Goal: Communication & Community: Answer question/provide support

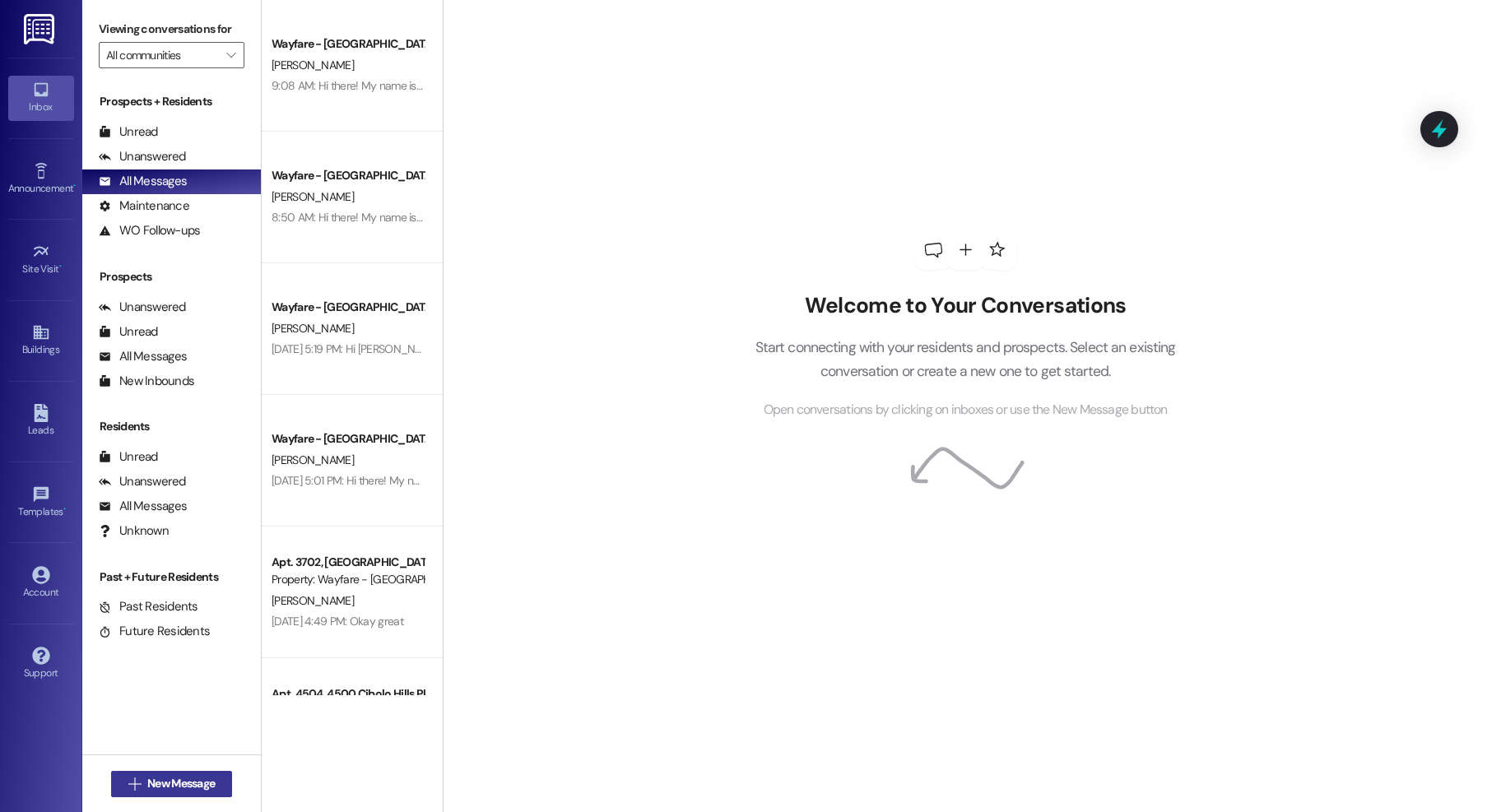
click at [168, 778] on span "New Message" at bounding box center [181, 783] width 67 height 18
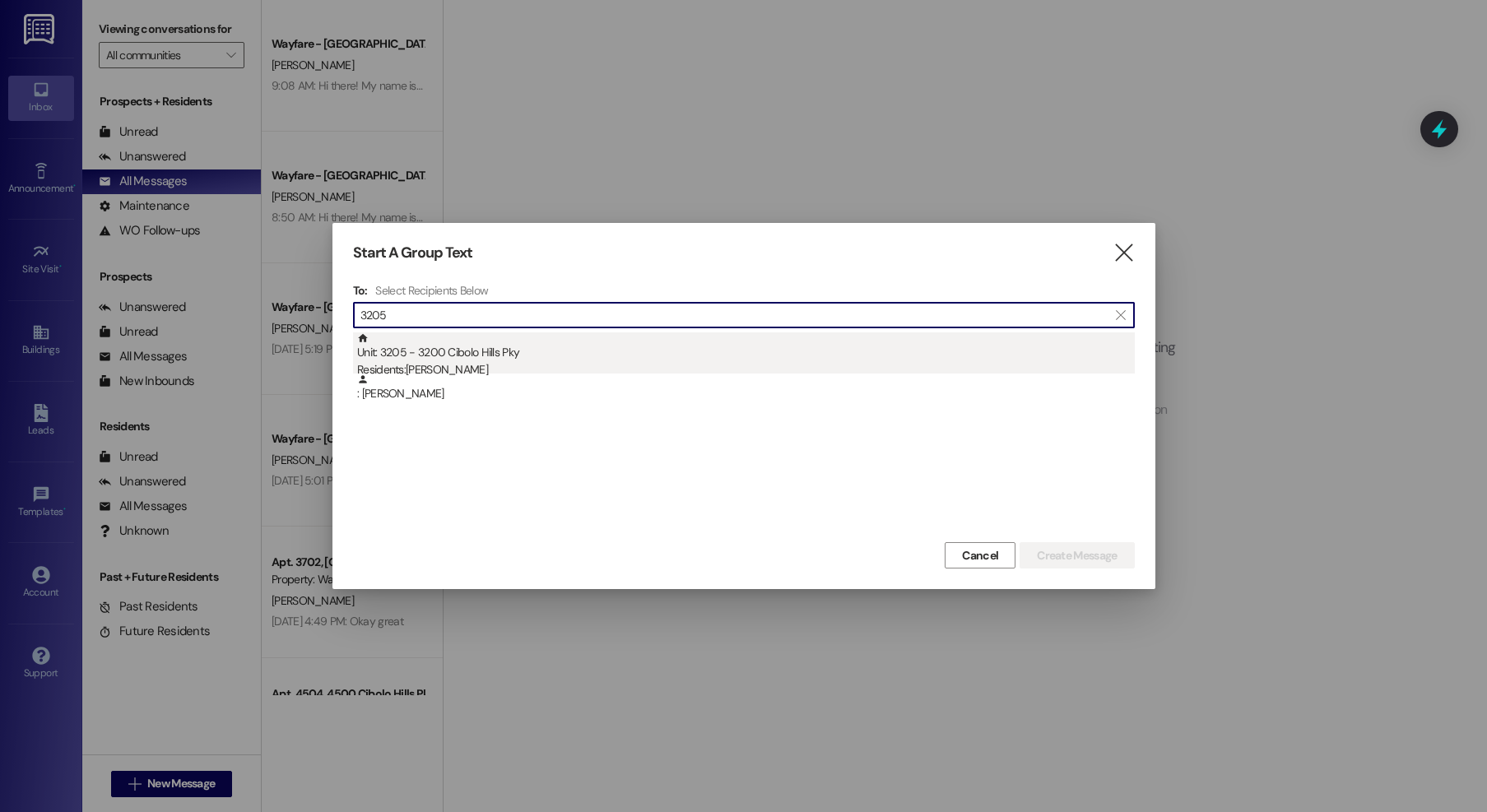
type input "3205"
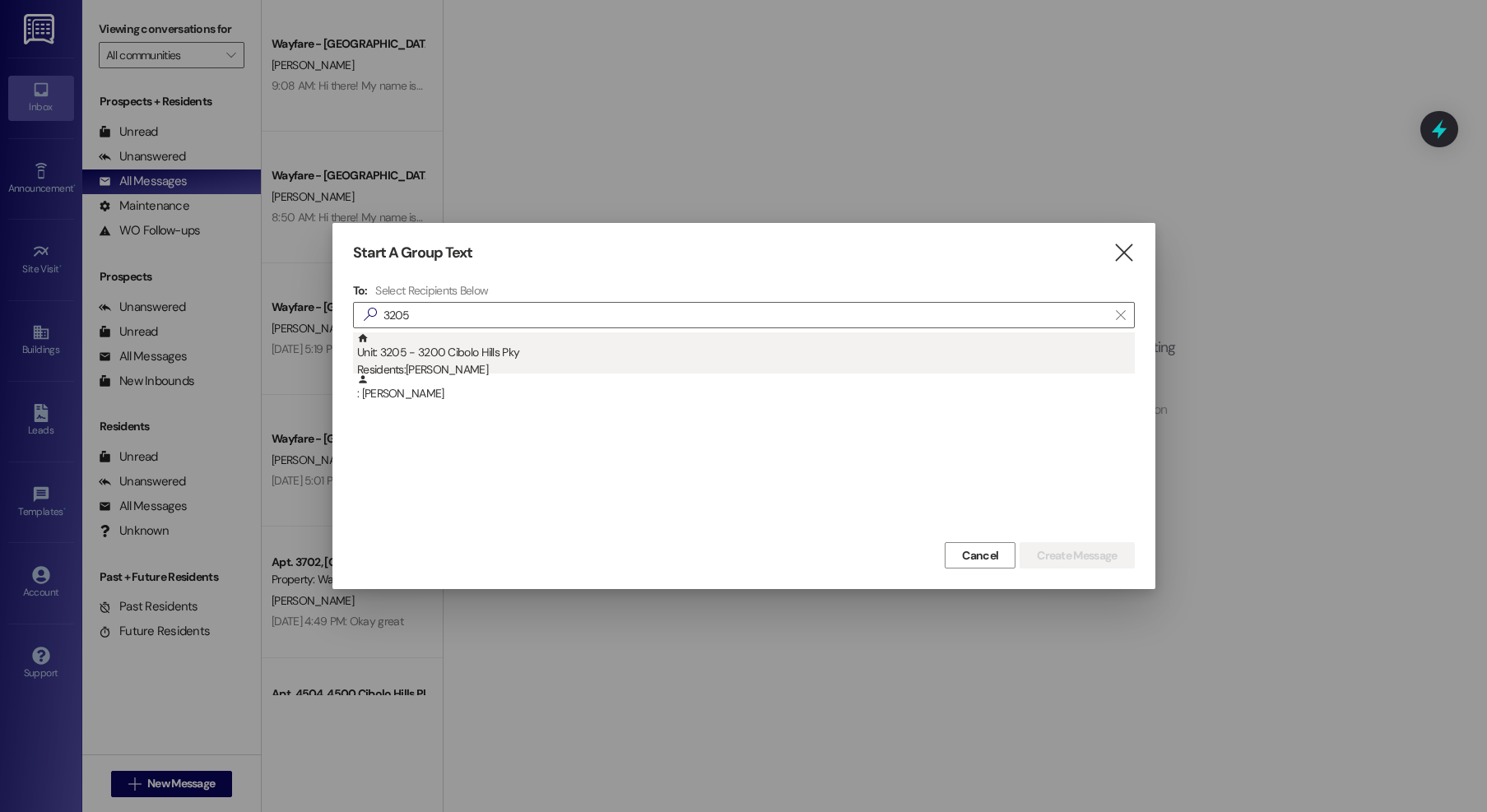
click at [471, 354] on div "Unit: 3205 - 3200 Cibolo Hills Pky Residents: Neil Pacheco" at bounding box center [746, 356] width 778 height 47
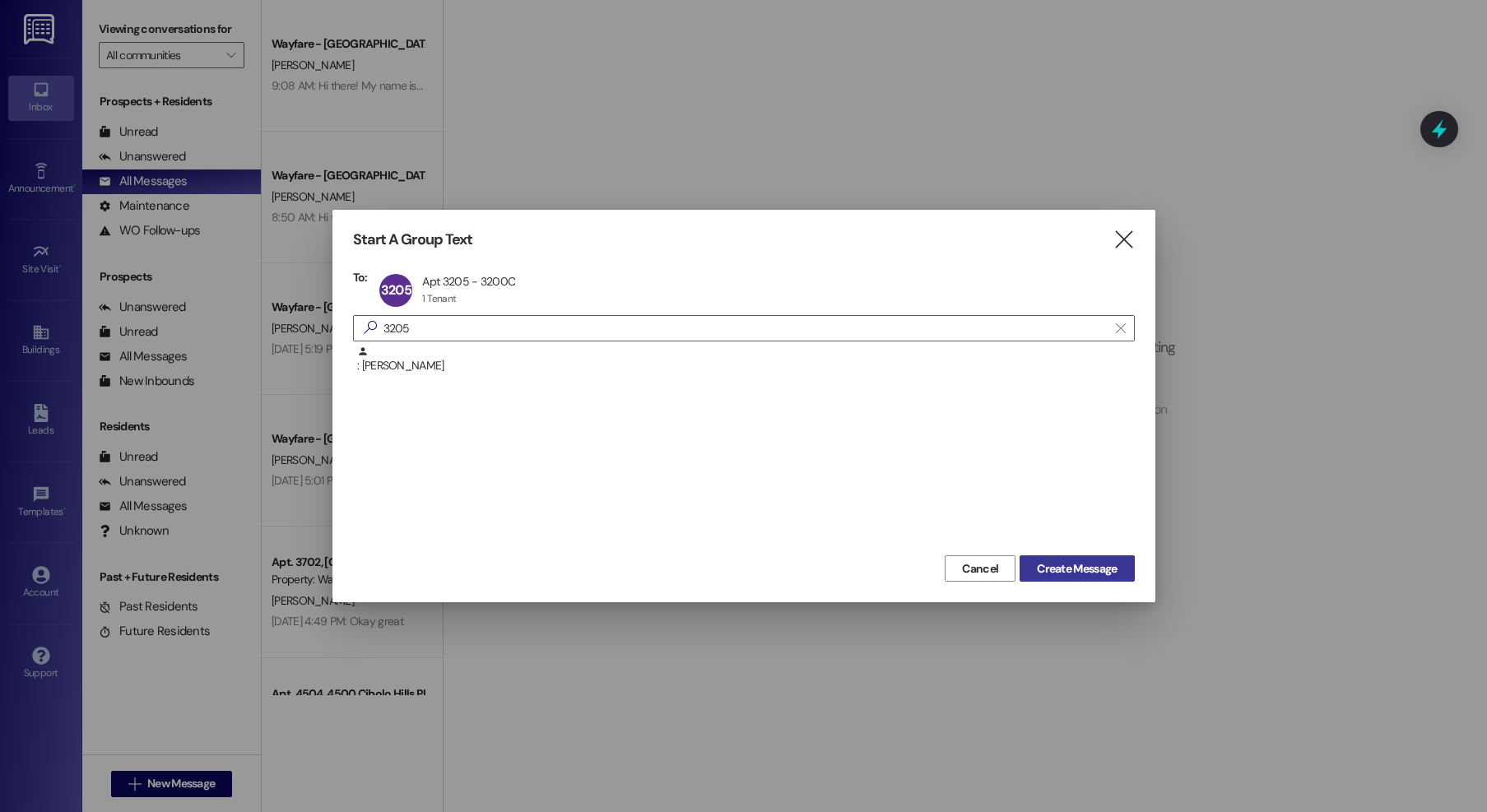
click at [1056, 565] on span "Create Message" at bounding box center [1076, 569] width 80 height 18
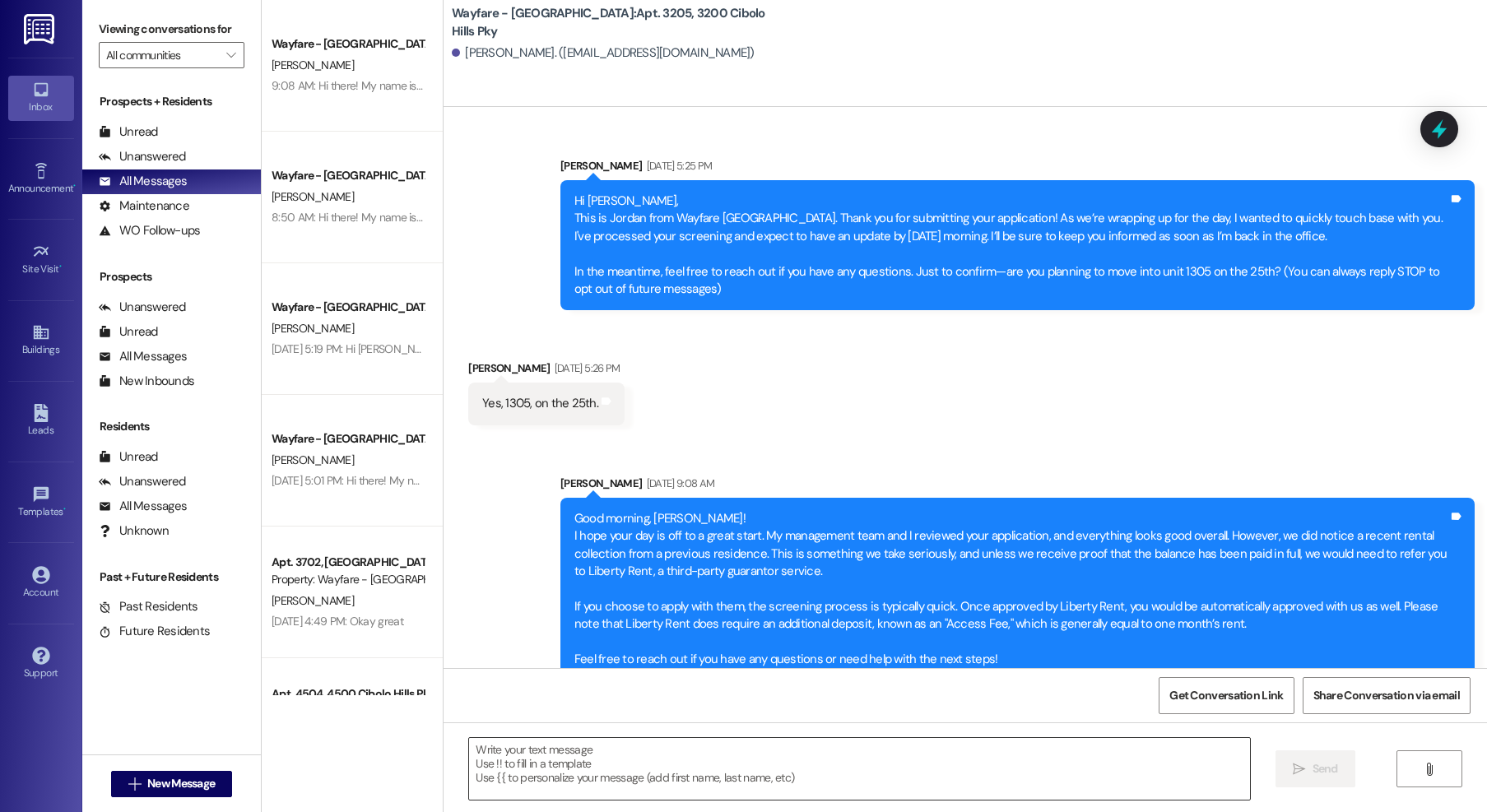
scroll to position [3919, 0]
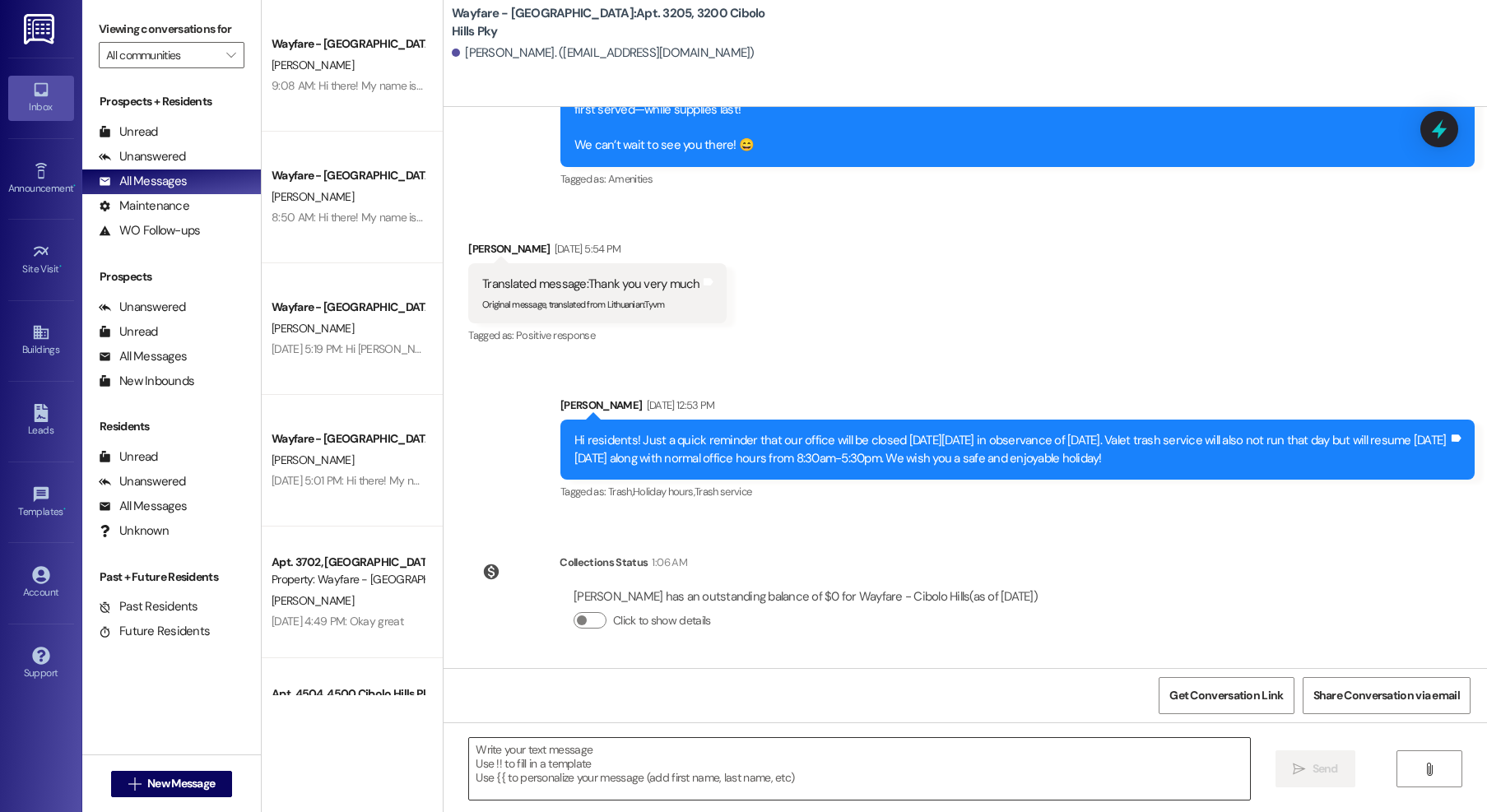
click at [809, 762] on textarea at bounding box center [859, 768] width 781 height 61
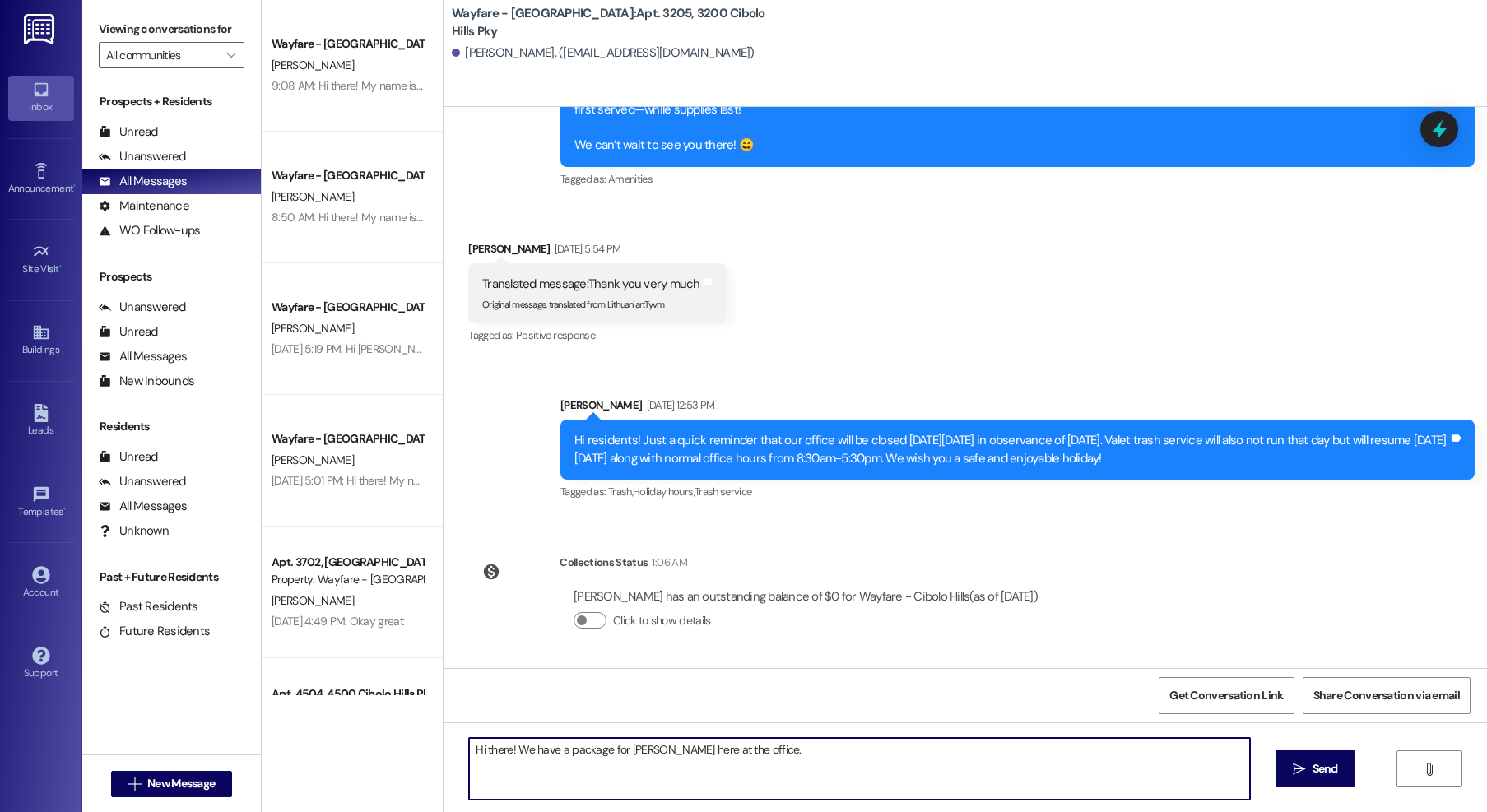
type textarea "Hi there! We have a package for Aden Hawkins here at the office."
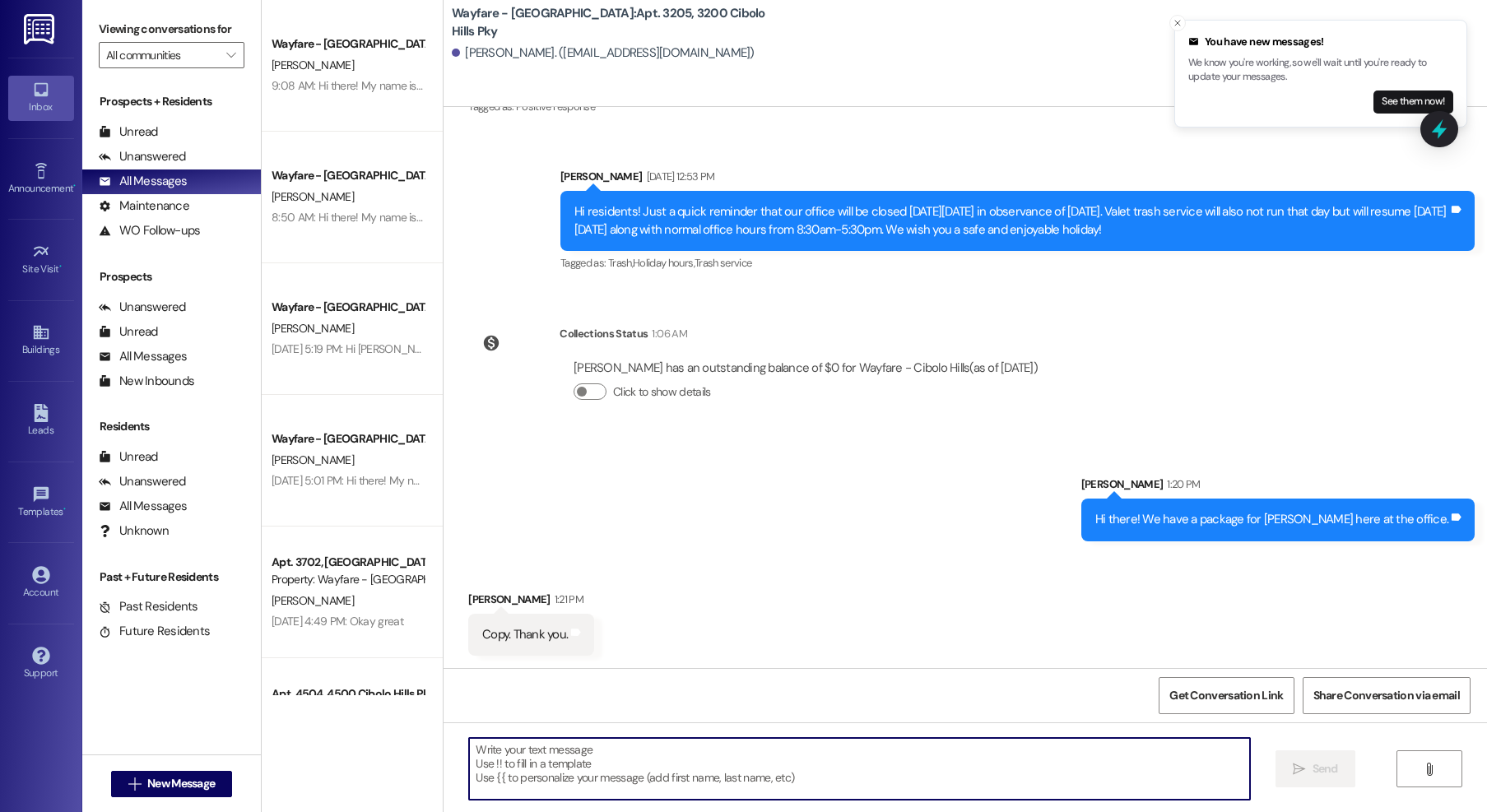
scroll to position [4149, 0]
click at [630, 760] on textarea at bounding box center [859, 768] width 781 height 61
click at [488, 744] on textarea "Absolutley!" at bounding box center [859, 768] width 781 height 61
type textarea "Absolutely!"
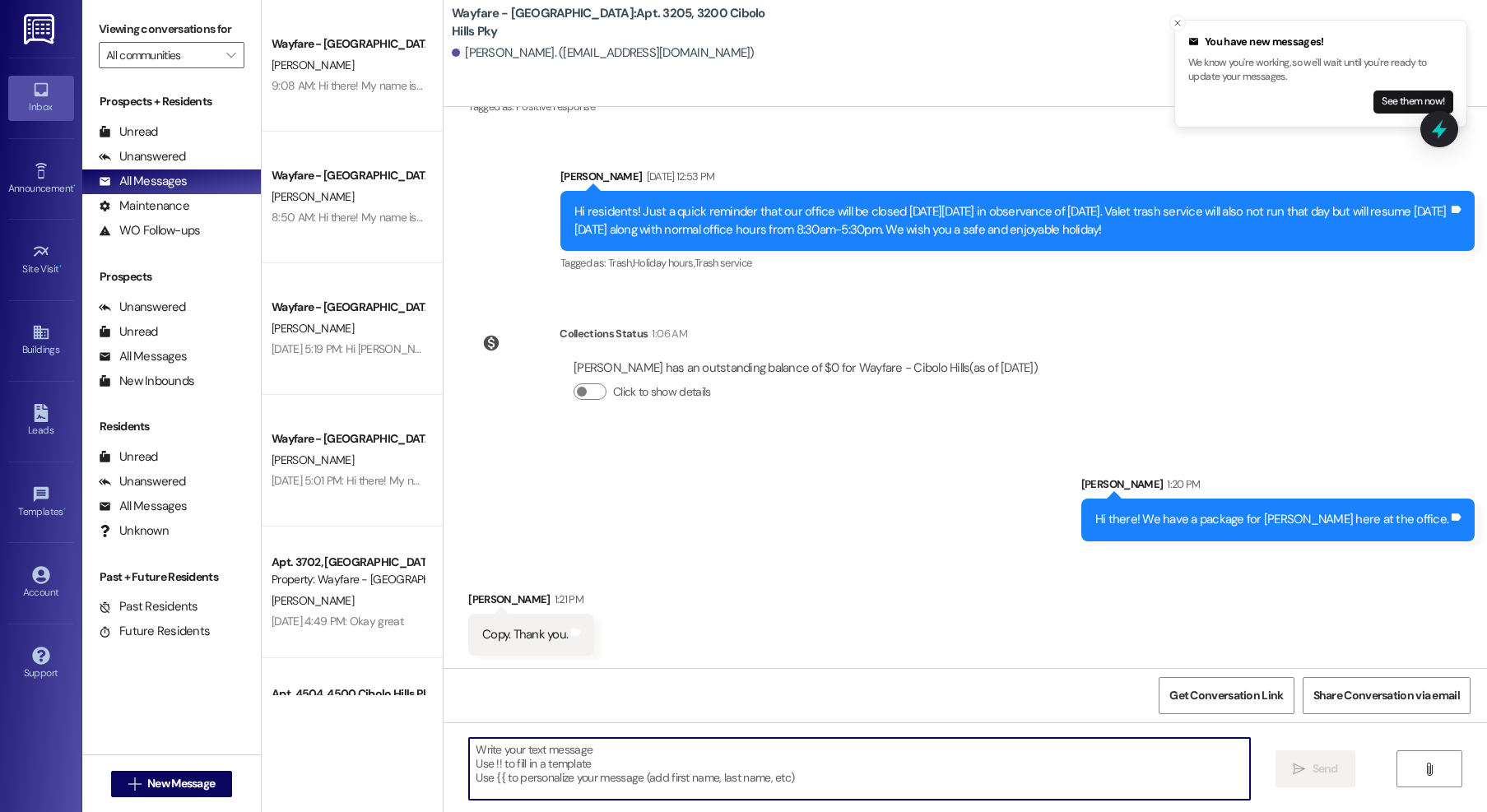
scroll to position [4264, 0]
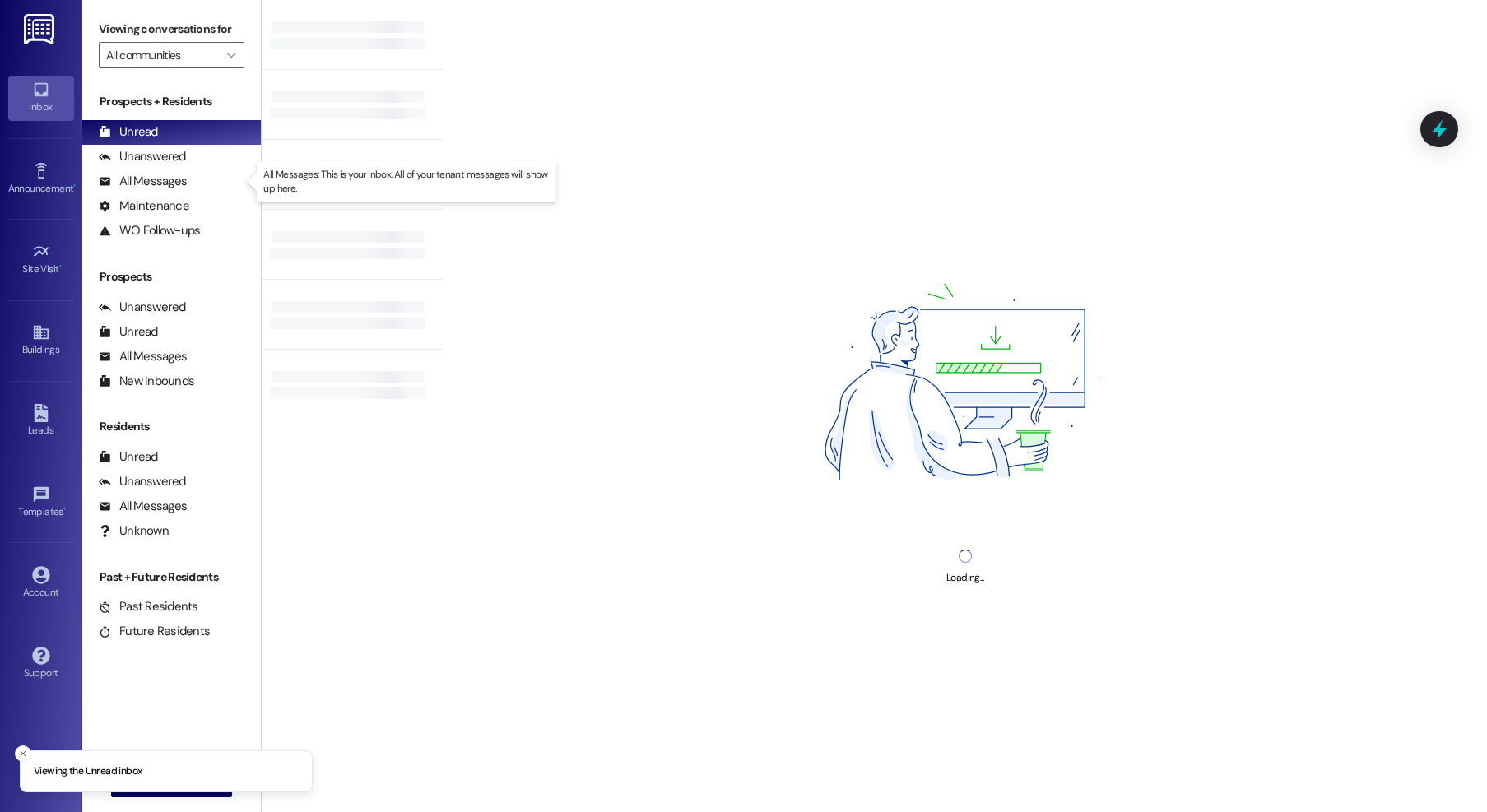
drag, startPoint x: 151, startPoint y: 183, endPoint x: 294, endPoint y: 188, distance: 143.1
click at [151, 183] on div "All Messages" at bounding box center [142, 181] width 88 height 18
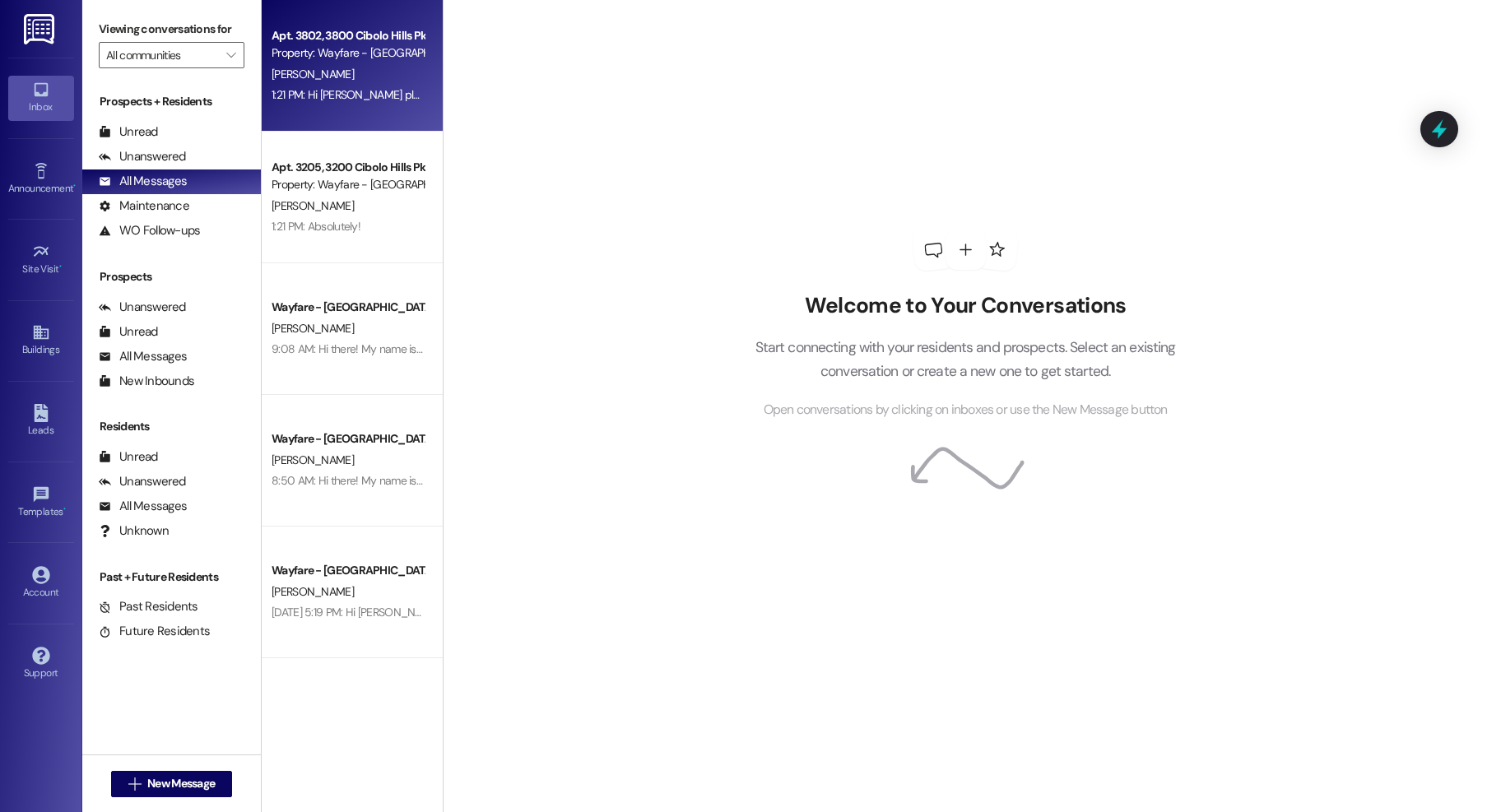
click at [388, 97] on div "1:21 PM: Hi Arthur please refer to the welcome home letter that was previously …" at bounding box center [635, 95] width 727 height 15
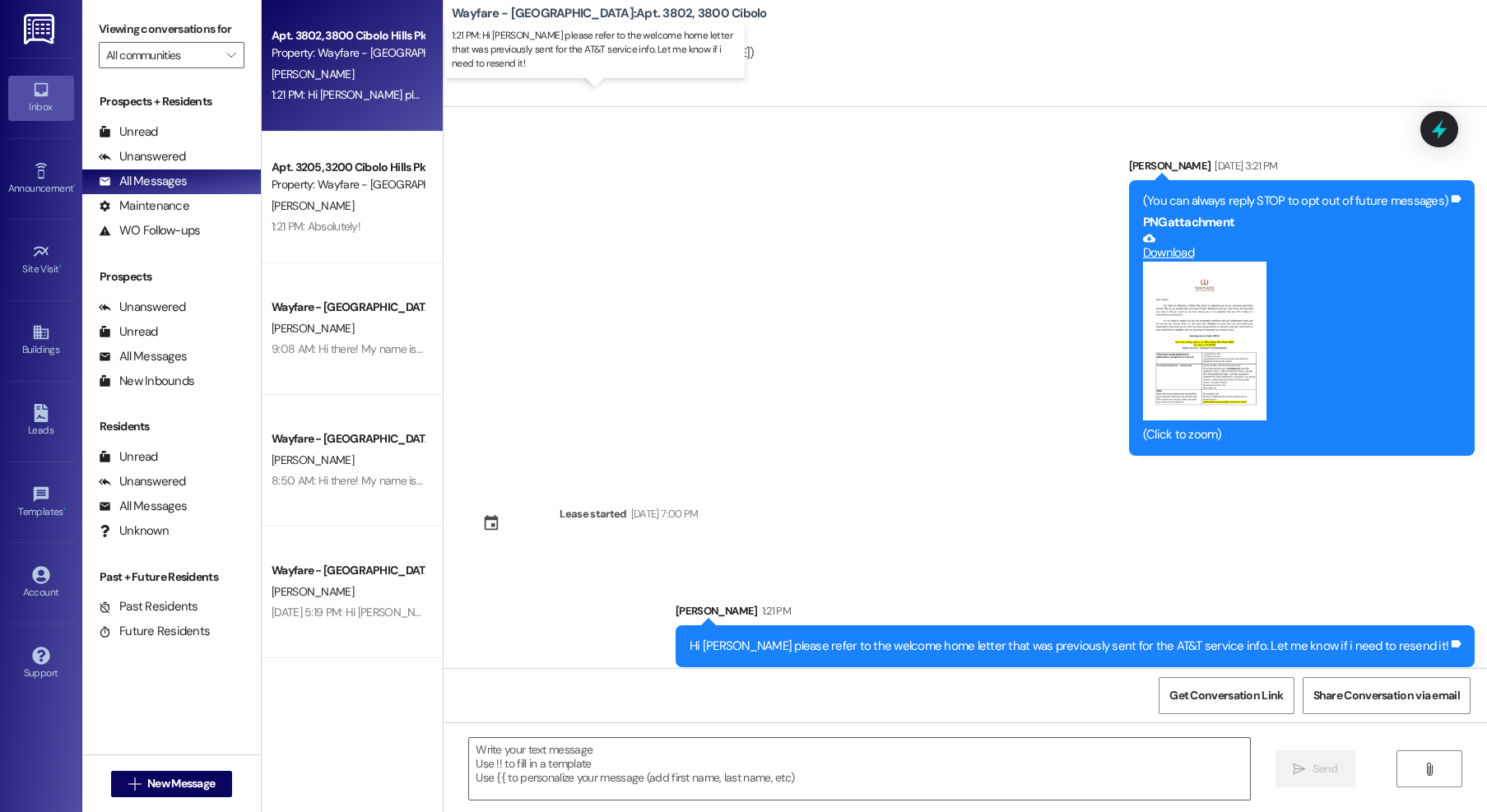
scroll to position [13, 0]
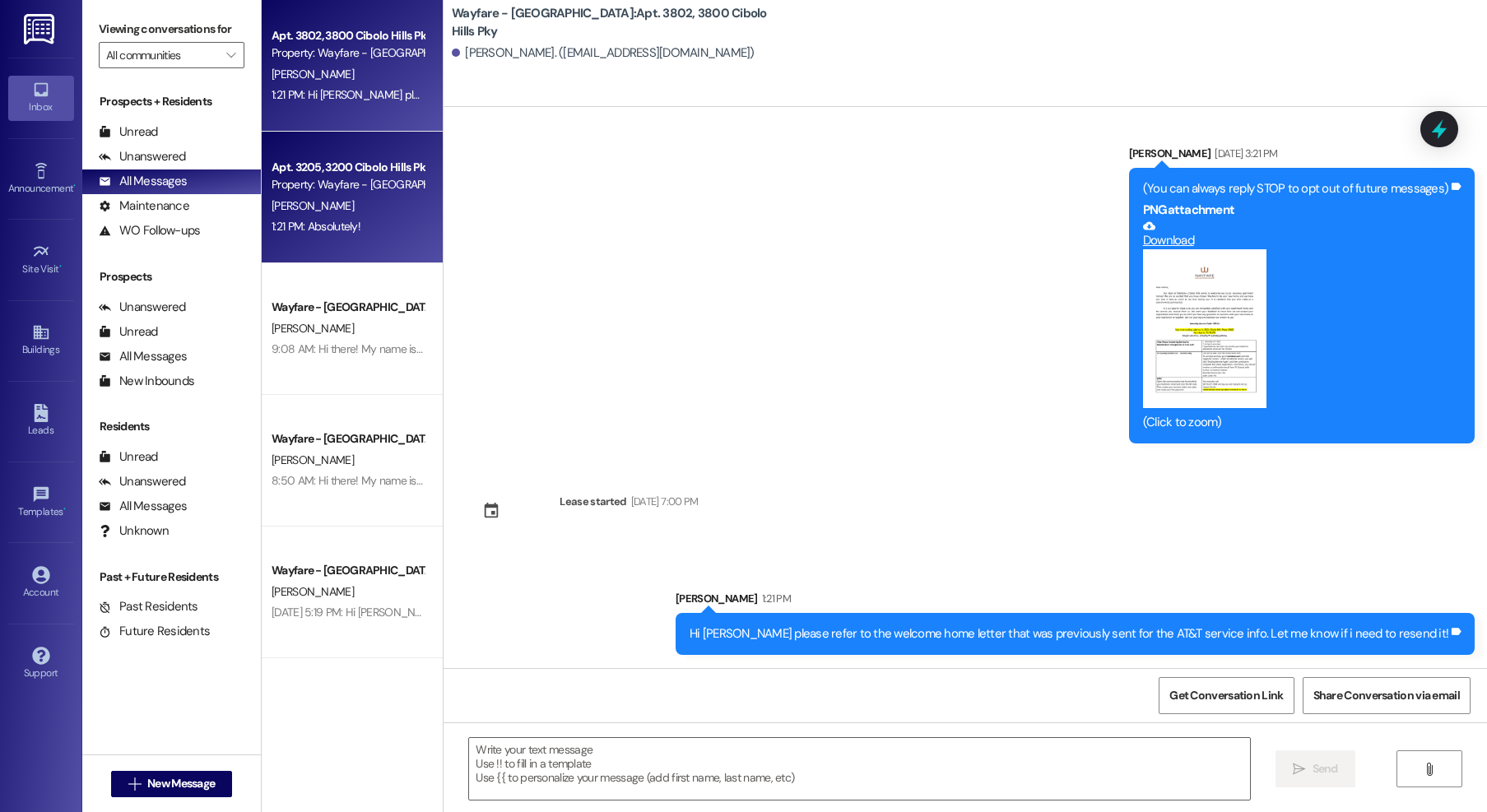
click at [356, 193] on div "Property: Wayfare - [GEOGRAPHIC_DATA]" at bounding box center [348, 184] width 152 height 18
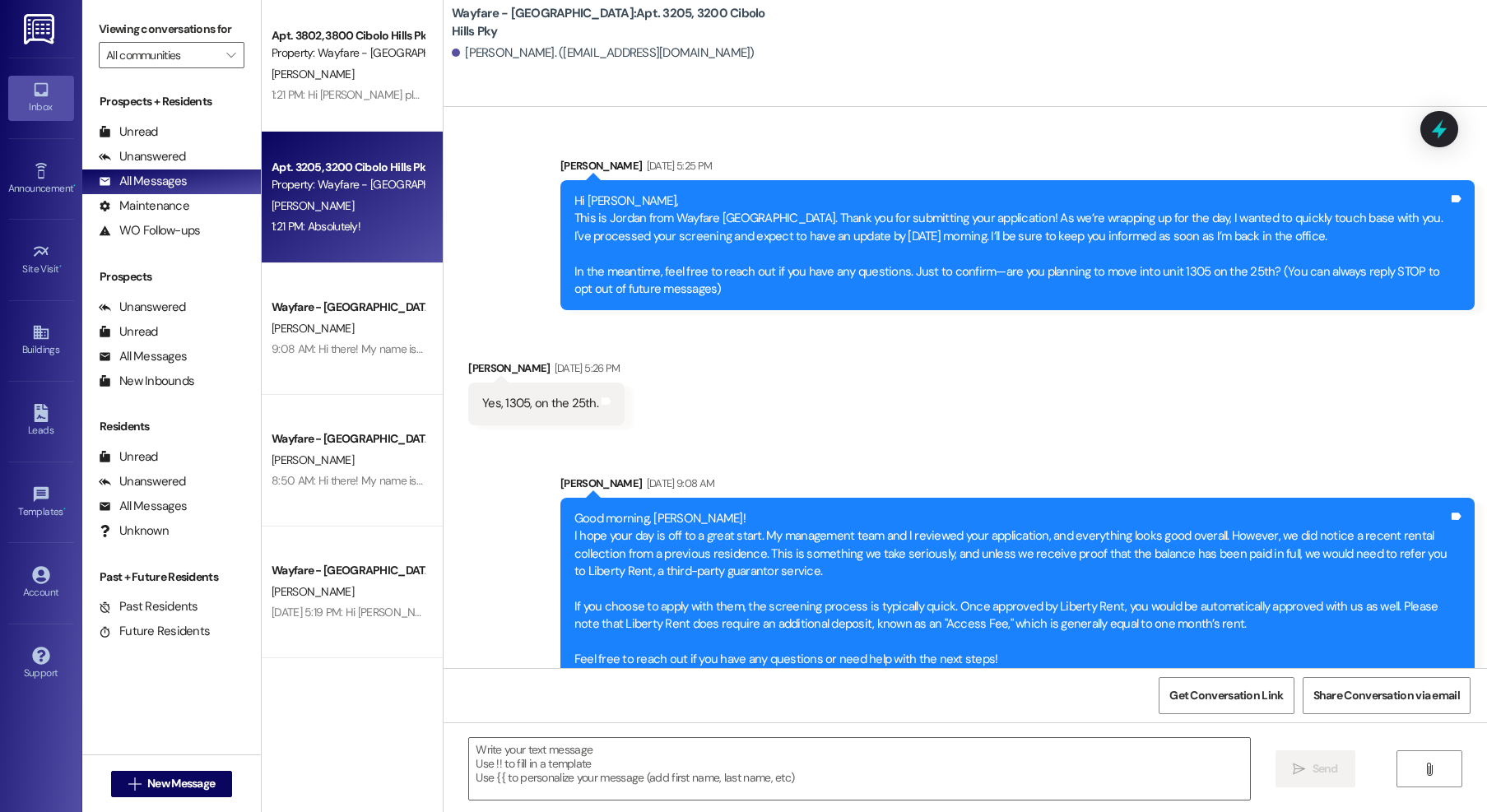
scroll to position [4312, 0]
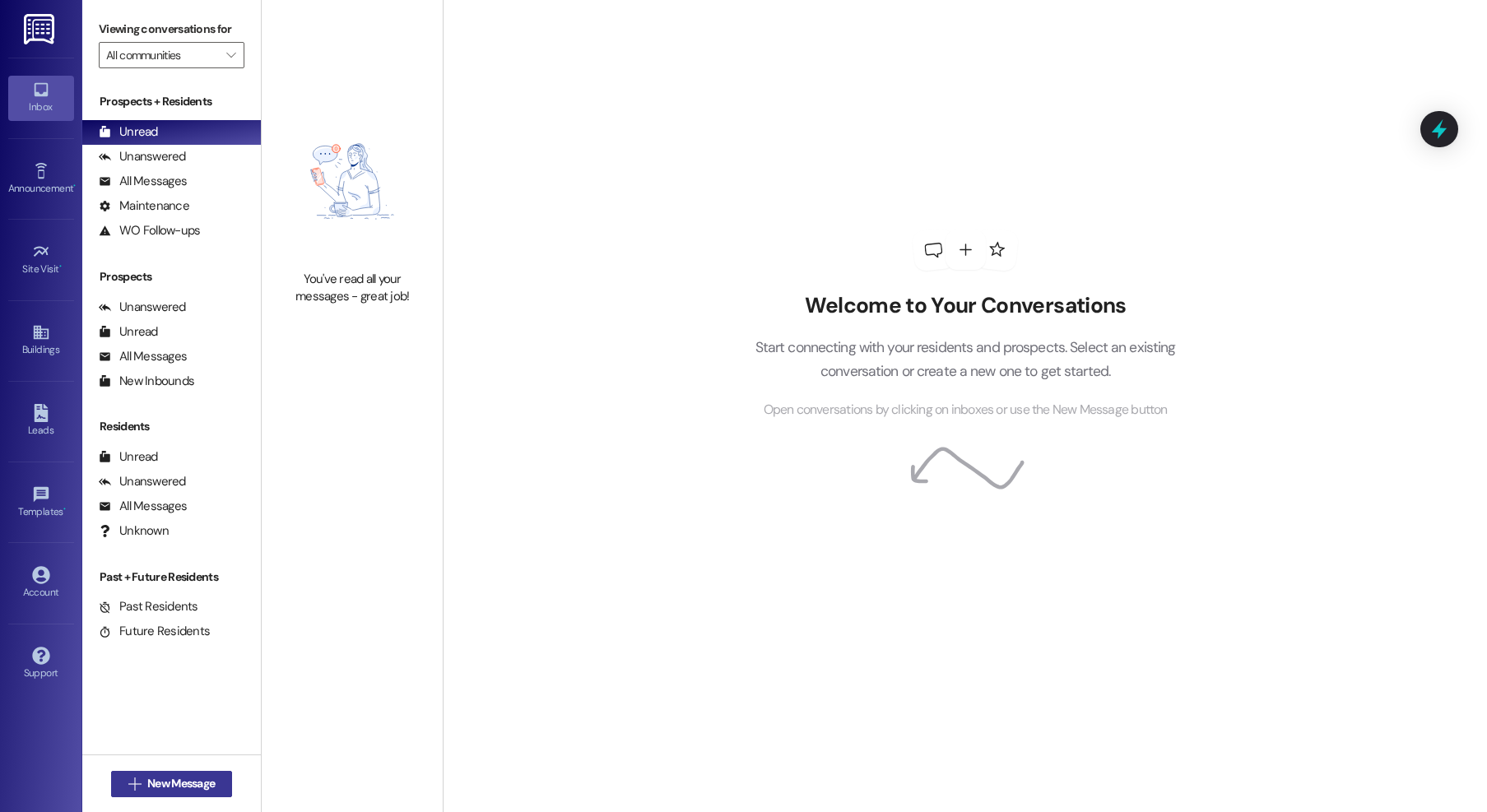
click at [144, 783] on span "New Message" at bounding box center [181, 783] width 74 height 18
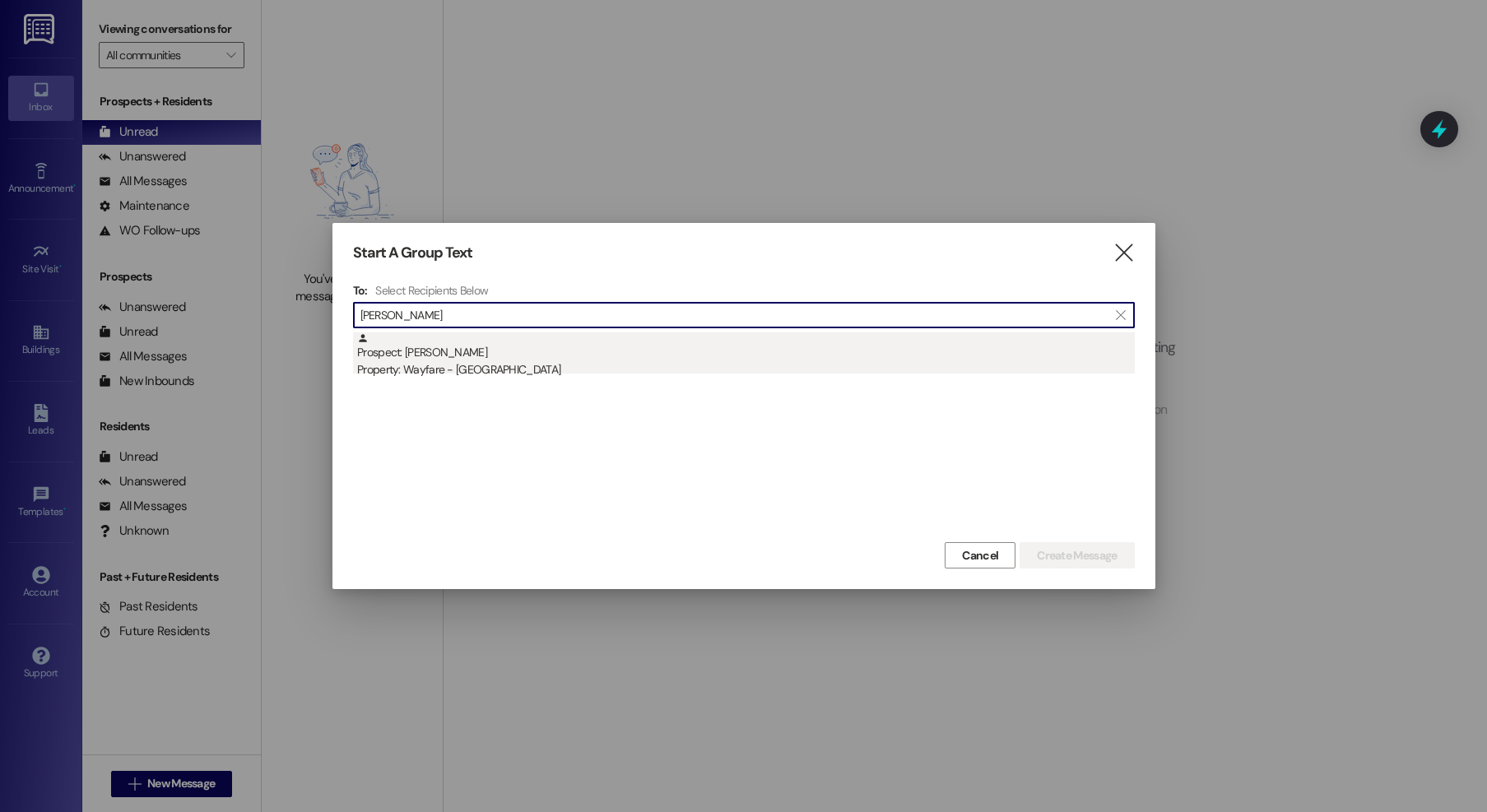
type input "james row"
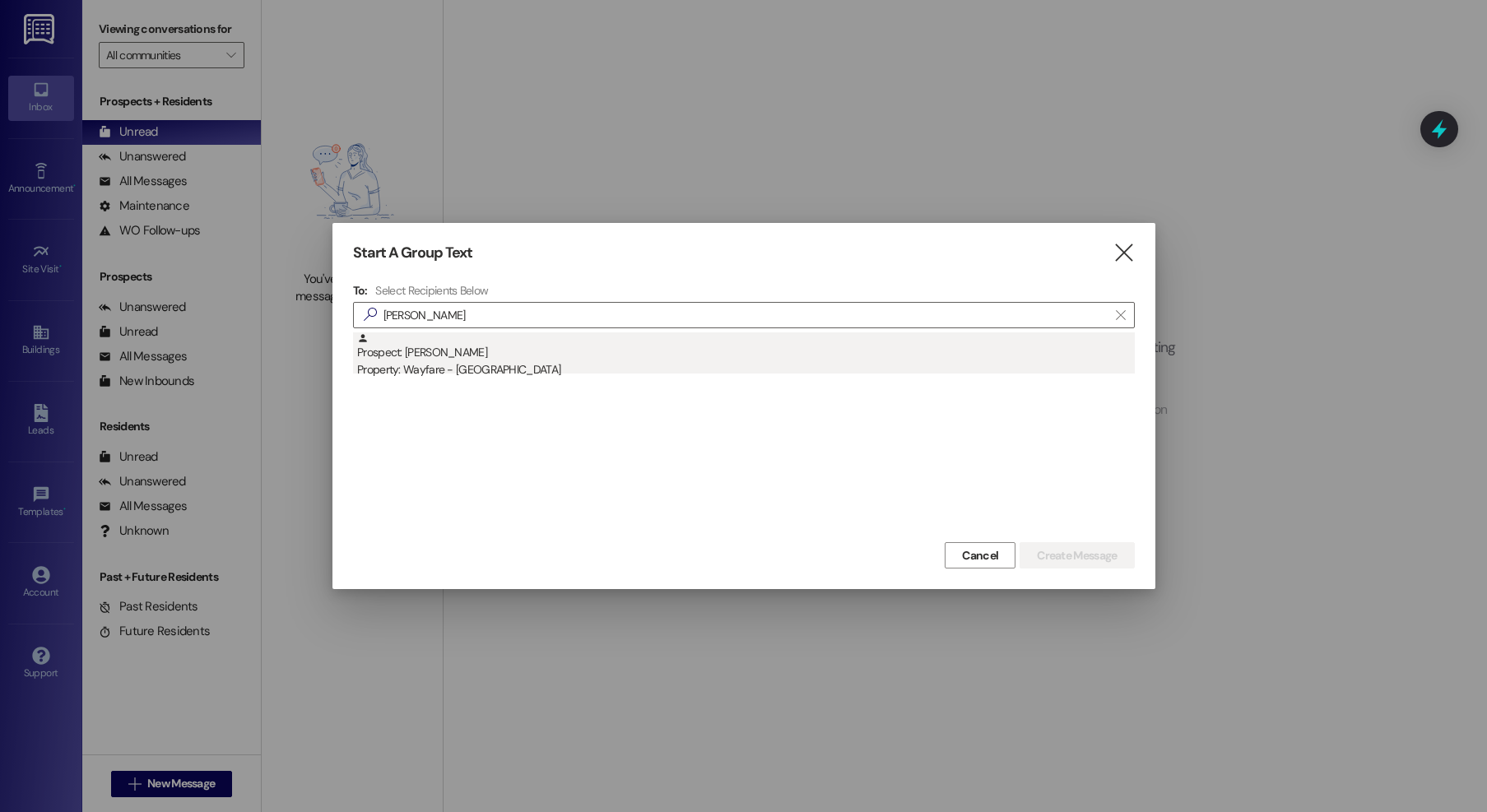
click at [430, 355] on div "Prospect: James Rowel Property: Wayfare - Cibolo Hills" at bounding box center [746, 356] width 778 height 47
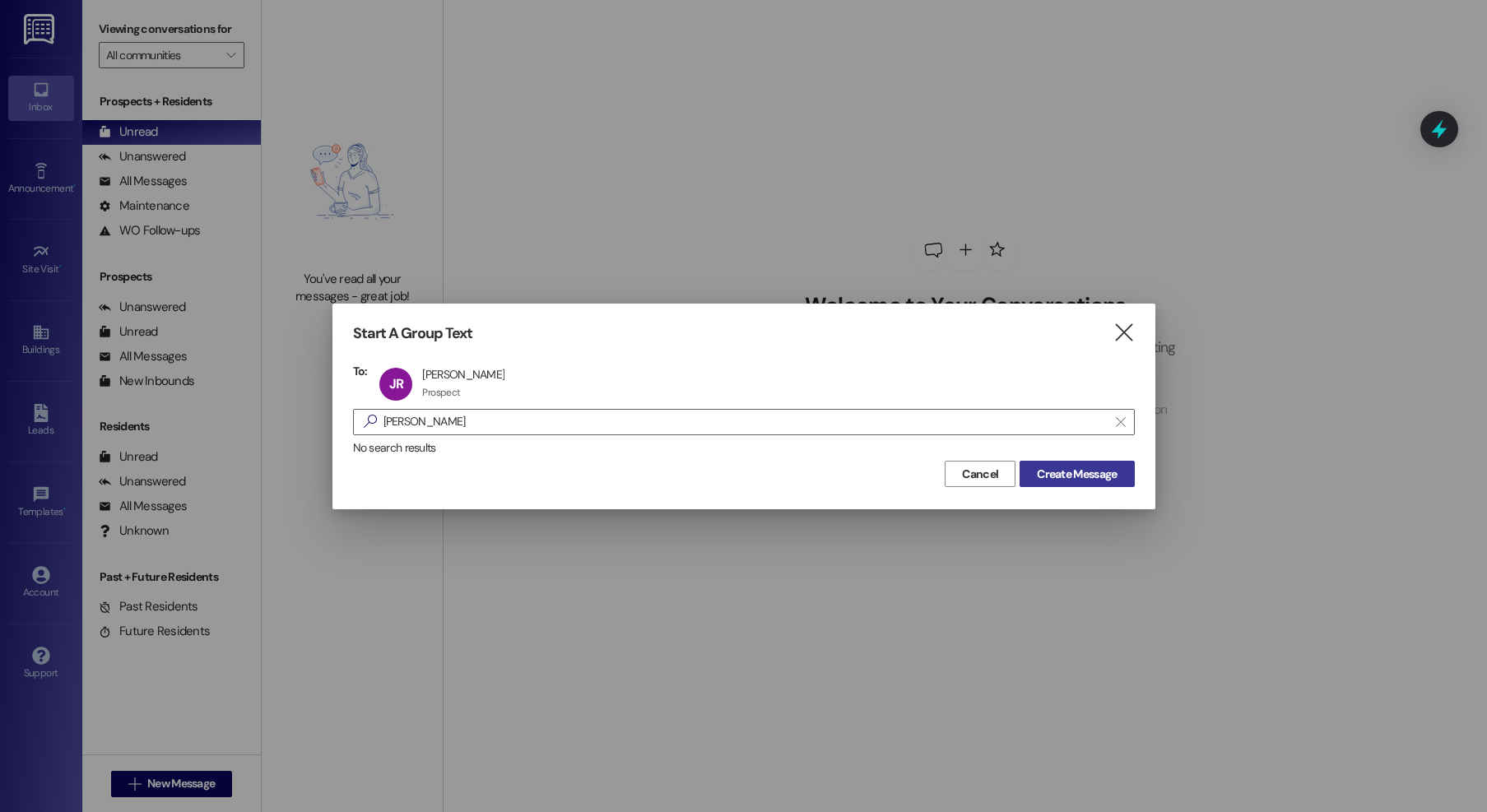
click at [1042, 474] on span "Create Message" at bounding box center [1076, 475] width 80 height 18
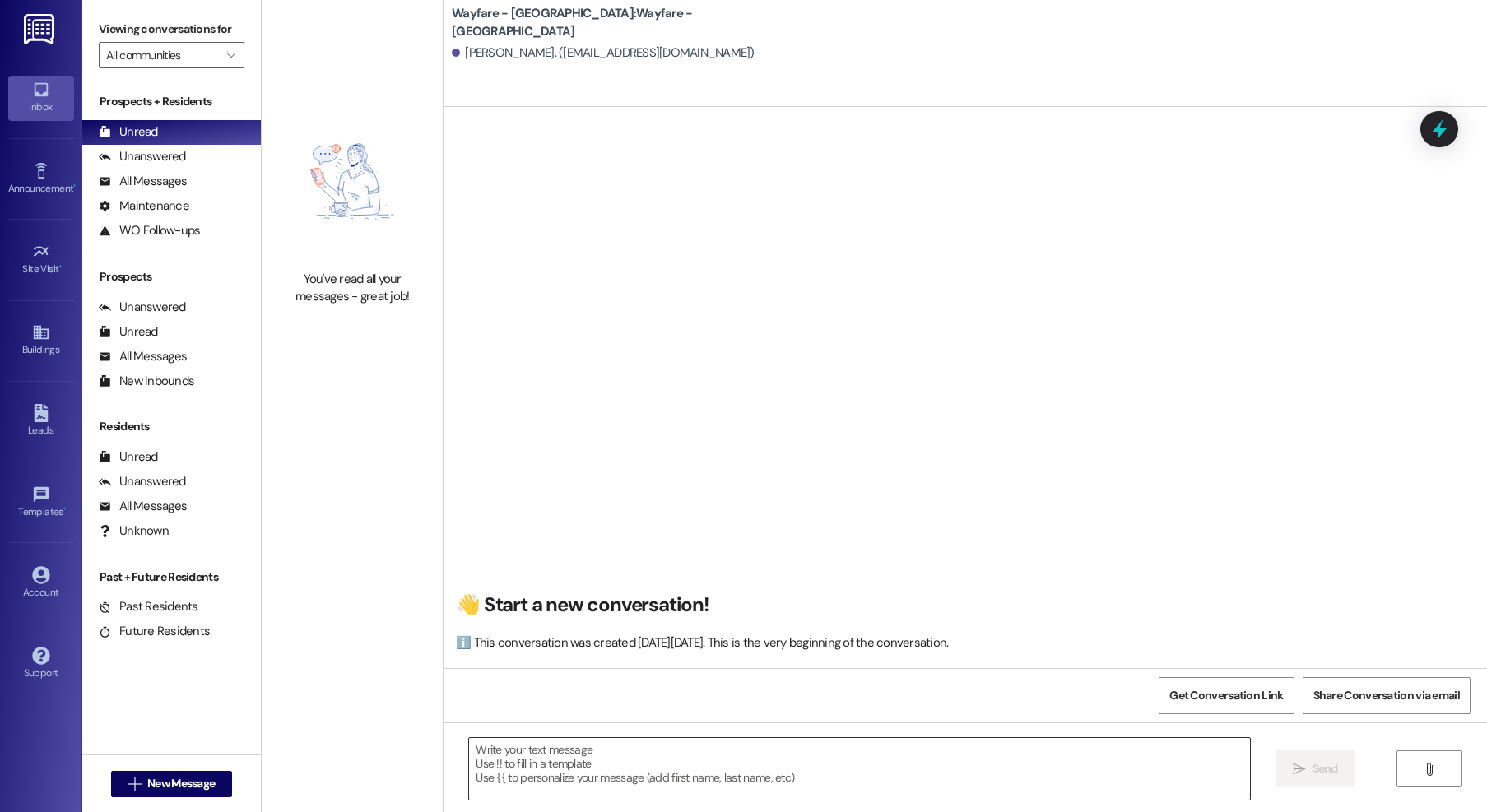
click at [929, 782] on textarea at bounding box center [859, 768] width 781 height 61
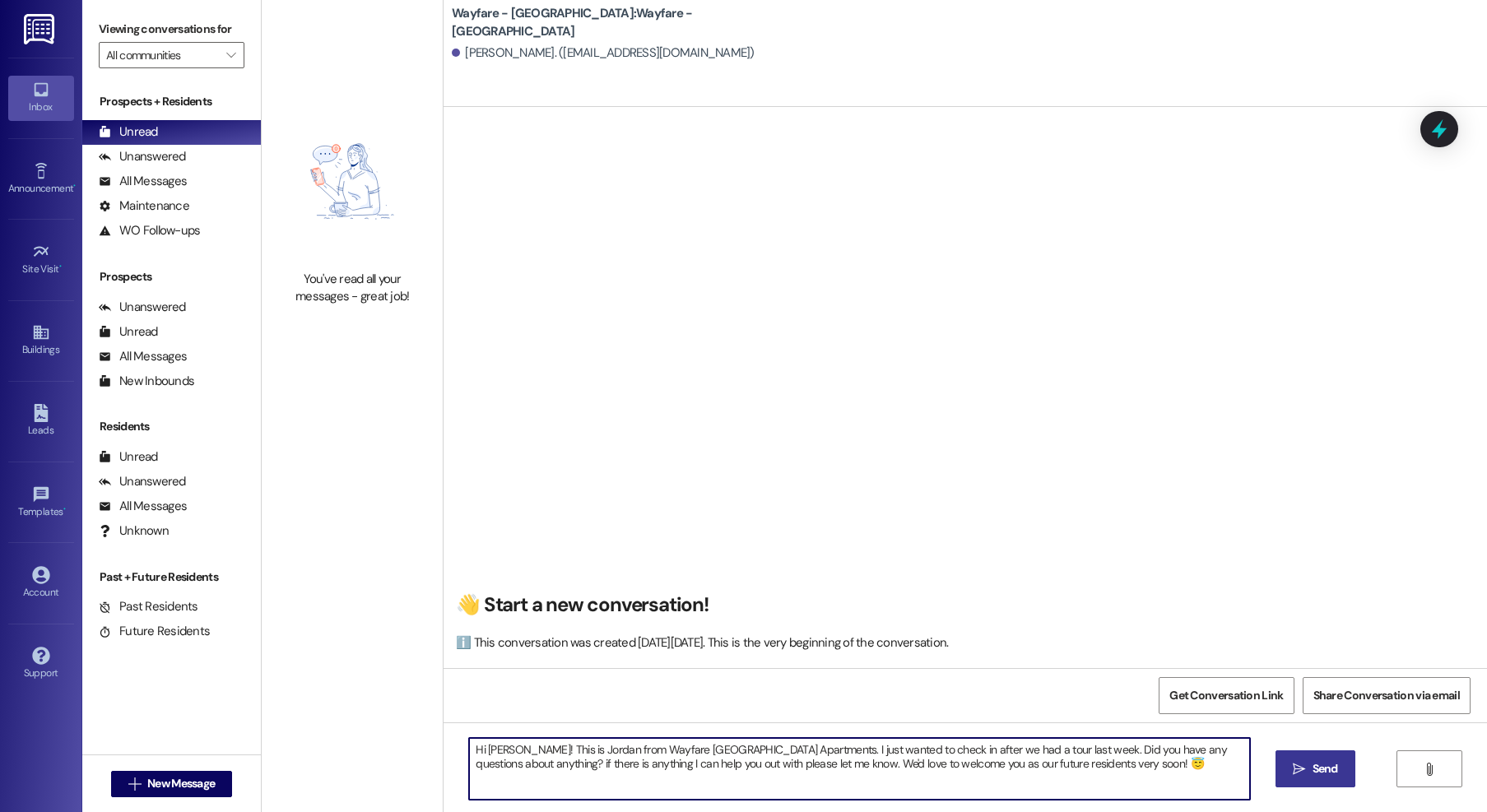
type textarea "Hi James! This is Jordan from Wayfare Cibolo Hills Apartments. I just wanted to…"
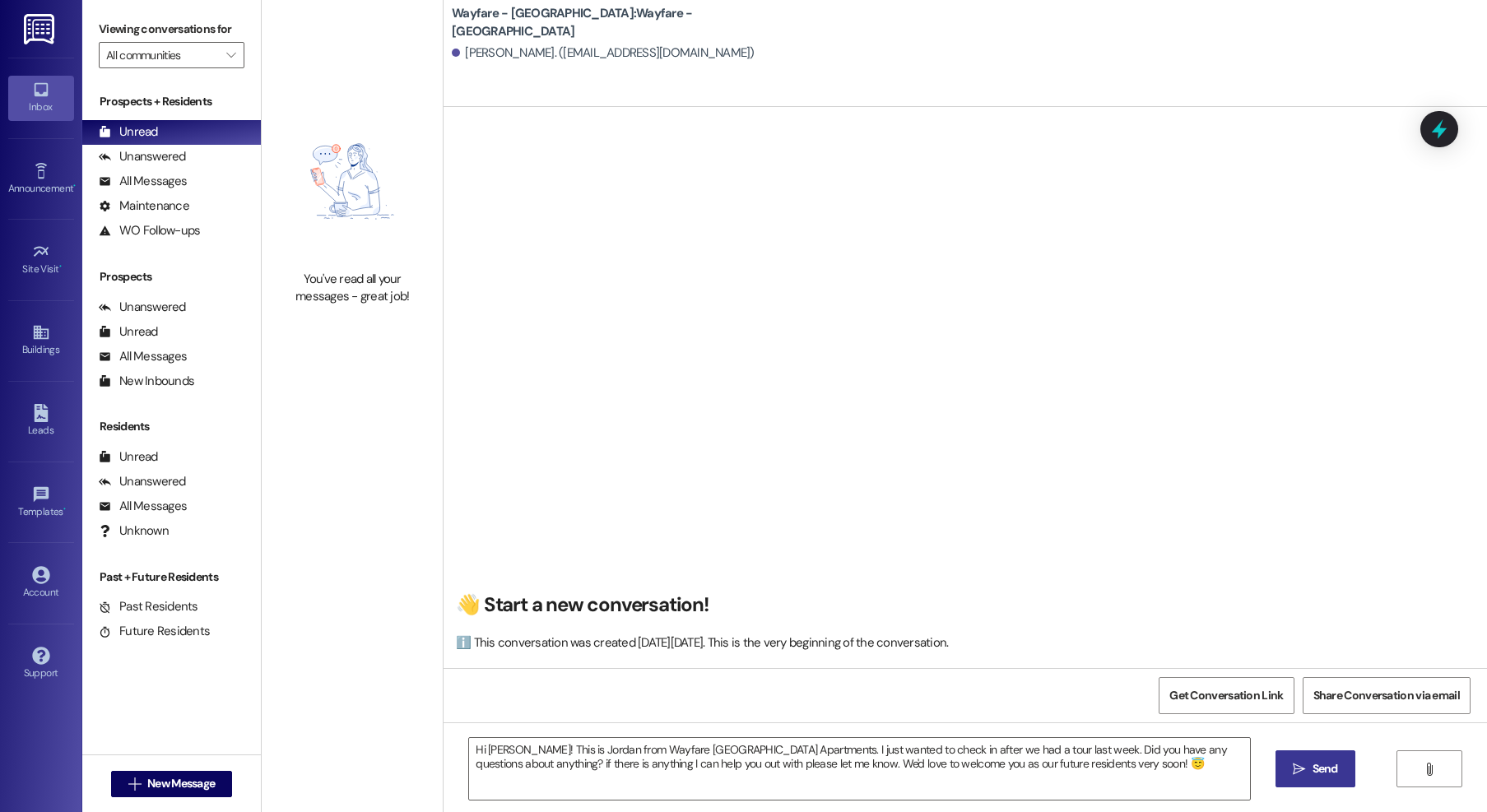
click at [1293, 778] on button " Send" at bounding box center [1315, 769] width 80 height 37
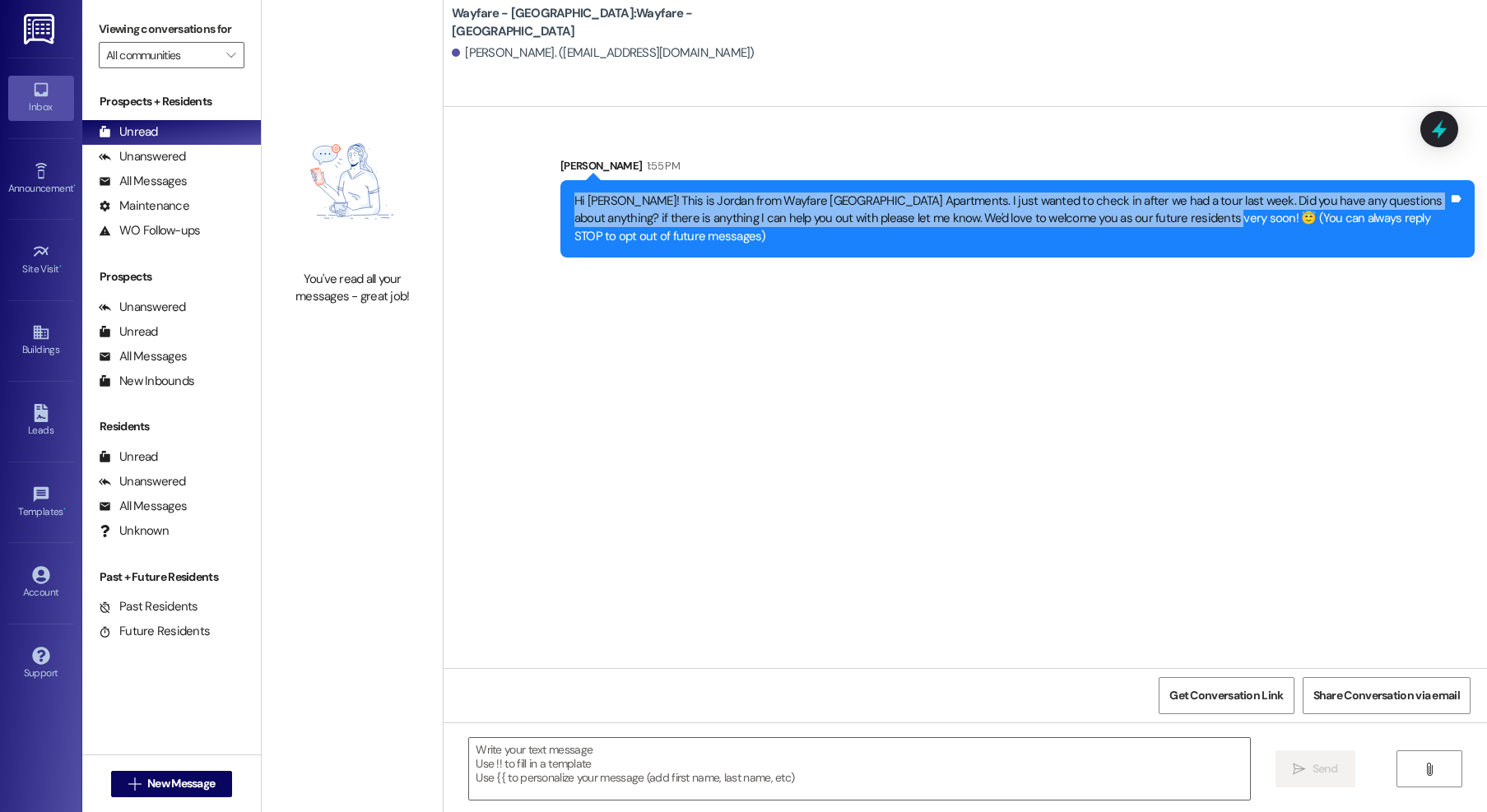
drag, startPoint x: 1150, startPoint y: 222, endPoint x: 563, endPoint y: 201, distance: 587.4
click at [575, 201] on div "Hi James! This is Jordan from Wayfare Cibolo Hills Apartments. I just wanted to…" at bounding box center [1012, 219] width 874 height 53
copy div "Hi James! This is Jordan from Wayfare Cibolo Hills Apartments. I just wanted to…"
click at [147, 787] on span "New Message" at bounding box center [181, 783] width 67 height 18
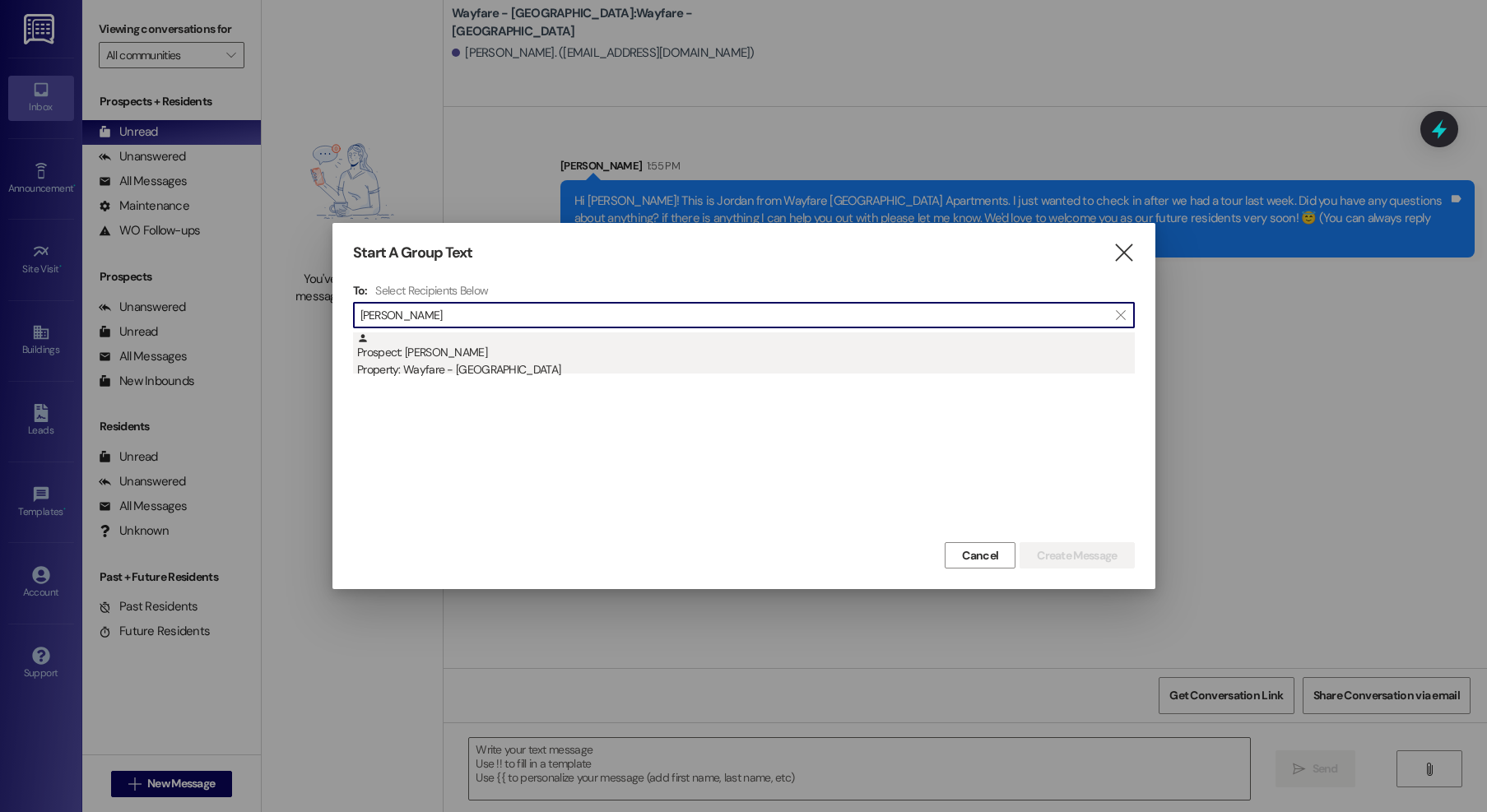
type input "carlene"
click at [437, 356] on div "Prospect: Carlene Johnson Property: Wayfare - Cibolo Hills" at bounding box center [746, 356] width 778 height 47
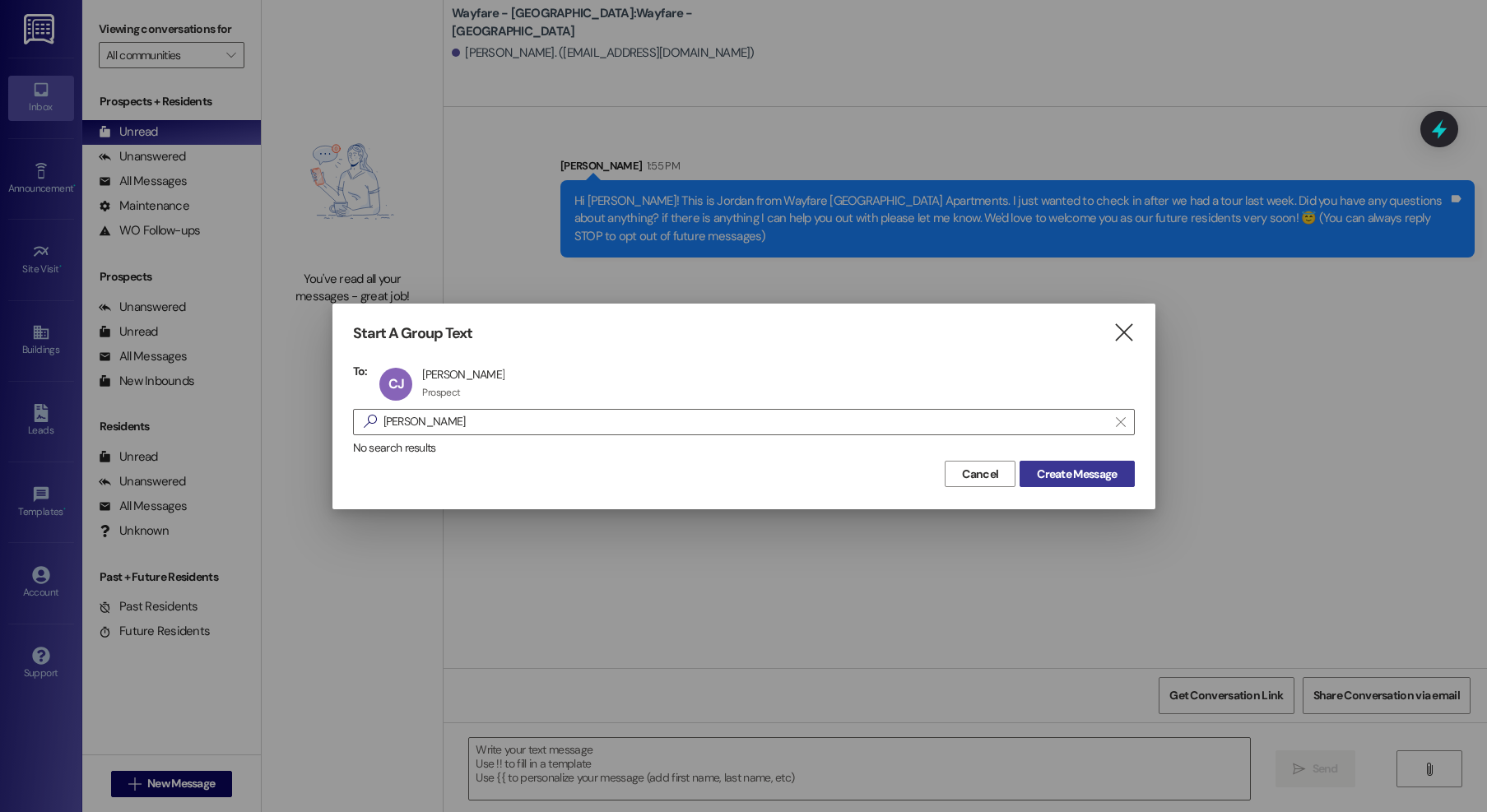
click at [1086, 471] on span "Create Message" at bounding box center [1076, 475] width 80 height 18
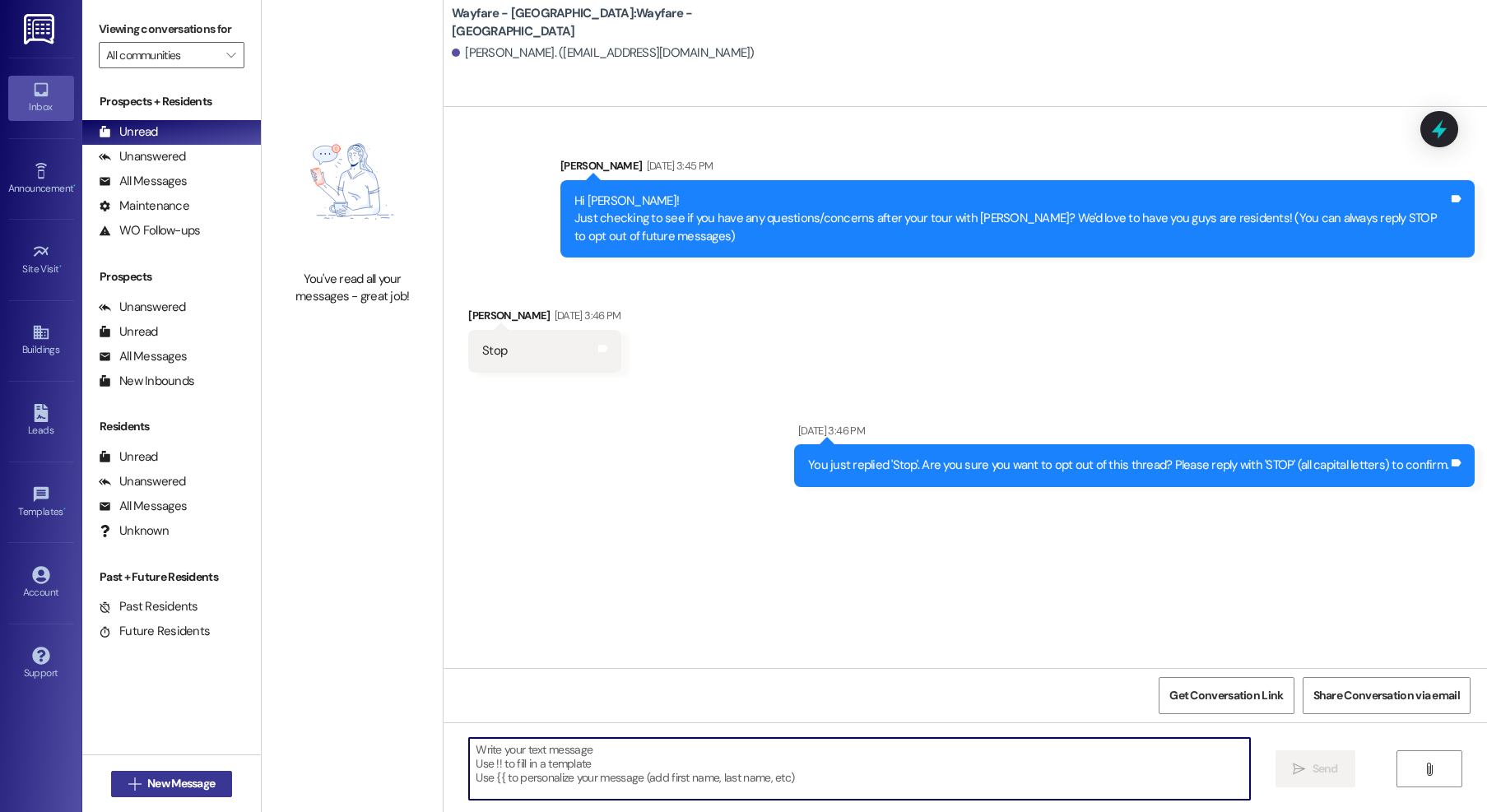
click at [155, 781] on span "New Message" at bounding box center [181, 783] width 67 height 18
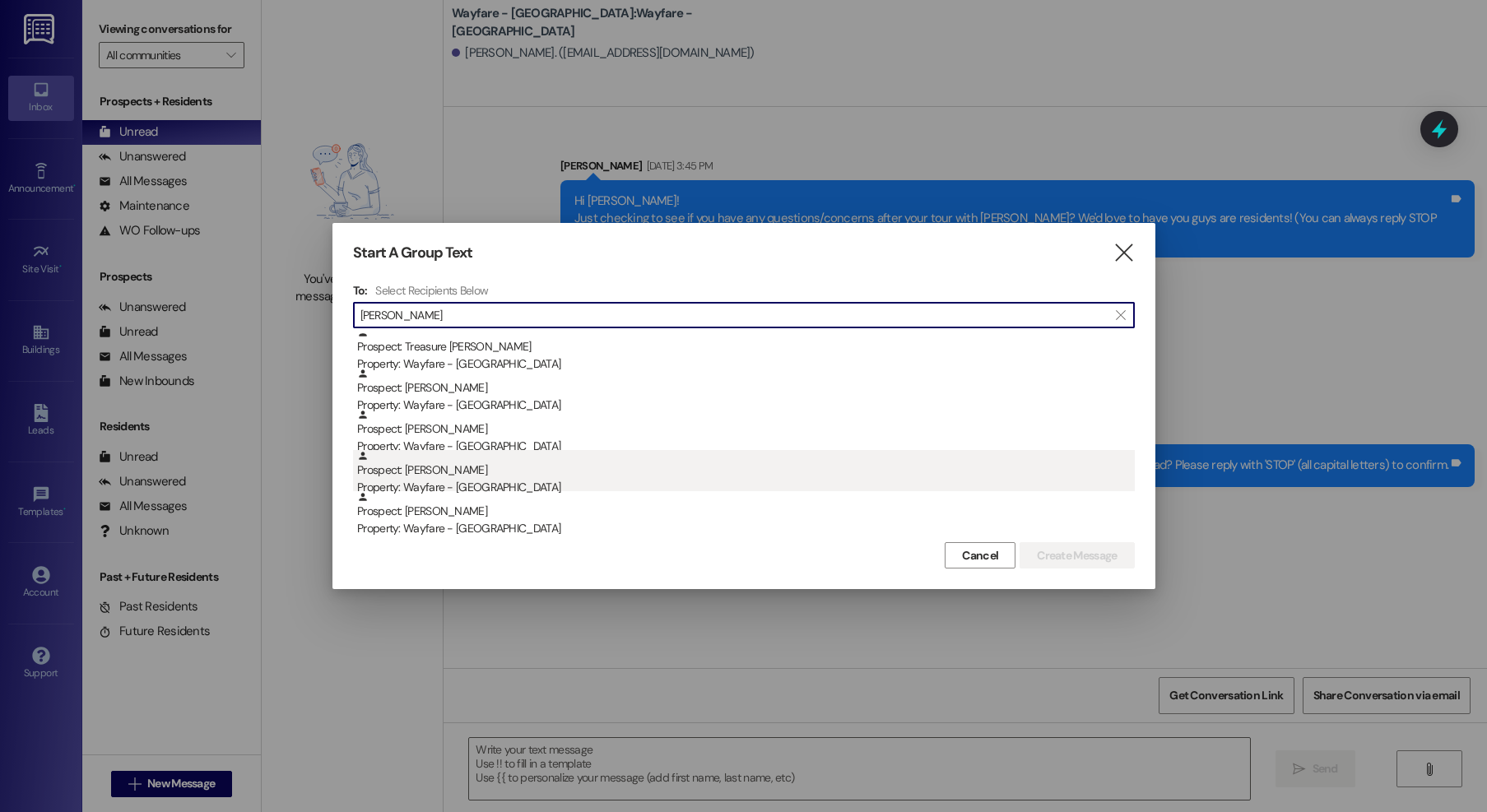
type input "richardson"
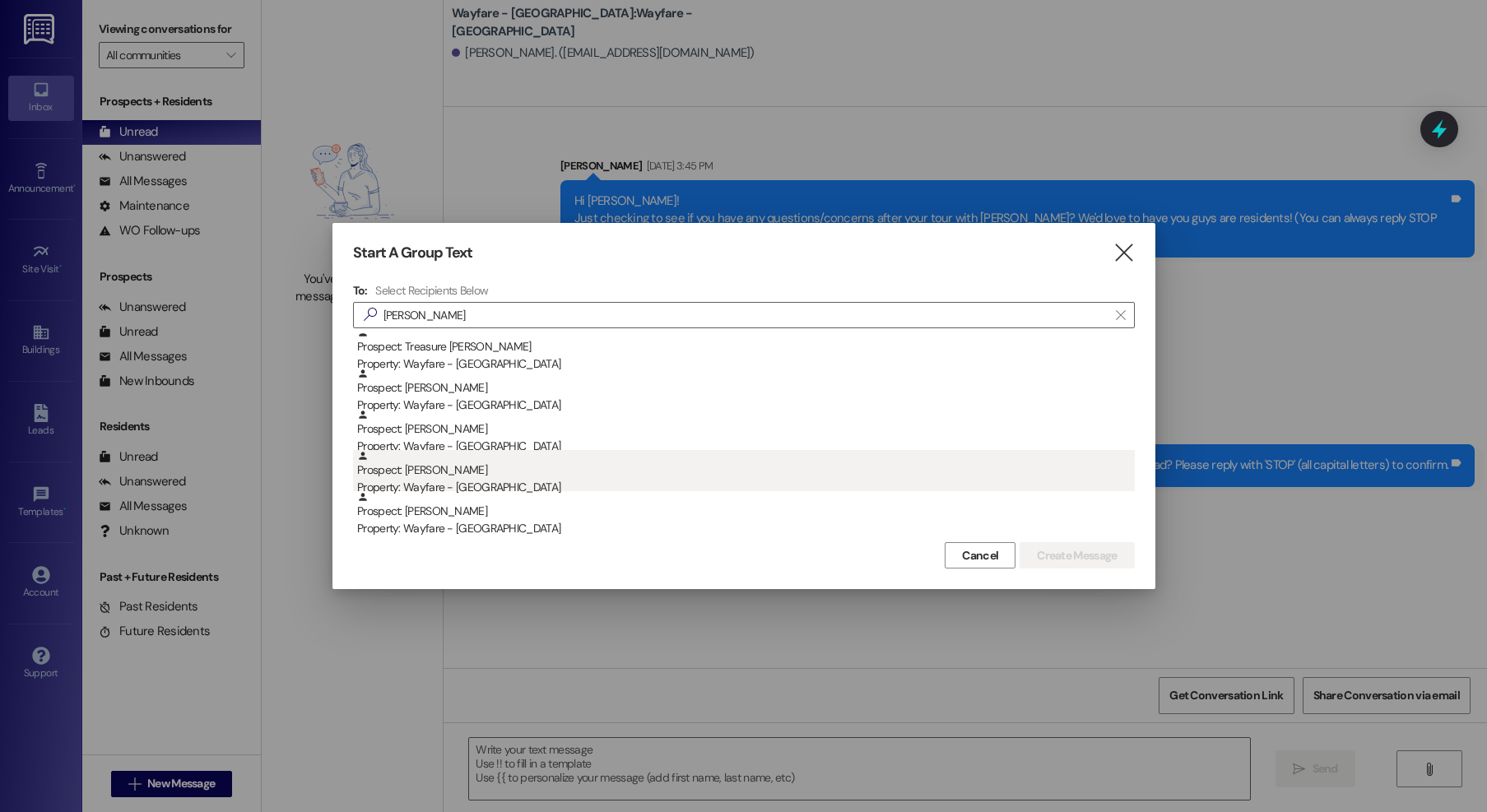
click at [582, 463] on div "Prospect: Khadja Richardson Property: Wayfare - Cibolo Hills" at bounding box center [746, 474] width 778 height 47
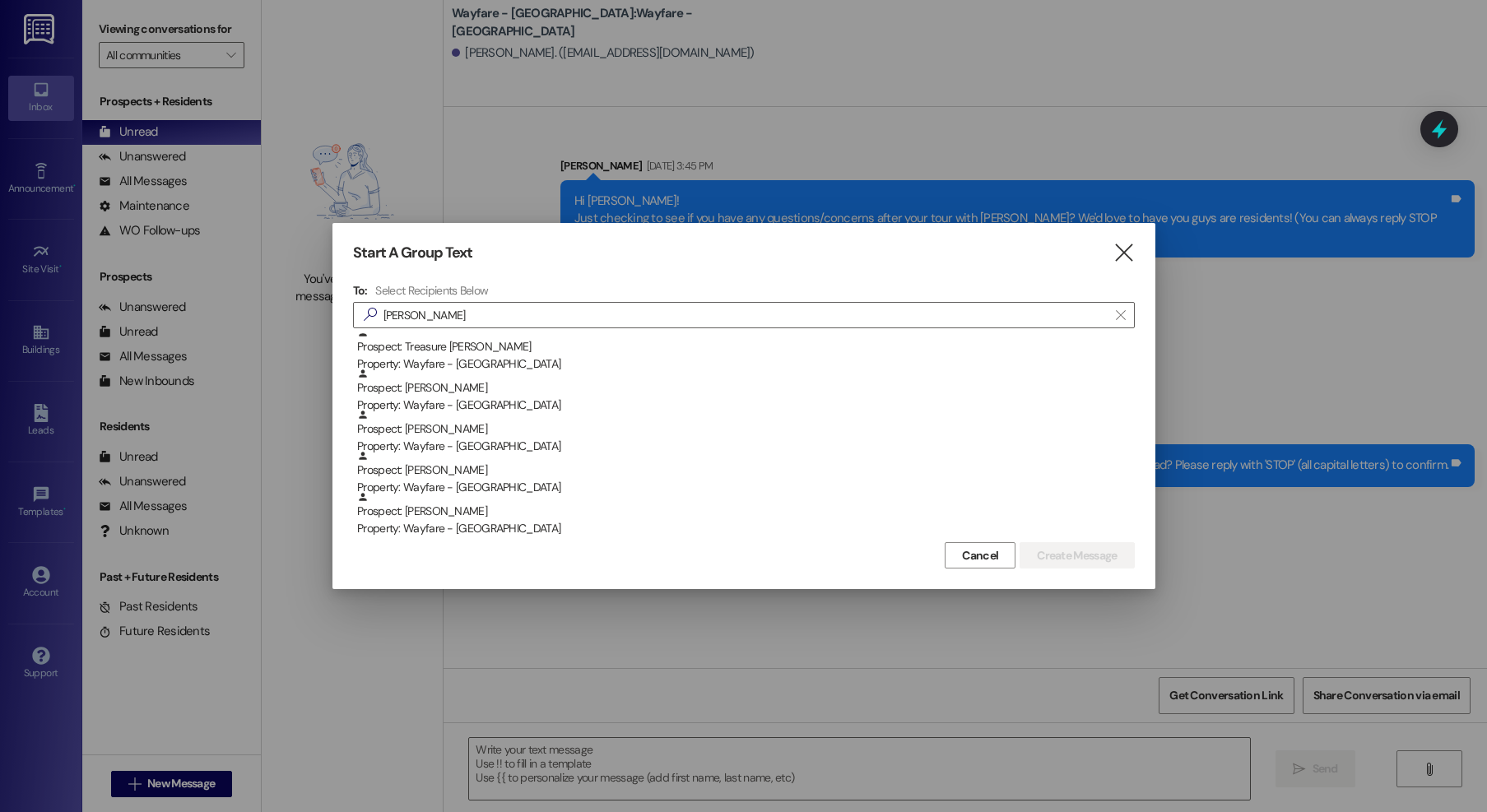
scroll to position [88, 0]
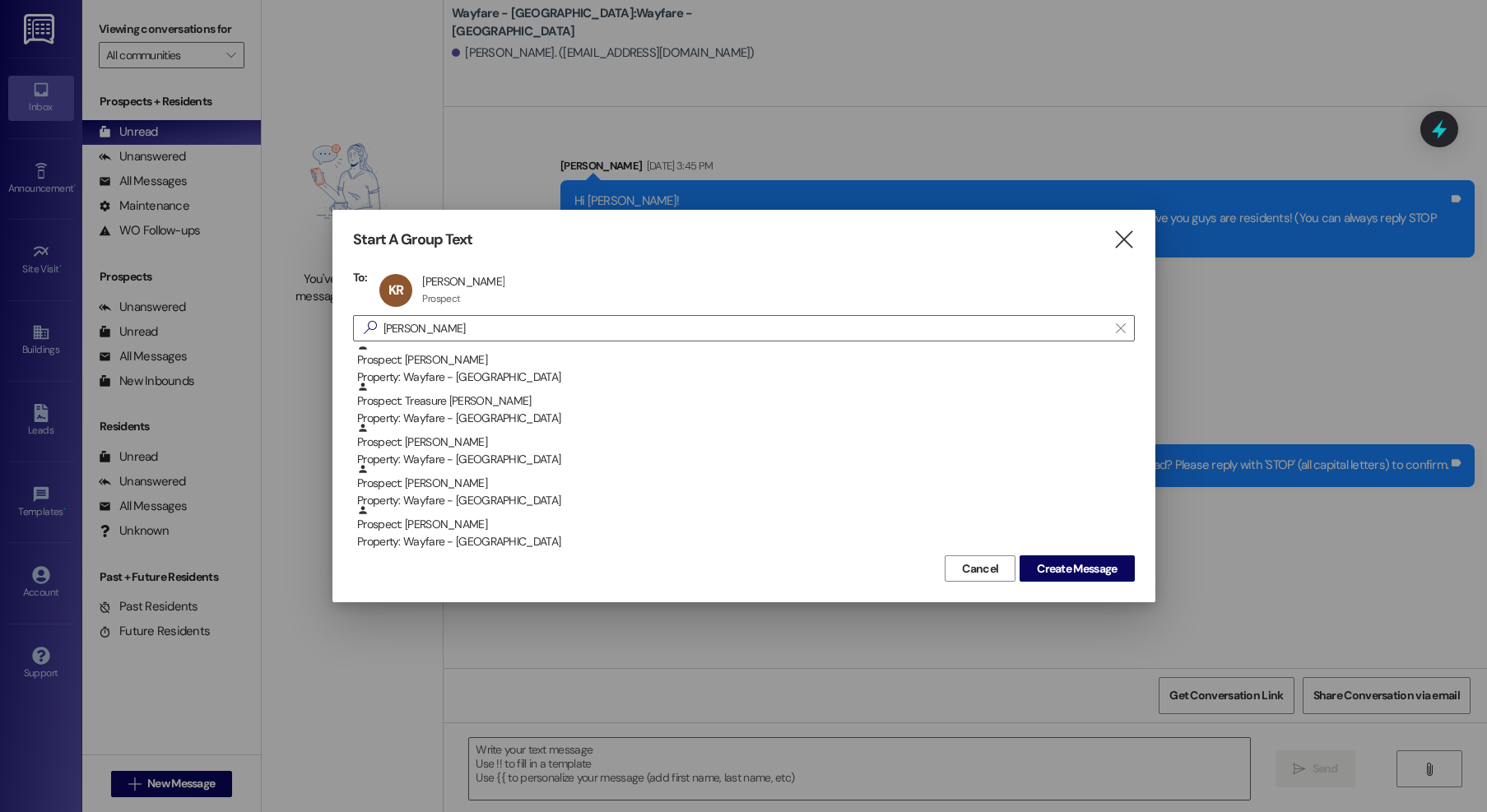
click at [1136, 574] on div "Start A Group Text  To: KR Khadja Richardson Khadja Richardson Prospect Prospe…" at bounding box center [744, 406] width 823 height 393
drag, startPoint x: 1119, startPoint y: 576, endPoint x: 1114, endPoint y: 562, distance: 14.9
click at [1118, 575] on span "Create Message" at bounding box center [1076, 569] width 87 height 18
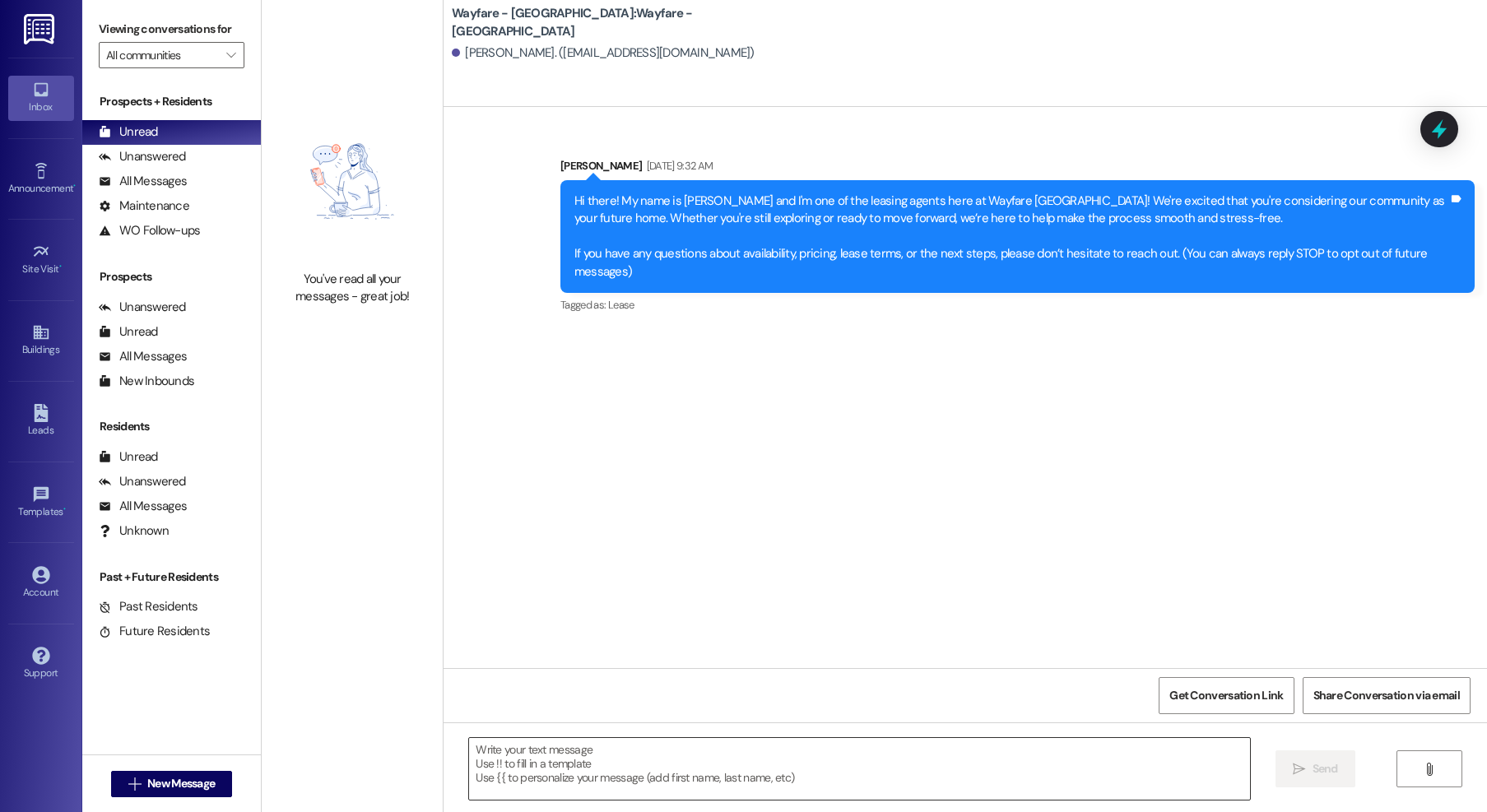
click at [988, 782] on textarea at bounding box center [859, 768] width 781 height 61
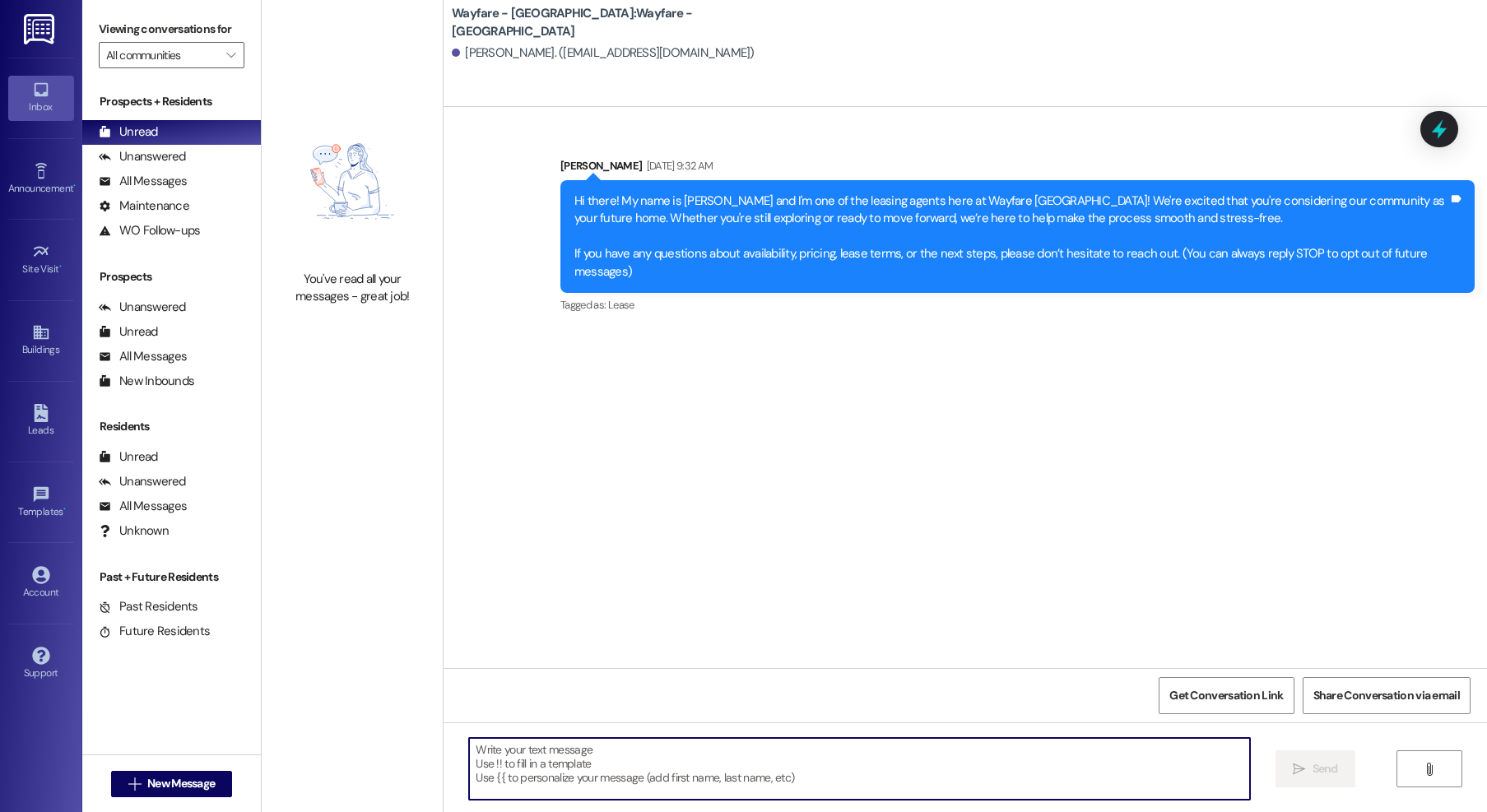
click at [656, 768] on textarea at bounding box center [859, 768] width 781 height 61
type textarea "M"
type textarea "H"
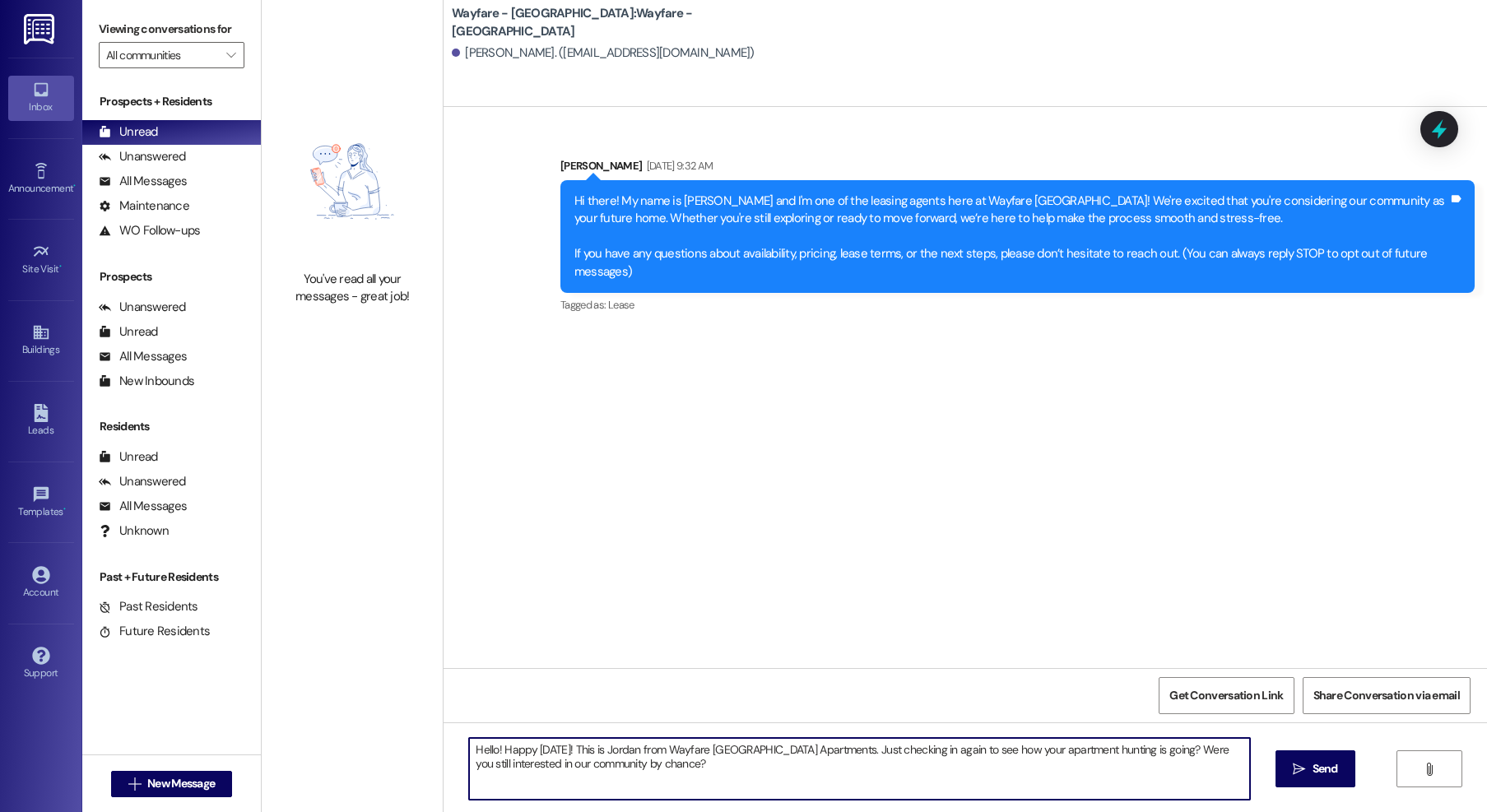
type textarea "Hello! Happy Monday! This is Jordan from Wayfare Cibolo Hills Apartments. Just …"
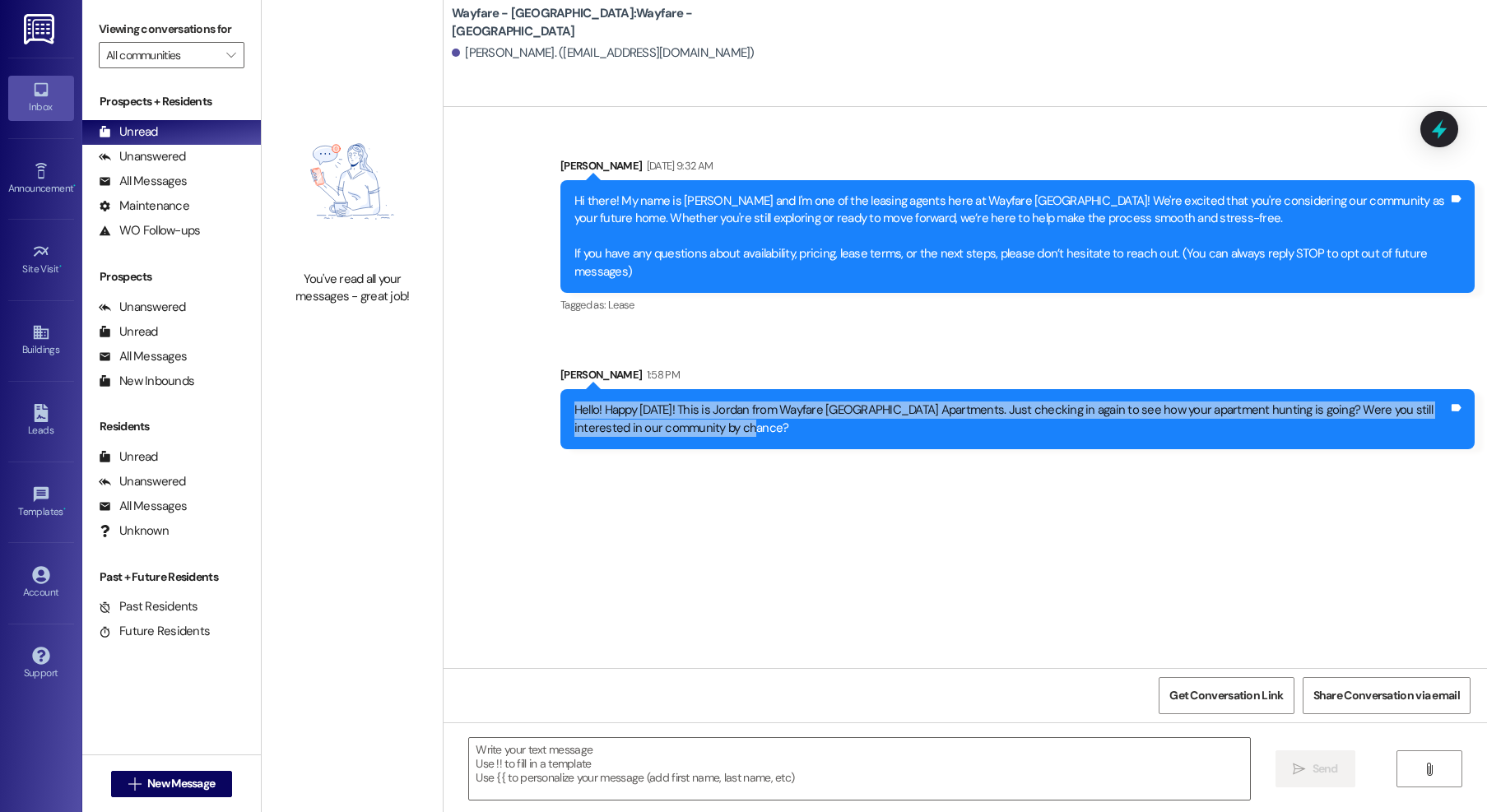
drag, startPoint x: 704, startPoint y: 433, endPoint x: 550, endPoint y: 412, distance: 155.4
click at [560, 412] on div "Hello! Happy Monday! This is Jordan from Wayfare Cibolo Hills Apartments. Just …" at bounding box center [1017, 419] width 915 height 60
copy div "Hello! Happy Monday! This is Jordan from Wayfare Cibolo Hills Apartments. Just …"
click at [181, 779] on span "New Message" at bounding box center [181, 783] width 67 height 18
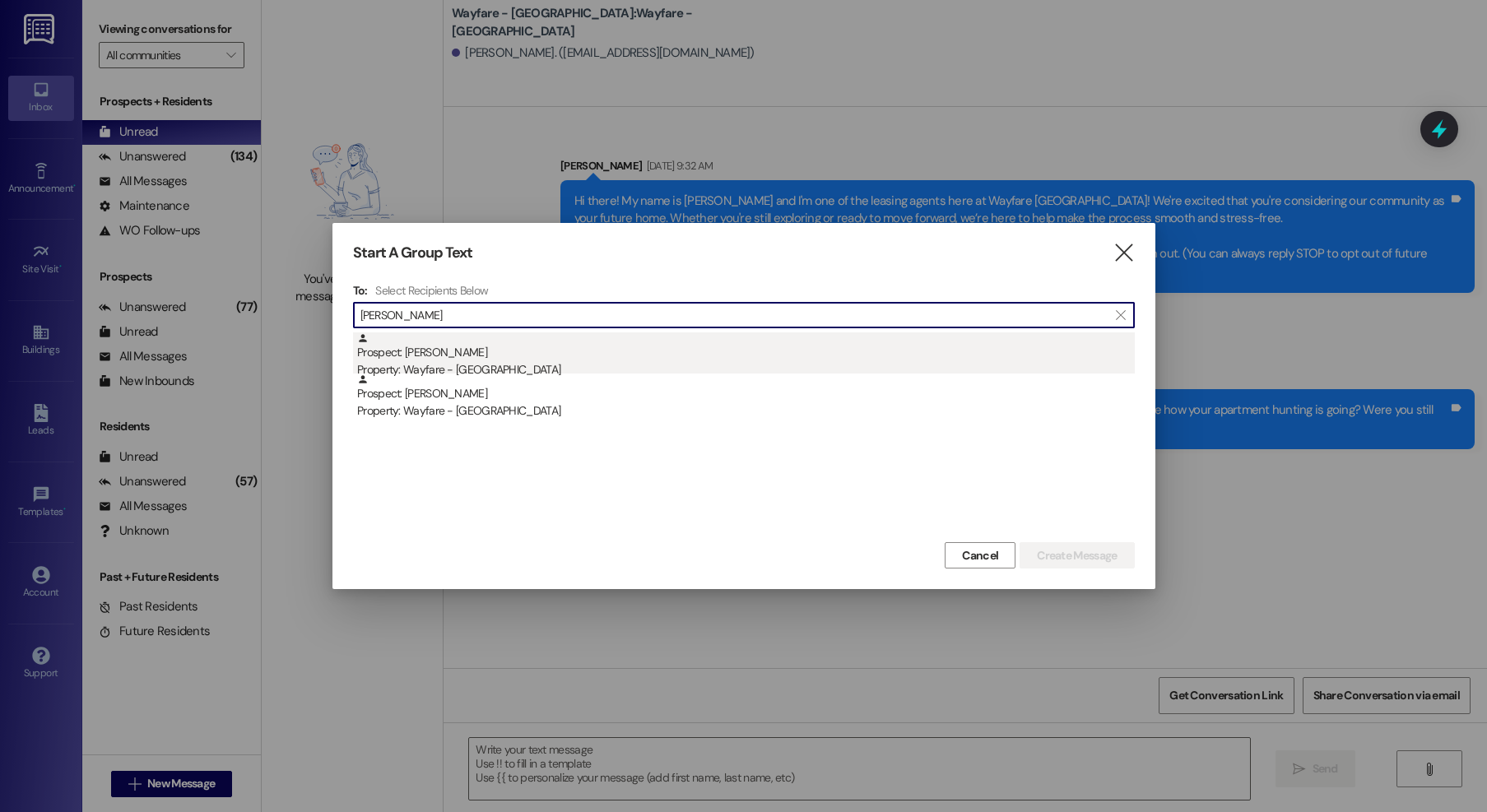
type input "marcelin"
click at [527, 364] on div "Property: Wayfare - [GEOGRAPHIC_DATA]" at bounding box center [746, 369] width 778 height 18
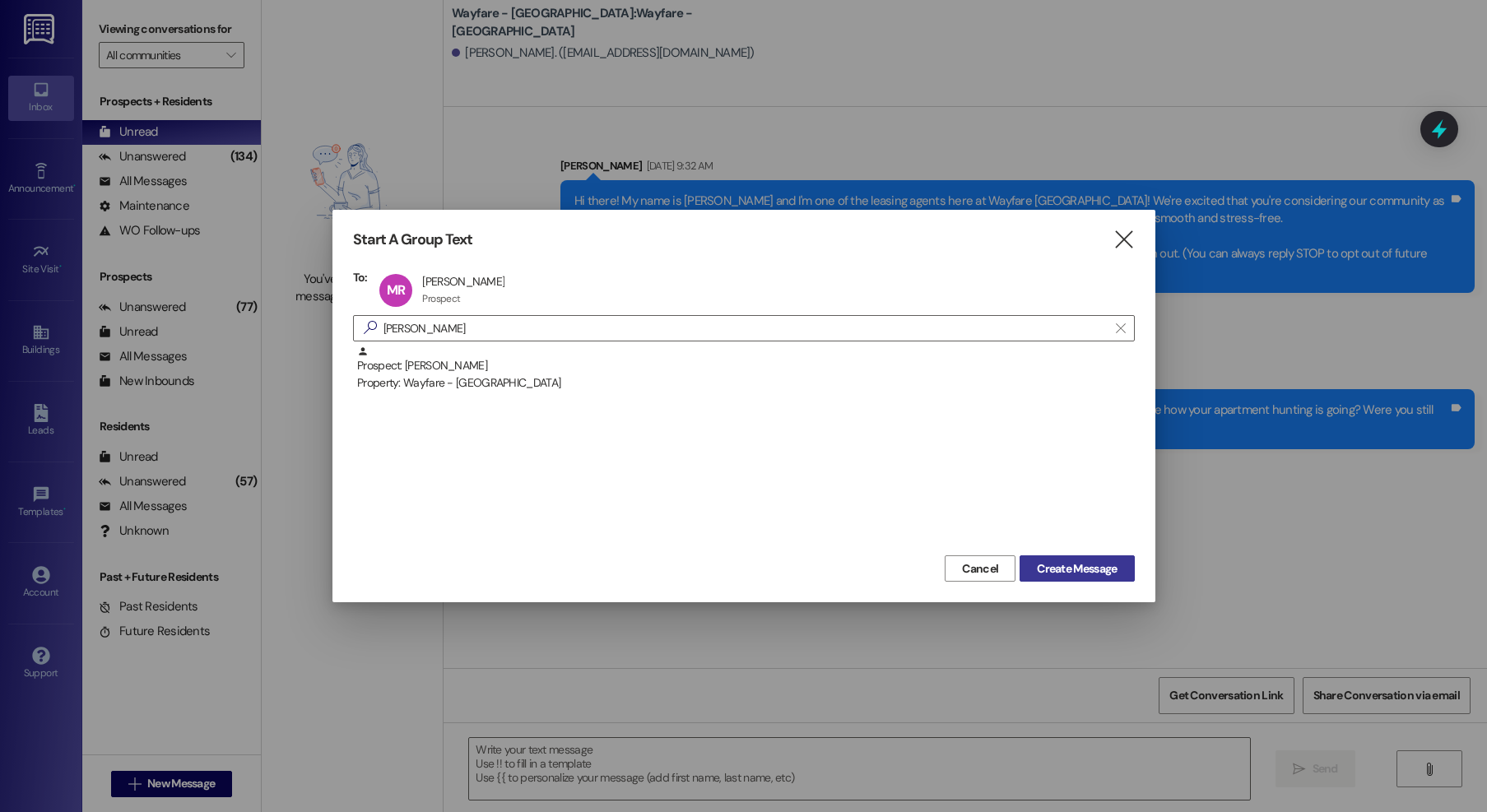
click at [1084, 568] on span "Create Message" at bounding box center [1076, 569] width 80 height 18
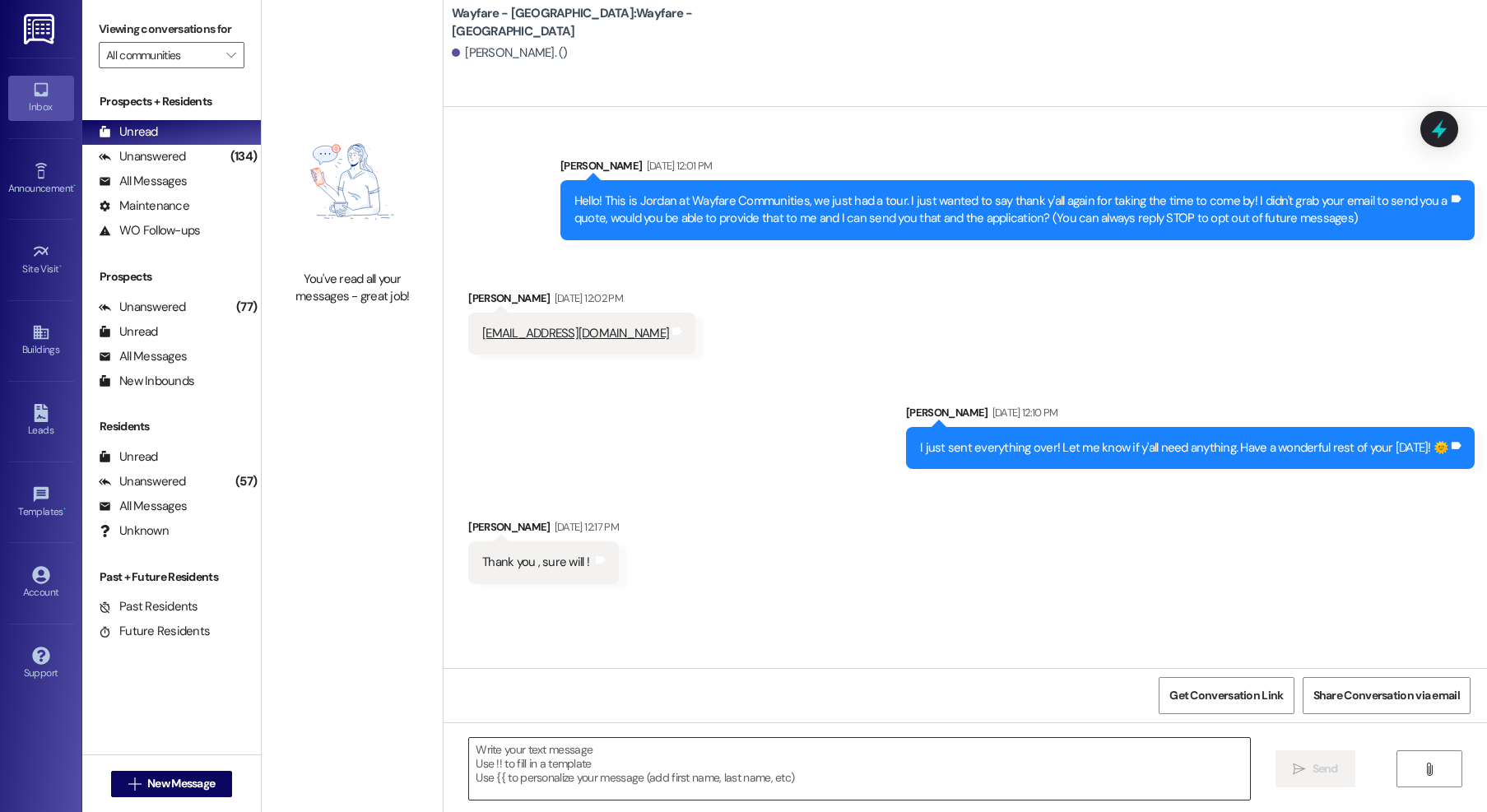
click at [612, 779] on textarea at bounding box center [859, 768] width 781 height 61
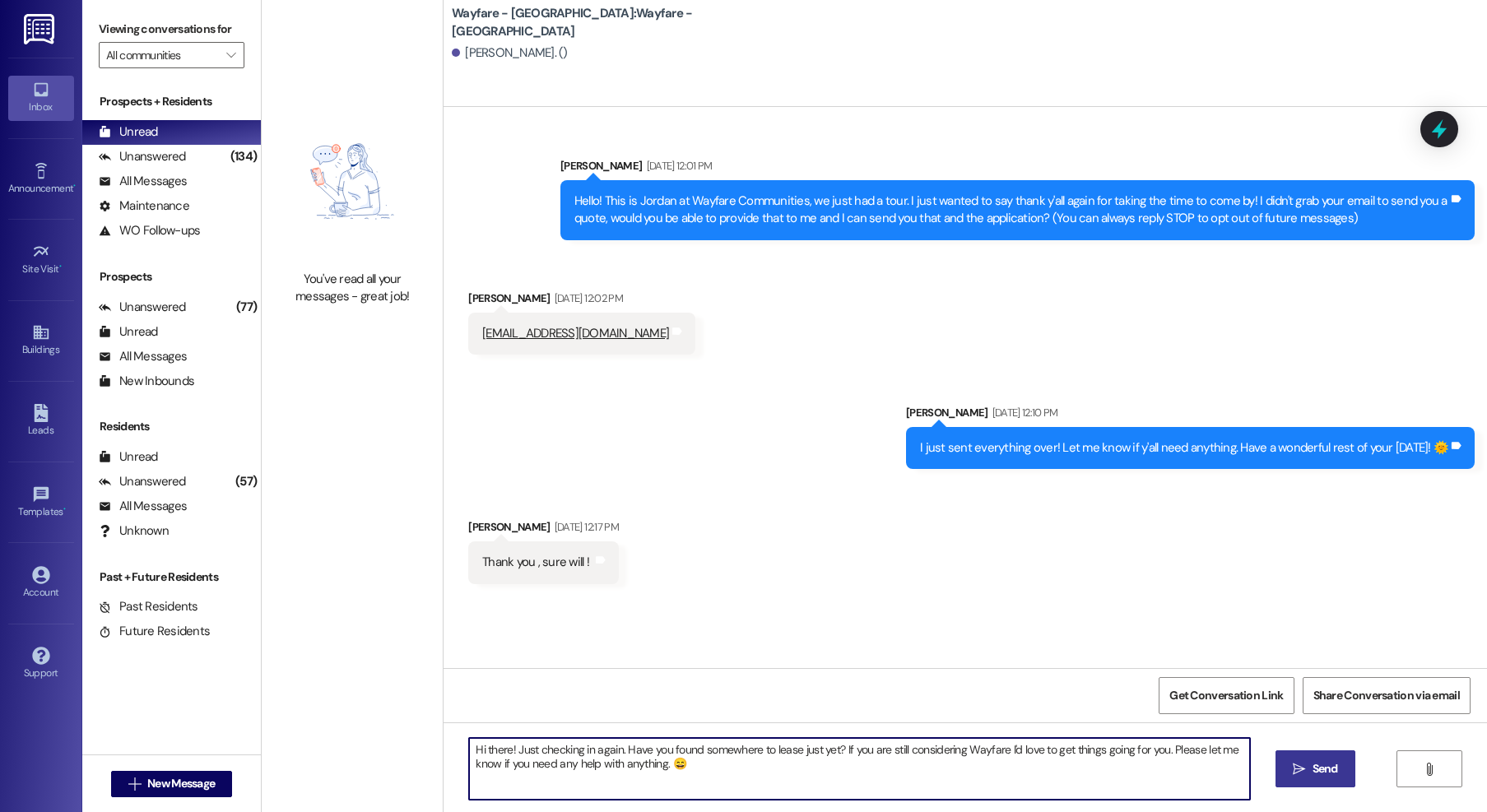
type textarea "Hi there! Just checking in again. Have you found somewhere to lease just yet? I…"
click at [1301, 777] on span " Send" at bounding box center [1316, 769] width 52 height 18
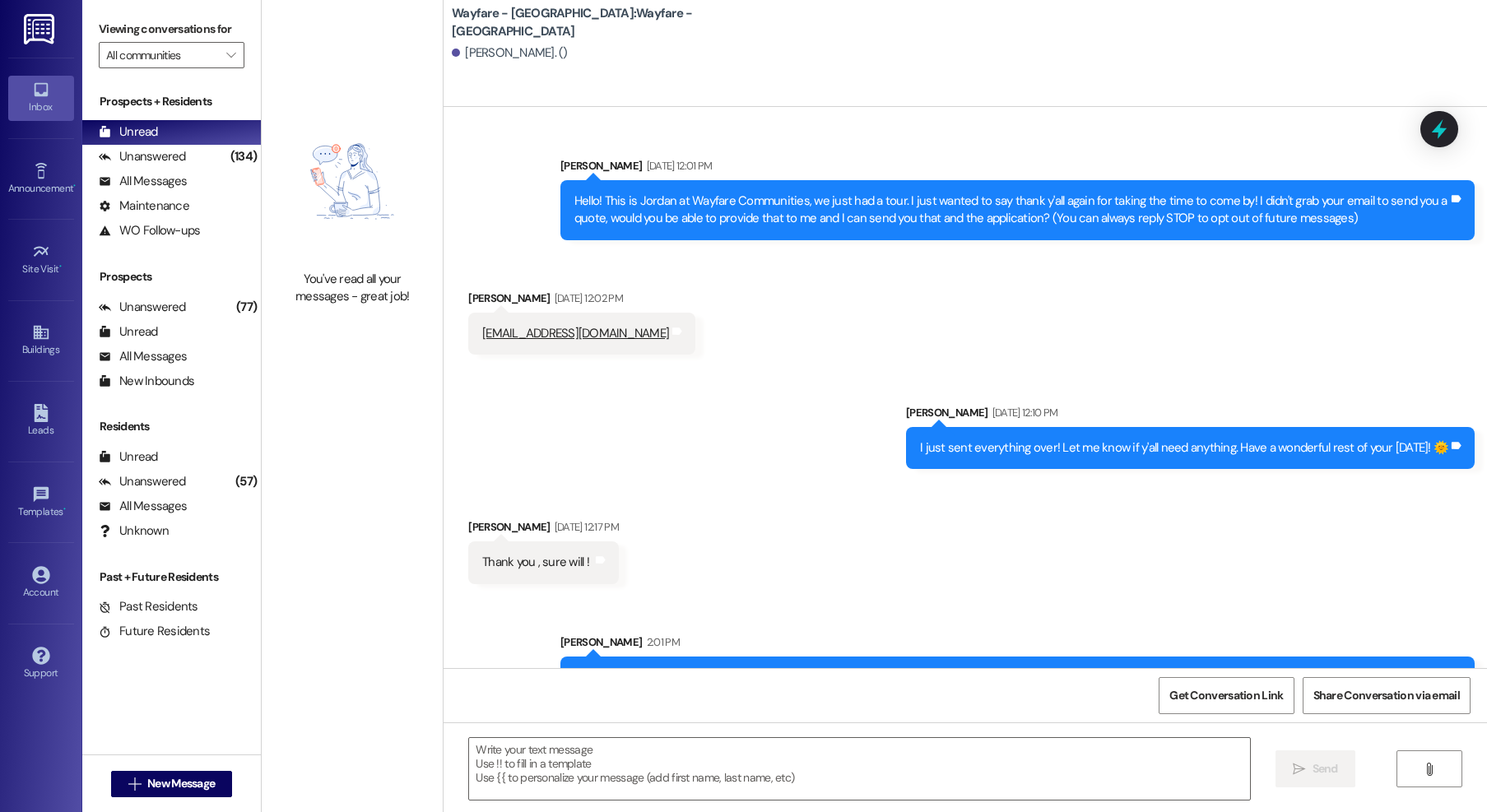
scroll to position [61, 0]
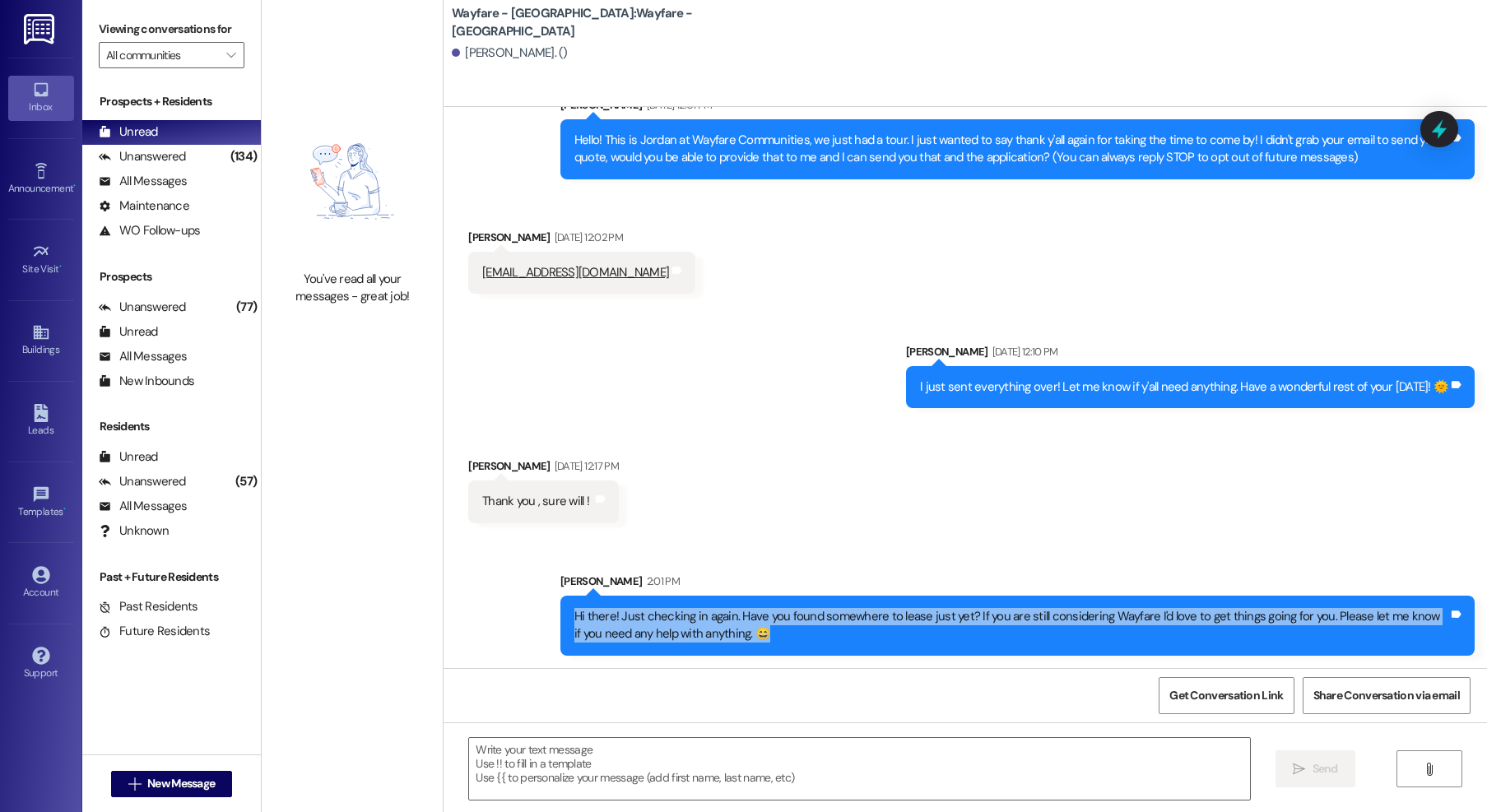
drag, startPoint x: 741, startPoint y: 640, endPoint x: 546, endPoint y: 618, distance: 196.2
click at [548, 618] on div "Sent via SMS Jordan Arnold 2:01 PM Hi there! Just checking in again. Have you f…" at bounding box center [1017, 614] width 939 height 108
copy div "Hi there! Just checking in again. Have you found somewhere to lease just yet? I…"
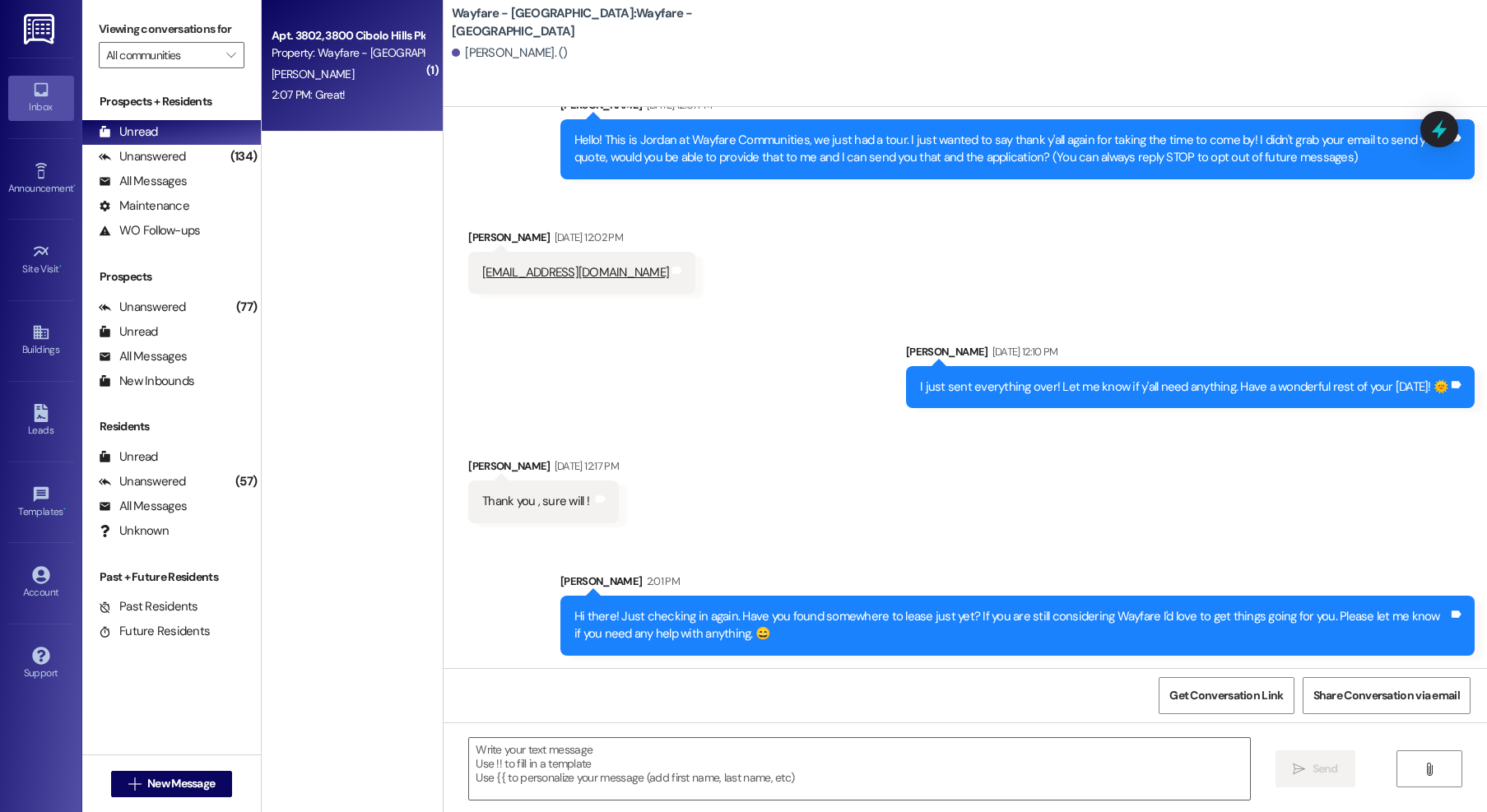
click at [391, 84] on div "[PERSON_NAME]" at bounding box center [348, 74] width 156 height 20
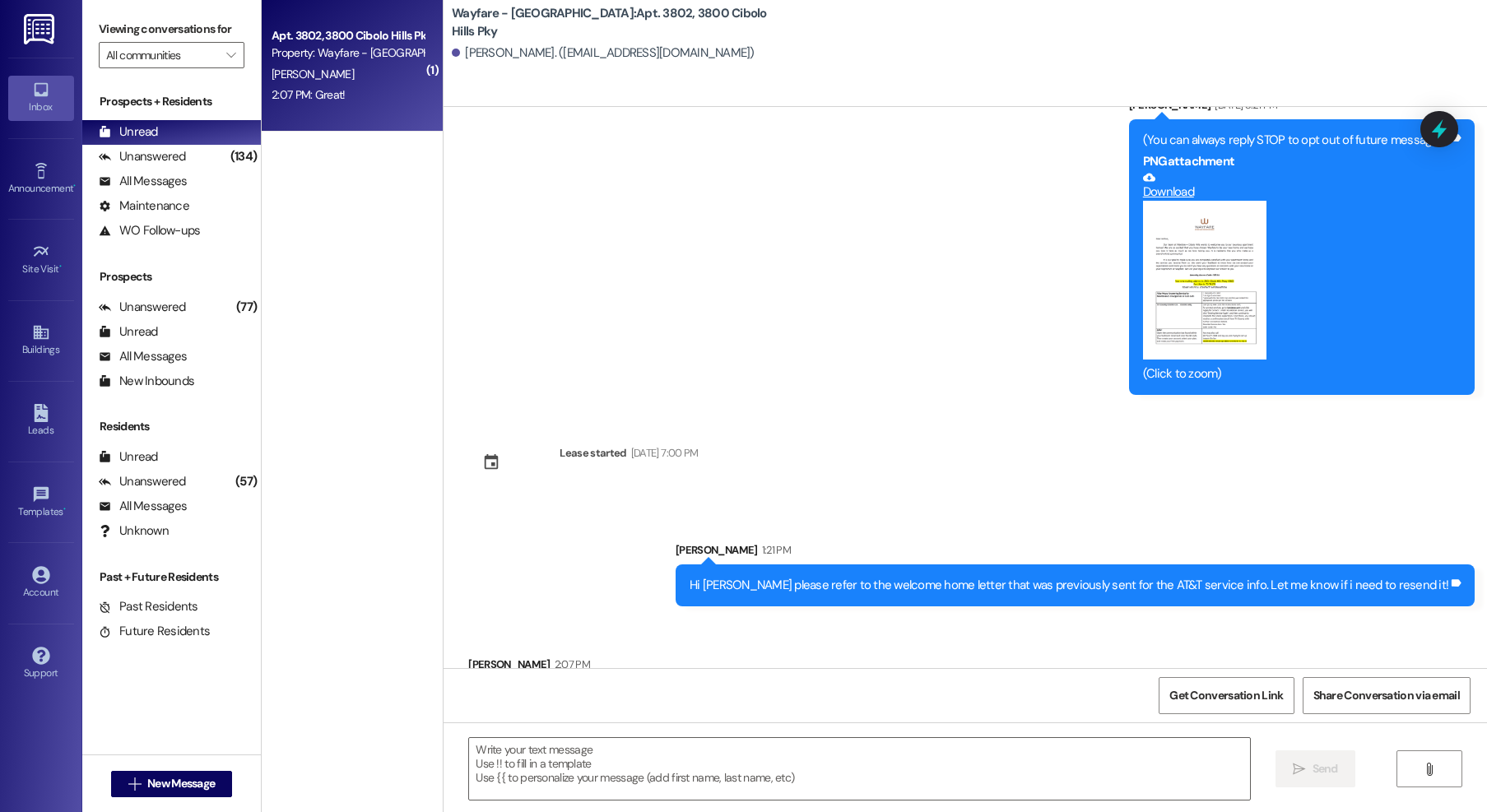
scroll to position [151, 0]
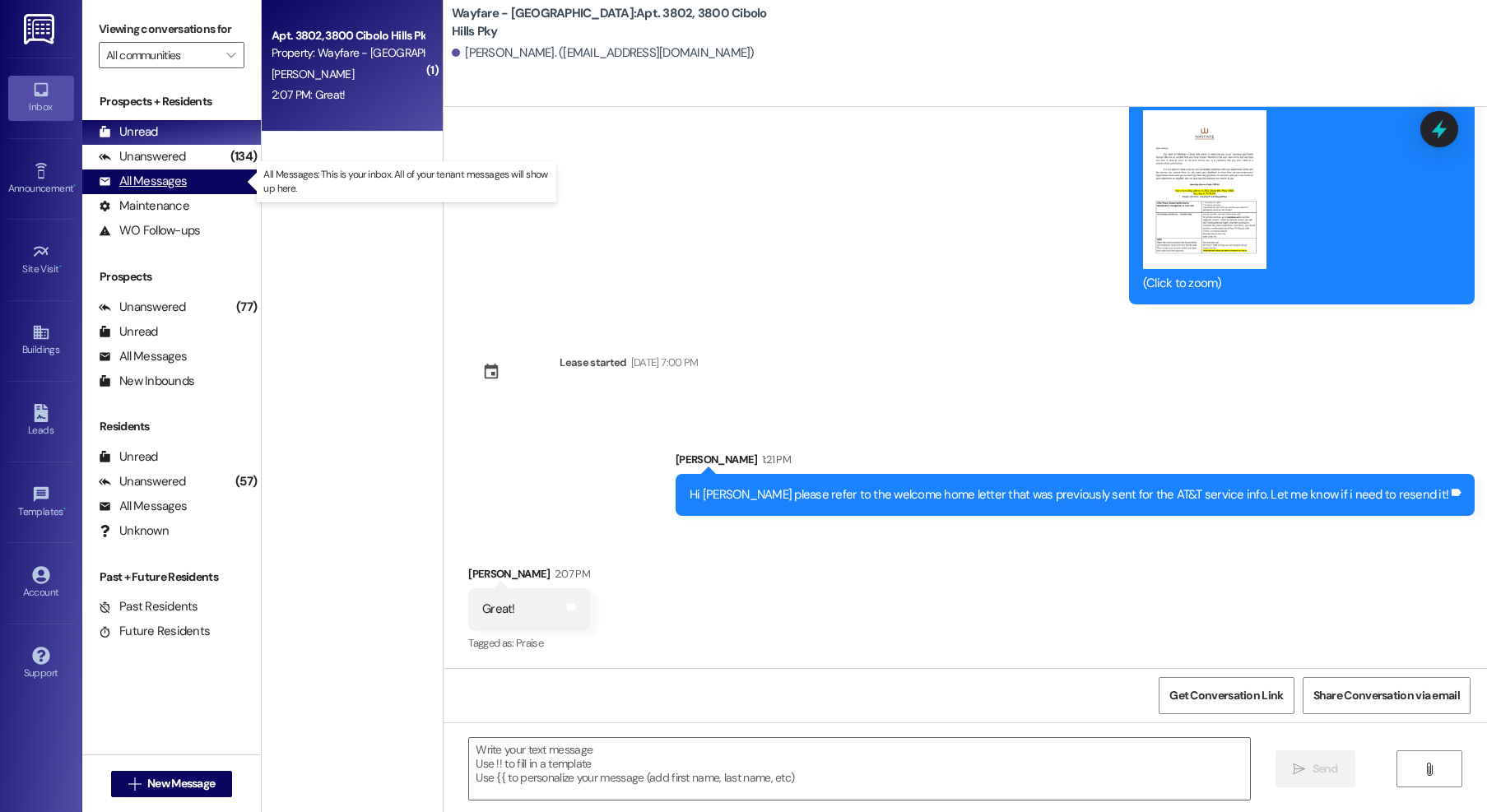
click at [142, 175] on div "All Messages" at bounding box center [142, 181] width 88 height 18
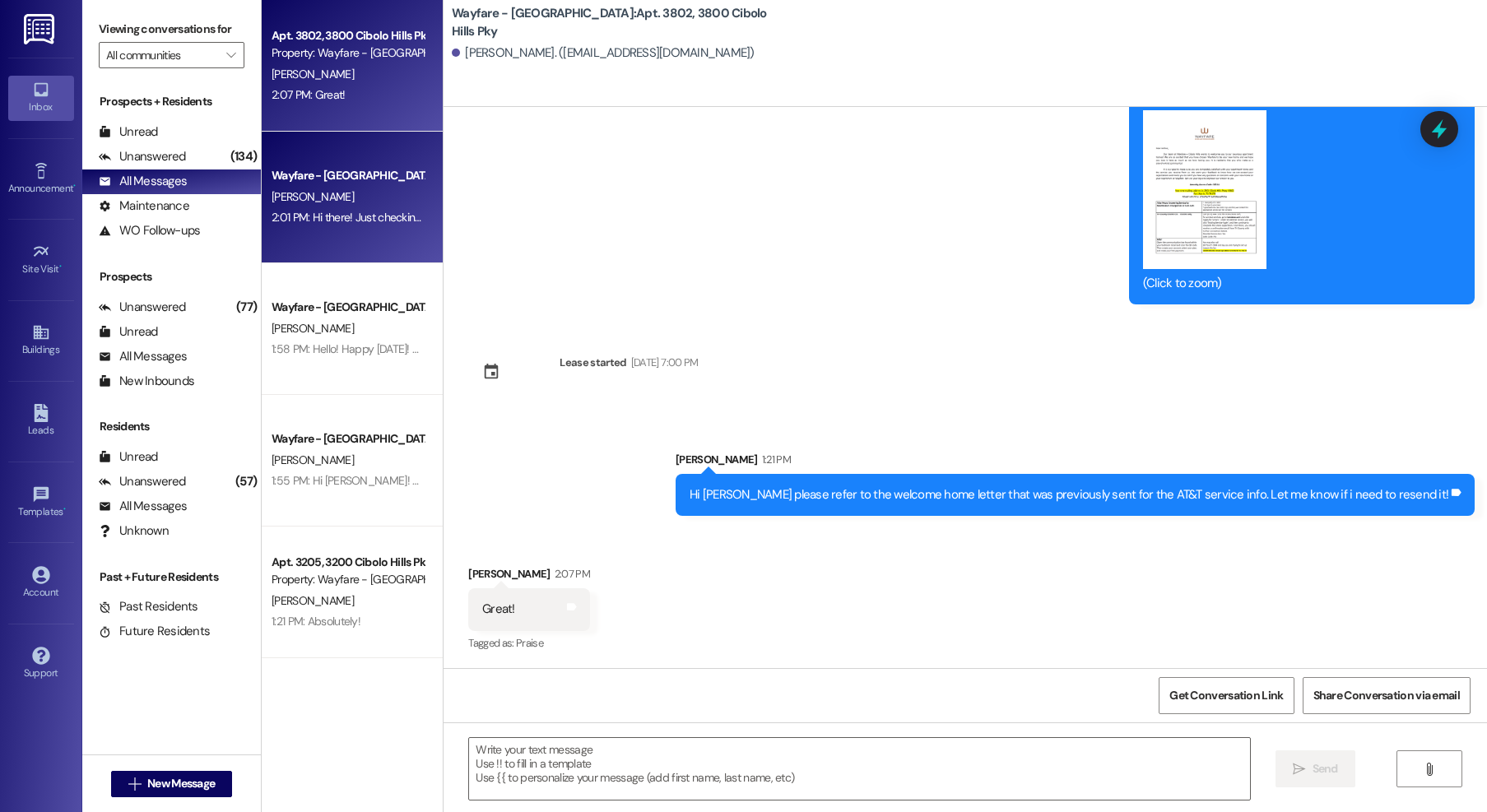
click at [312, 199] on div "[PERSON_NAME]" at bounding box center [348, 197] width 156 height 20
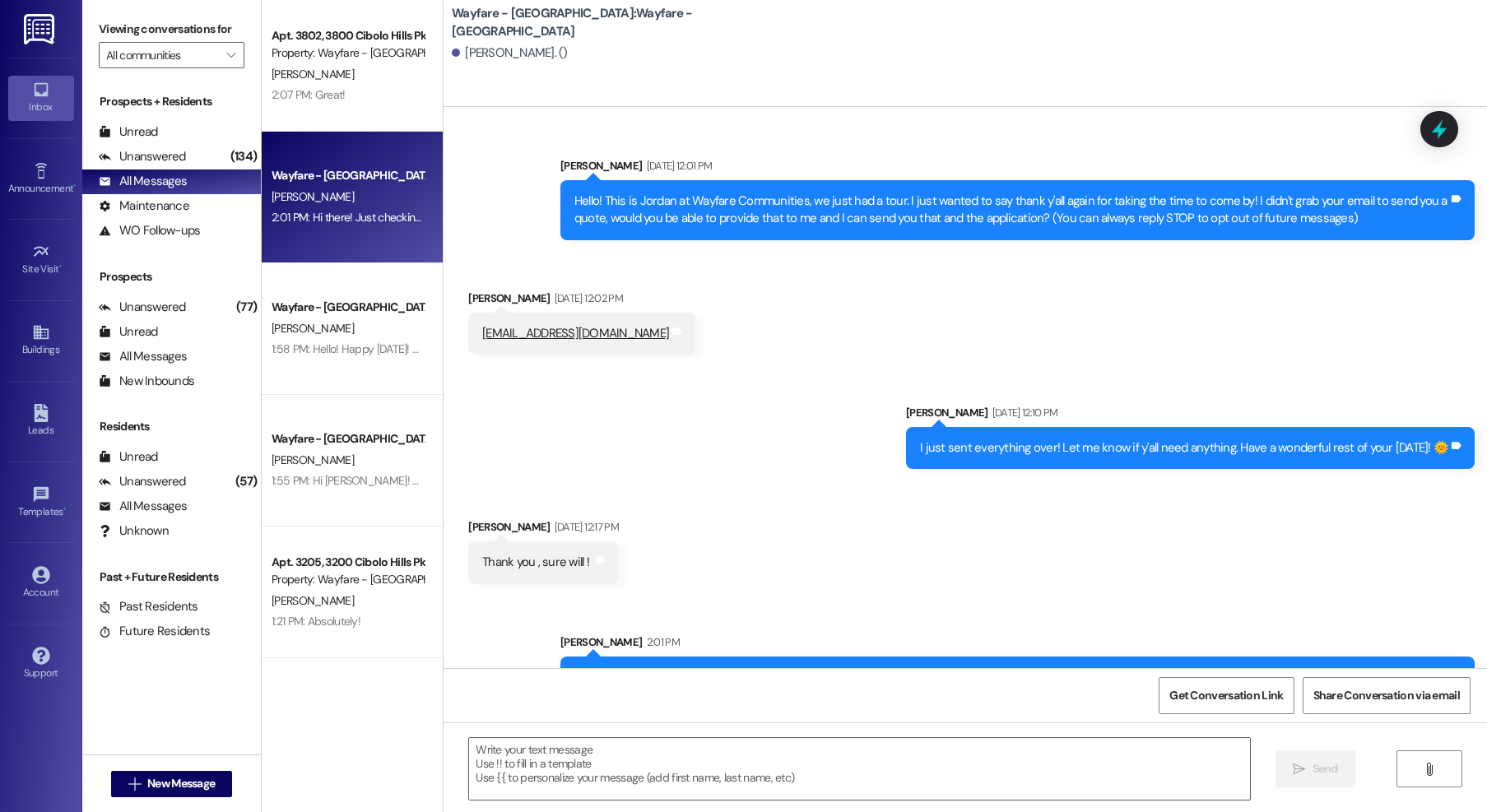
scroll to position [0, 0]
click at [146, 768] on div " New Message" at bounding box center [172, 784] width 122 height 41
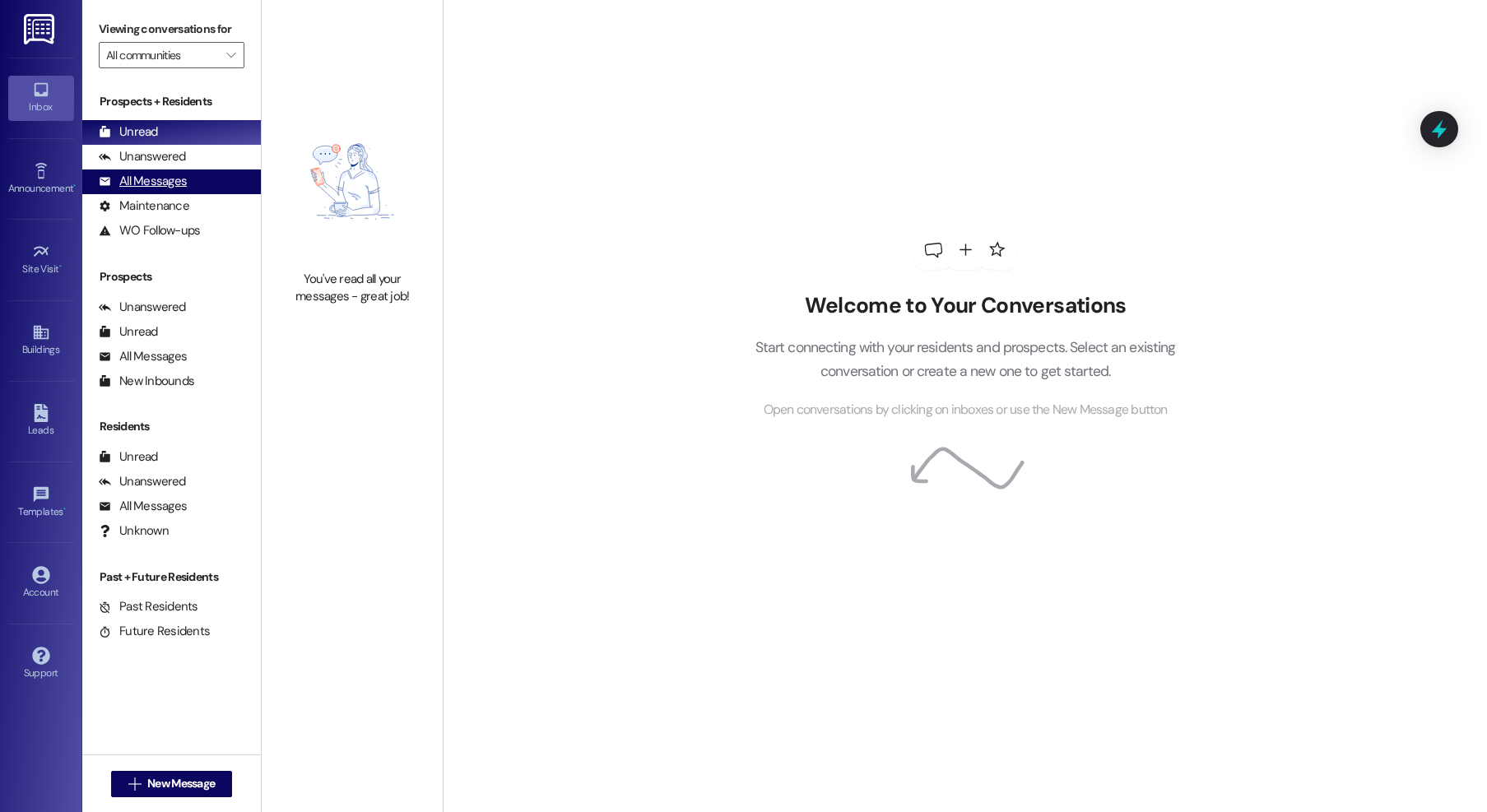
click at [147, 175] on div "All Messages" at bounding box center [142, 181] width 88 height 18
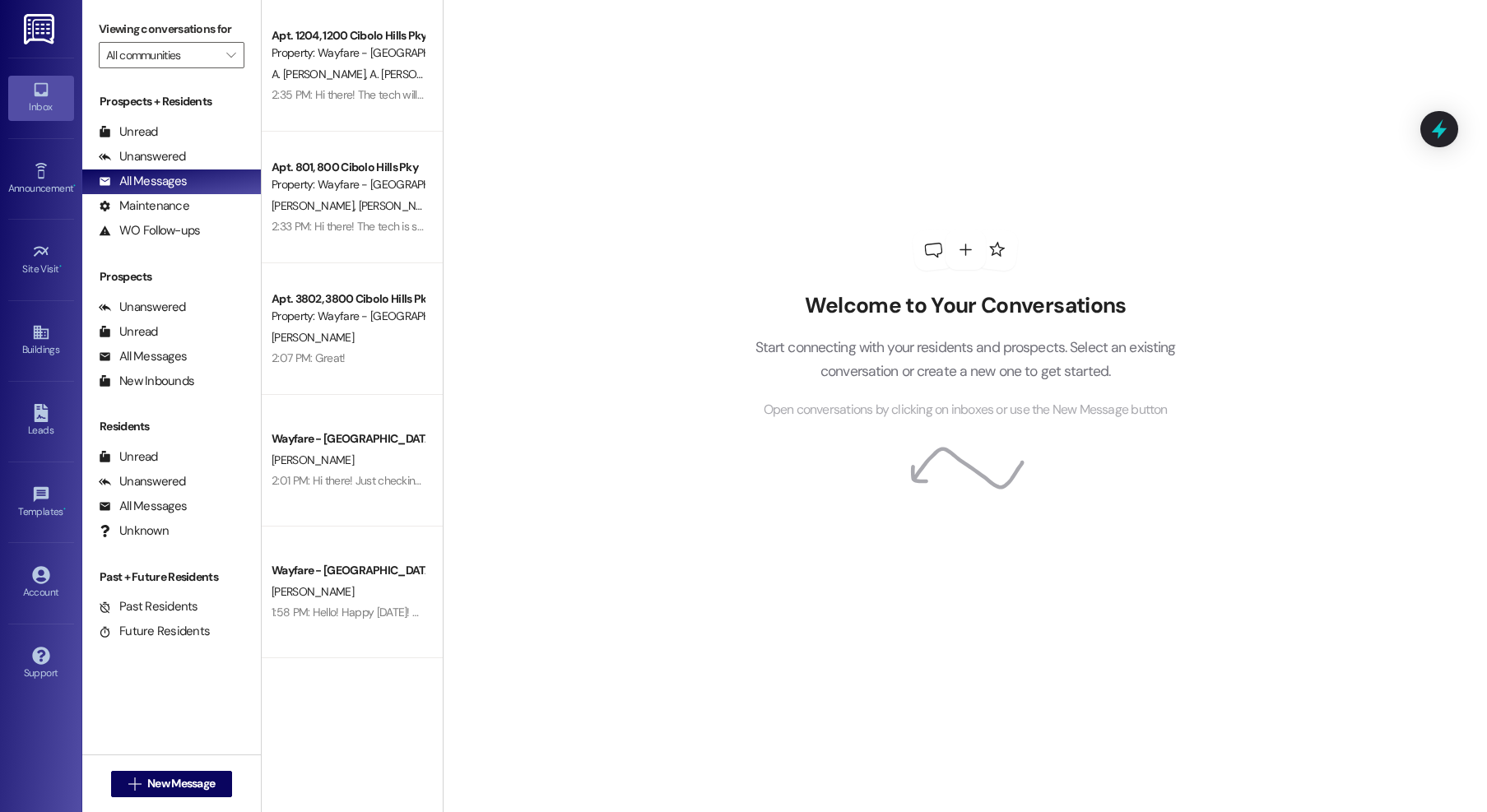
click at [502, 103] on div "Welcome to Your Conversations Start connecting with your residents and prospect…" at bounding box center [964, 406] width 1044 height 812
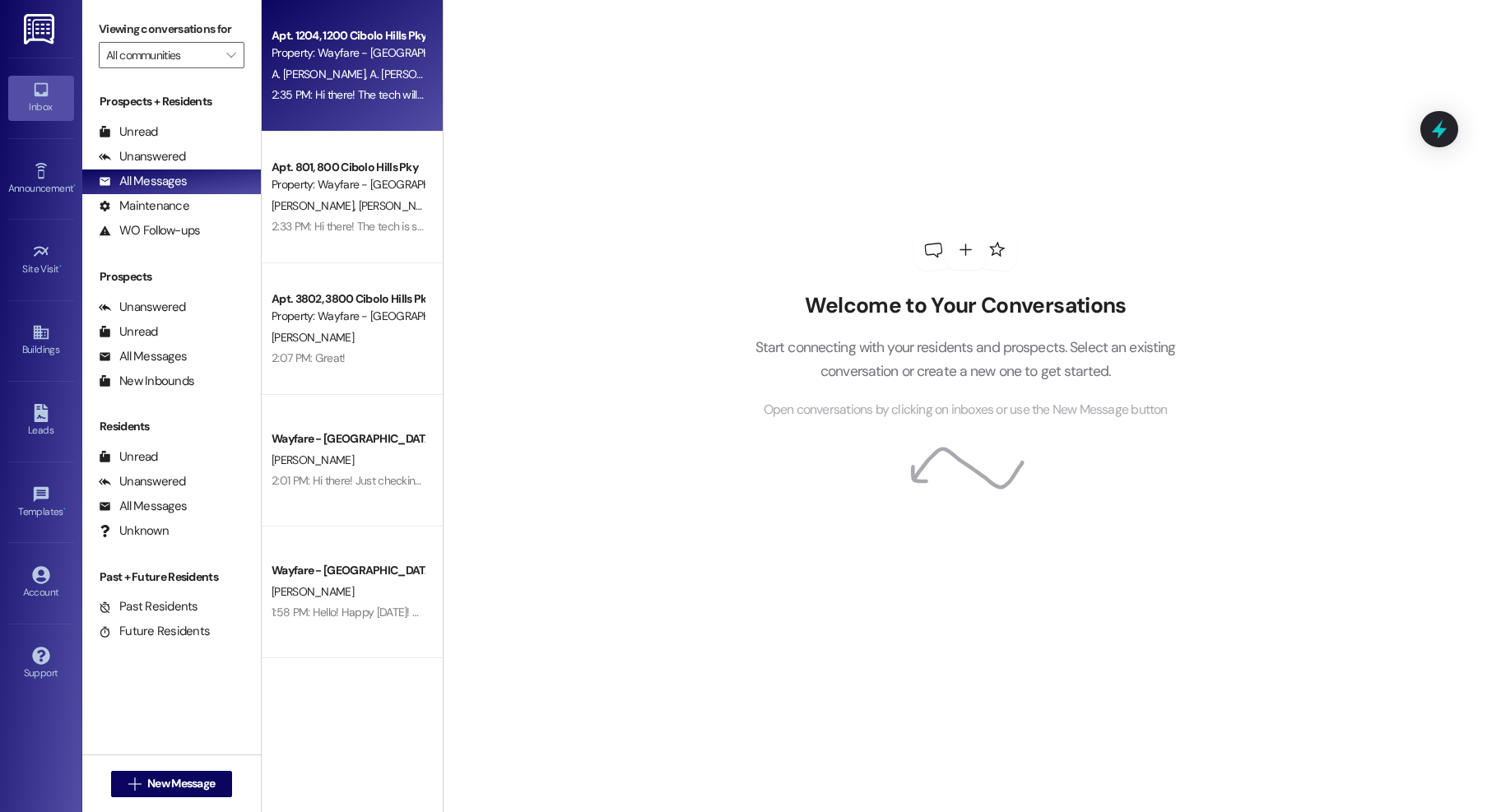
click at [468, 81] on span "[PERSON_NAME]" at bounding box center [509, 74] width 82 height 15
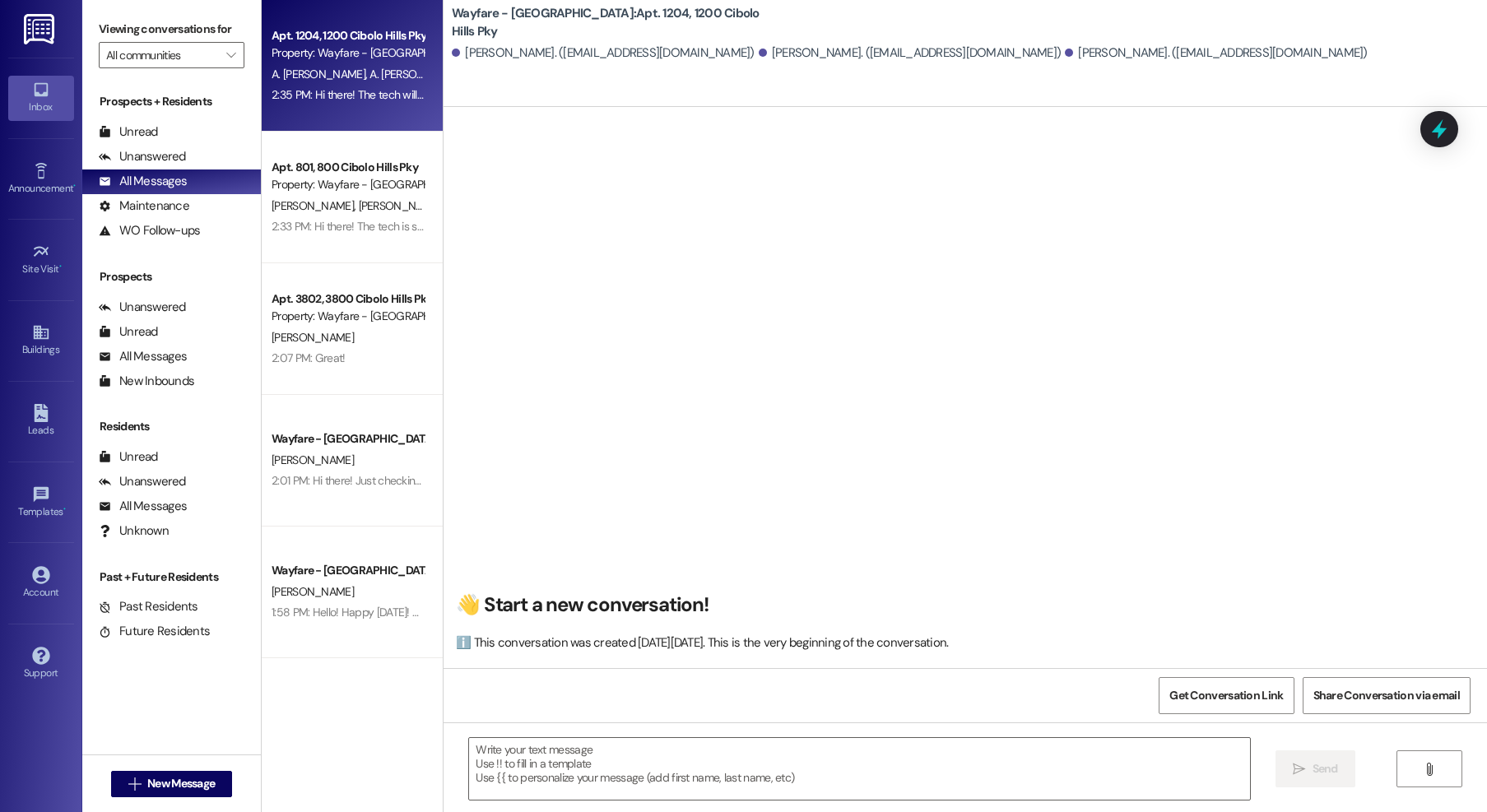
scroll to position [741, 0]
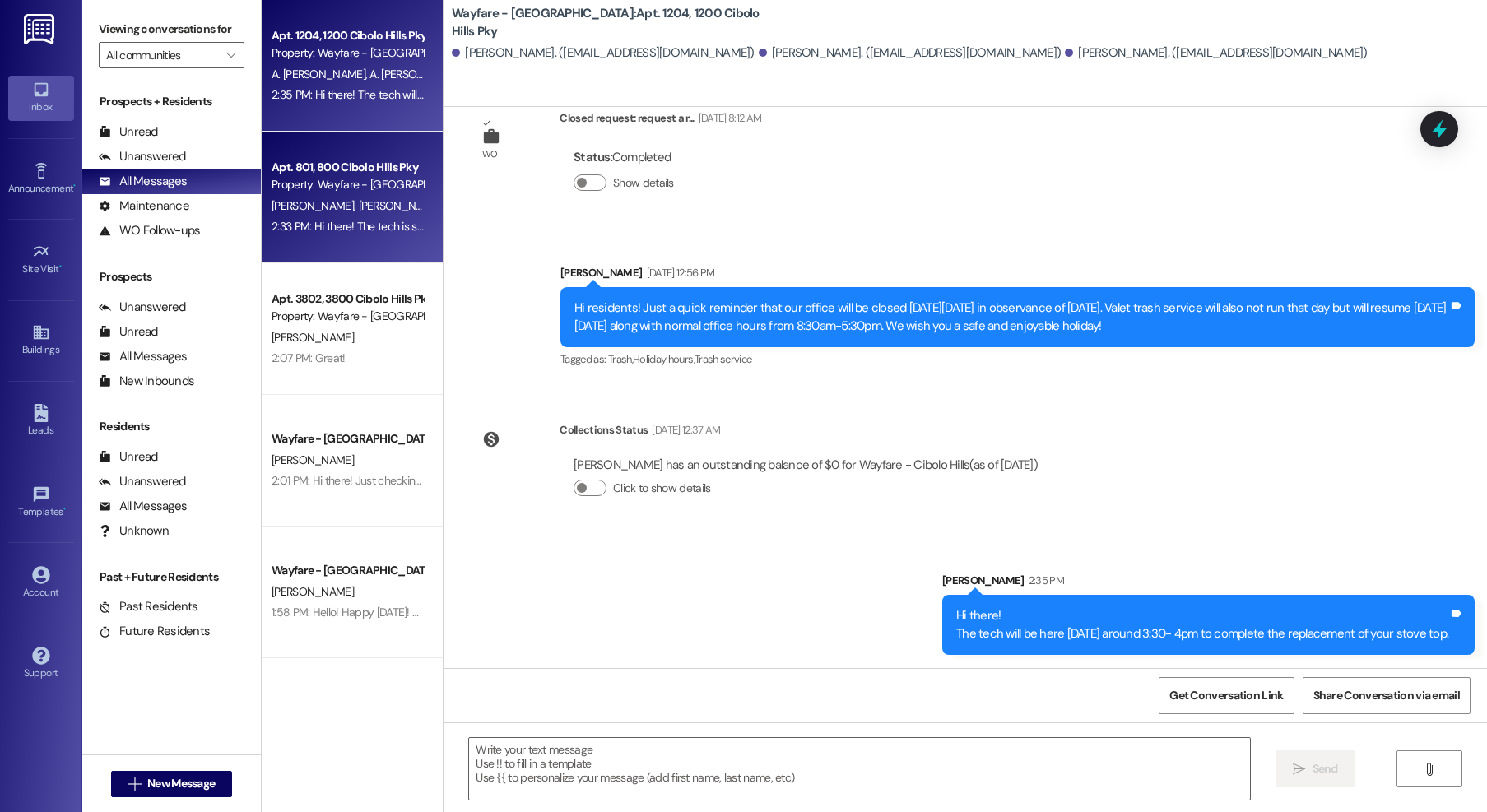
click at [301, 242] on div "Apt. 801, [GEOGRAPHIC_DATA] Pky Property: Wayfare - [GEOGRAPHIC_DATA] [PERSON_N…" at bounding box center [352, 197] width 181 height 131
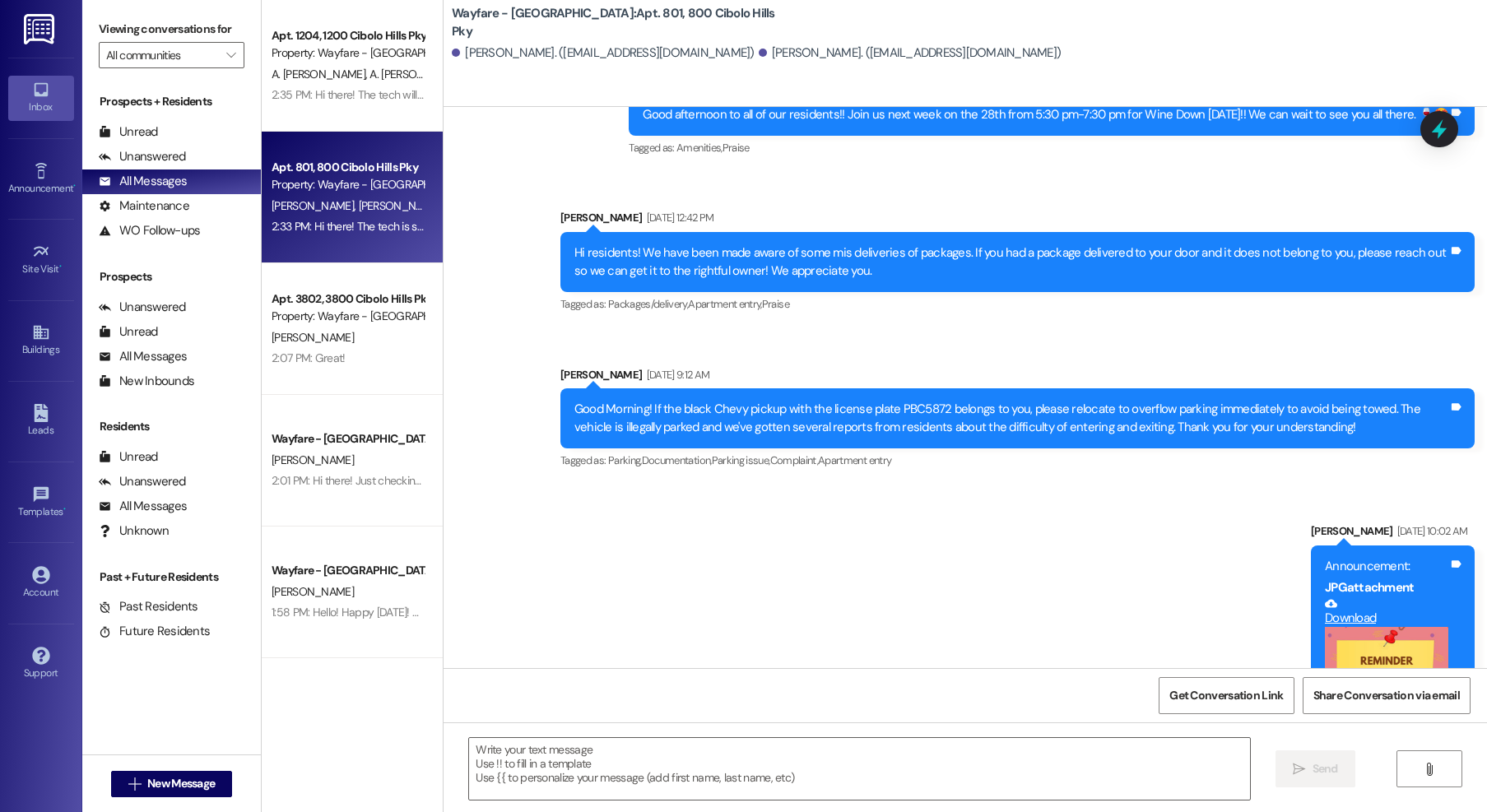
scroll to position [22955, 0]
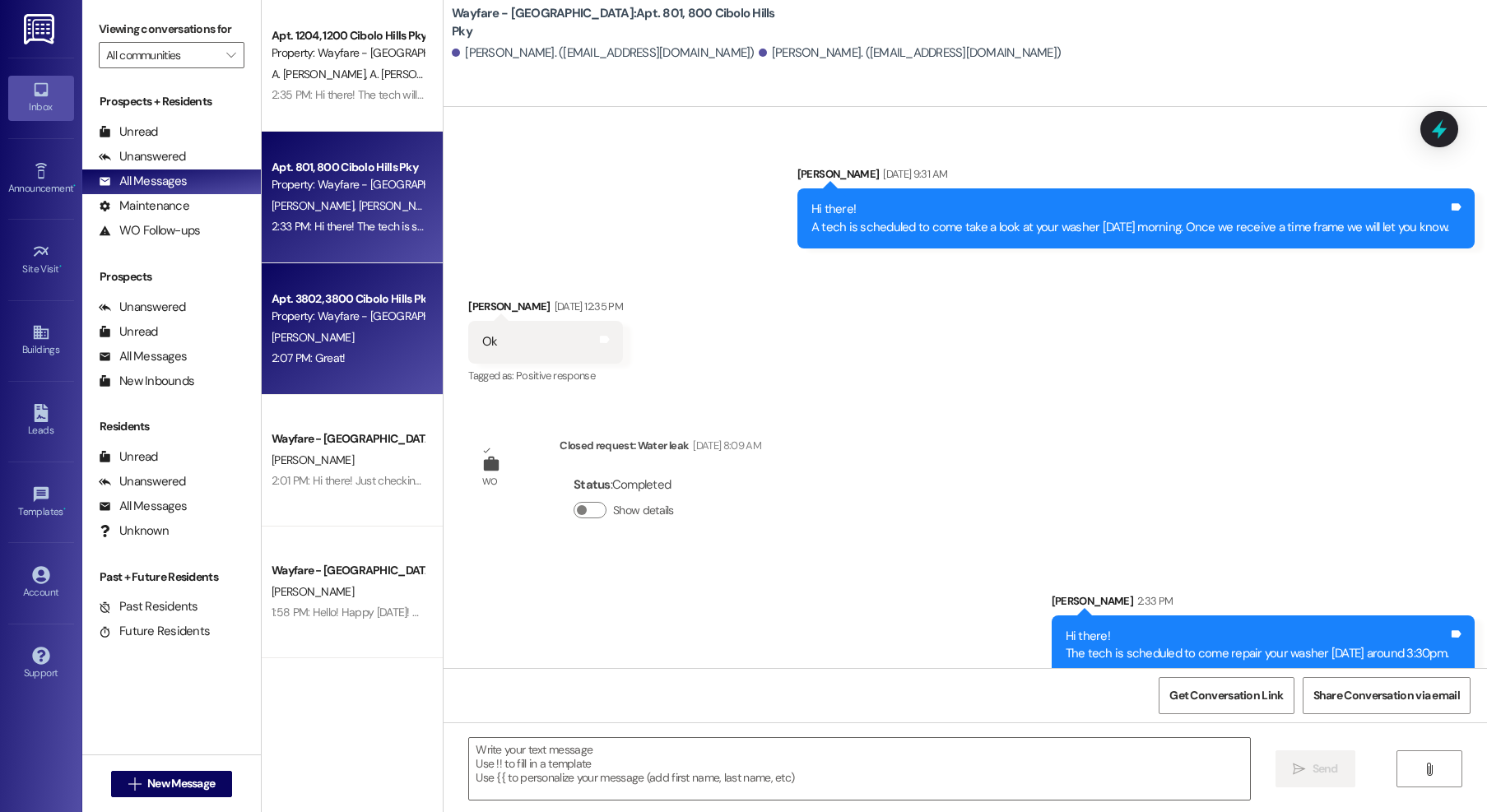
click at [346, 355] on div "2:07 PM: Great! 2:07 PM: Great!" at bounding box center [348, 358] width 156 height 20
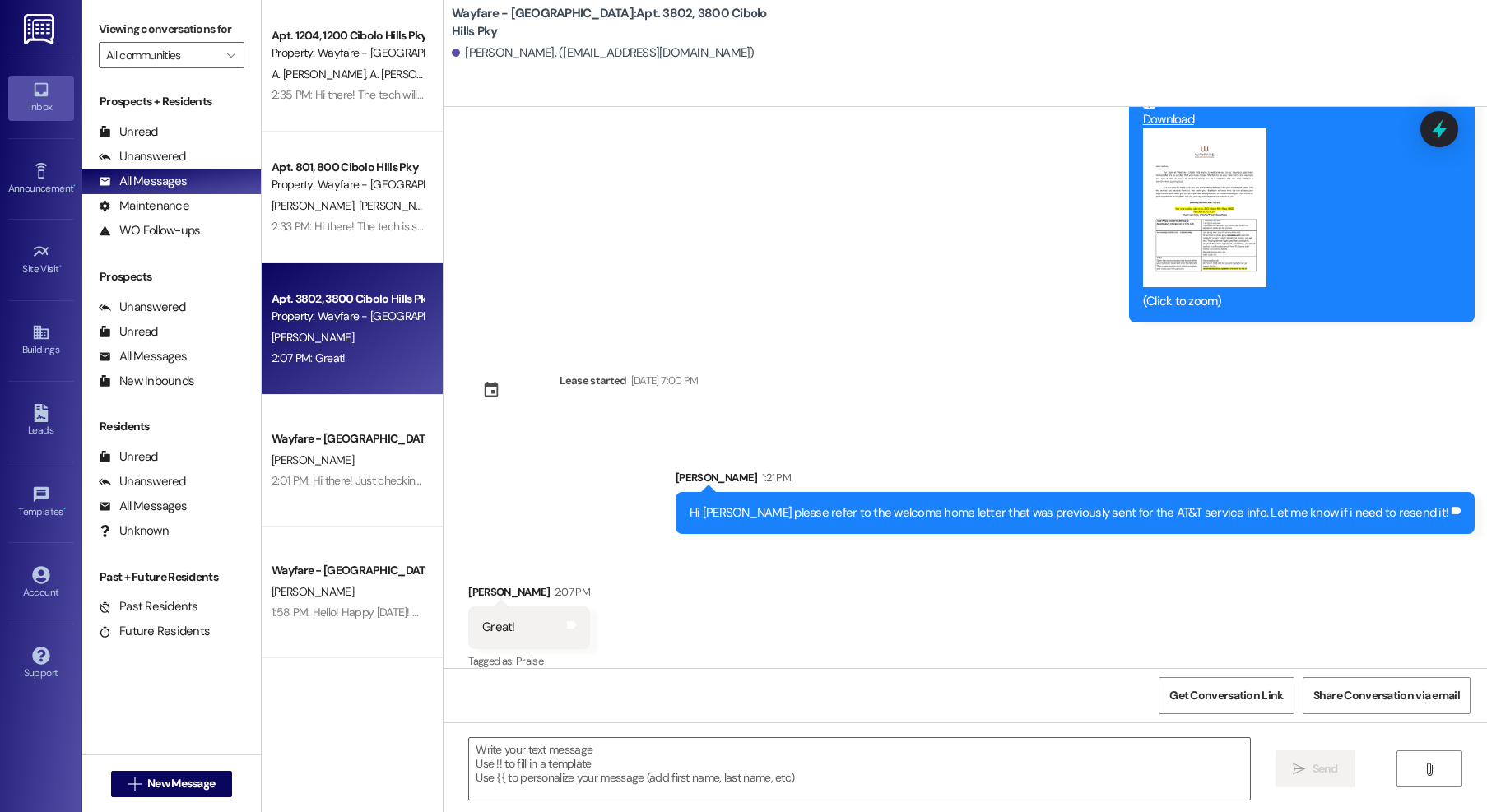
scroll to position [151, 0]
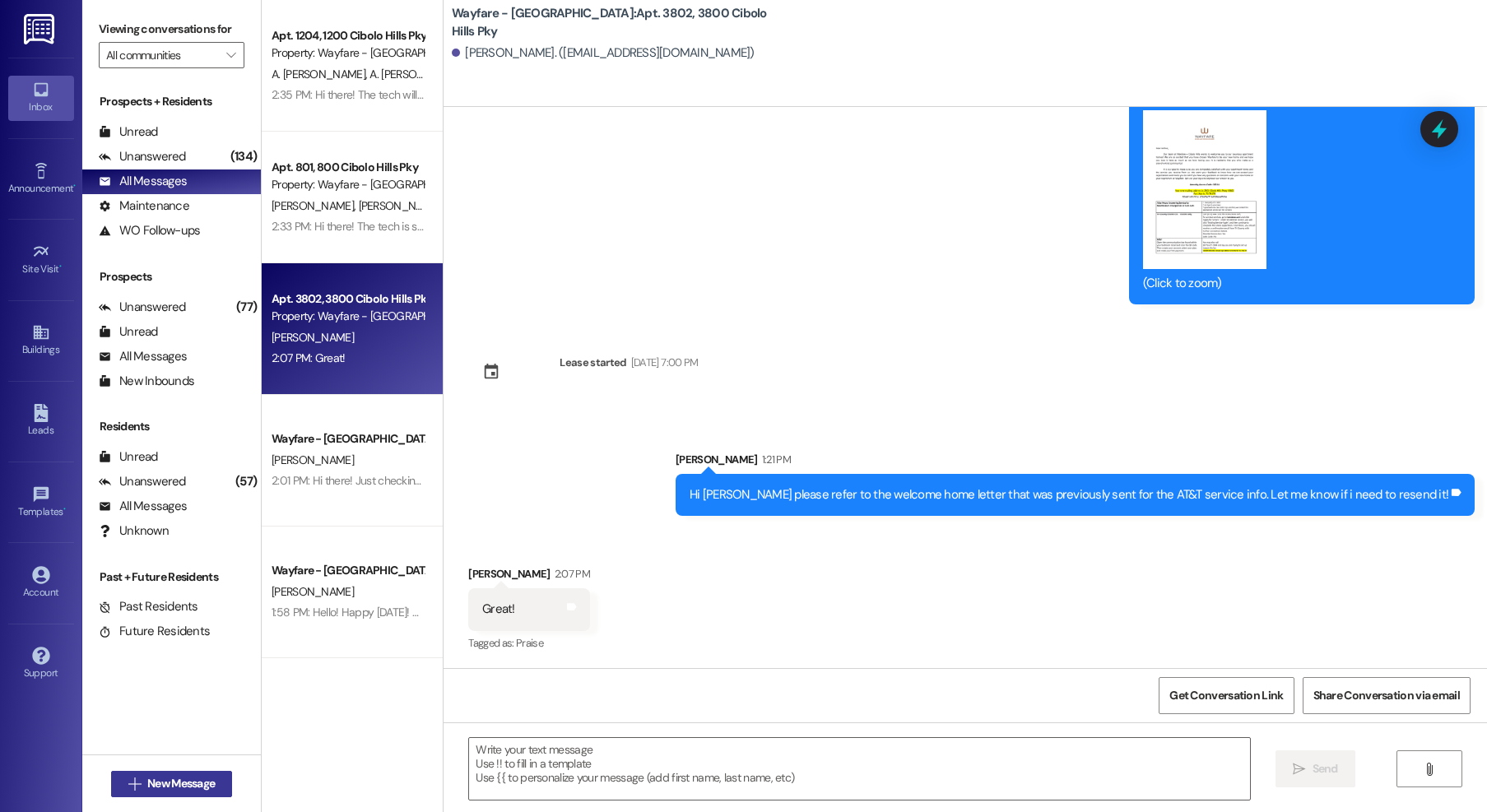
click at [134, 778] on span " New Message" at bounding box center [172, 783] width 93 height 18
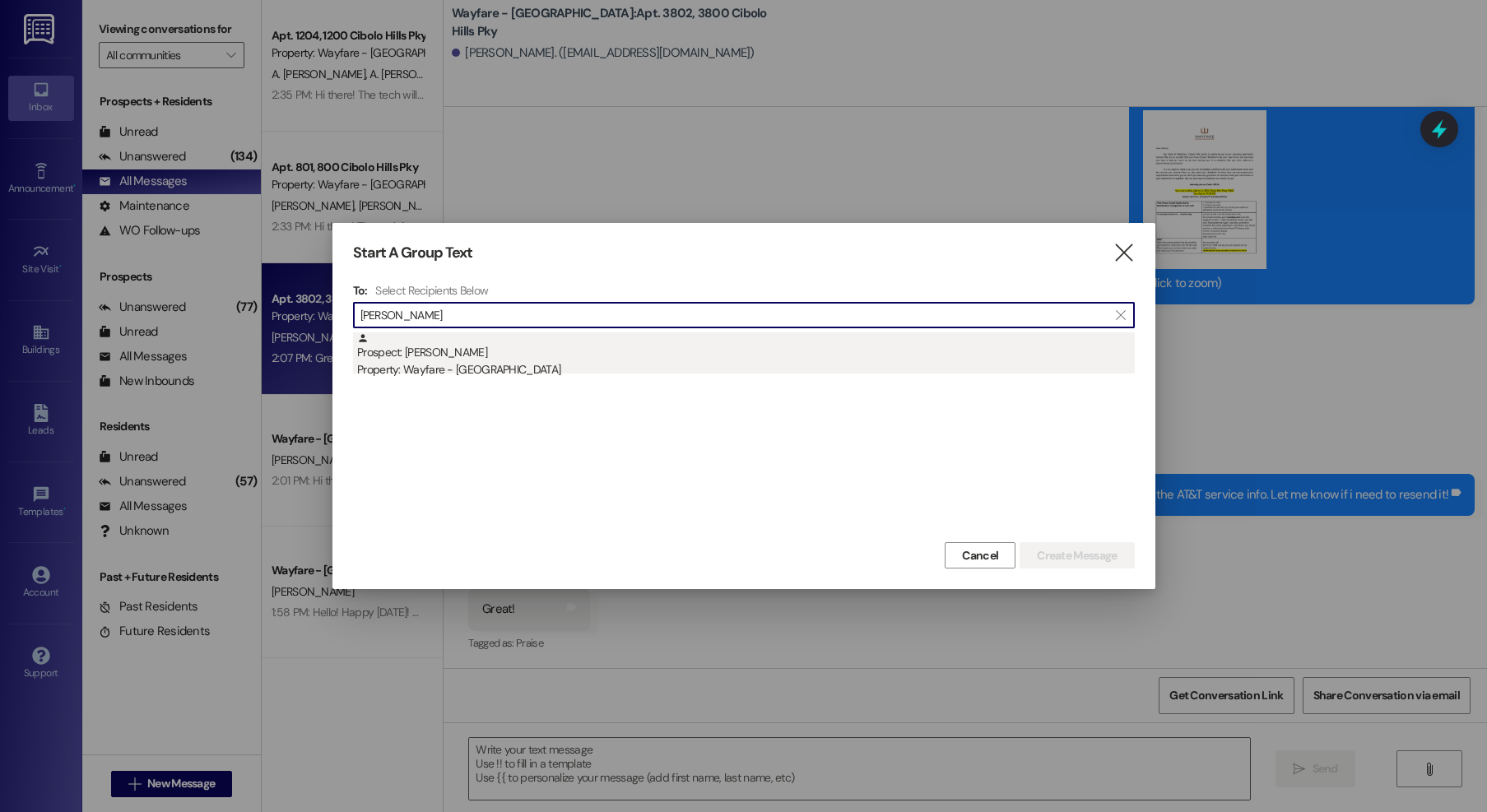
type input "sabria"
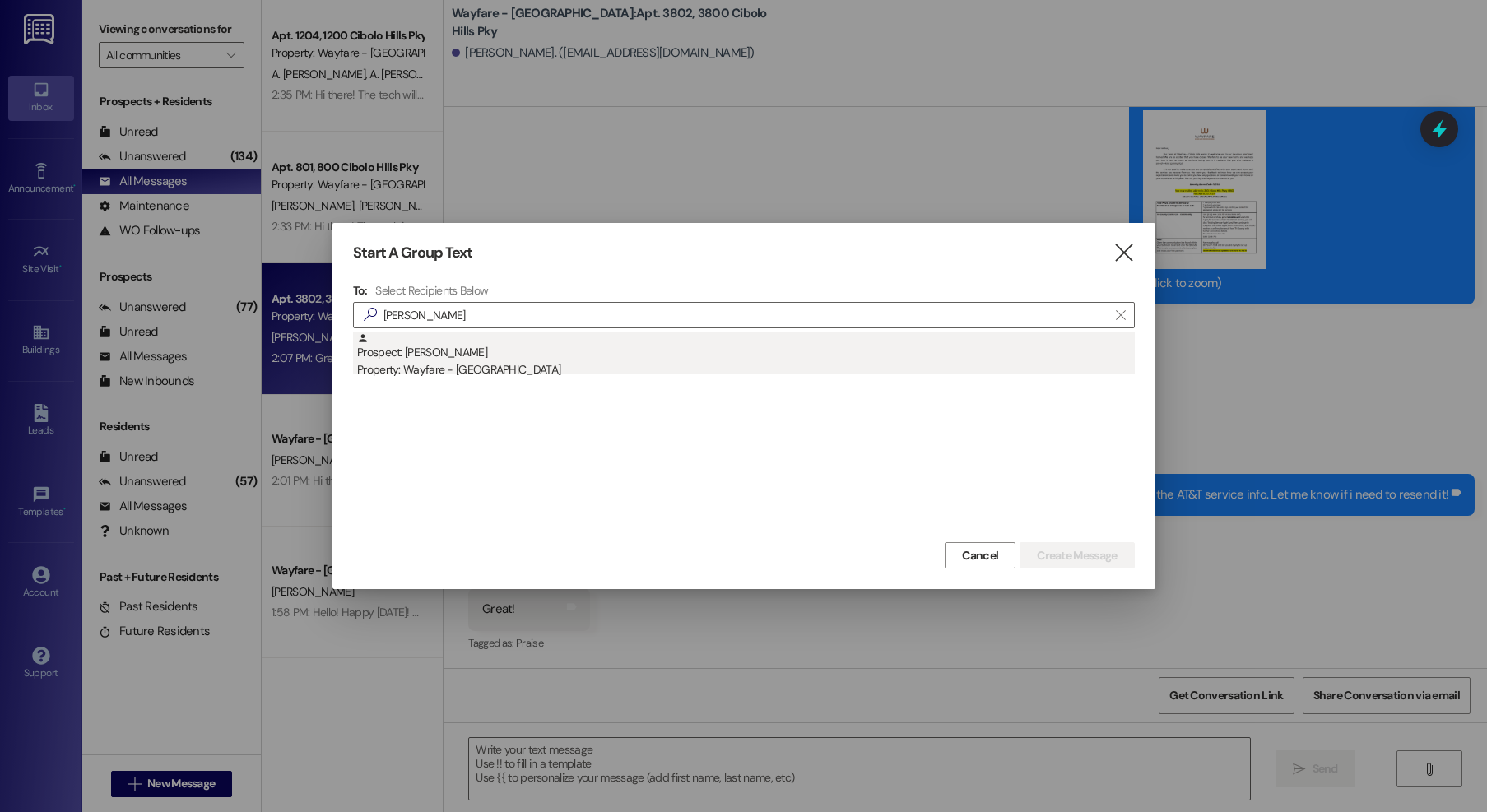
click at [711, 343] on div "Prospect: Sabria Simon Property: Wayfare - Cibolo Hills" at bounding box center [746, 356] width 778 height 47
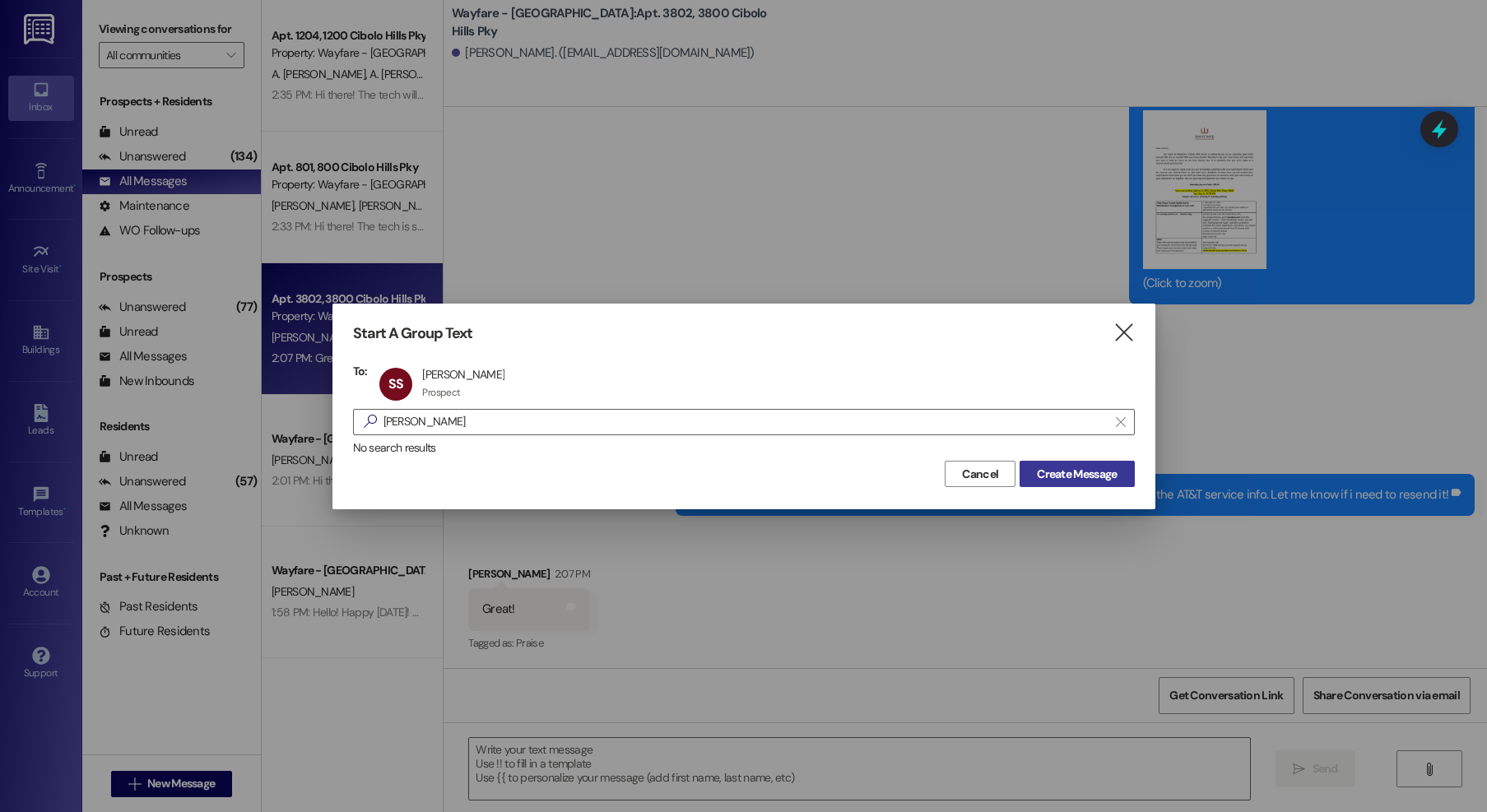
click at [1129, 475] on button "Create Message" at bounding box center [1077, 474] width 114 height 26
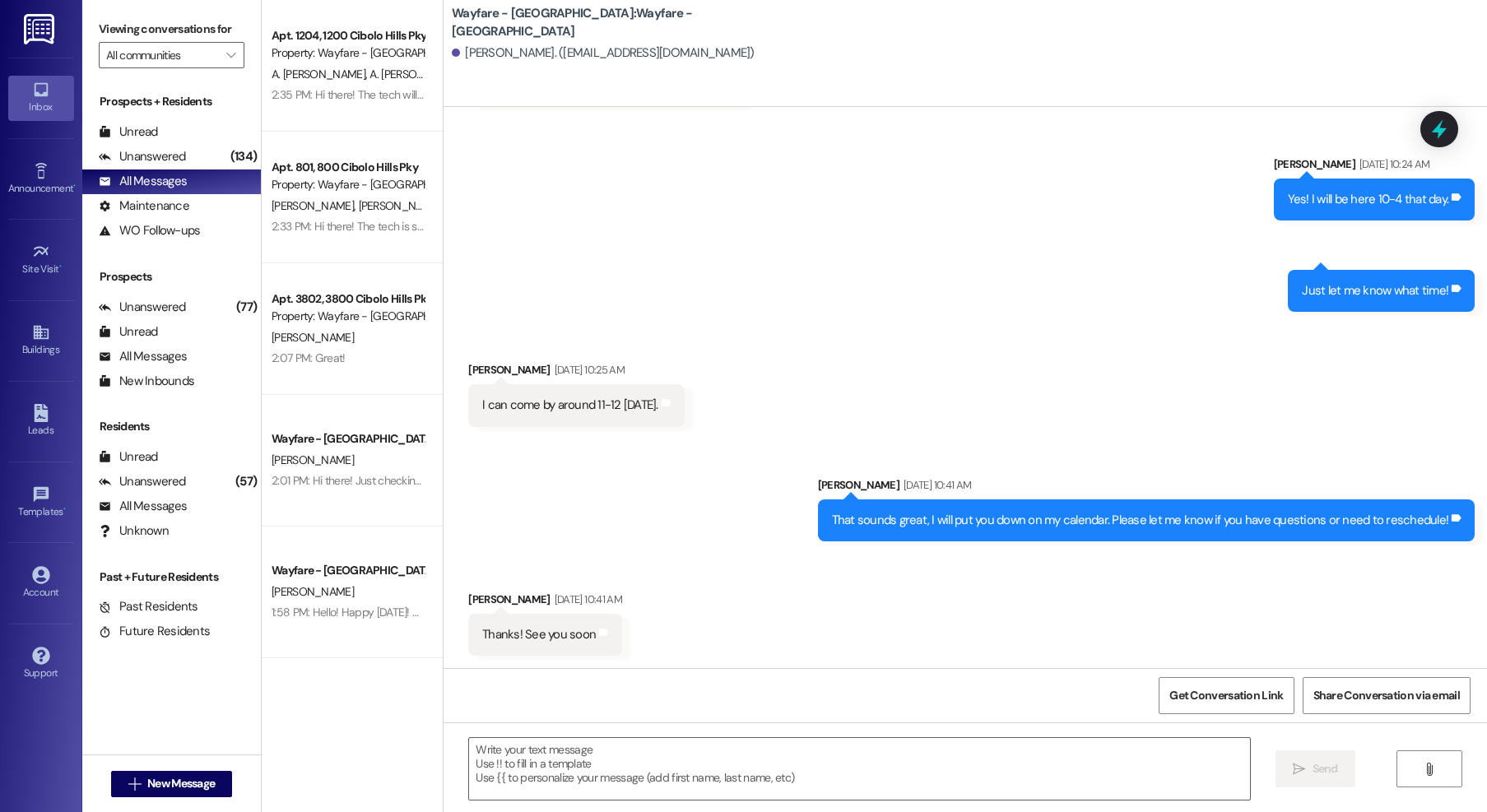
scroll to position [954, 0]
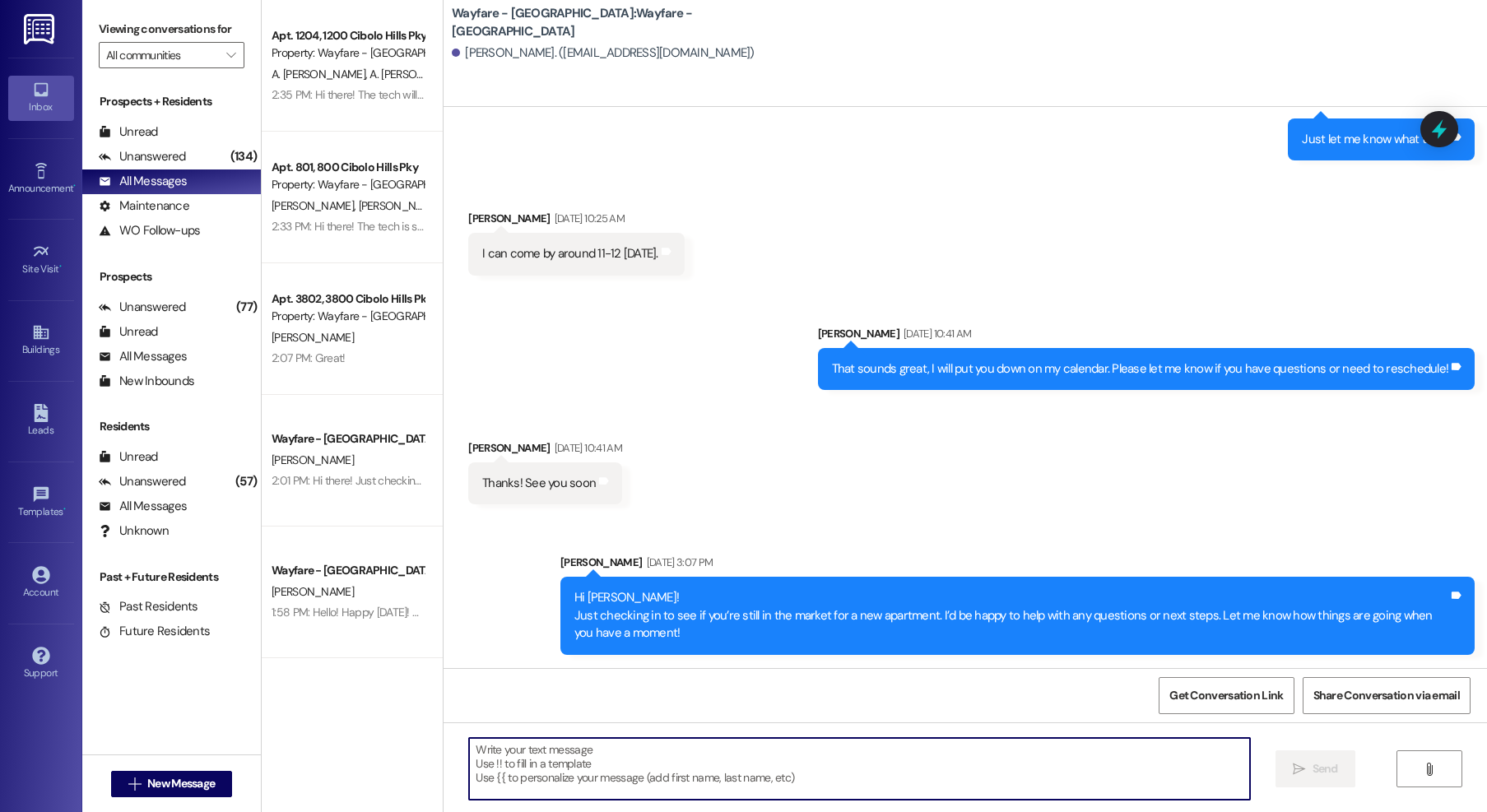
click at [713, 767] on textarea at bounding box center [859, 768] width 781 height 61
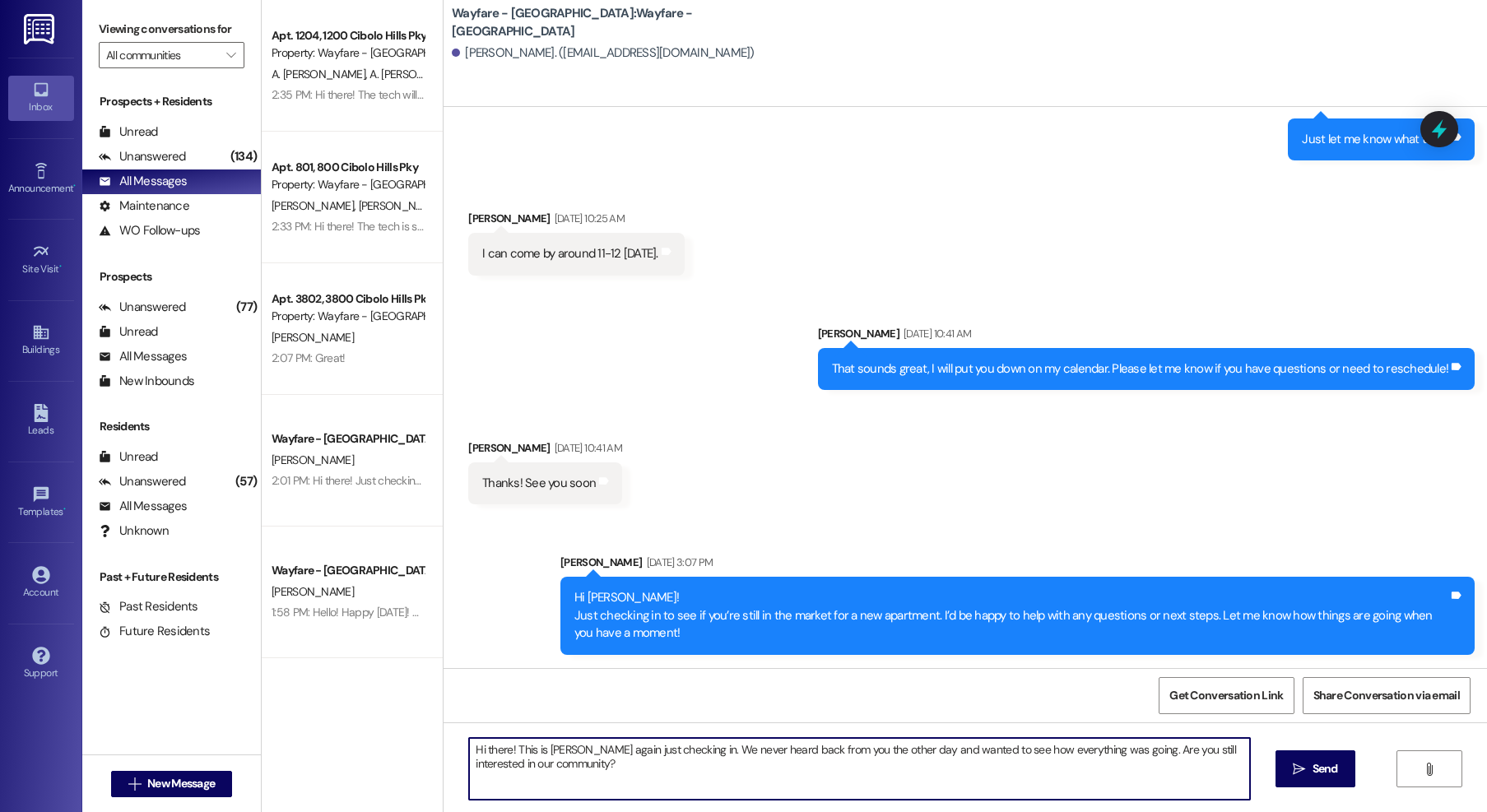
type textarea "Hi there! This is Jordan again just checking in. We never heard back from you t…"
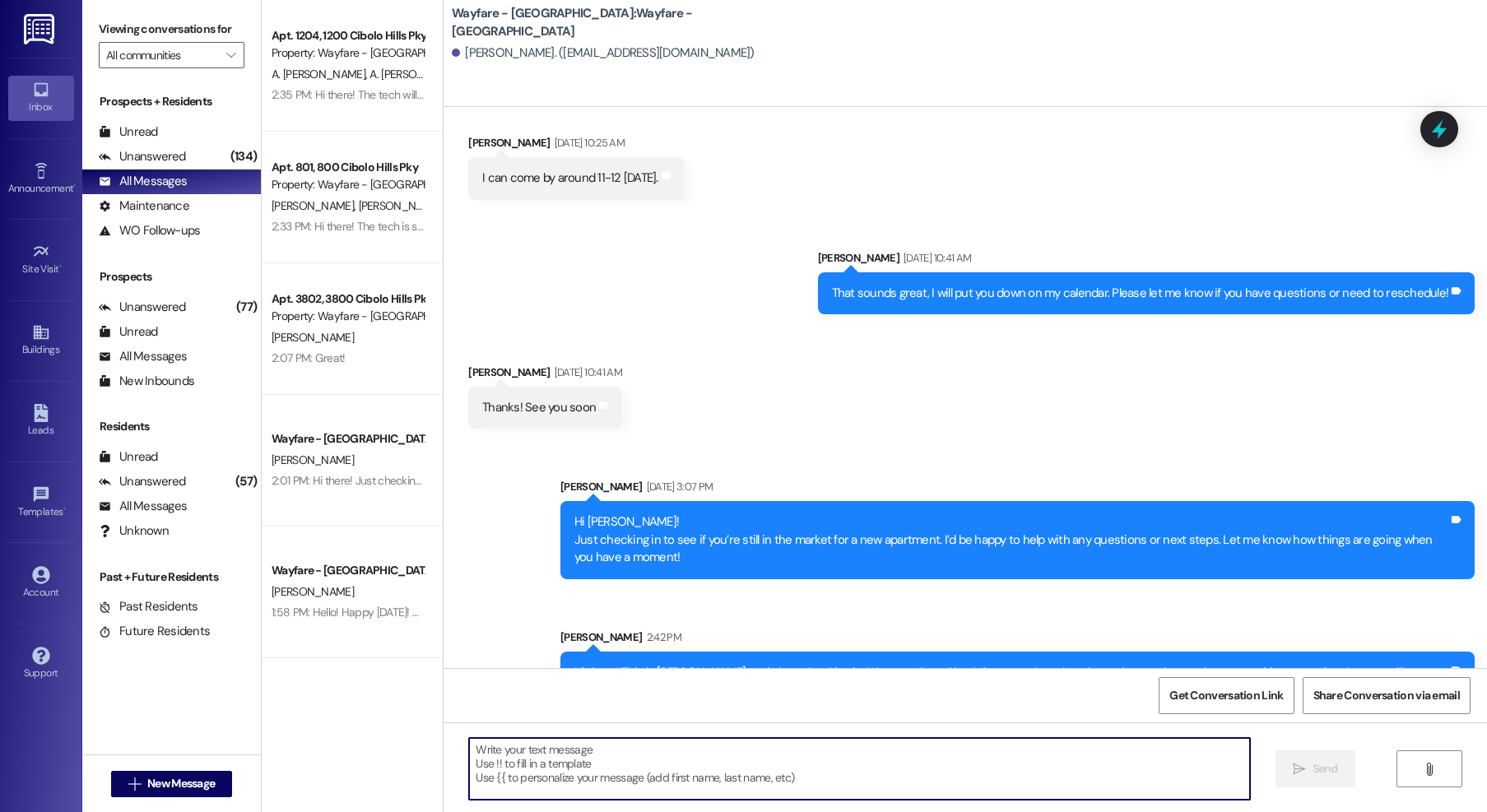
scroll to position [1085, 0]
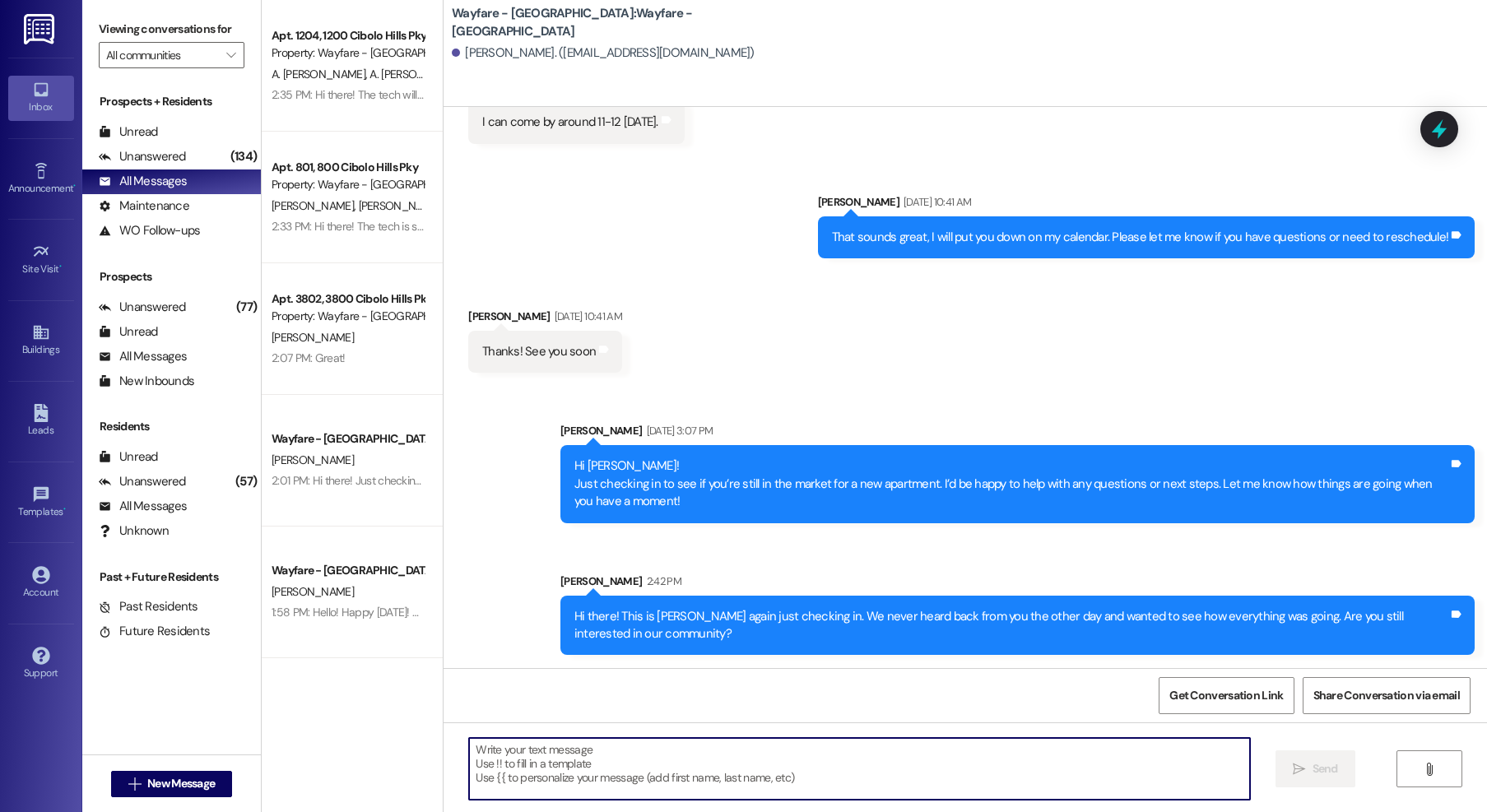
click at [989, 615] on div "Hi there! This is Jordan again just checking in. We never heard back from you t…" at bounding box center [1012, 626] width 874 height 35
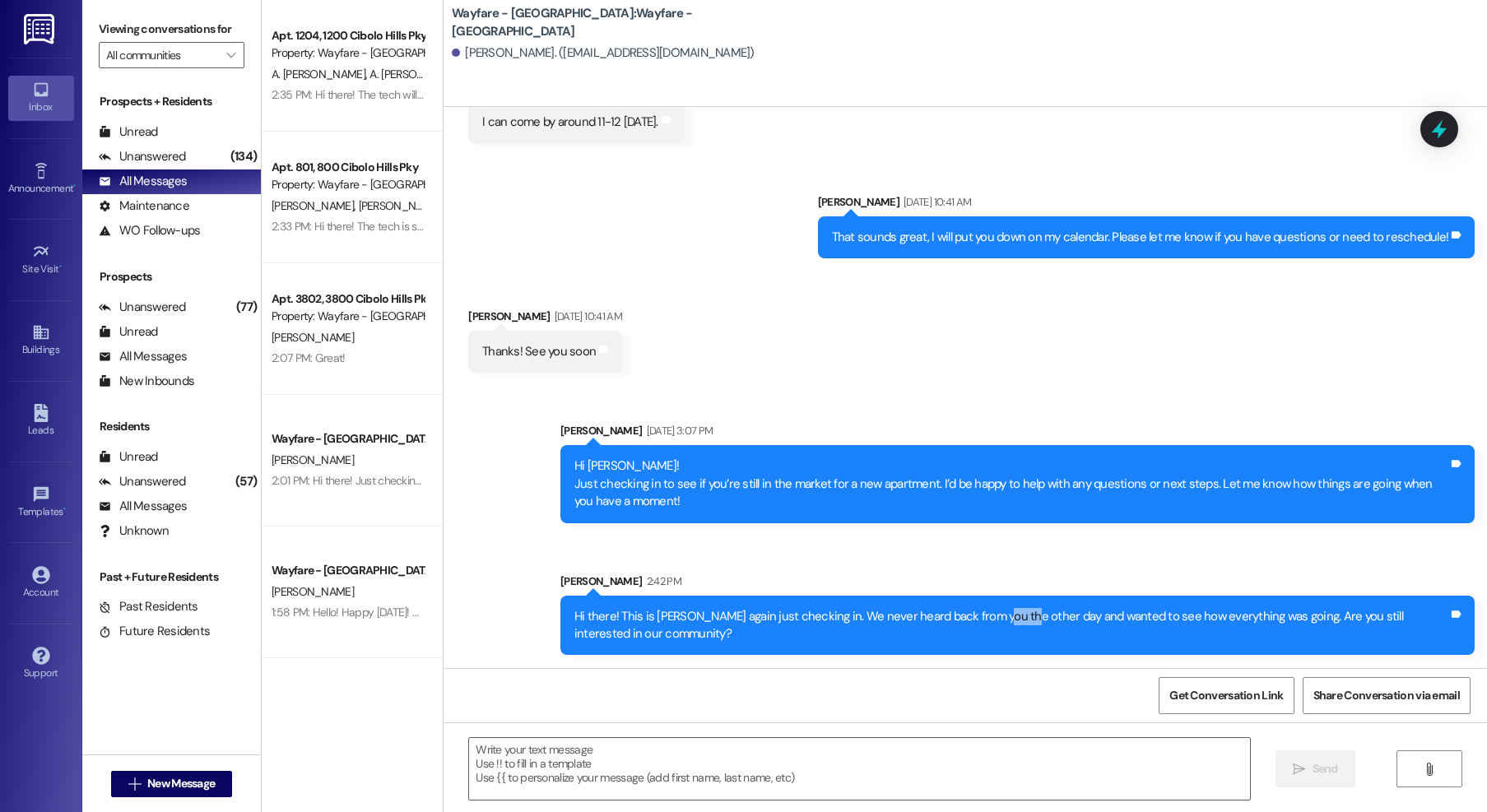
click at [989, 615] on div "Hi there! This is Jordan again just checking in. We never heard back from you t…" at bounding box center [1012, 626] width 874 height 35
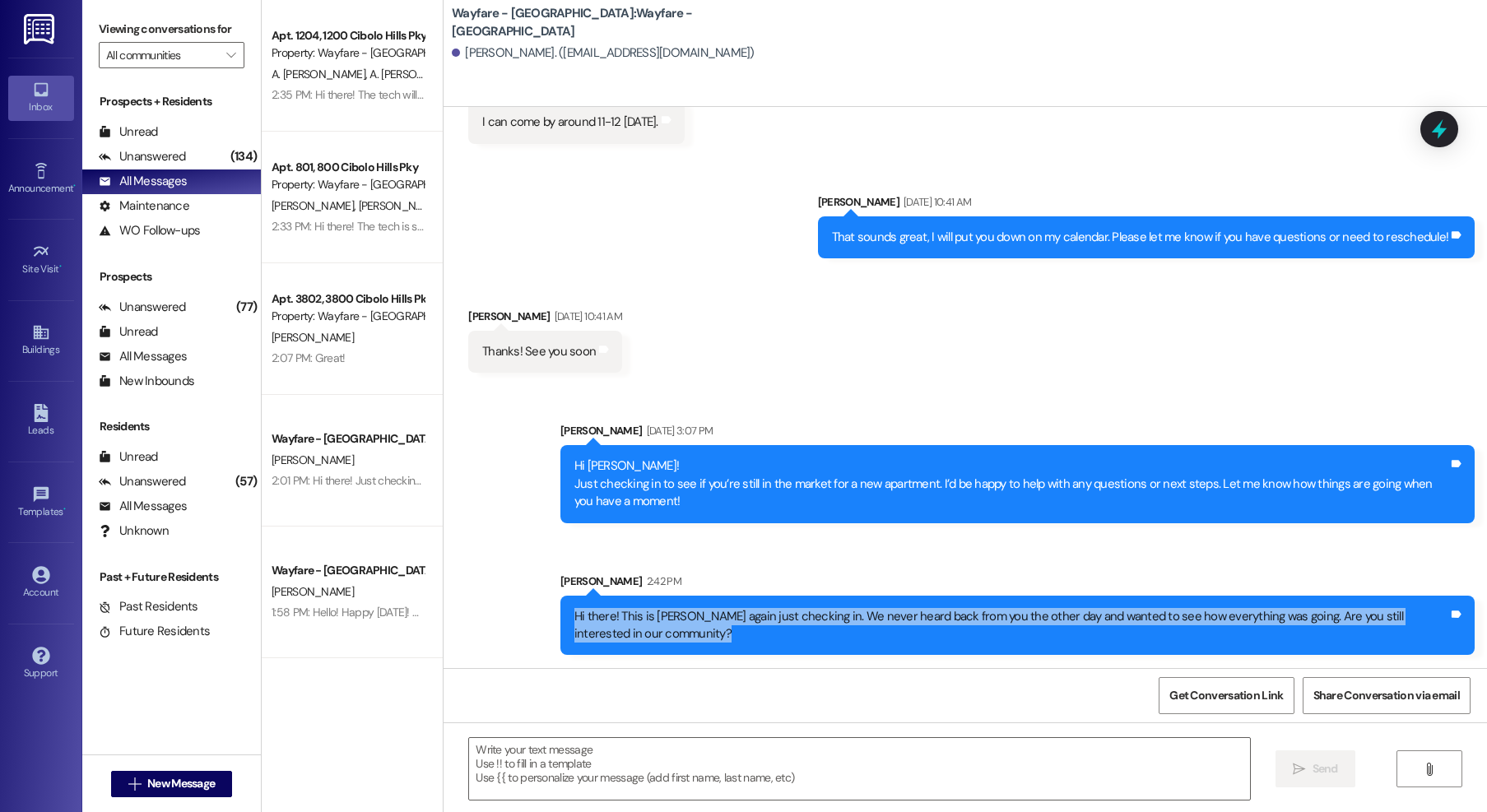
click at [989, 615] on div "Hi there! This is Jordan again just checking in. We never heard back from you t…" at bounding box center [1012, 626] width 874 height 35
copy div "Hi there! This is Jordan again just checking in. We never heard back from you t…"
click at [178, 788] on span "New Message" at bounding box center [181, 783] width 67 height 18
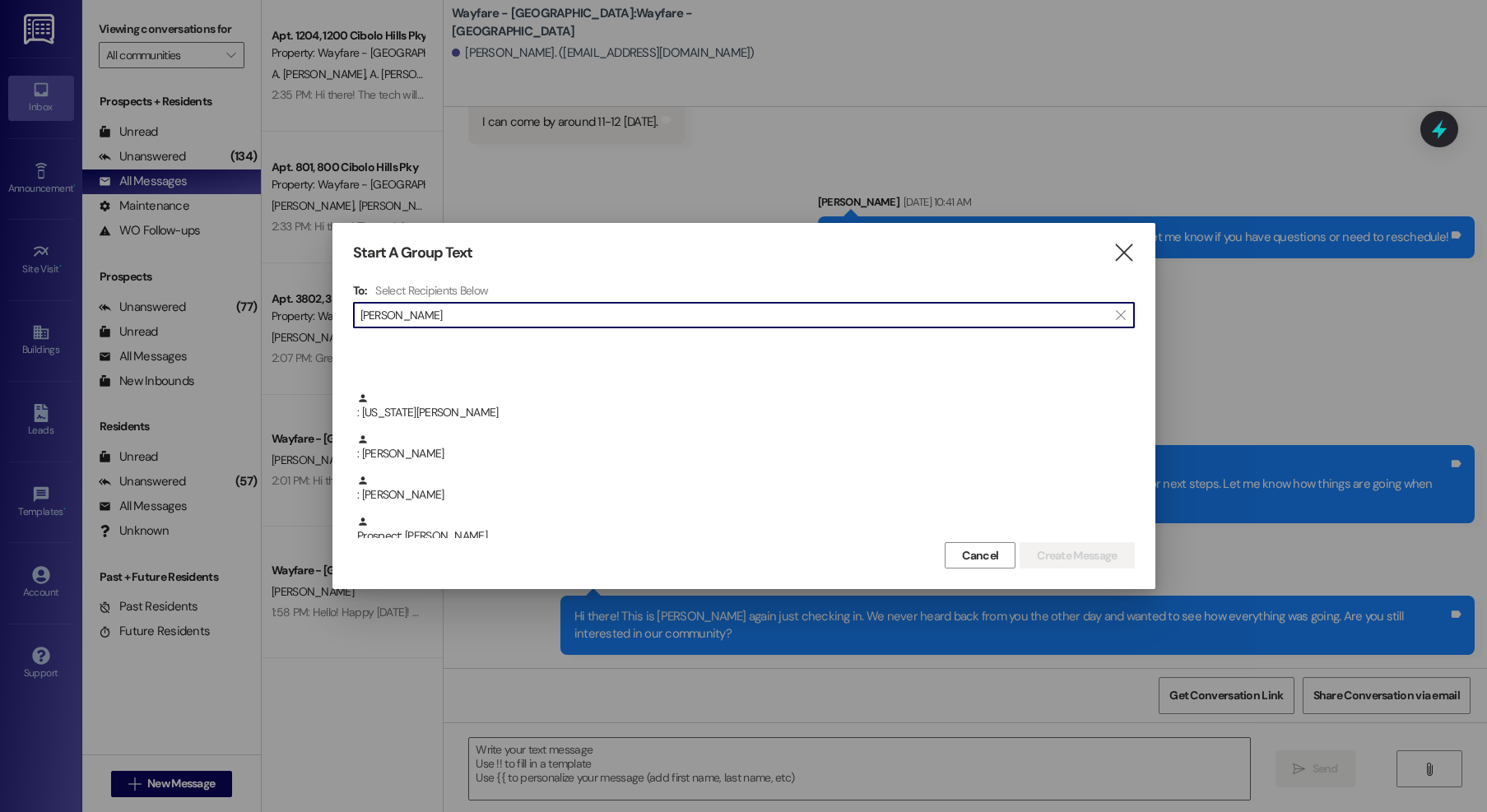
scroll to position [294, 0]
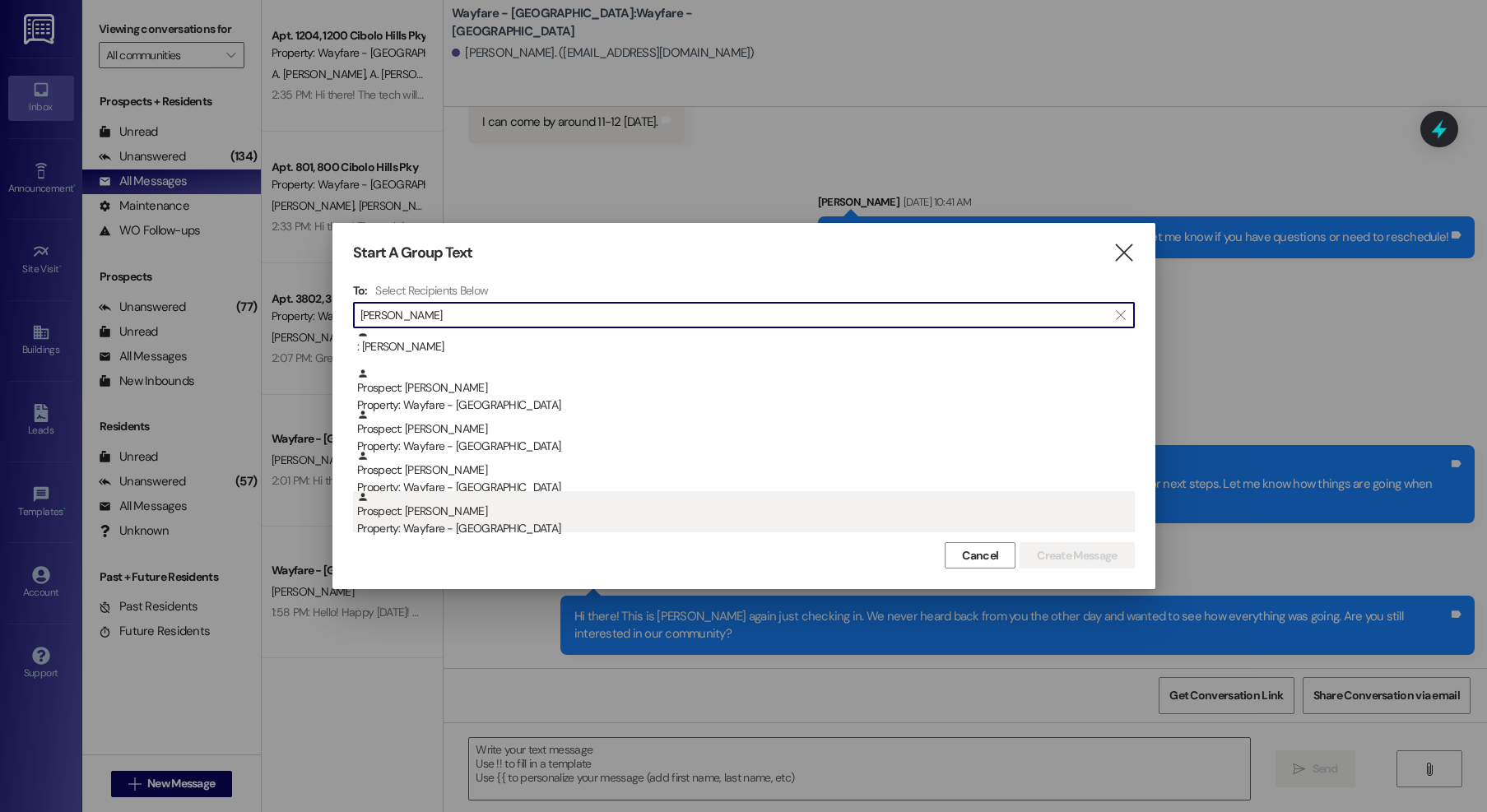
type input "moore"
click at [502, 534] on div "Property: Wayfare - [GEOGRAPHIC_DATA]" at bounding box center [746, 528] width 778 height 18
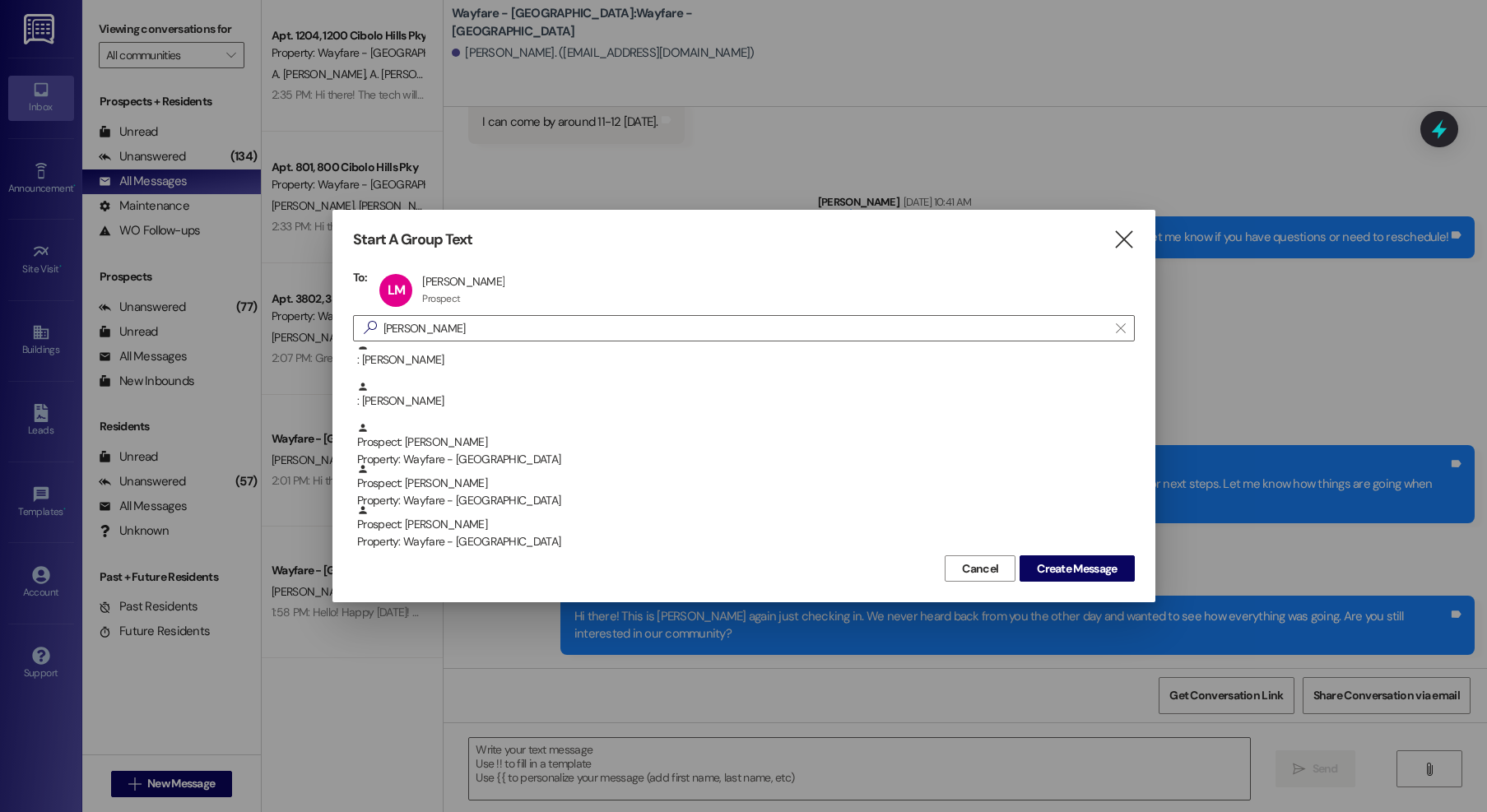
scroll to position [252, 0]
click at [1043, 571] on span "Create Message" at bounding box center [1076, 569] width 80 height 18
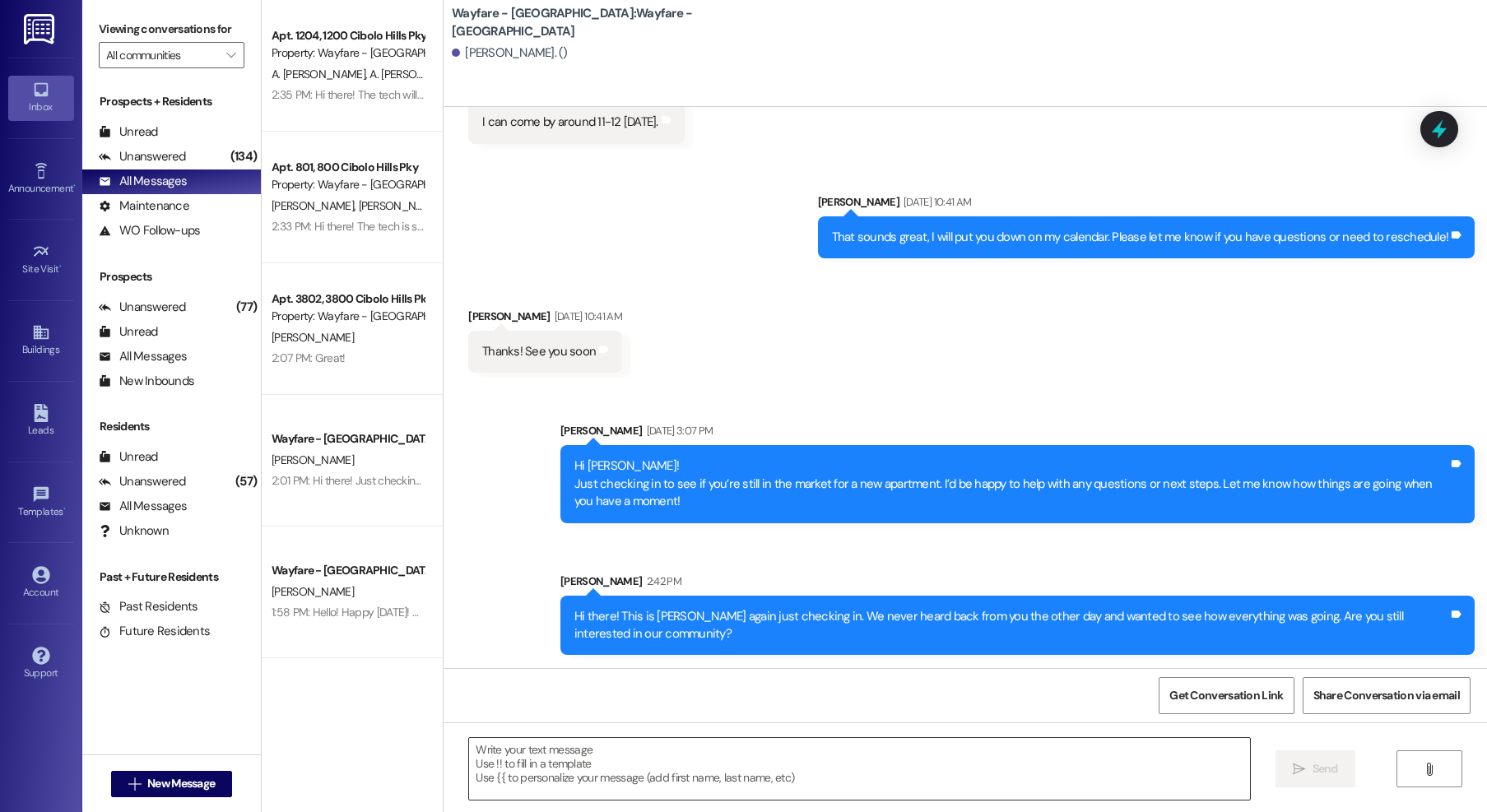
scroll to position [0, 0]
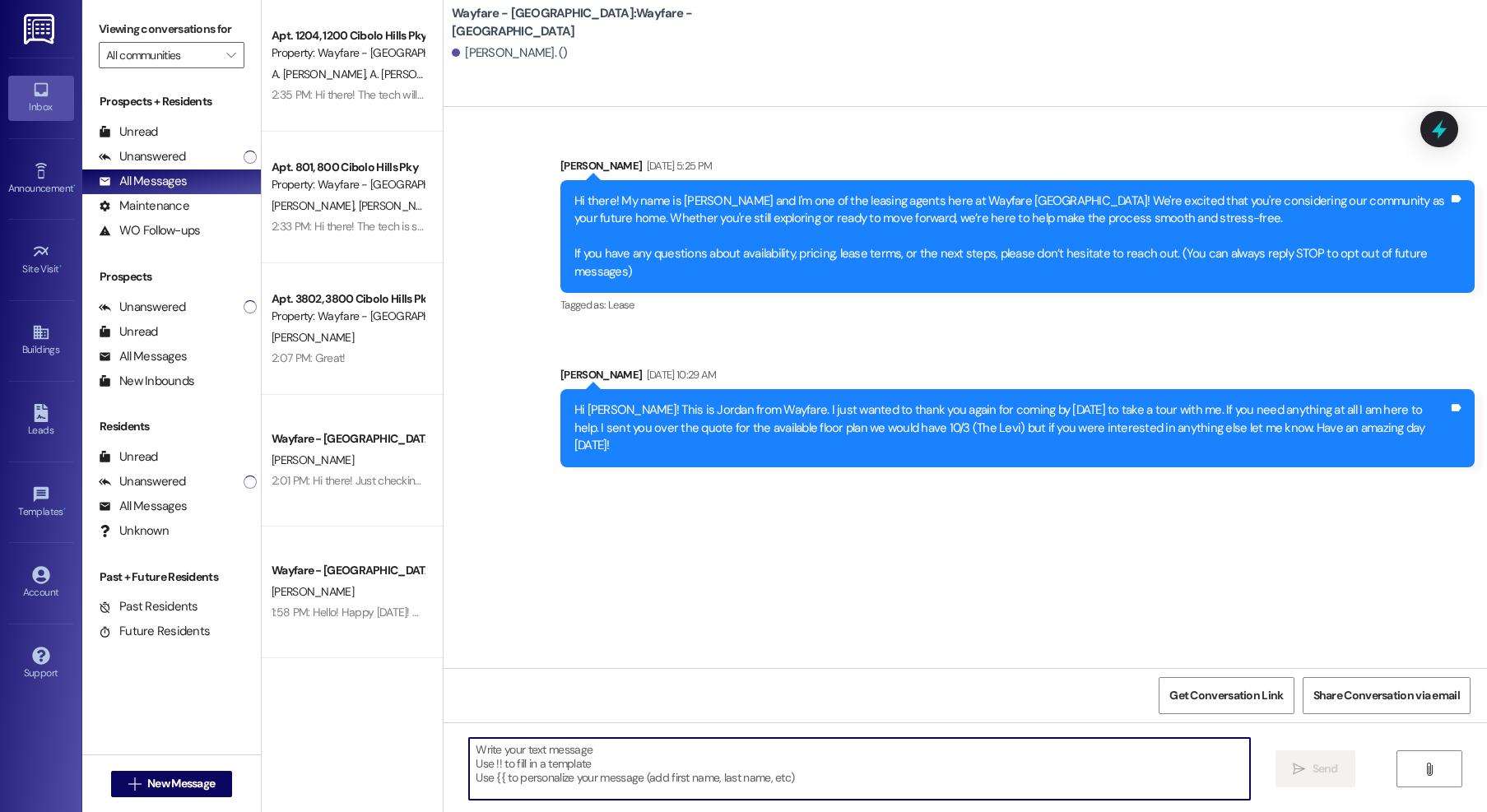
click at [1058, 765] on textarea at bounding box center [859, 768] width 781 height 61
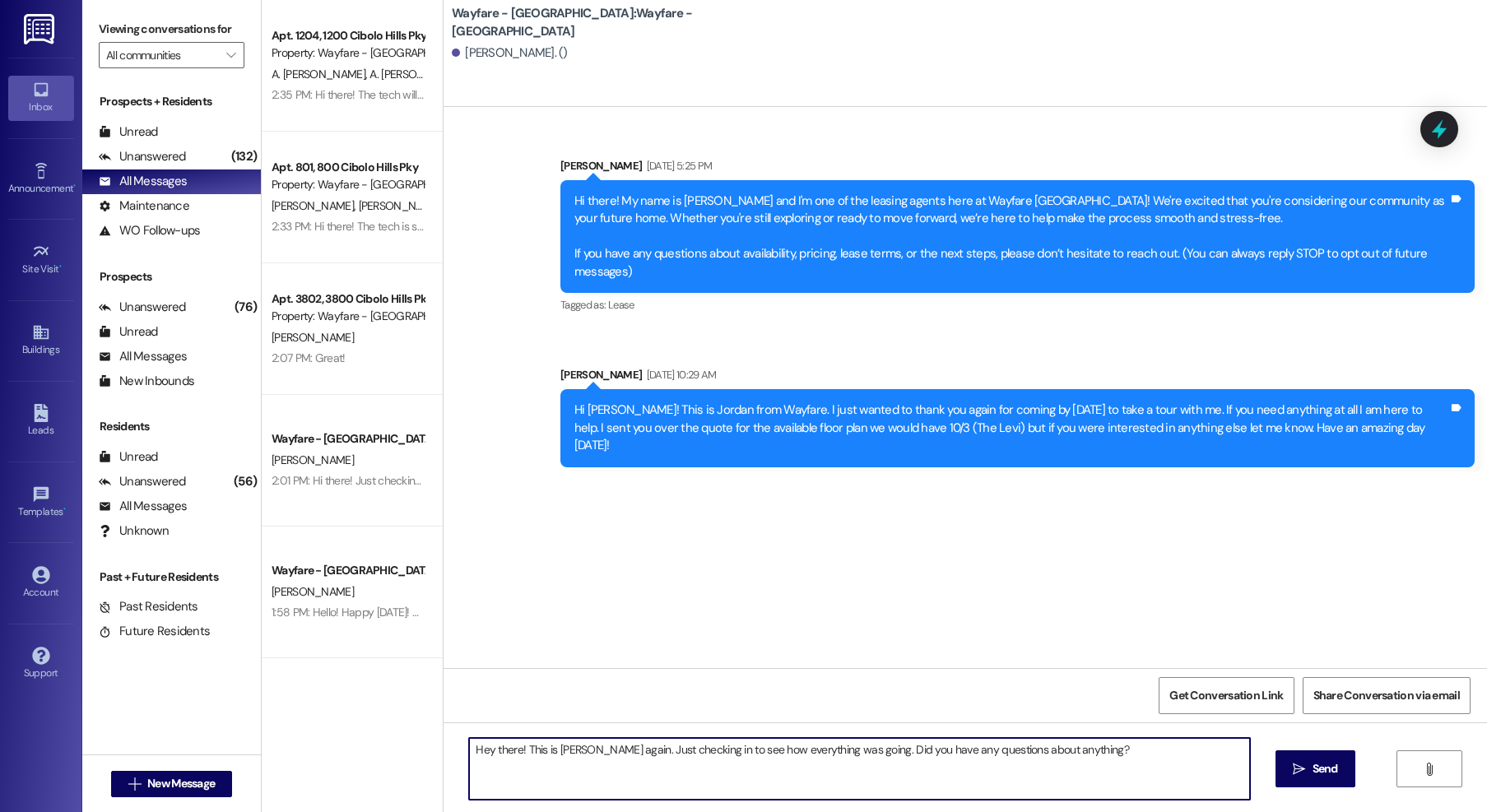
type textarea "Hey there! This is Jordan again. Just checking in to see how everything was goi…"
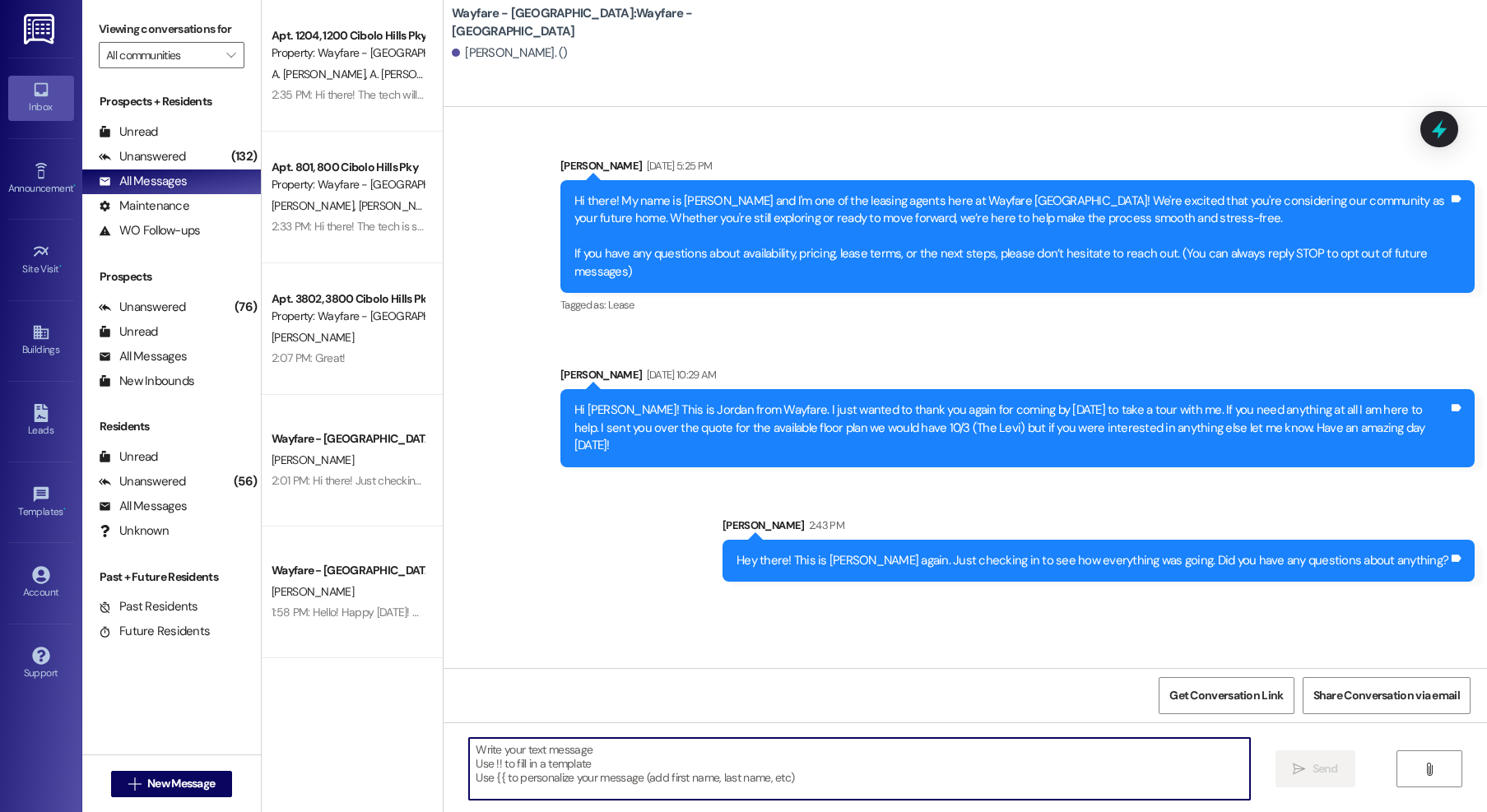
click at [1164, 552] on div "Hey there! This is Jordan again. Just checking in to see how everything was goi…" at bounding box center [1092, 560] width 712 height 18
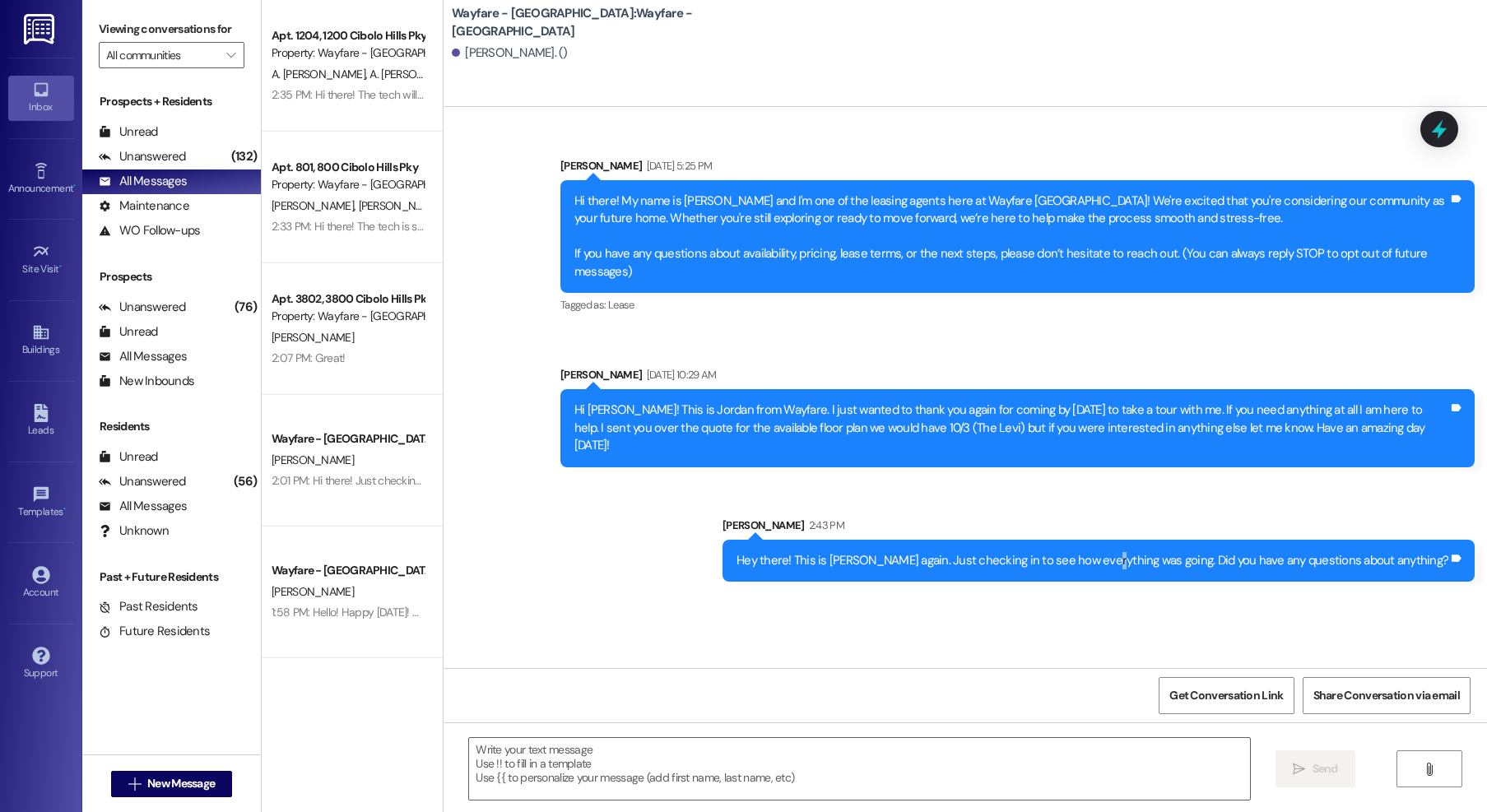
click at [1164, 552] on div "Hey there! This is Jordan again. Just checking in to see how everything was goi…" at bounding box center [1092, 560] width 712 height 18
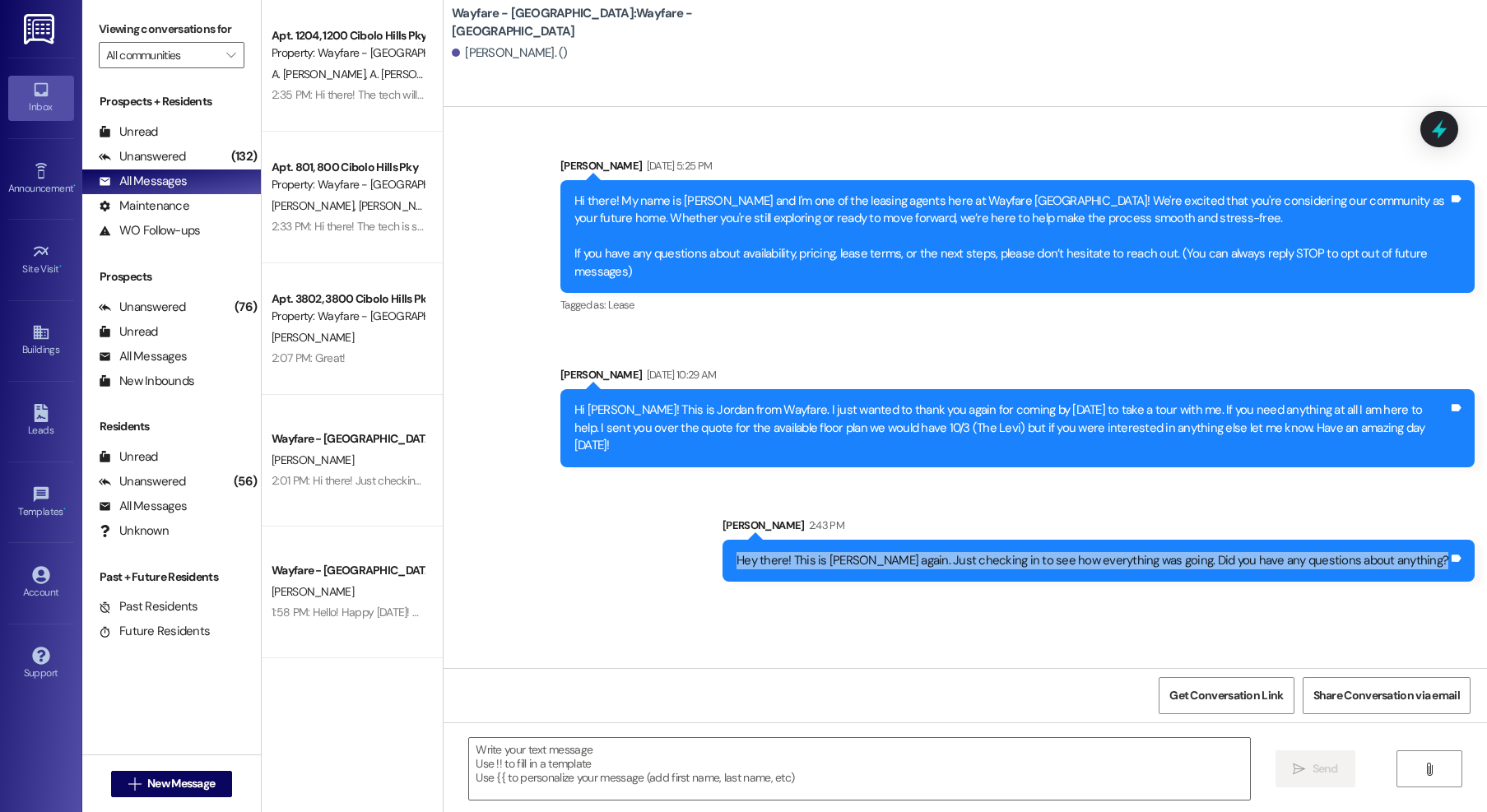
click at [1164, 552] on div "Hey there! This is Jordan again. Just checking in to see how everything was goi…" at bounding box center [1092, 560] width 712 height 18
copy div "Hey there! This is Jordan again. Just checking in to see how everything was goi…"
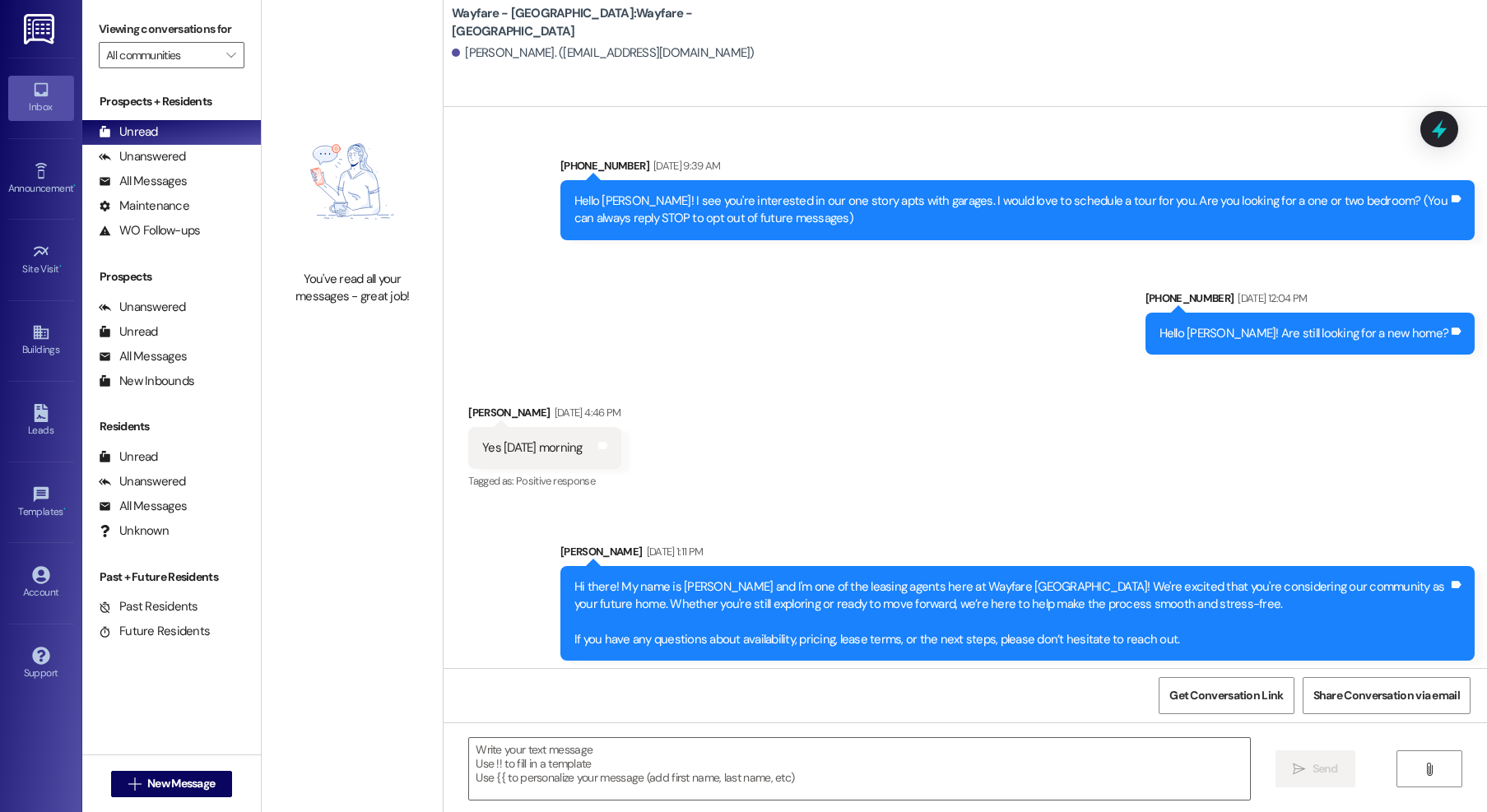
scroll to position [30, 0]
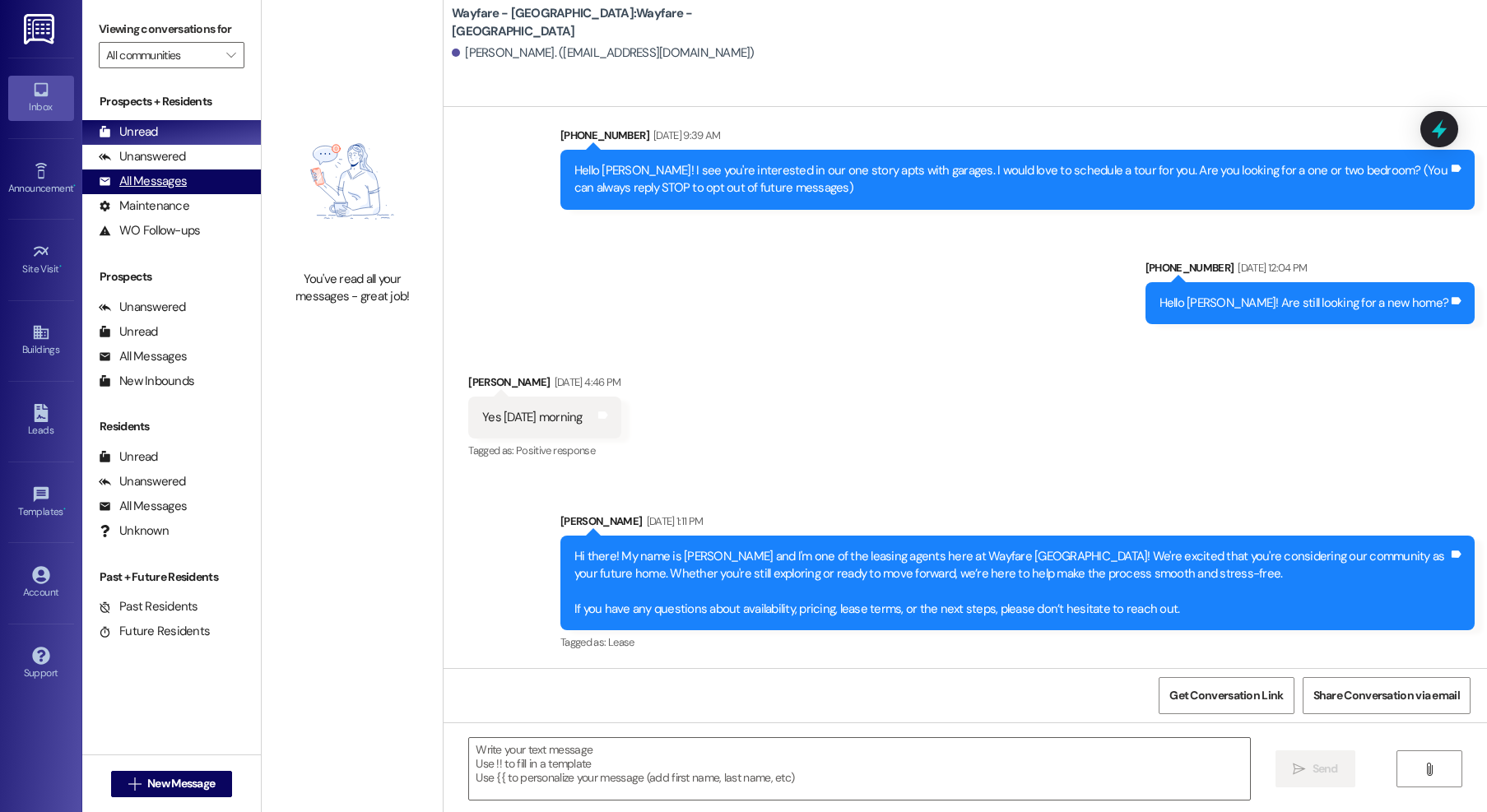
click at [173, 186] on div "All Messages" at bounding box center [142, 181] width 88 height 18
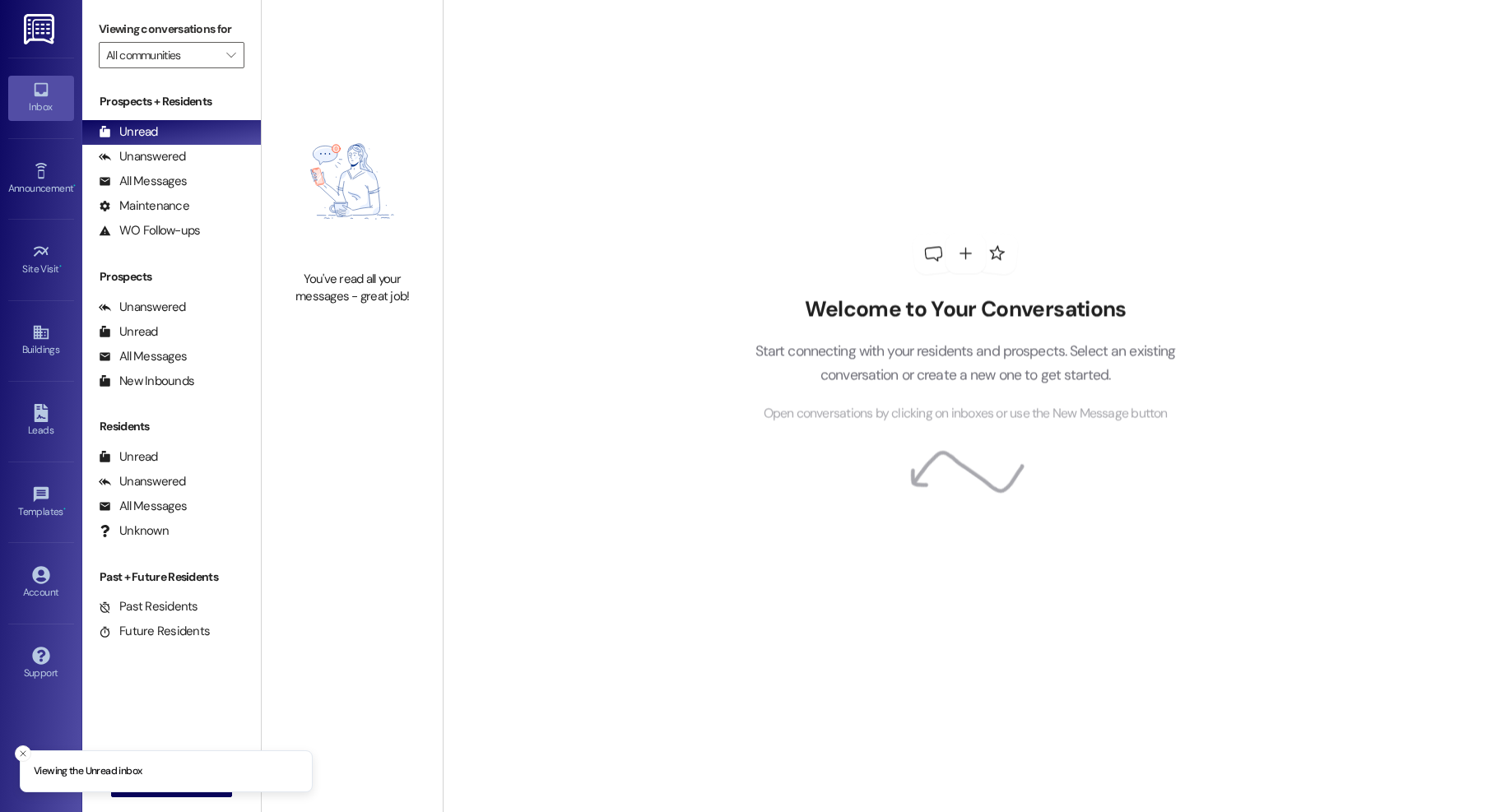
click at [175, 776] on li "Viewing the Unread inbox" at bounding box center [166, 772] width 293 height 43
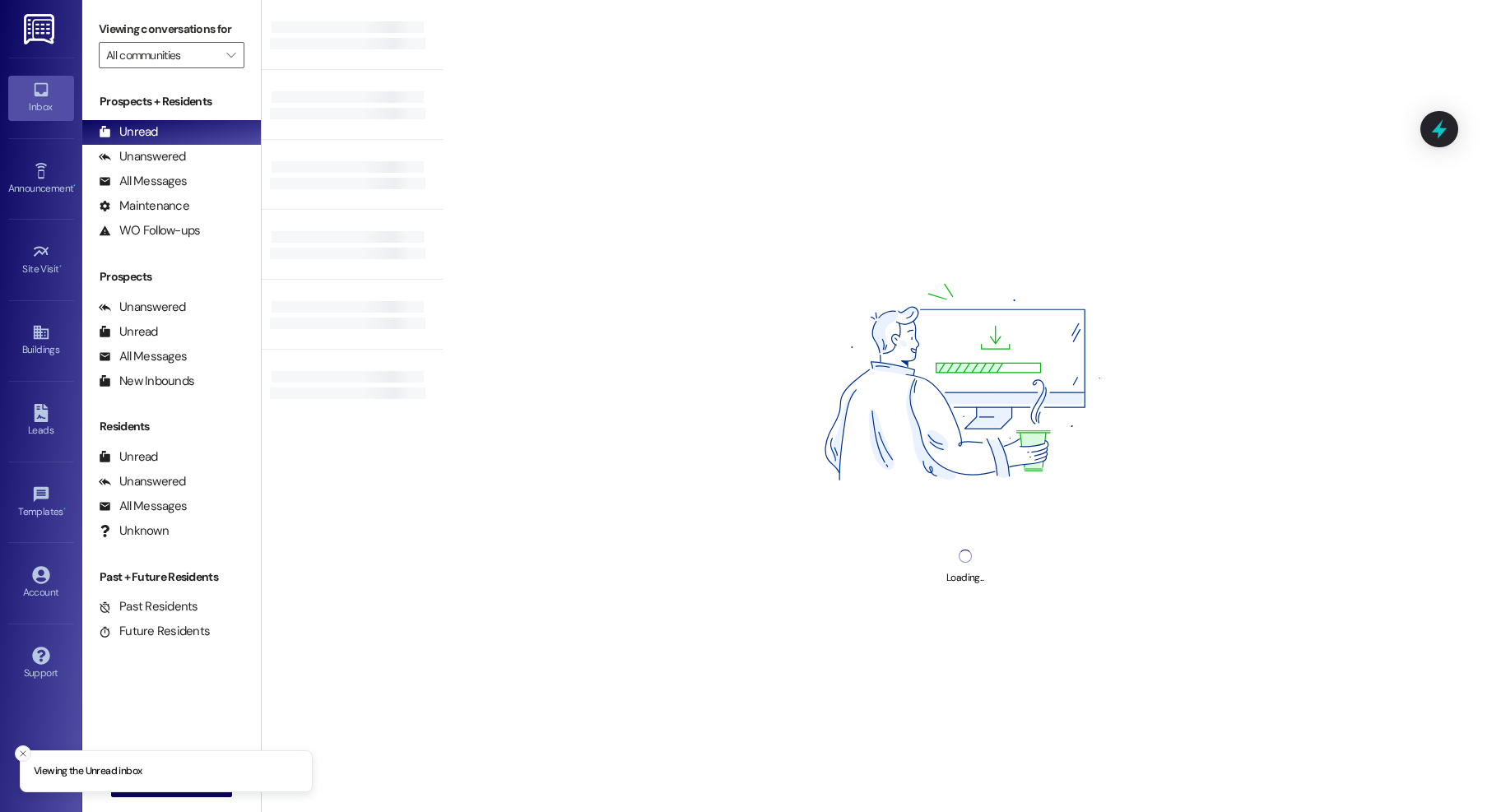
click at [21, 752] on icon "Close toast" at bounding box center [24, 754] width 10 height 10
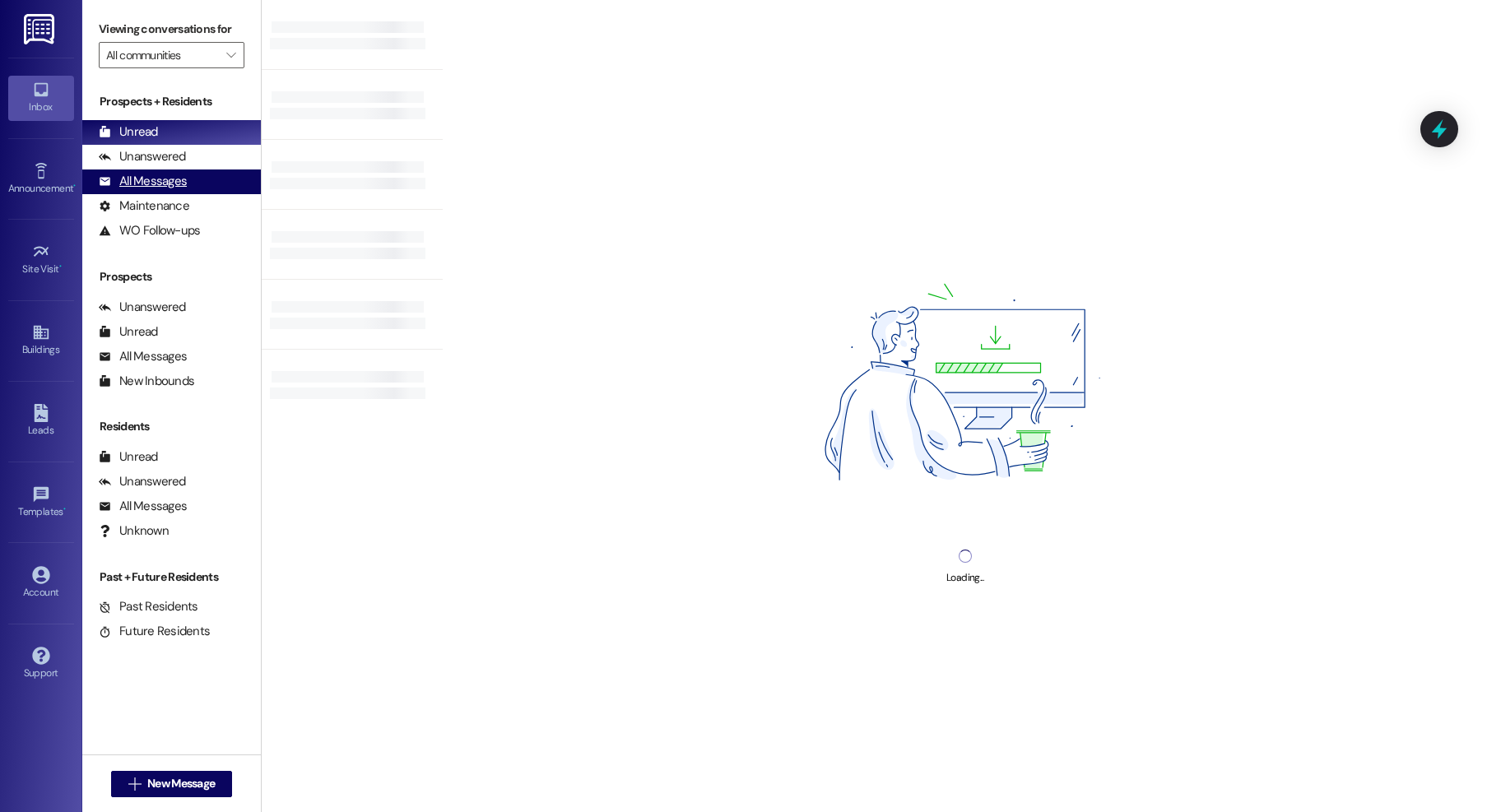
click at [155, 178] on div "All Messages" at bounding box center [142, 181] width 88 height 18
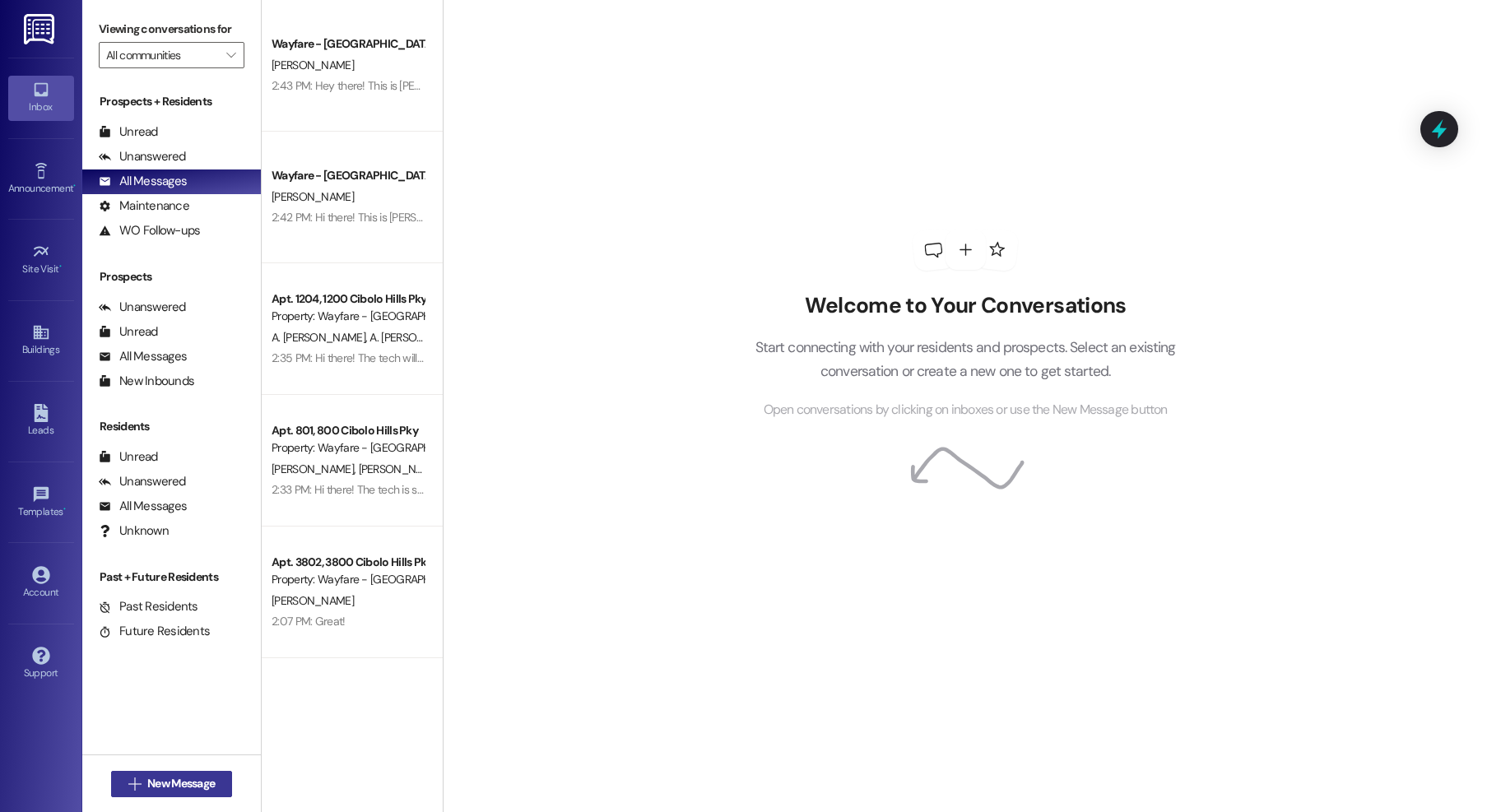
click at [162, 784] on span "New Message" at bounding box center [181, 783] width 67 height 18
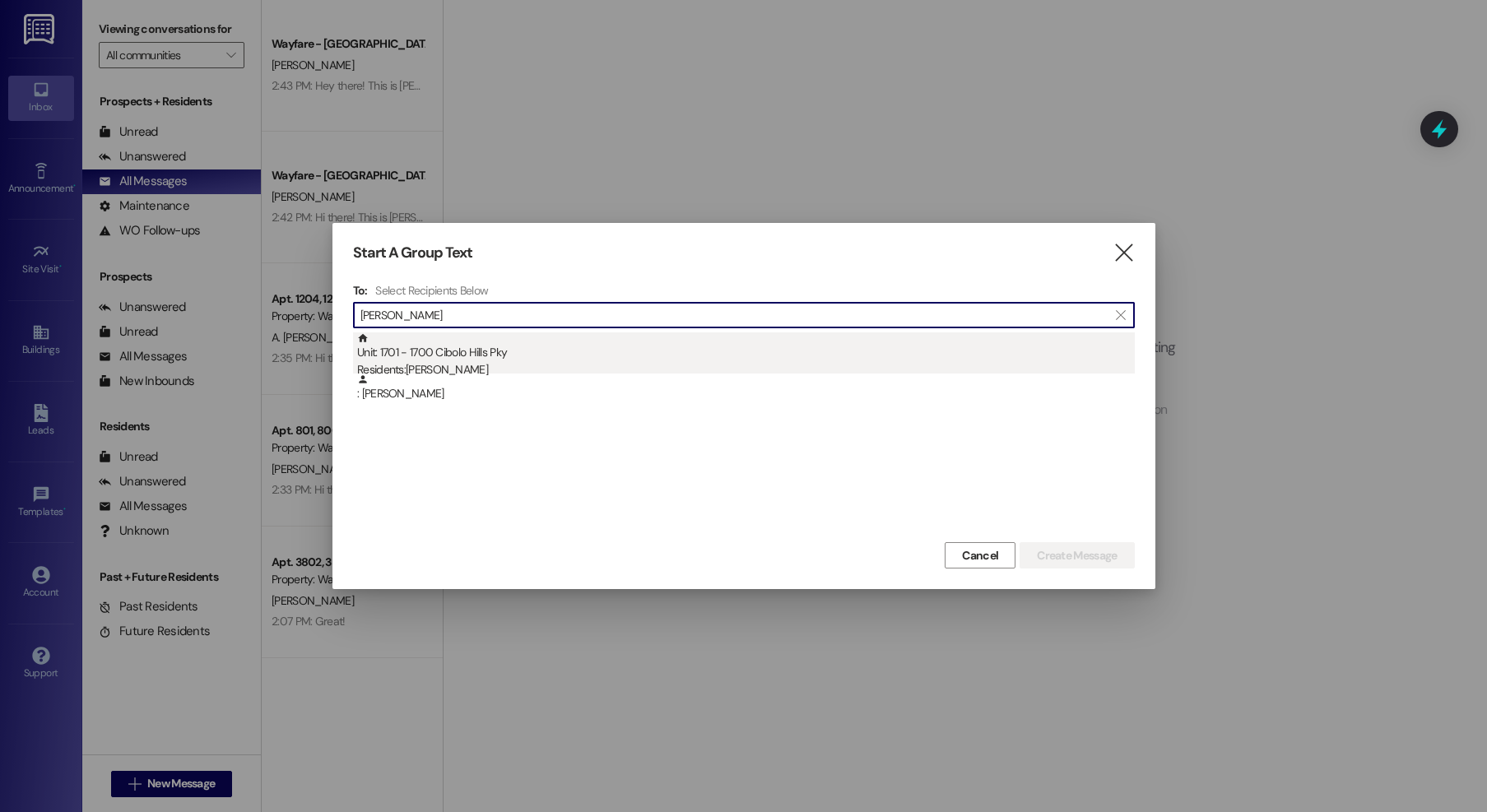
type input "prather"
click at [499, 348] on div "Unit: 1701 - 1700 Cibolo Hills Pky Residents: [PERSON_NAME]" at bounding box center [746, 356] width 778 height 47
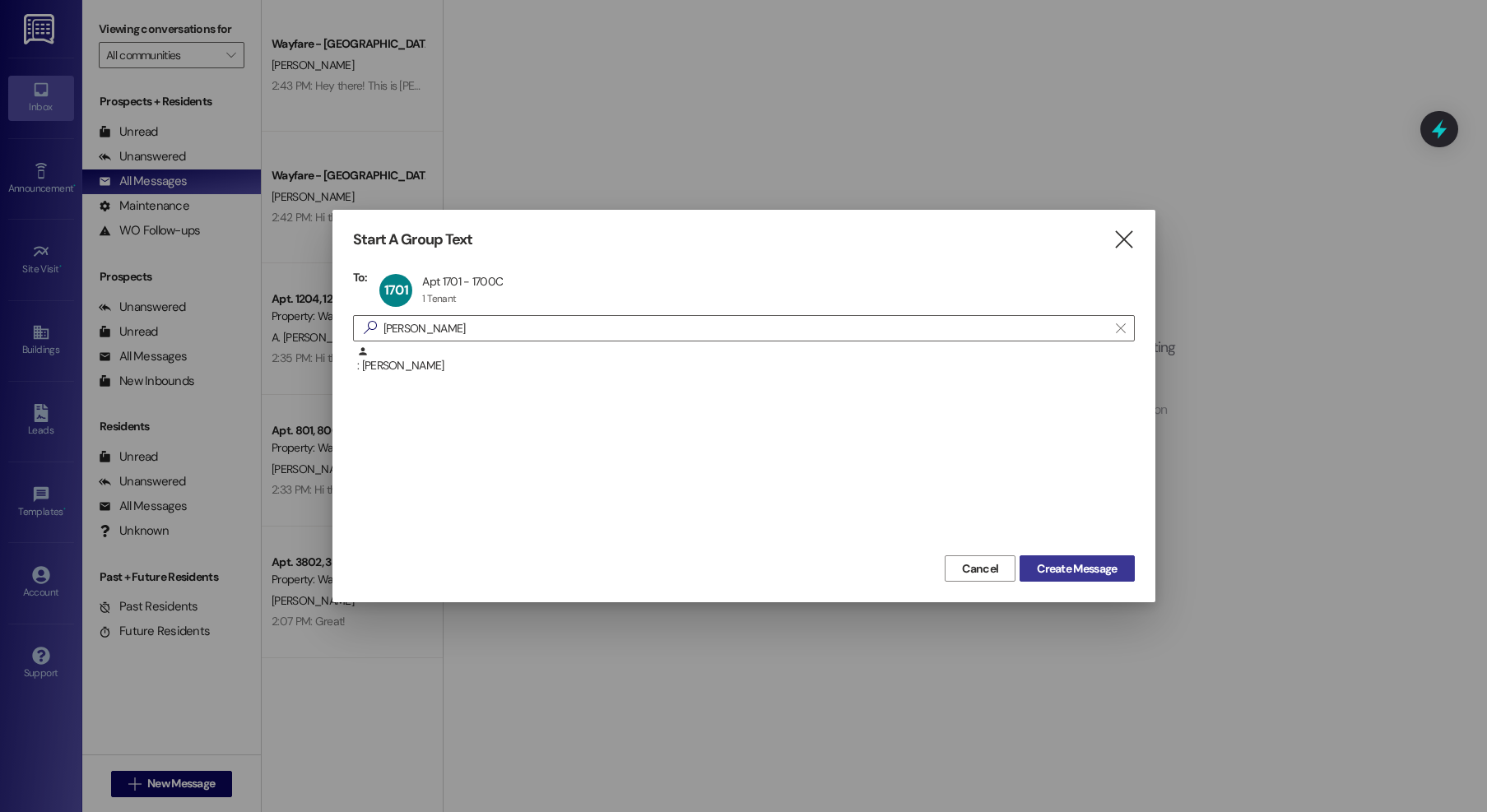
click at [1081, 577] on span "Create Message" at bounding box center [1076, 569] width 80 height 18
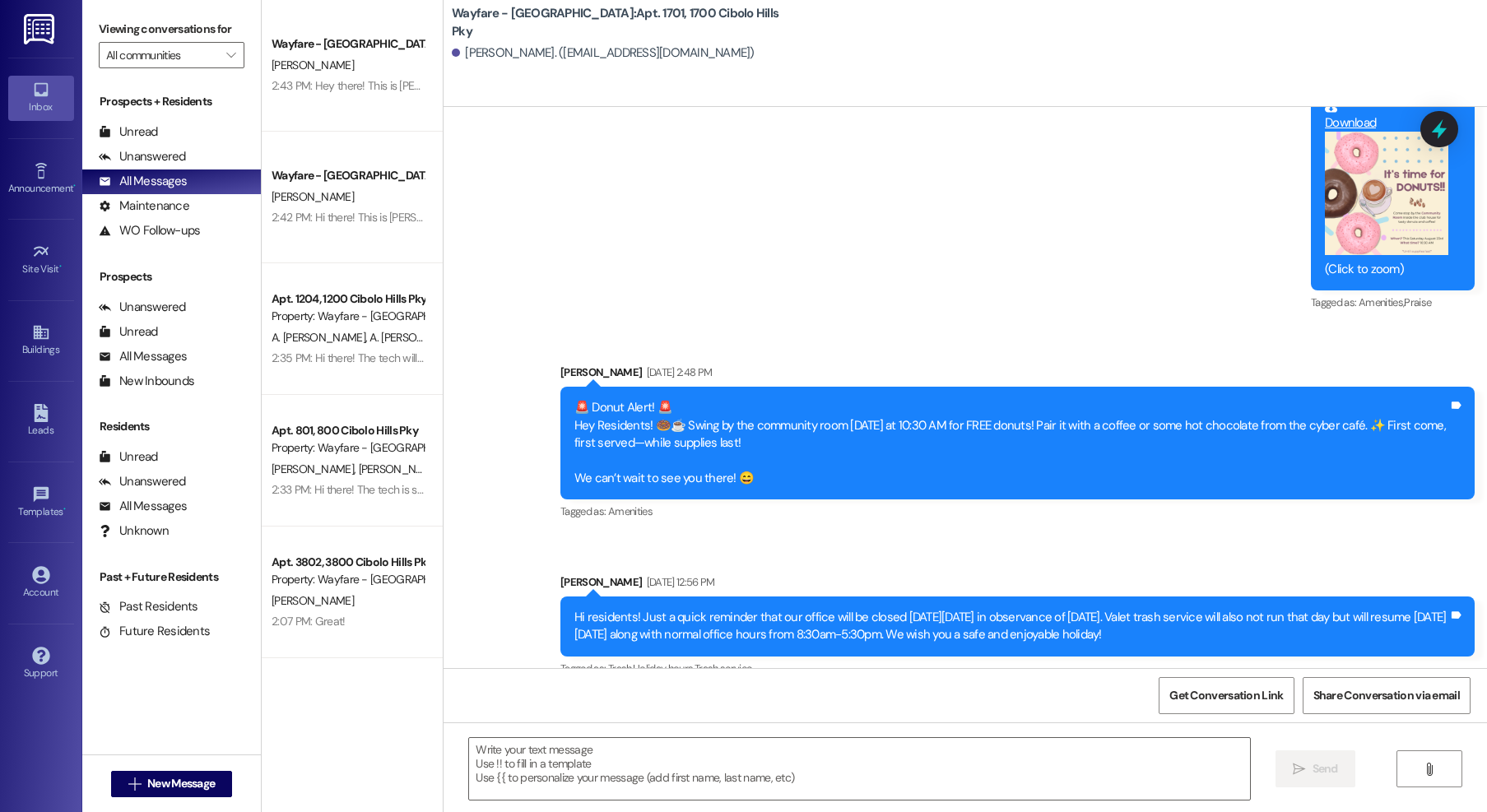
scroll to position [17898, 0]
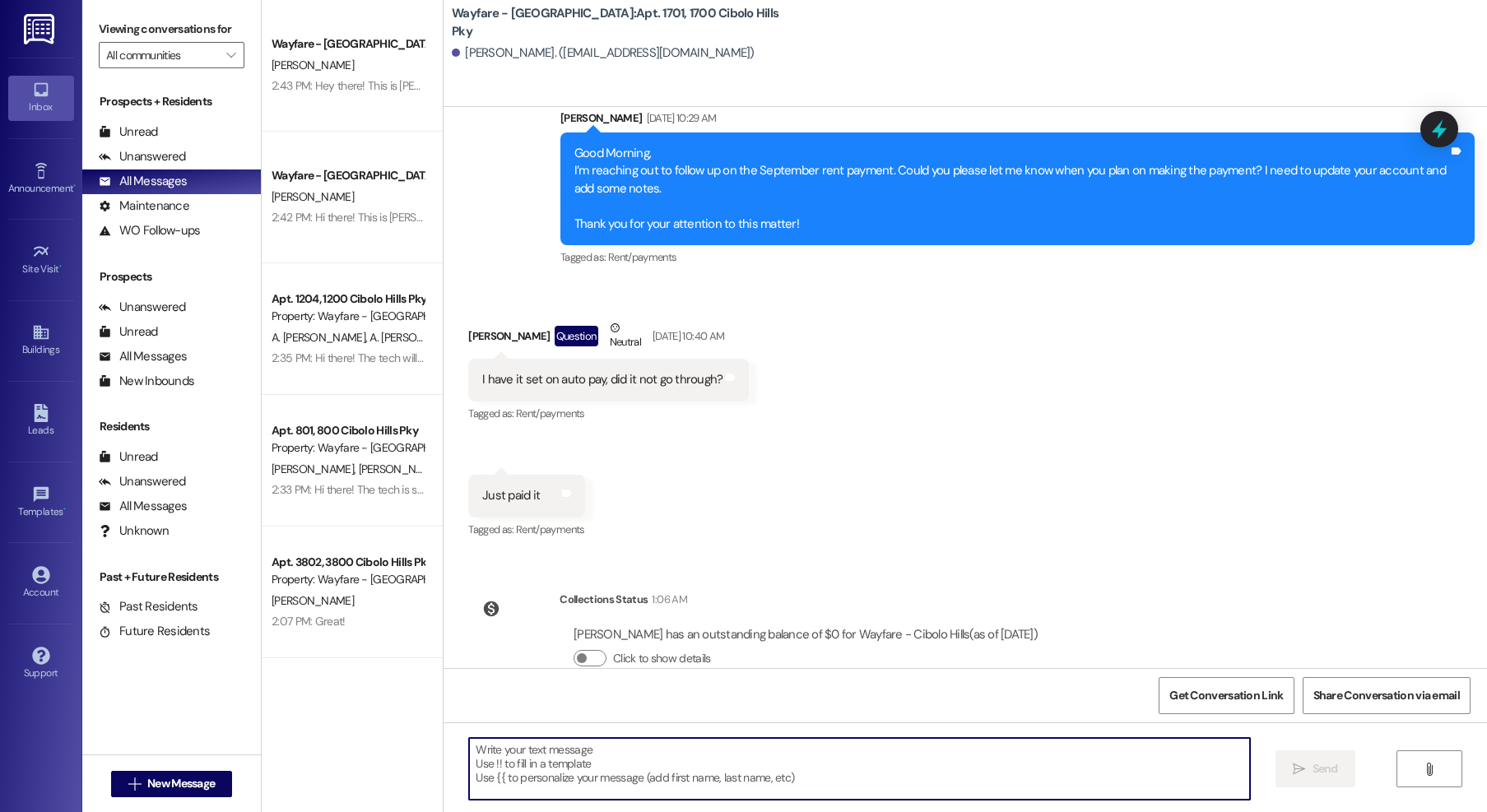
click at [709, 769] on textarea at bounding box center [859, 768] width 781 height 61
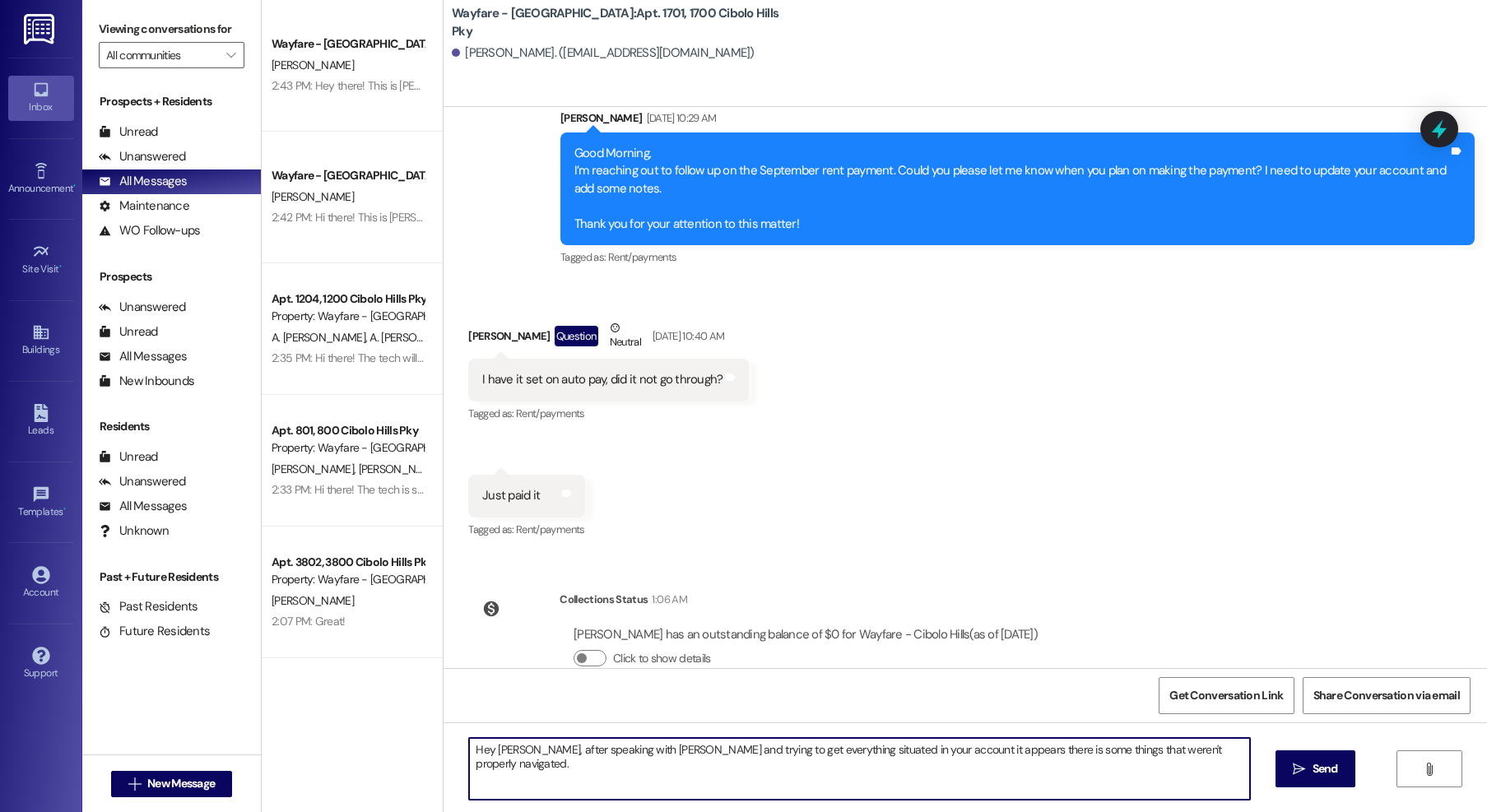
drag, startPoint x: 1172, startPoint y: 766, endPoint x: 516, endPoint y: 748, distance: 656.2
click at [516, 748] on textarea "Hey Austin, after speaking with Thalya and trying to get everything situated in…" at bounding box center [859, 768] width 781 height 61
type textarea "Hey Austin I just tried giving you a call but it didn't go through for some rea…"
click at [168, 151] on div "Unanswered" at bounding box center [142, 157] width 88 height 18
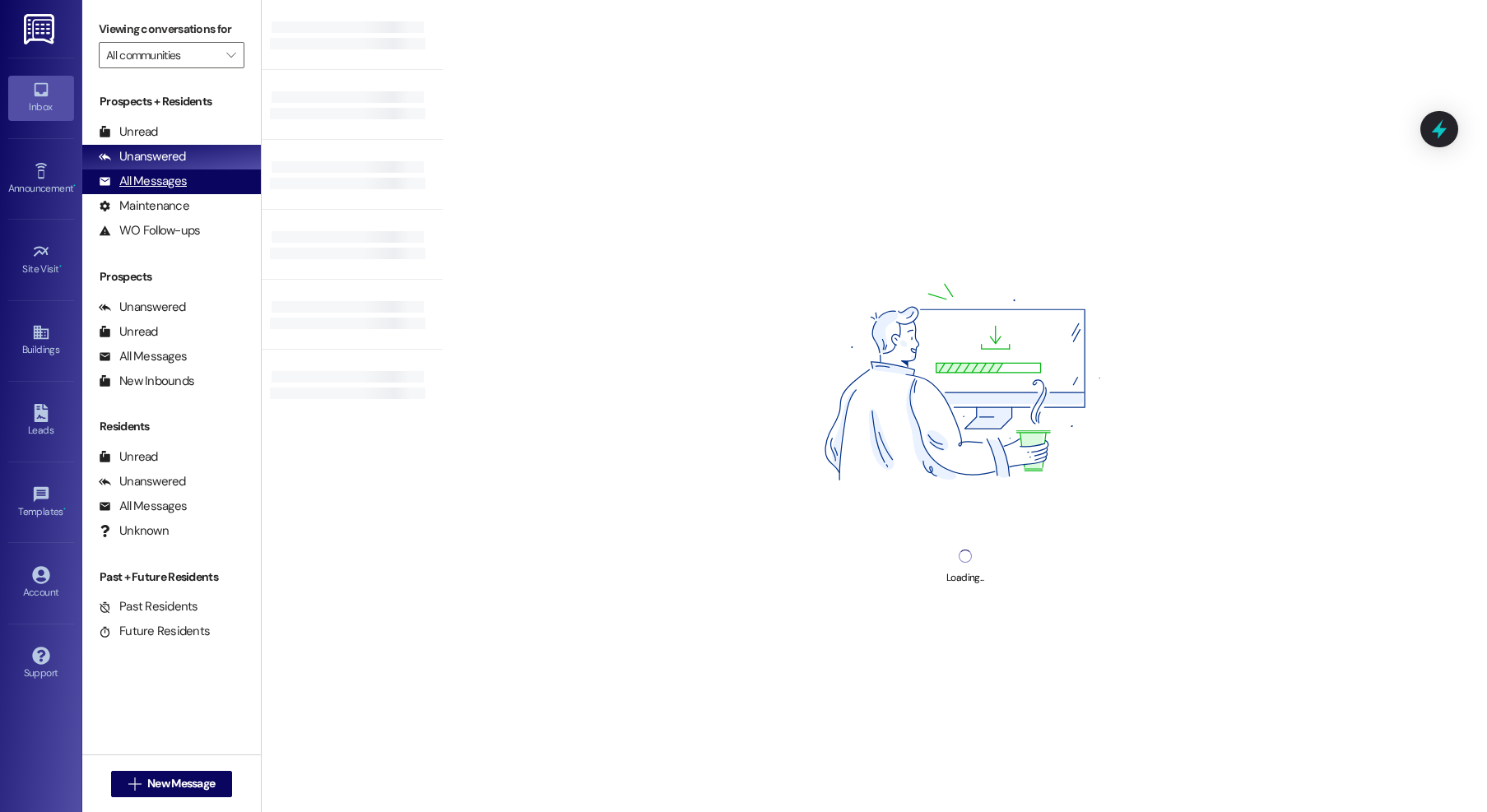
click at [180, 180] on div "All Messages" at bounding box center [142, 181] width 88 height 18
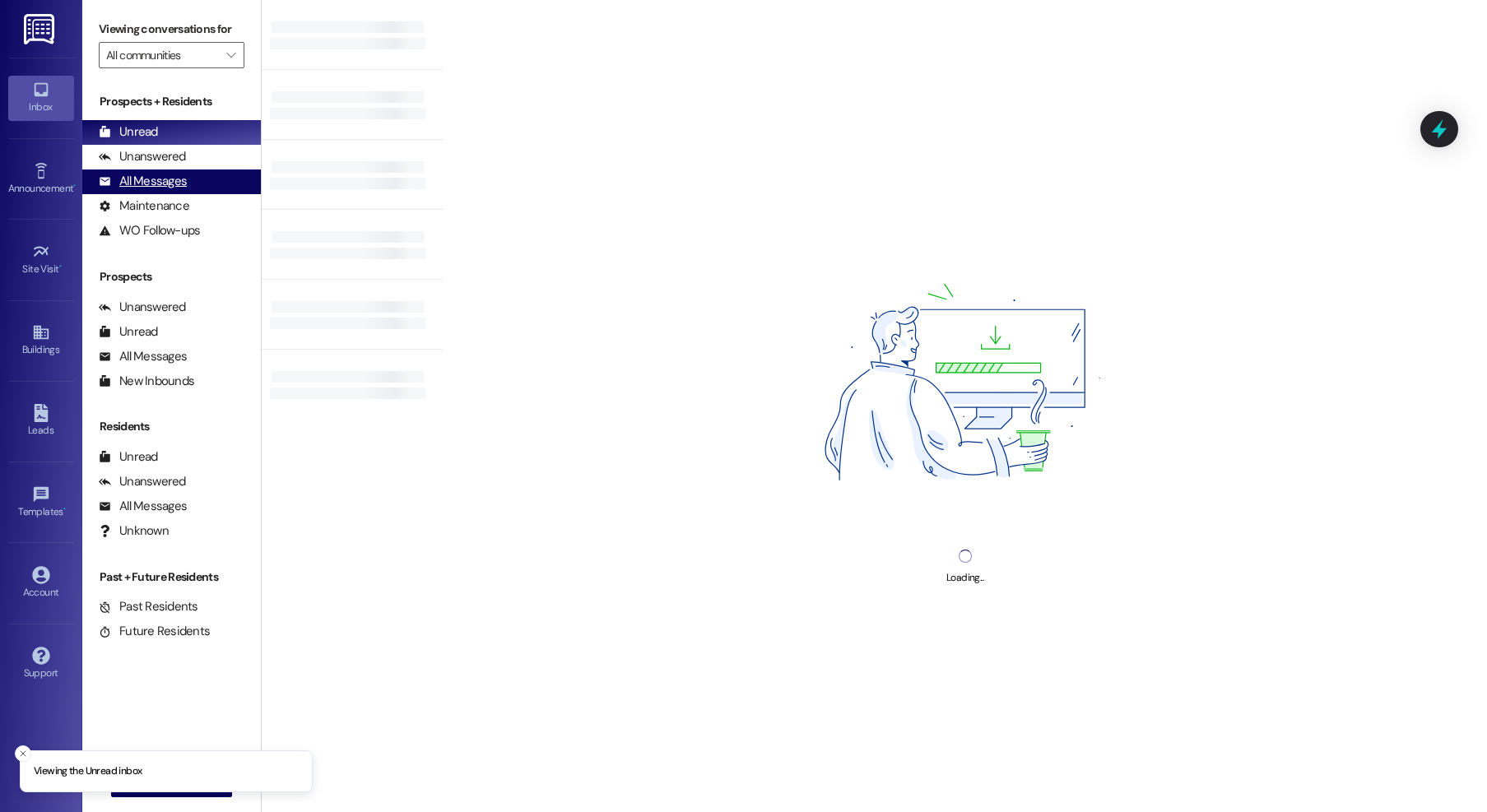
click at [157, 182] on div "All Messages" at bounding box center [142, 181] width 88 height 18
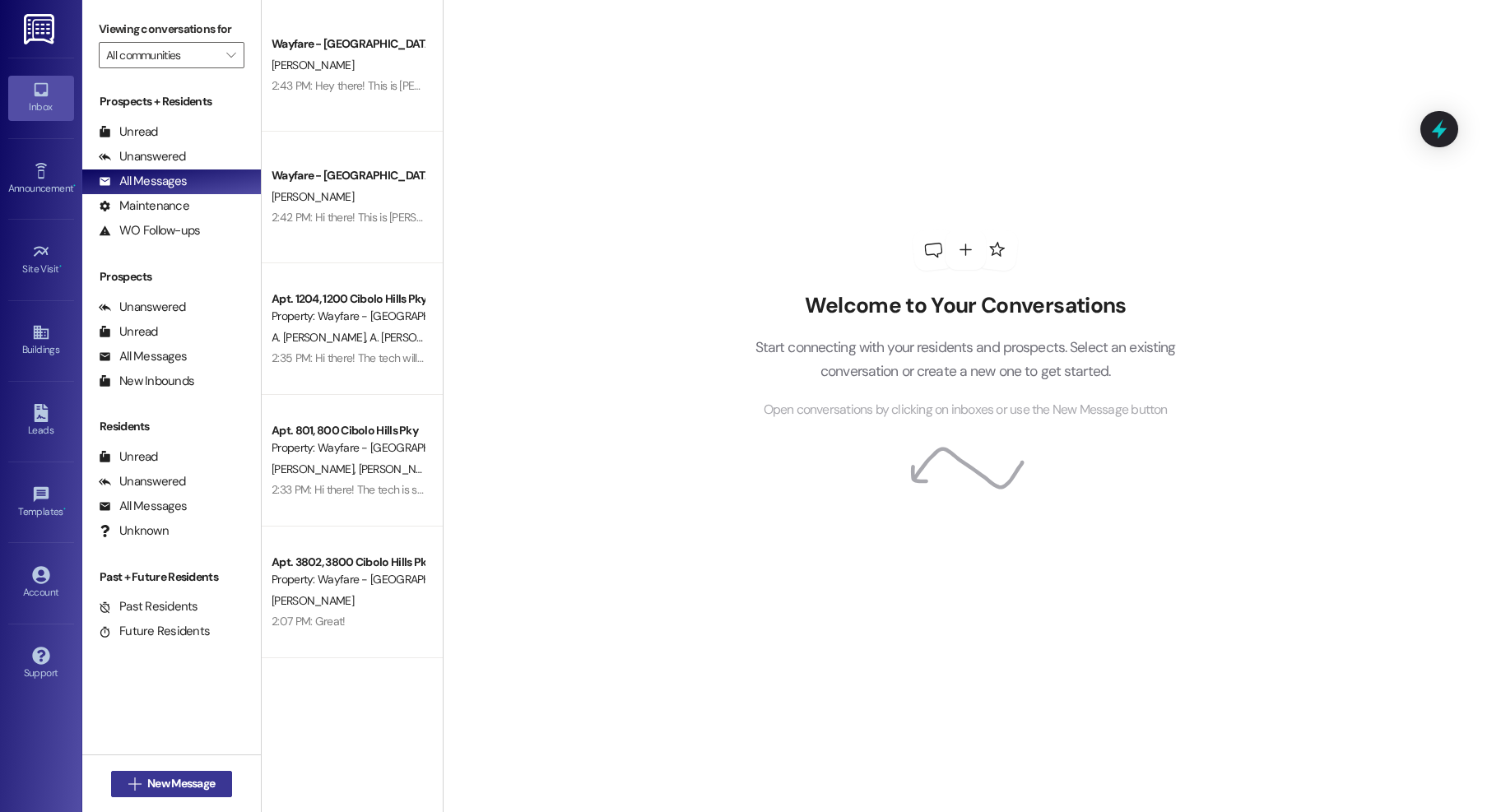
click at [185, 784] on span "New Message" at bounding box center [181, 783] width 67 height 18
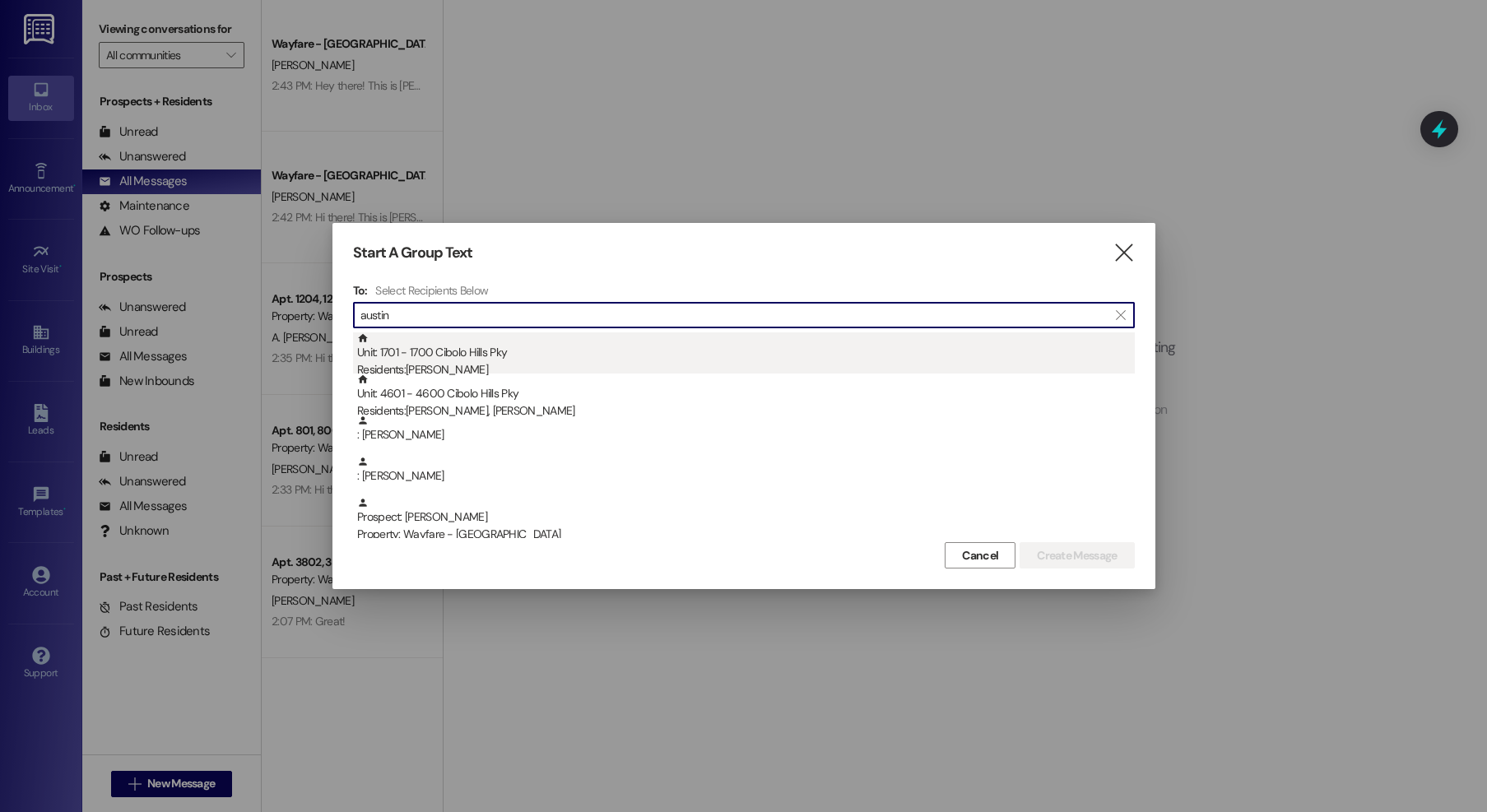
type input "austin"
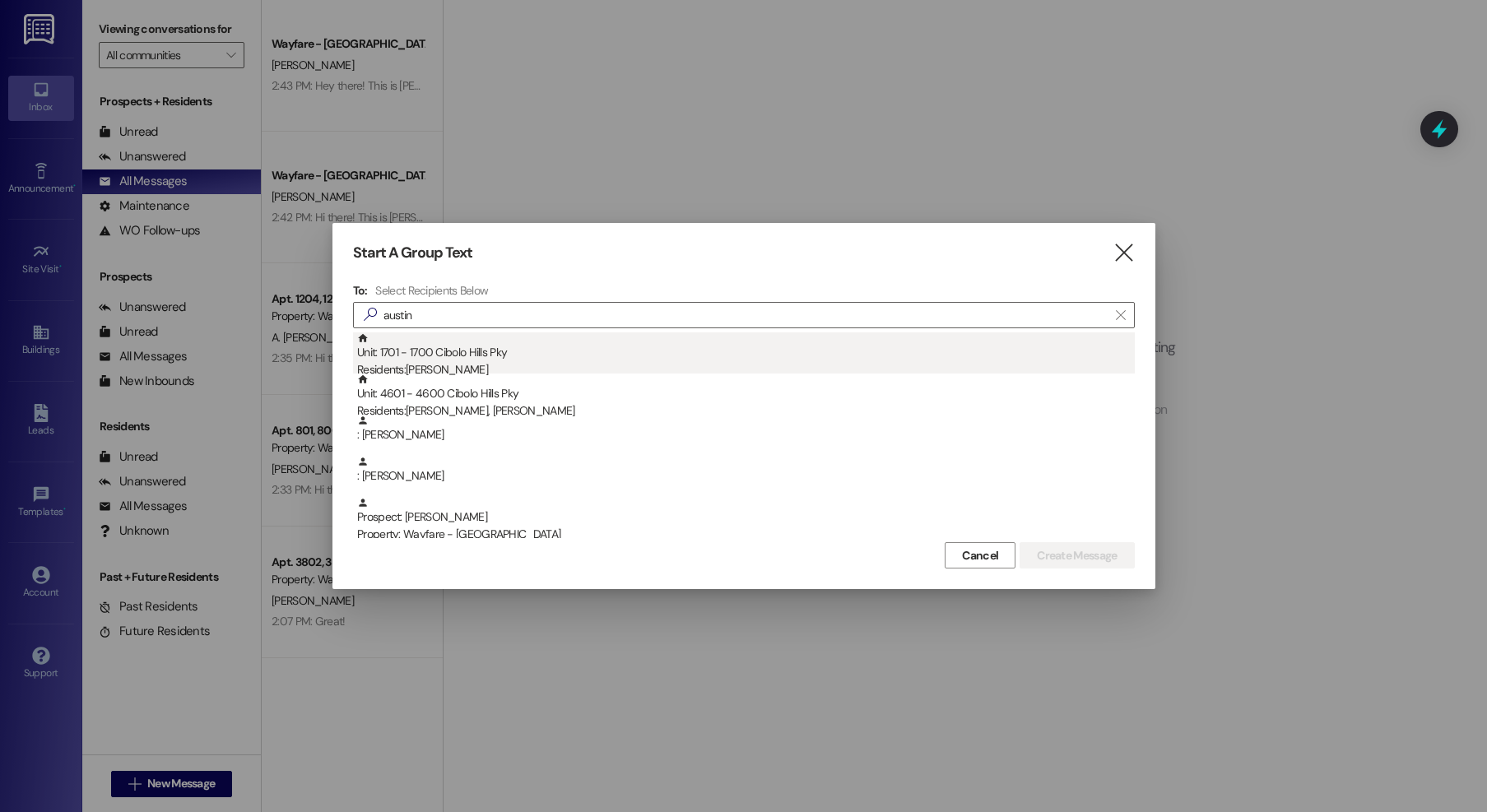
click at [470, 341] on div "Unit: 1701 - 1700 Cibolo Hills Pky Residents: [PERSON_NAME]" at bounding box center [746, 356] width 778 height 47
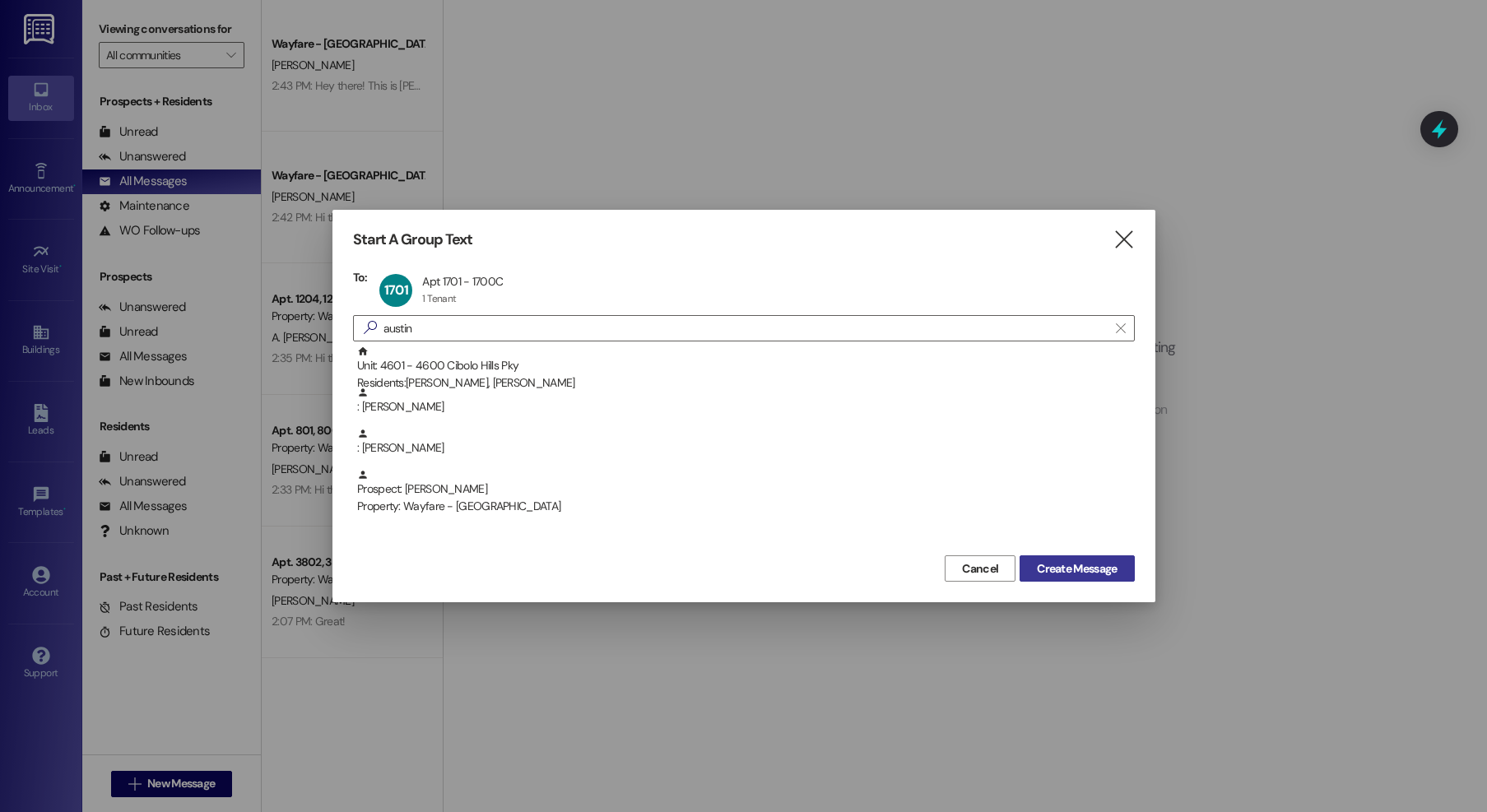
click at [1103, 575] on span "Create Message" at bounding box center [1076, 569] width 80 height 18
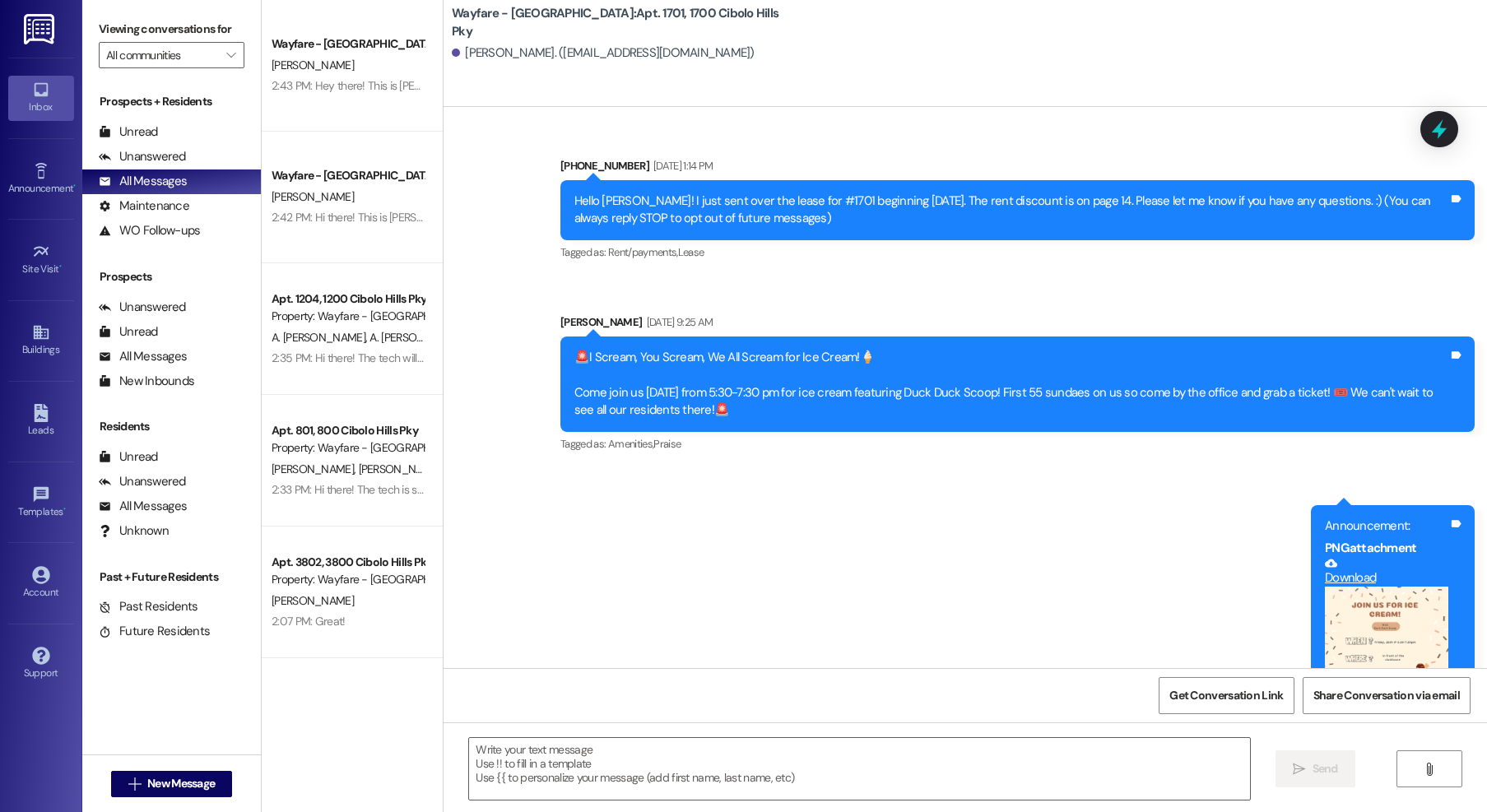
scroll to position [17898, 0]
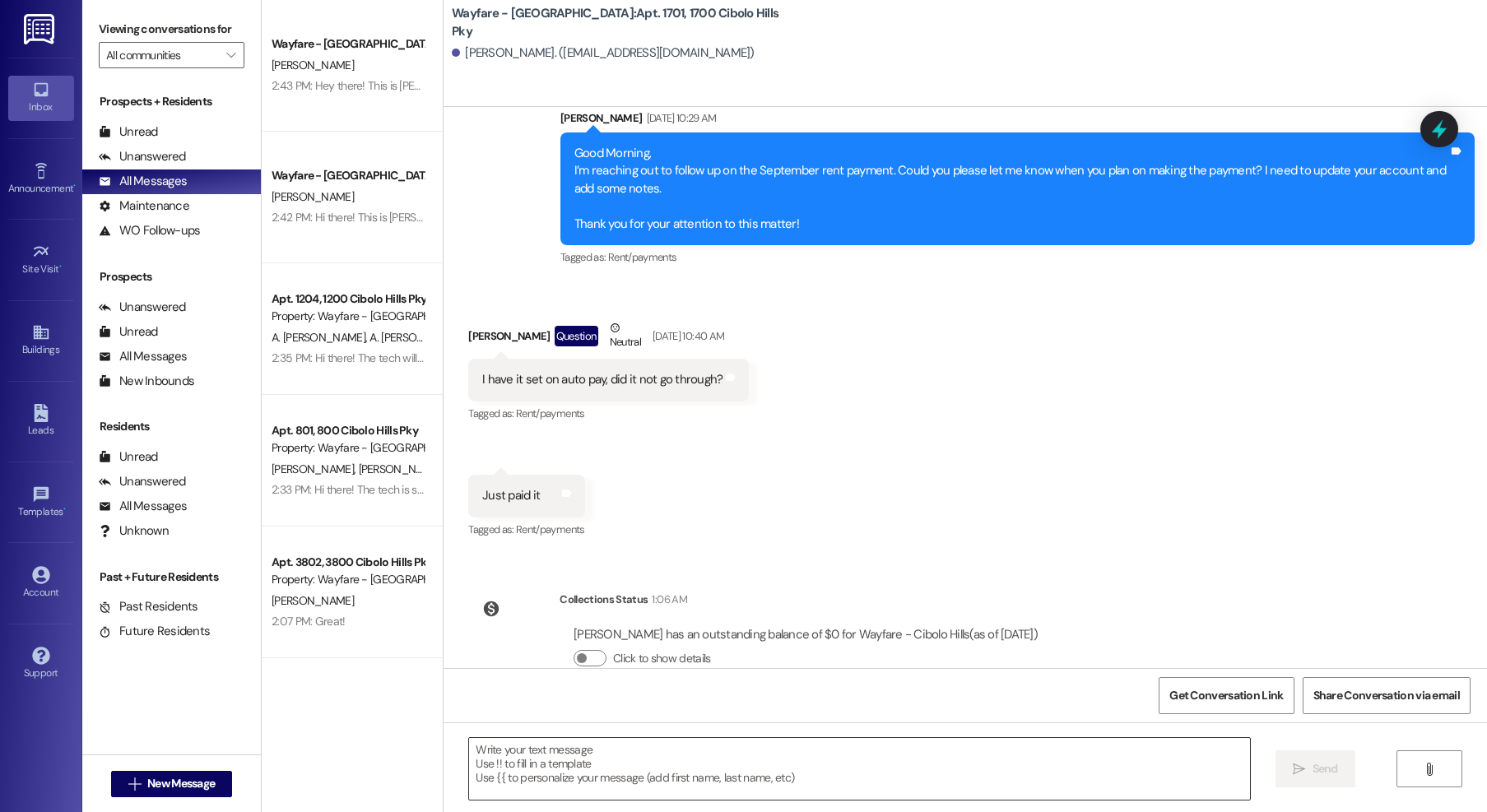
click at [835, 767] on textarea at bounding box center [859, 768] width 781 height 61
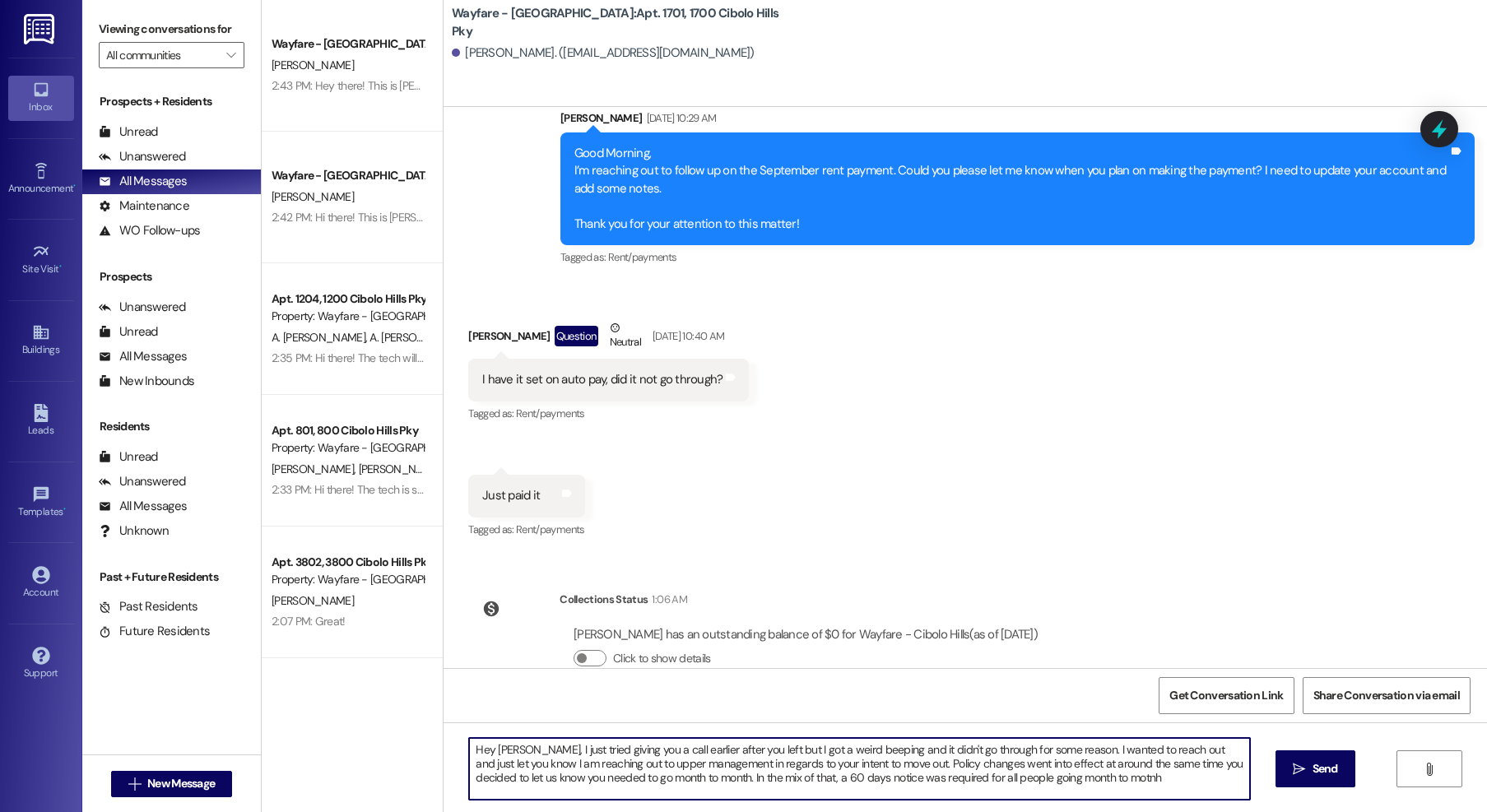
drag, startPoint x: 1079, startPoint y: 776, endPoint x: 906, endPoint y: 783, distance: 173.1
click at [906, 783] on textarea "Hey [PERSON_NAME], I just tried giving you a call earlier after you left but I …" at bounding box center [859, 768] width 781 height 61
click at [848, 781] on textarea "Hey [PERSON_NAME], I just tried giving you a call earlier after you left but I …" at bounding box center [859, 768] width 781 height 61
click at [1149, 789] on textarea "Hey [PERSON_NAME], I just tried giving you a call earlier after you left but I …" at bounding box center [859, 768] width 781 height 61
drag, startPoint x: 1151, startPoint y: 780, endPoint x: 1213, endPoint y: 767, distance: 63.3
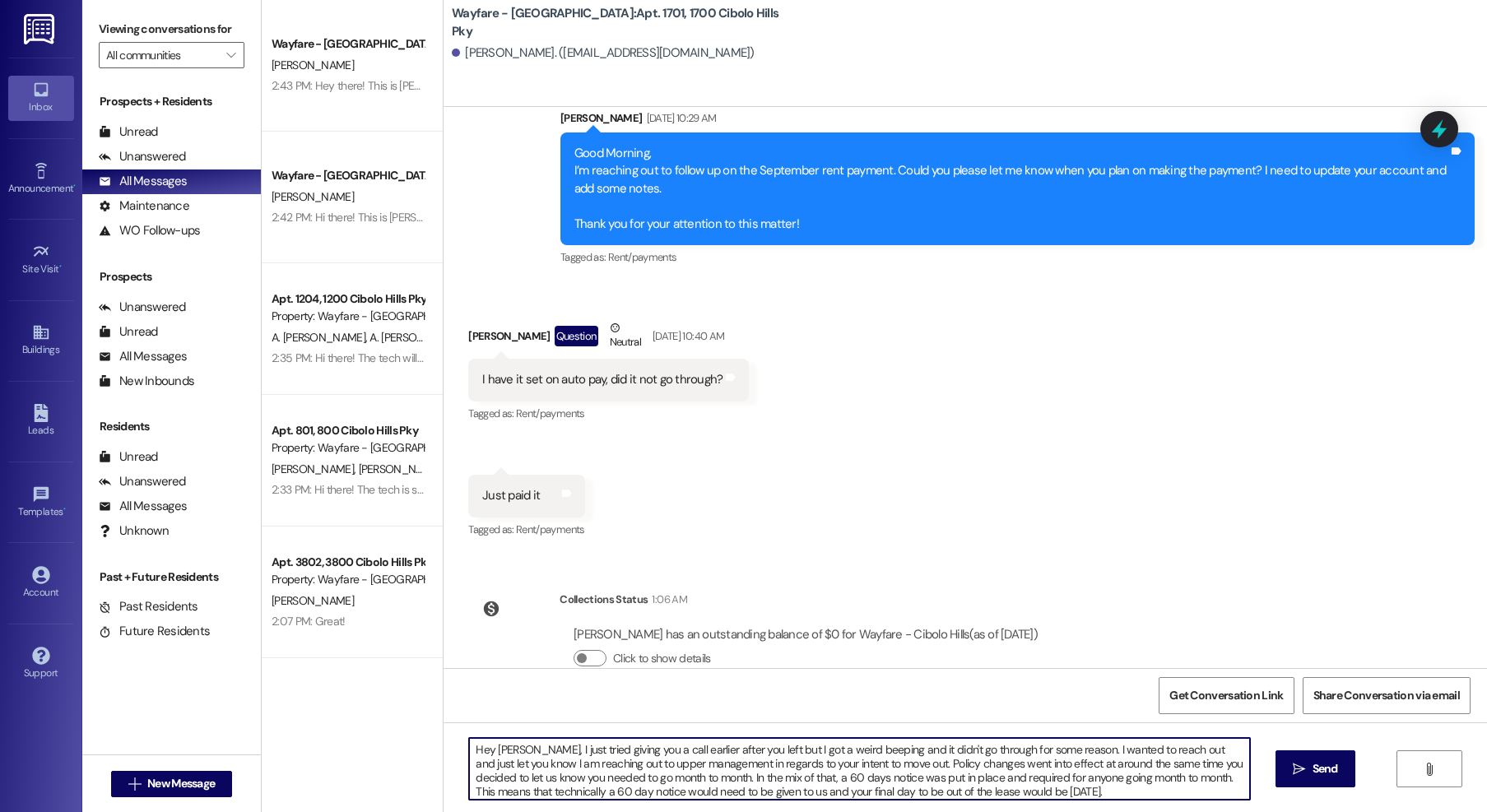
click at [1151, 780] on textarea "Hey [PERSON_NAME], I just tried giving you a call earlier after you left but I …" at bounding box center [859, 768] width 781 height 61
click at [1065, 793] on textarea "Hey Austin, I just tried giving you a call earlier after you left but I got a w…" at bounding box center [859, 768] width 781 height 61
drag, startPoint x: 1222, startPoint y: 788, endPoint x: 510, endPoint y: 745, distance: 713.3
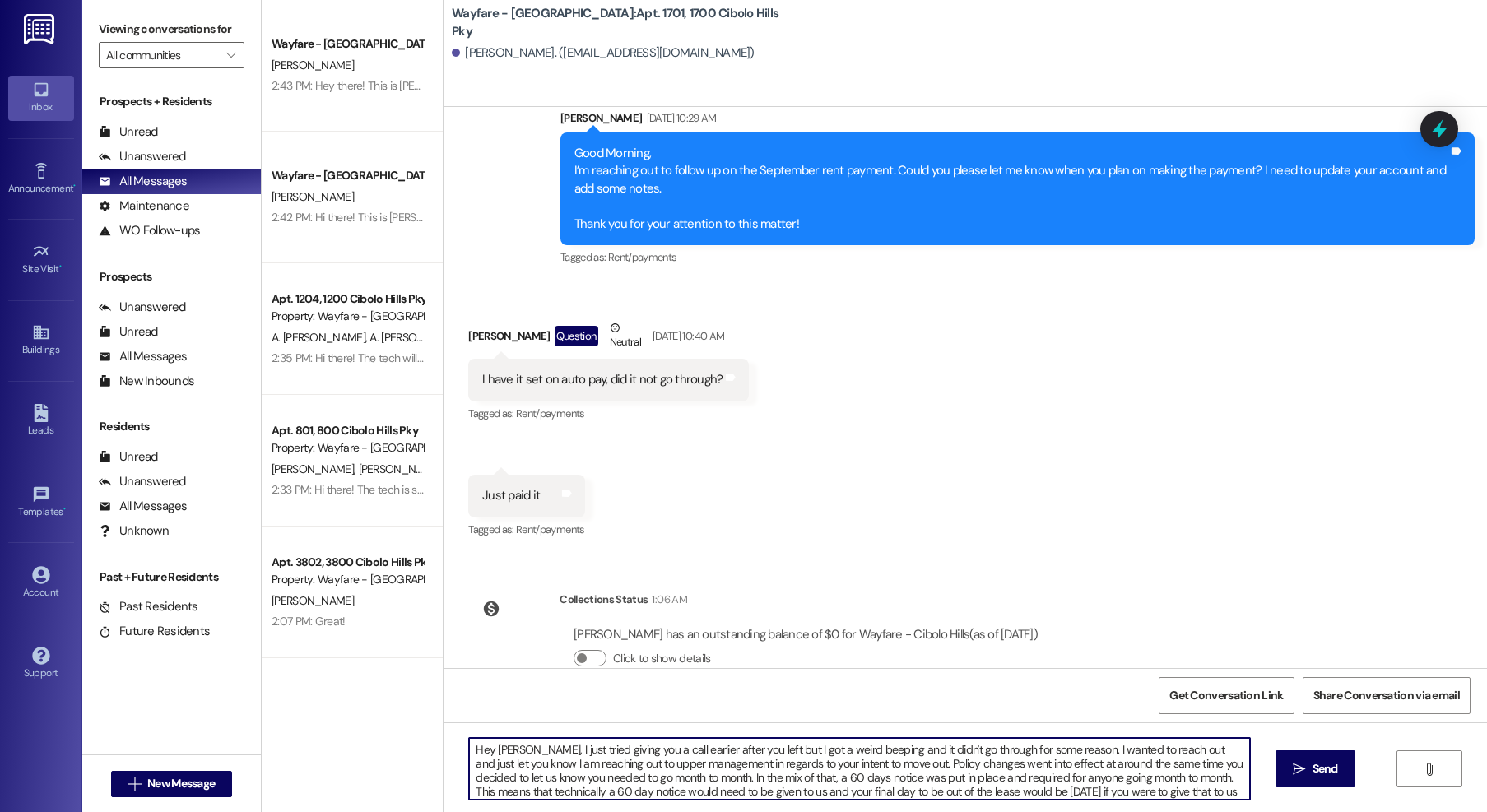
click at [419, 722] on div "Wayfare - Cibolo Hills Prospect L. Moore 2:43 PM: Hey there! This is Jordan aga…" at bounding box center [874, 406] width 1225 height 812
type textarea "Hey Austin, I just tried giving you a call earlier after you left but I got a w…"
click at [961, 756] on textarea "Hey Austin, I just tried giving you a call earlier after you left but I got a w…" at bounding box center [859, 768] width 781 height 61
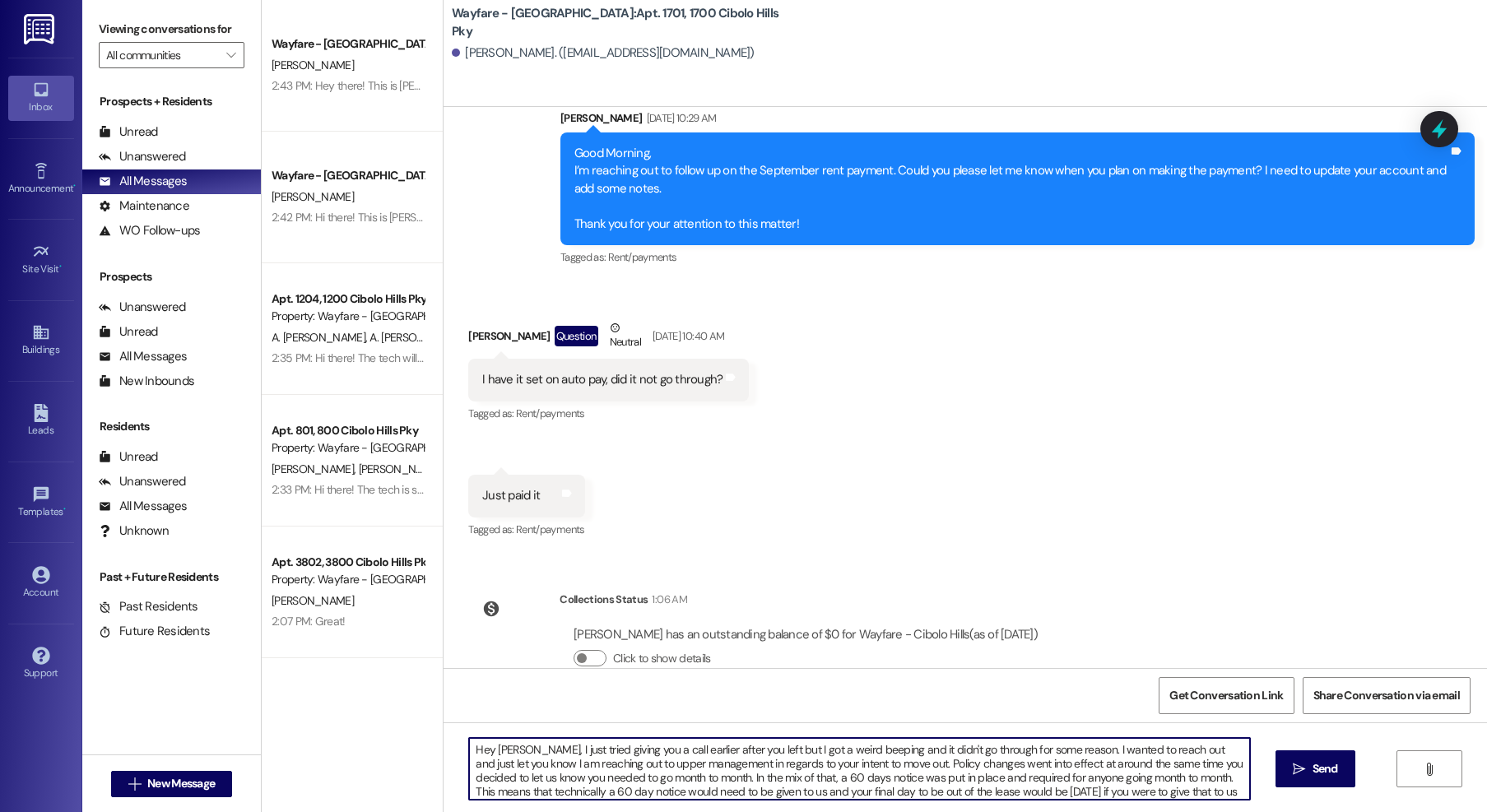
click at [939, 772] on textarea "Hey Austin, I just tried giving you a call earlier after you left but I got a w…" at bounding box center [859, 768] width 781 height 61
click at [926, 767] on textarea "Hey Austin, I just tried giving you a call earlier after you left but I got a w…" at bounding box center [859, 768] width 781 height 61
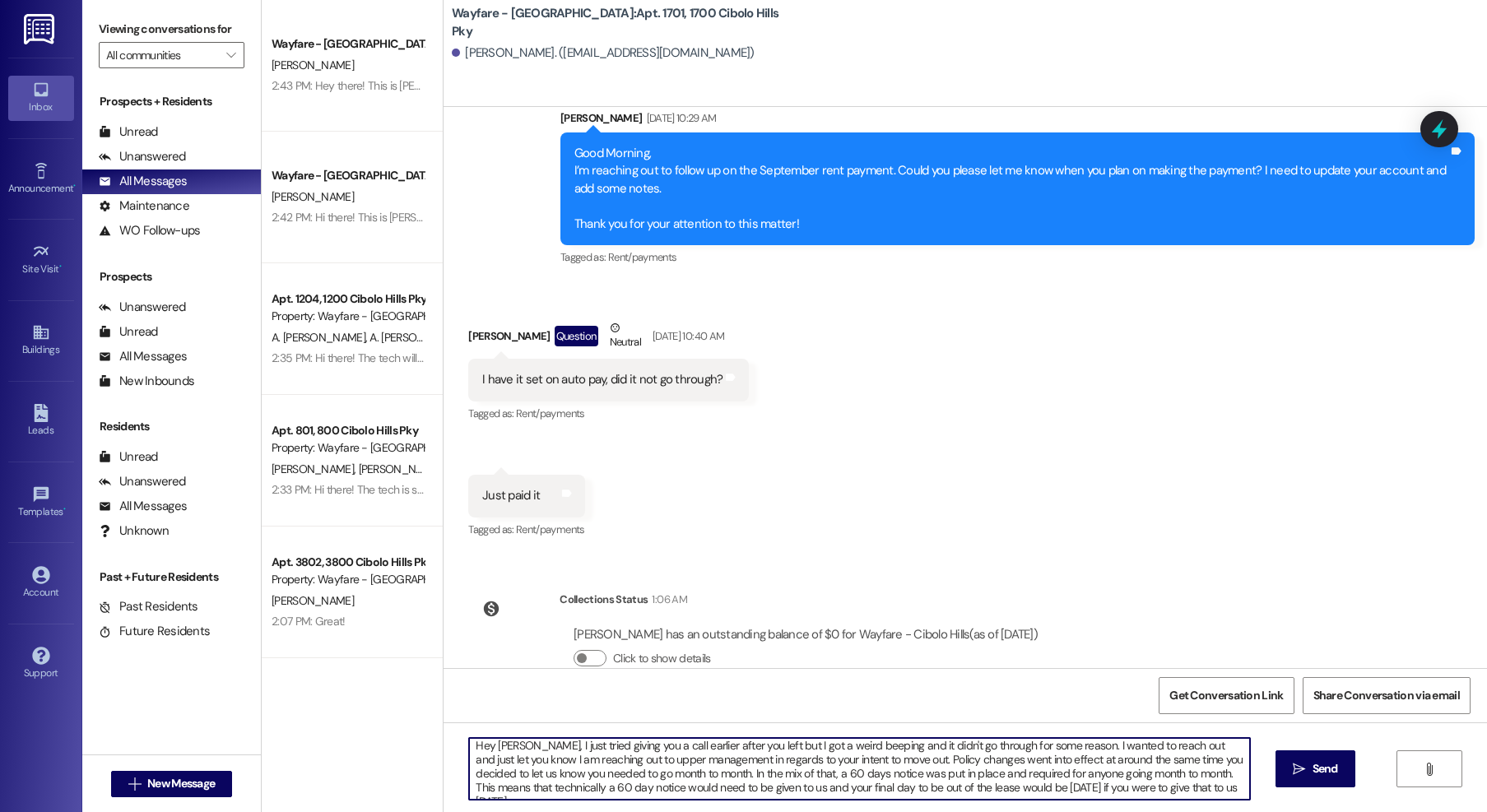
click at [926, 767] on textarea "Hey Austin, I just tried giving you a call earlier after you left but I got a w…" at bounding box center [859, 768] width 781 height 61
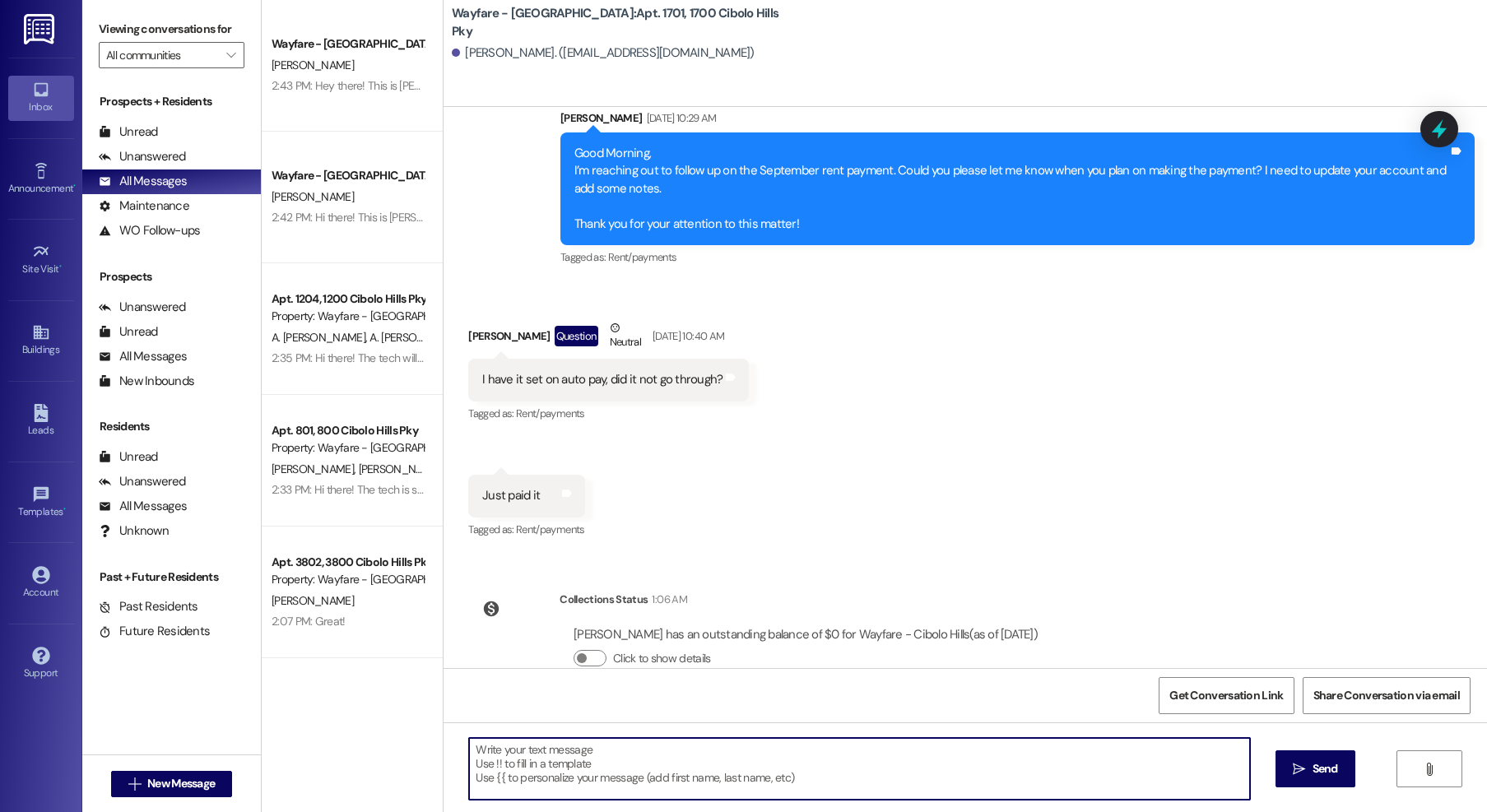
scroll to position [0, 0]
click at [157, 158] on div "Unanswered" at bounding box center [142, 157] width 88 height 18
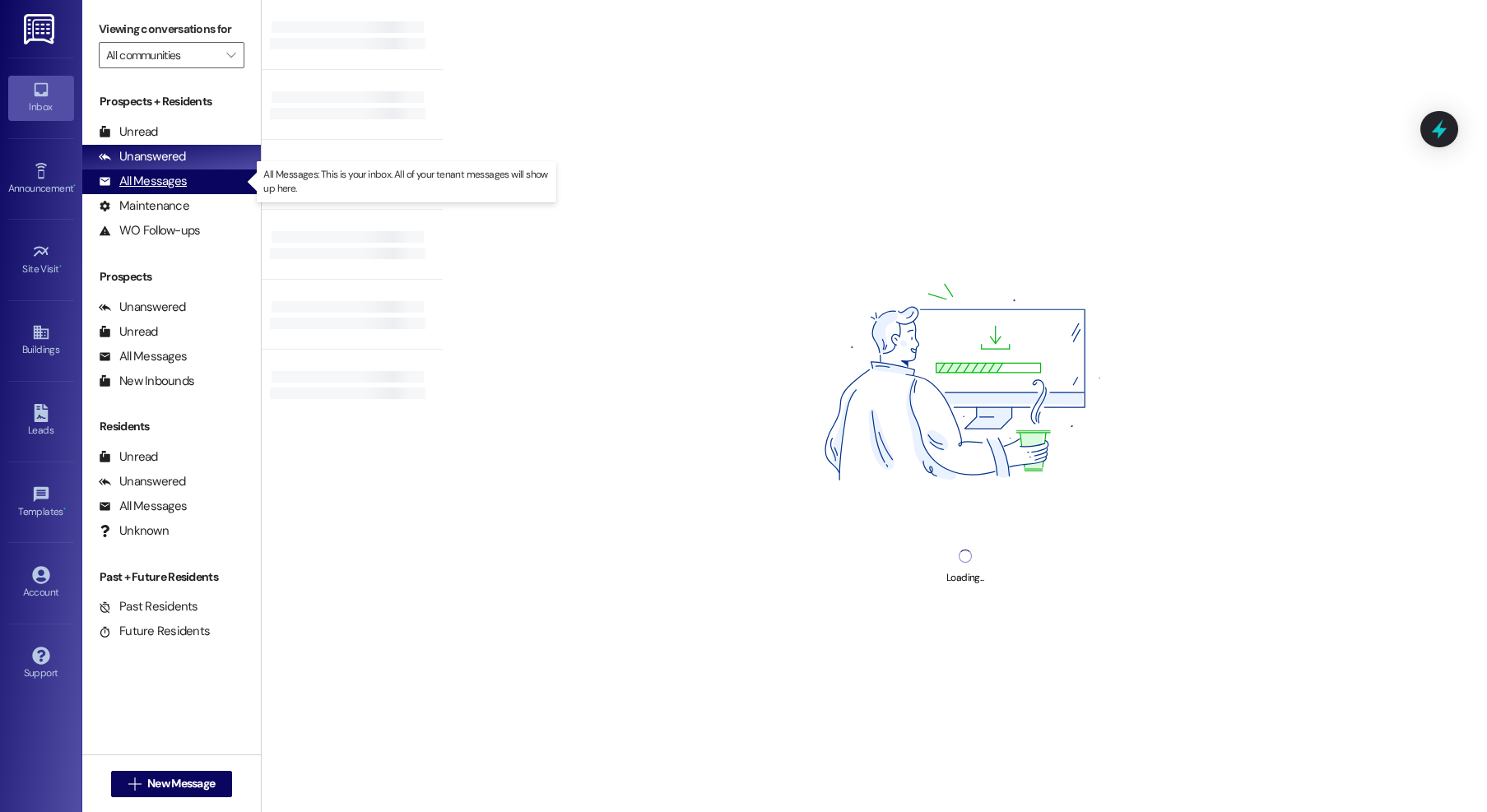
click at [153, 177] on div "All Messages" at bounding box center [142, 181] width 88 height 18
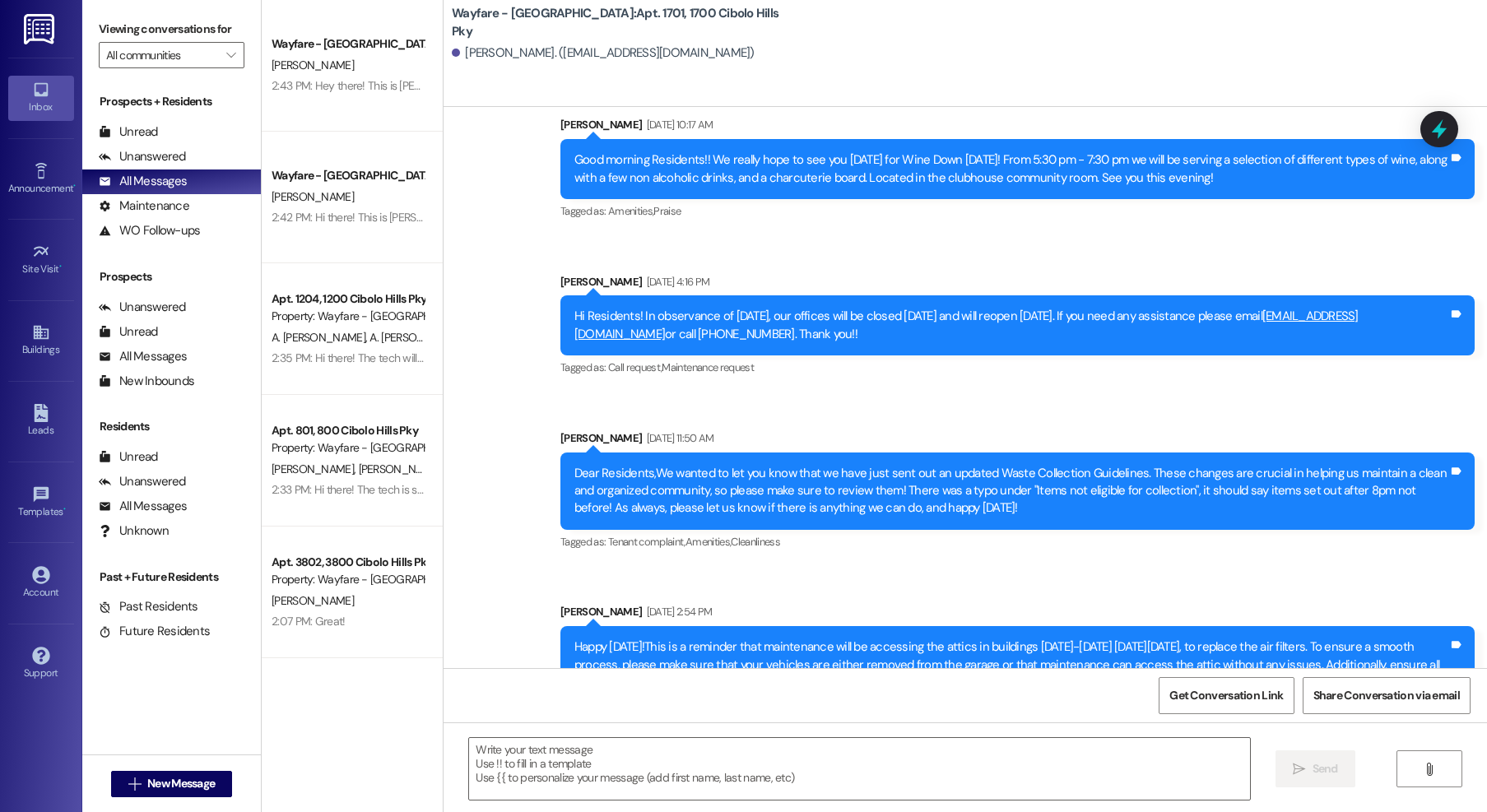
scroll to position [1655, 0]
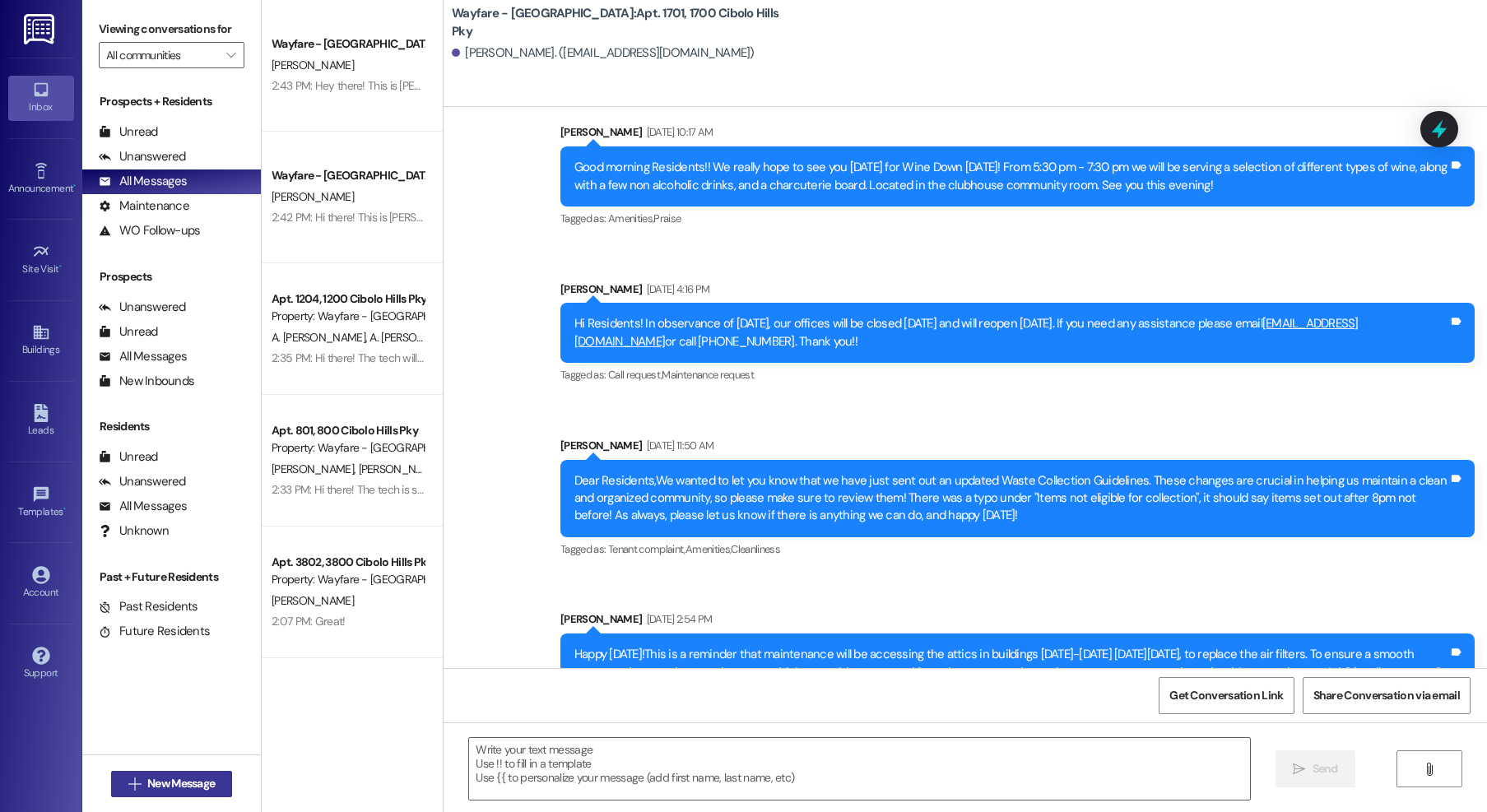
click at [173, 771] on button " New Message" at bounding box center [172, 783] width 122 height 26
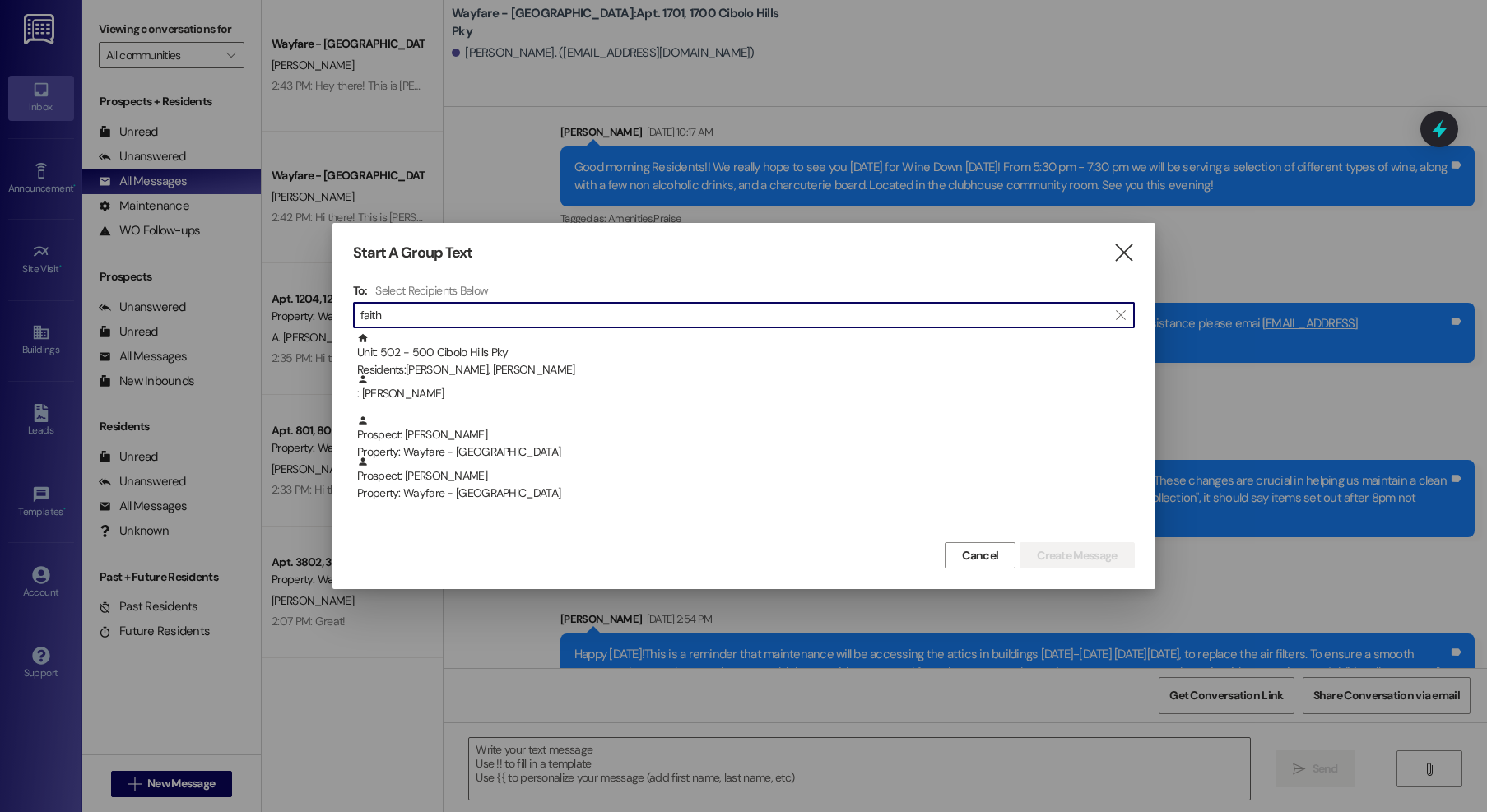
type input "faith"
click at [571, 348] on div "Unit: 502 - 500 Cibolo Hills Pky Residents: Grace Wright, Faith Bell" at bounding box center [746, 356] width 778 height 47
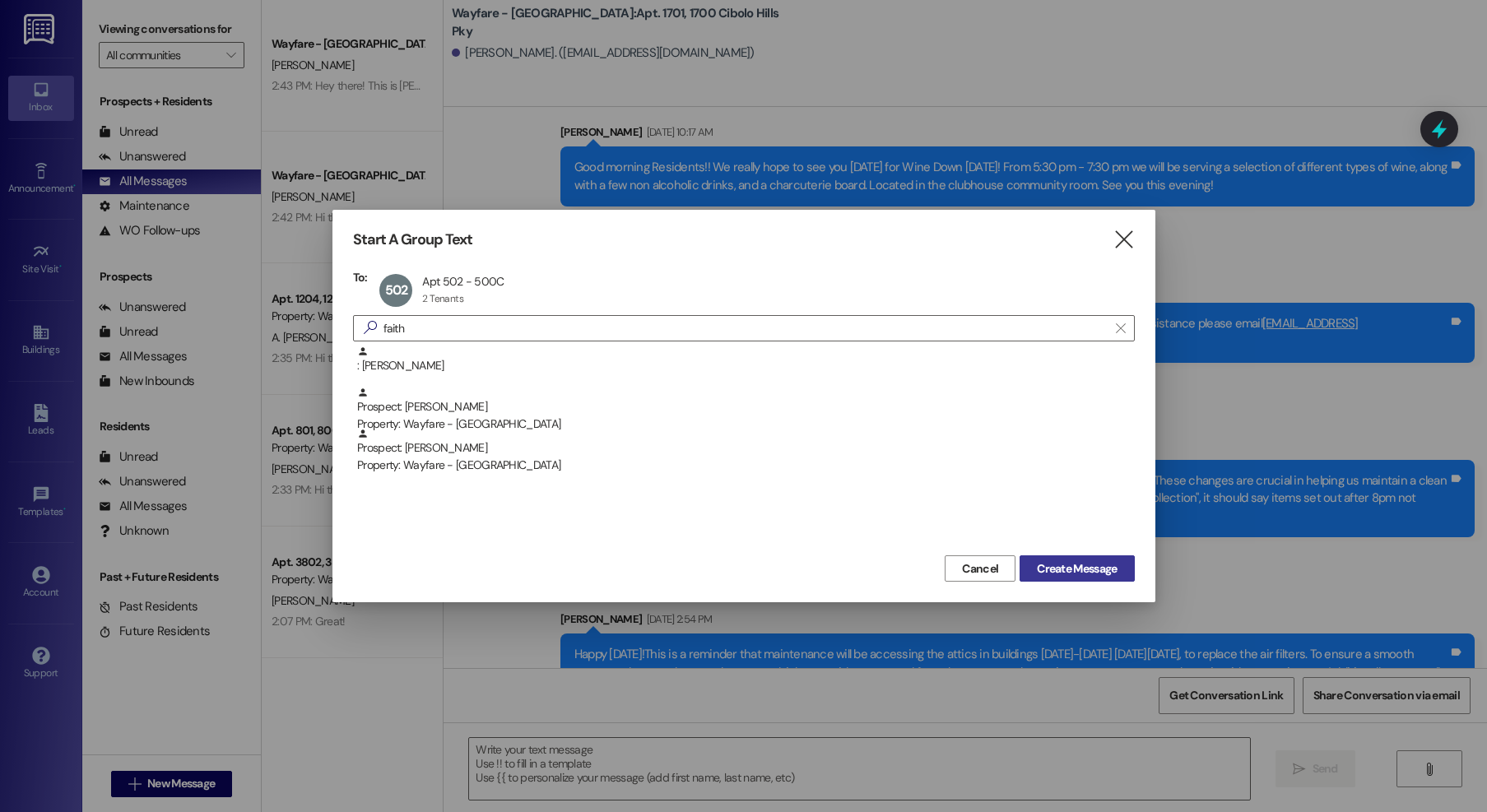
click at [1061, 566] on span "Create Message" at bounding box center [1076, 569] width 80 height 18
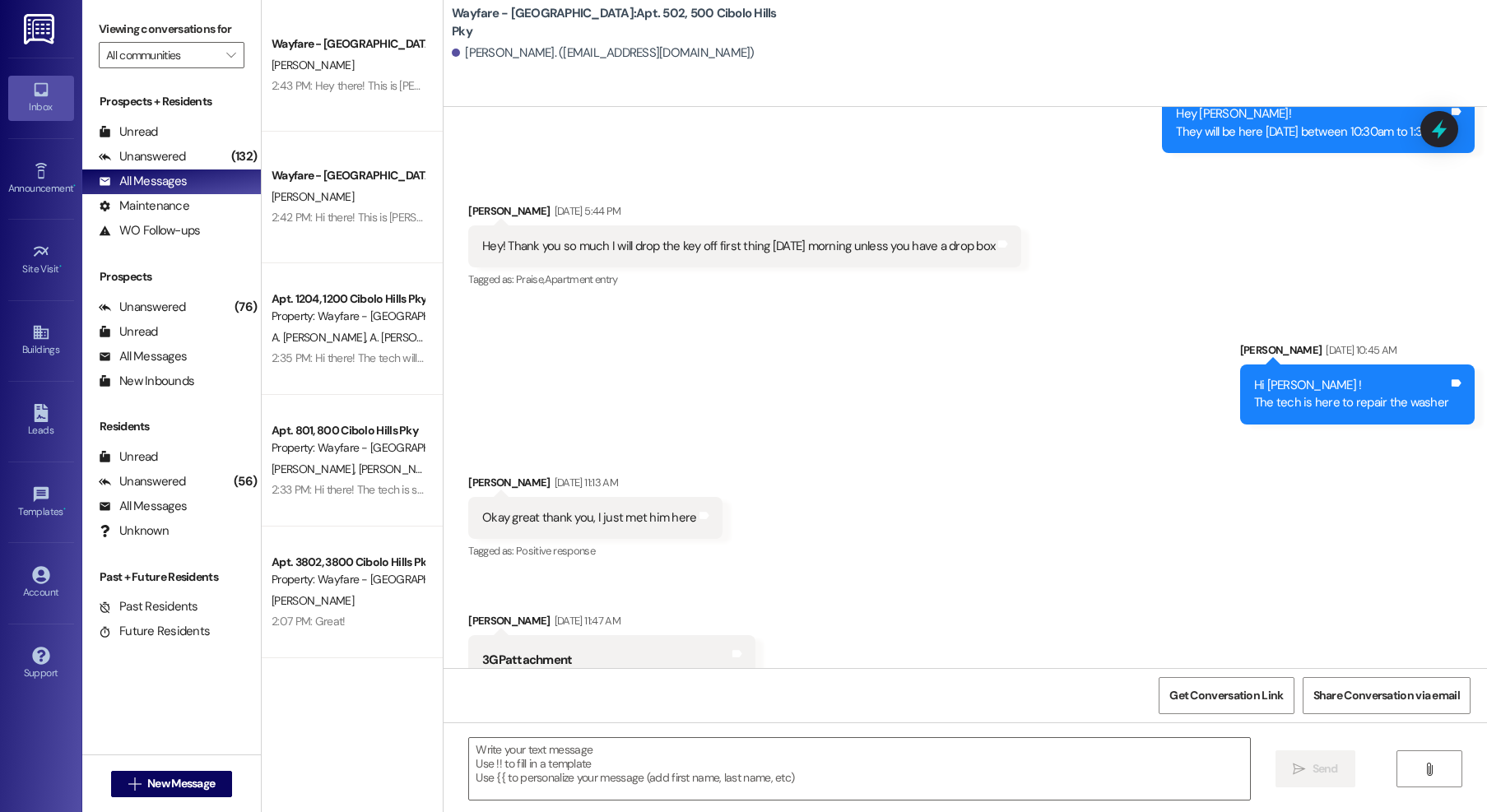
scroll to position [72019, 0]
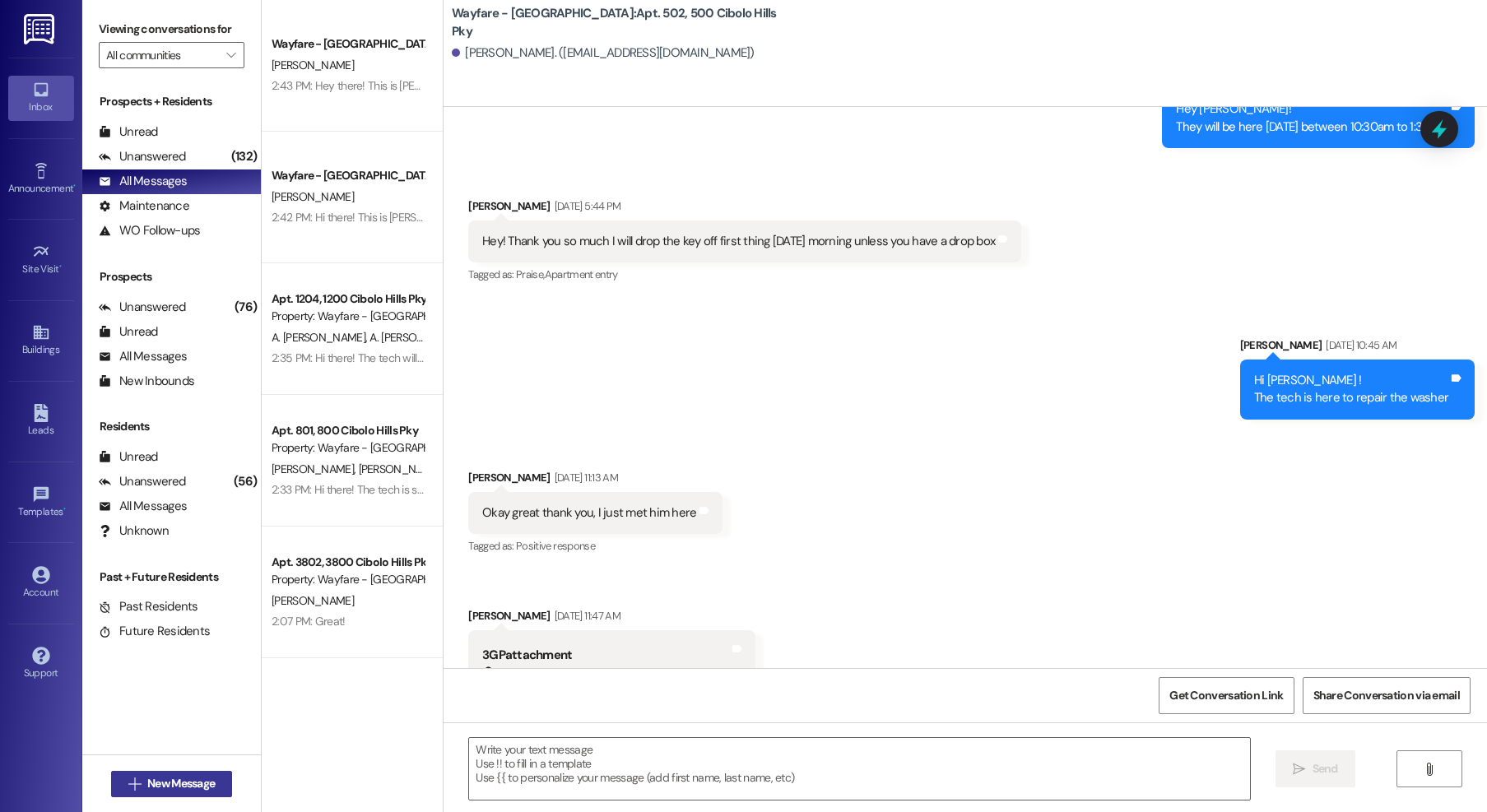
click at [184, 780] on span "New Message" at bounding box center [181, 783] width 67 height 18
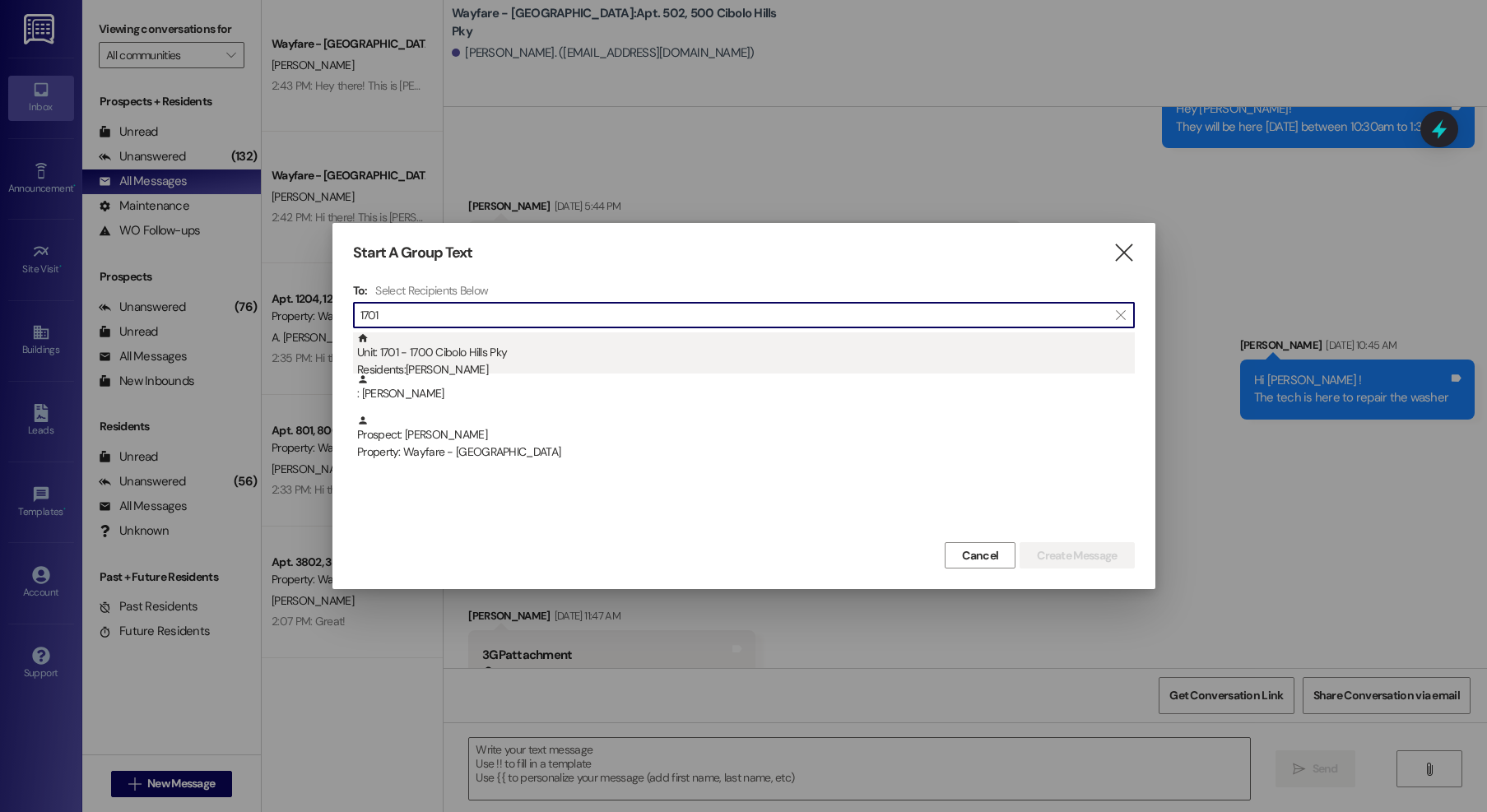
type input "1701"
click at [563, 344] on div "Unit: 1701 - 1700 Cibolo Hills Pky Residents: Austin Prather" at bounding box center [746, 356] width 778 height 47
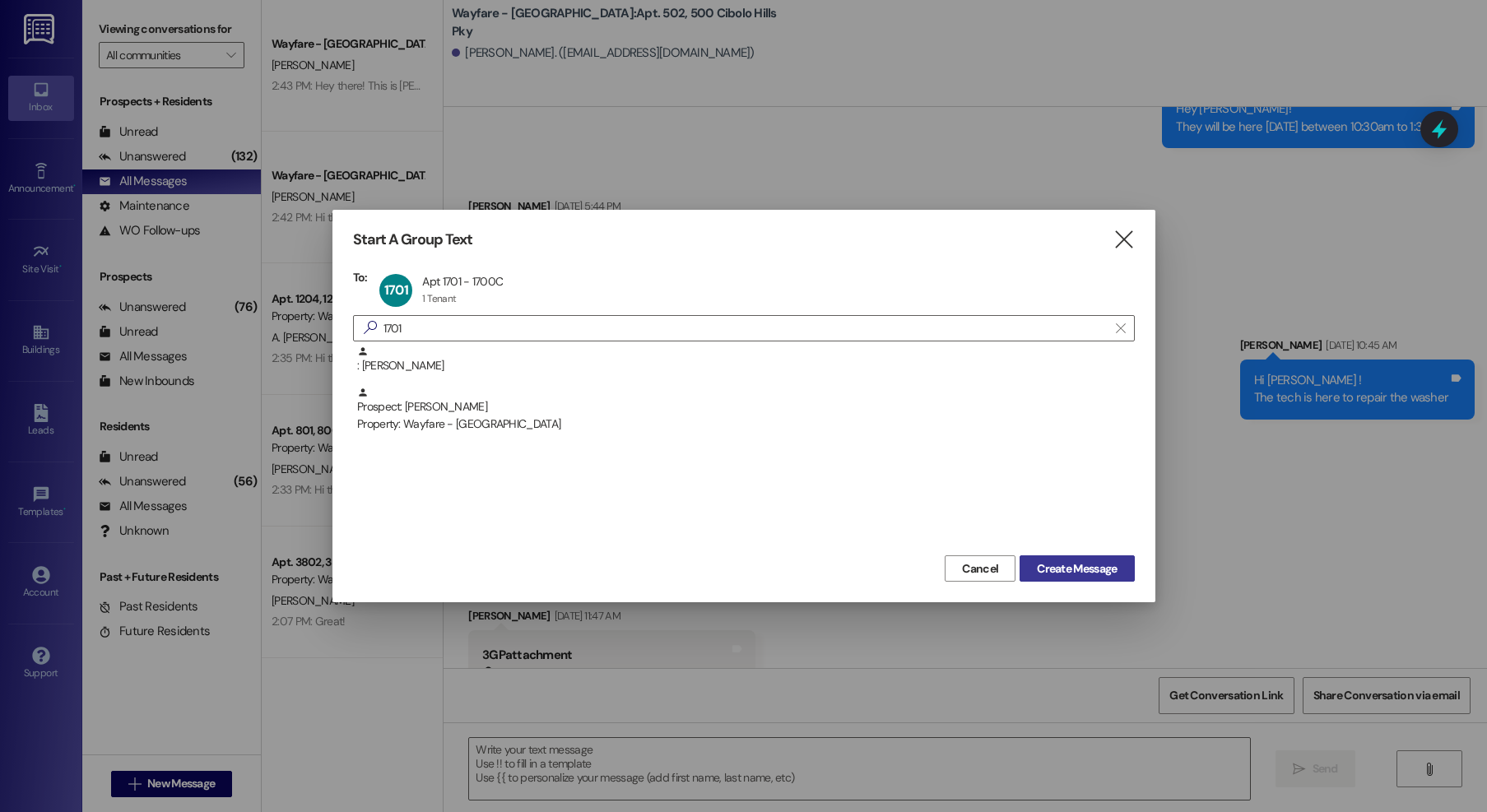
click at [1116, 573] on span "Create Message" at bounding box center [1076, 569] width 80 height 18
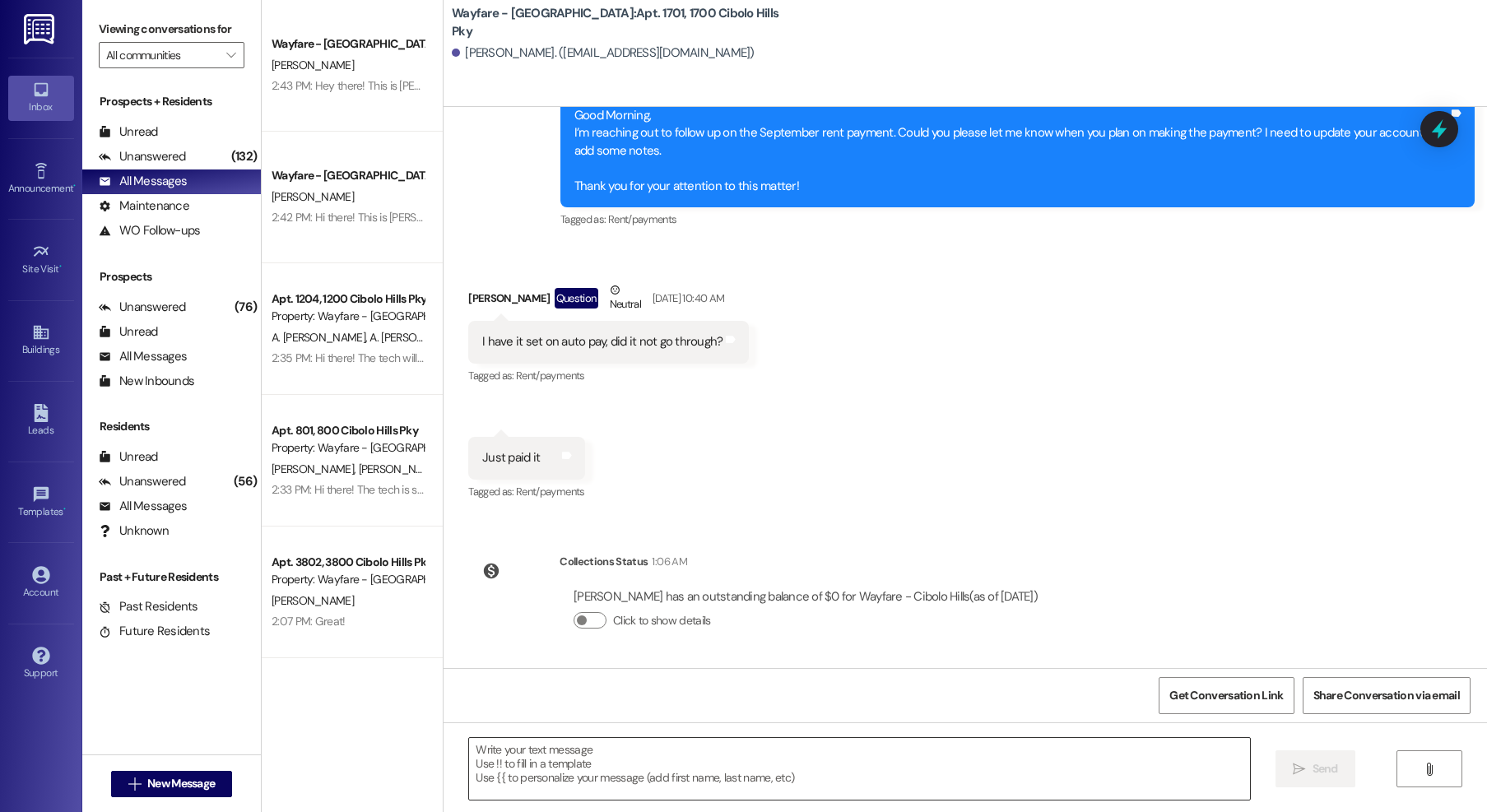
scroll to position [17898, 0]
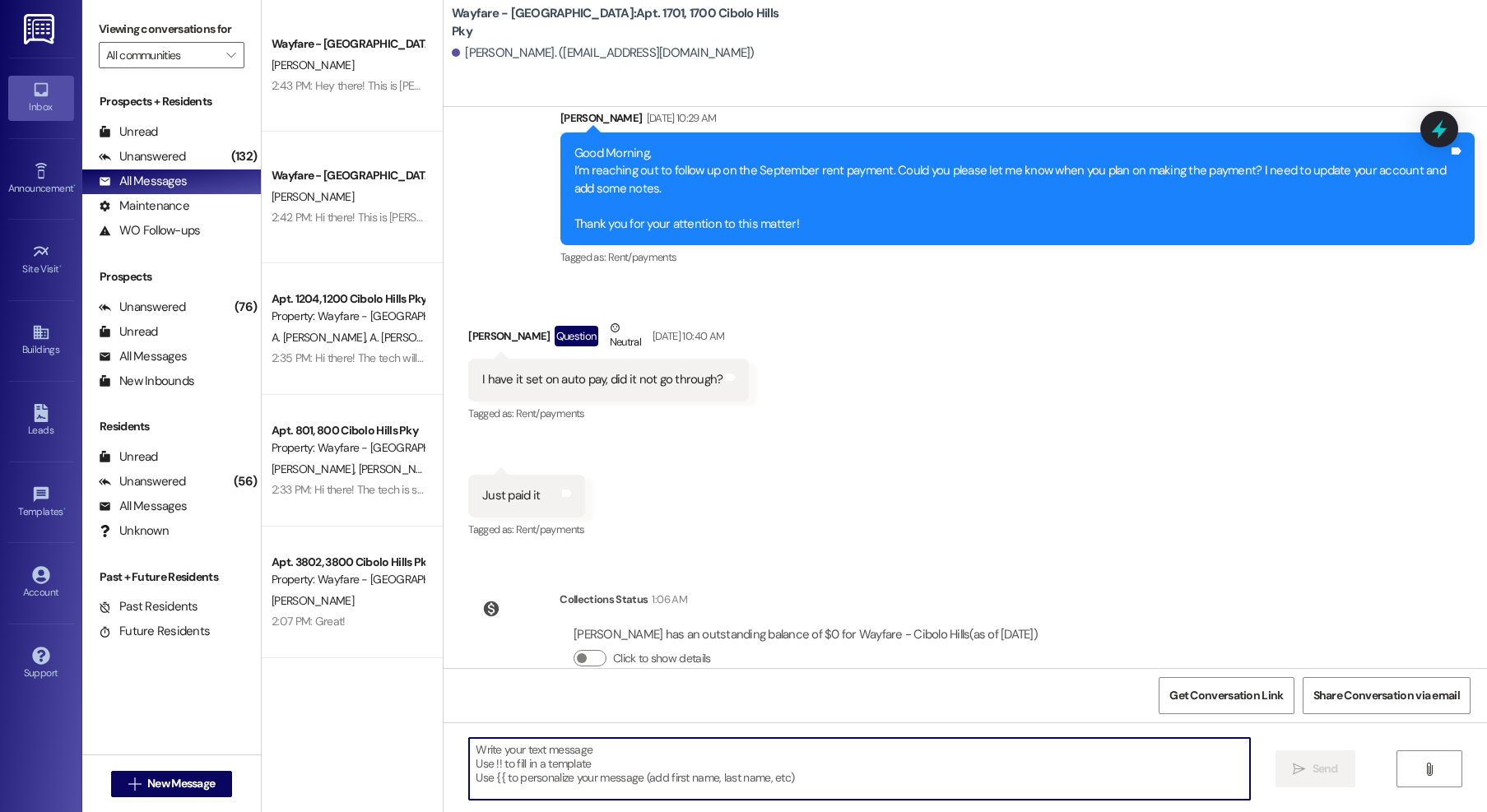
paste textarea "Hey Austin, I just tried giving you a call earlier after you left but I got a w…"
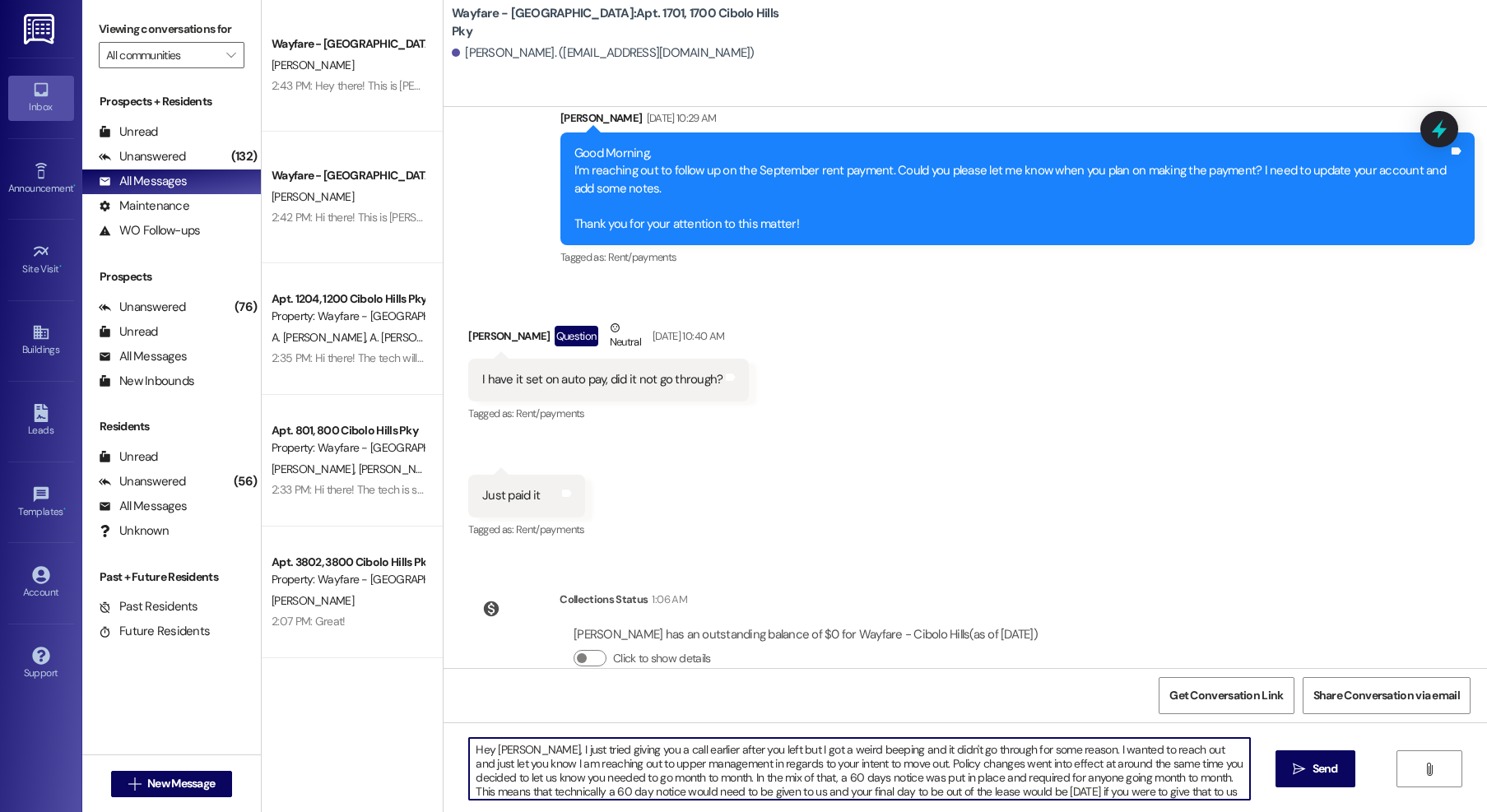
scroll to position [4, 0]
type textarea "Hey Austin, I just tried giving you a call earlier after you left but I got a w…"
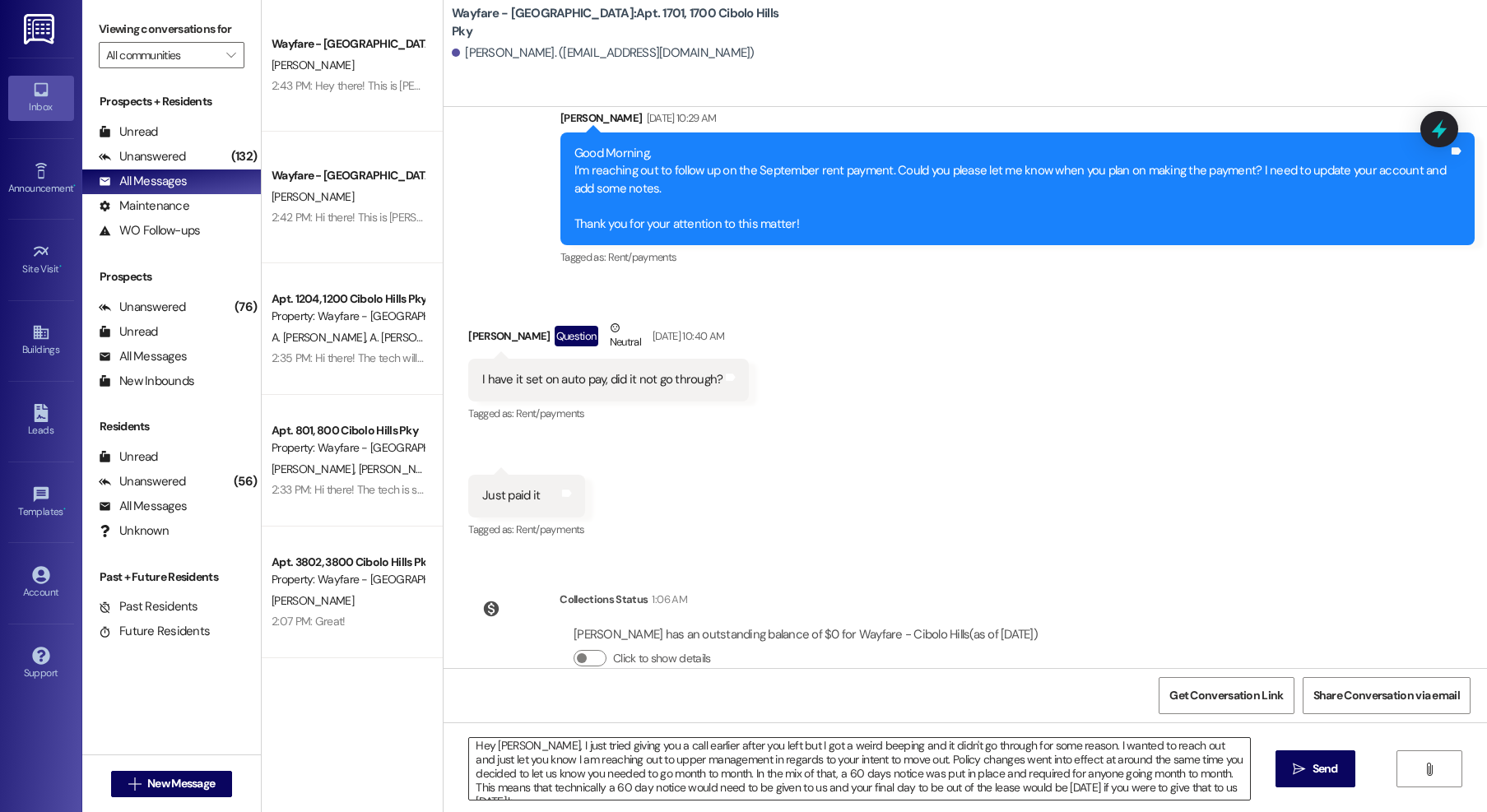
click at [1226, 789] on textarea "Hey Austin, I just tried giving you a call earlier after you left but I got a w…" at bounding box center [859, 768] width 781 height 61
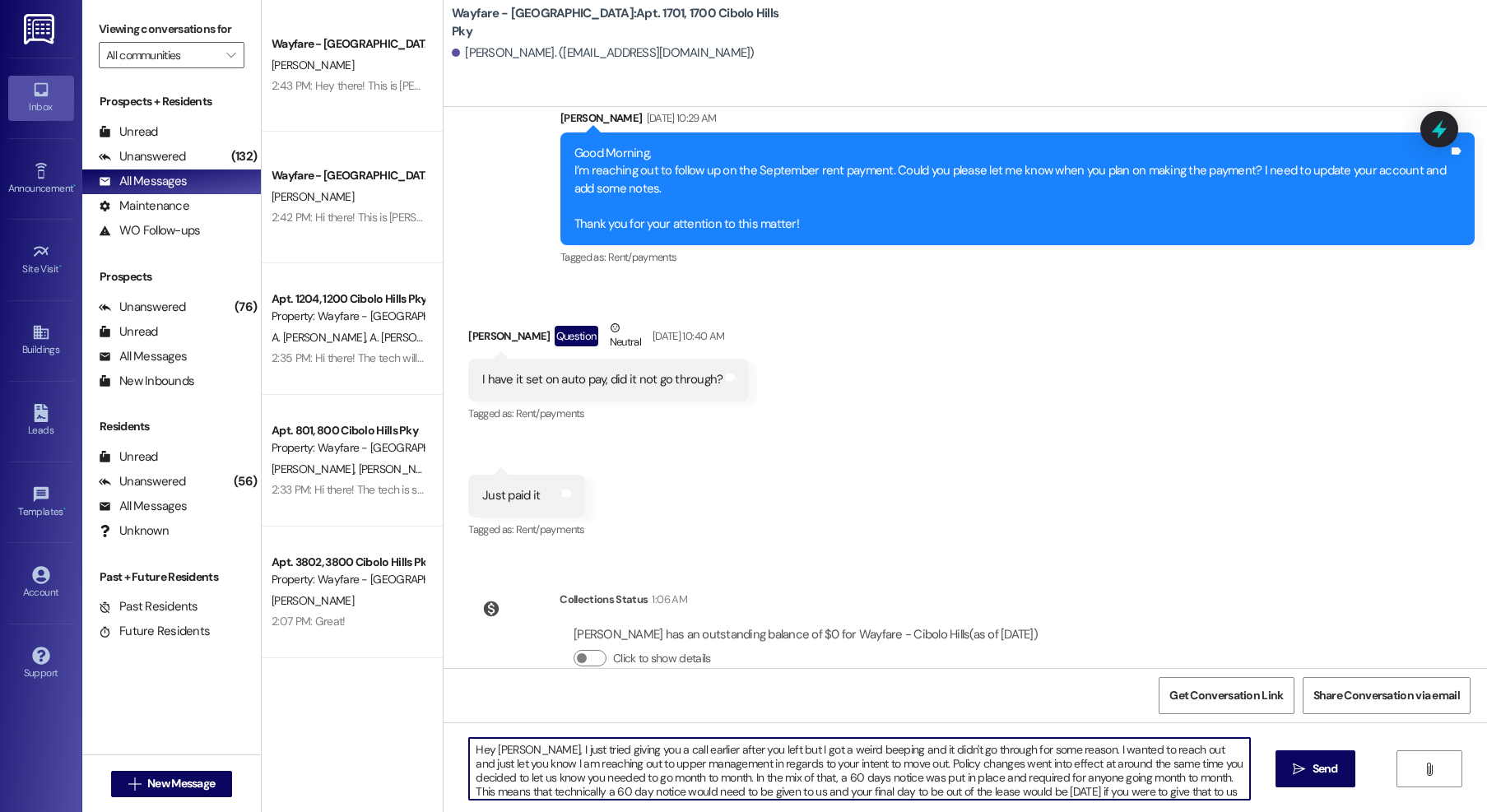
scroll to position [14, 0]
click at [656, 791] on textarea "Hey Austin, I just tried giving you a call earlier after you left but I got a w…" at bounding box center [859, 768] width 781 height 61
click at [1091, 793] on textarea "Hey Austin, I just tried giving you a call earlier after you left but I got a w…" at bounding box center [859, 768] width 781 height 61
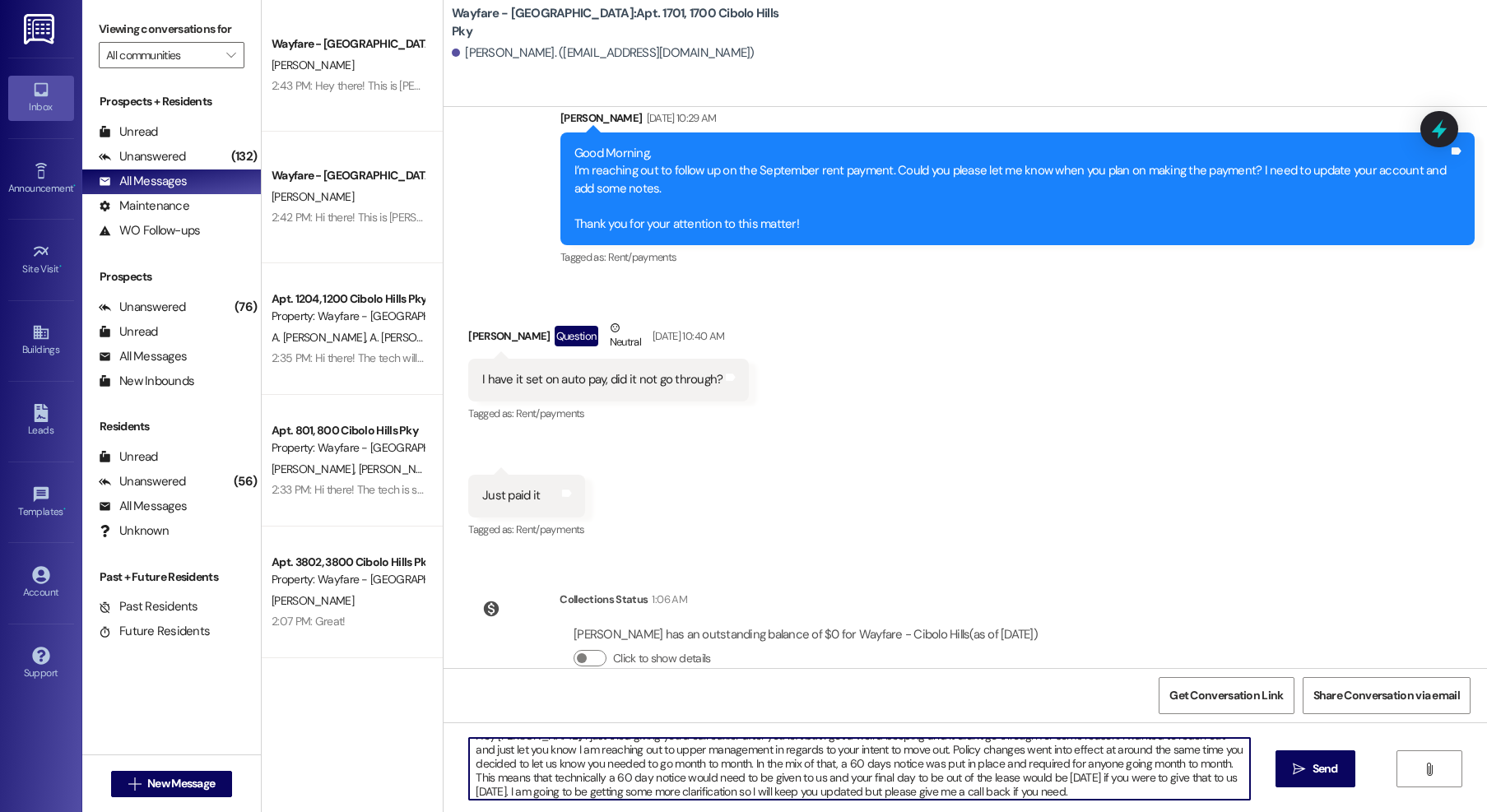
scroll to position [13, 0]
click at [1154, 768] on textarea "Hey Austin, I just tried giving you a call earlier after you left but I got a w…" at bounding box center [859, 768] width 781 height 61
click at [1148, 767] on textarea "Hey Austin, I just tried giving you a call earlier after you left but I got a w…" at bounding box center [859, 768] width 781 height 61
click at [544, 778] on textarea "Hey Austin, I just tried giving you a call earlier after you left but I got a w…" at bounding box center [859, 768] width 781 height 61
click at [512, 783] on textarea "Hey Austin, I just tried giving you a call earlier after you left but I got a w…" at bounding box center [859, 768] width 781 height 61
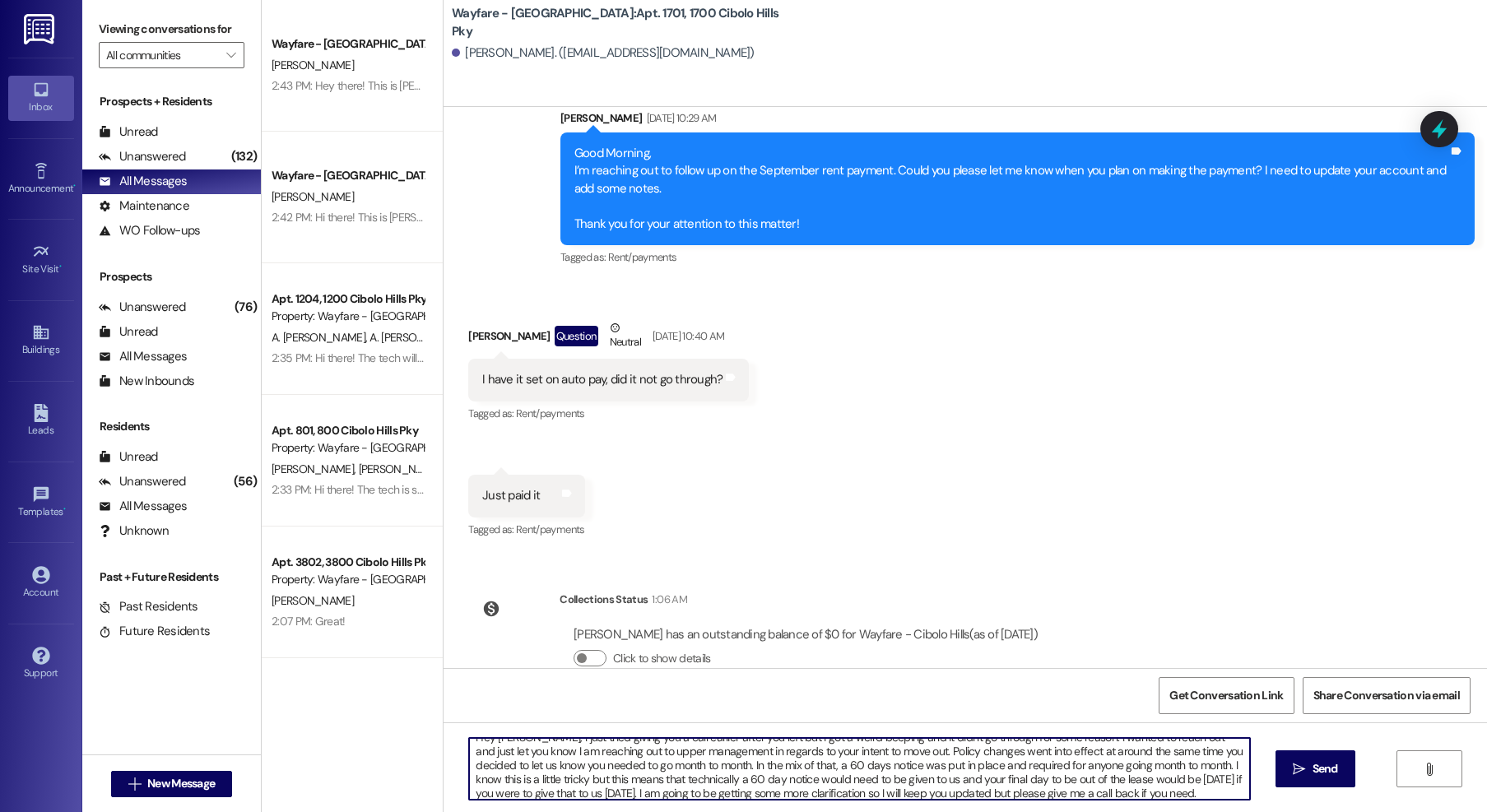
click at [694, 764] on textarea "Hey Austin, I just tried giving you a call earlier after you left but I got a w…" at bounding box center [859, 768] width 781 height 61
click at [1186, 777] on textarea "Hey Austin, I just tried giving you a call earlier after you left but I got a w…" at bounding box center [859, 768] width 781 height 61
click at [865, 764] on textarea "Hey Austin, I just tried giving you a call earlier after you left but I got a w…" at bounding box center [859, 768] width 781 height 61
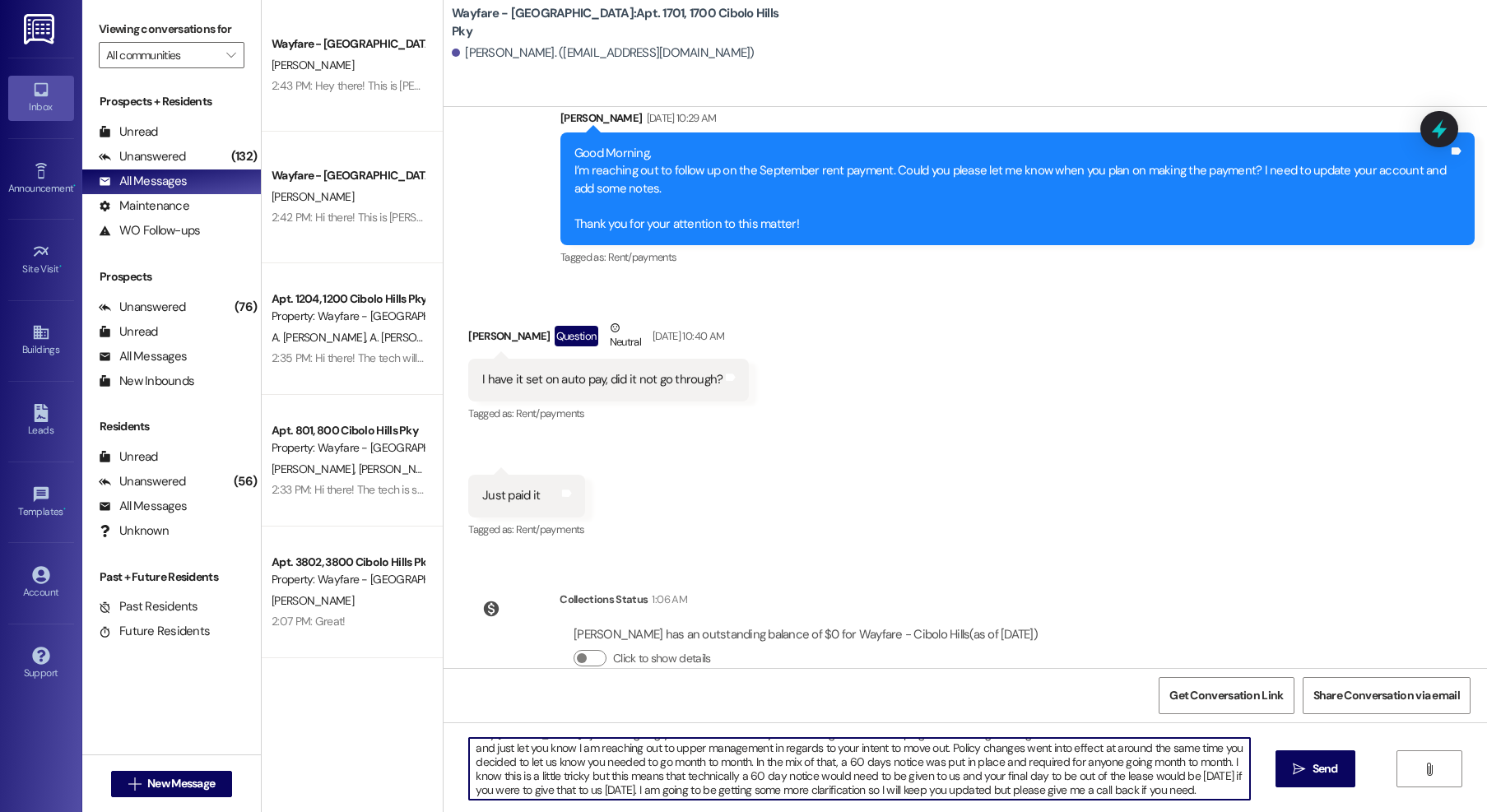
scroll to position [19, 0]
drag, startPoint x: 600, startPoint y: 789, endPoint x: 1180, endPoint y: 795, distance: 580.0
click at [1180, 795] on textarea "Hey Austin, I just tried giving you a call earlier after you left but I got a w…" at bounding box center [859, 768] width 781 height 61
click at [683, 767] on textarea "Hey Austin, I just tried giving you a call earlier after you left but I got a w…" at bounding box center [859, 768] width 781 height 61
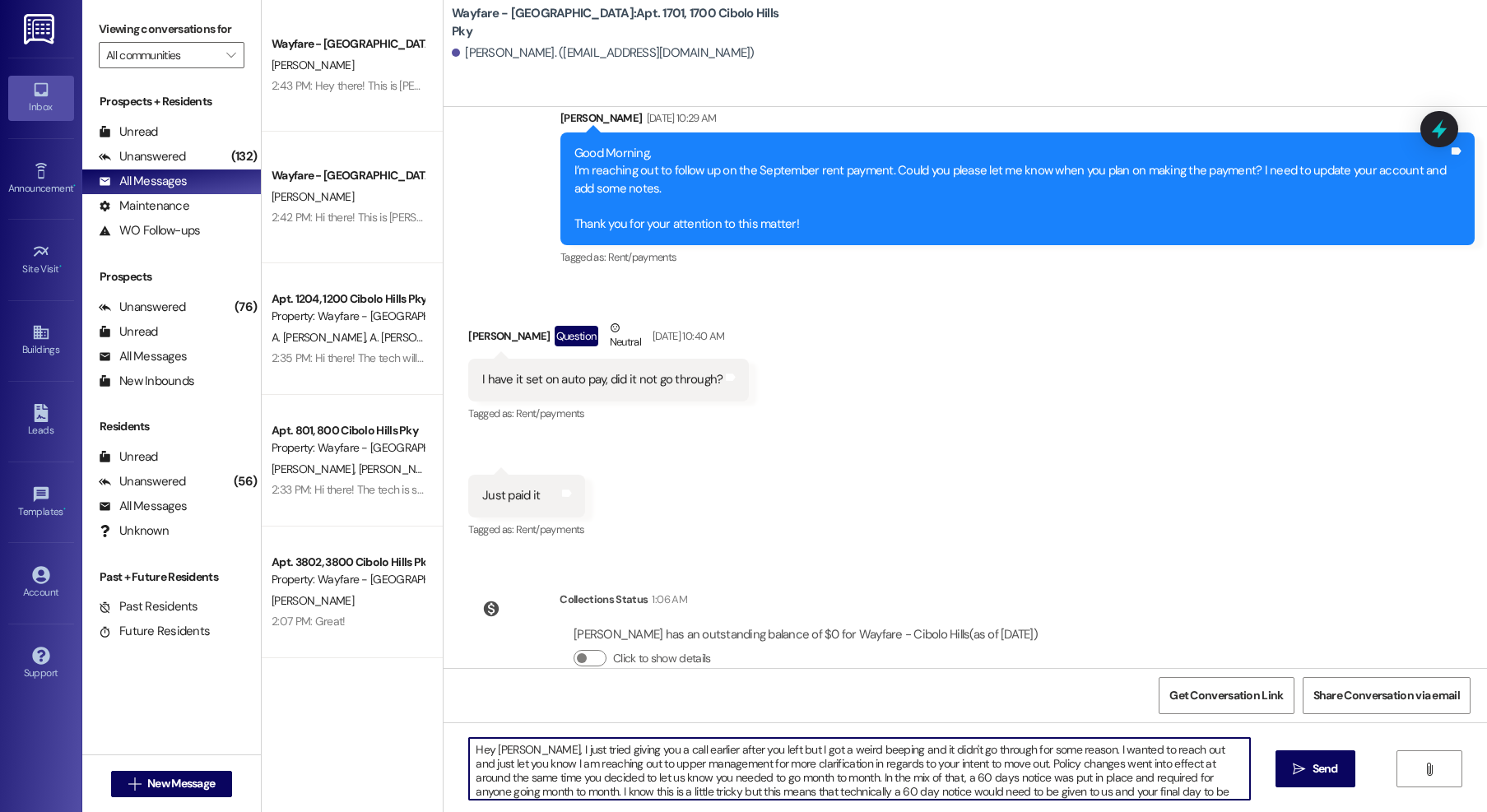
click at [789, 758] on textarea "Hey Austin, I just tried giving you a call earlier after you left but I got a w…" at bounding box center [859, 768] width 781 height 61
click at [855, 789] on textarea "Hey Austin, I just tried giving you a call earlier after you left but I got a w…" at bounding box center [859, 768] width 781 height 61
click at [1197, 798] on textarea "Hey Austin, I just tried giving you a call earlier after you left but I got a w…" at bounding box center [859, 768] width 781 height 61
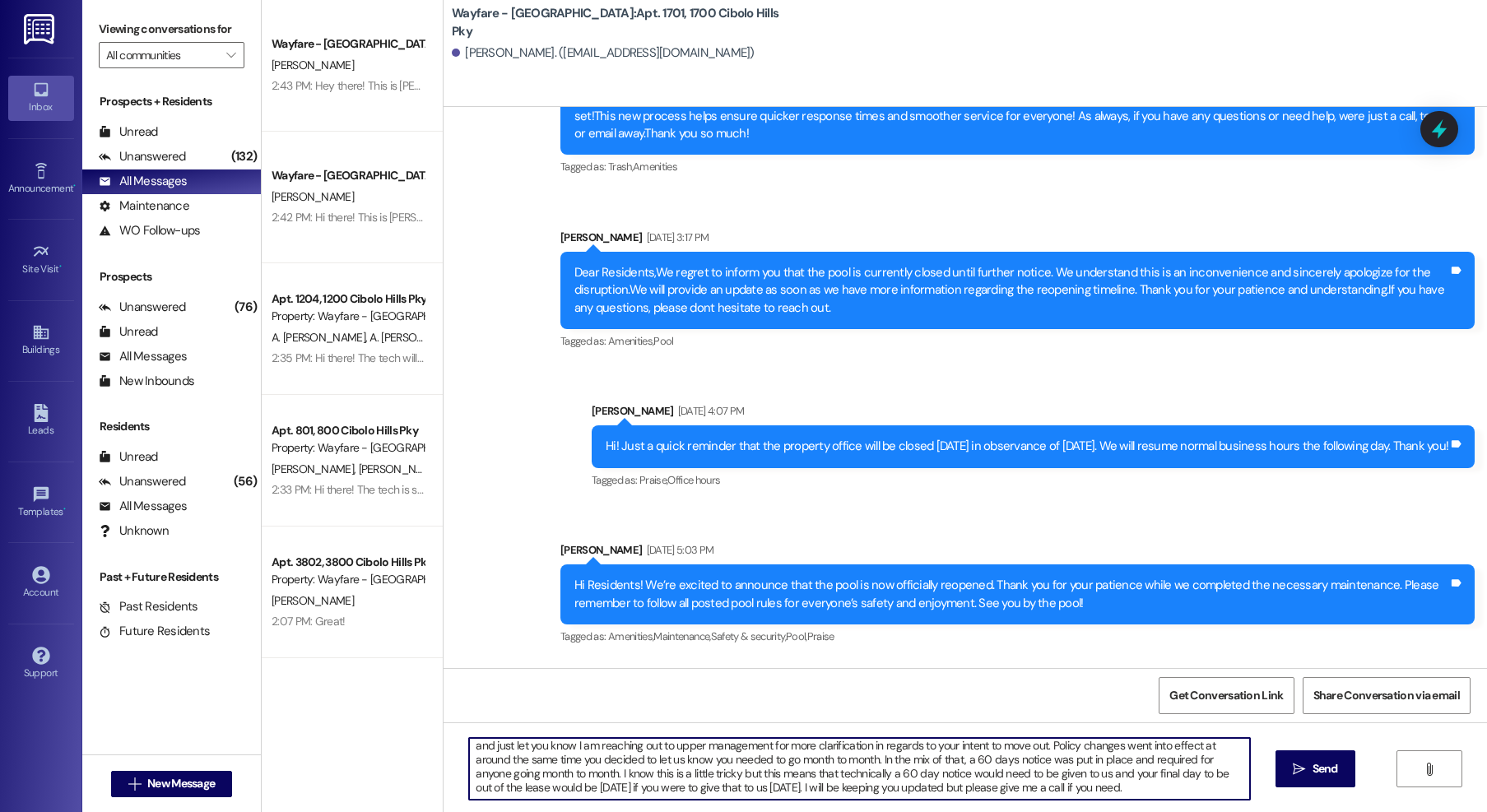
scroll to position [0, 0]
click at [967, 767] on textarea "Hey Austin, I just tried giving you a call earlier after you left but I got a w…" at bounding box center [859, 768] width 781 height 61
click at [1229, 788] on textarea "Hey Austin, I just tried giving you a call earlier after you left but I got a w…" at bounding box center [859, 768] width 781 height 61
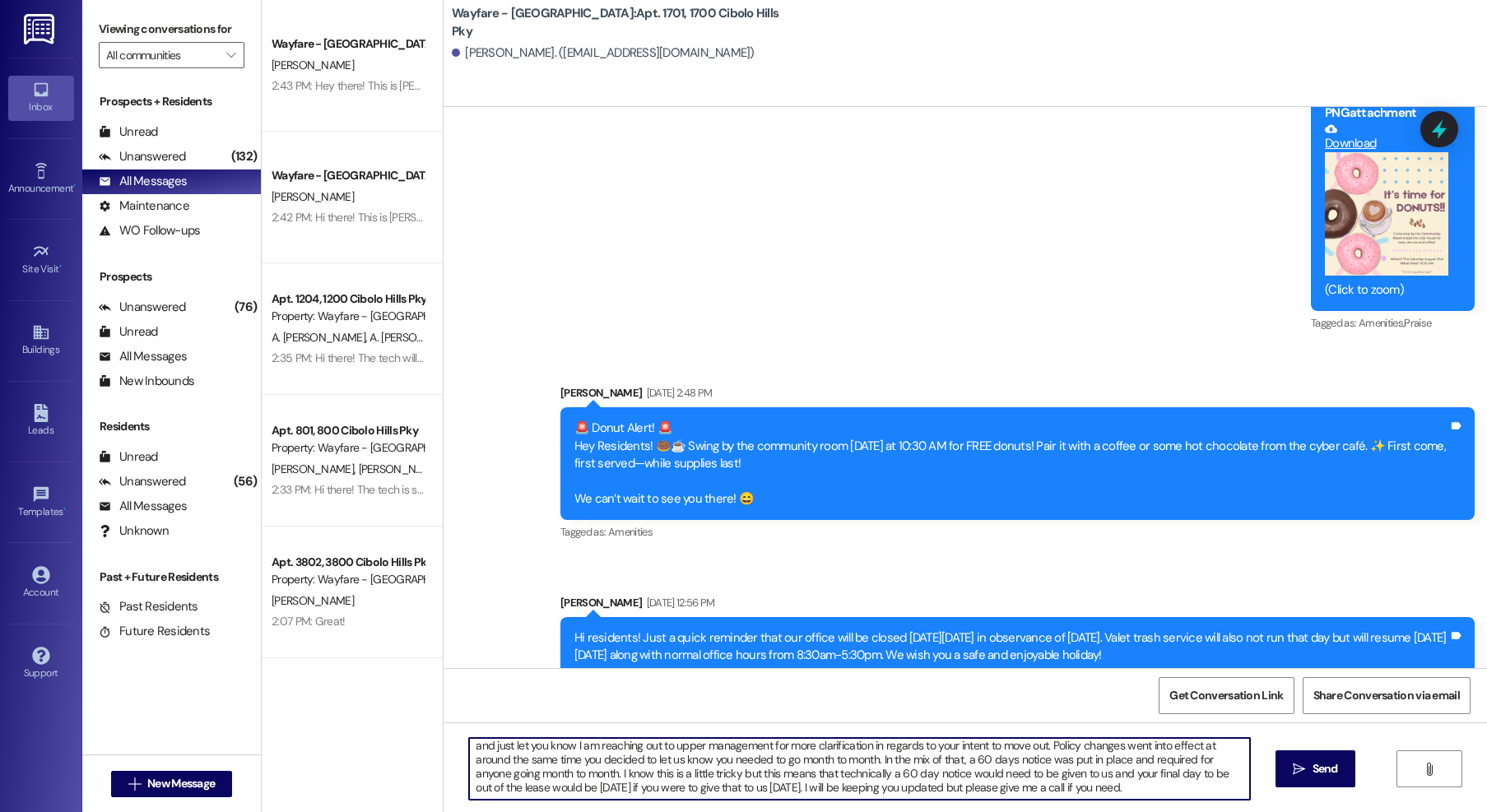
scroll to position [17898, 0]
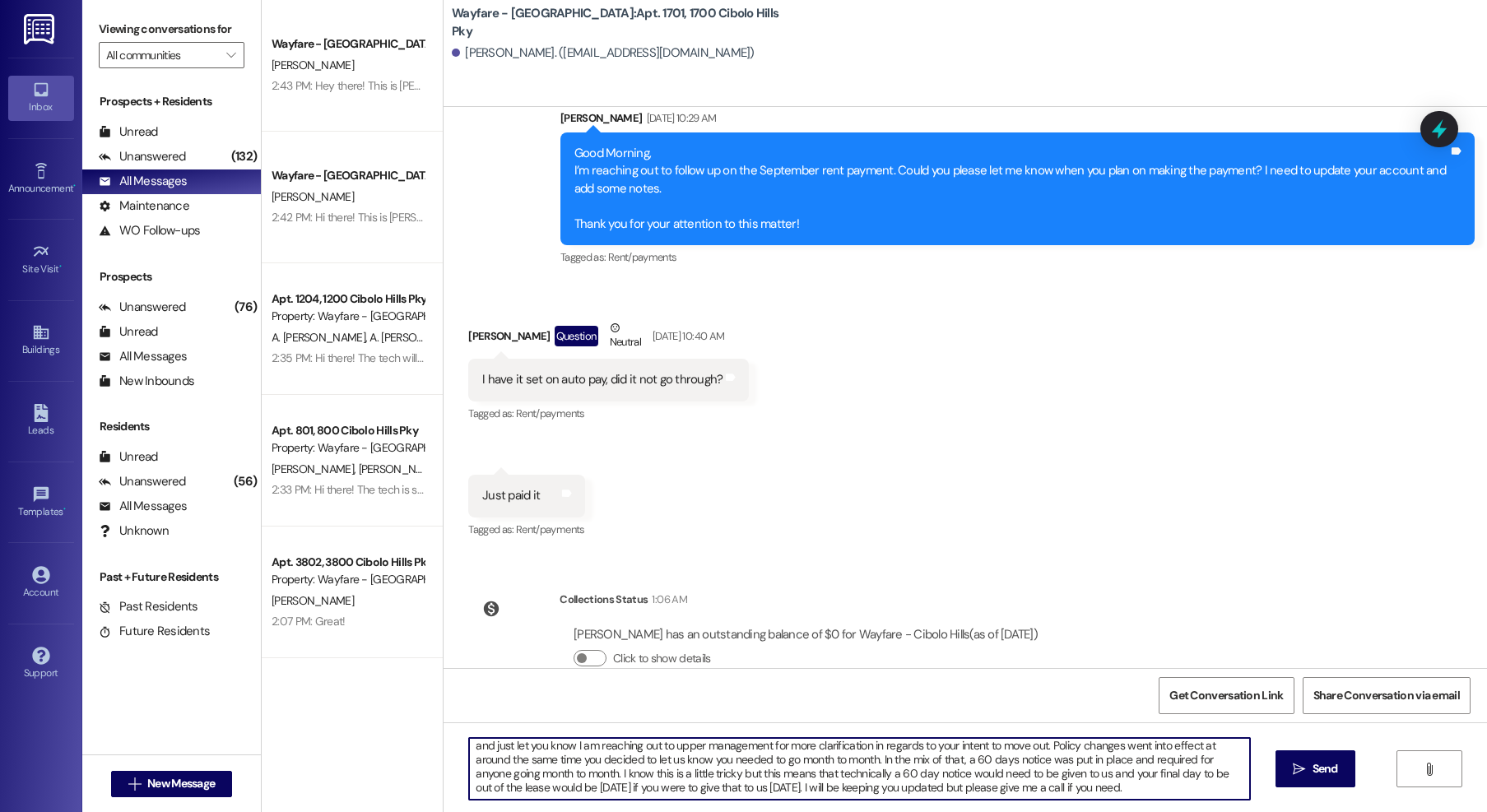
type textarea "Hey Austin, I just tried giving you a call earlier after you left but I got a w…"
click at [1347, 747] on div "Hey Austin, I just tried giving you a call earlier after you left but I got a w…" at bounding box center [965, 784] width 1044 height 124
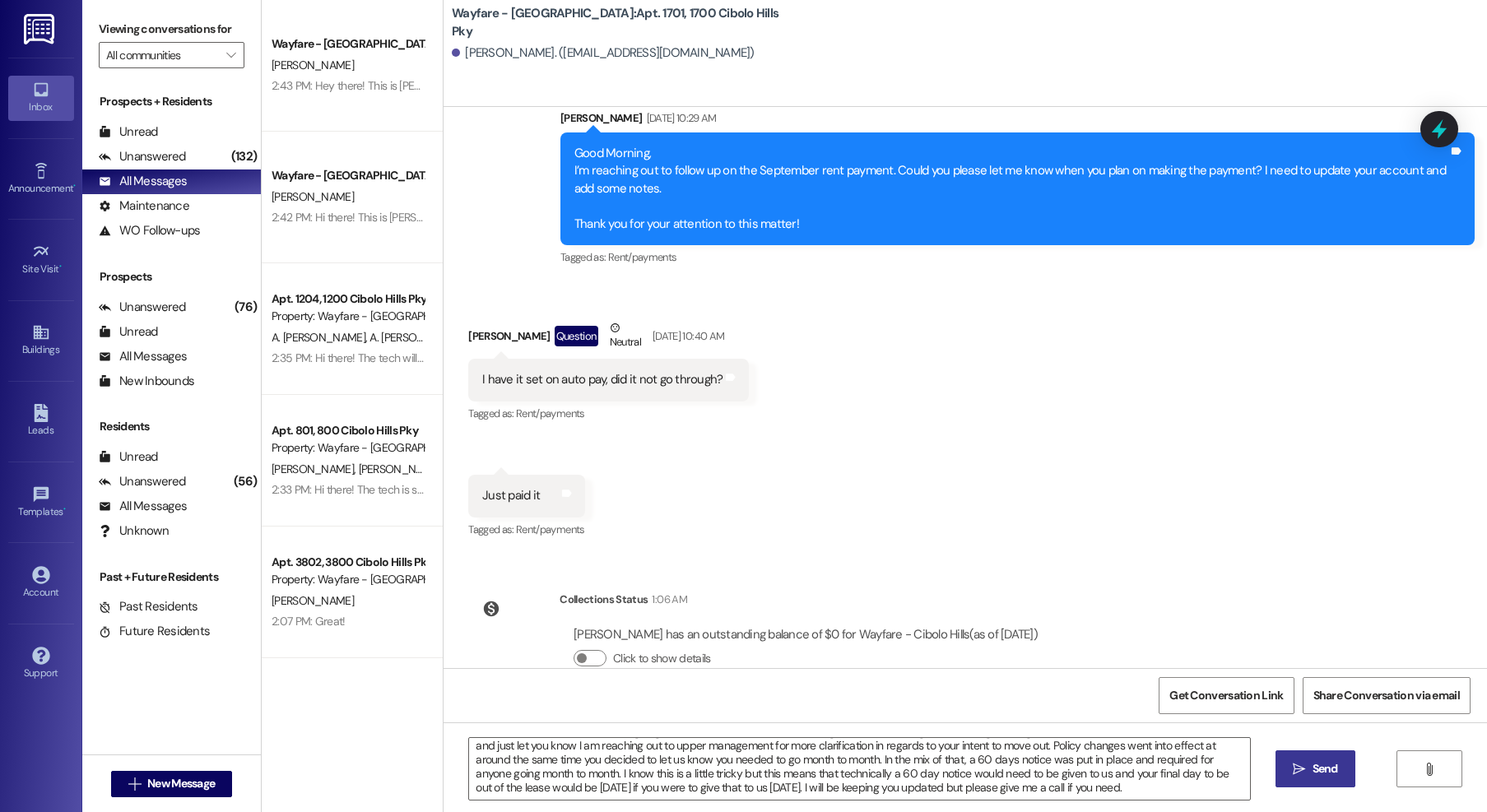
click at [1319, 771] on span "Send" at bounding box center [1325, 769] width 25 height 18
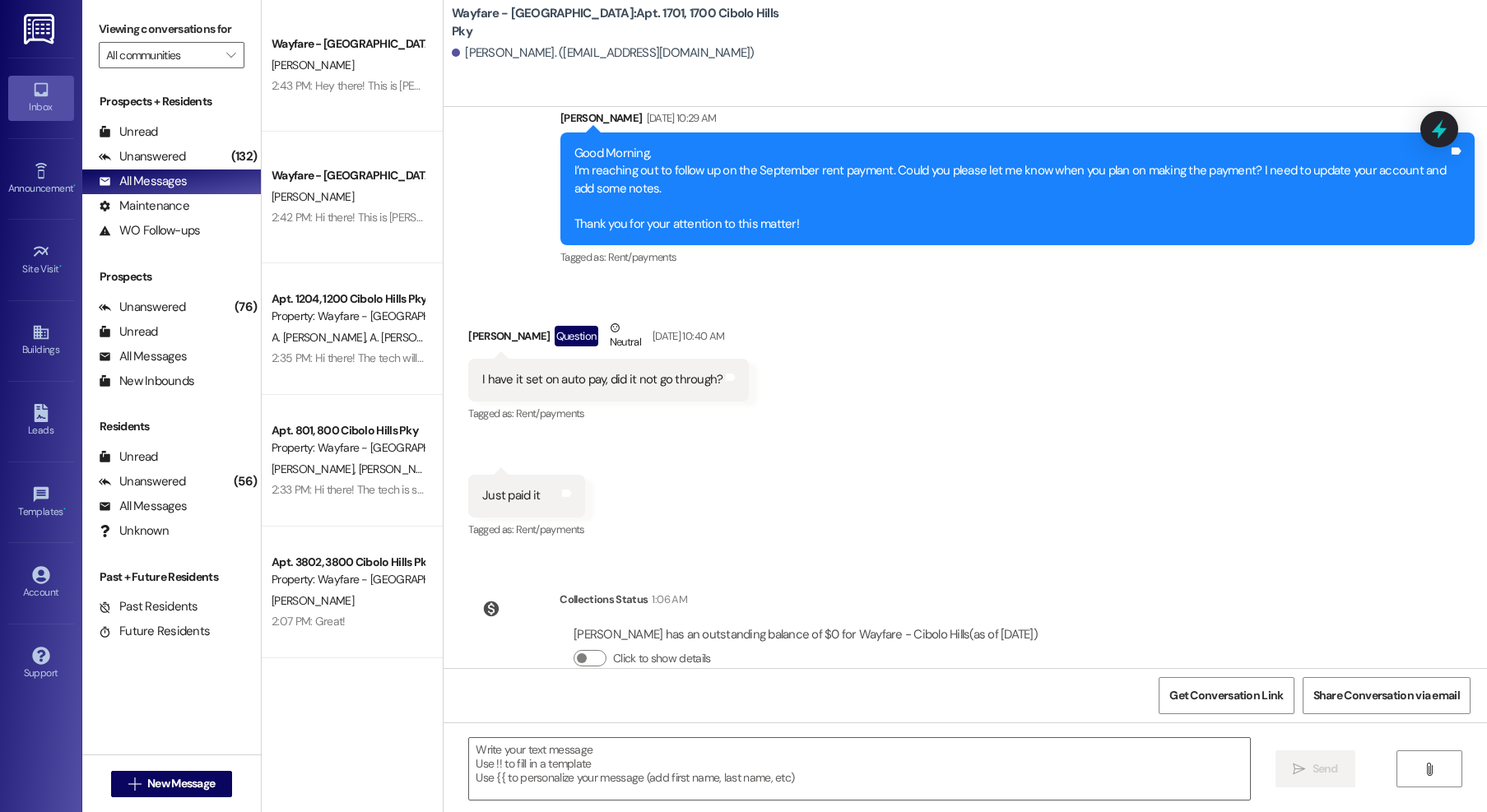
scroll to position [18084, 0]
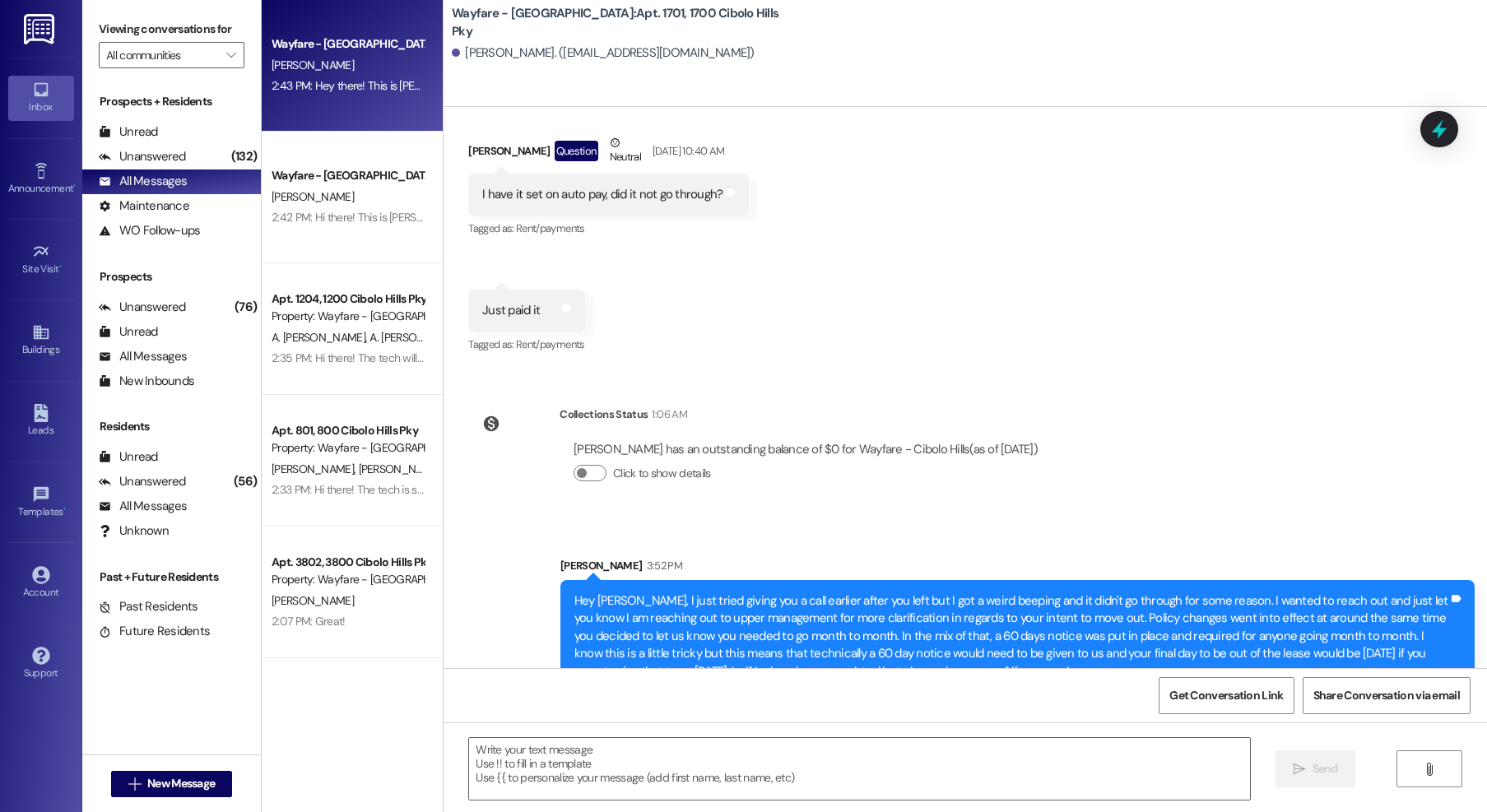
click at [338, 76] on div "2:43 PM: Hey there! This is Jordan again. Just checking in to see how everythin…" at bounding box center [348, 86] width 156 height 20
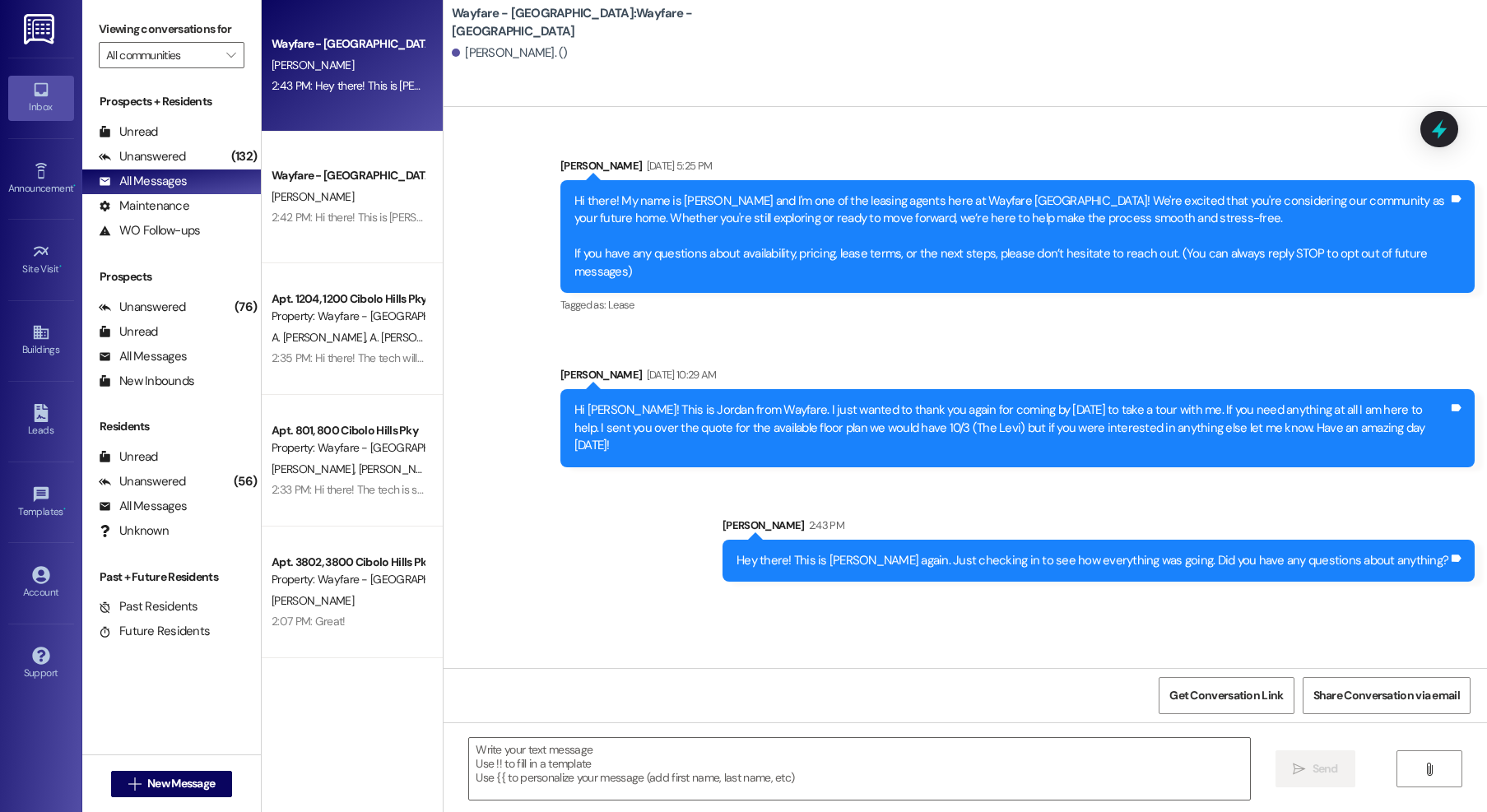
scroll to position [0, 0]
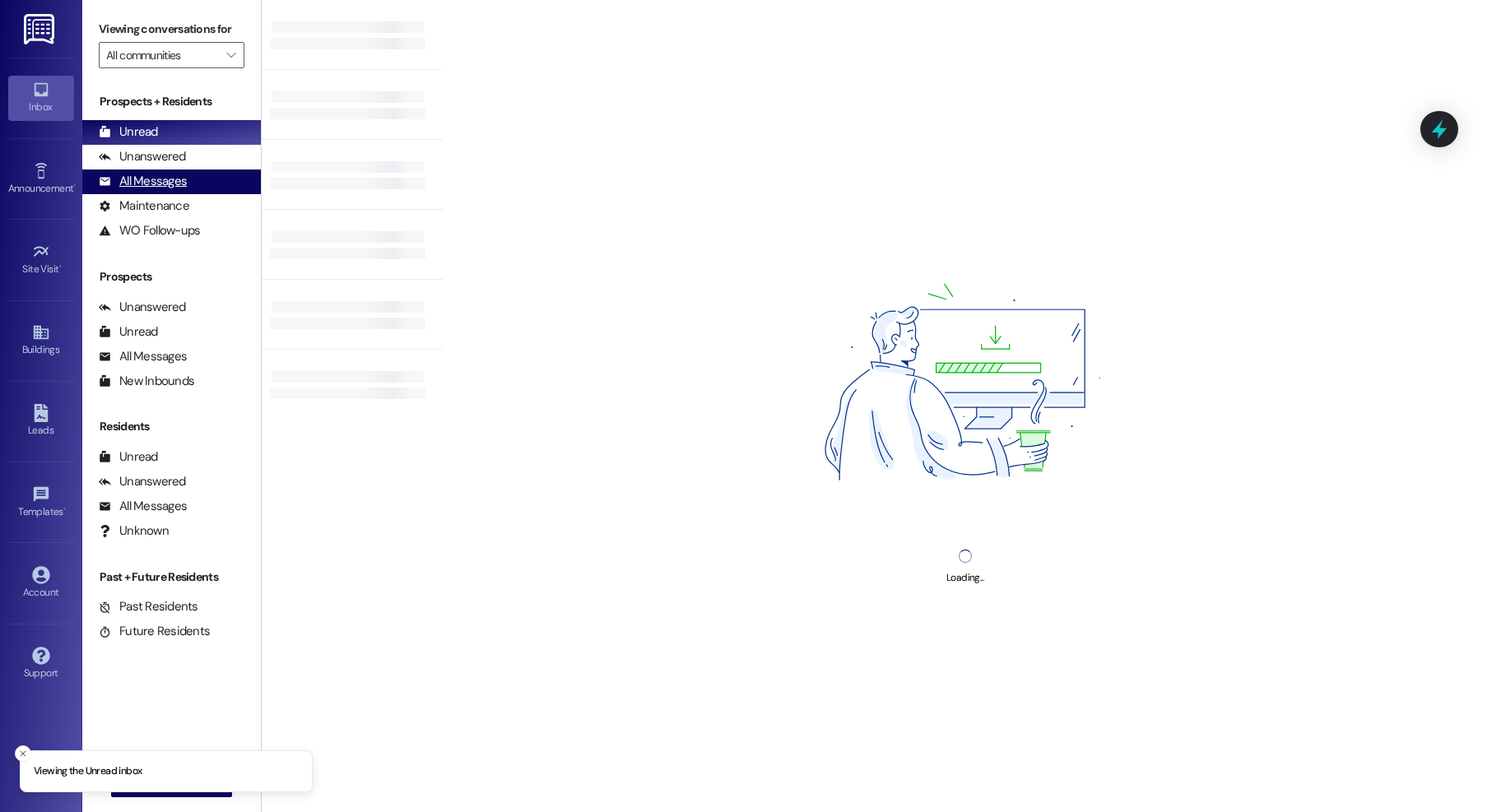
click at [174, 183] on div "All Messages" at bounding box center [142, 181] width 88 height 18
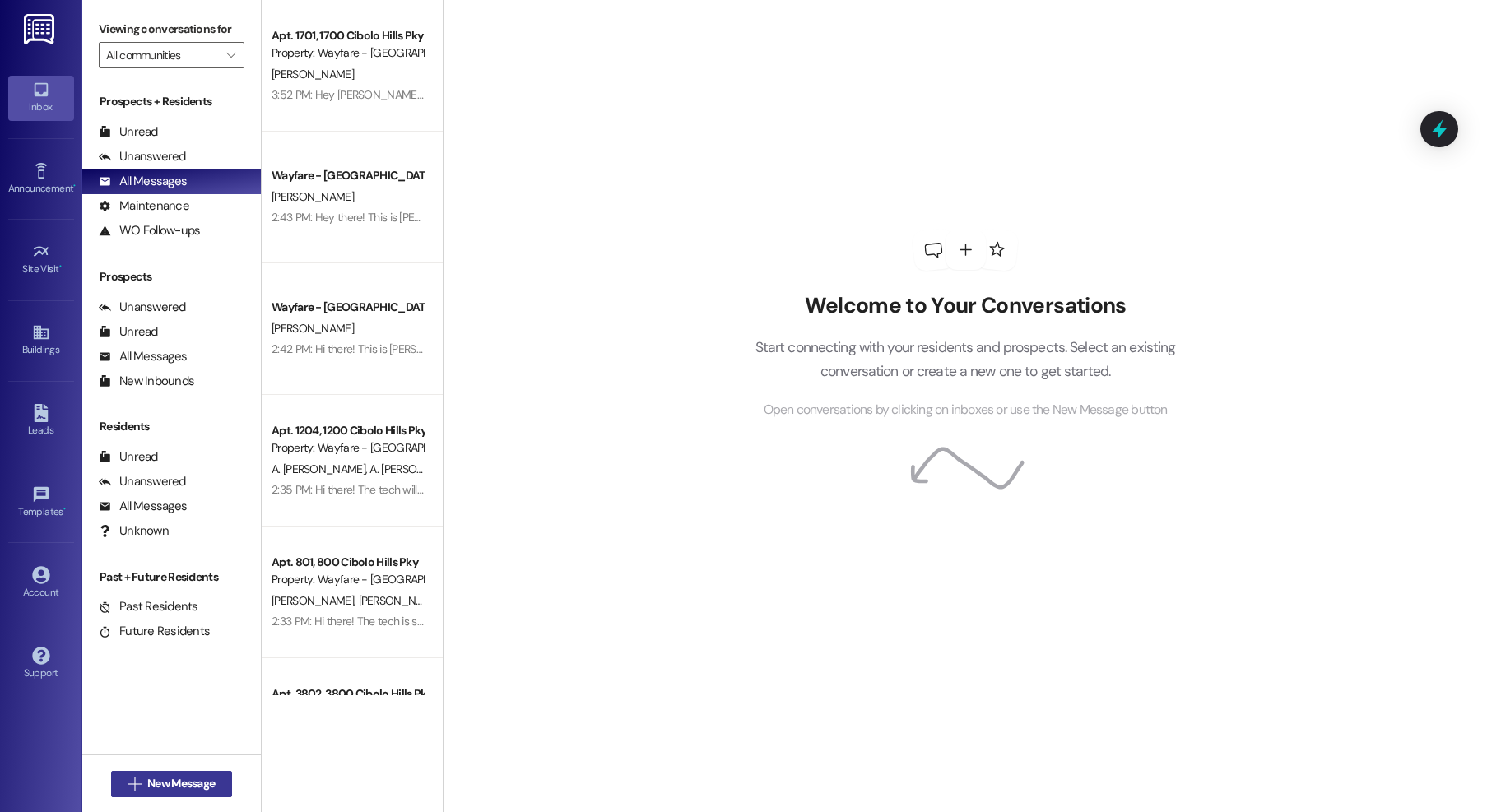
click at [175, 783] on span "New Message" at bounding box center [181, 783] width 67 height 18
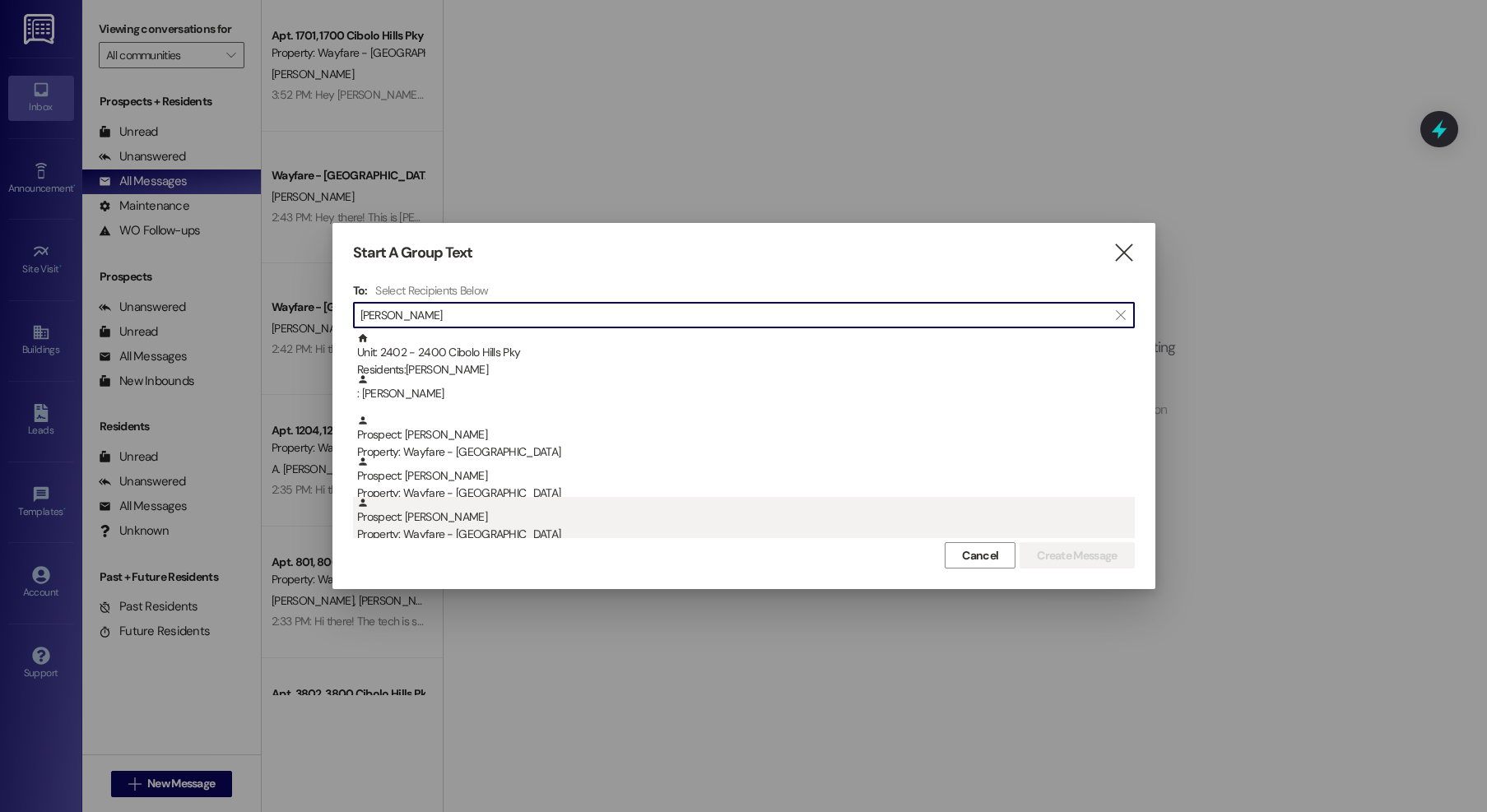
type input "anderson"
click at [521, 503] on div "Prospect: Jasmine Anderson Property: Wayfare - Cibolo Hills" at bounding box center [746, 521] width 778 height 47
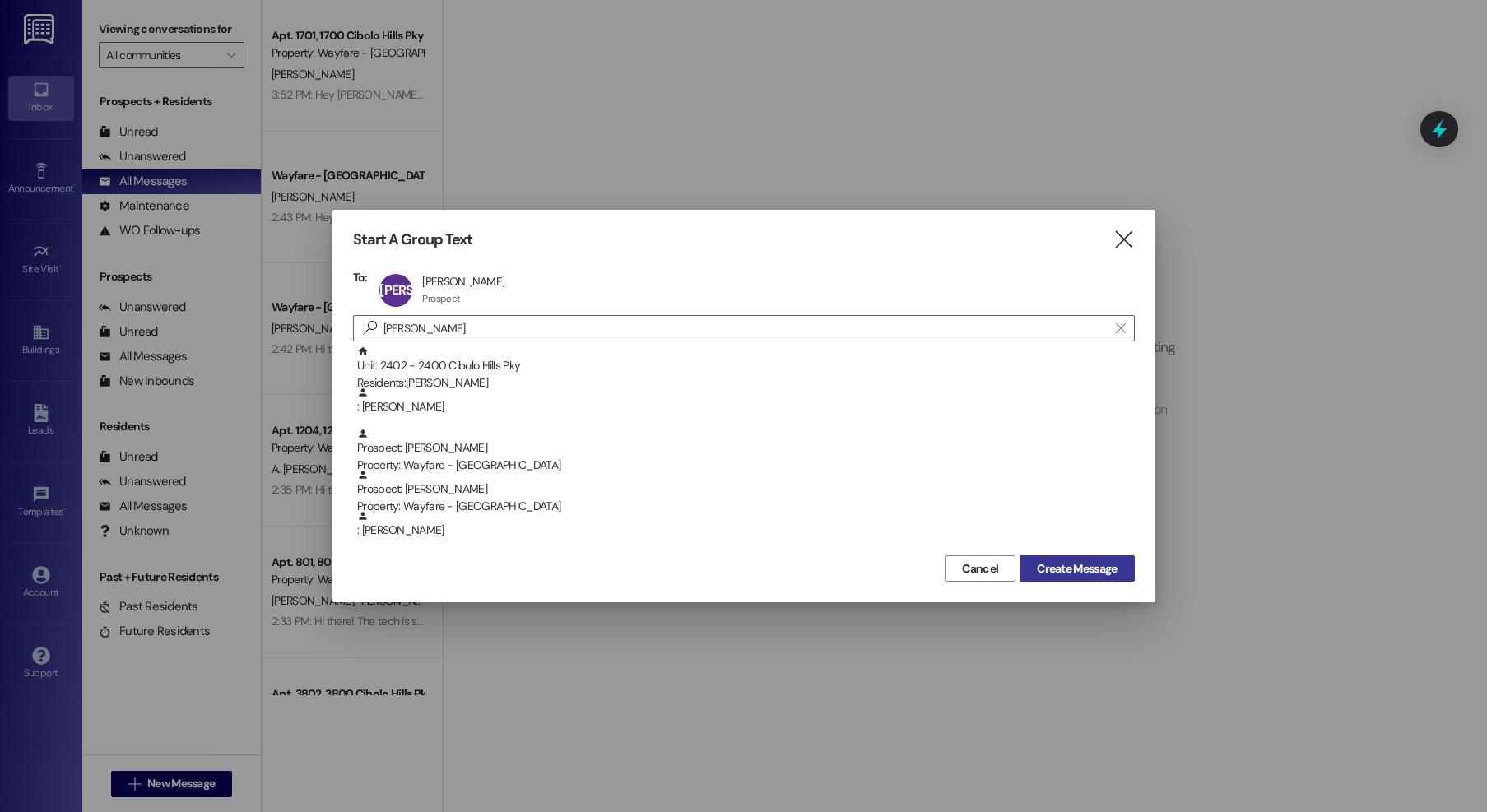
click at [1068, 560] on span "Create Message" at bounding box center [1076, 569] width 80 height 18
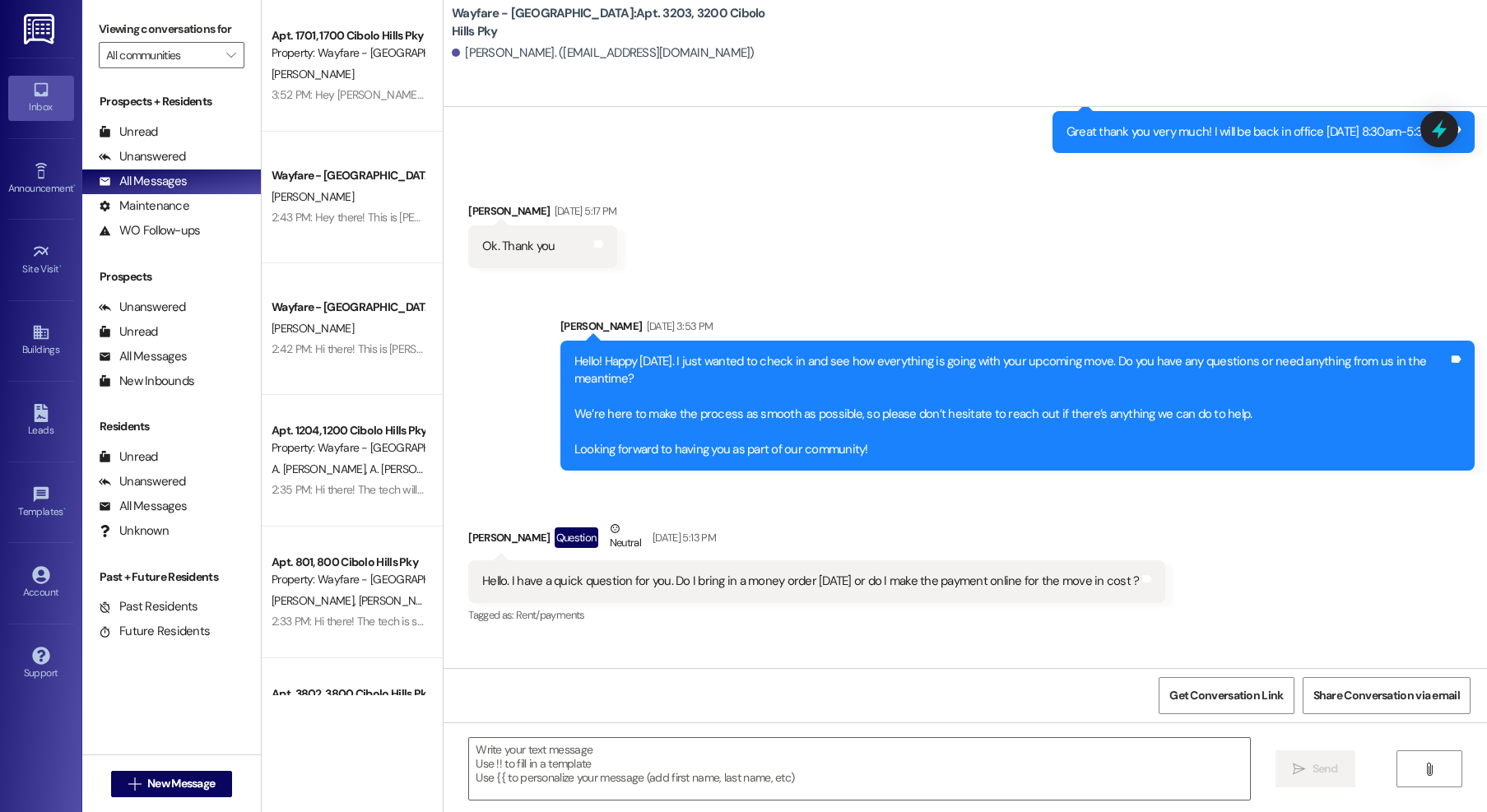
scroll to position [1178, 0]
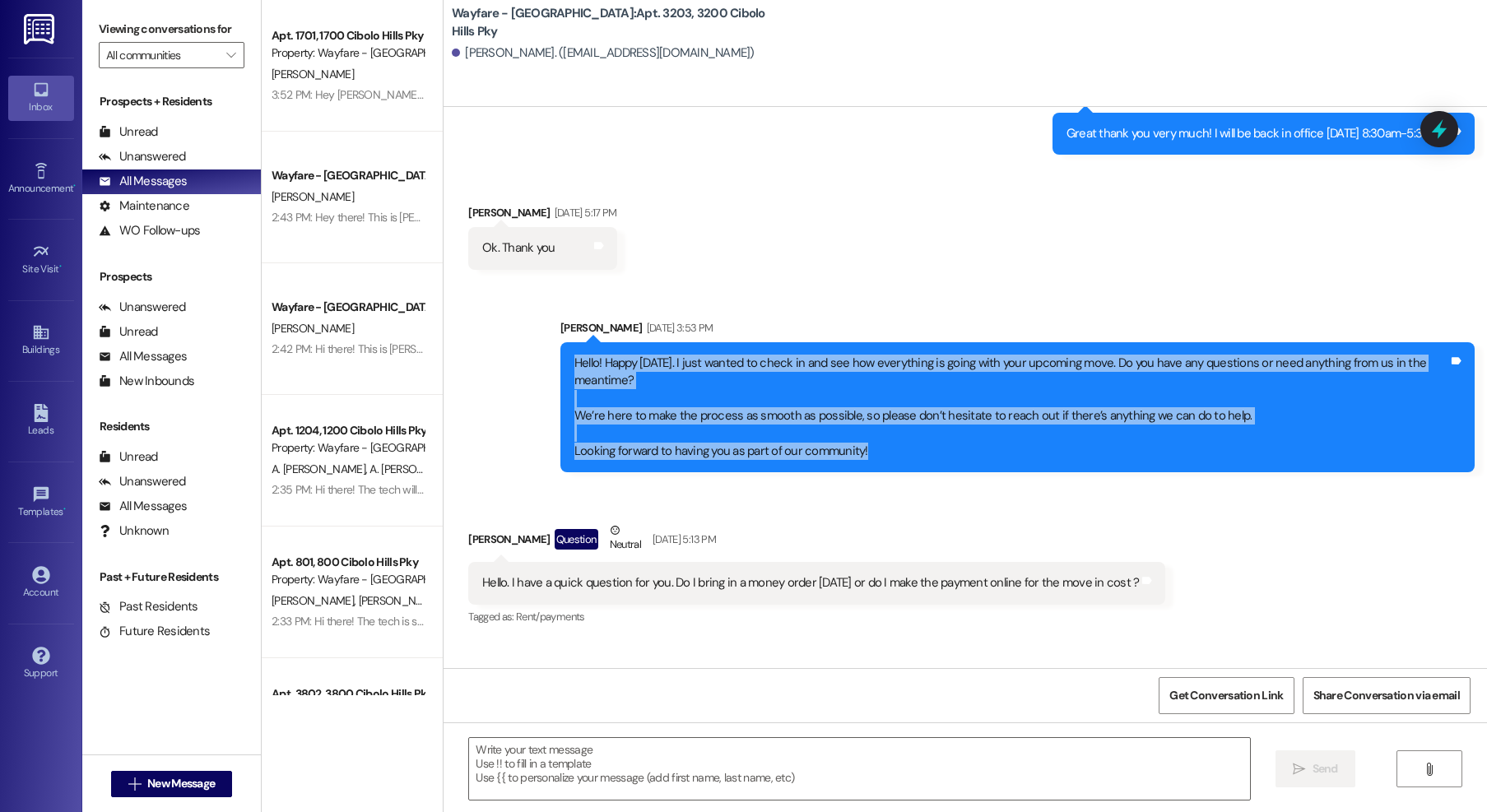
drag, startPoint x: 553, startPoint y: 364, endPoint x: 941, endPoint y: 437, distance: 394.8
click at [938, 468] on div "Hello! Happy Monday. I just wanted to check in and see how everything is going …" at bounding box center [1017, 408] width 915 height 131
copy div "Hello! Happy Monday. I just wanted to check in and see how everything is going …"
click at [189, 791] on span "New Message" at bounding box center [181, 783] width 67 height 18
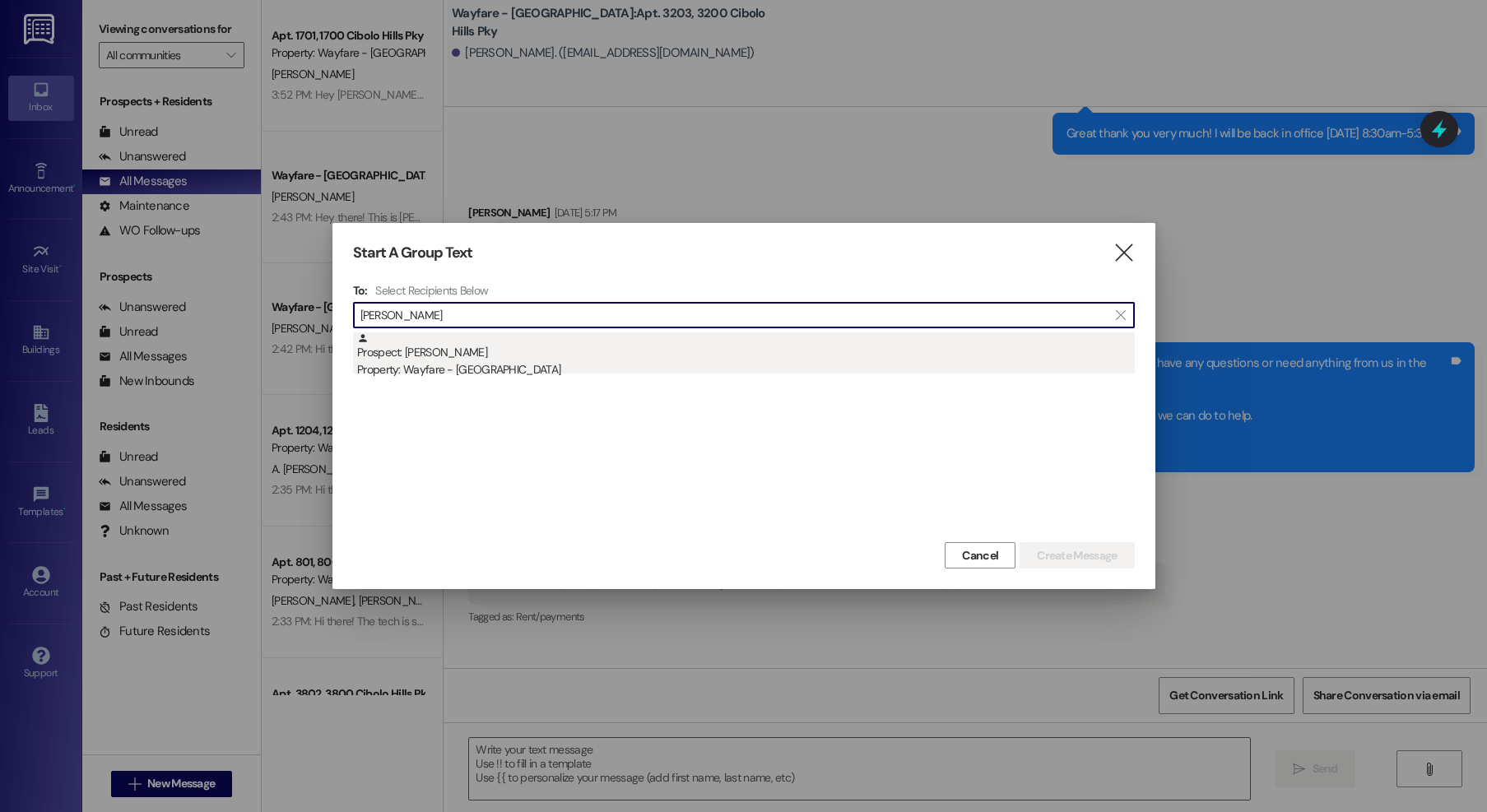
type input "padilla"
click at [450, 369] on div "Property: Wayfare - [GEOGRAPHIC_DATA]" at bounding box center [746, 369] width 778 height 18
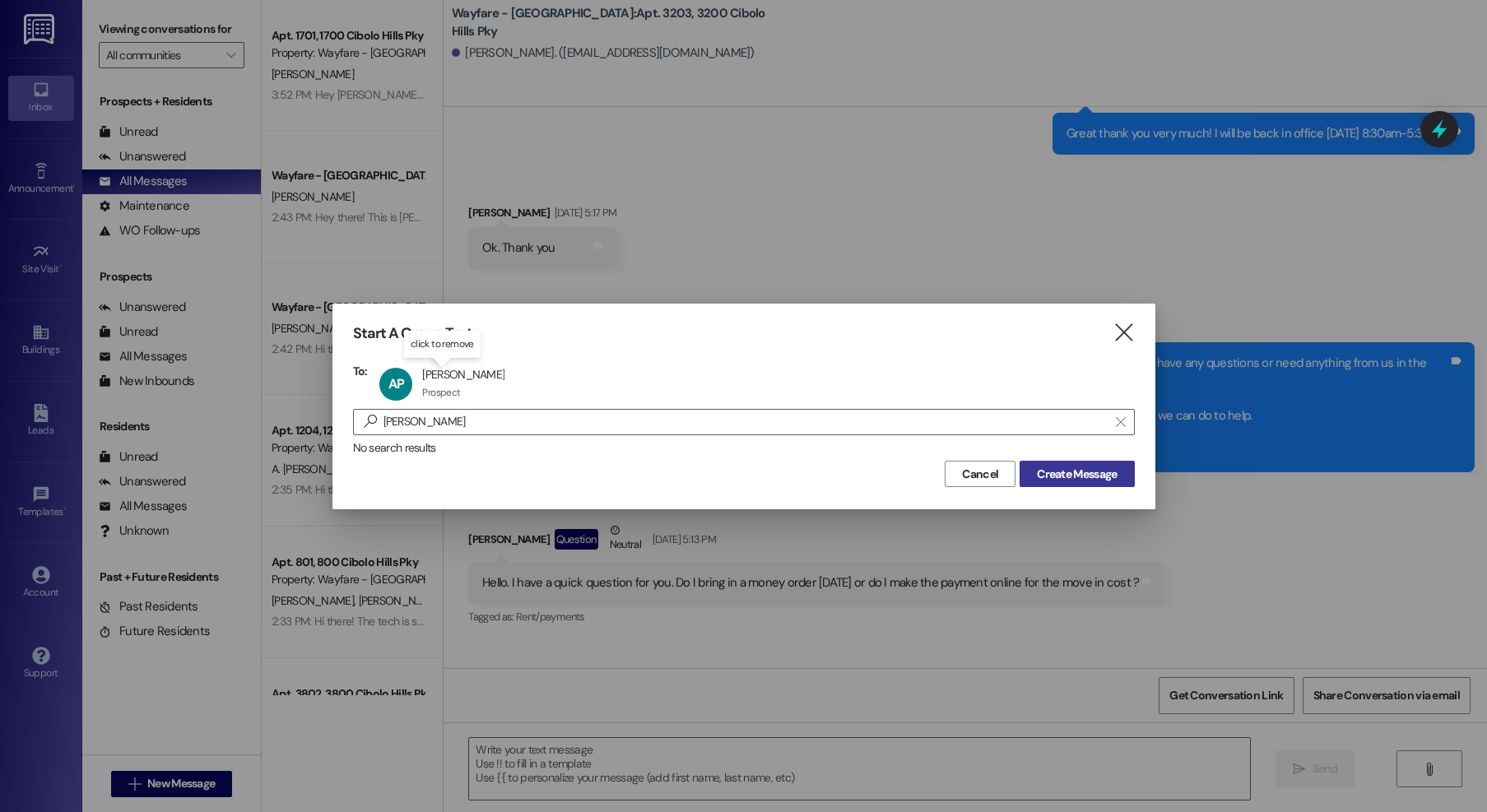
click at [1070, 476] on span "Create Message" at bounding box center [1076, 475] width 80 height 18
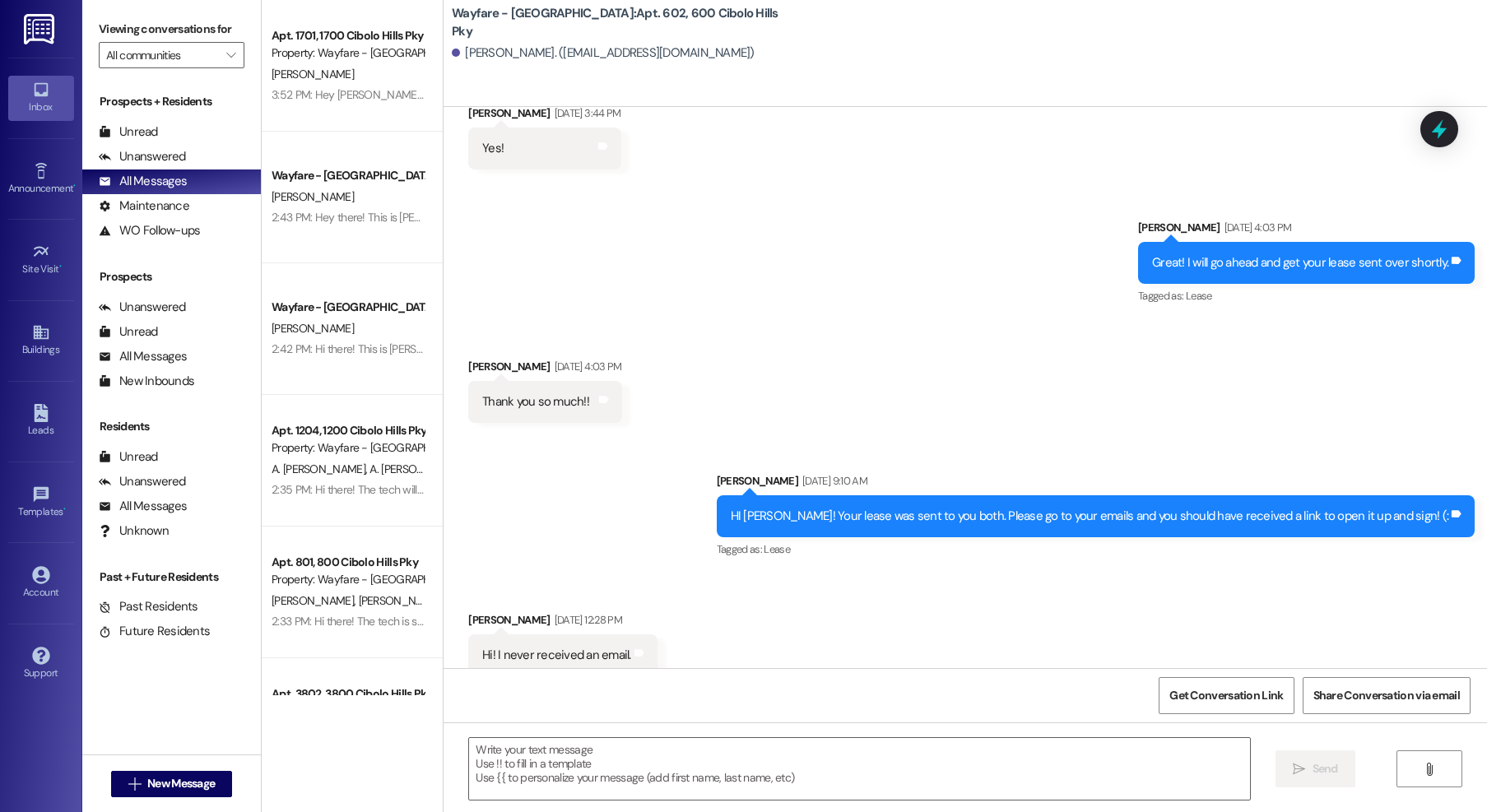
scroll to position [2097, 0]
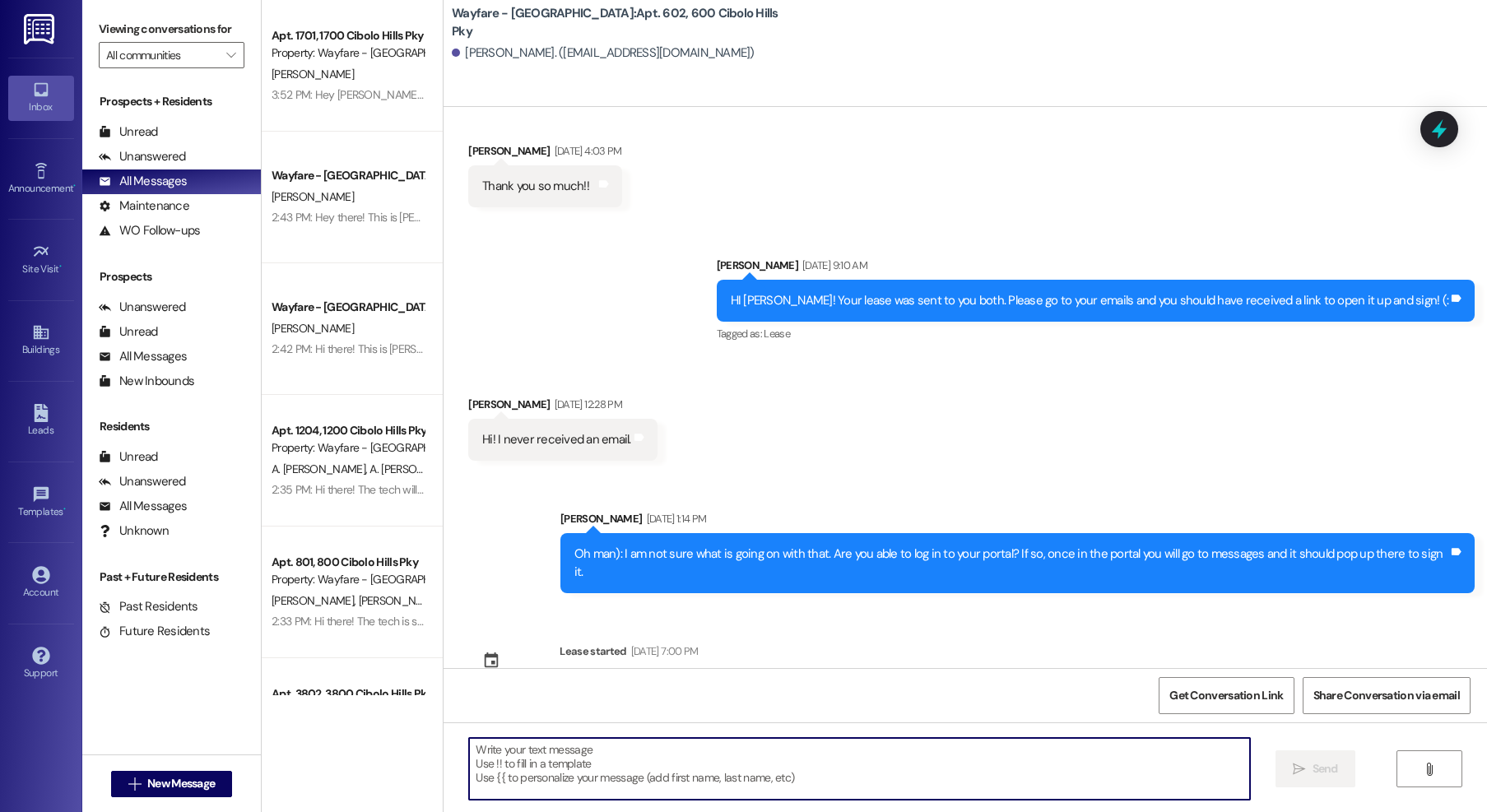
paste textarea "Hello! Happy Monday. I just wanted to check in and see how everything is going …"
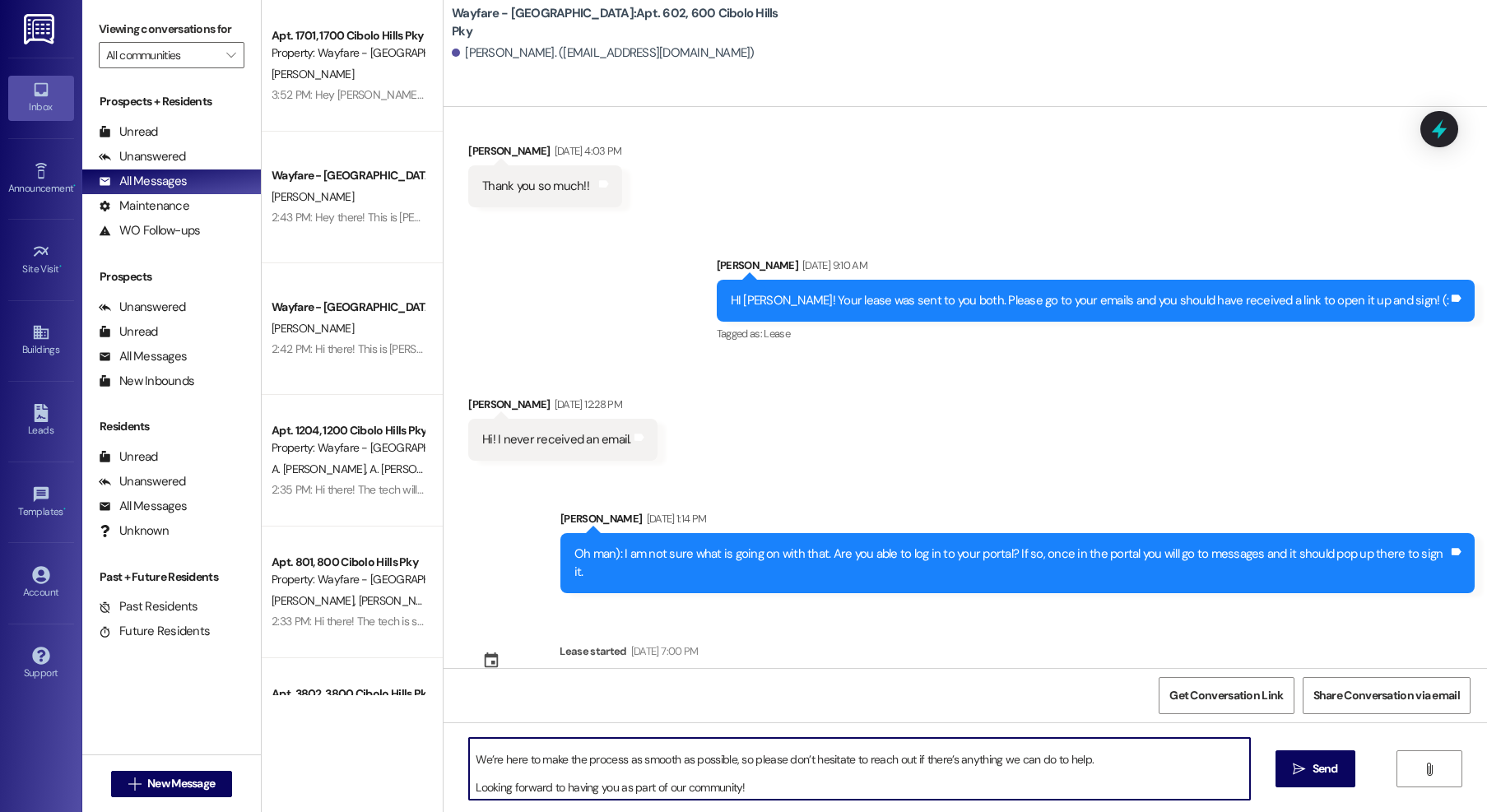
type textarea "Hello! Happy Monday. I just wanted to check in and see how everything is going …"
click at [206, 767] on div " New Message" at bounding box center [172, 784] width 122 height 41
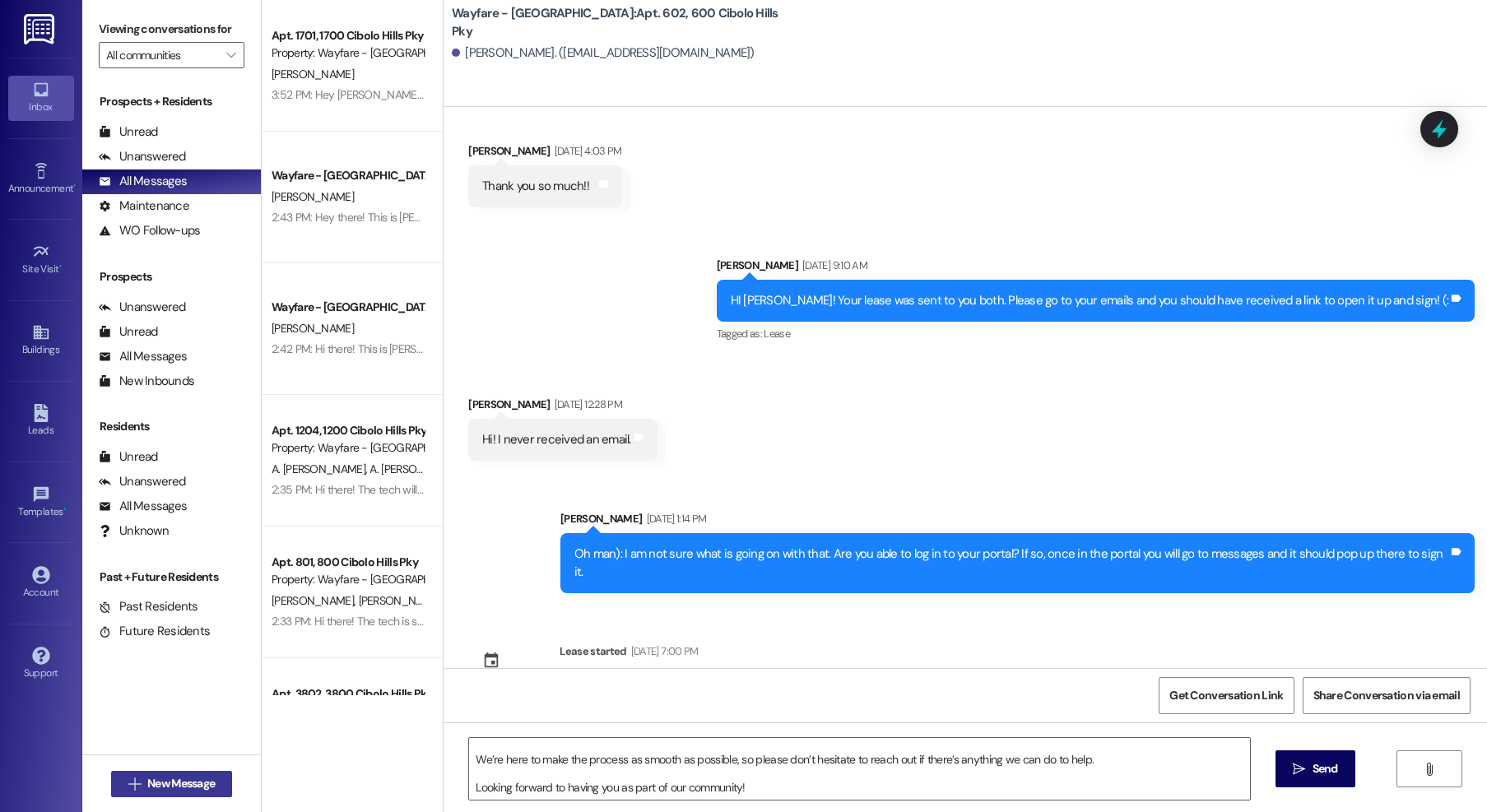
click at [204, 774] on button " New Message" at bounding box center [172, 783] width 122 height 26
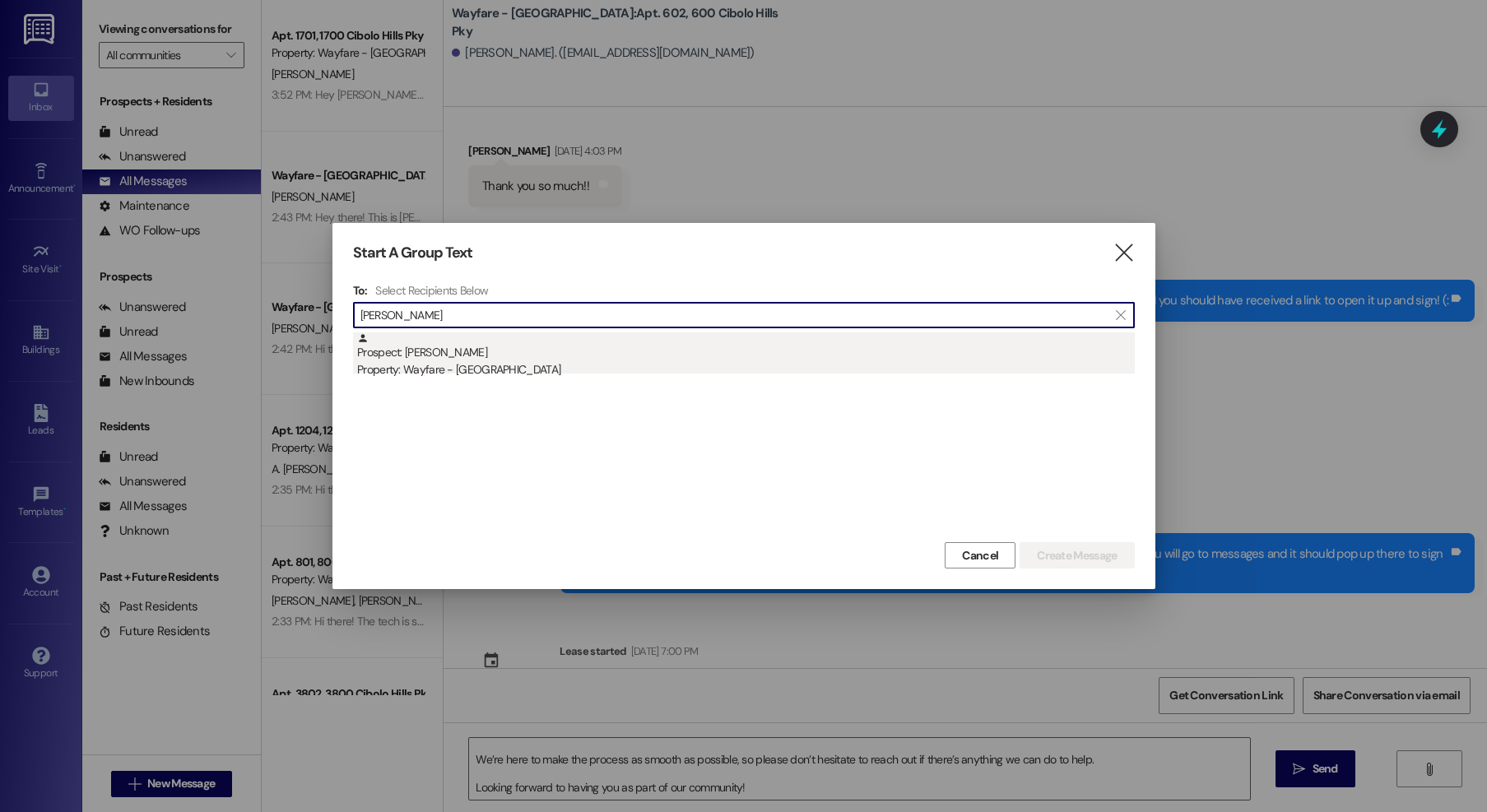
click at [503, 348] on div "Prospect: Andreya Padilla Property: Wayfare - Cibolo Hills" at bounding box center [746, 356] width 778 height 47
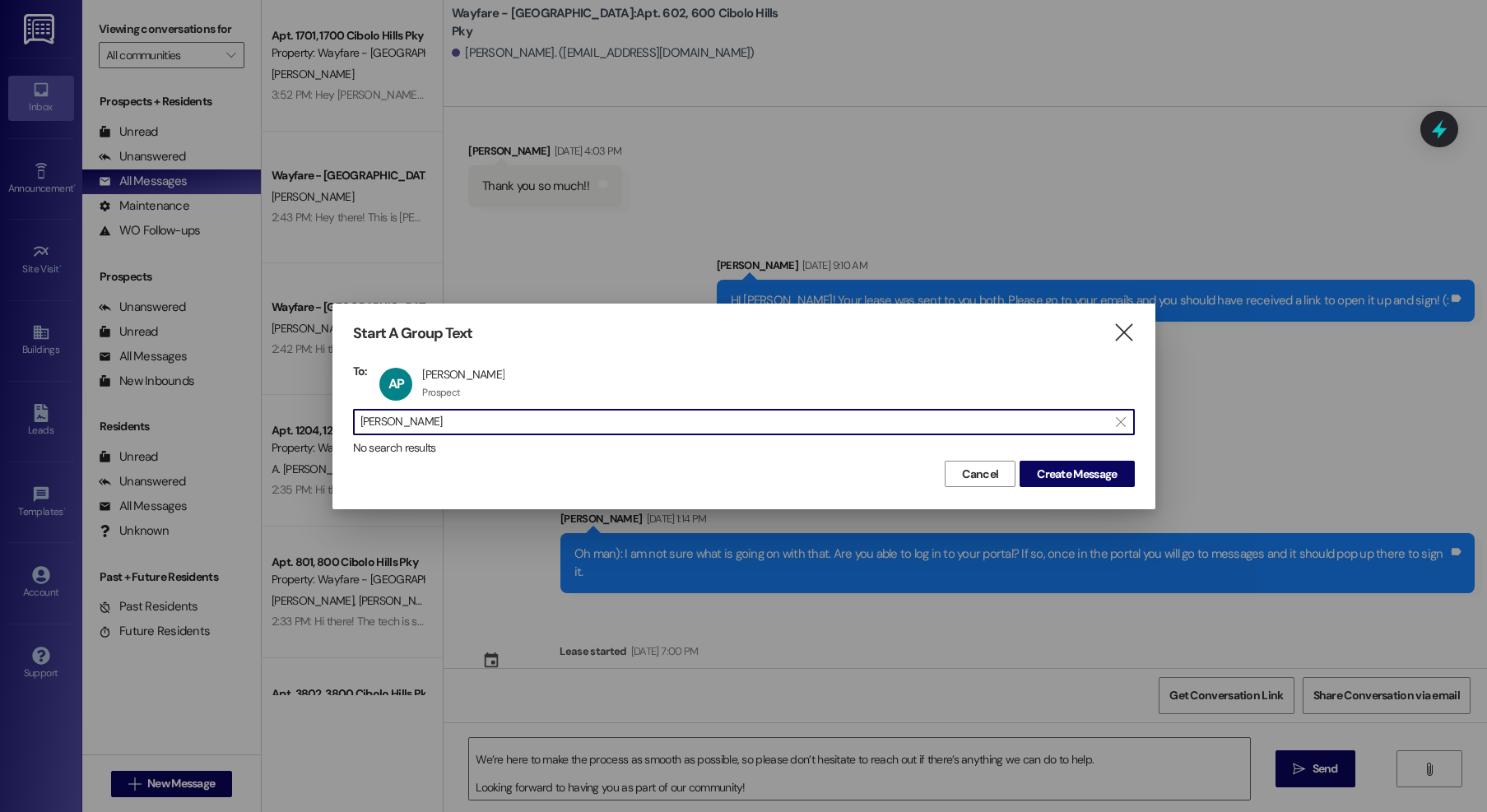
drag, startPoint x: 395, startPoint y: 418, endPoint x: 318, endPoint y: 410, distance: 77.4
click at [320, 410] on div "Start A Group Text  To: AP Andreya Padilla Andreya Padilla Prospect Prospect c…" at bounding box center [743, 406] width 1487 height 812
drag, startPoint x: 423, startPoint y: 418, endPoint x: 318, endPoint y: 417, distance: 105.0
click at [318, 417] on div "Start A Group Text  To: AP Andreya Padilla Andreya Padilla Prospect Prospect c…" at bounding box center [743, 406] width 1487 height 812
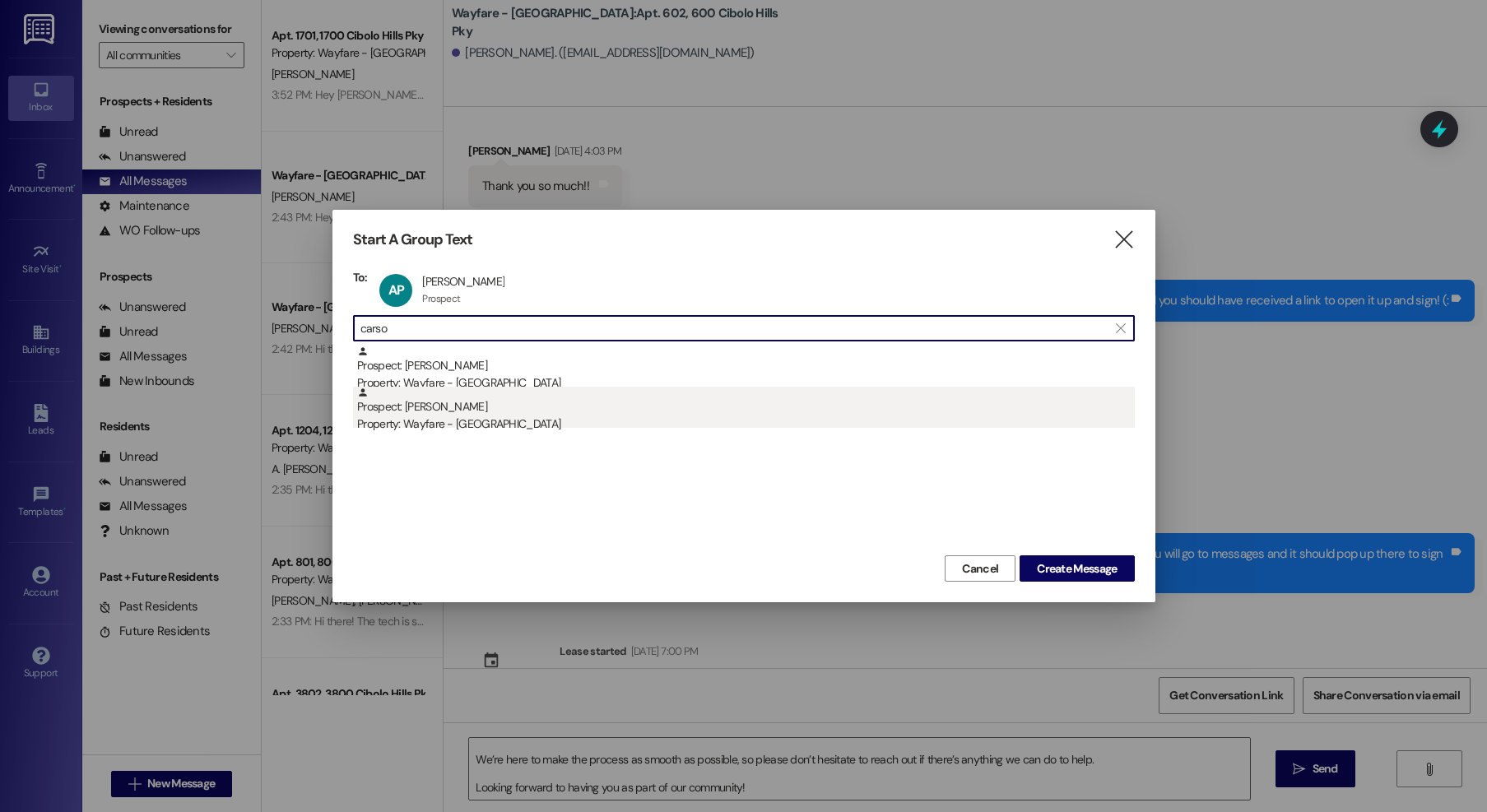
type input "carso"
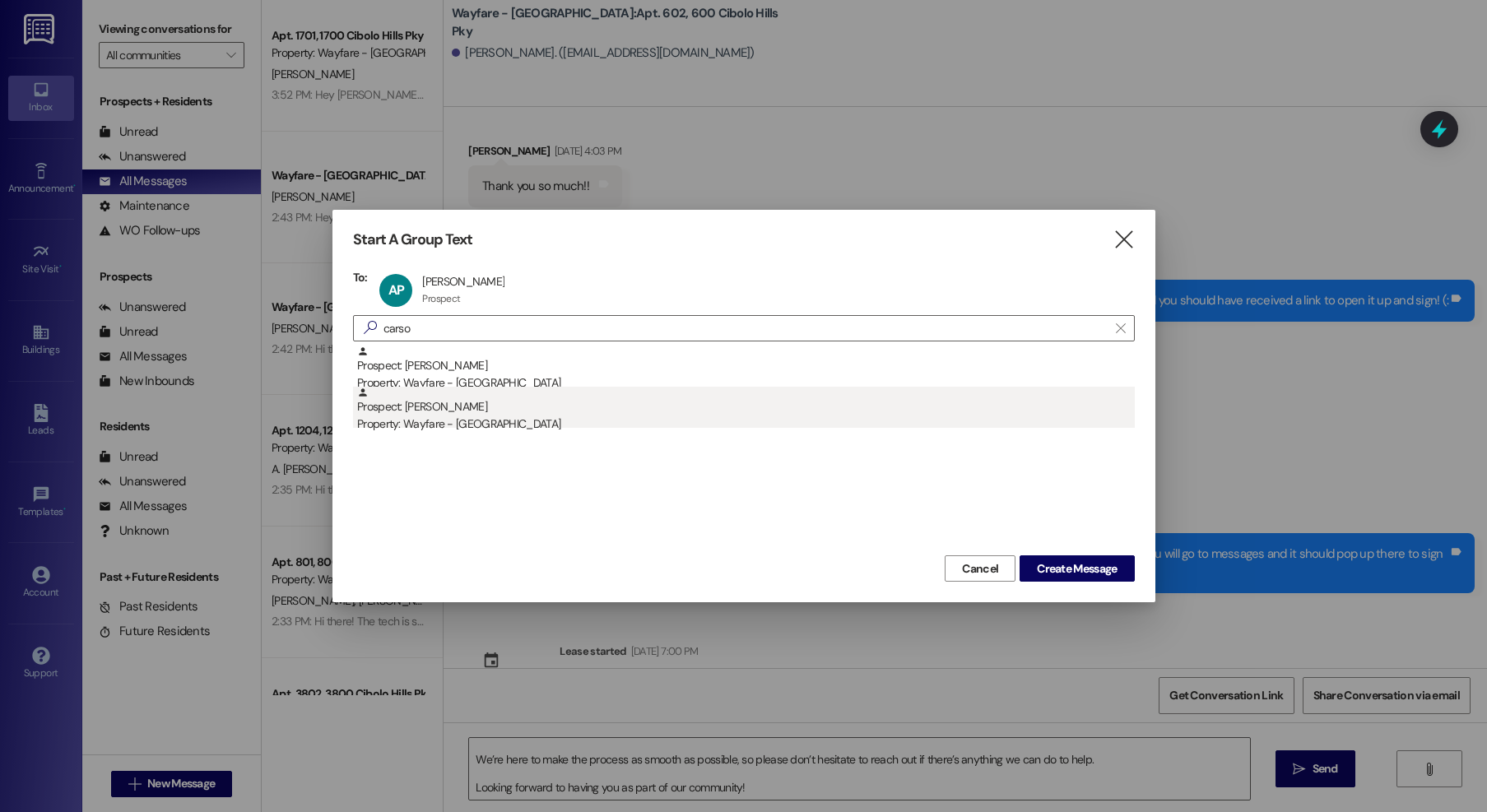
click at [581, 419] on div "Property: Wayfare - [GEOGRAPHIC_DATA]" at bounding box center [746, 424] width 778 height 18
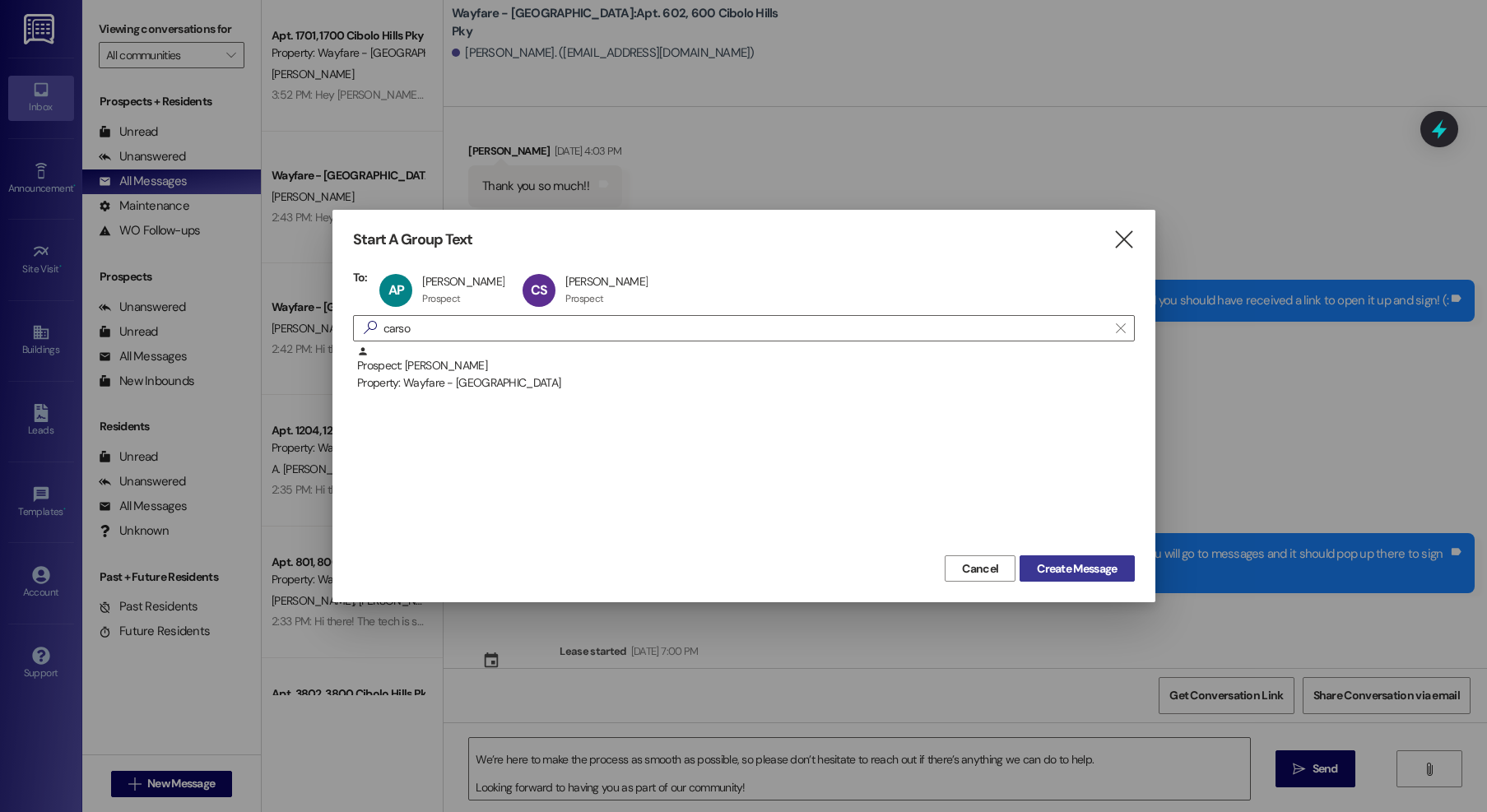
click at [1045, 560] on span "Create Message" at bounding box center [1076, 569] width 80 height 18
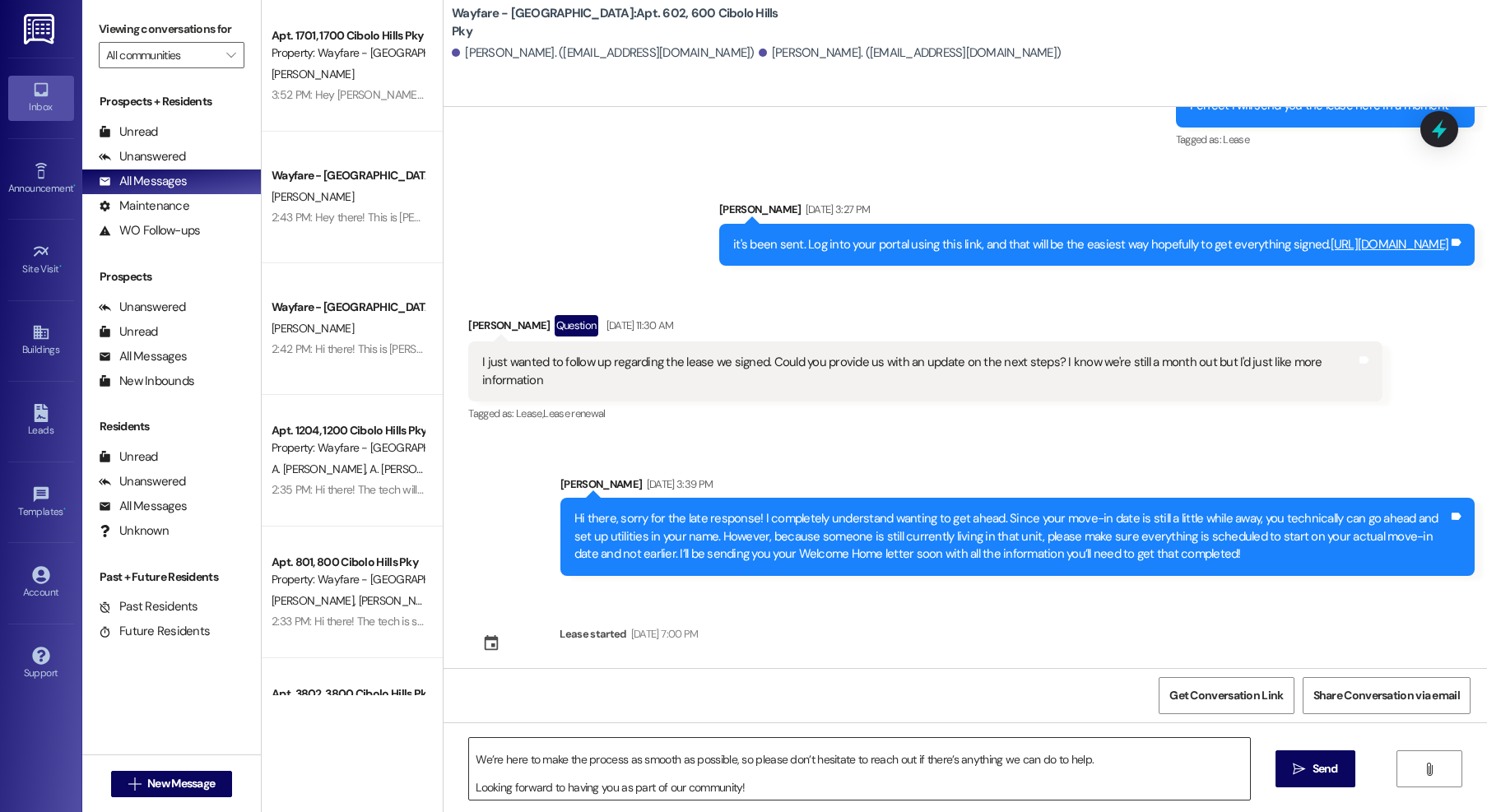
scroll to position [0, 0]
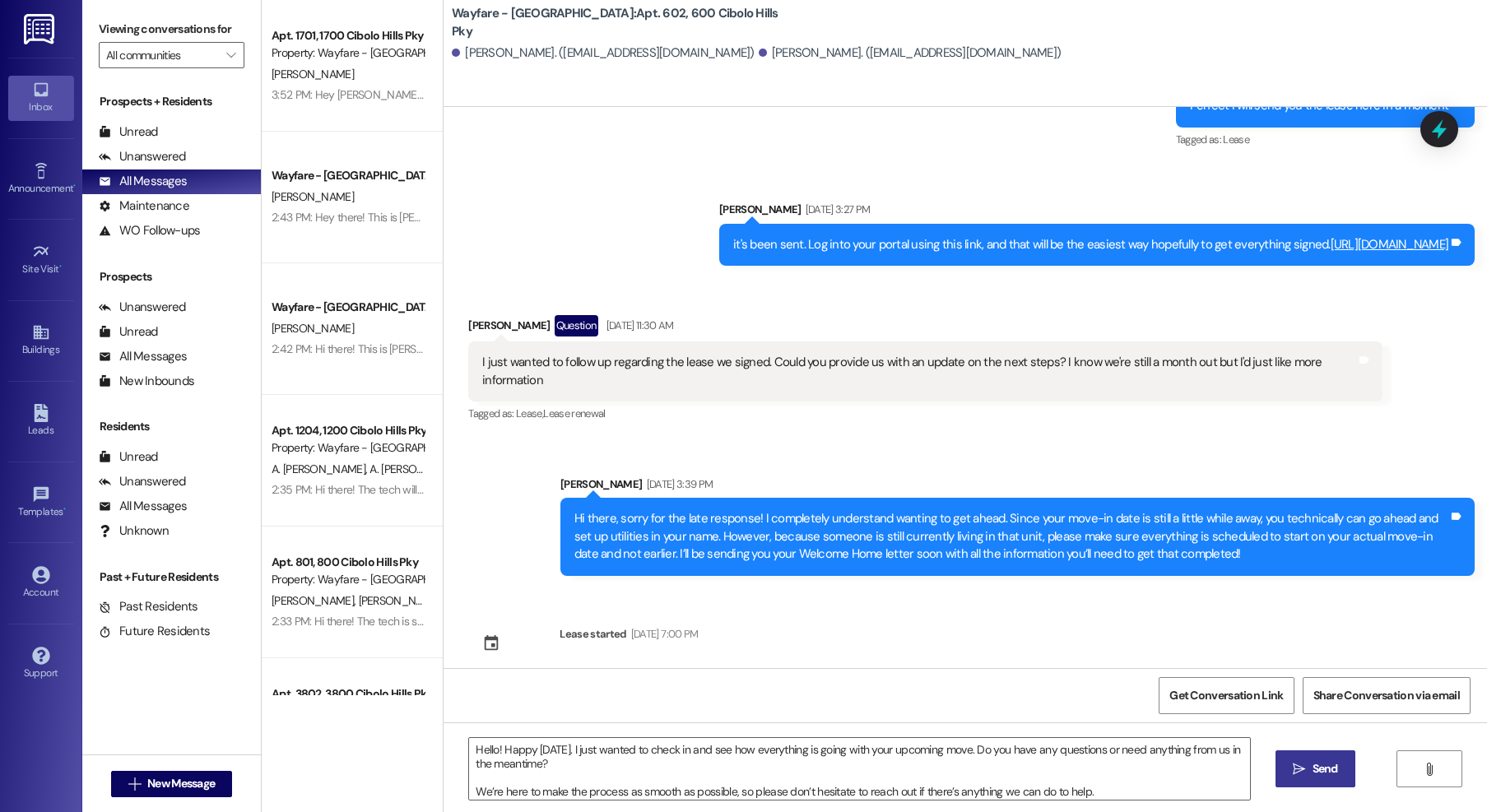
click at [1325, 778] on button " Send" at bounding box center [1315, 769] width 80 height 37
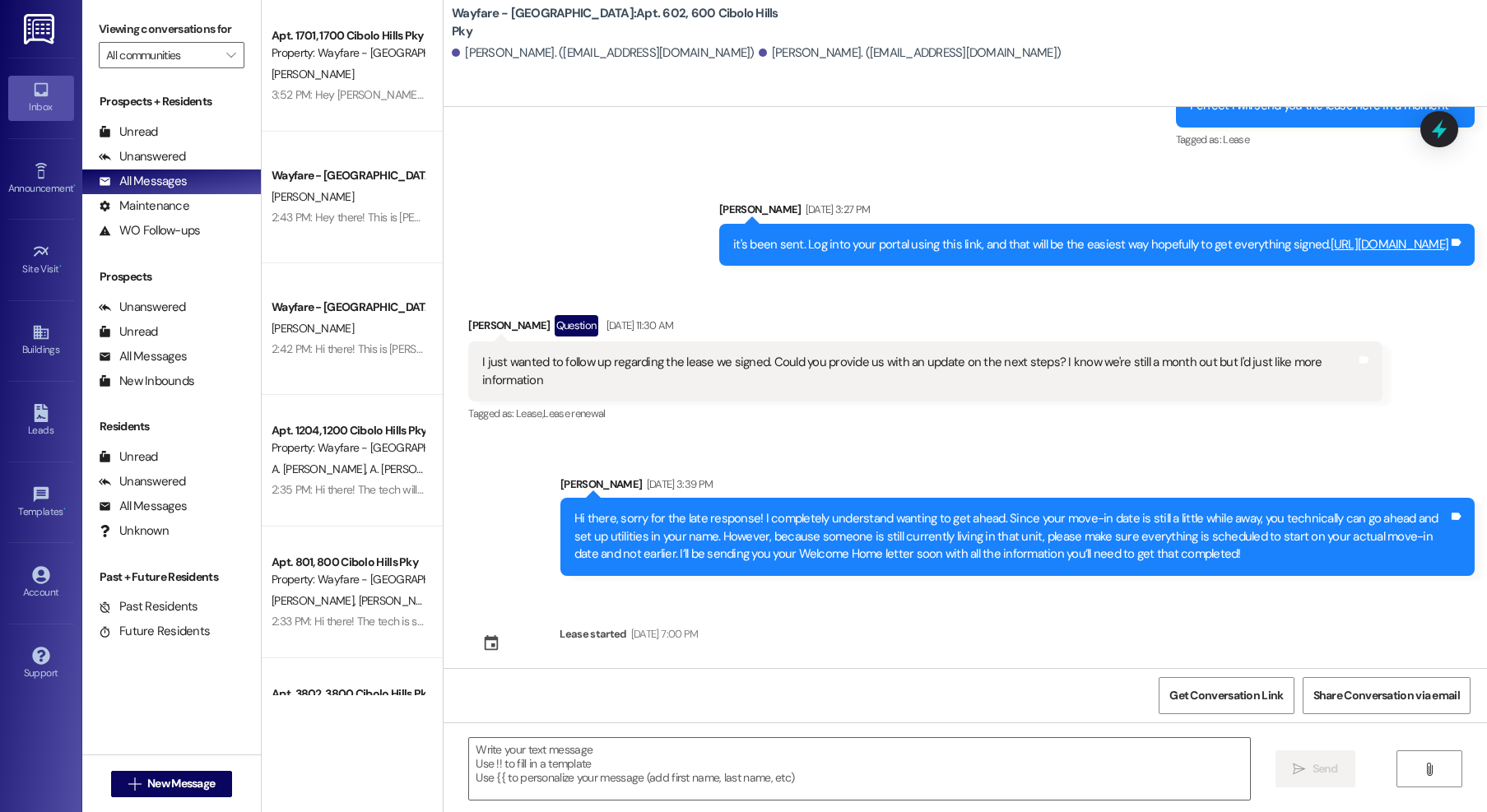
scroll to position [1732, 0]
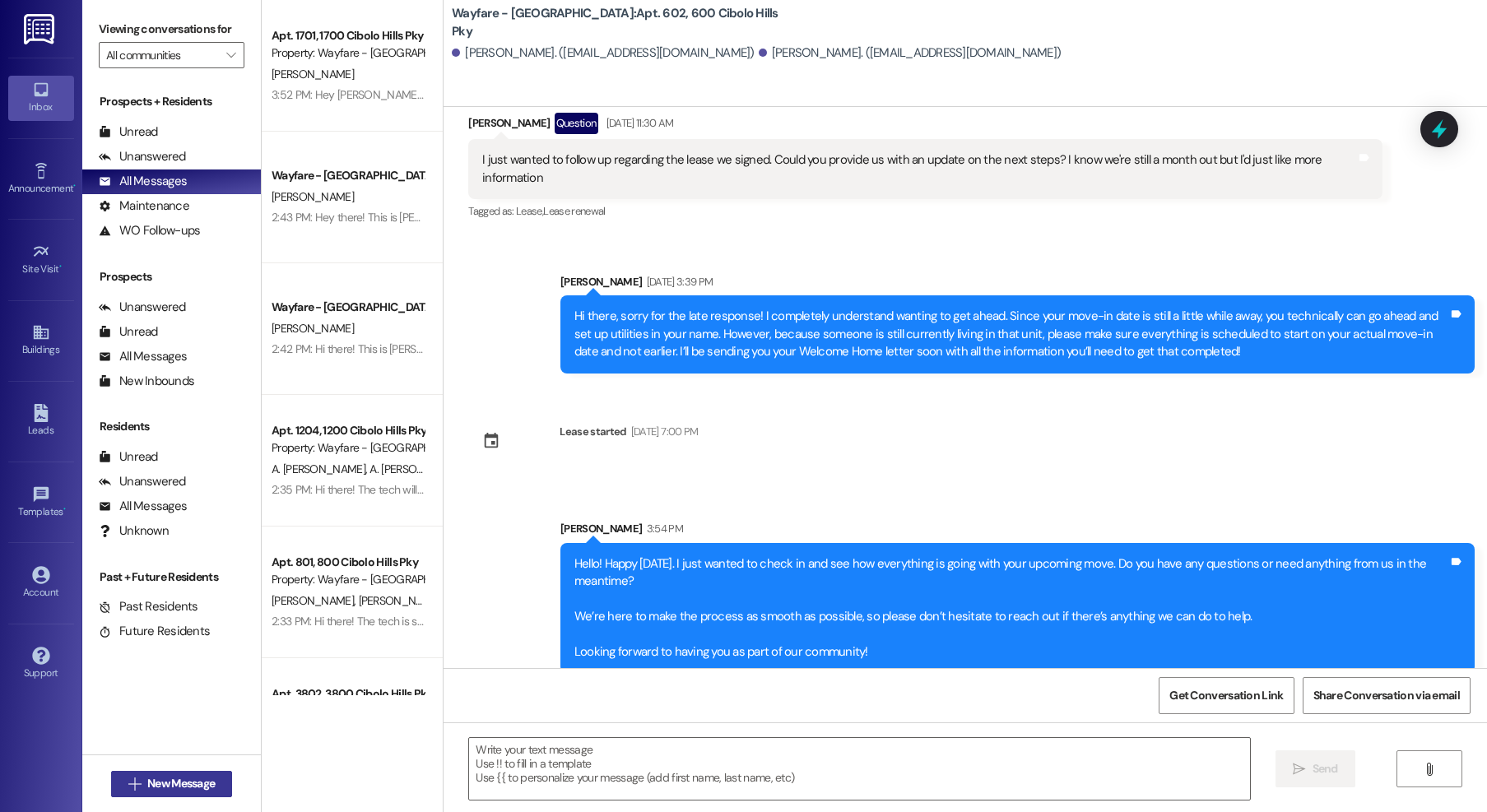
click at [147, 788] on span "New Message" at bounding box center [181, 783] width 67 height 18
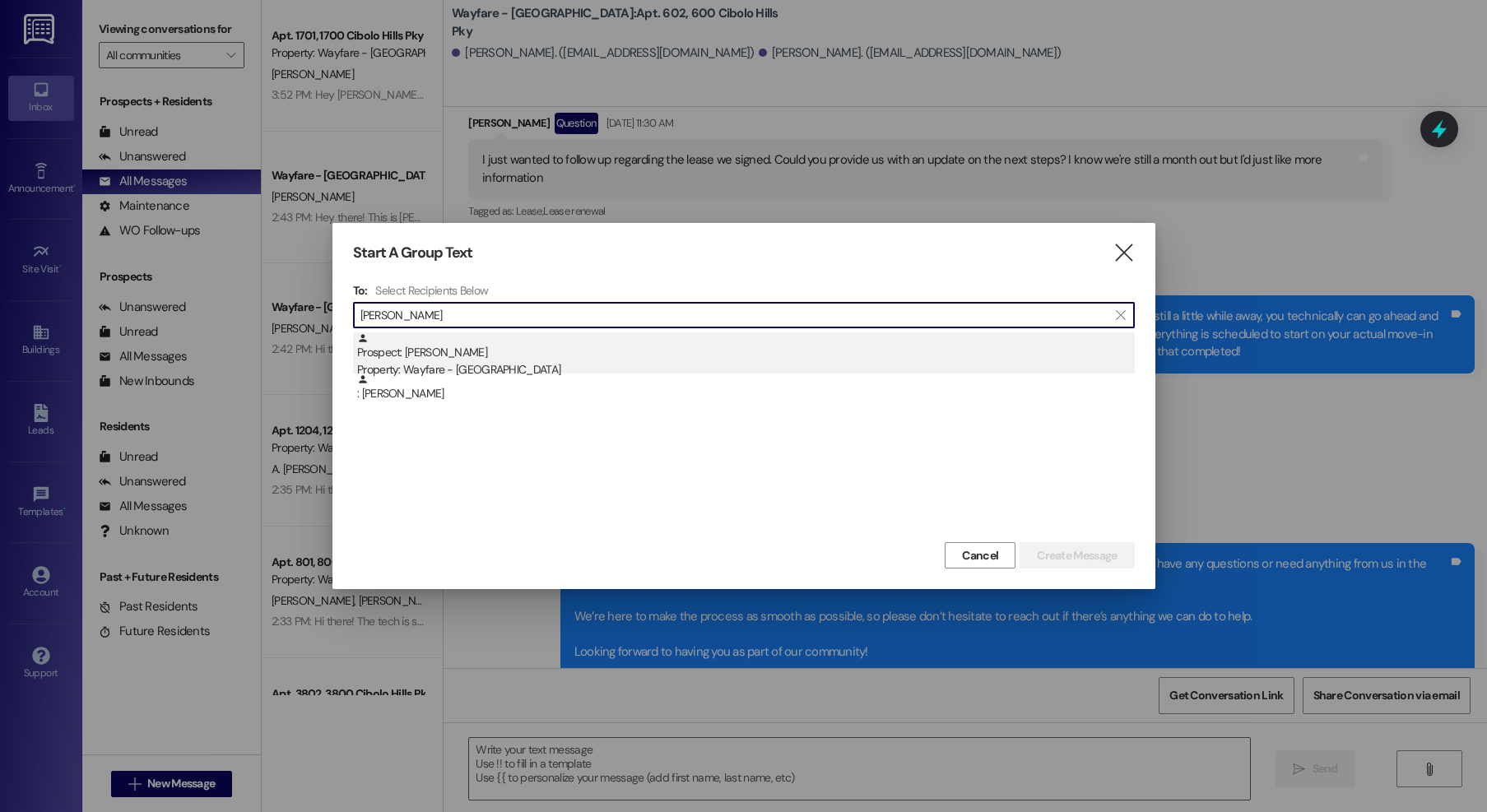
type input "tassler"
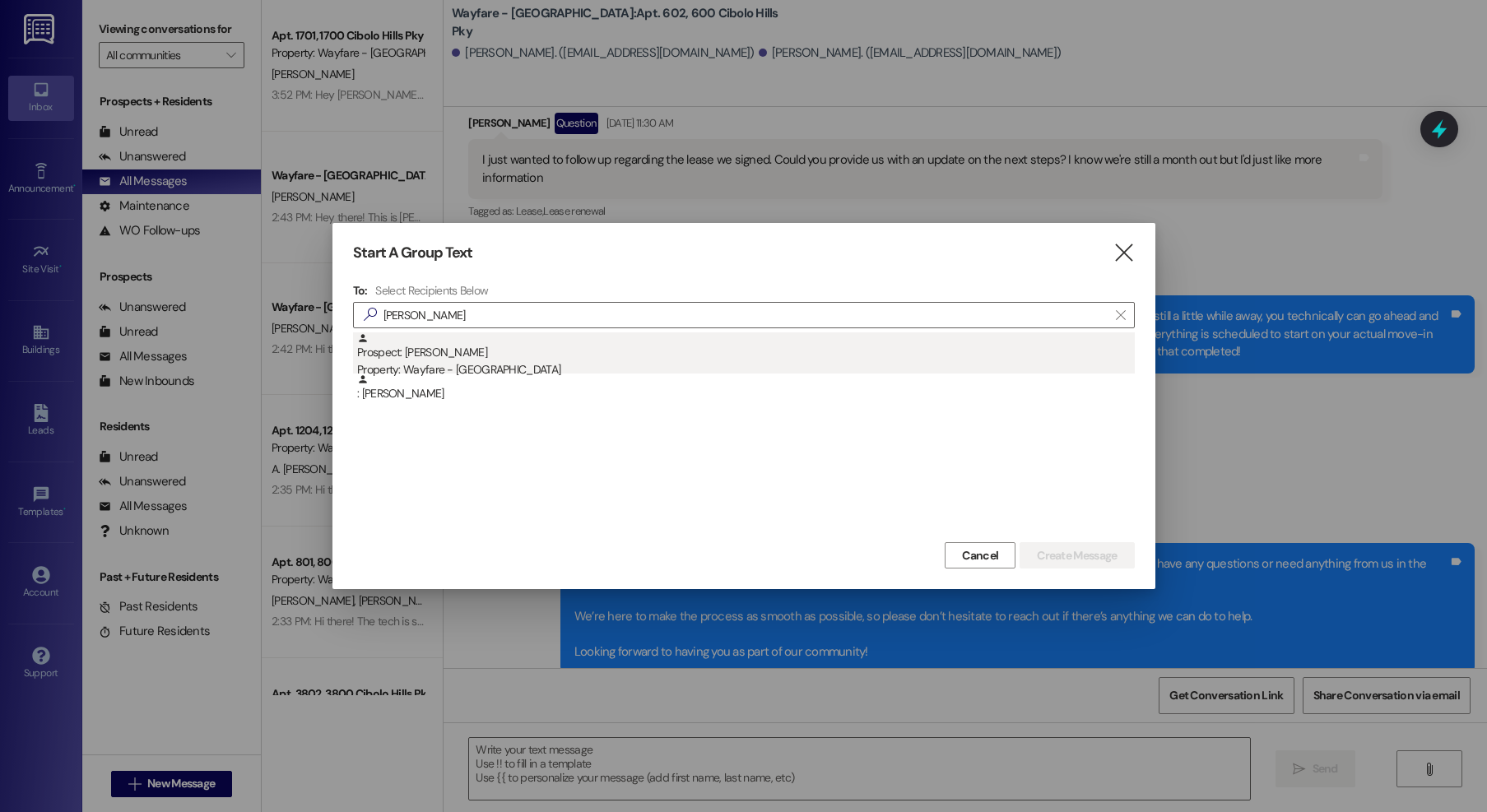
click at [533, 357] on div "Prospect: Darlene Tassler Property: Wayfare - Cibolo Hills" at bounding box center [746, 356] width 778 height 47
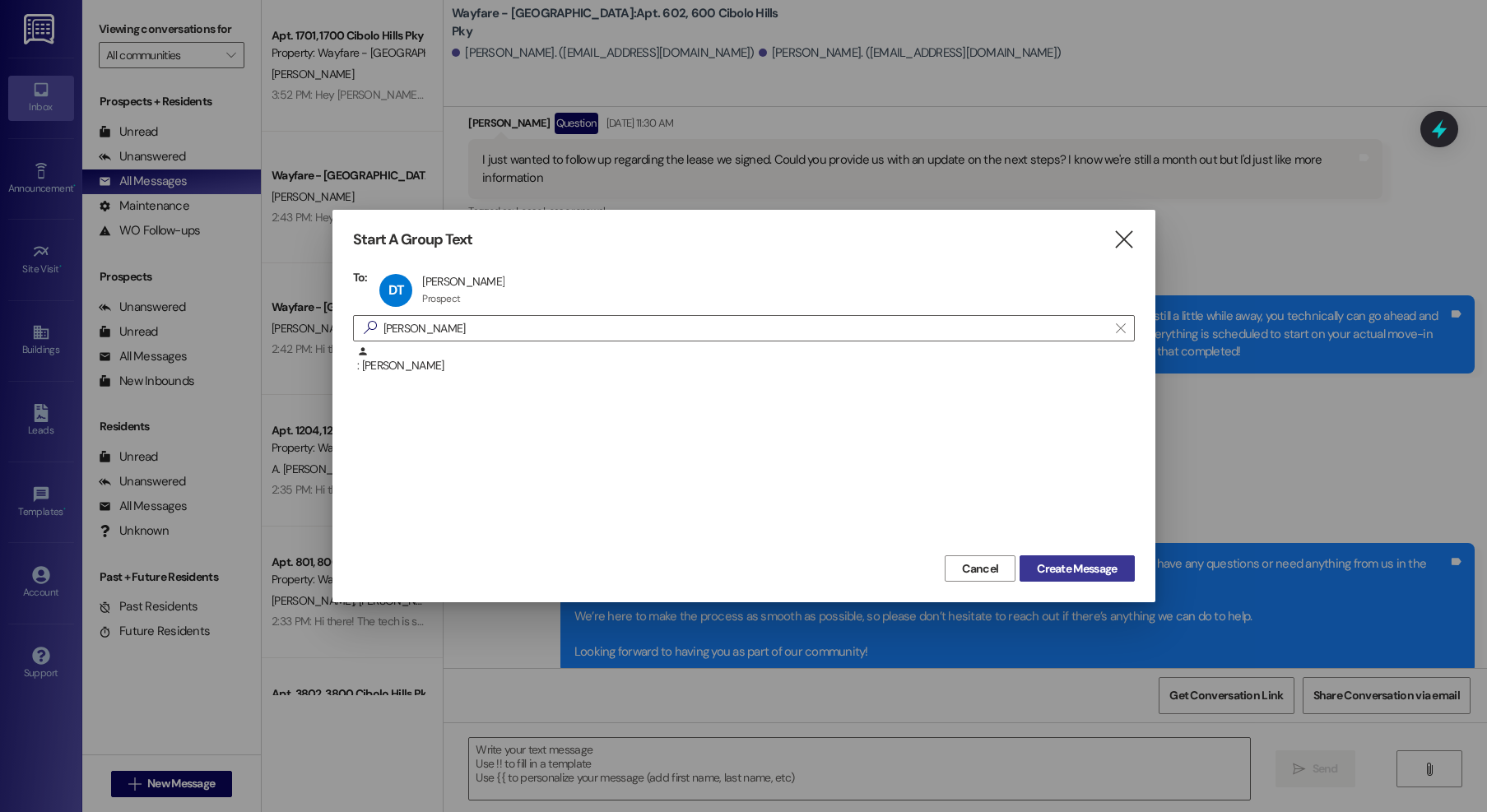
click at [1040, 581] on button "Create Message" at bounding box center [1077, 568] width 114 height 26
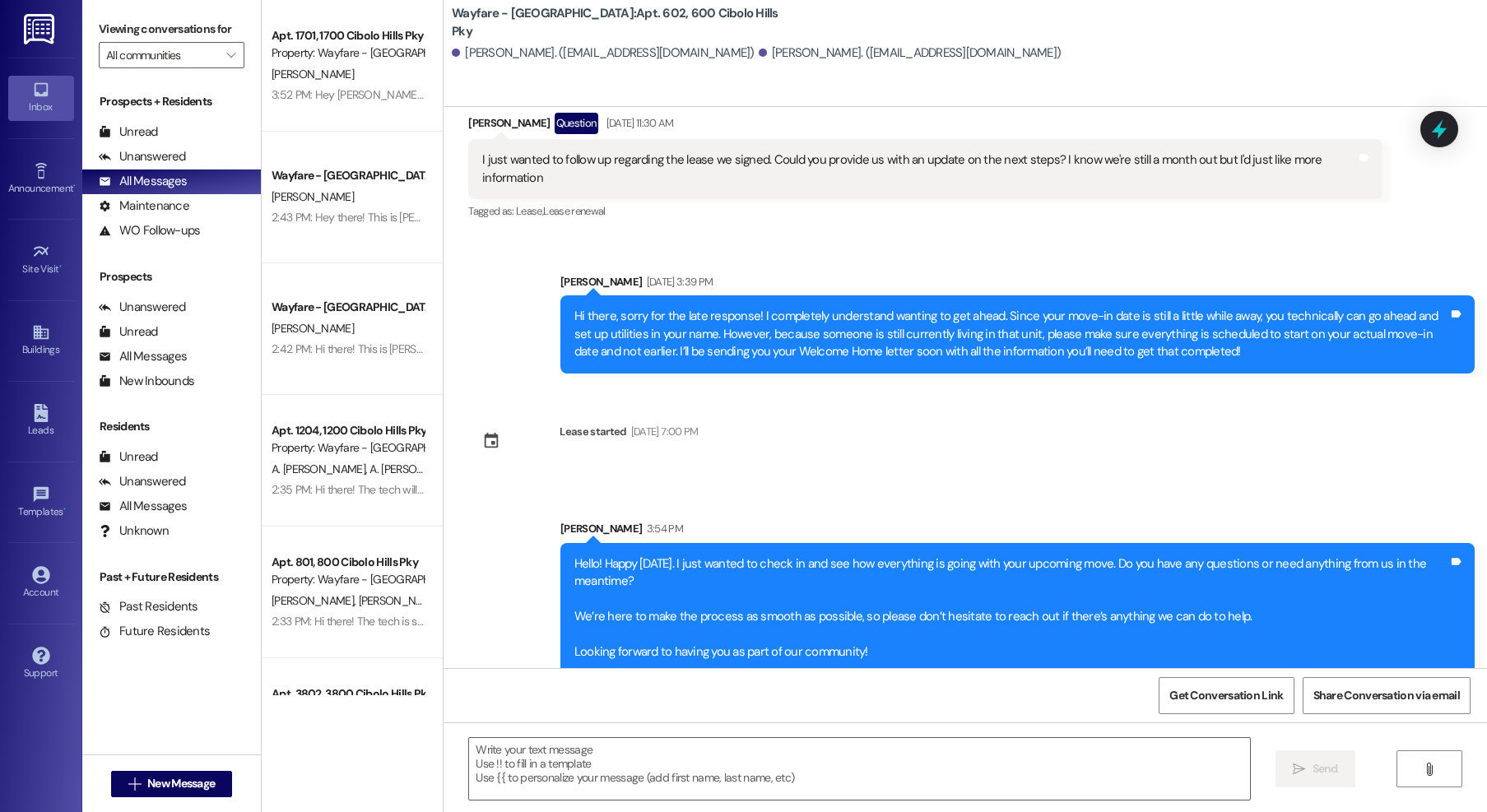
click at [1041, 576] on div "Hello! Happy Monday. I just wanted to check in and see how everything is going …" at bounding box center [1012, 608] width 874 height 106
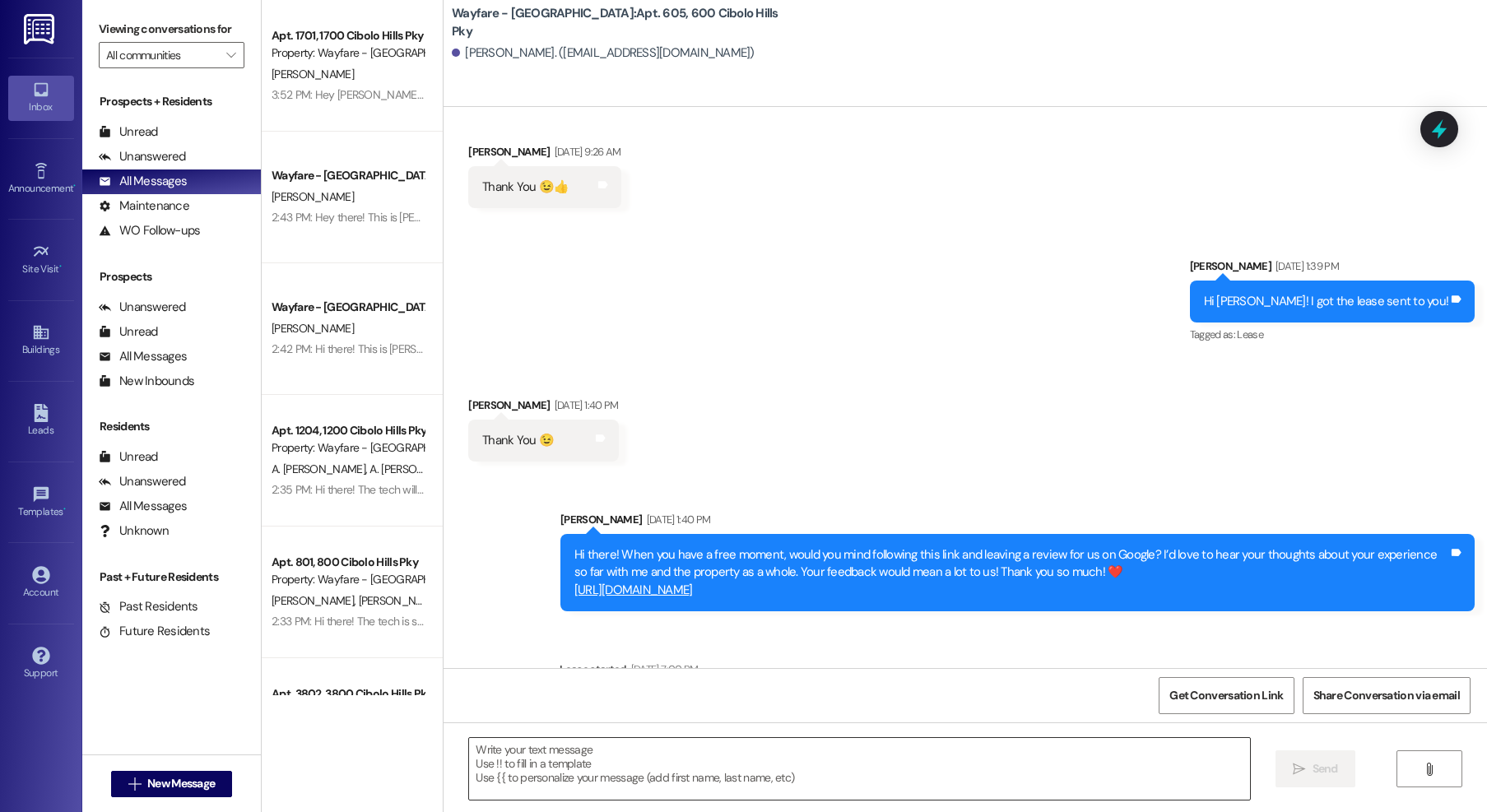
scroll to position [1282, 0]
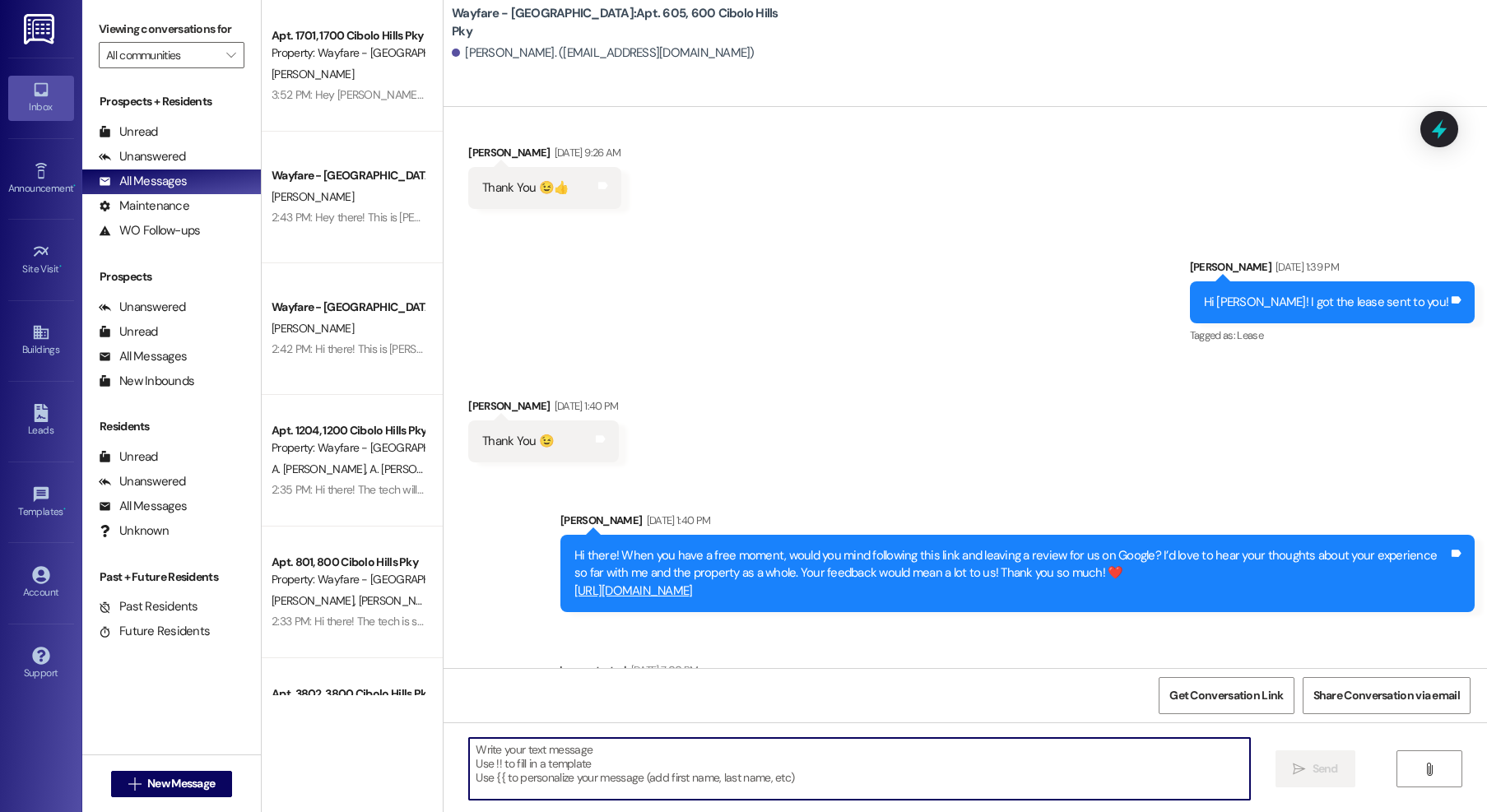
paste textarea "Hello! Happy Monday. I just wanted to check in and see how everything is going …"
type textarea "Hello! Happy Monday. I just wanted to check in and see how everything is going …"
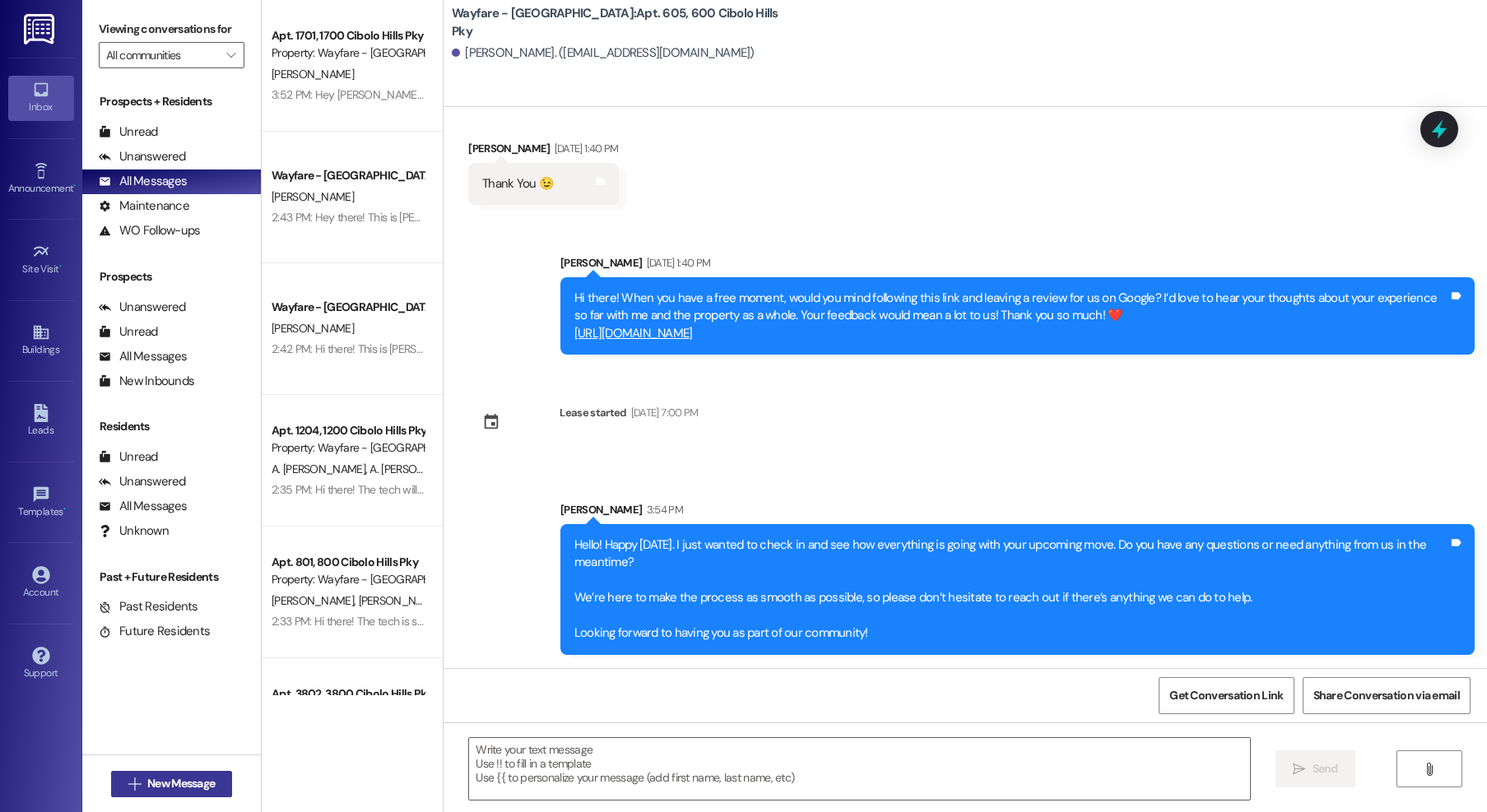
click at [168, 793] on button " New Message" at bounding box center [172, 783] width 122 height 26
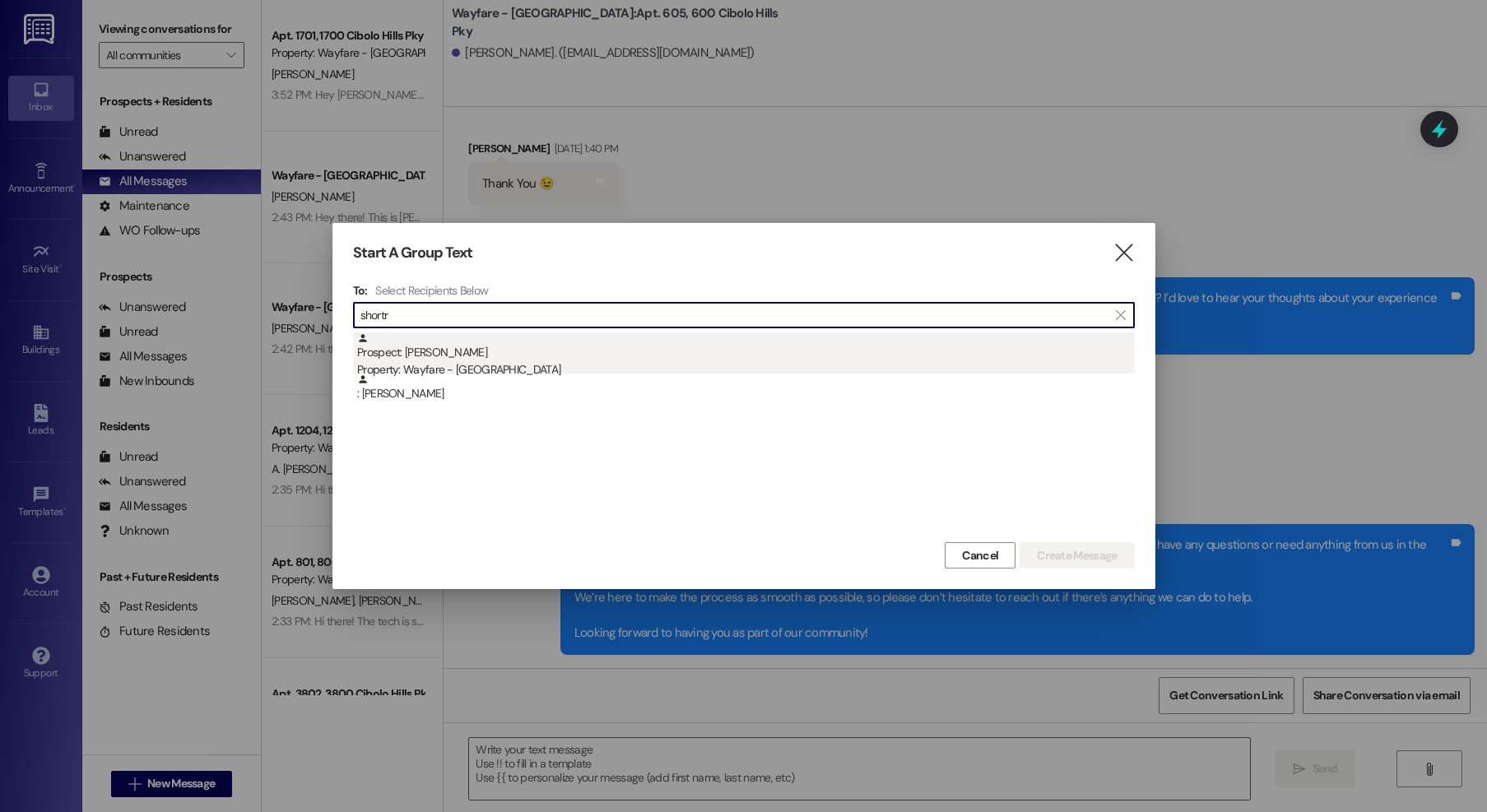
type input "shortr"
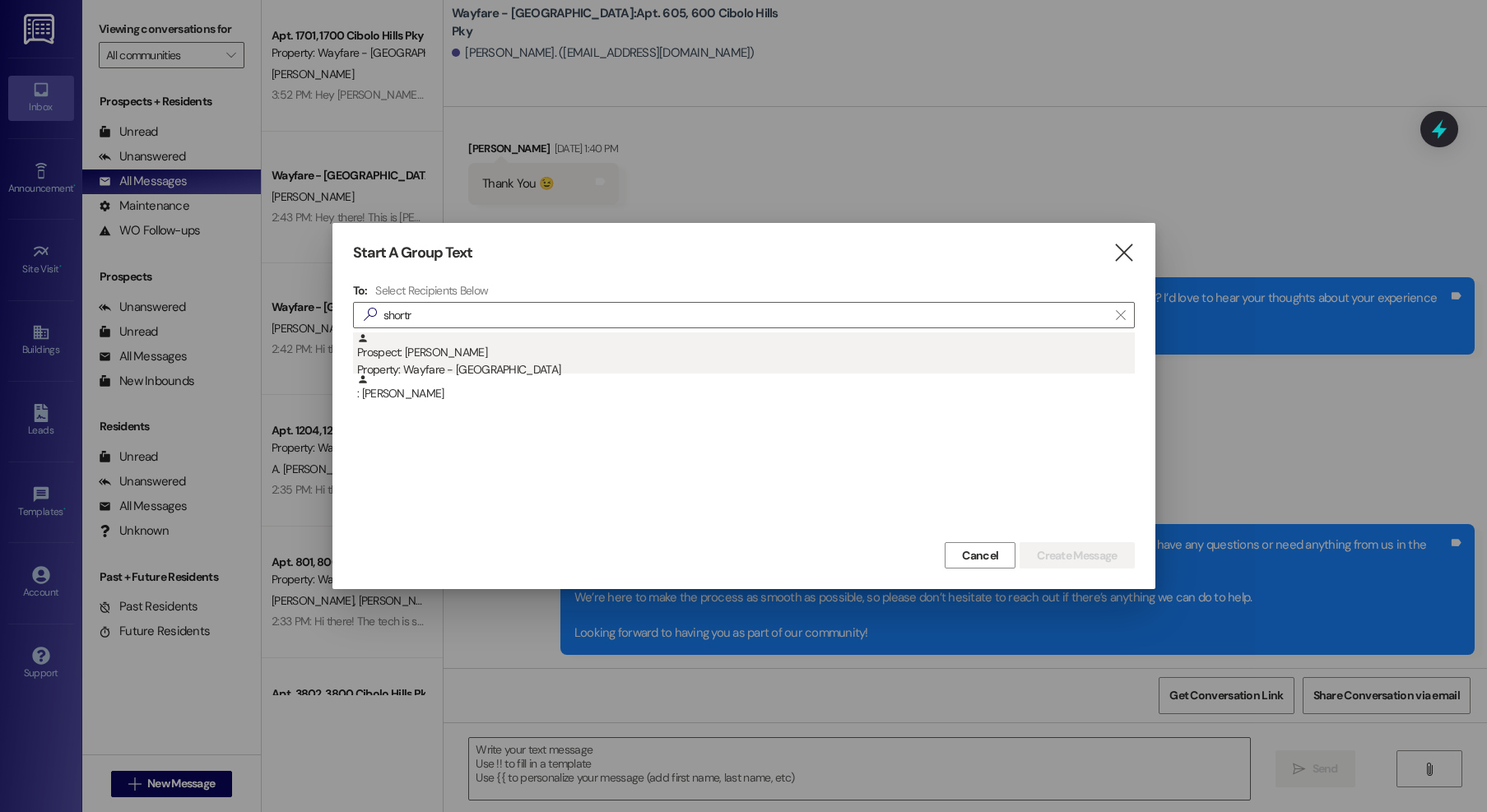
click at [396, 349] on div "Prospect: Shawn Shortridge Property: Wayfare - Cibolo Hills" at bounding box center [746, 356] width 778 height 47
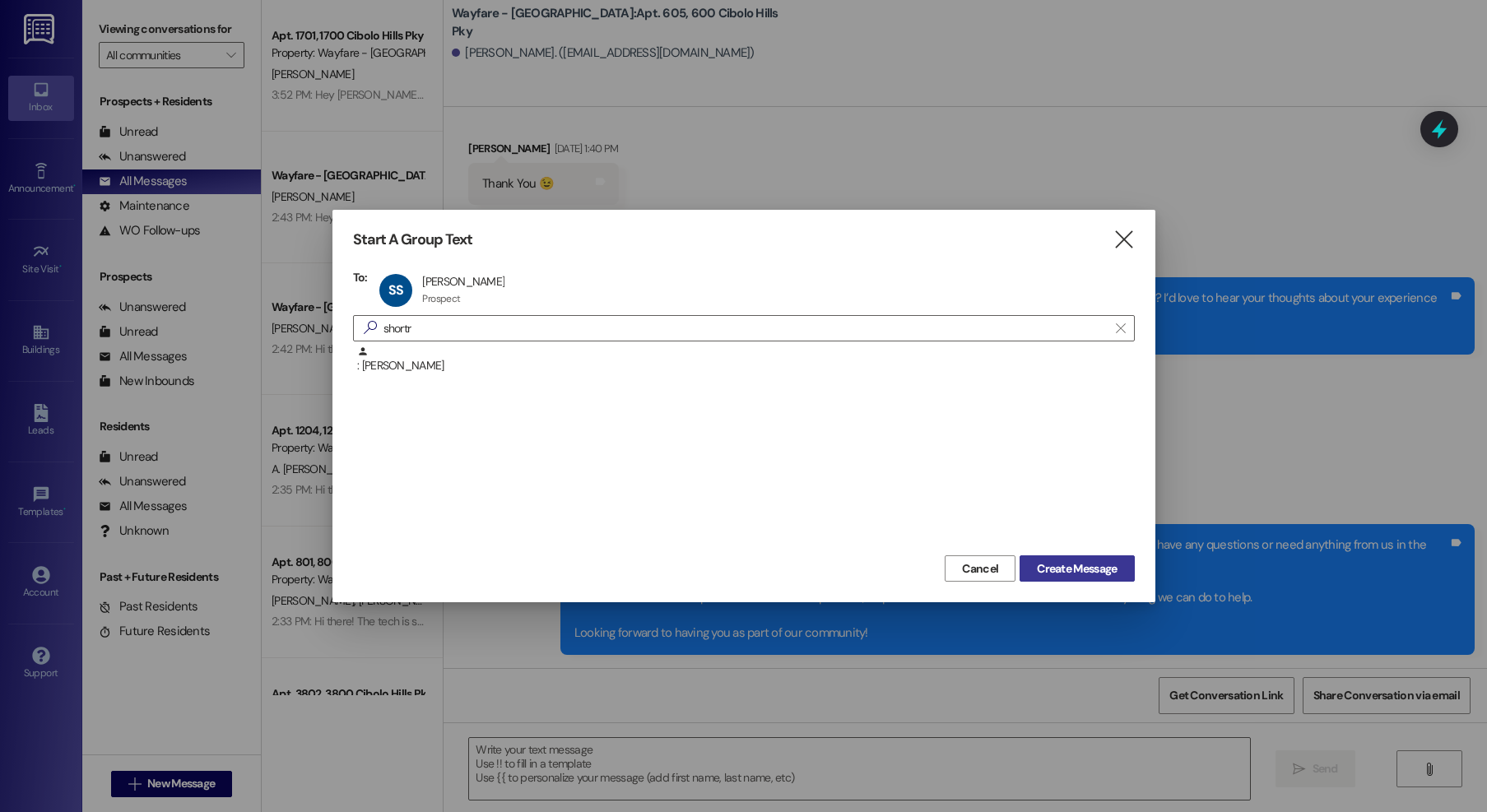
click at [1058, 561] on span "Create Message" at bounding box center [1076, 569] width 80 height 18
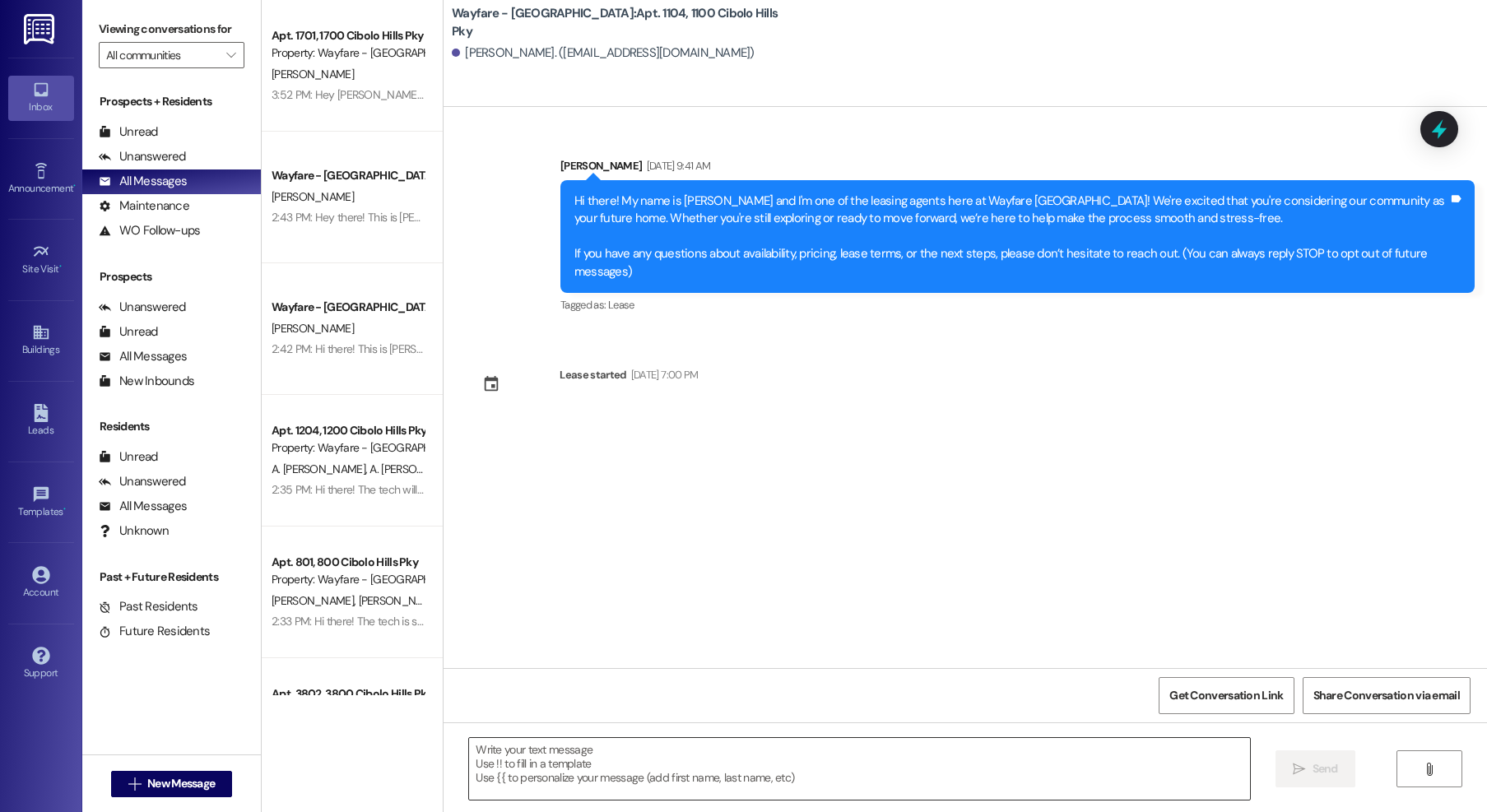
scroll to position [0, 0]
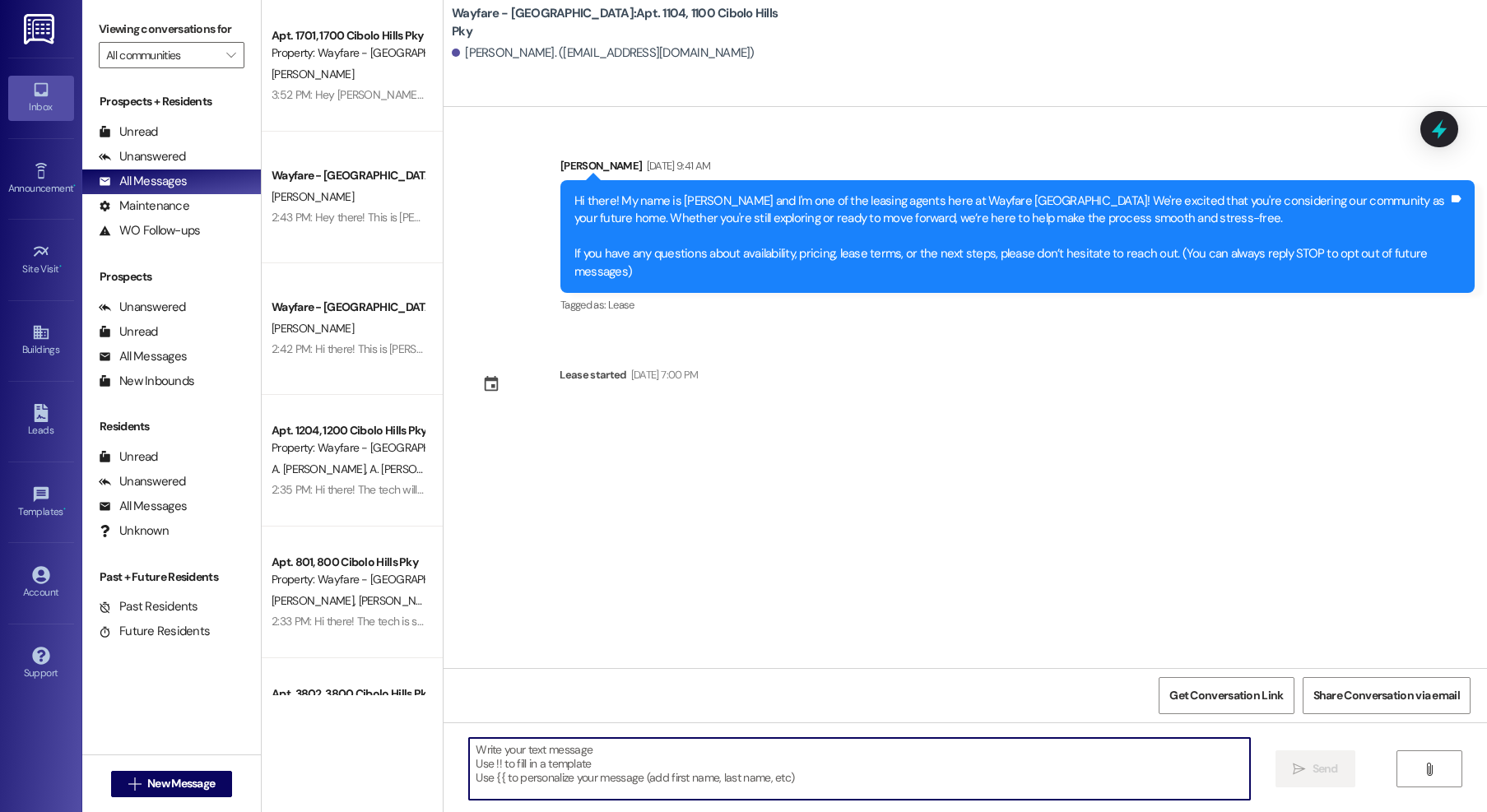
paste textarea "Hello! Happy Monday. I just wanted to check in and see how everything is going …"
type textarea "Hello! Happy Monday. I just wanted to check in and see how everything is going …"
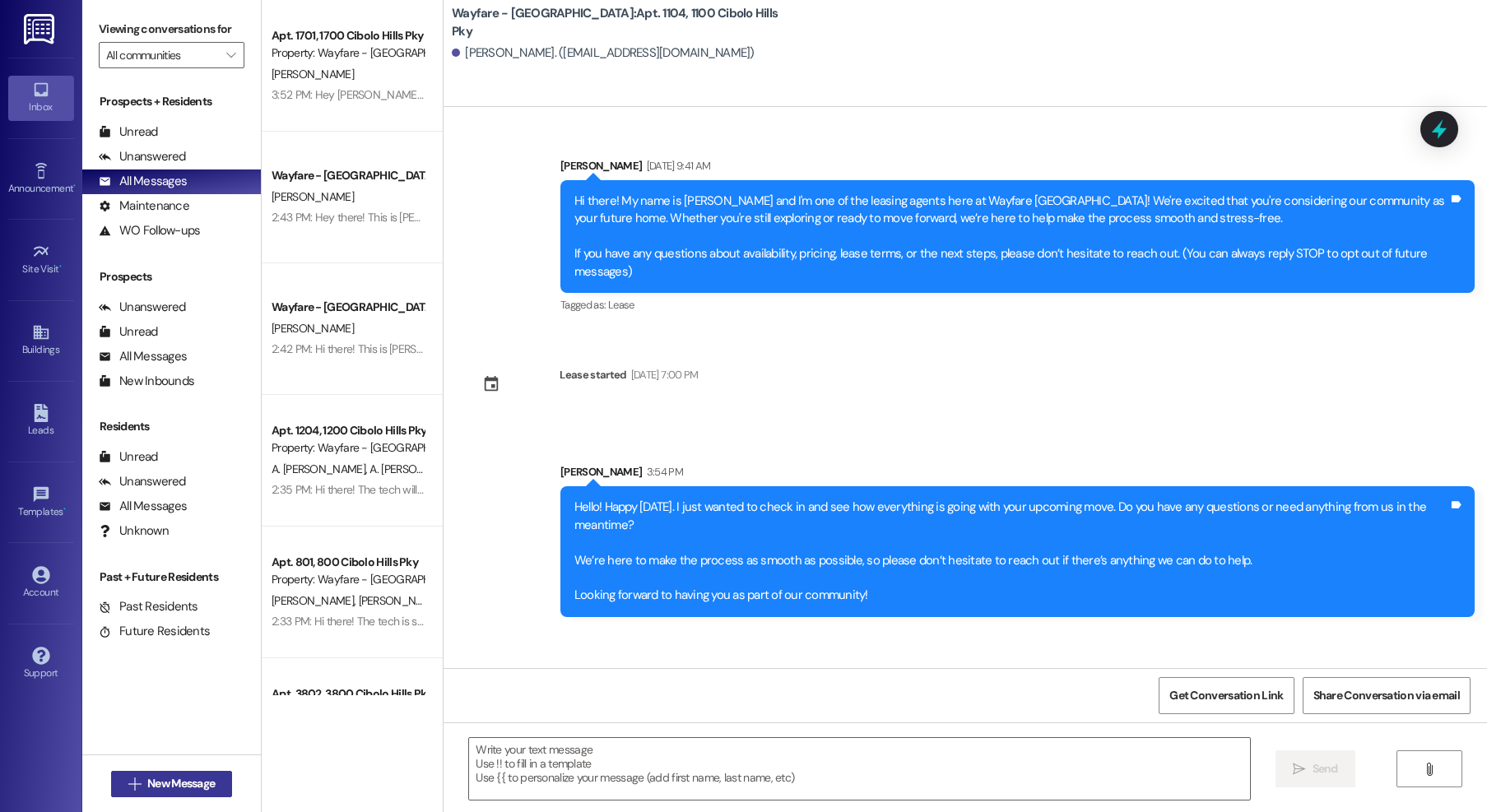
click at [183, 788] on span "New Message" at bounding box center [181, 783] width 67 height 18
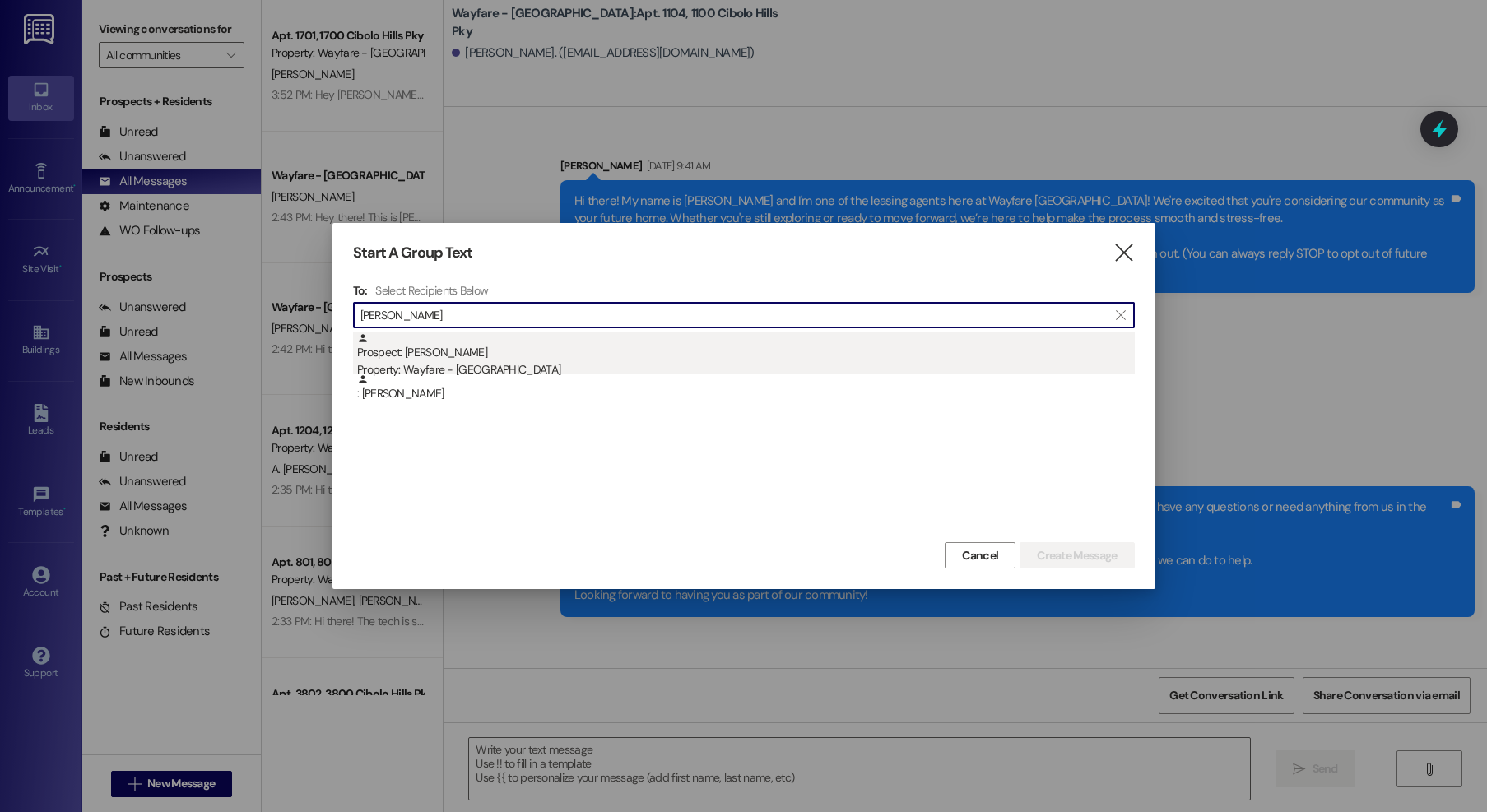
type input "bivens"
click at [447, 353] on div "Prospect: Rachel Barker-Bivens Property: Wayfare - Cibolo Hills" at bounding box center [746, 356] width 778 height 47
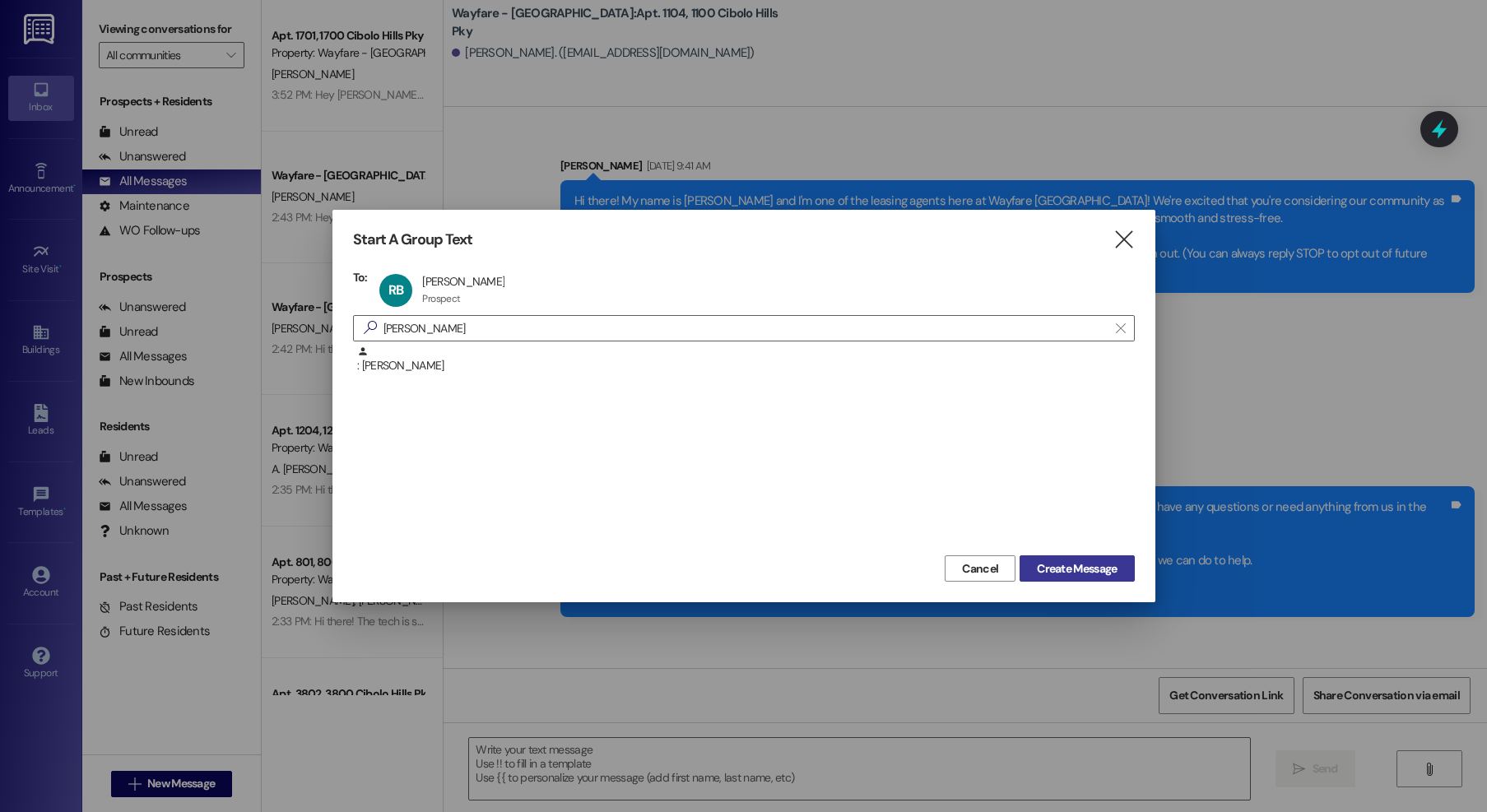
click at [1094, 570] on span "Create Message" at bounding box center [1076, 569] width 80 height 18
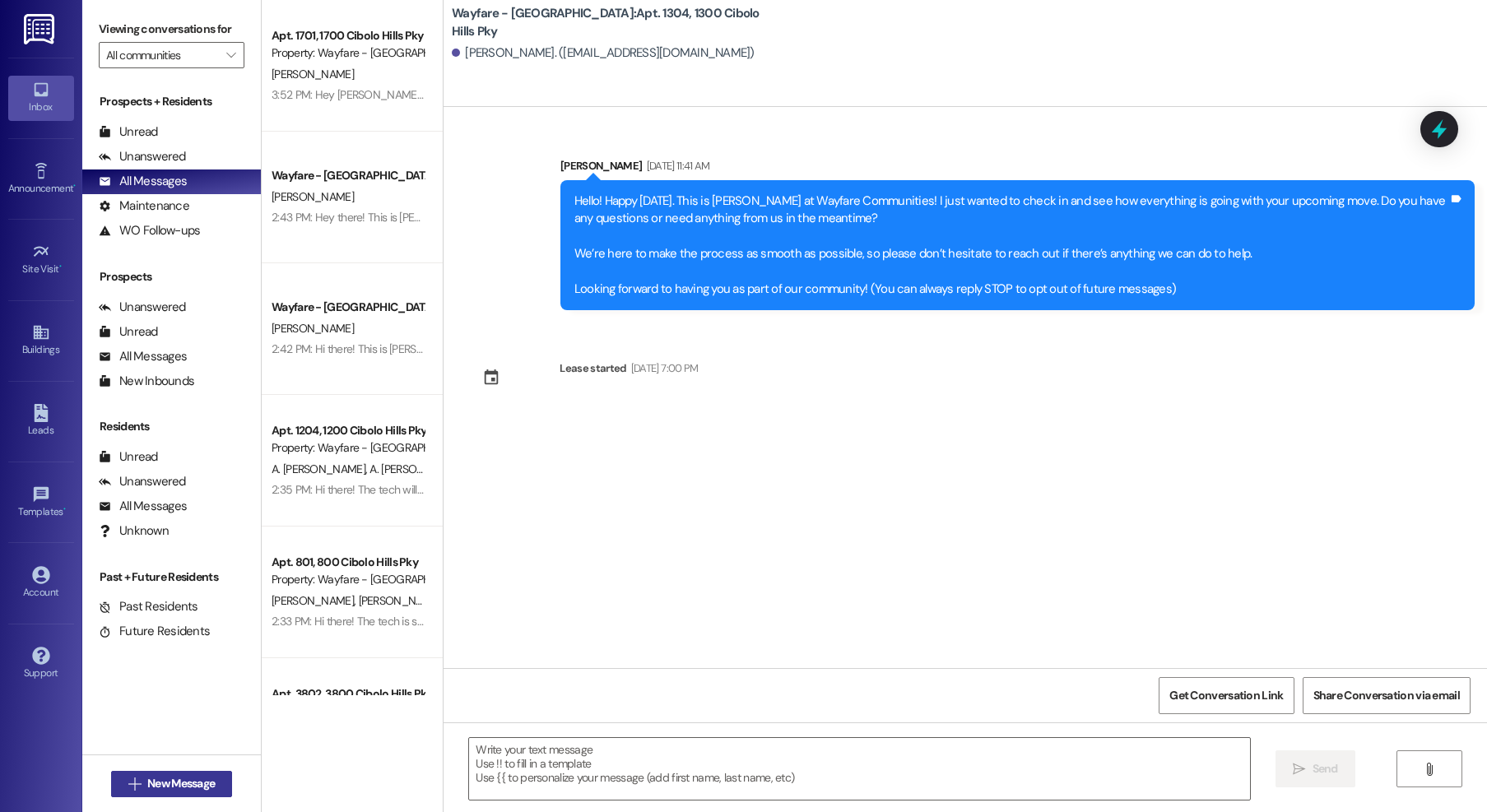
click at [198, 780] on span "New Message" at bounding box center [181, 783] width 67 height 18
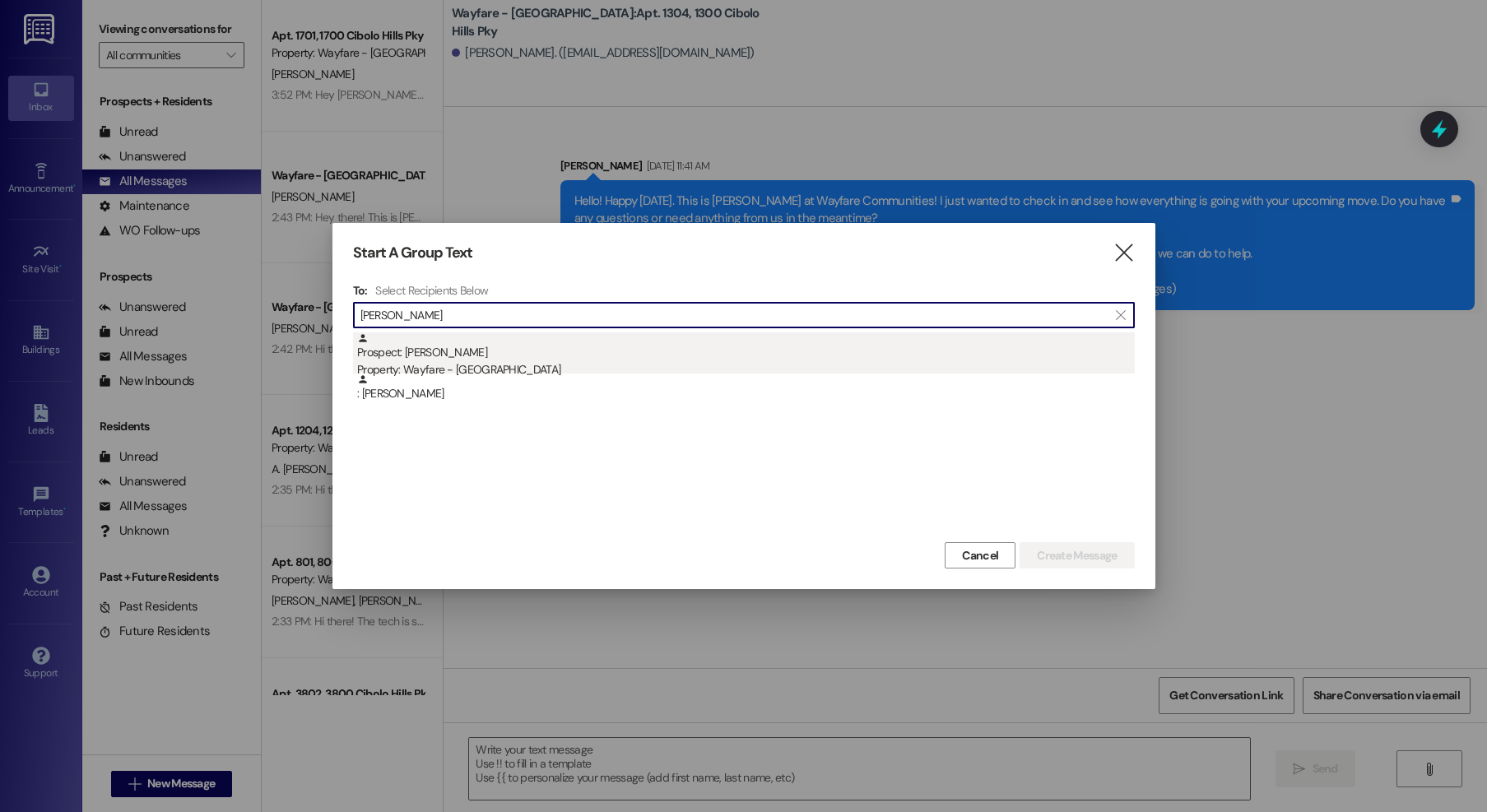
type input "jensen"
click at [647, 355] on div "Prospect: Reese Jensen Property: Wayfare - Cibolo Hills" at bounding box center [746, 356] width 778 height 47
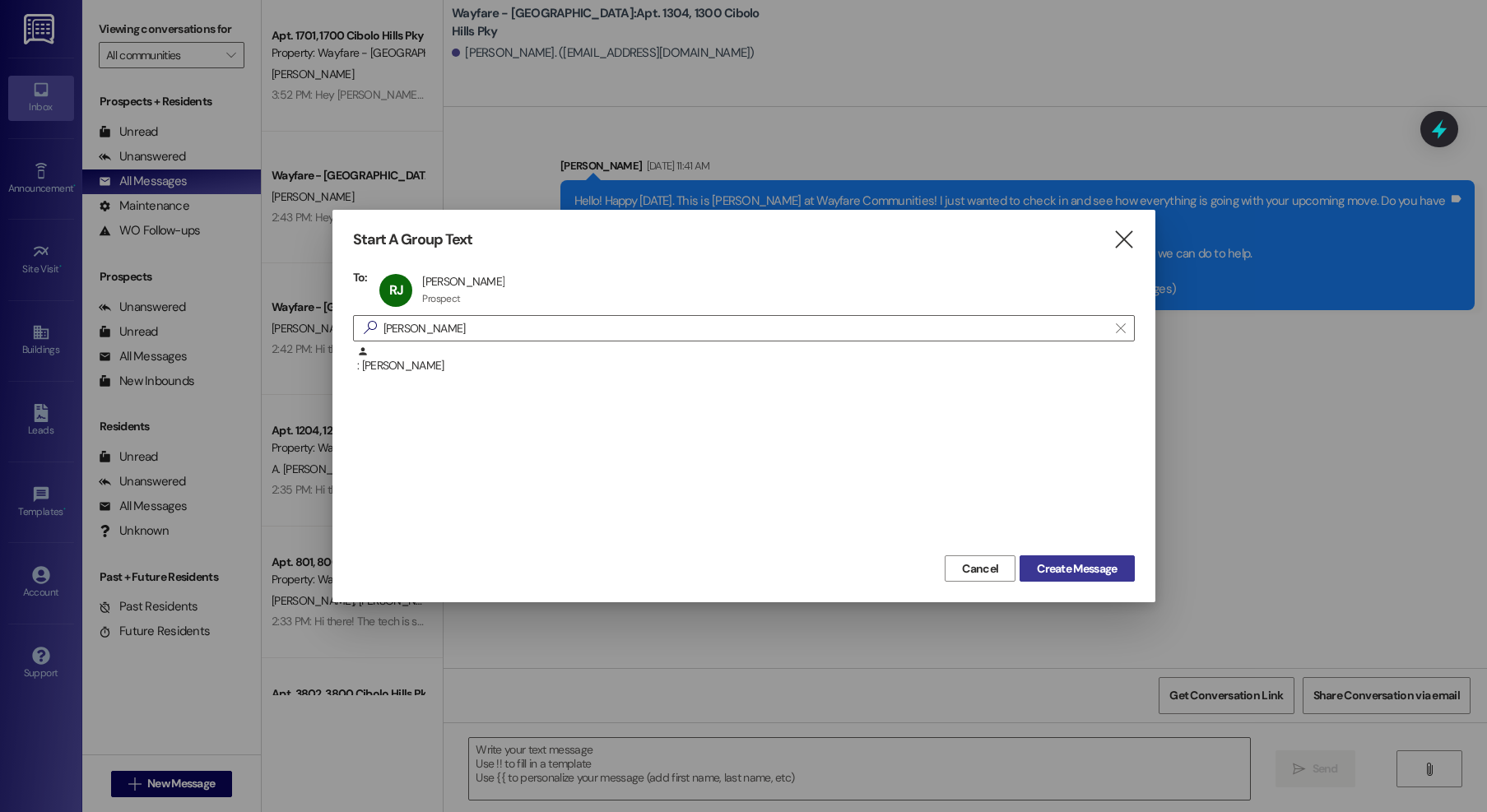
click at [1096, 572] on span "Create Message" at bounding box center [1076, 569] width 80 height 18
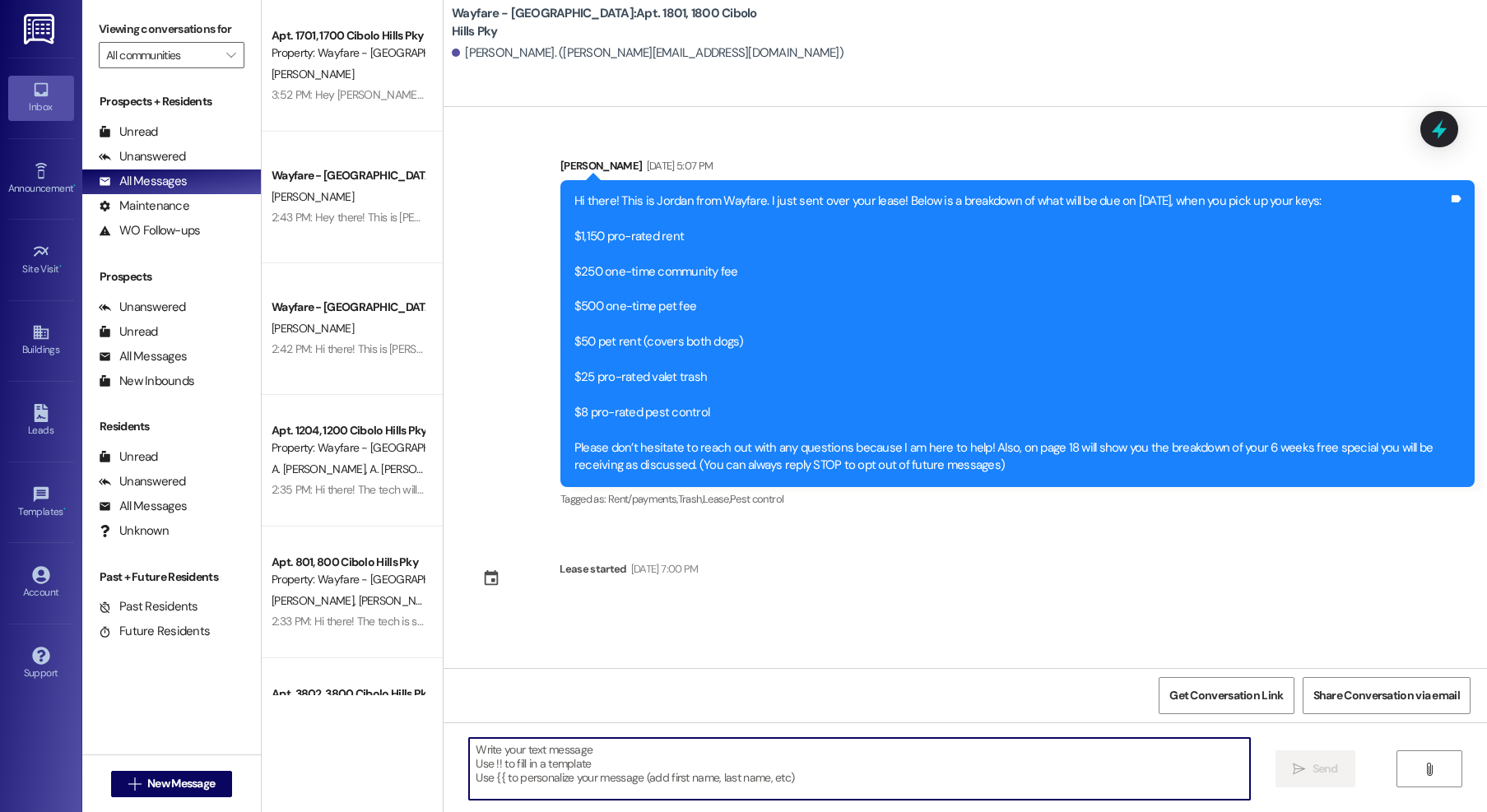
paste textarea "Hello! Happy Monday. I just wanted to check in and see how everything is going …"
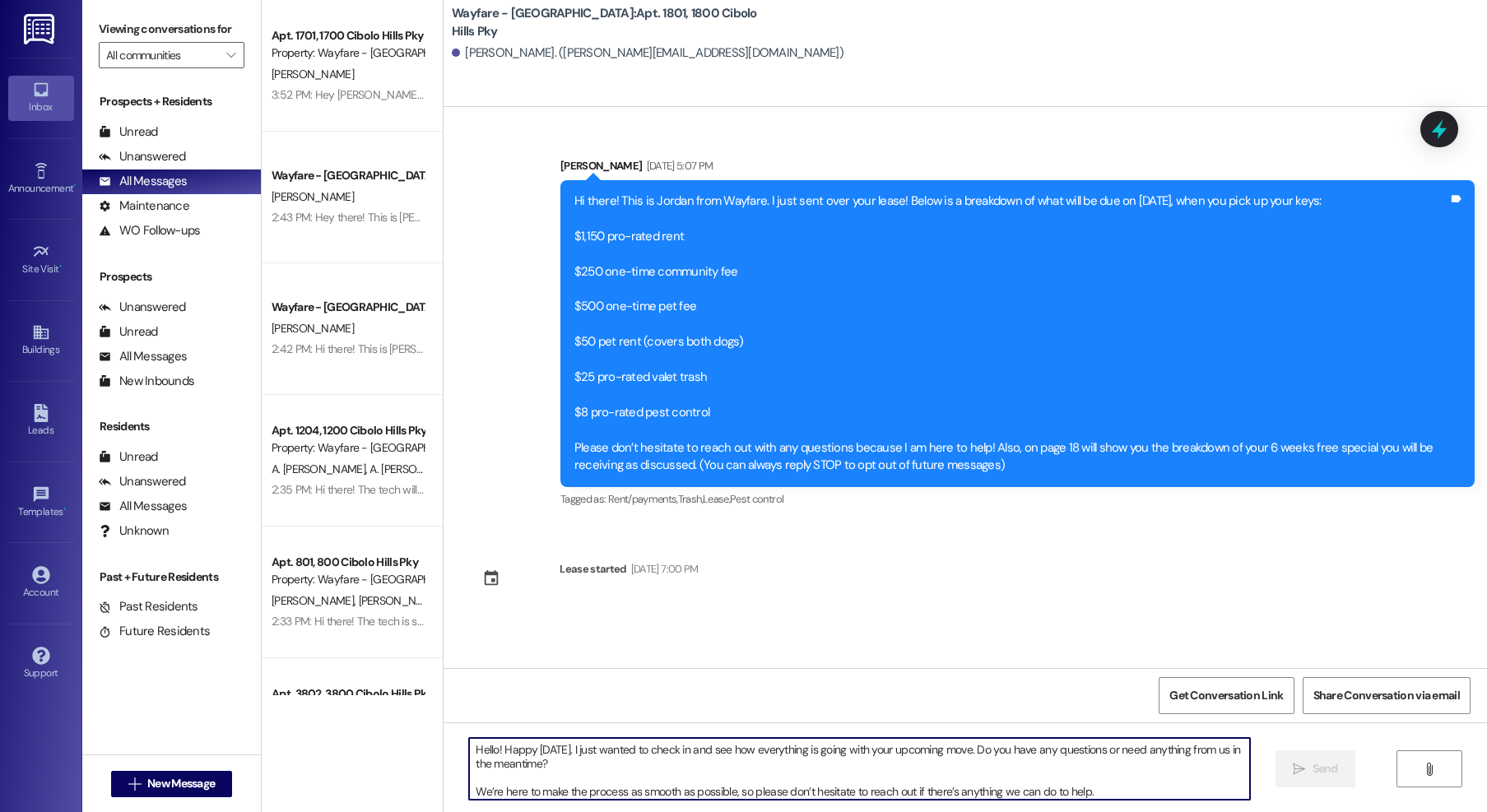
scroll to position [28, 0]
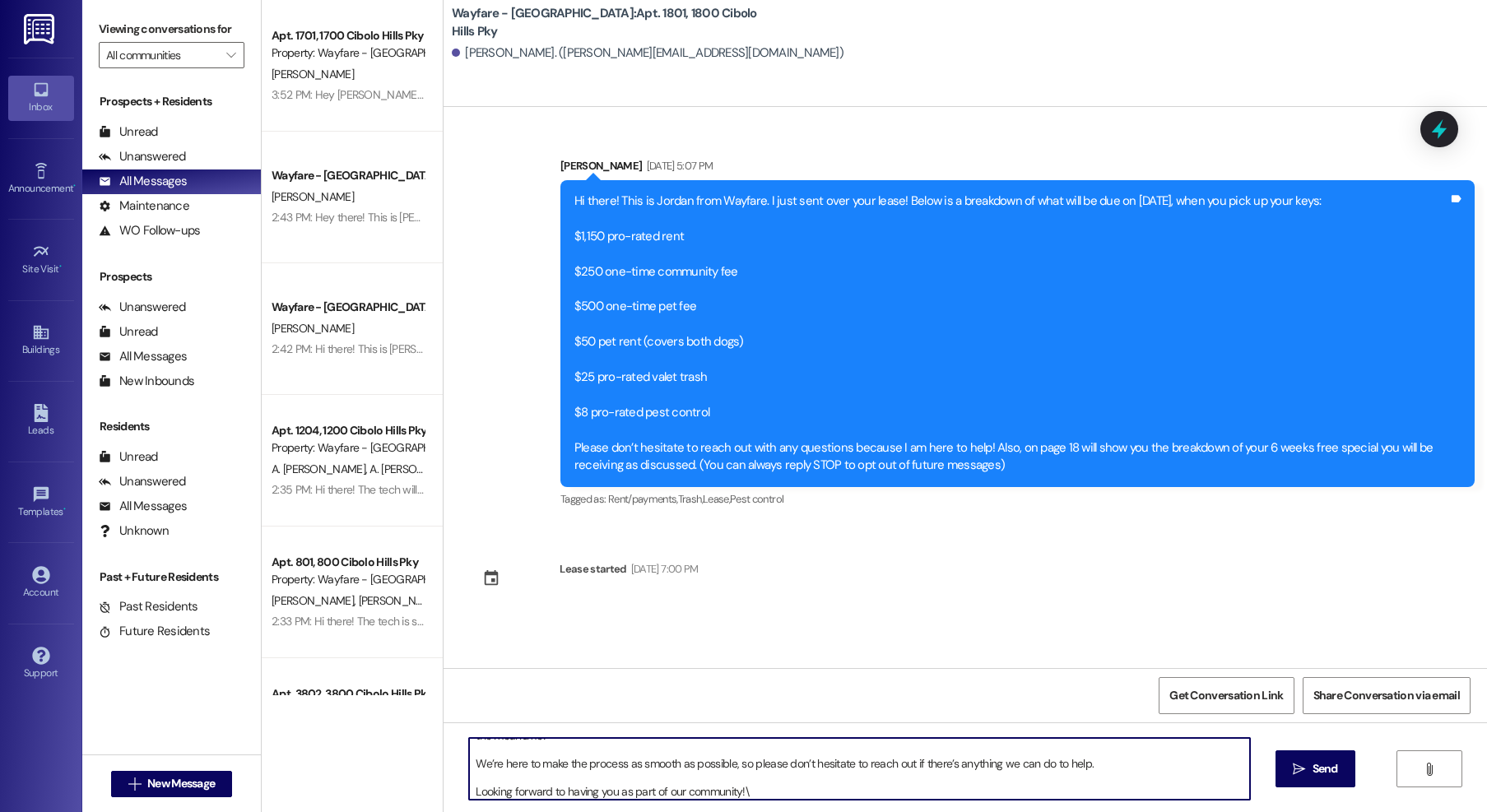
type textarea "Hello! Happy Monday. I just wanted to check in and see how everything is going …"
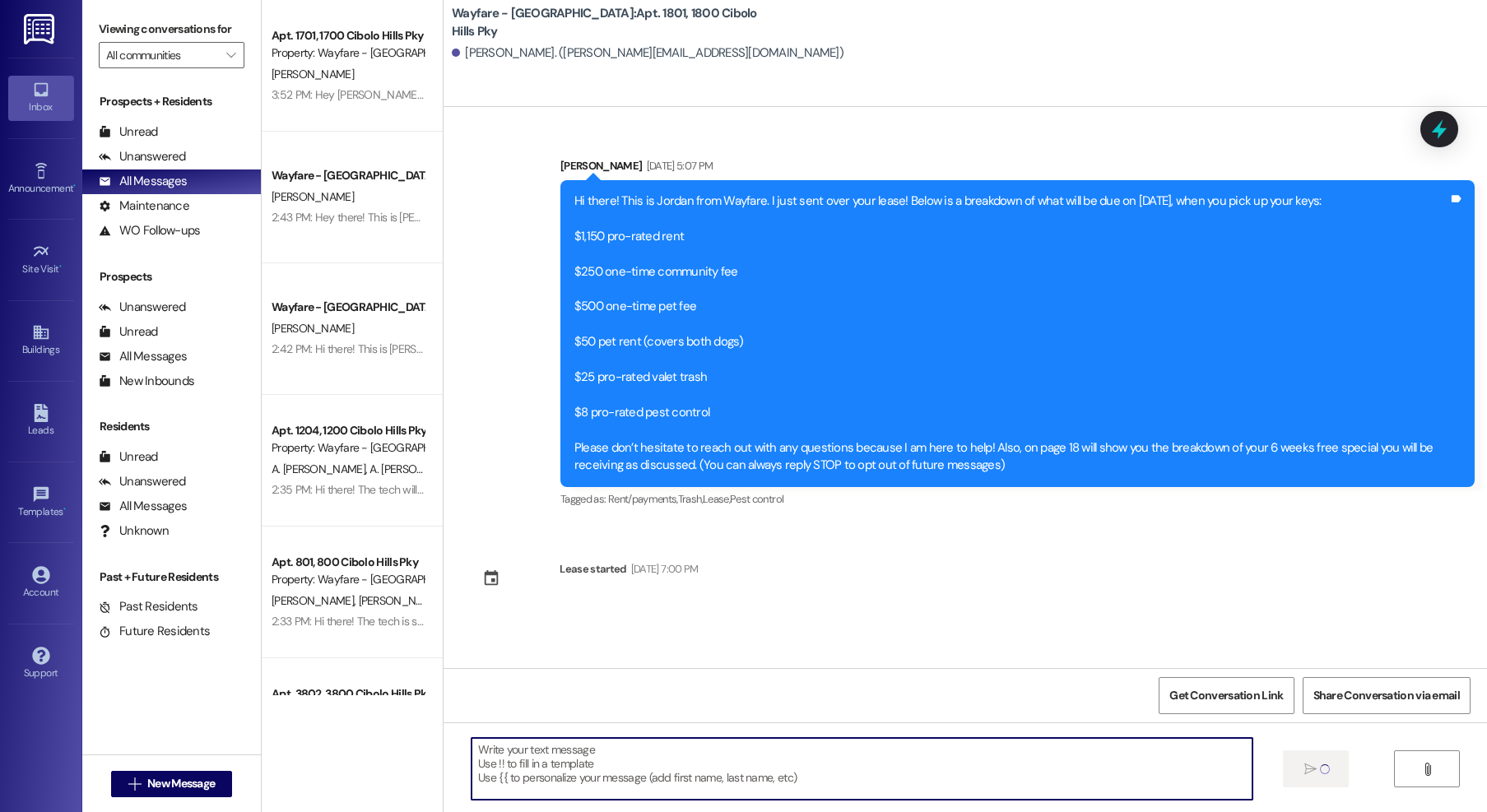
scroll to position [0, 0]
click at [191, 777] on span "New Message" at bounding box center [181, 783] width 67 height 18
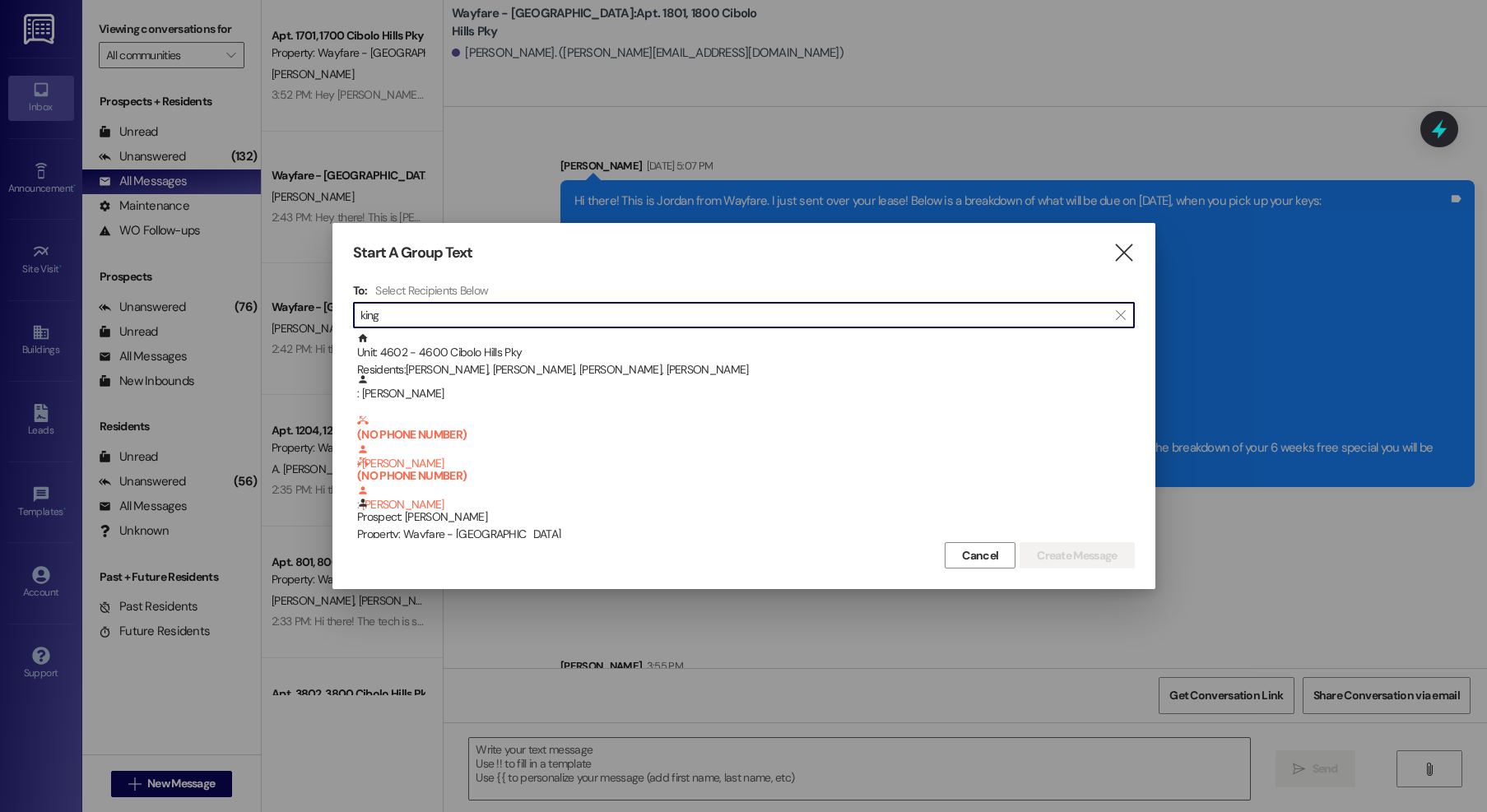
scroll to position [206, 0]
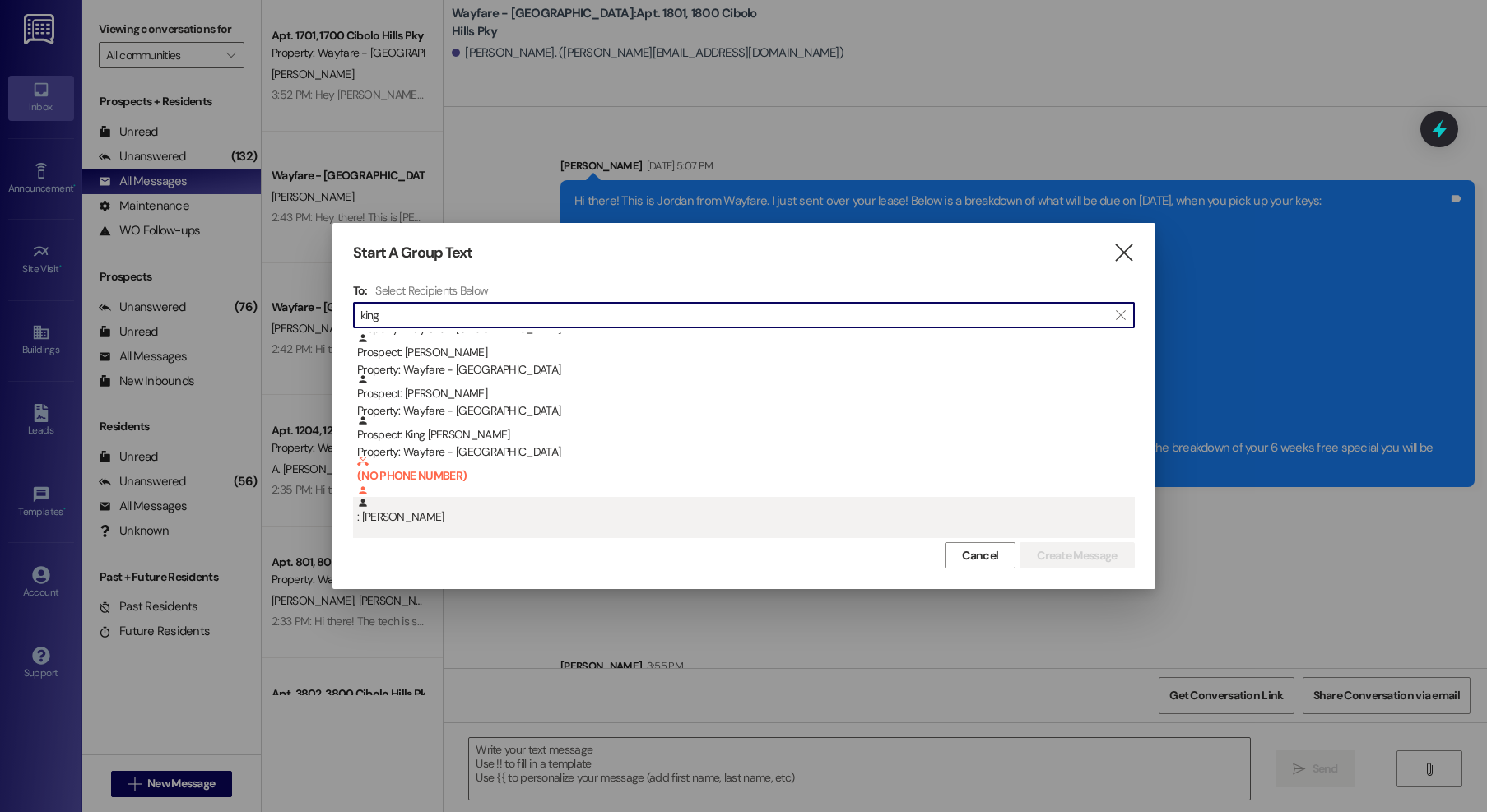
type input "king"
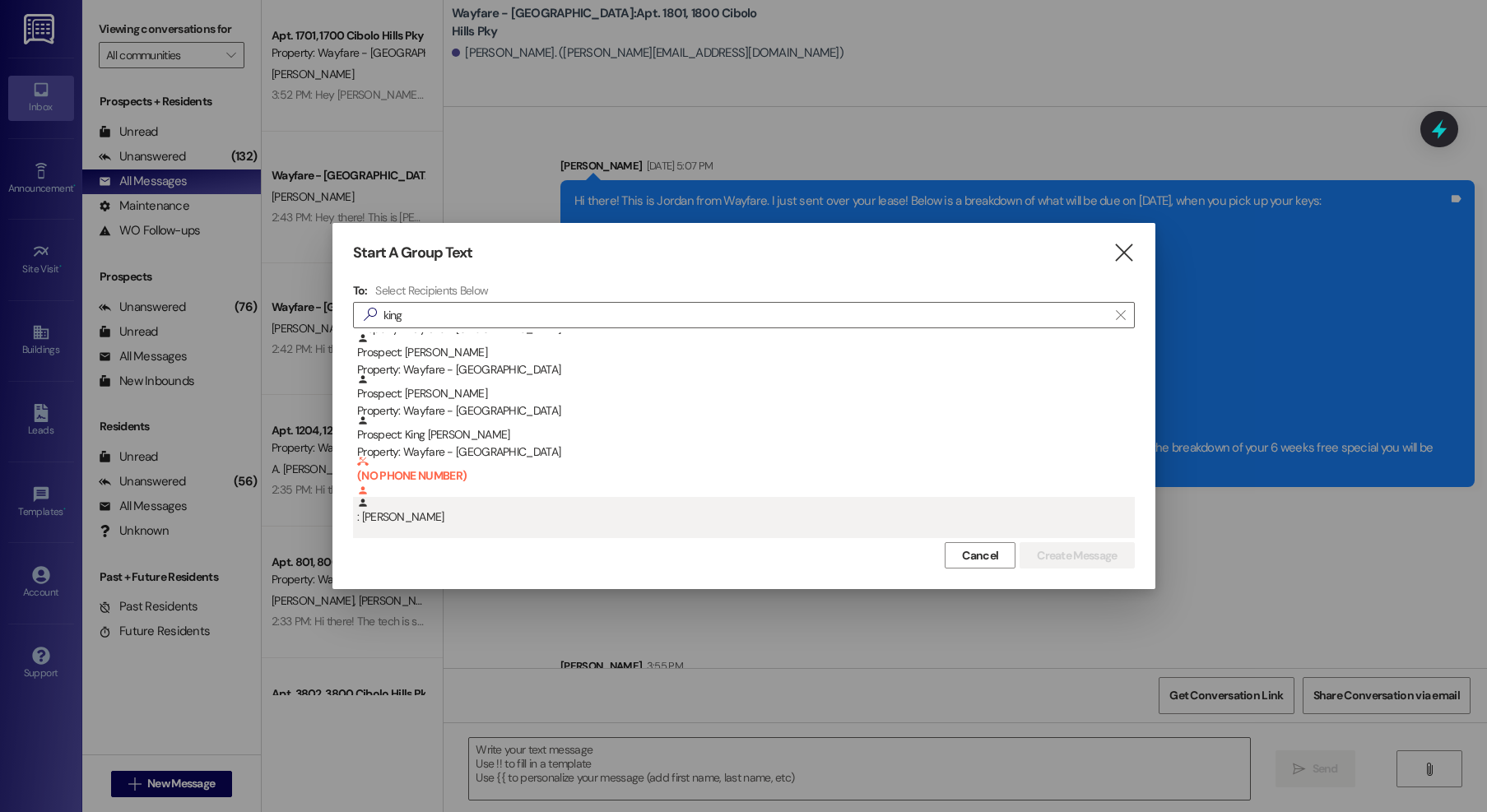
click at [486, 526] on div ": Ronny King" at bounding box center [744, 517] width 782 height 41
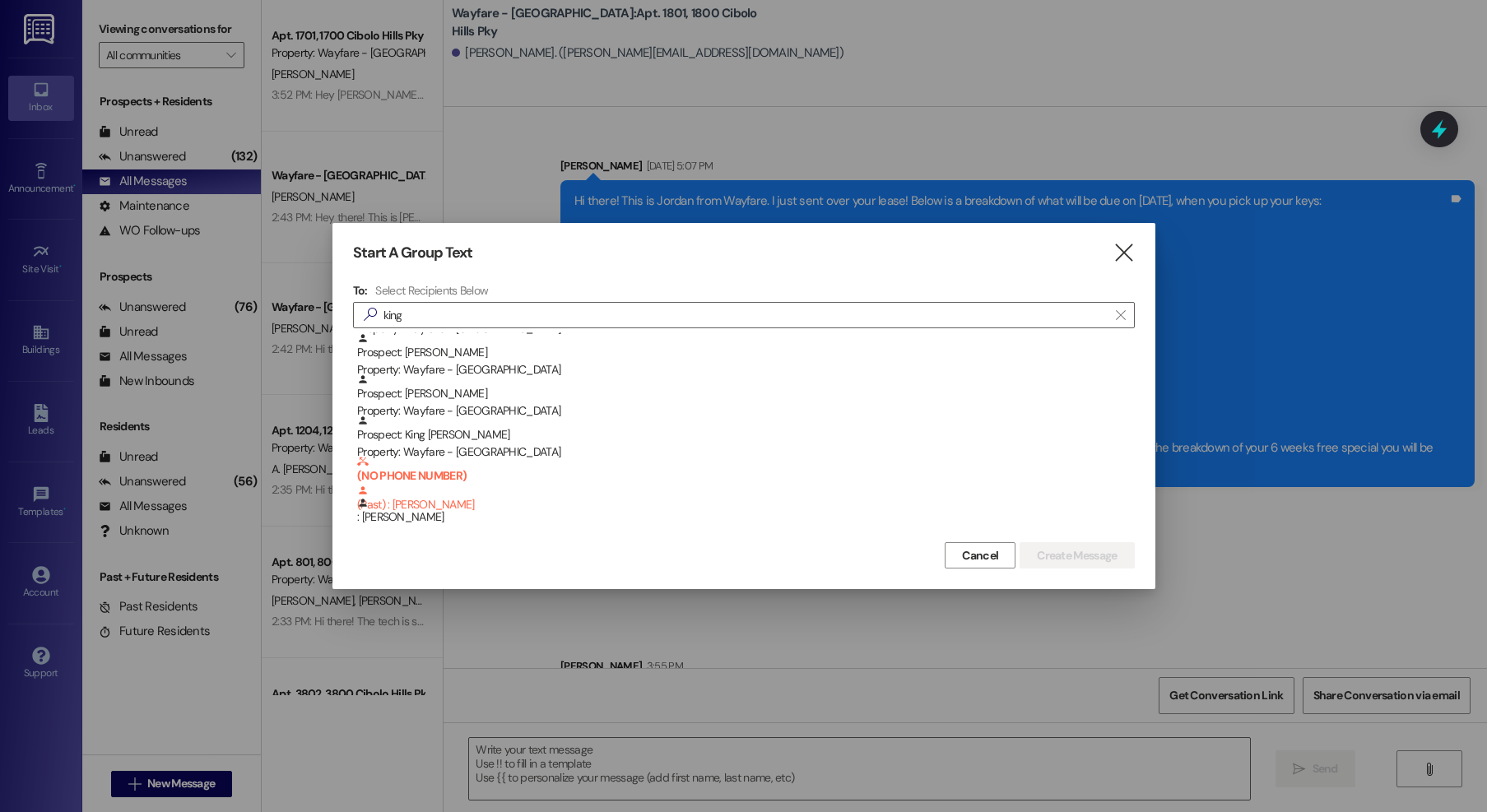
scroll to position [182, 0]
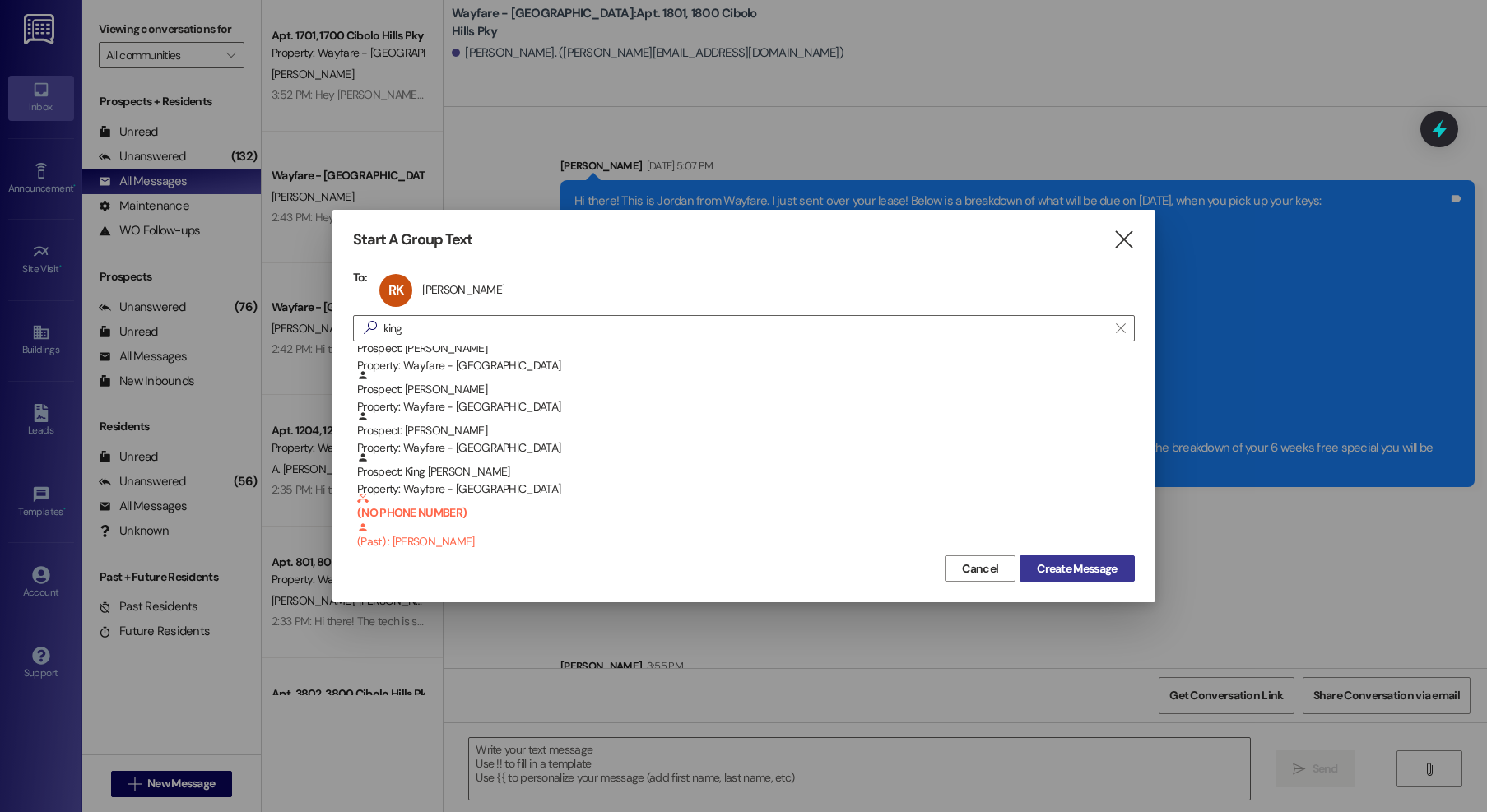
click at [1079, 567] on span "Create Message" at bounding box center [1076, 569] width 80 height 18
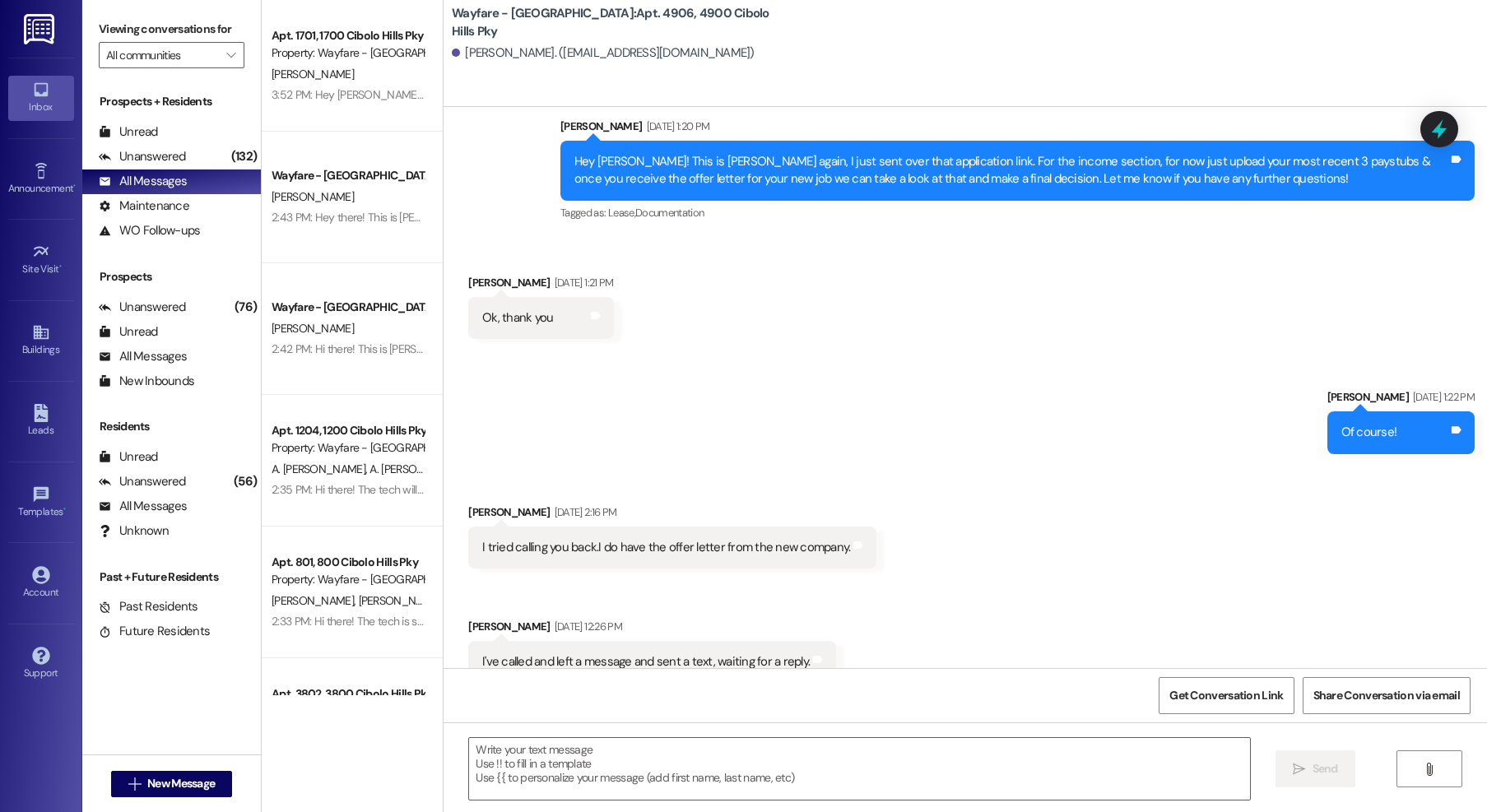
scroll to position [236, 0]
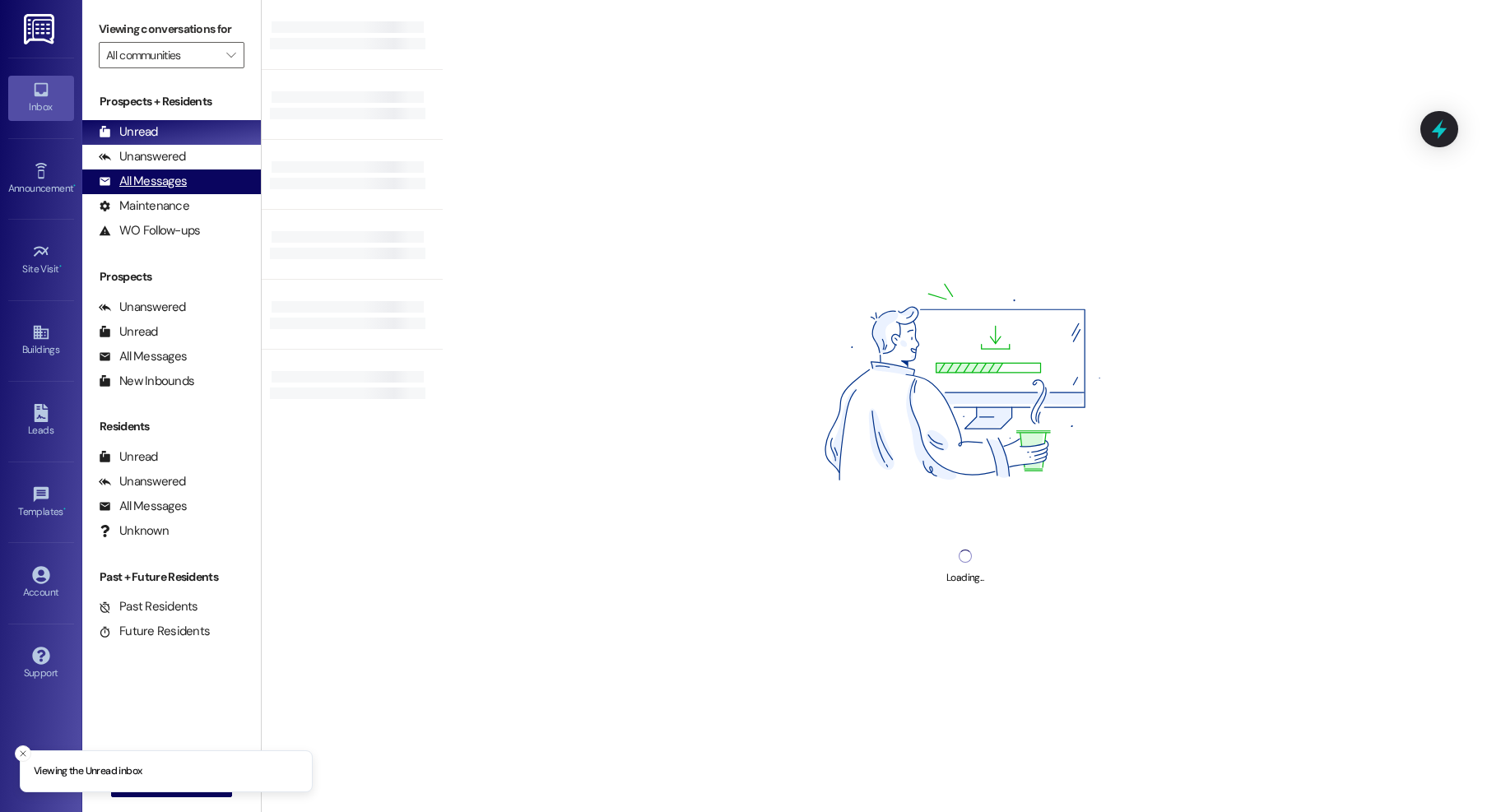
click at [161, 181] on div "All Messages" at bounding box center [142, 181] width 88 height 18
click at [180, 176] on div "All Messages" at bounding box center [142, 181] width 88 height 18
click at [133, 181] on div "All Messages" at bounding box center [142, 181] width 88 height 18
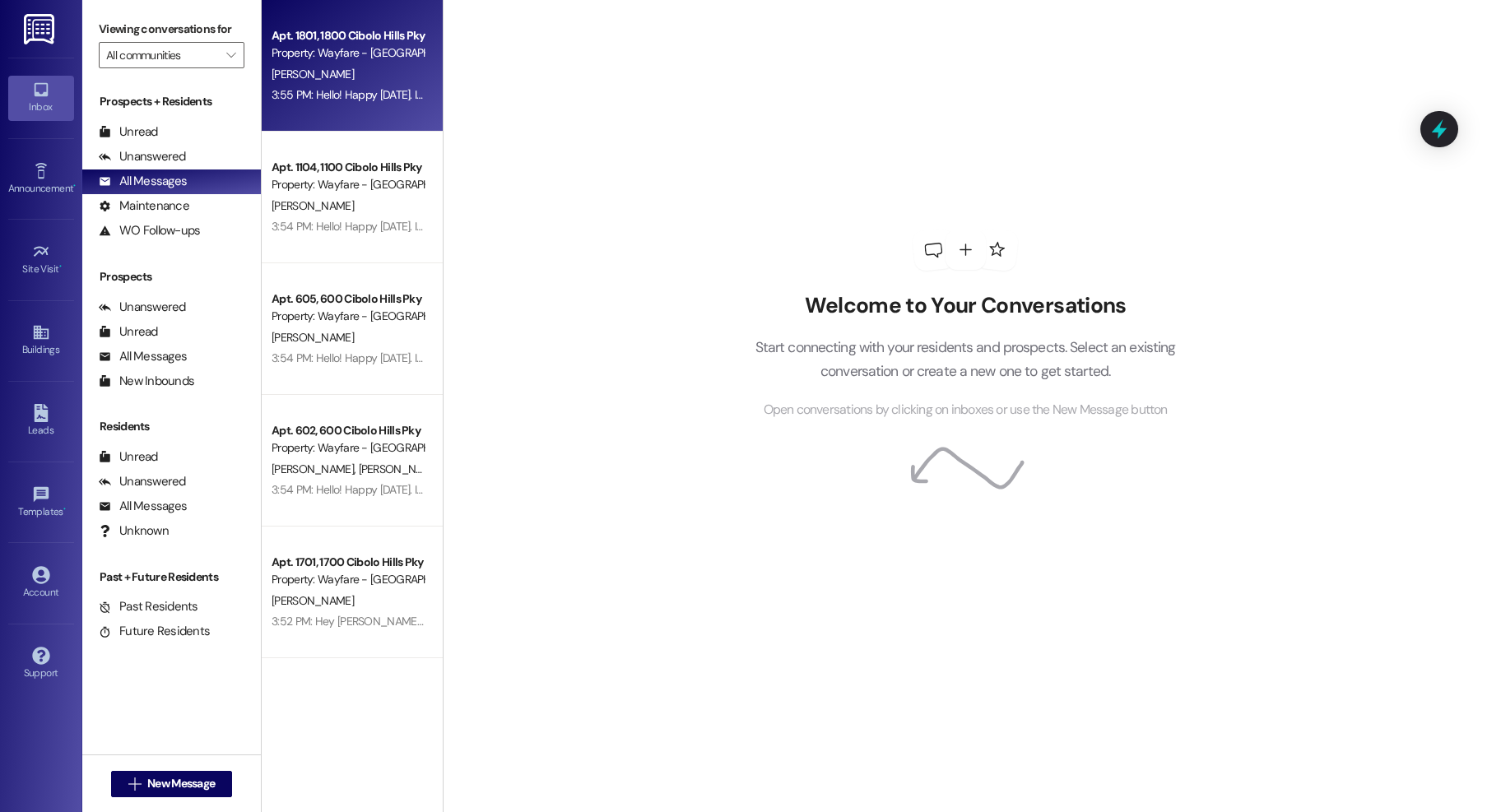
click at [385, 72] on div "[PERSON_NAME]" at bounding box center [348, 74] width 156 height 20
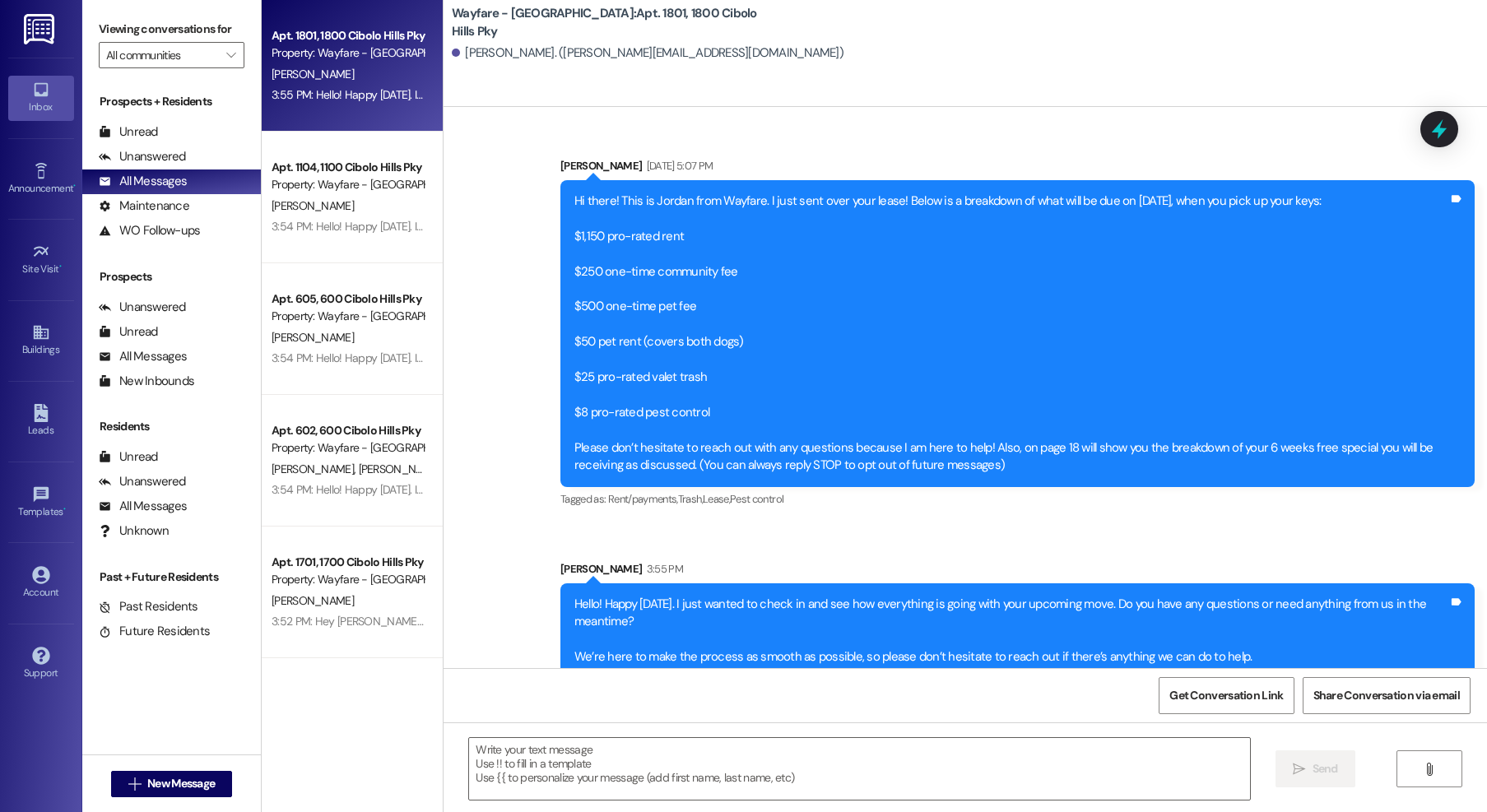
scroll to position [156, 0]
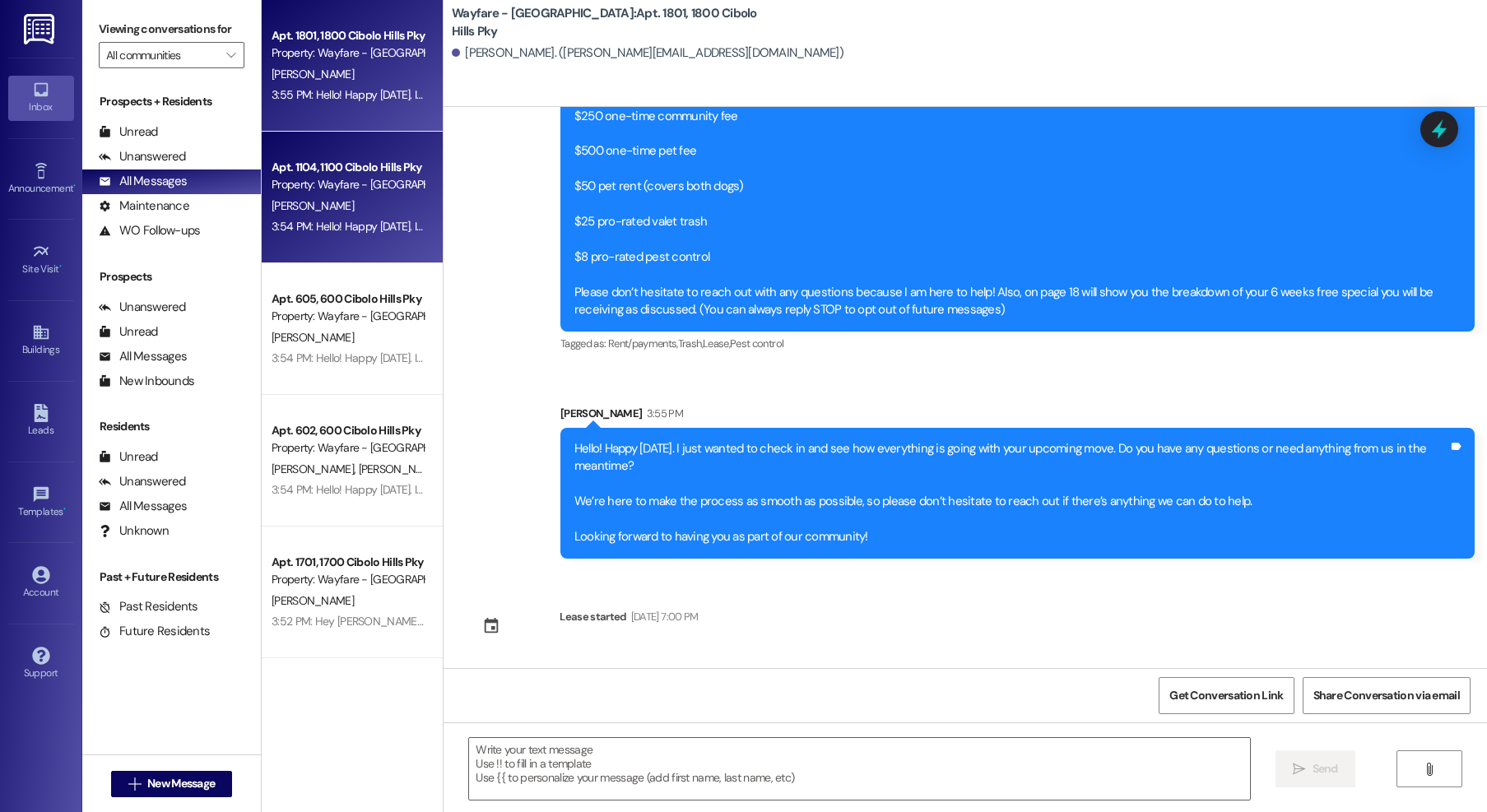
click at [348, 192] on div "Property: Wayfare - [GEOGRAPHIC_DATA]" at bounding box center [348, 184] width 152 height 18
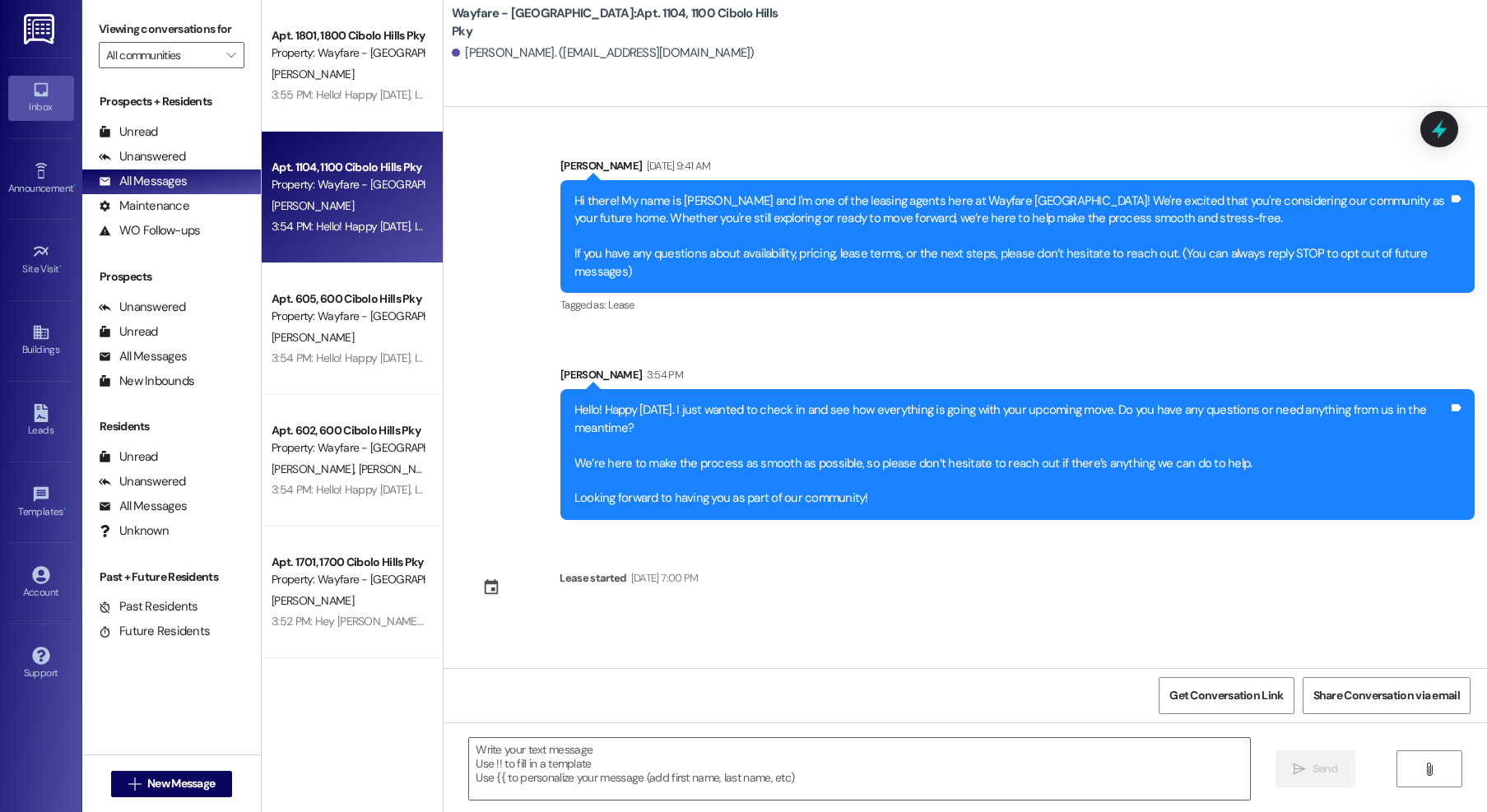
scroll to position [0, 0]
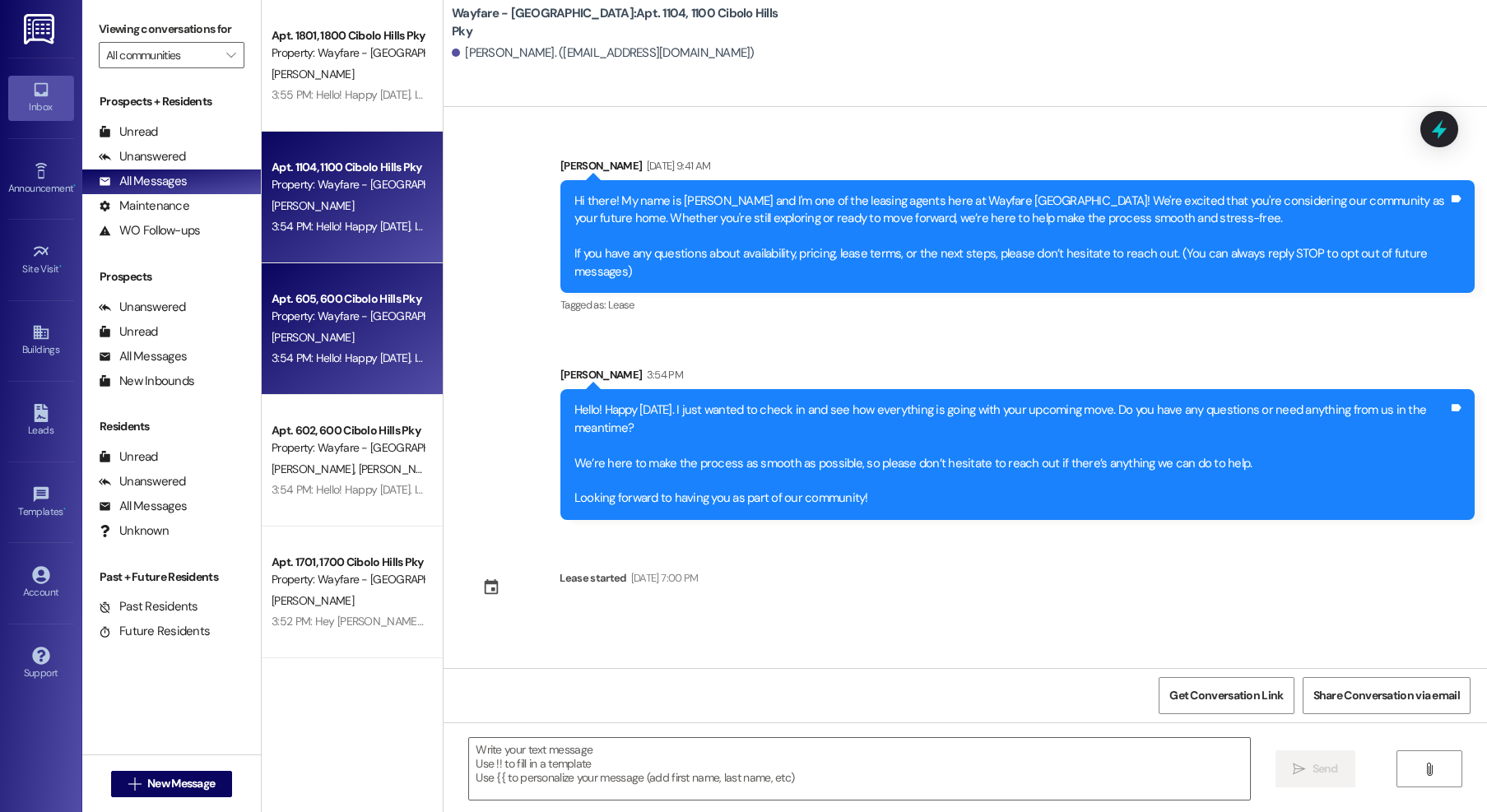
click at [322, 367] on div "3:54 PM: Hello! Happy Monday. I just wanted to check in and see how everything …" at bounding box center [348, 358] width 156 height 20
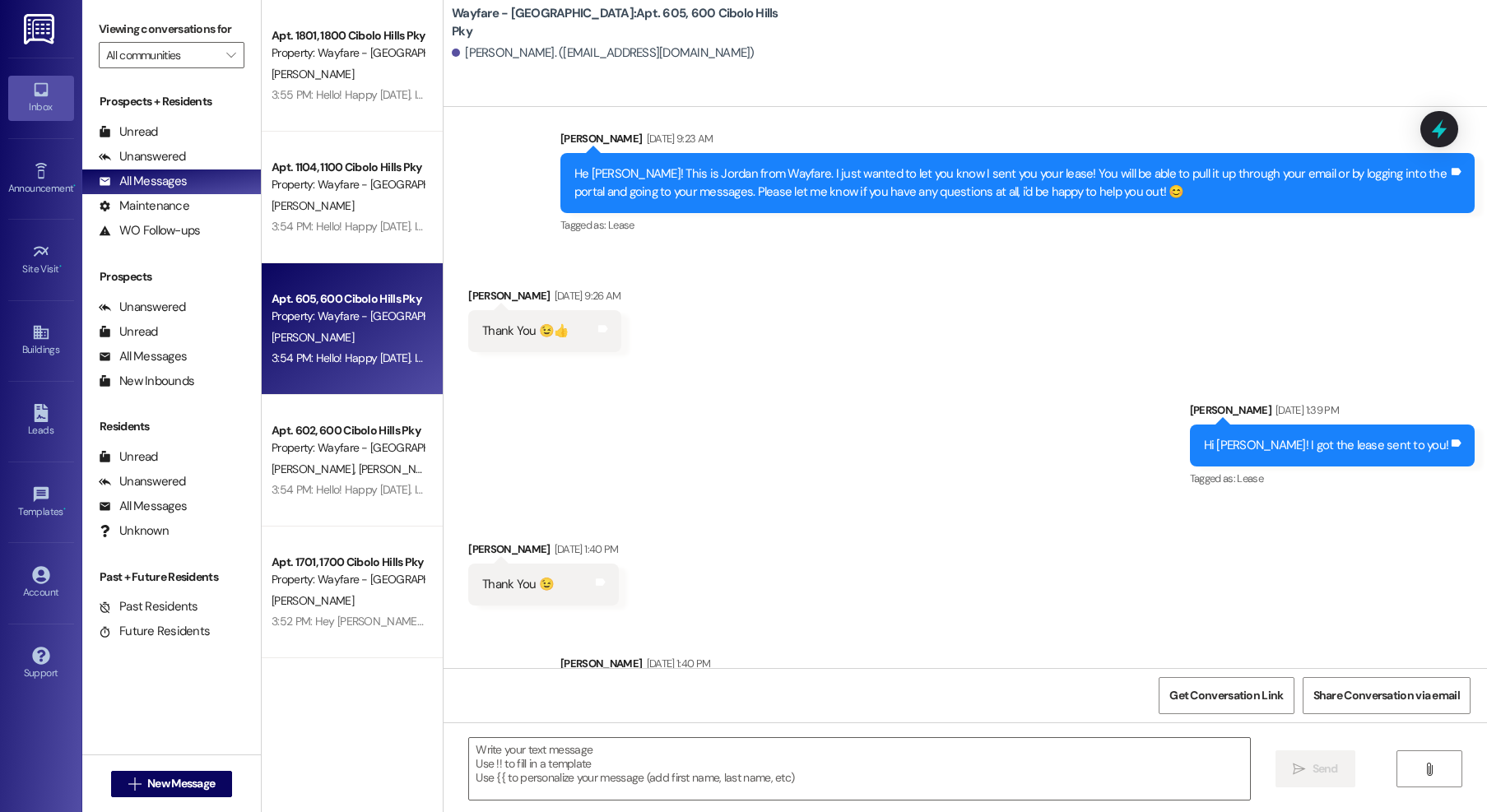
scroll to position [1539, 0]
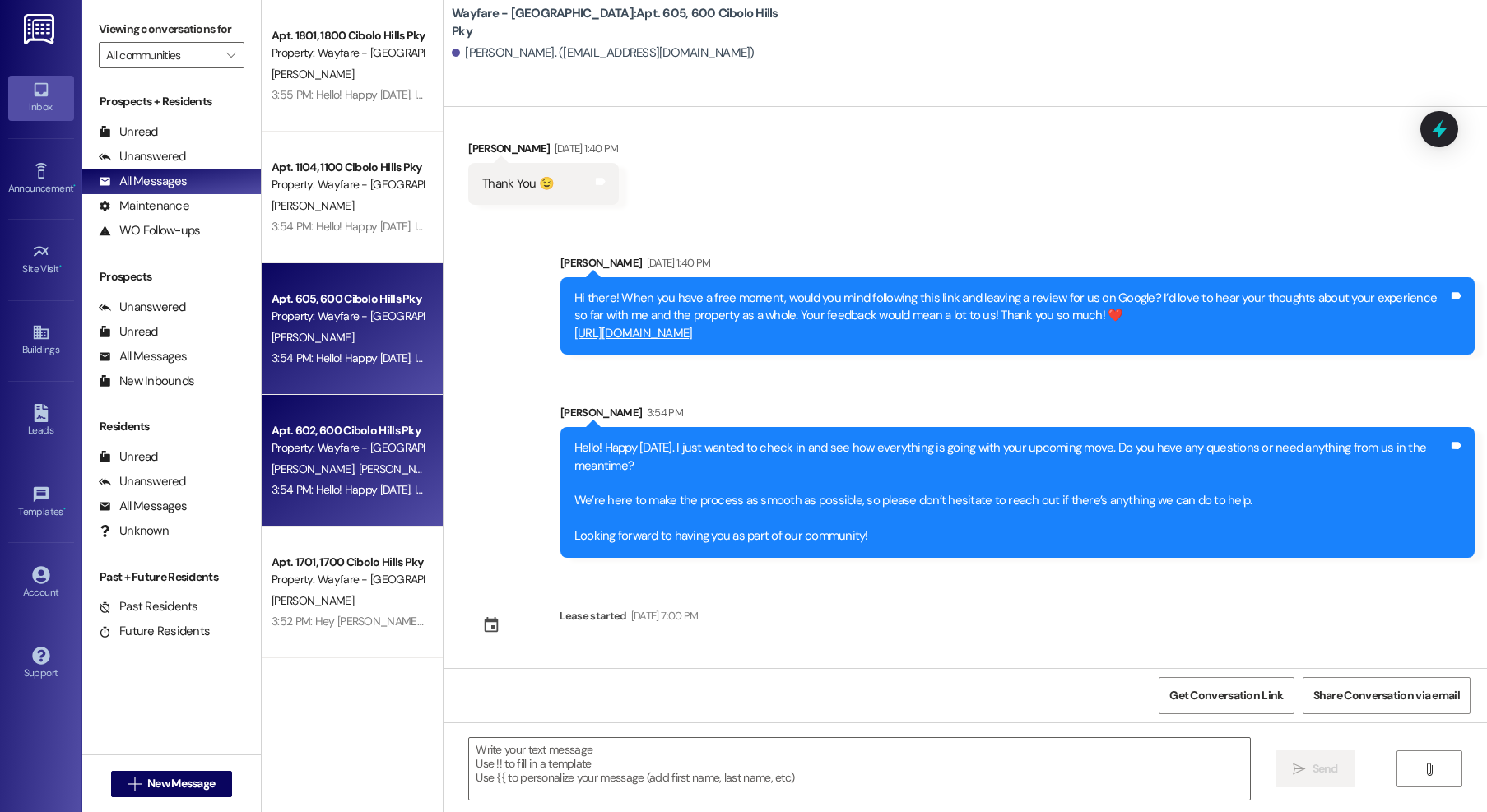
click at [339, 454] on div "Property: Wayfare - [GEOGRAPHIC_DATA]" at bounding box center [348, 448] width 152 height 18
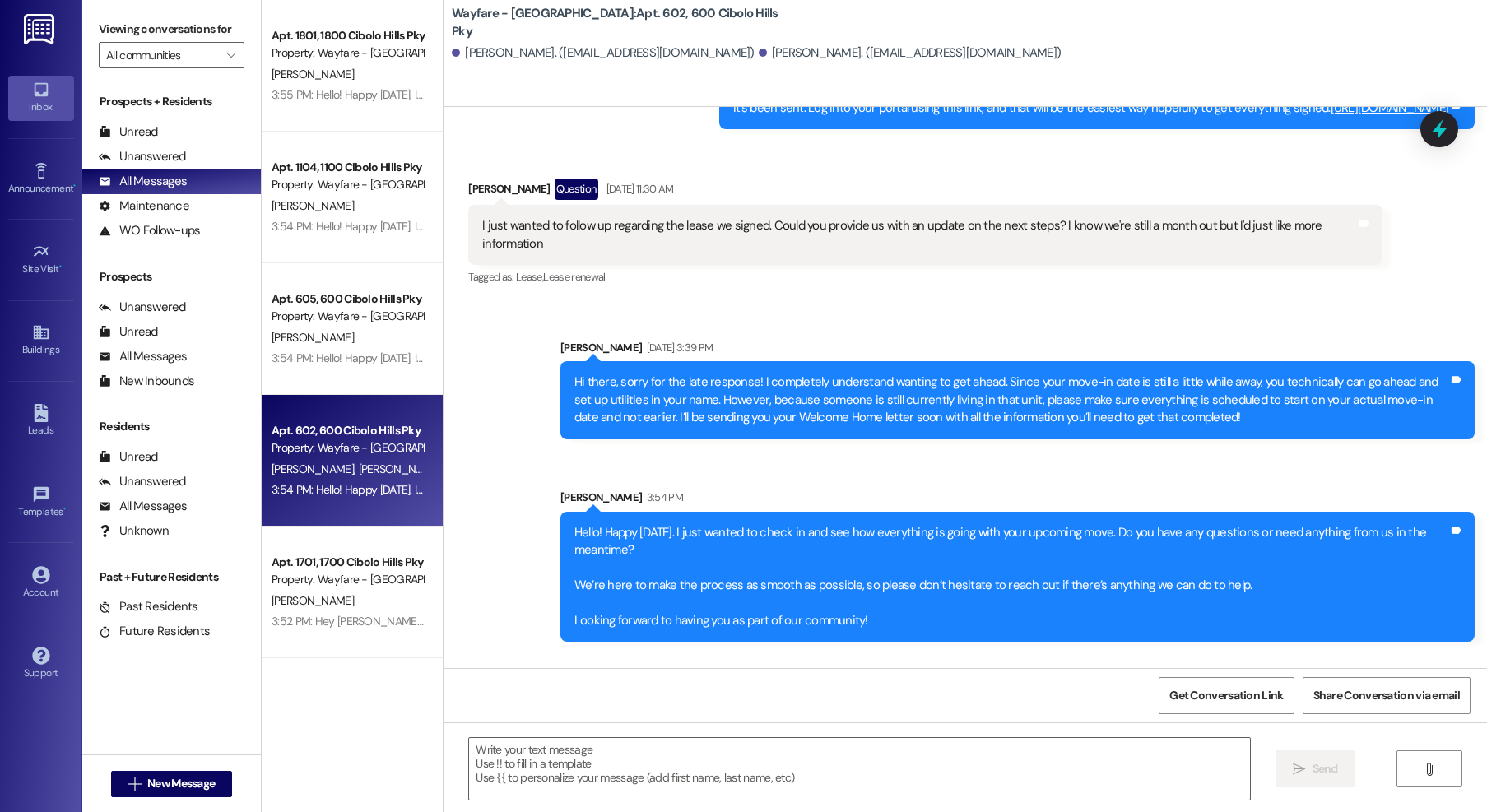
scroll to position [1732, 0]
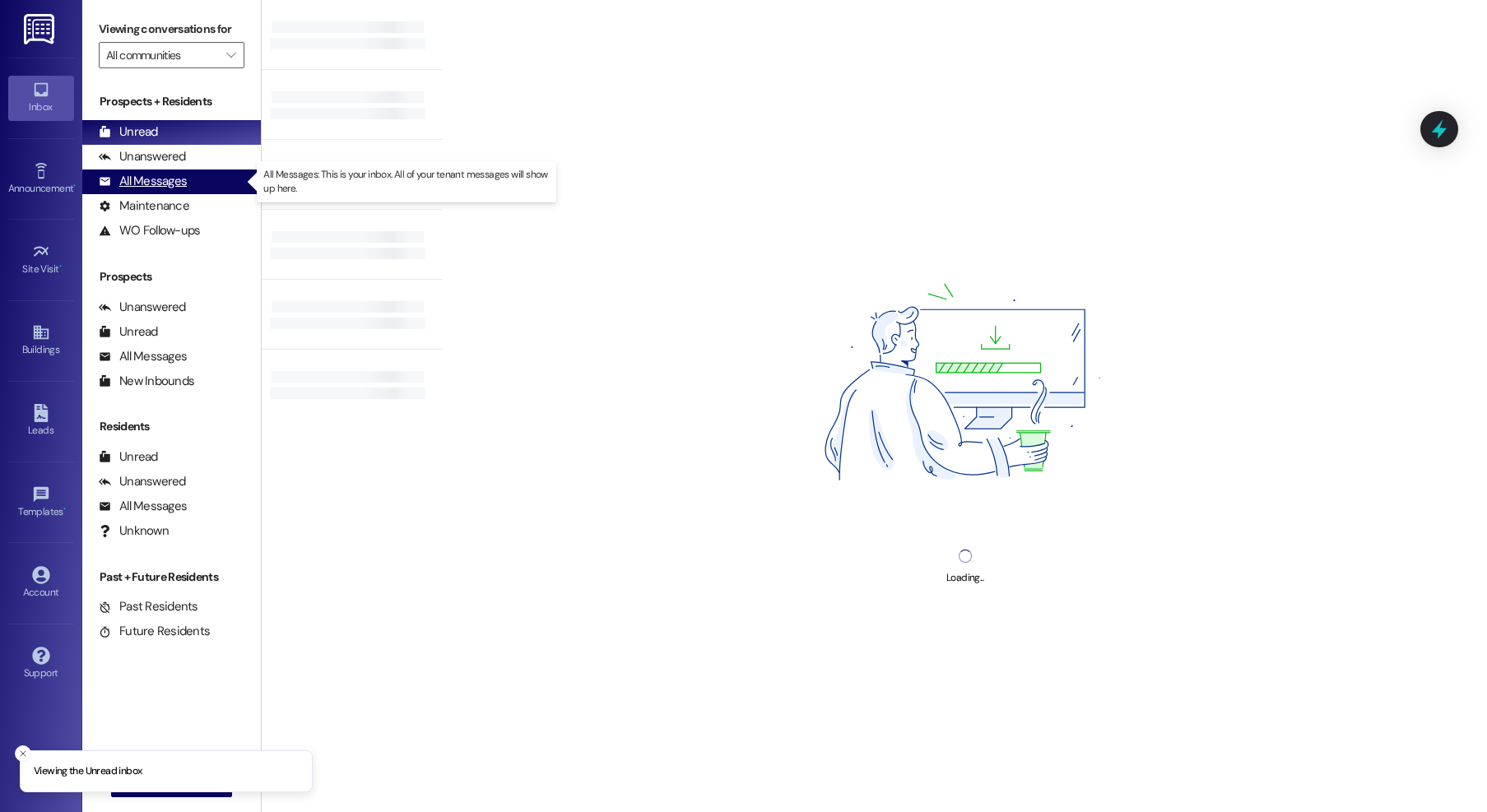
click at [163, 174] on div "All Messages" at bounding box center [142, 181] width 88 height 18
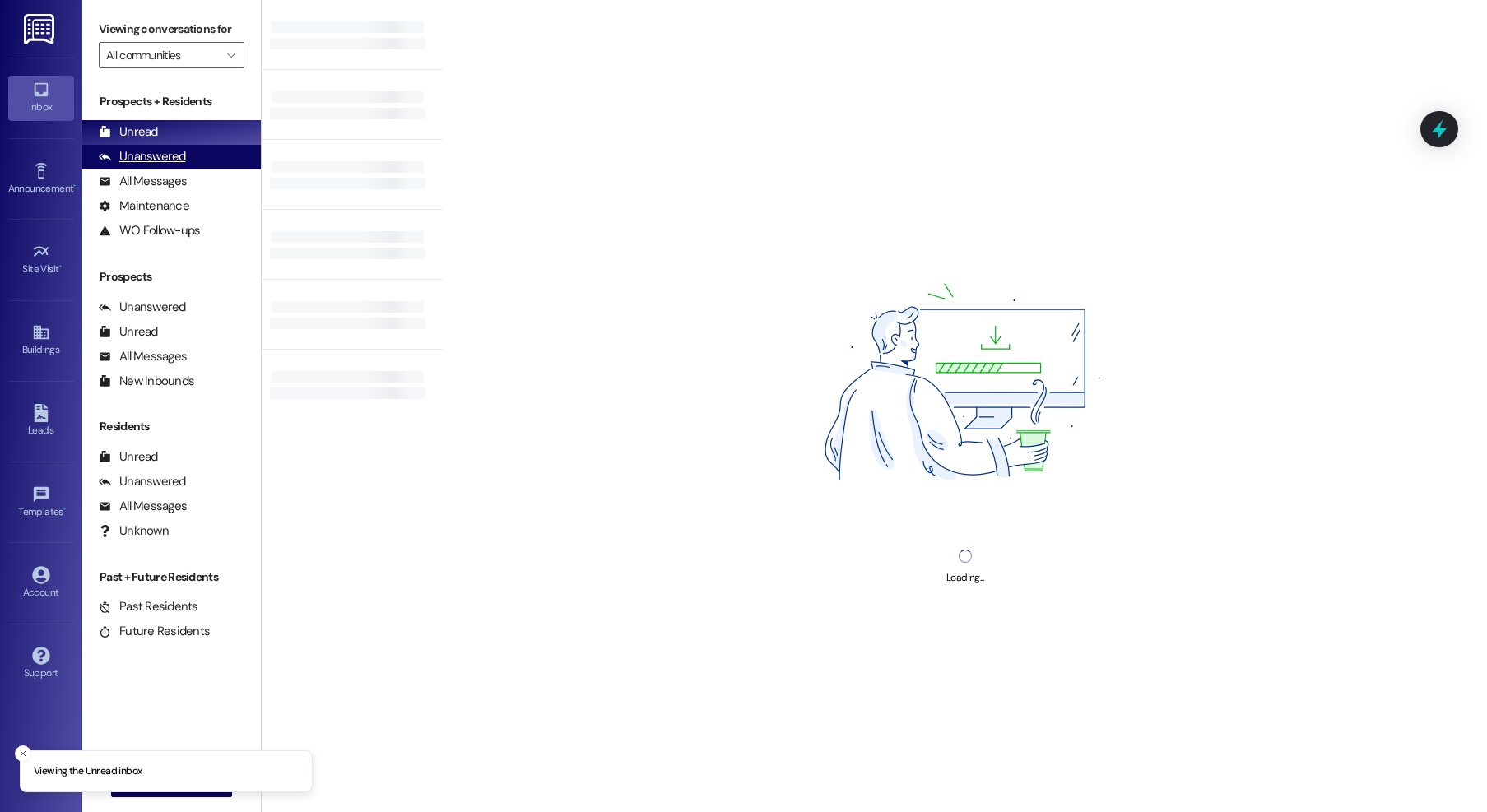
click at [168, 167] on div "Unanswered (0)" at bounding box center [172, 157] width 178 height 24
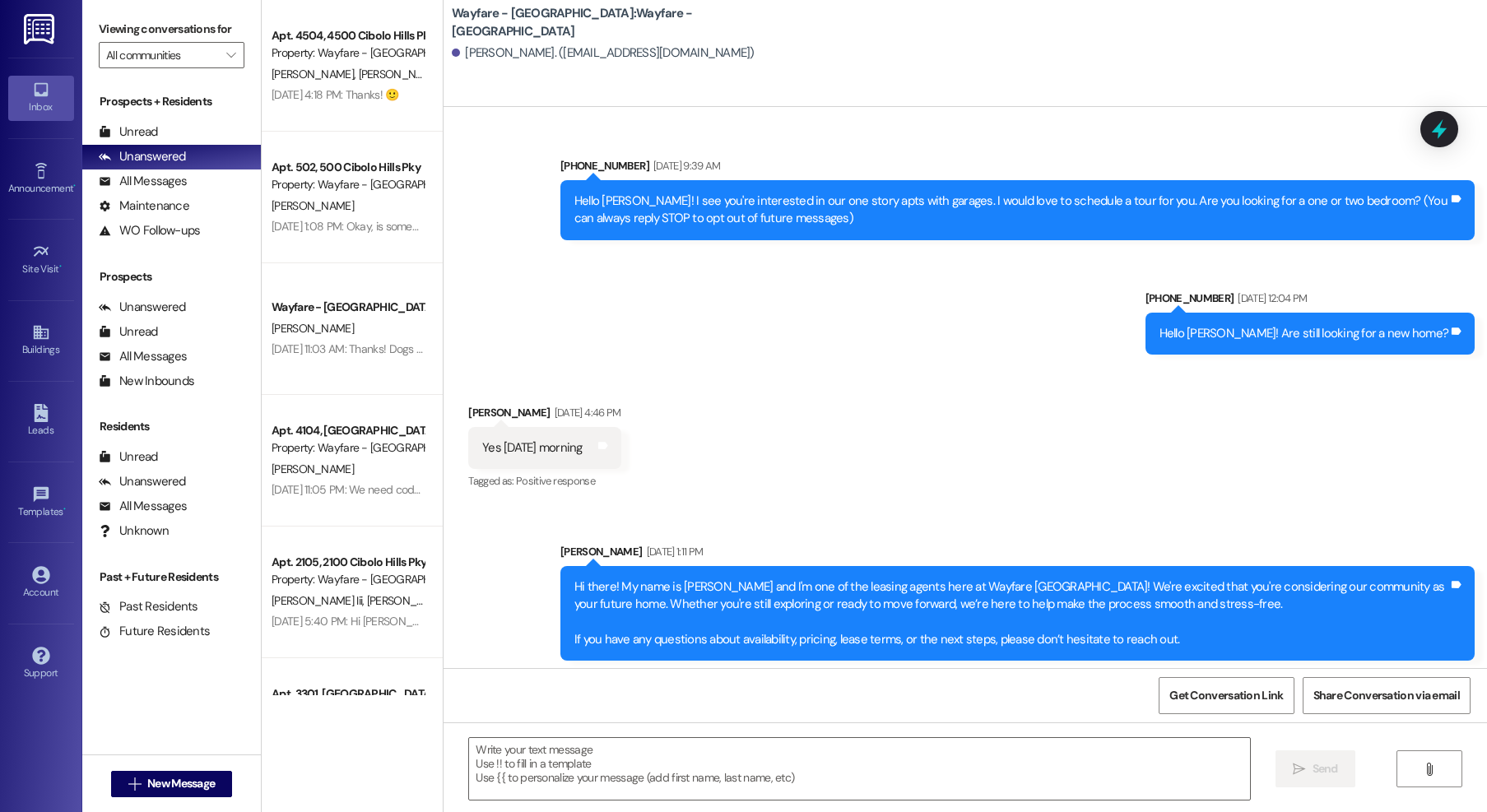
scroll to position [30, 0]
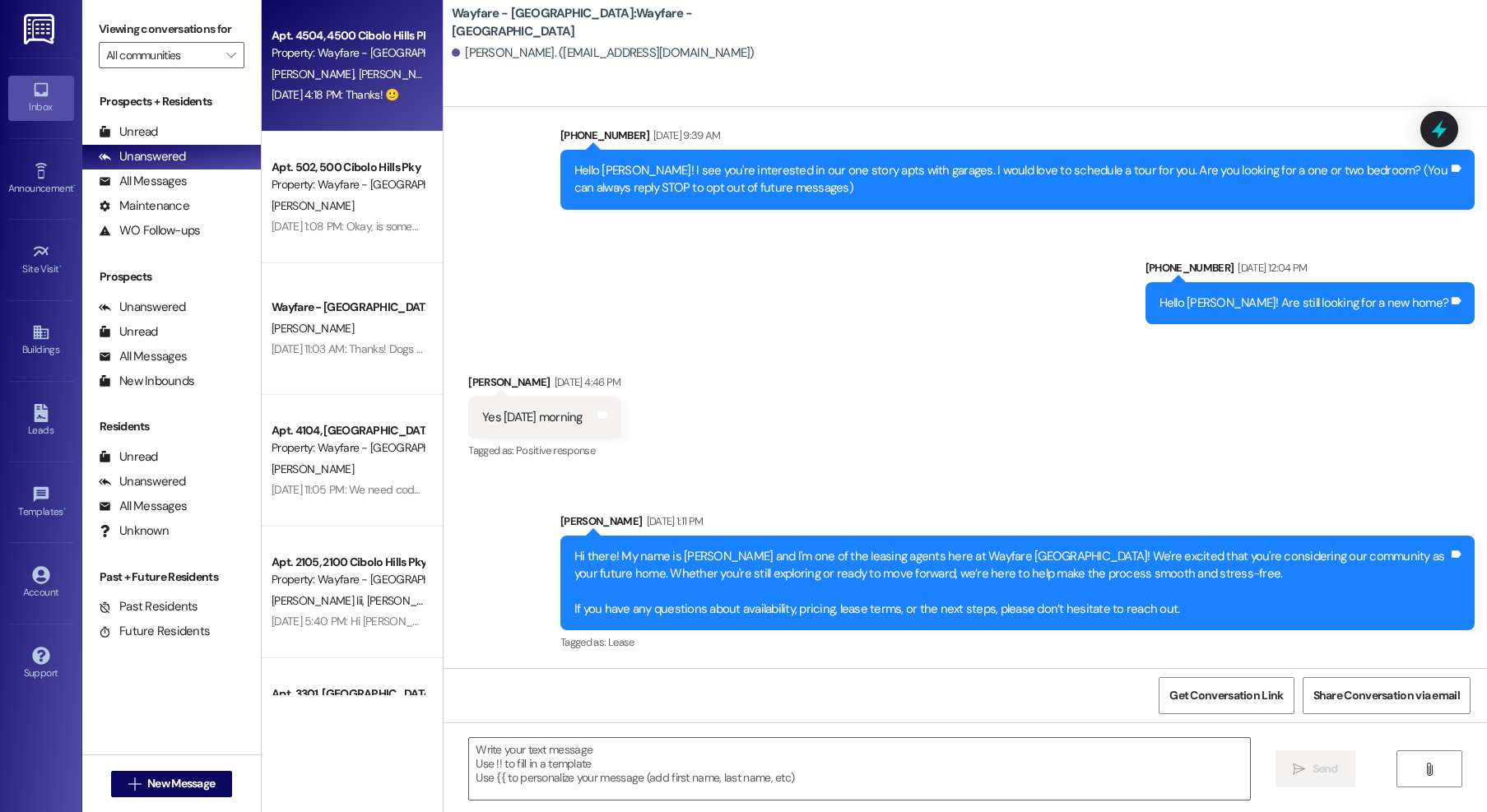
click at [331, 45] on div "Property: Wayfare - [GEOGRAPHIC_DATA]" at bounding box center [348, 53] width 152 height 18
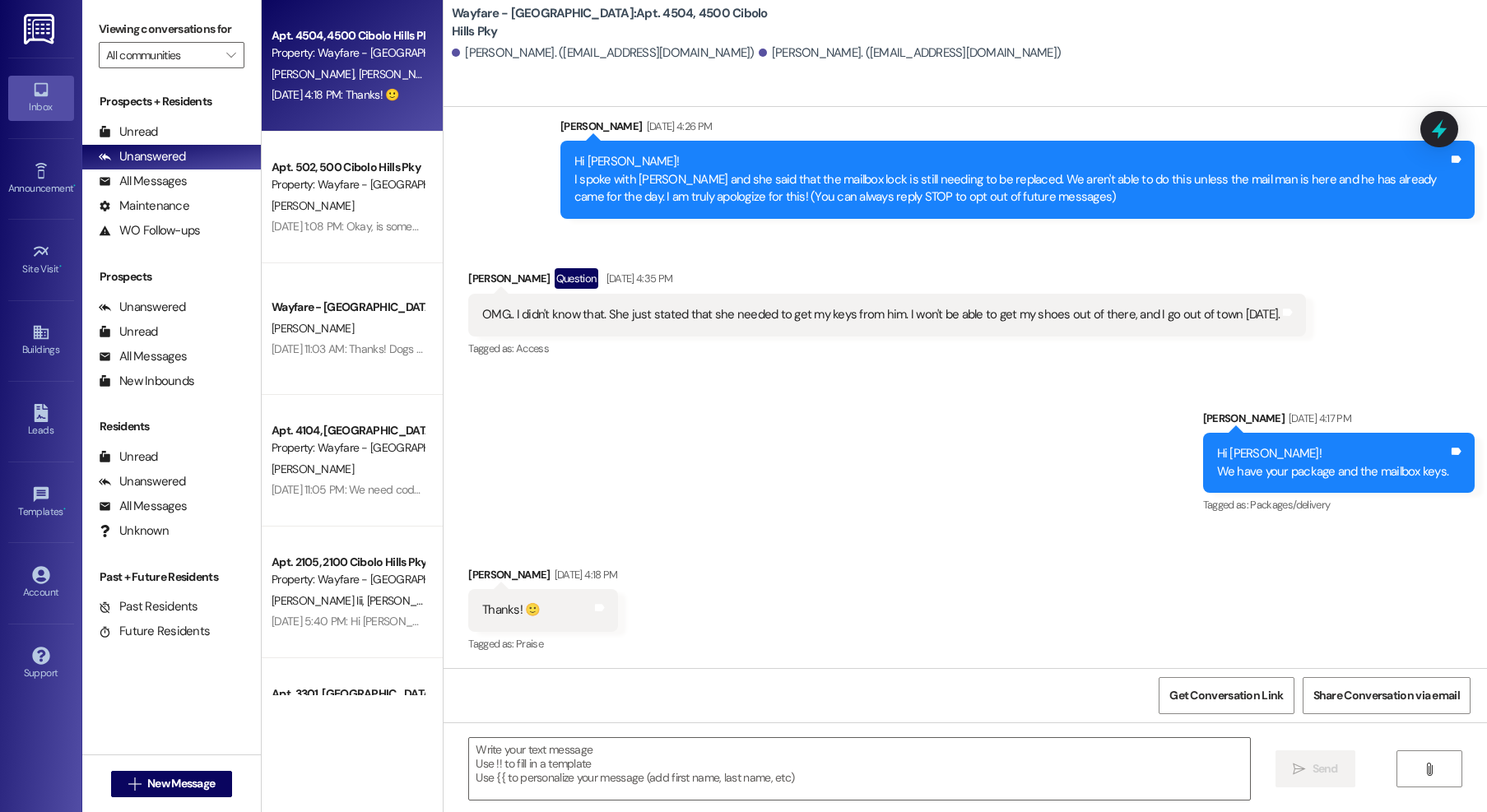
scroll to position [321, 0]
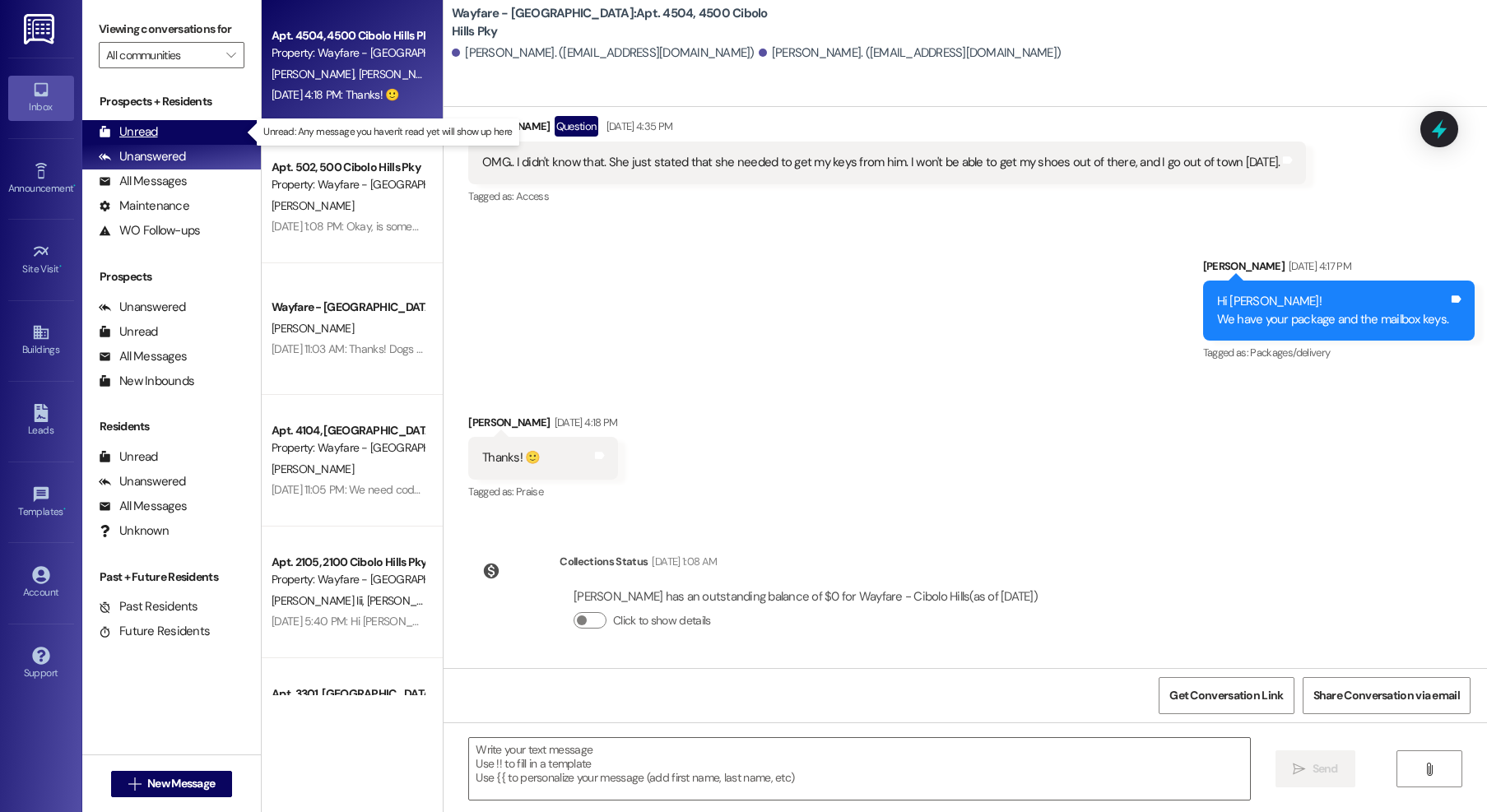
click at [173, 134] on div "Unread (0)" at bounding box center [172, 132] width 178 height 24
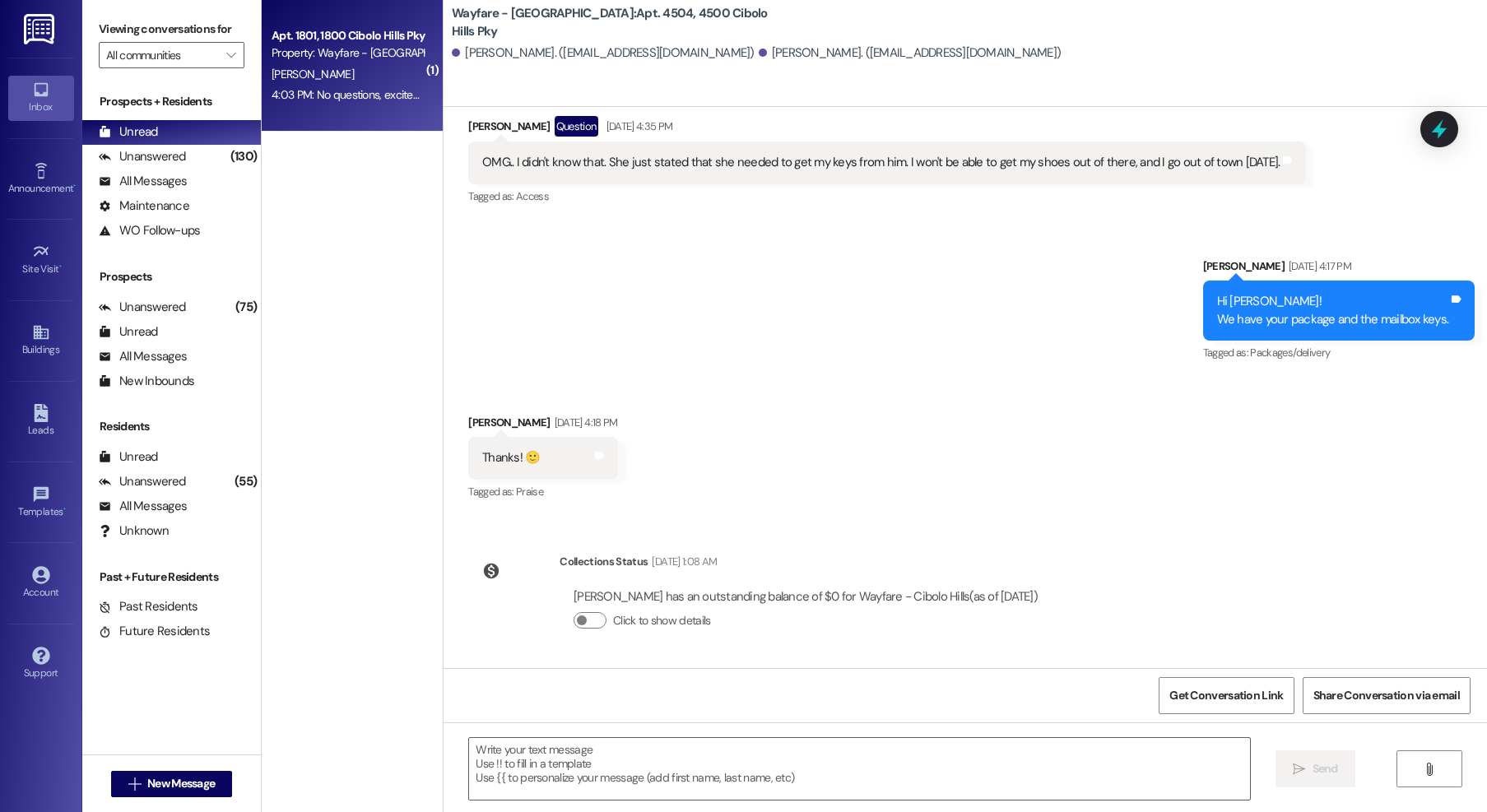
click at [347, 115] on div "Apt. 1801, 1800 Cibolo Hills Pky Property: Wayfare - [GEOGRAPHIC_DATA] [PERSON_…" at bounding box center [352, 66] width 181 height 131
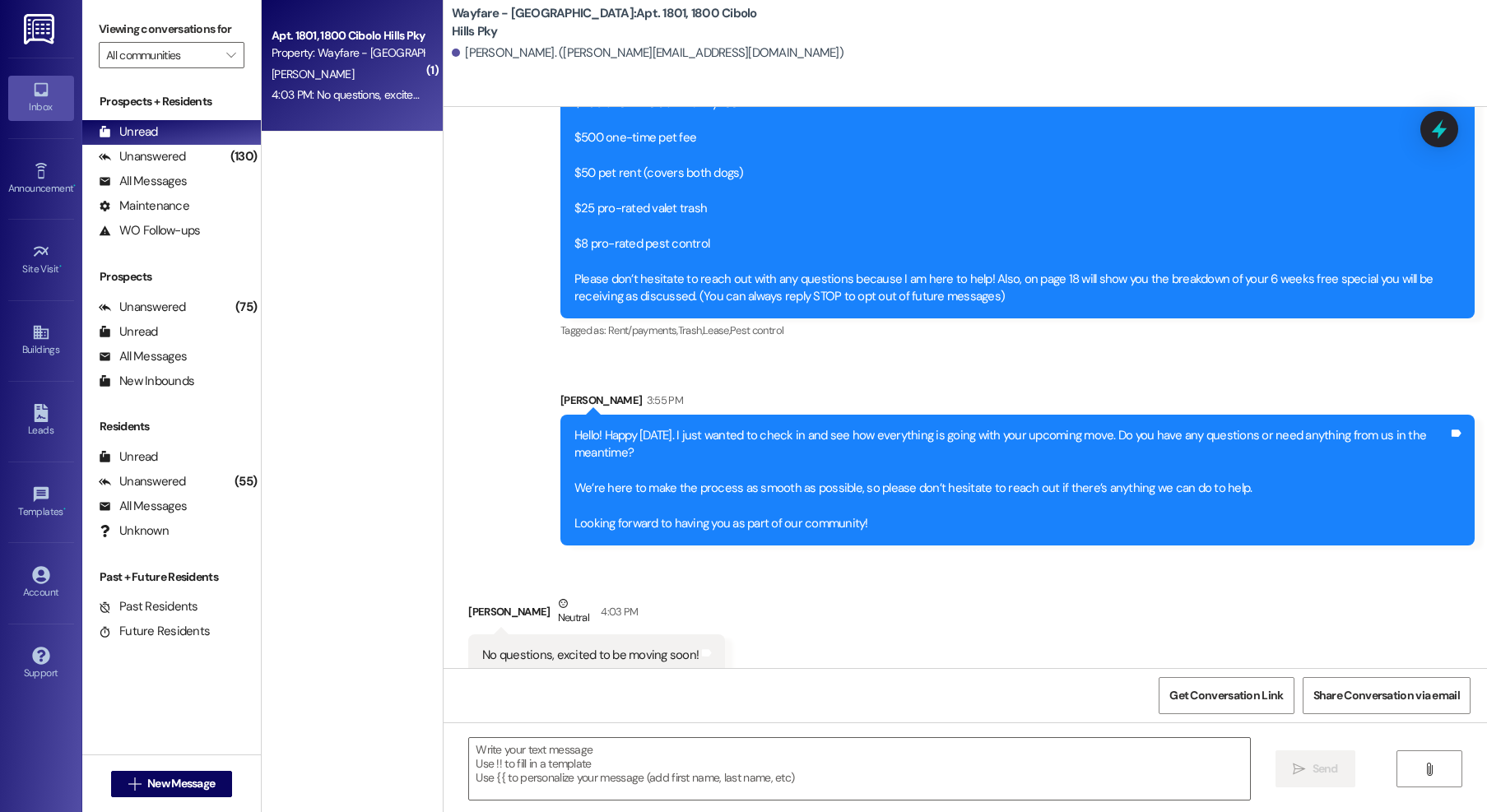
scroll to position [427, 0]
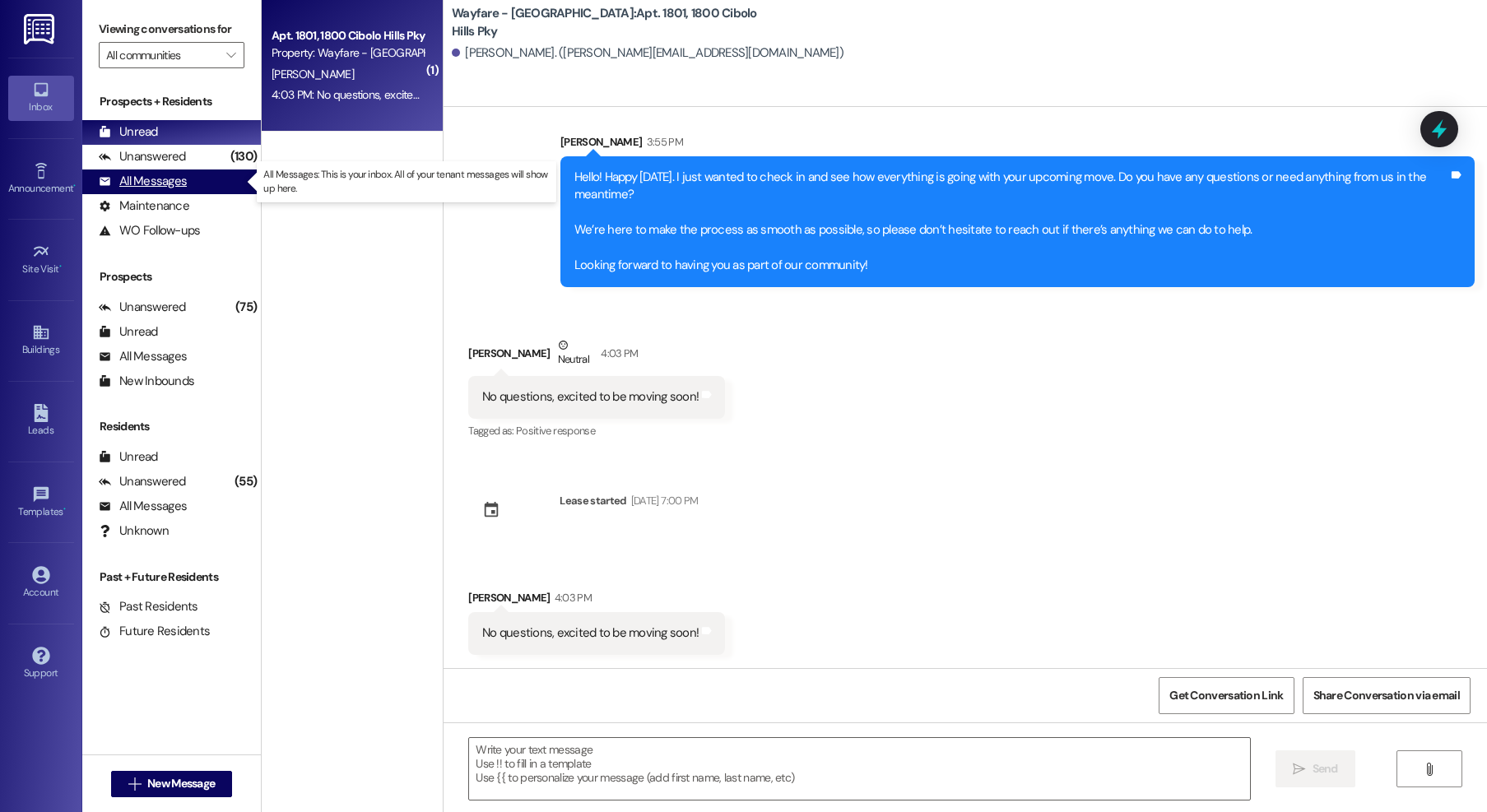
click at [125, 171] on div "All Messages (undefined)" at bounding box center [172, 181] width 178 height 24
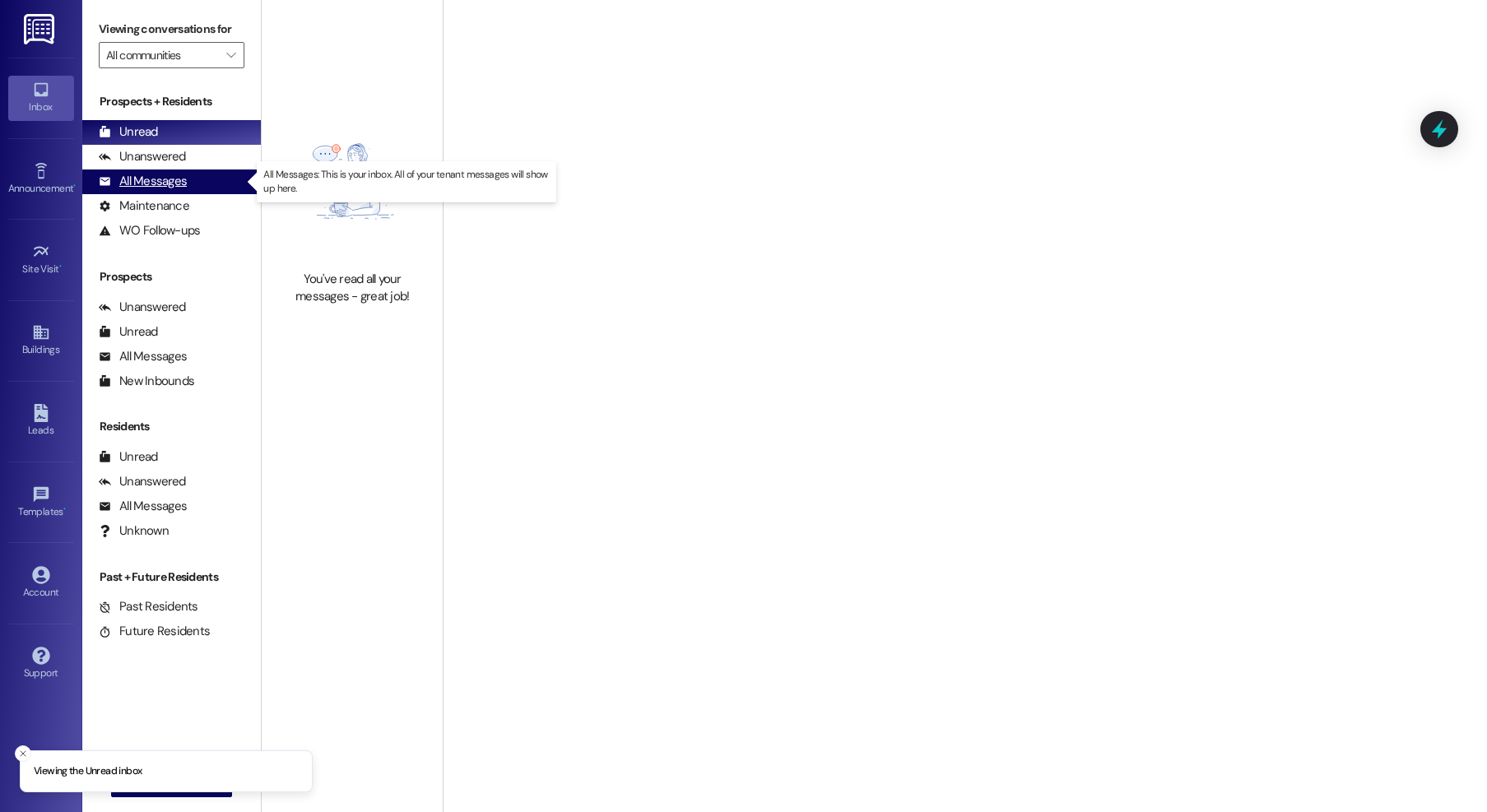
click at [194, 187] on div "All Messages (undefined)" at bounding box center [172, 181] width 178 height 24
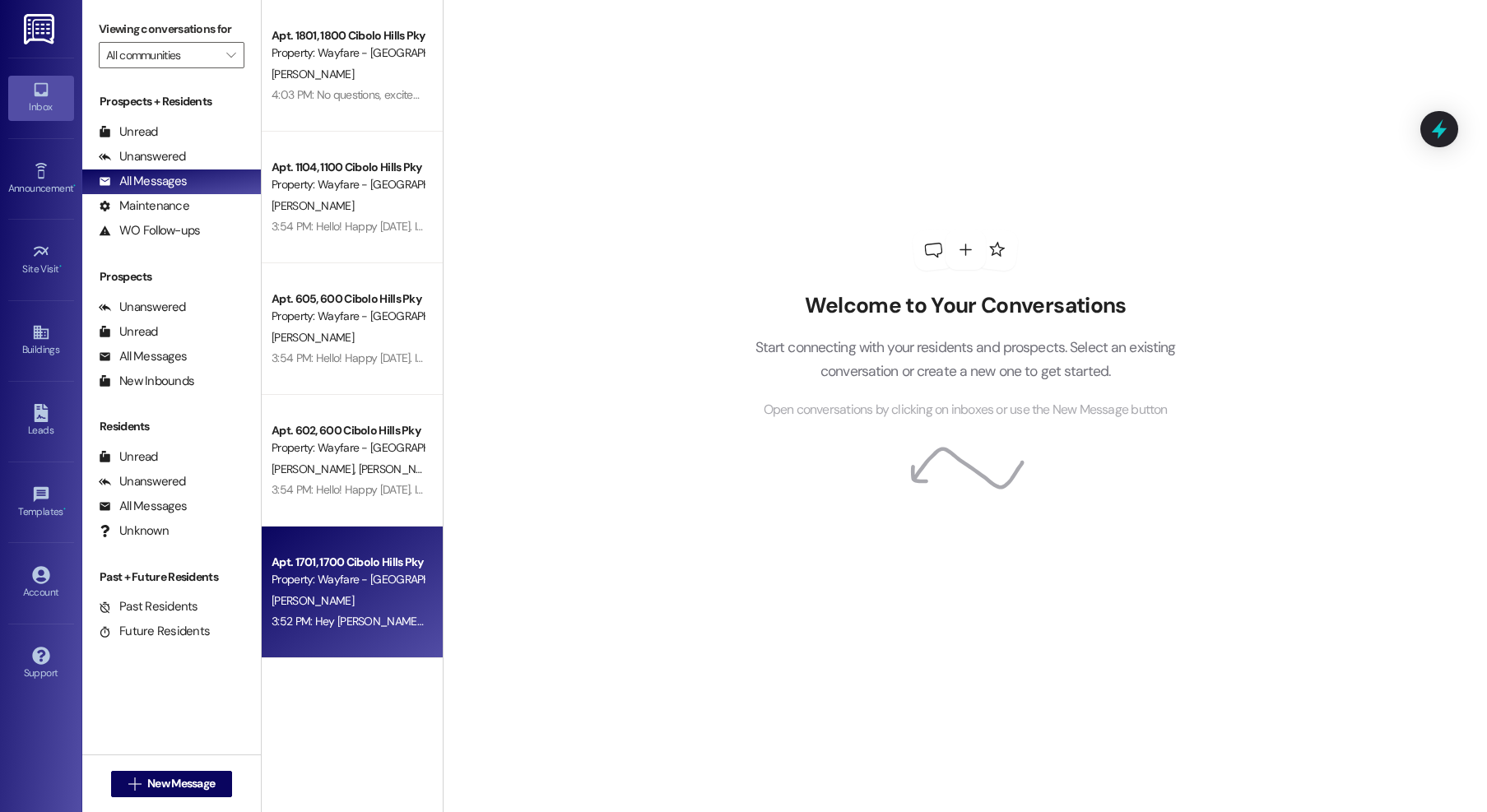
click at [354, 586] on div "Property: Wayfare - [GEOGRAPHIC_DATA]" at bounding box center [348, 580] width 152 height 18
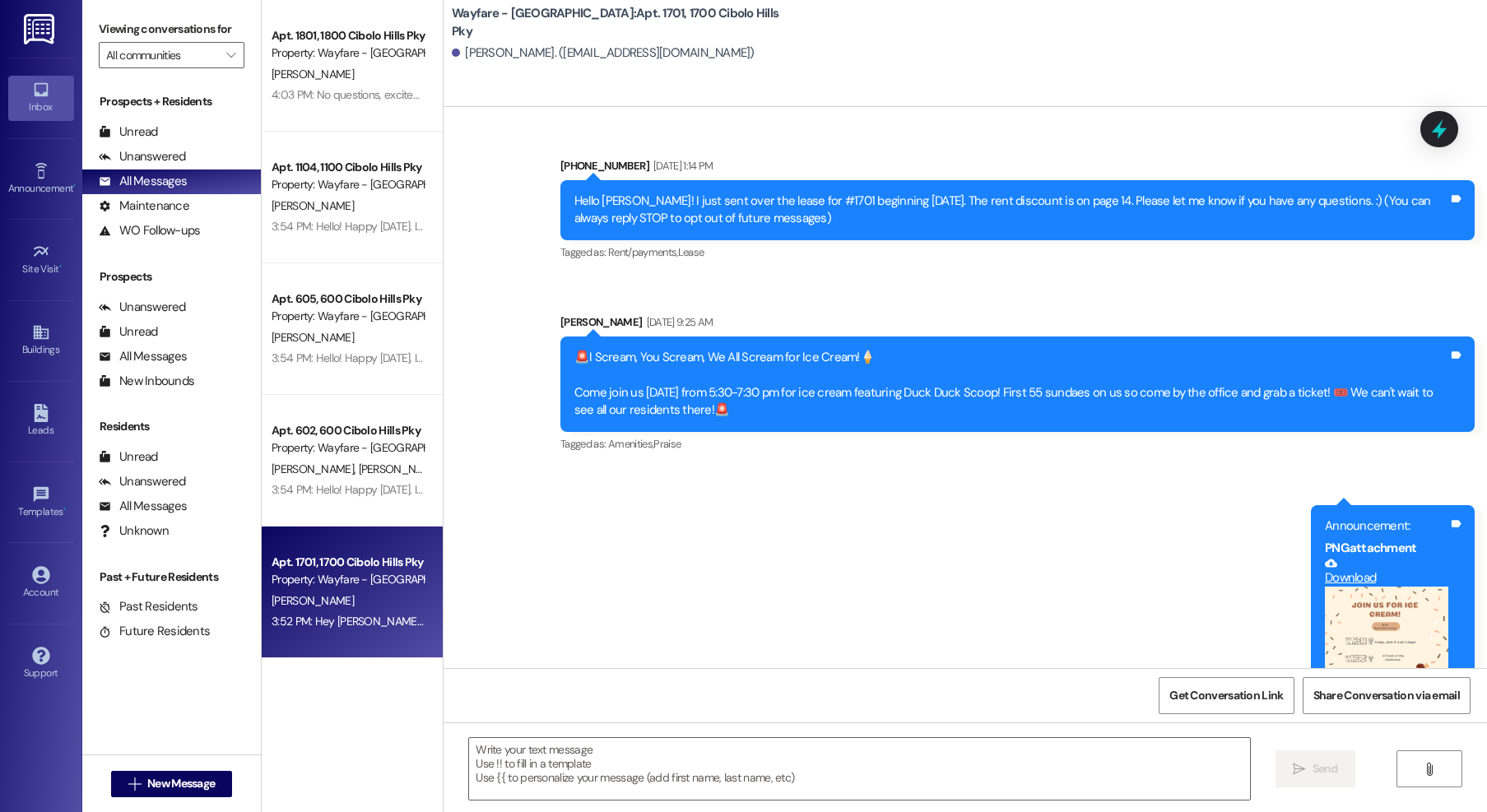
scroll to position [18109, 0]
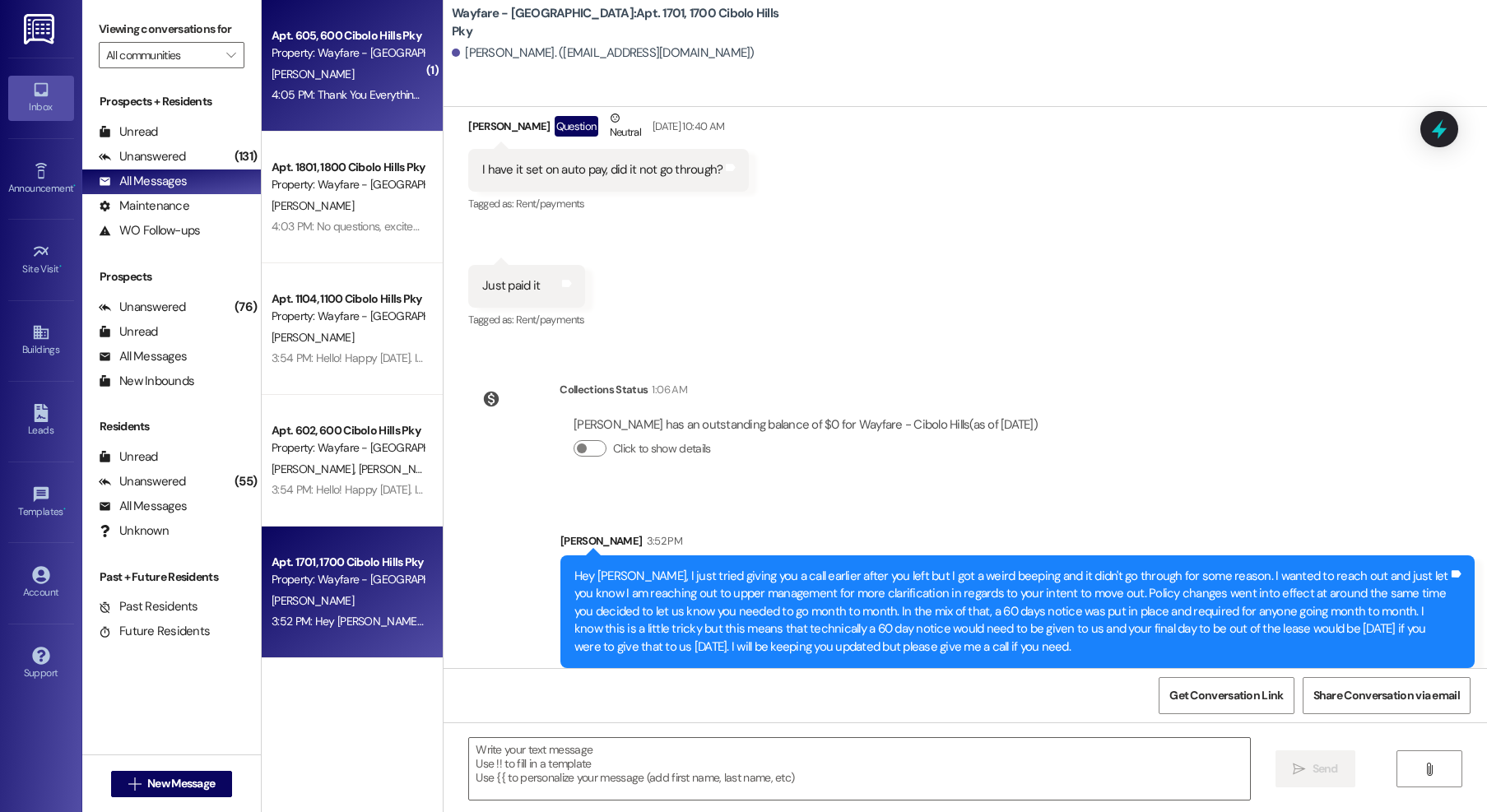
click at [356, 69] on div "[PERSON_NAME]" at bounding box center [348, 74] width 156 height 20
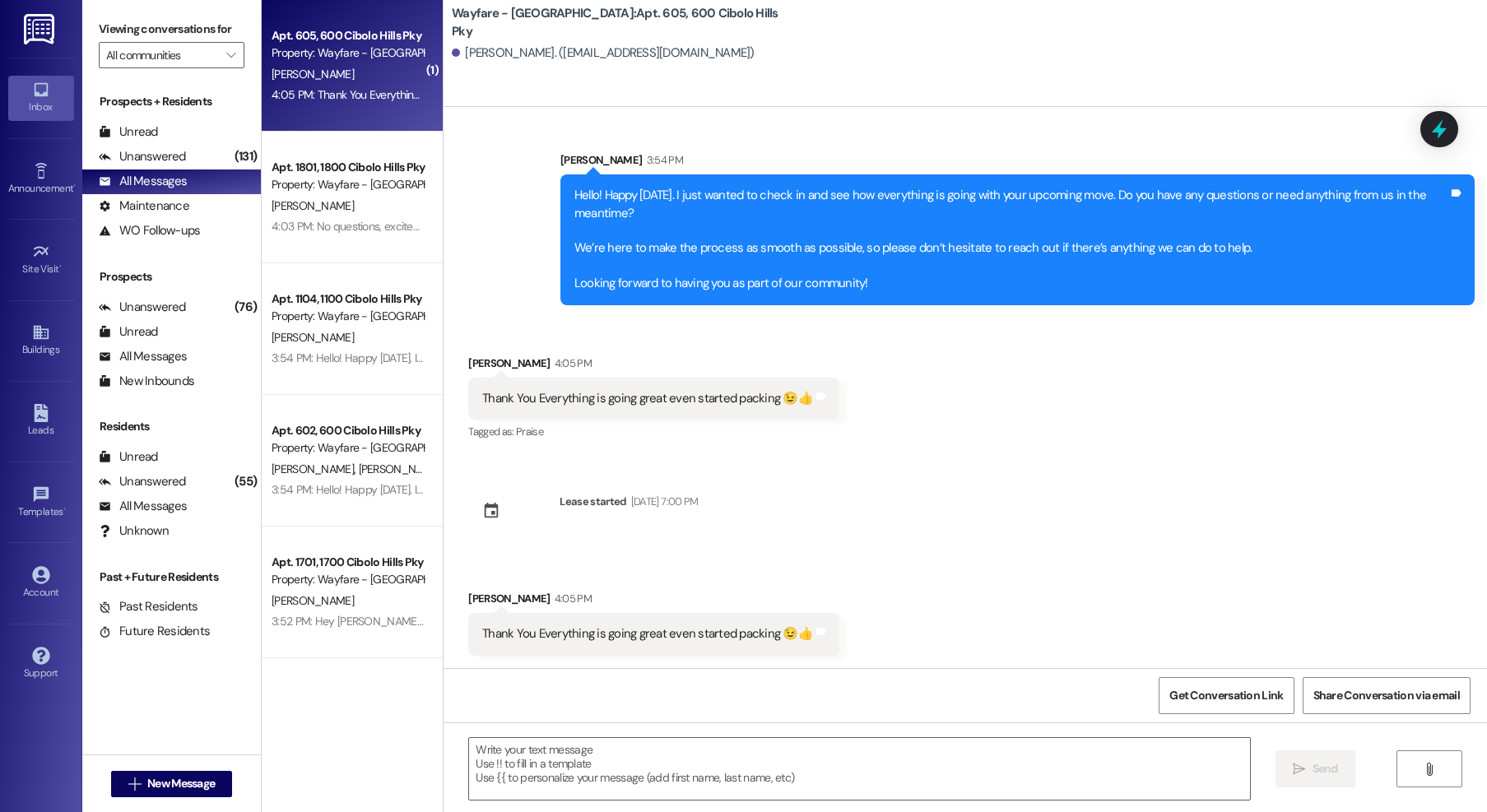
scroll to position [1792, 0]
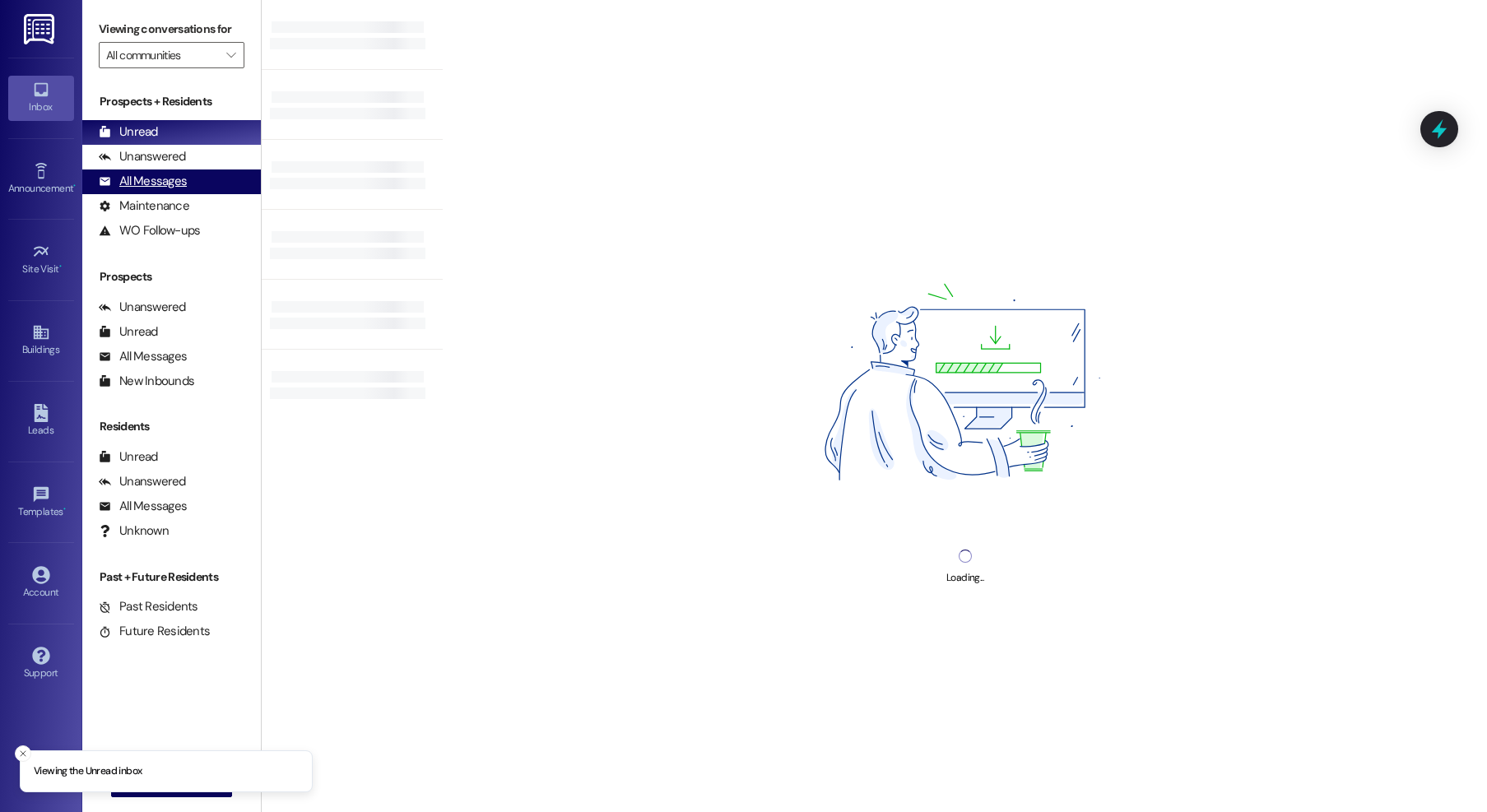
click at [149, 182] on div "All Messages" at bounding box center [142, 181] width 88 height 18
click at [141, 178] on div "All Messages" at bounding box center [142, 181] width 88 height 18
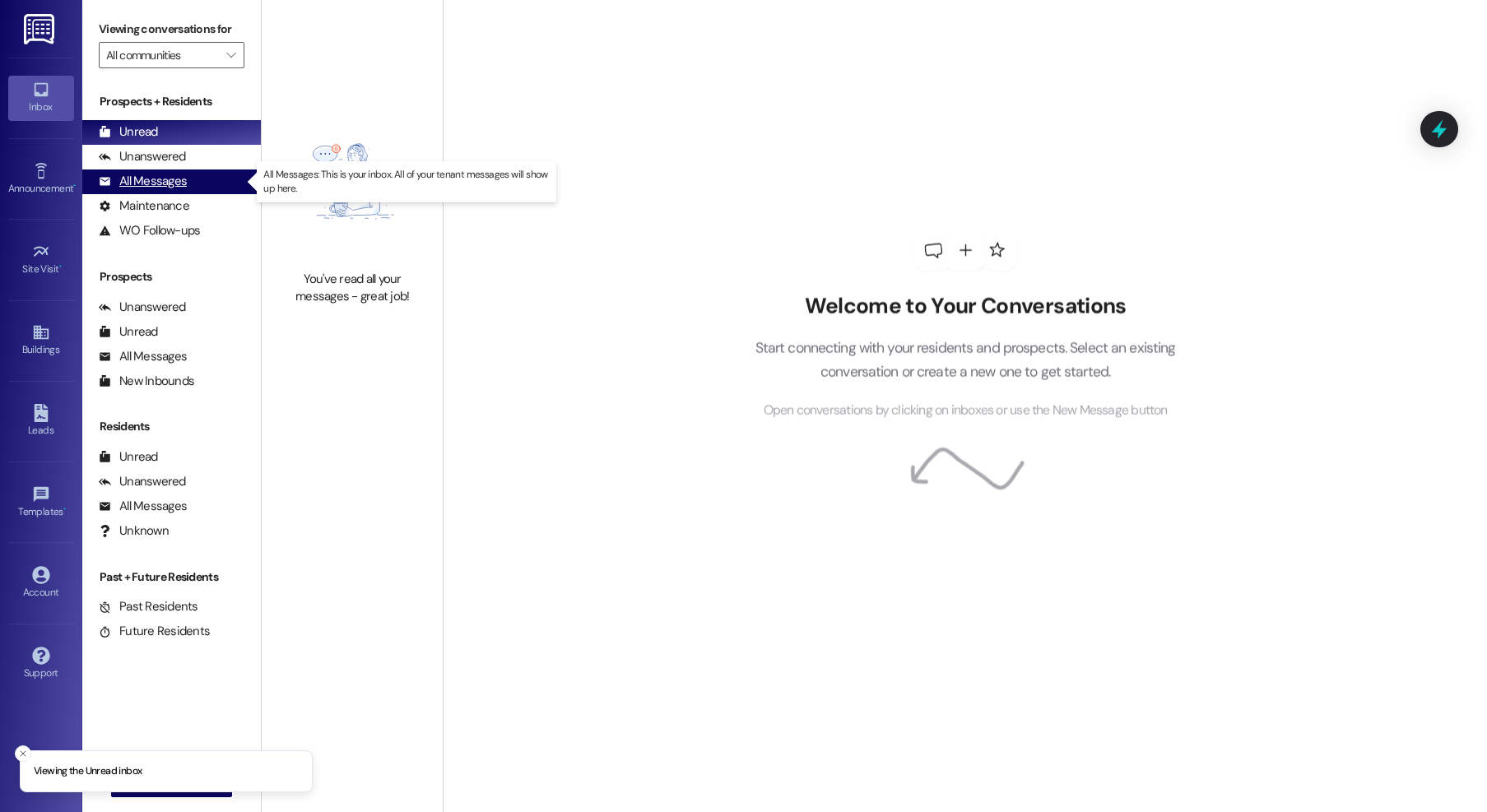
click at [125, 184] on div "All Messages" at bounding box center [142, 181] width 88 height 18
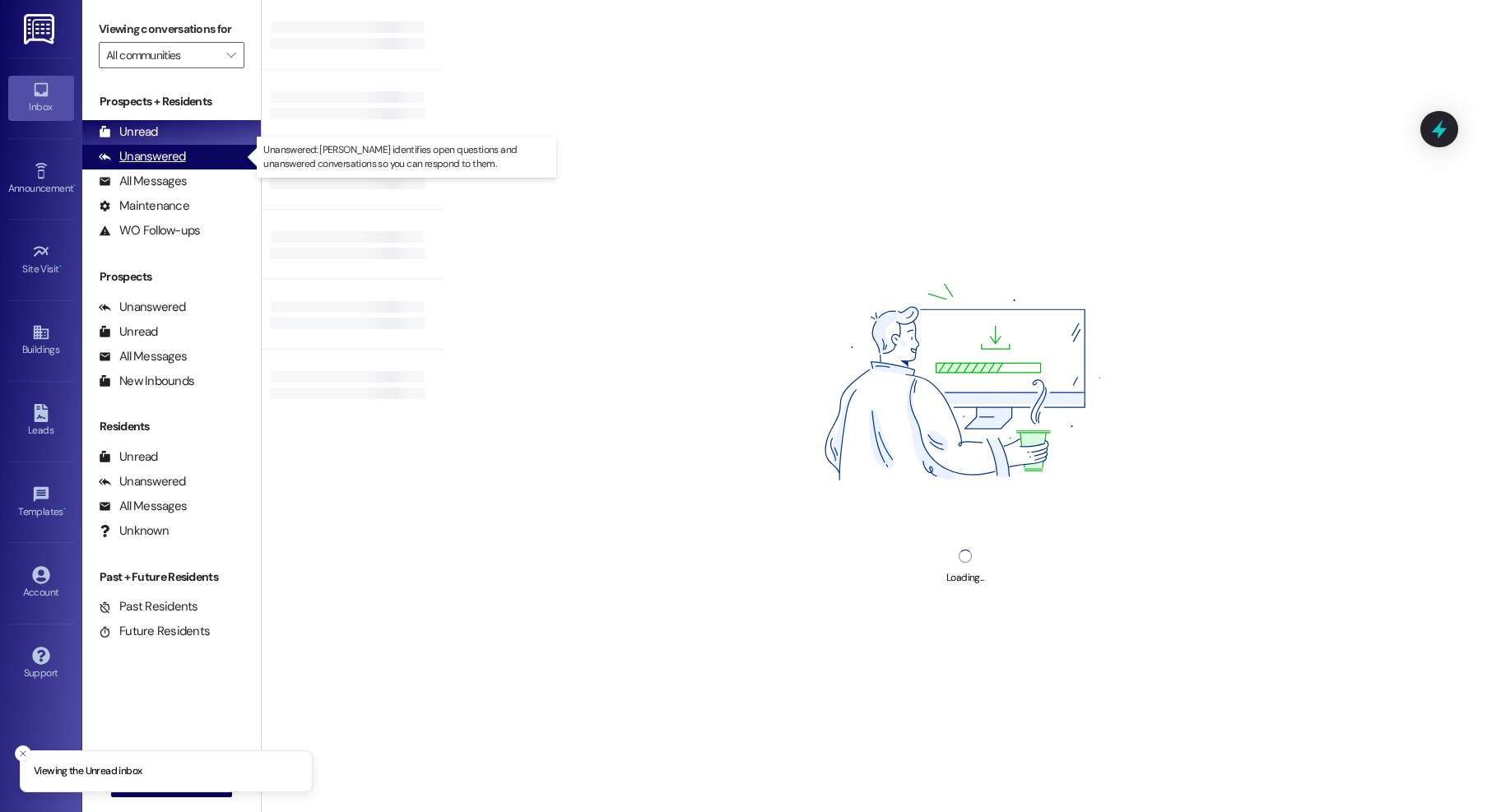
click at [165, 162] on div "Unanswered" at bounding box center [142, 157] width 88 height 18
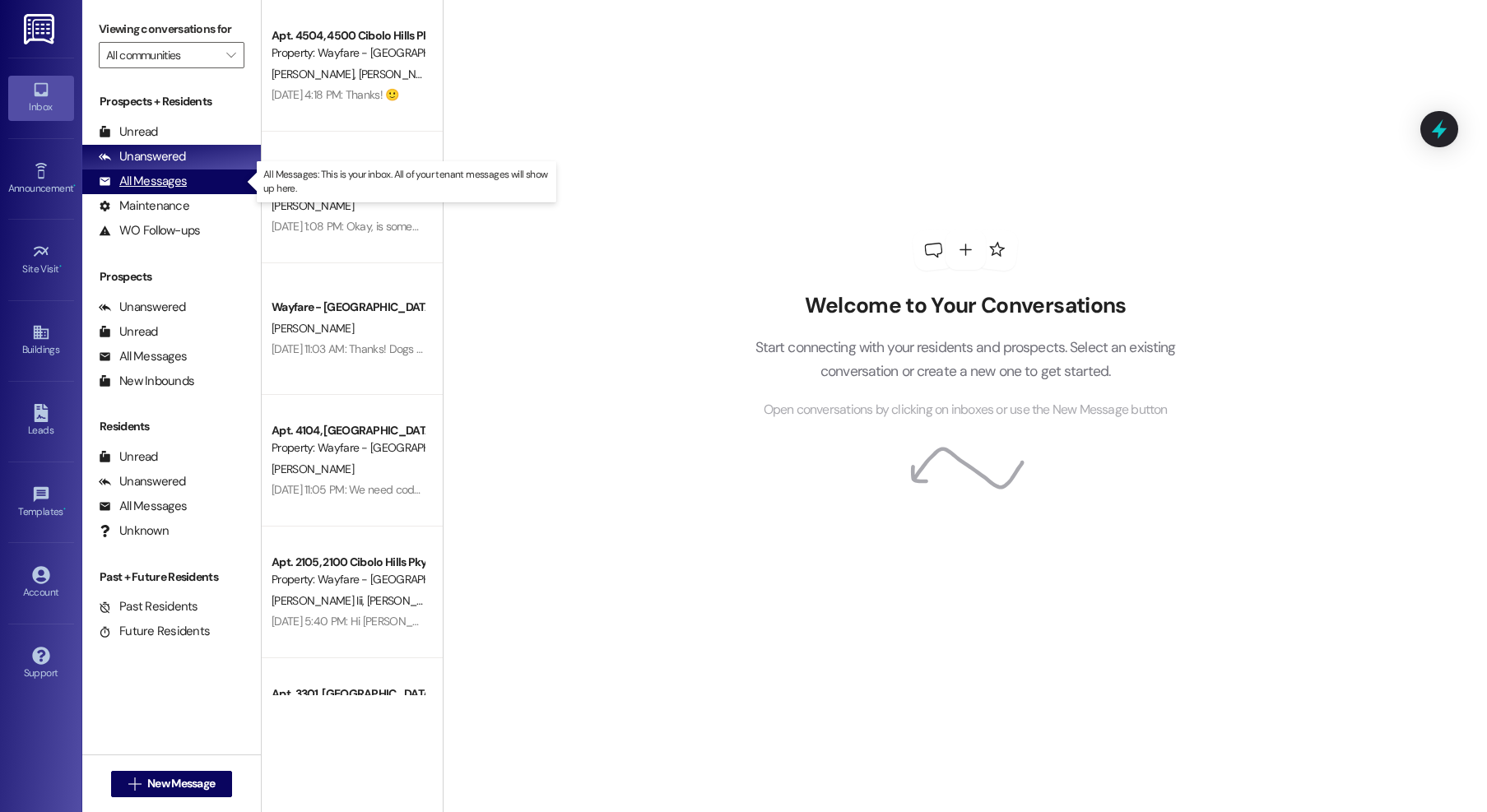
click at [167, 180] on div "All Messages" at bounding box center [142, 181] width 88 height 18
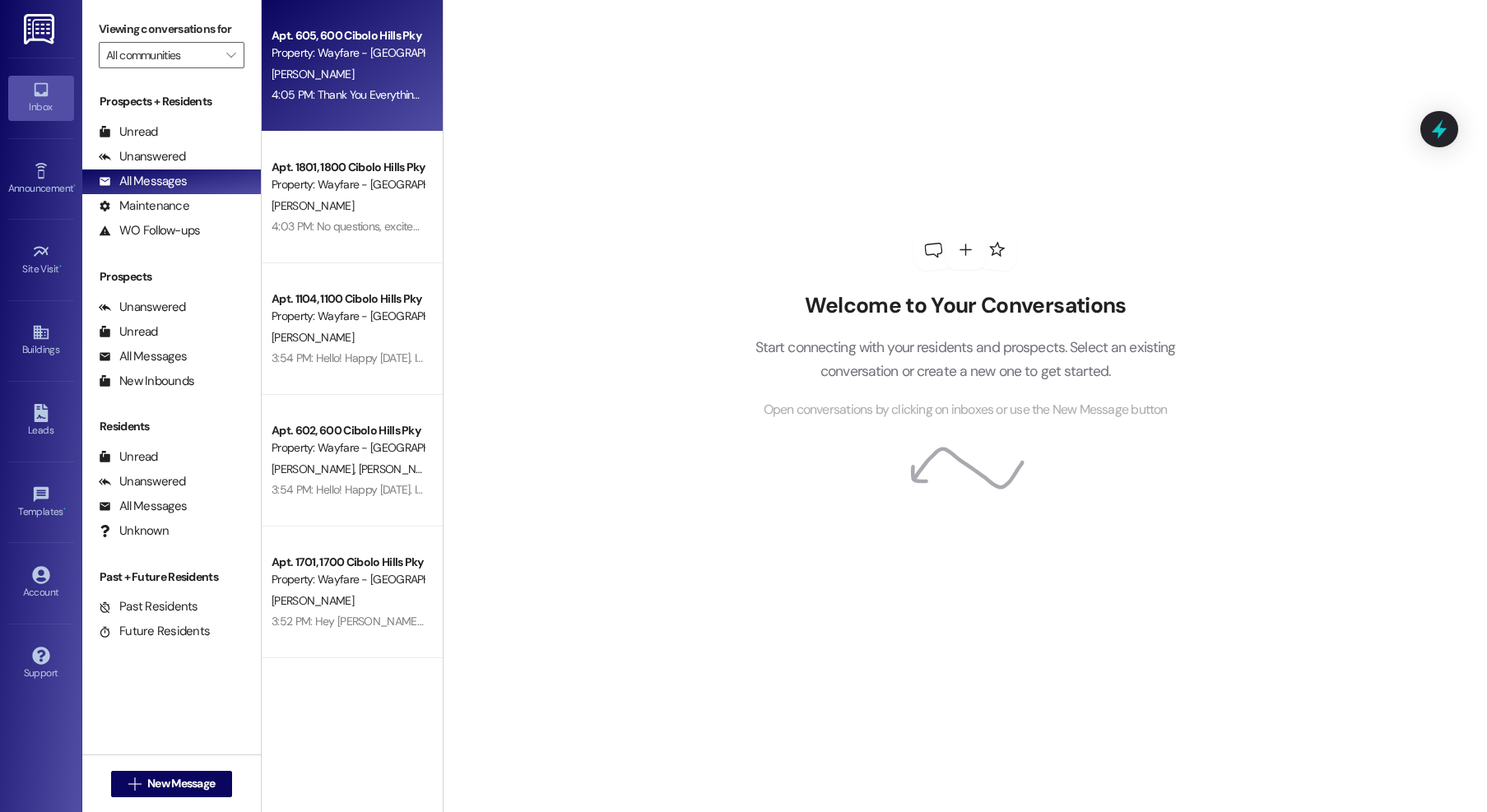
click at [303, 34] on div "Apt. 605, 600 Cibolo Hills Pky" at bounding box center [348, 35] width 152 height 18
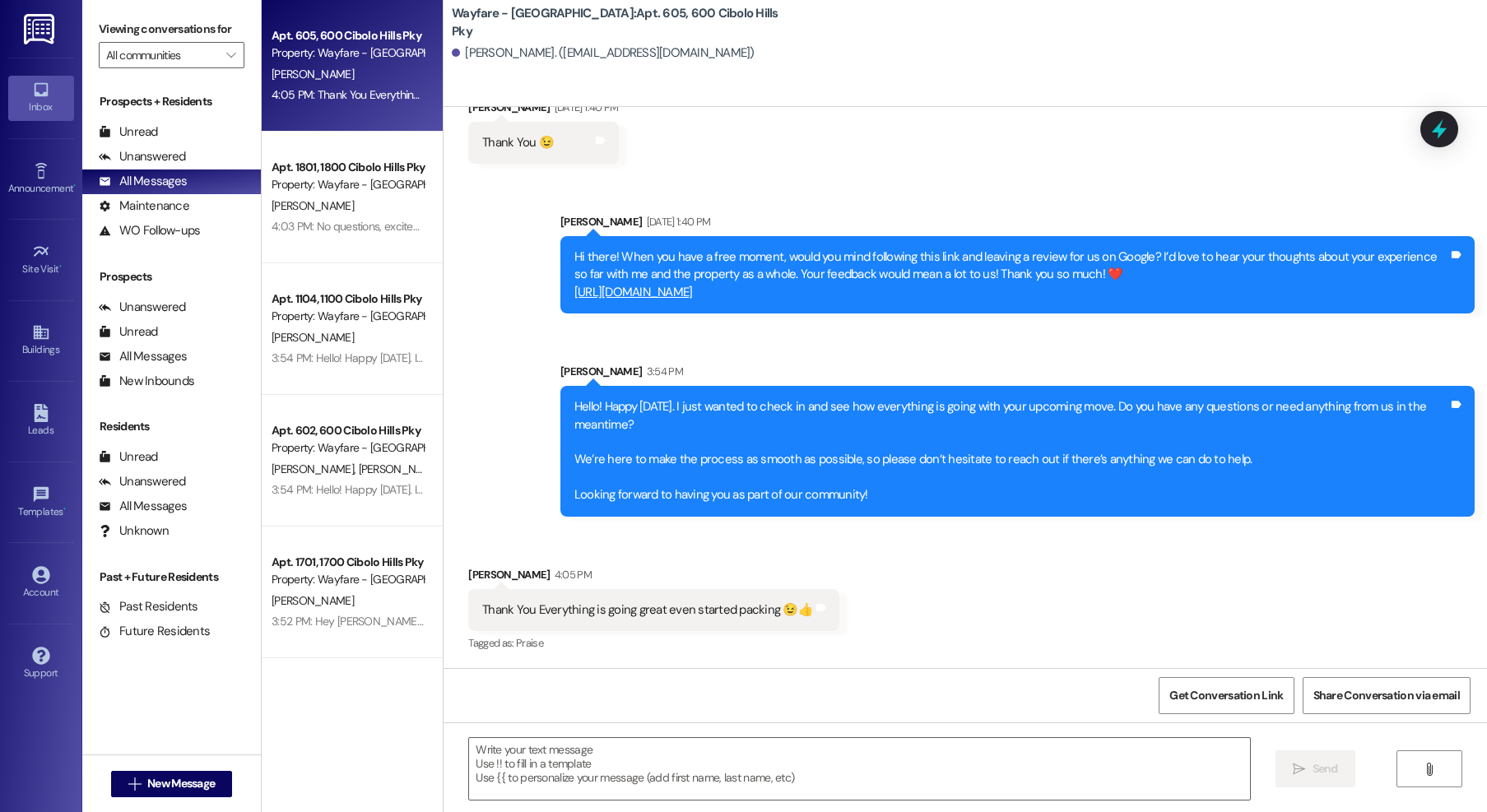
scroll to position [1678, 0]
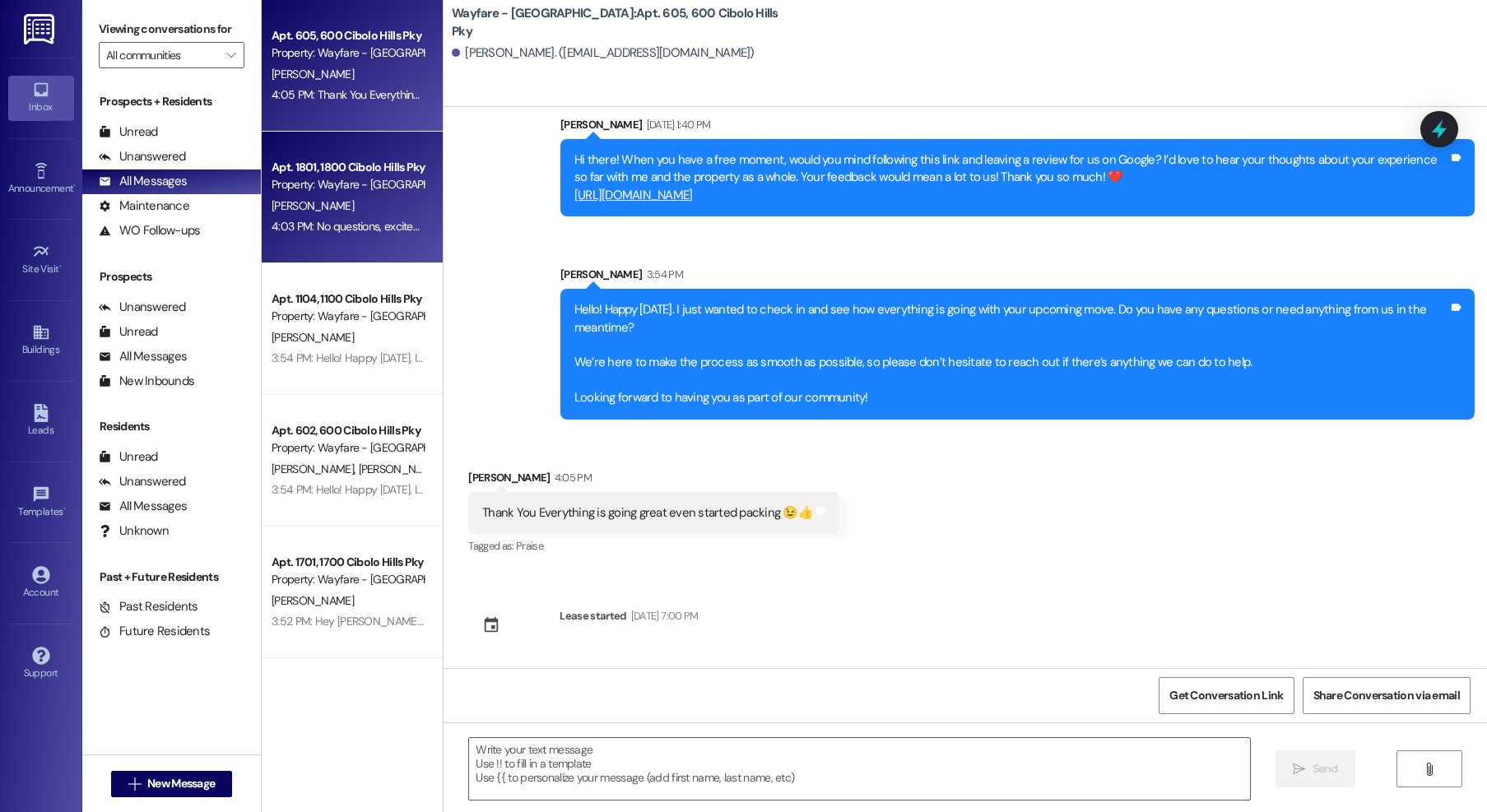
click at [376, 217] on div "4:03 PM: No questions, excited to be moving soon! 4:03 PM: No questions, excite…" at bounding box center [348, 226] width 156 height 20
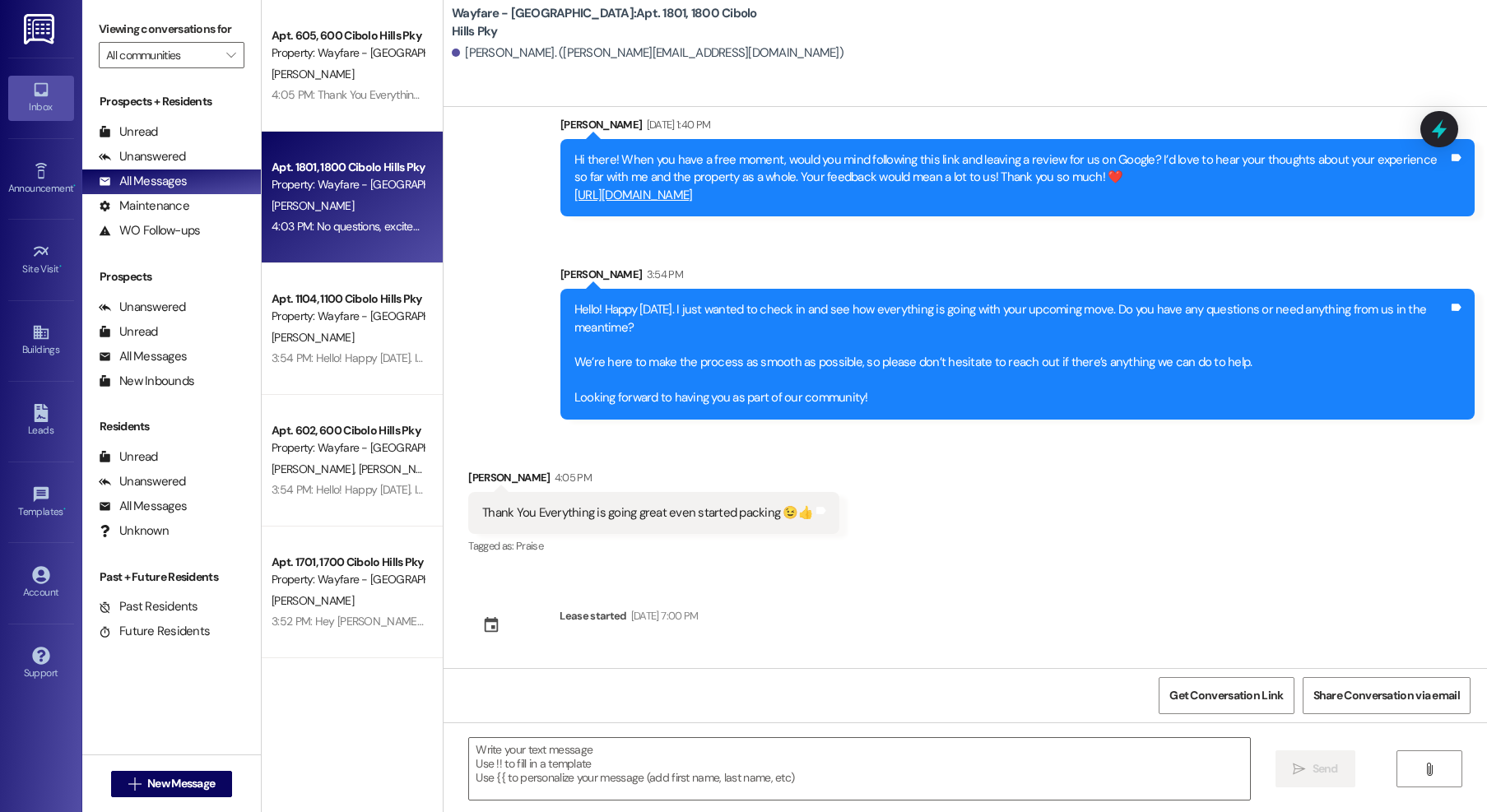
scroll to position [312, 0]
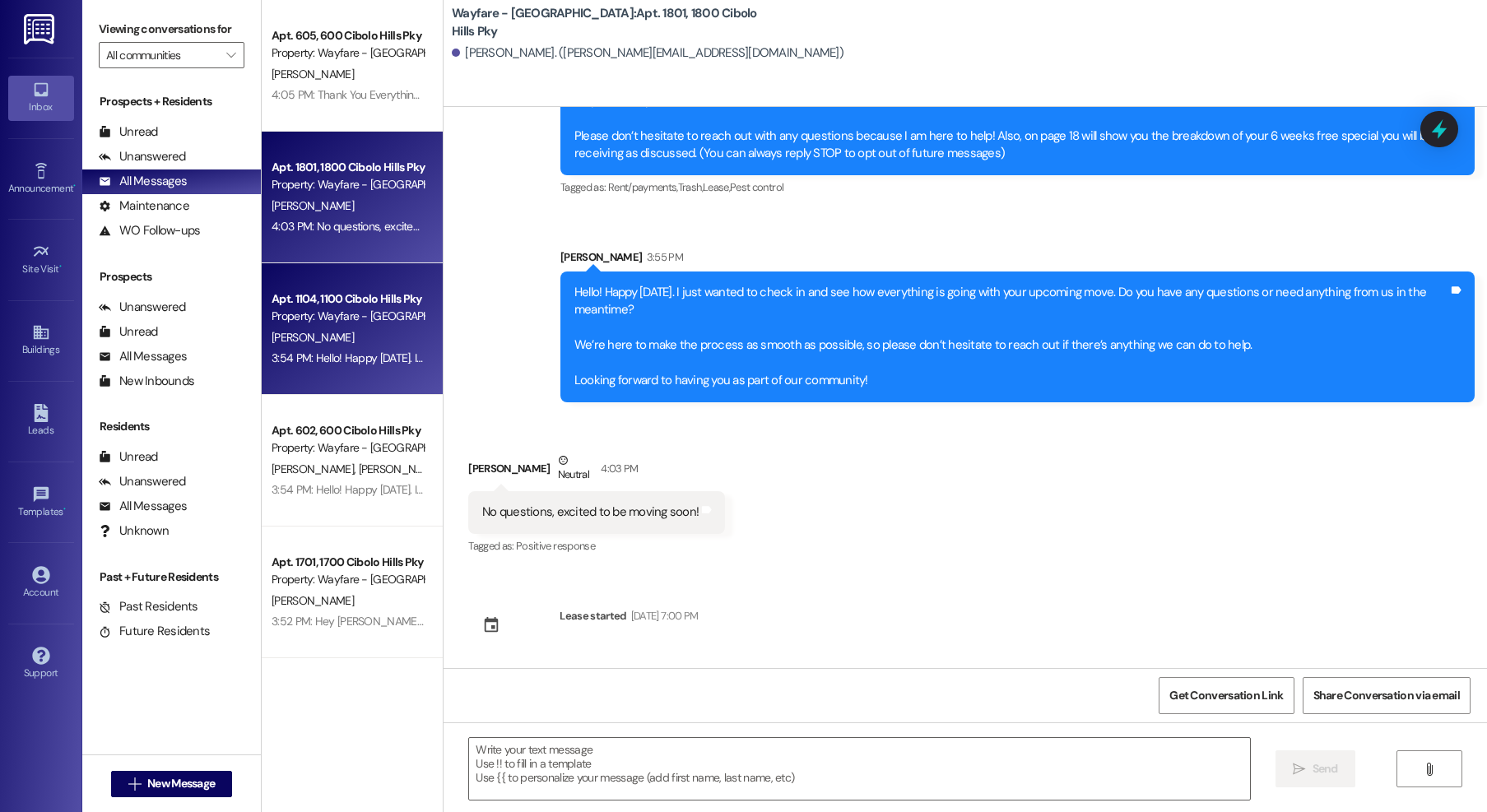
click at [343, 362] on div "3:54 PM: Hello! Happy Monday. I just wanted to check in and see how everything …" at bounding box center [1160, 358] width 1776 height 15
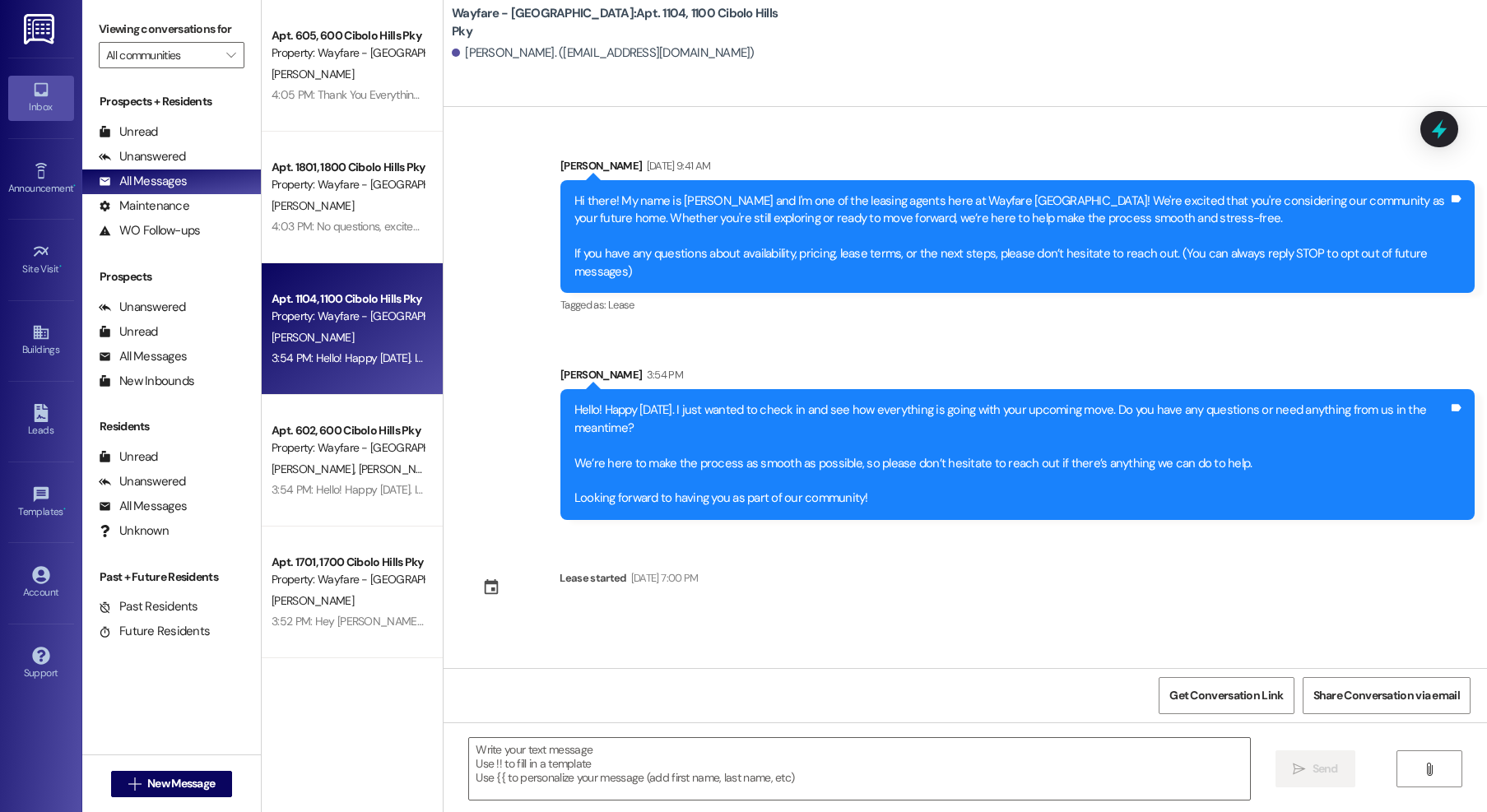
scroll to position [0, 0]
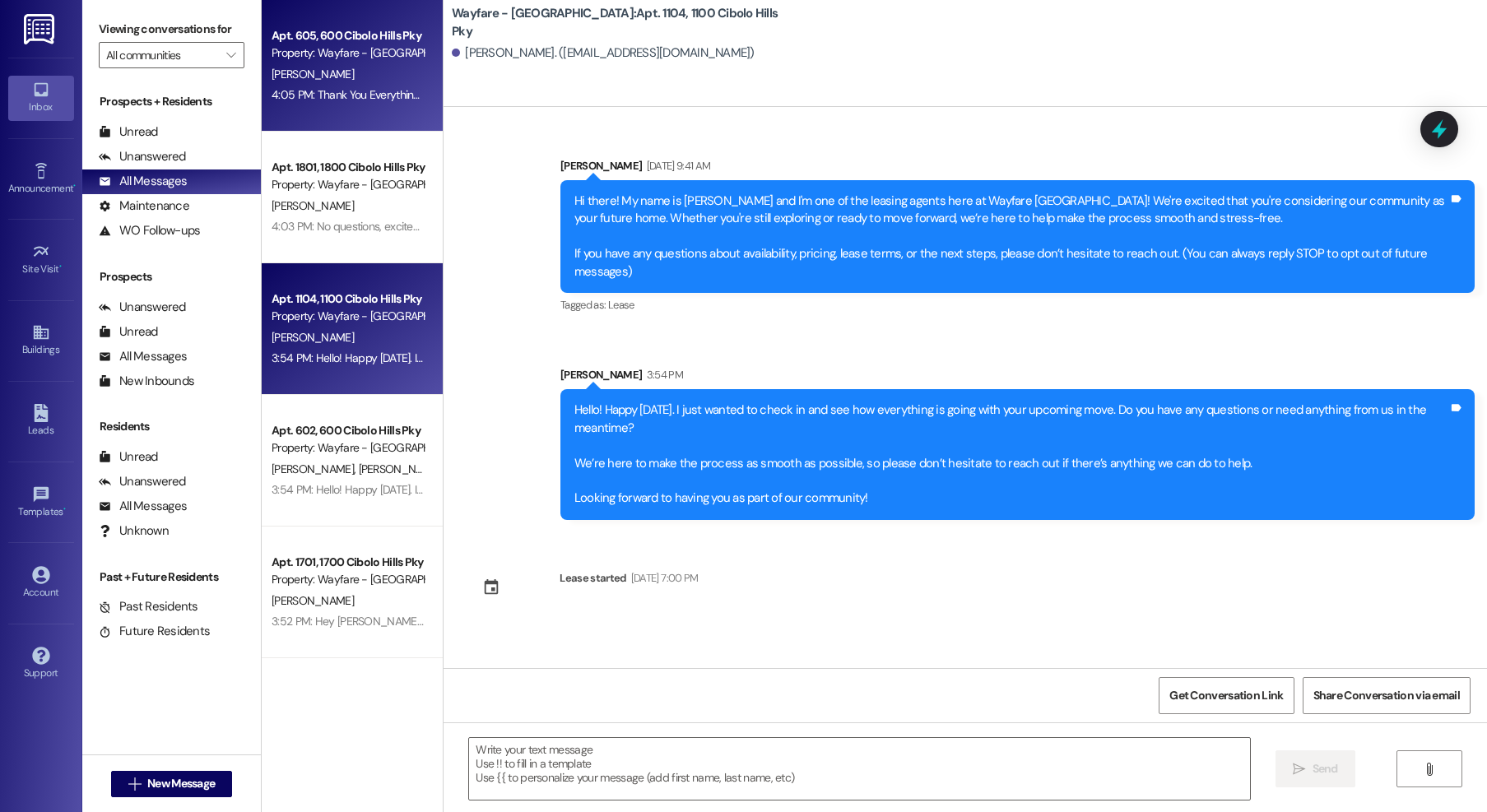
click at [316, 97] on div "4:05 PM: Thank You Everything is going great even started packing 😉👍 4:05 PM: T…" at bounding box center [445, 95] width 348 height 15
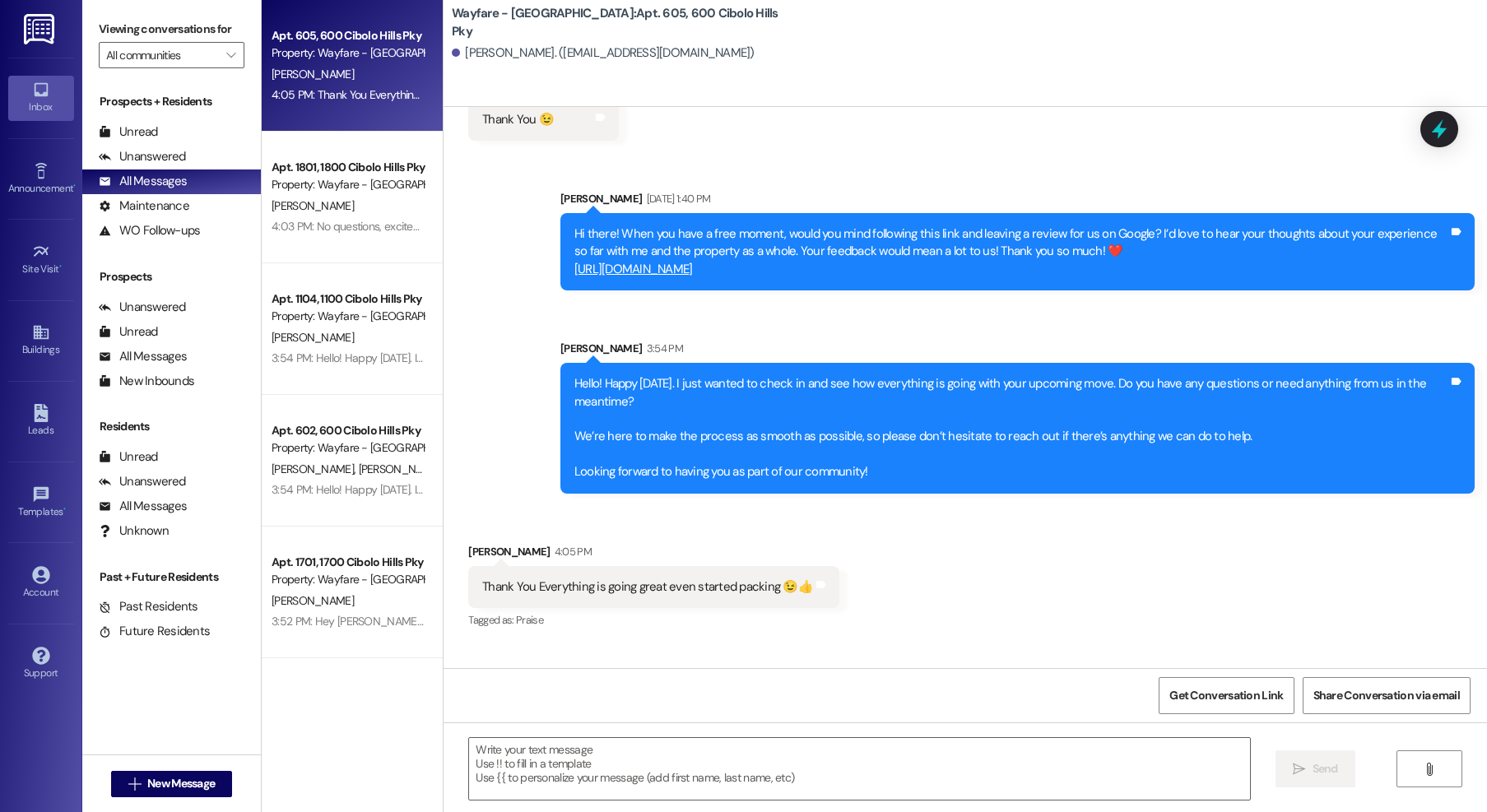
scroll to position [1678, 0]
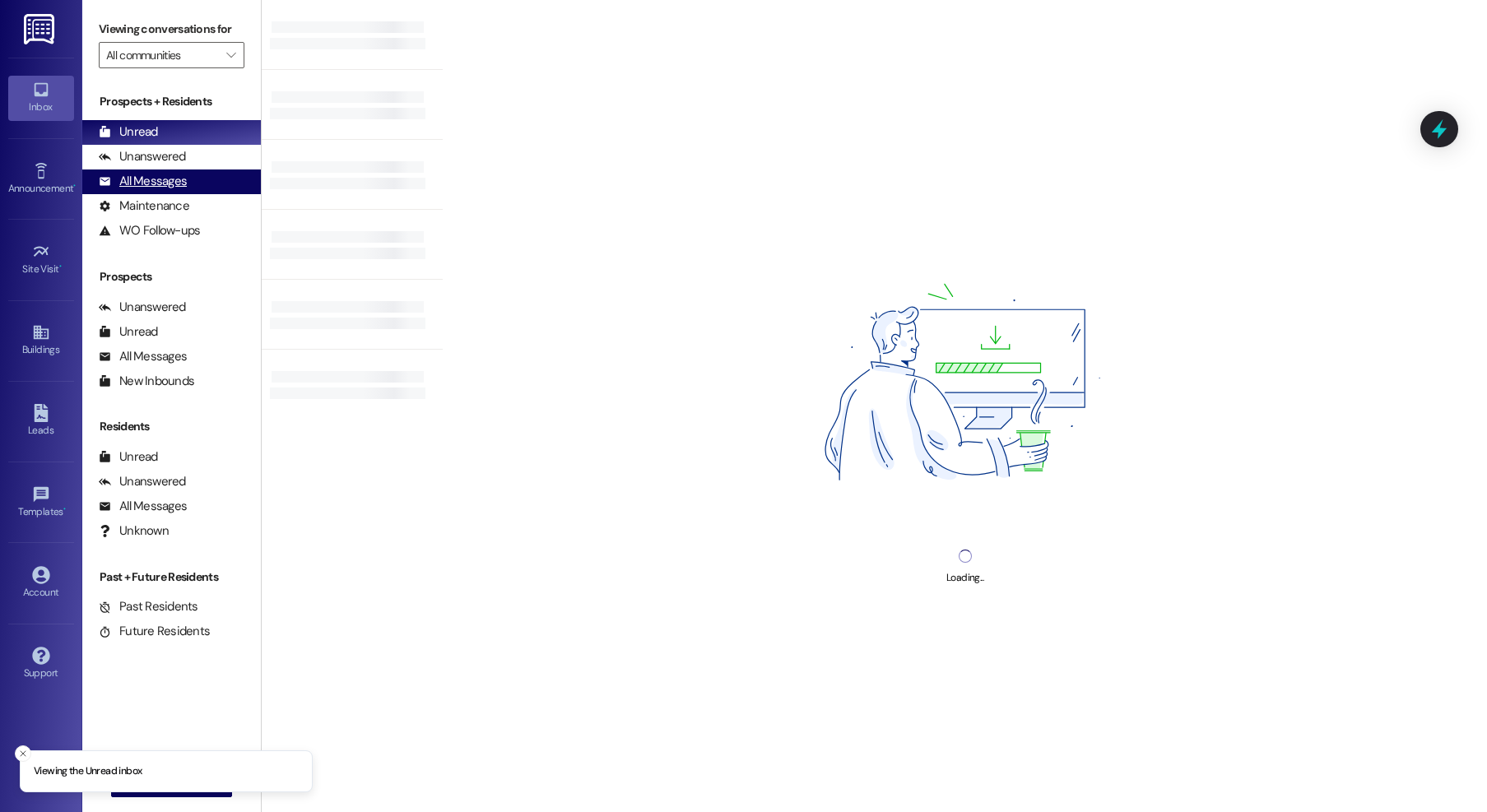
click at [137, 180] on div "All Messages" at bounding box center [142, 181] width 88 height 18
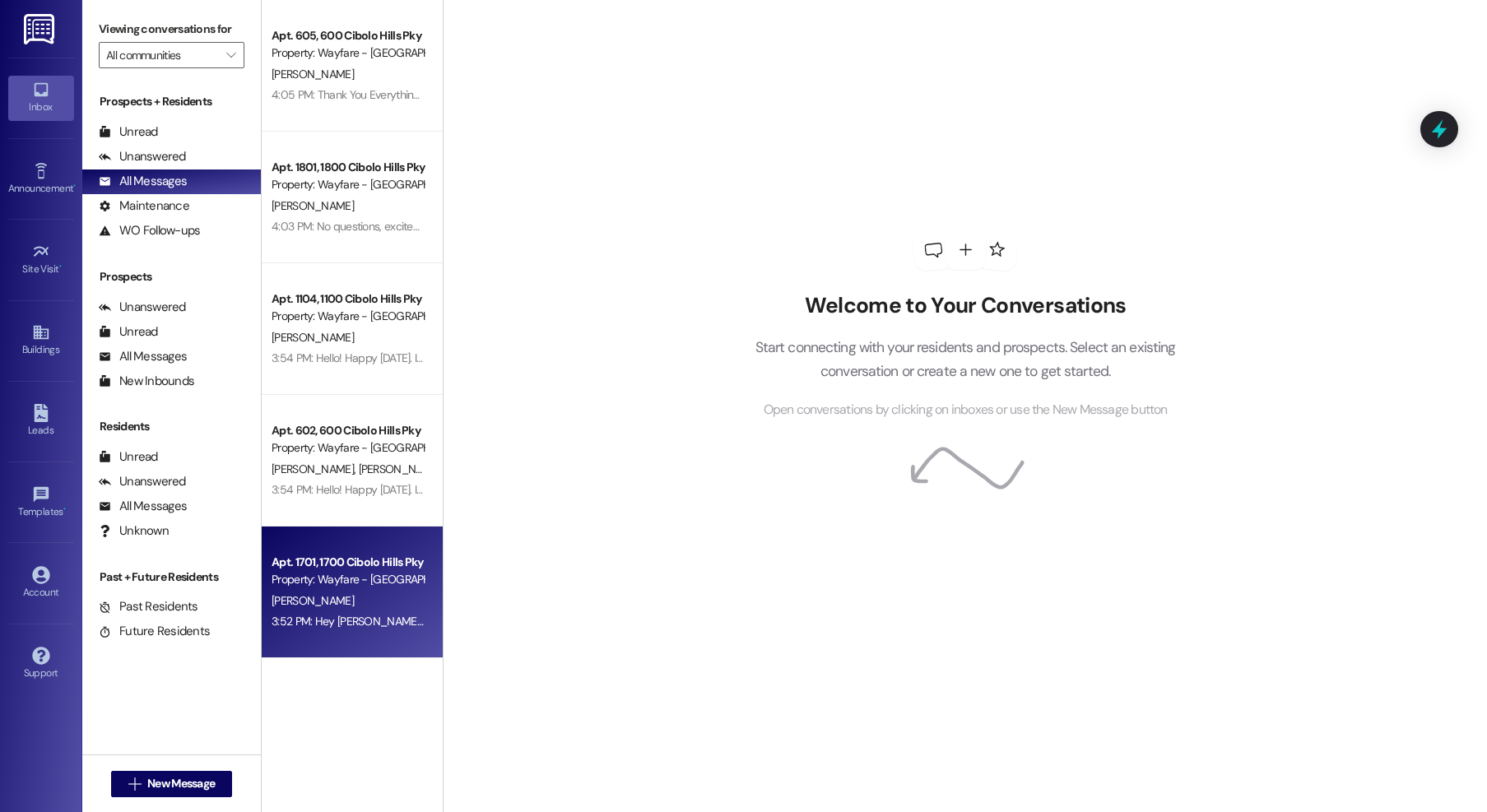
click at [364, 571] on div "Apt. 1701, 1700 Cibolo Hills Pky" at bounding box center [348, 562] width 152 height 18
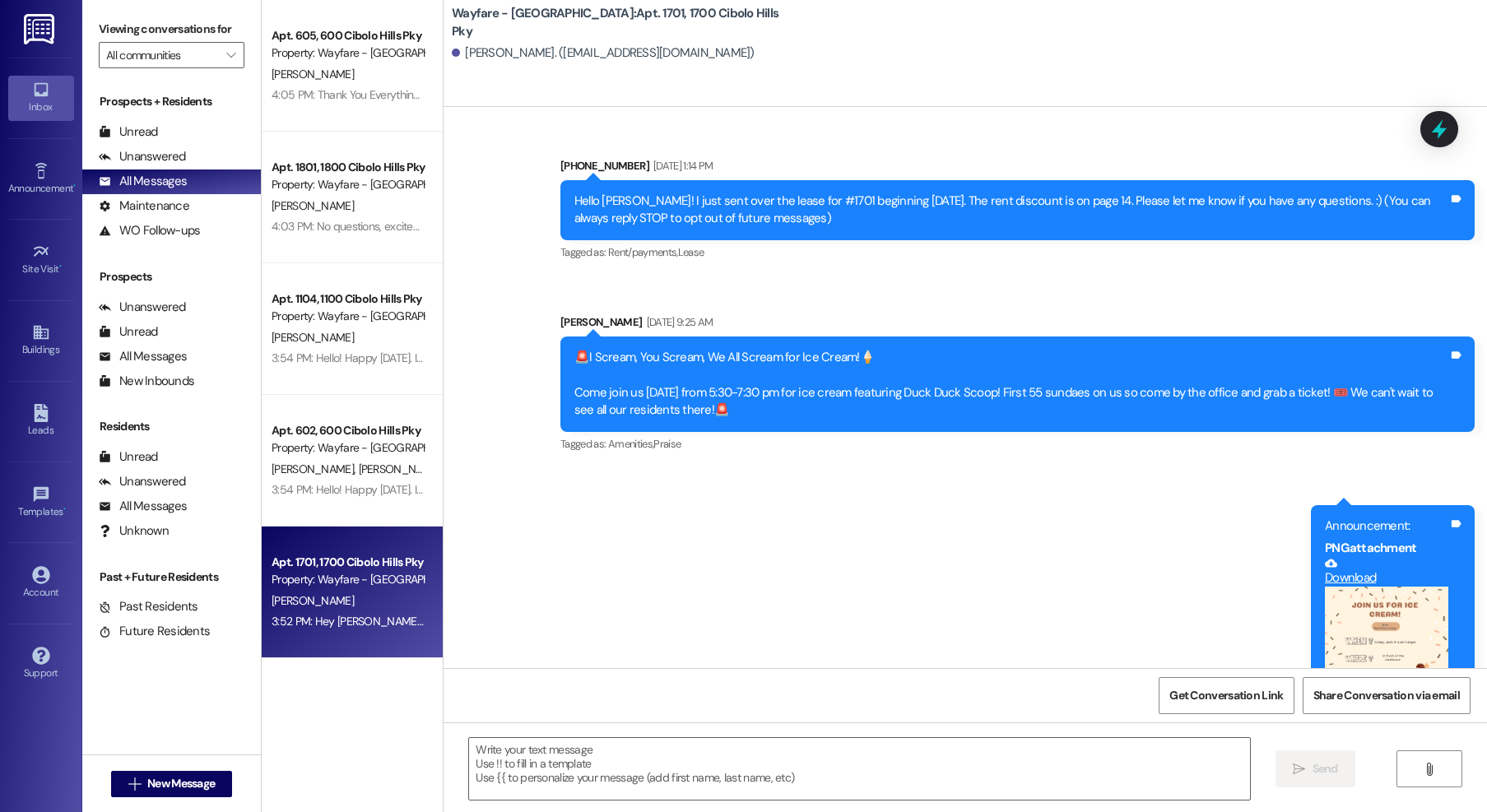
scroll to position [18109, 0]
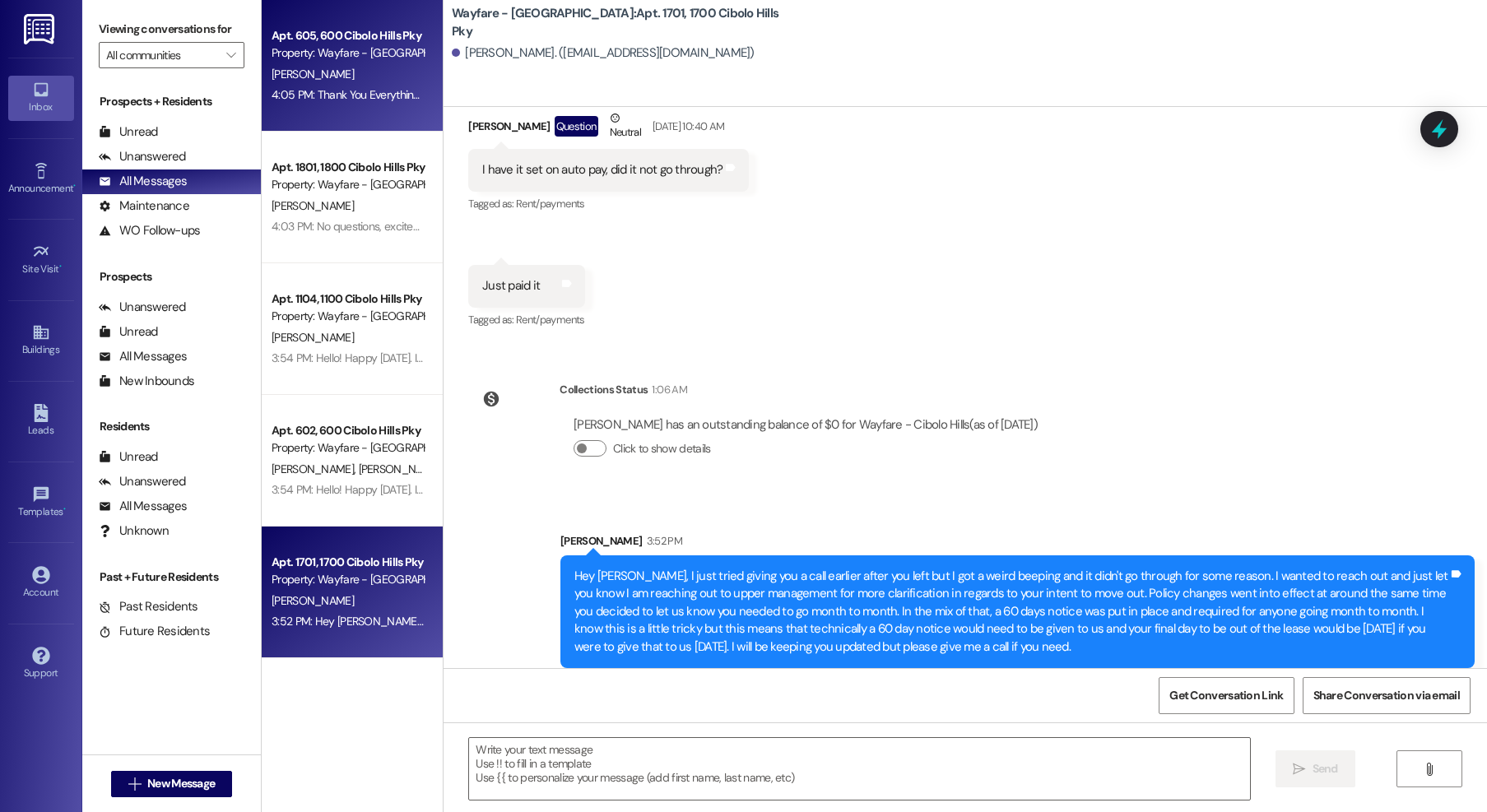
click at [351, 98] on div "4:05 PM: Thank You Everything is going great even started packing 😉👍 4:05 PM: T…" at bounding box center [445, 95] width 348 height 15
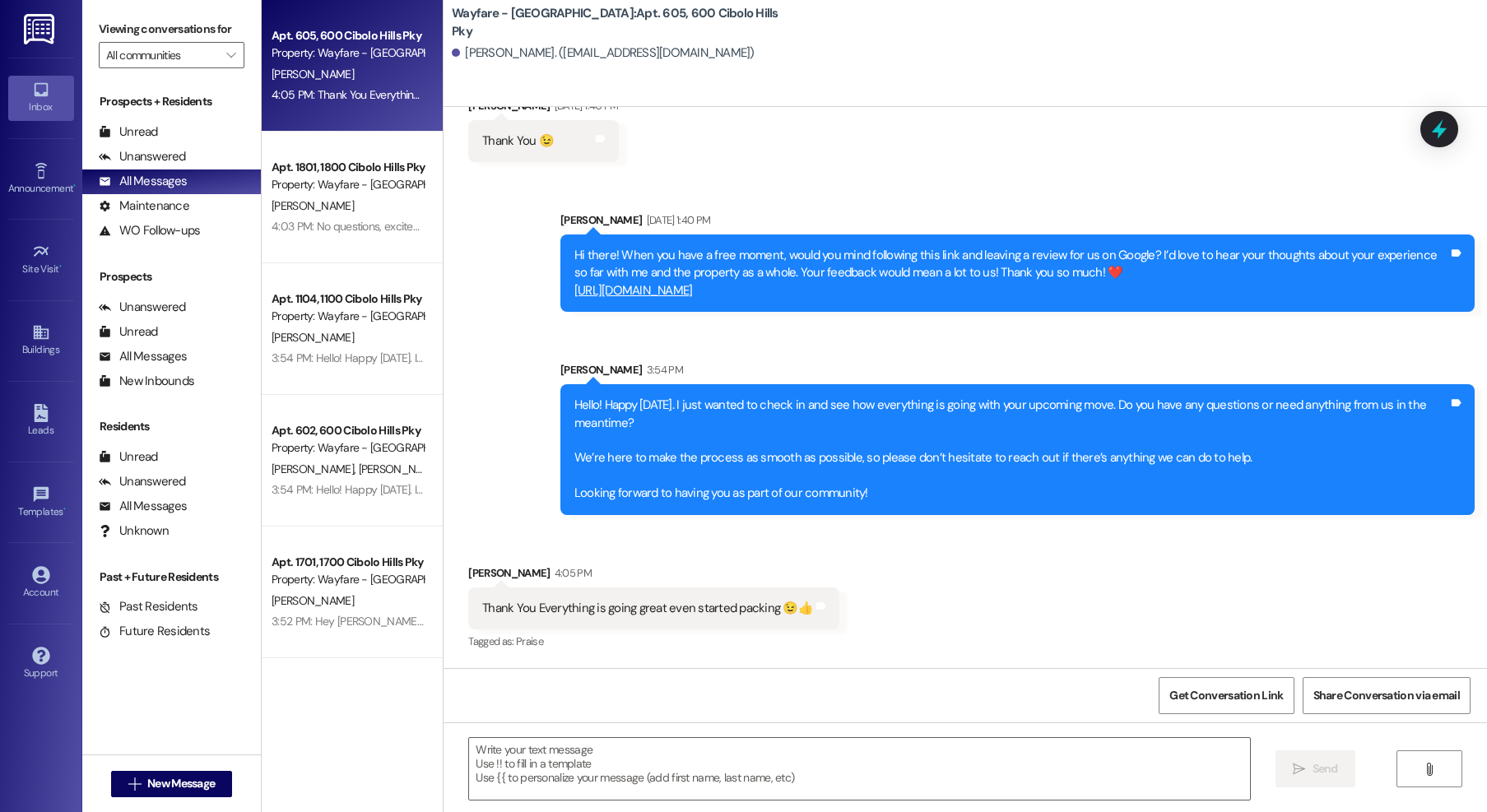
scroll to position [1580, 0]
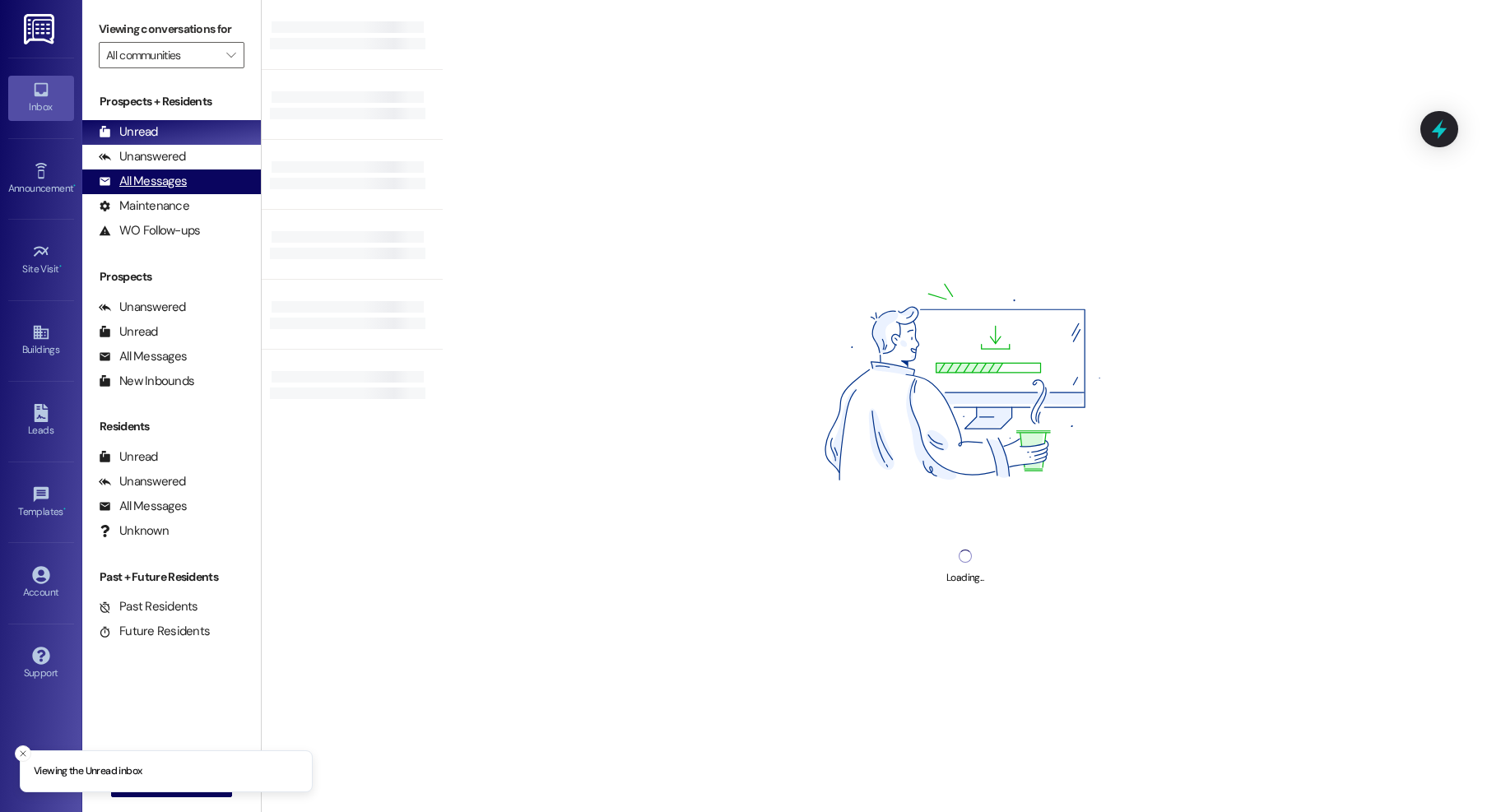
click at [132, 181] on div "All Messages" at bounding box center [142, 181] width 88 height 18
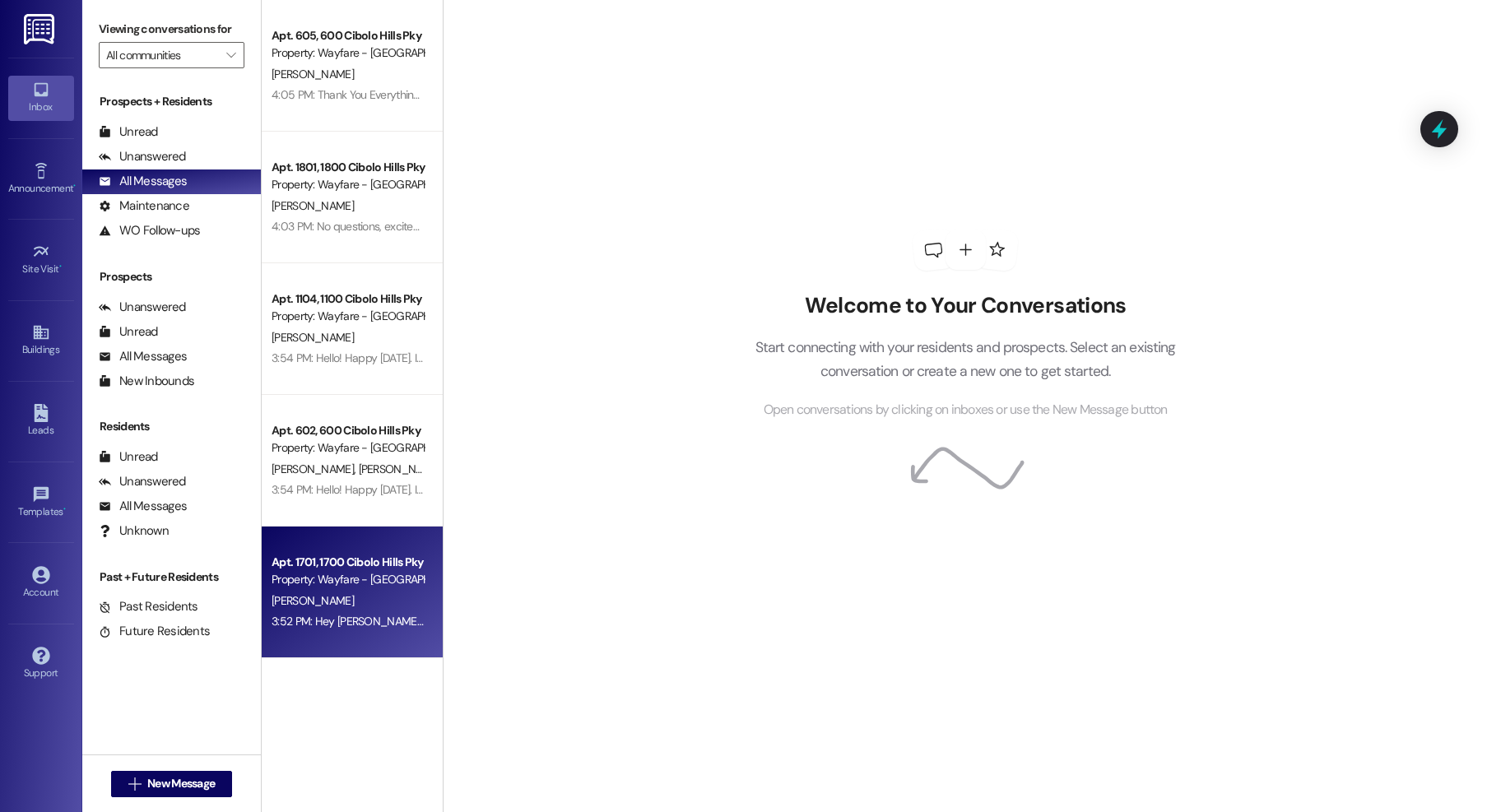
click at [389, 564] on div "Apt. 1701, 1700 Cibolo Hills Pky" at bounding box center [348, 562] width 152 height 18
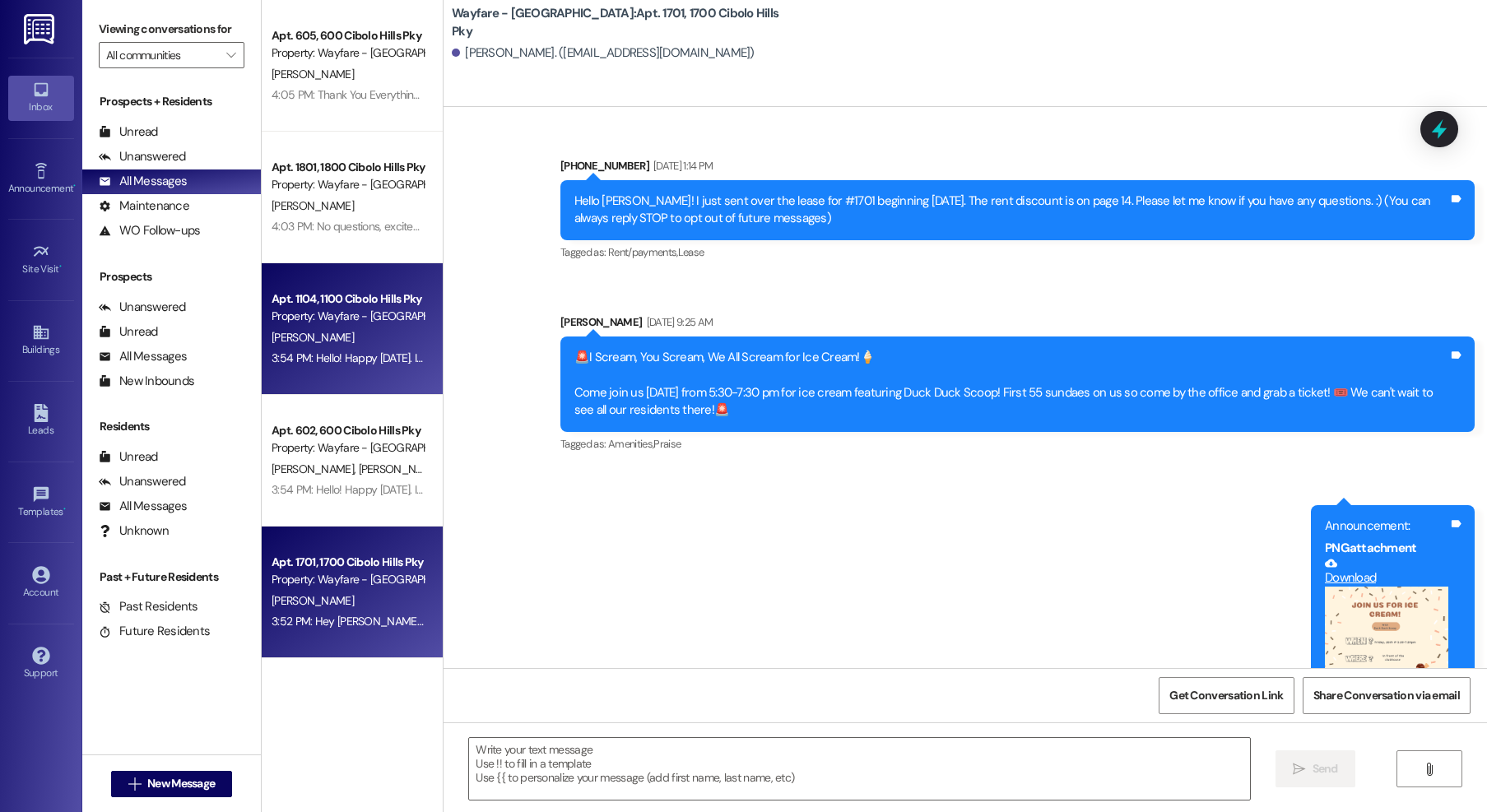
scroll to position [18109, 0]
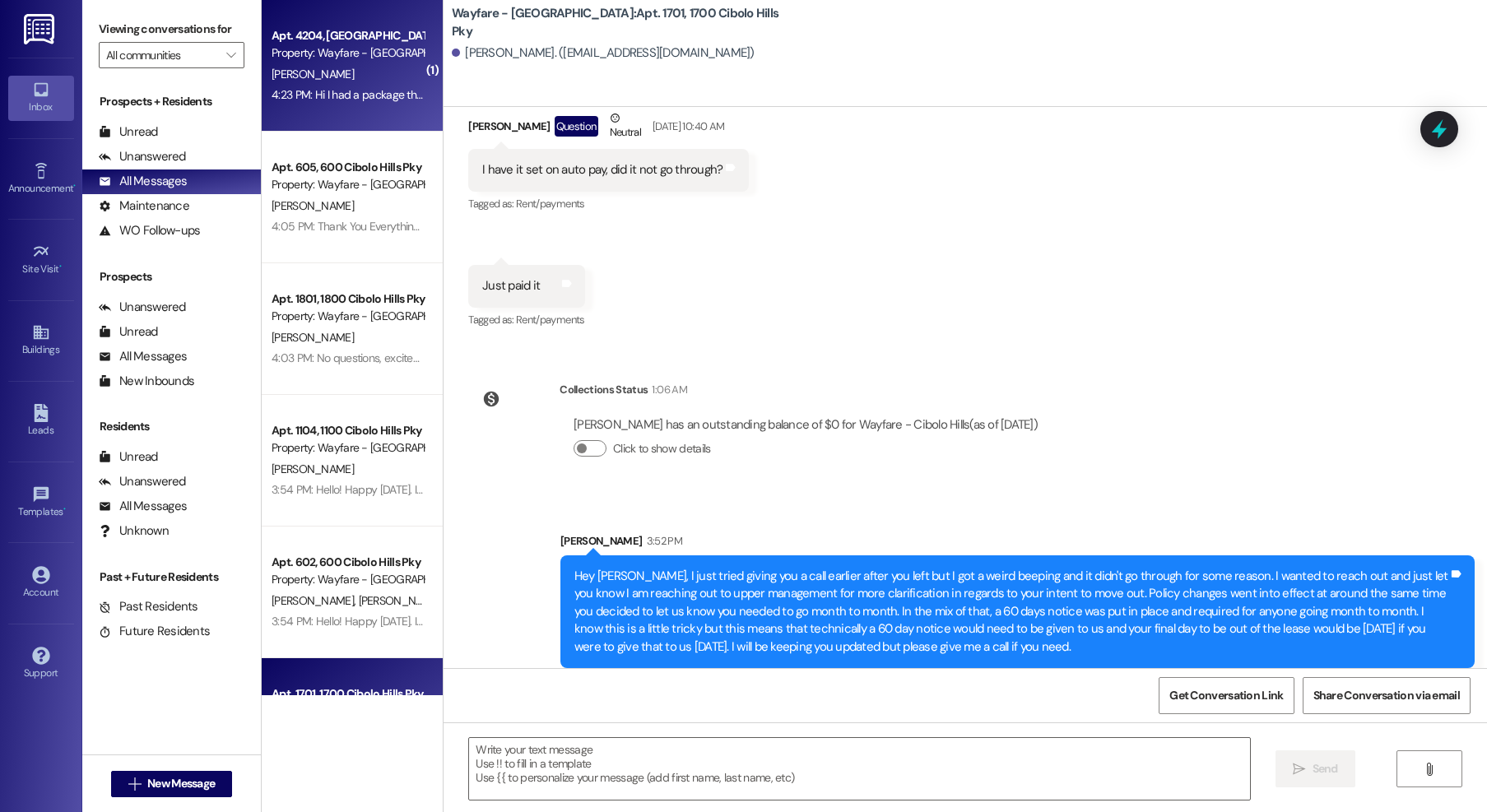
click at [372, 96] on div "4:23 PM: Hi I had a package that was delivered to the wrong apartment is there …" at bounding box center [586, 95] width 629 height 15
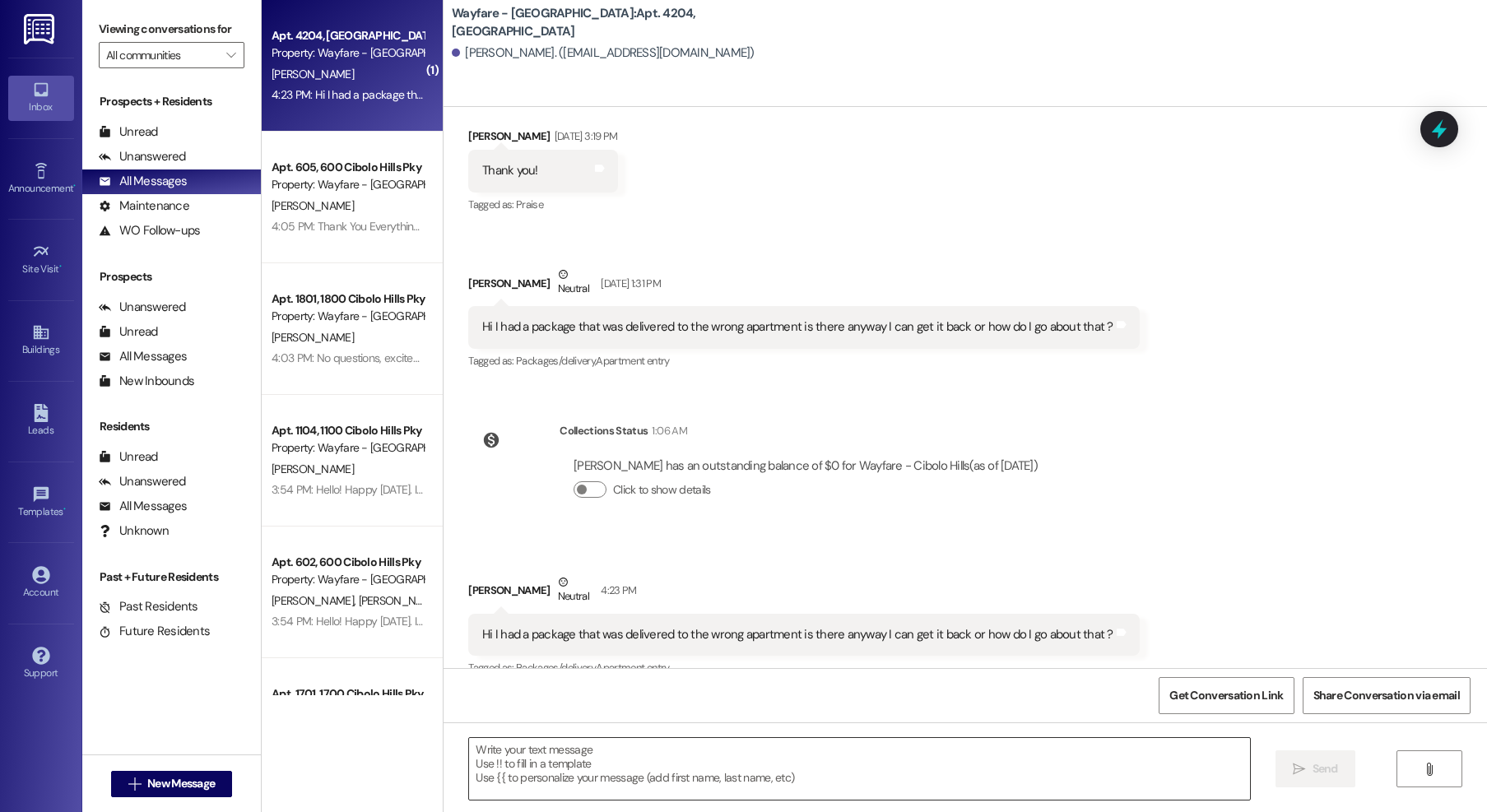
click at [657, 768] on textarea at bounding box center [859, 768] width 781 height 61
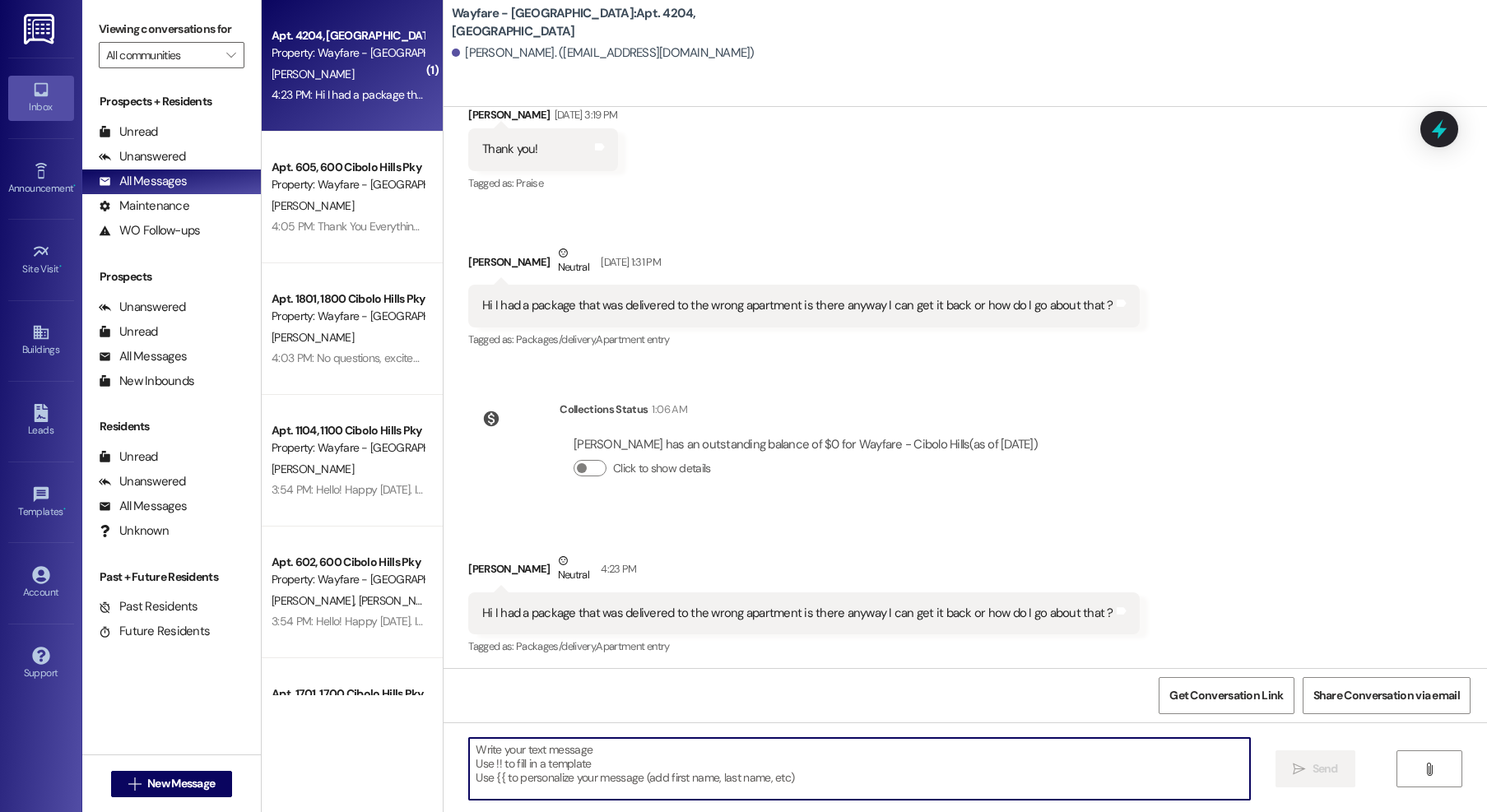
scroll to position [2047, 0]
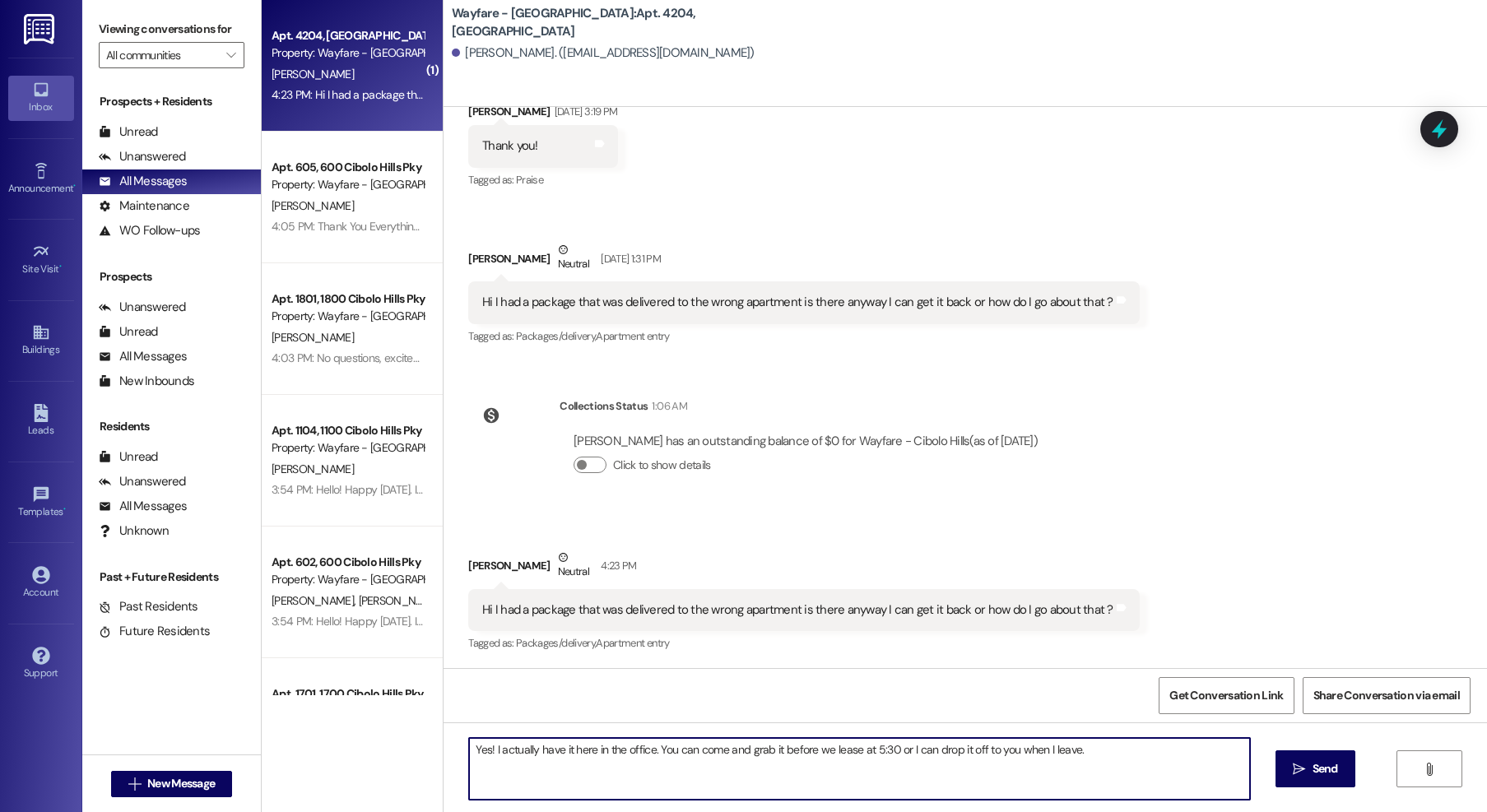
type textarea "Yes! I actually have it here in the office. You can come and grab it before we …"
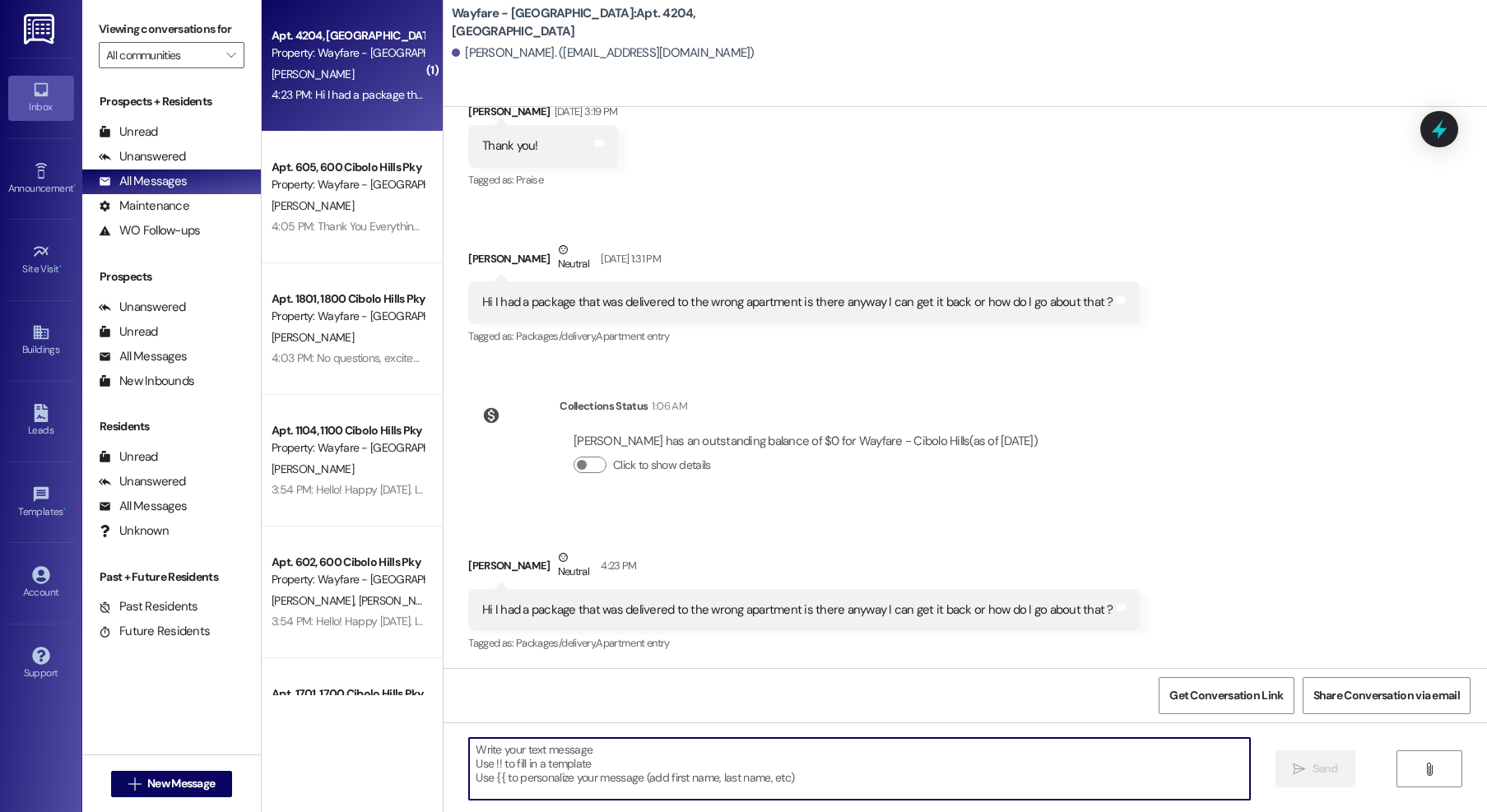
scroll to position [2163, 0]
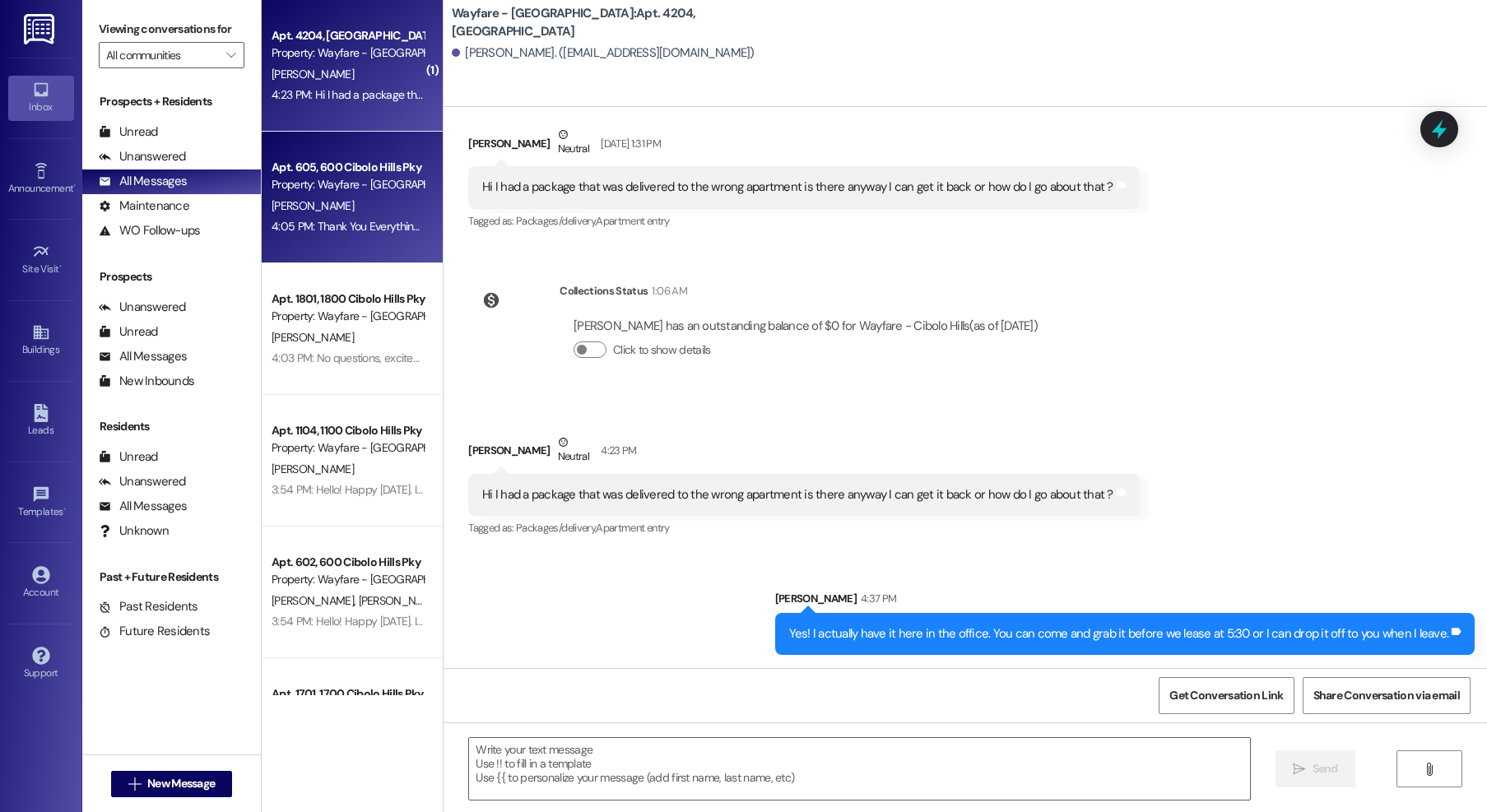
click at [374, 223] on div "4:05 PM: Thank You Everything is going great even started packing 😉👍 4:05 PM: T…" at bounding box center [445, 226] width 348 height 15
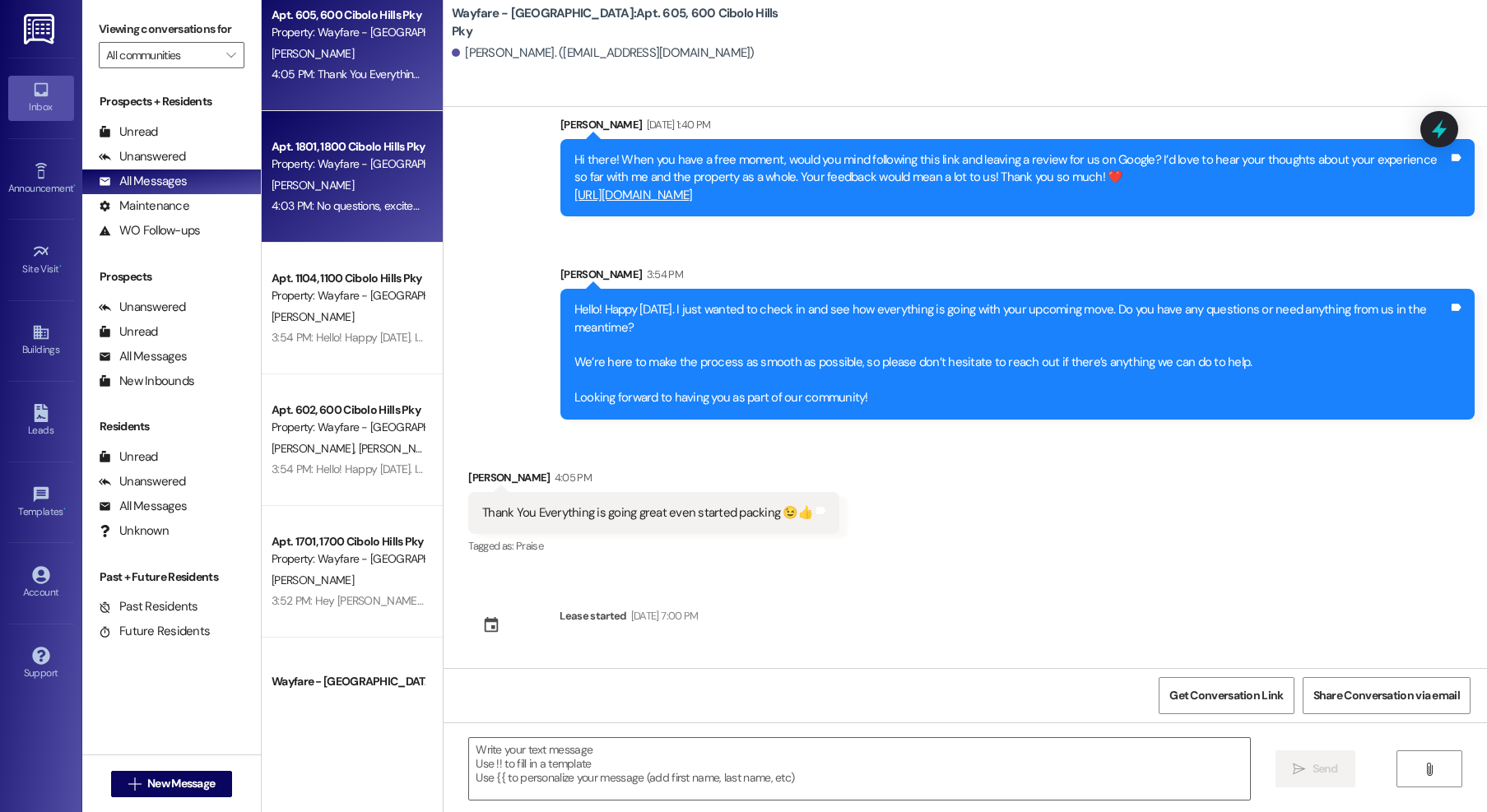
scroll to position [195, 0]
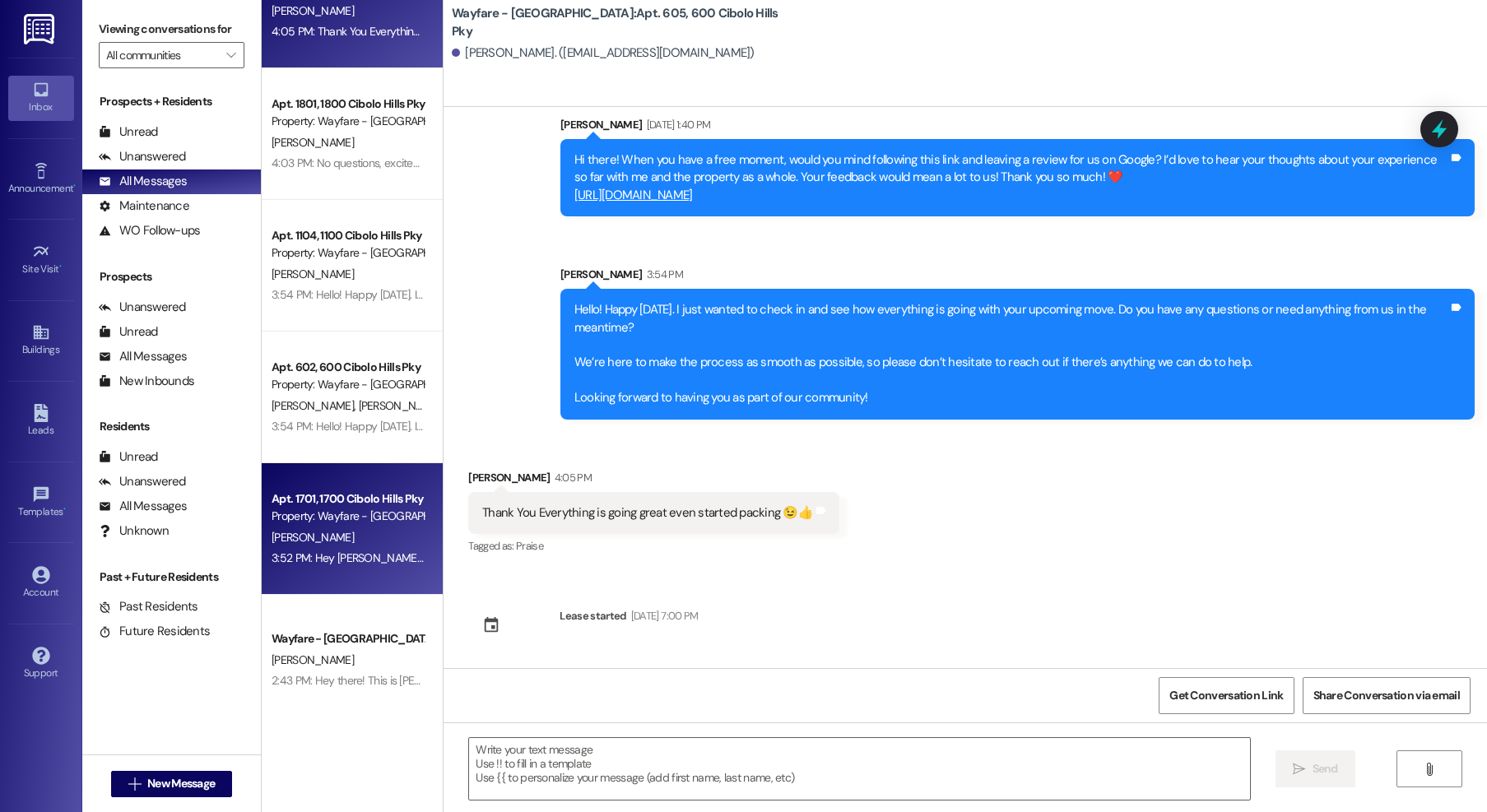
click at [341, 533] on div "[PERSON_NAME]" at bounding box center [348, 538] width 156 height 20
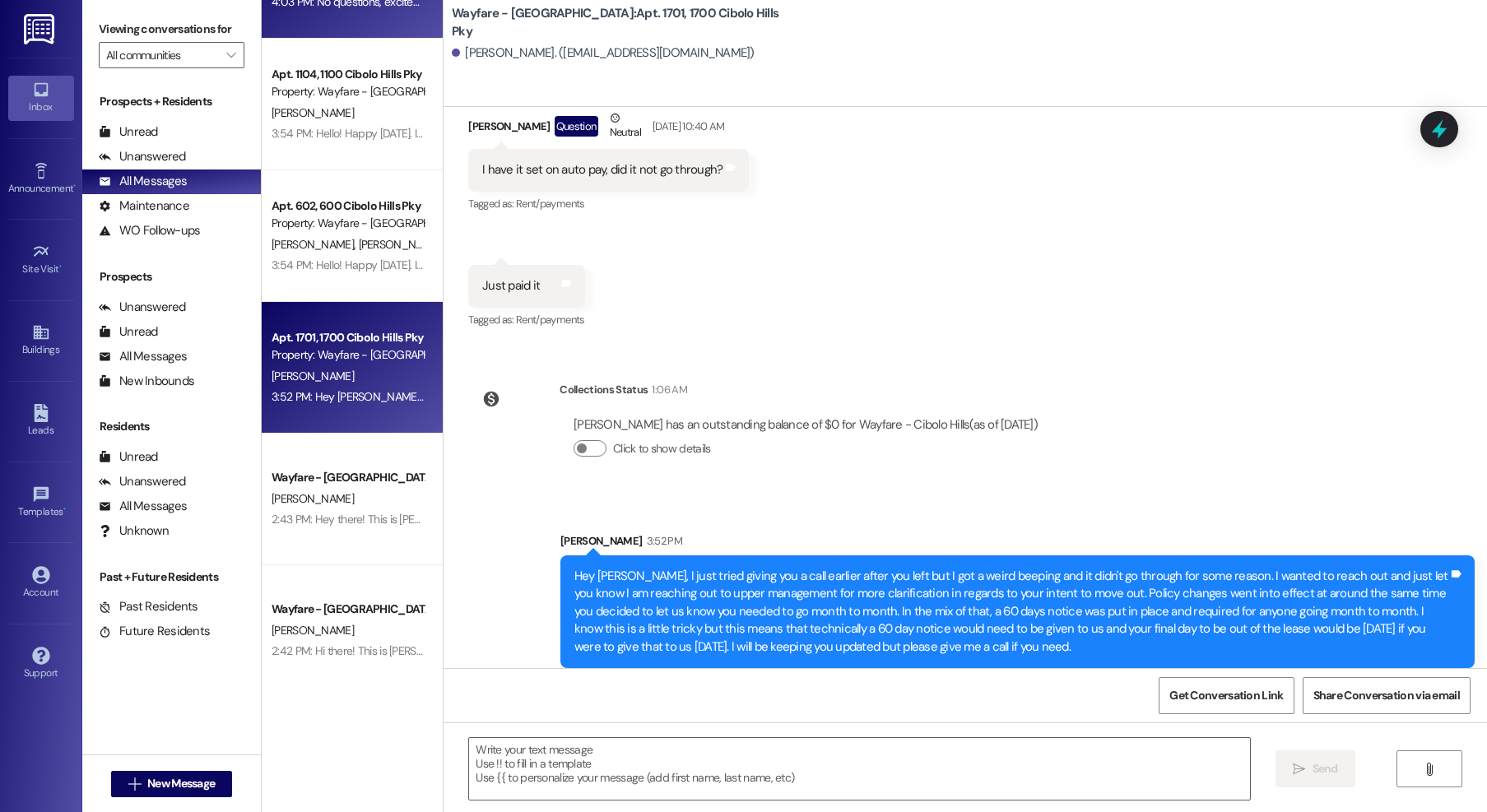
scroll to position [0, 0]
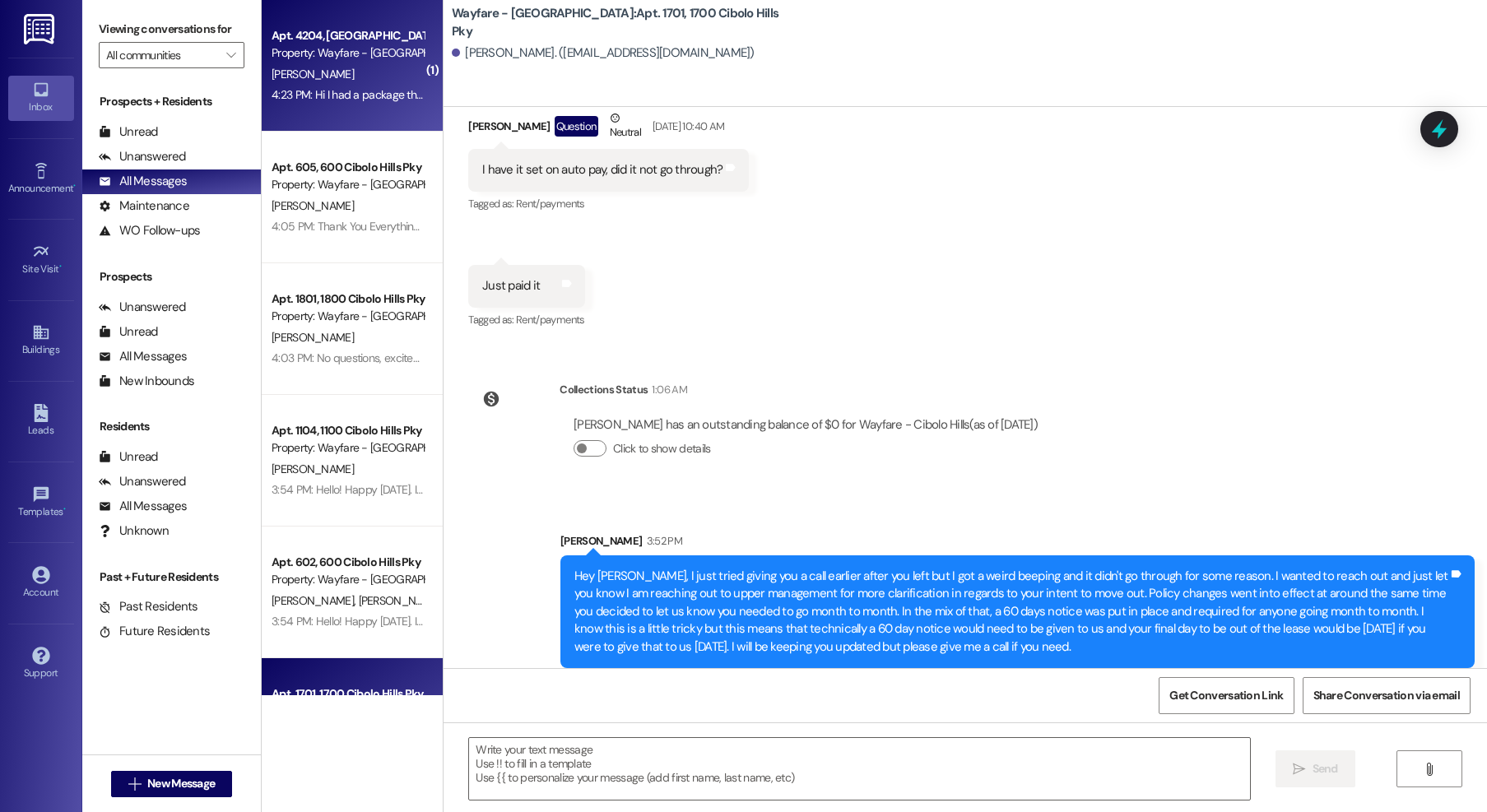
click at [305, 111] on div "Apt. 4204, 4200 Cibolo Hills Pky Property: Wayfare - Cibolo Hills A. Franklin 4…" at bounding box center [352, 66] width 181 height 131
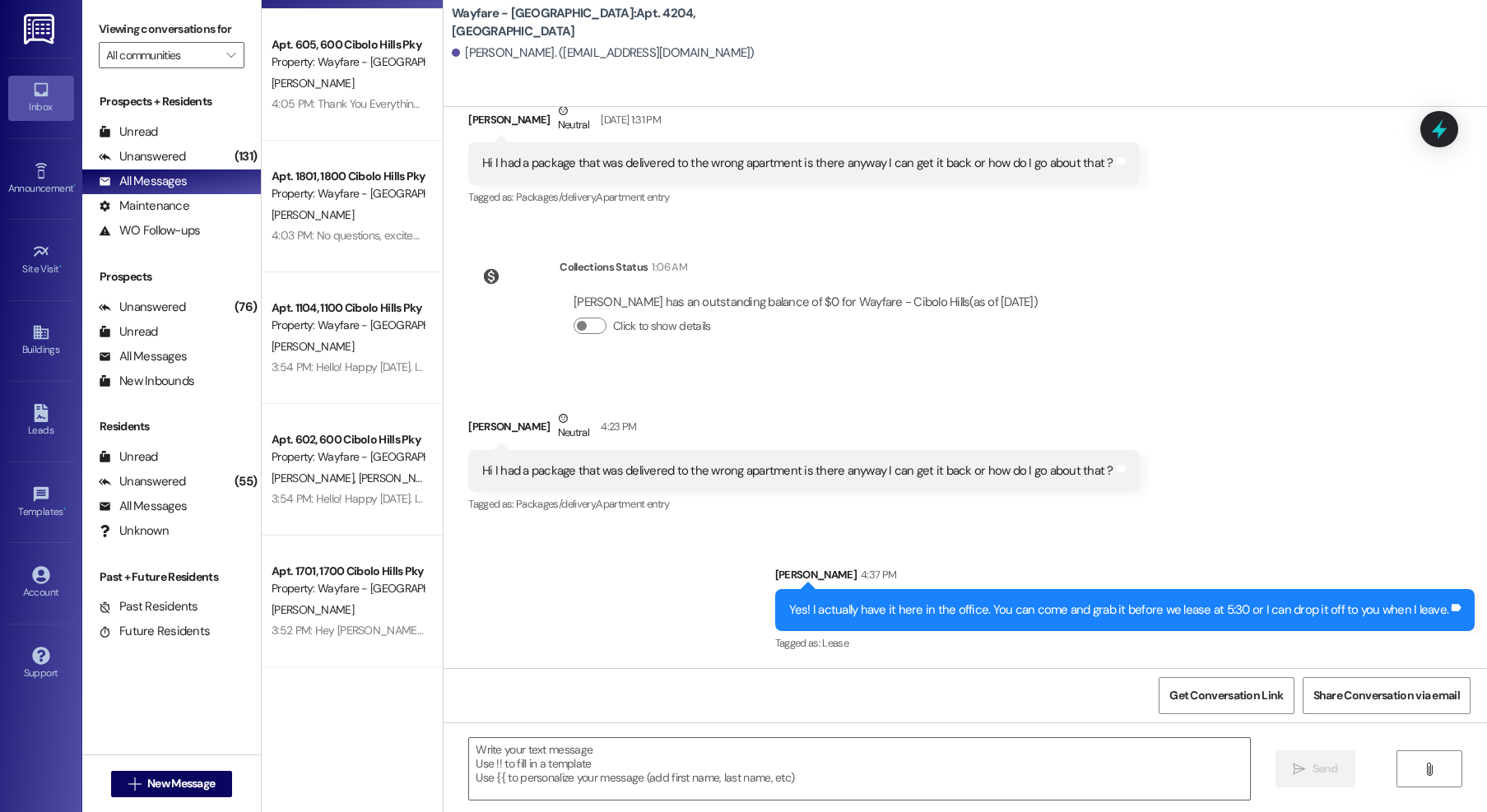
scroll to position [138, 0]
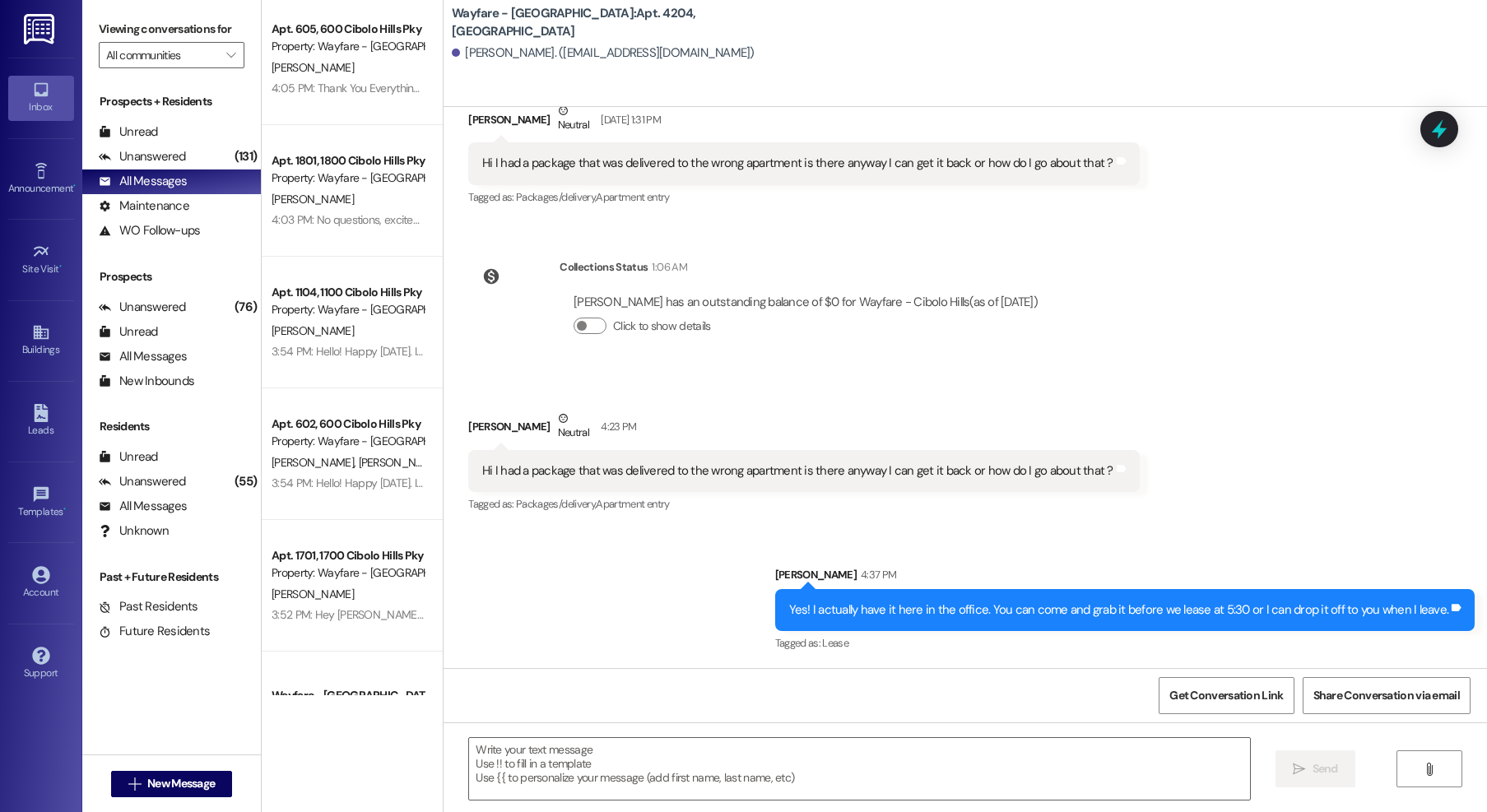
click at [358, 629] on div "Apt. 1701, 1700 Cibolo Hills Pky Property: Wayfare - Cibolo Hills A. Prather 3:…" at bounding box center [352, 586] width 181 height 131
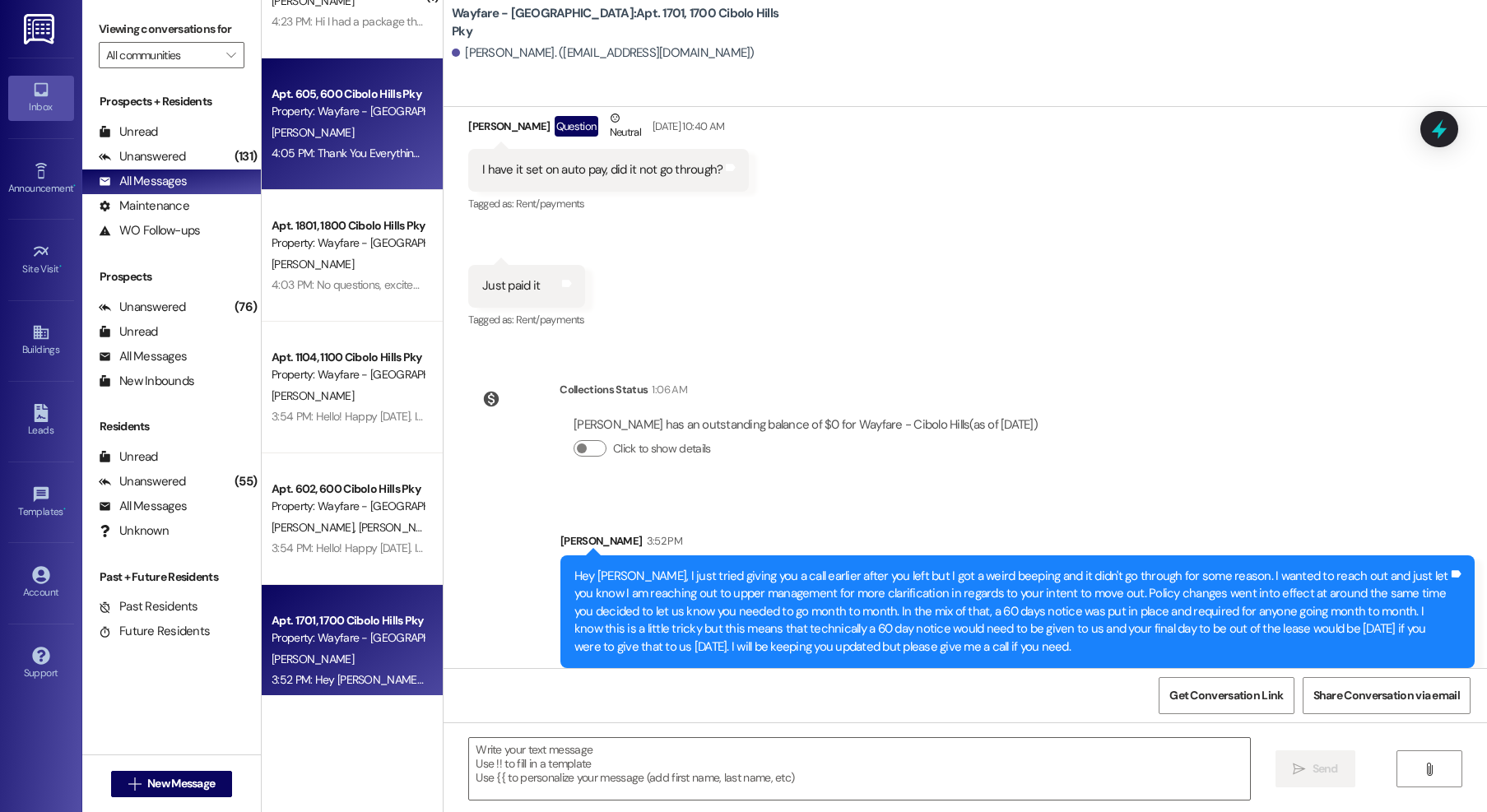
scroll to position [0, 0]
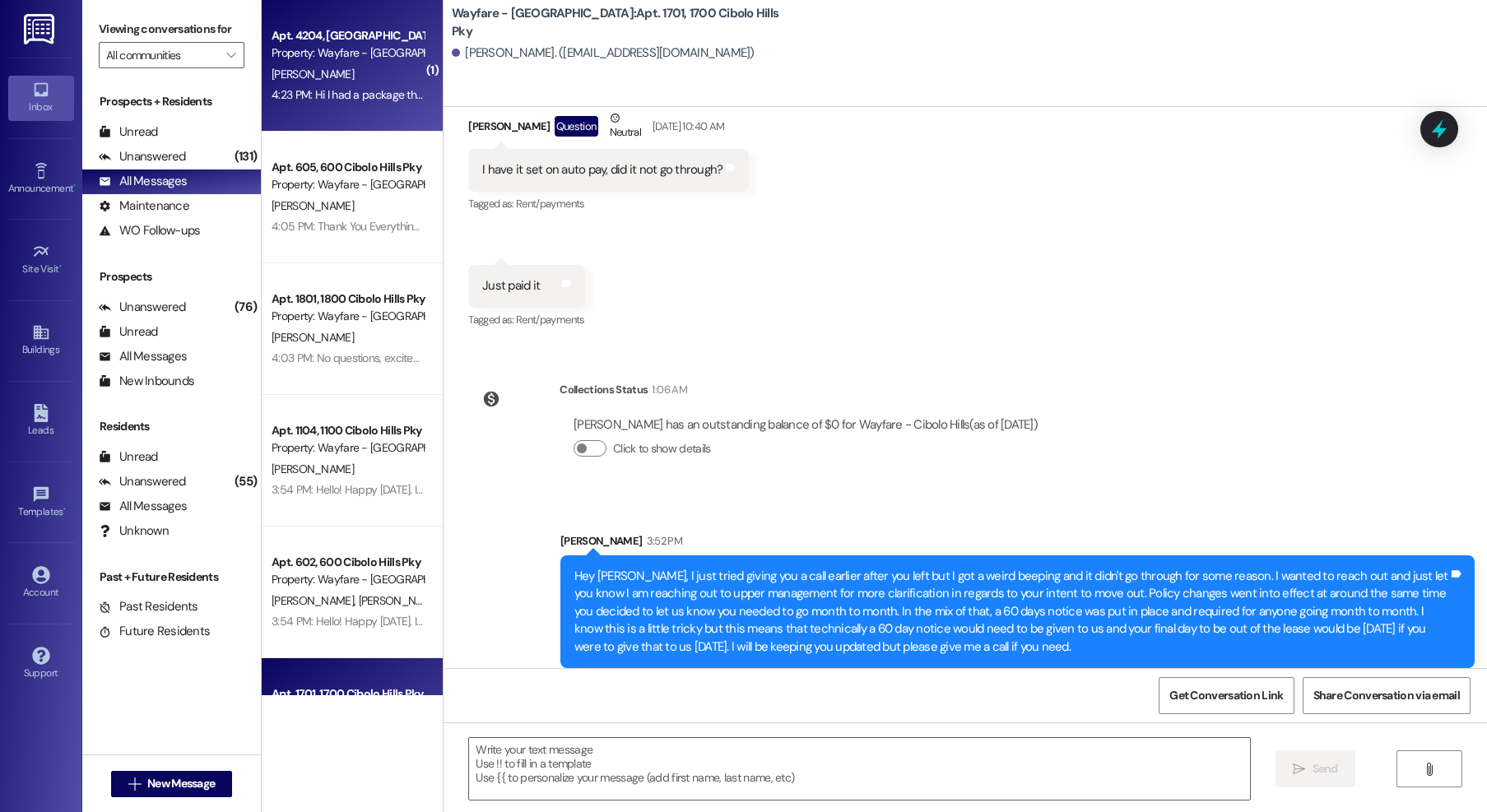
click at [308, 94] on div "4:23 PM: Hi I had a package that was delivered to the wrong apartment is there …" at bounding box center [586, 95] width 629 height 15
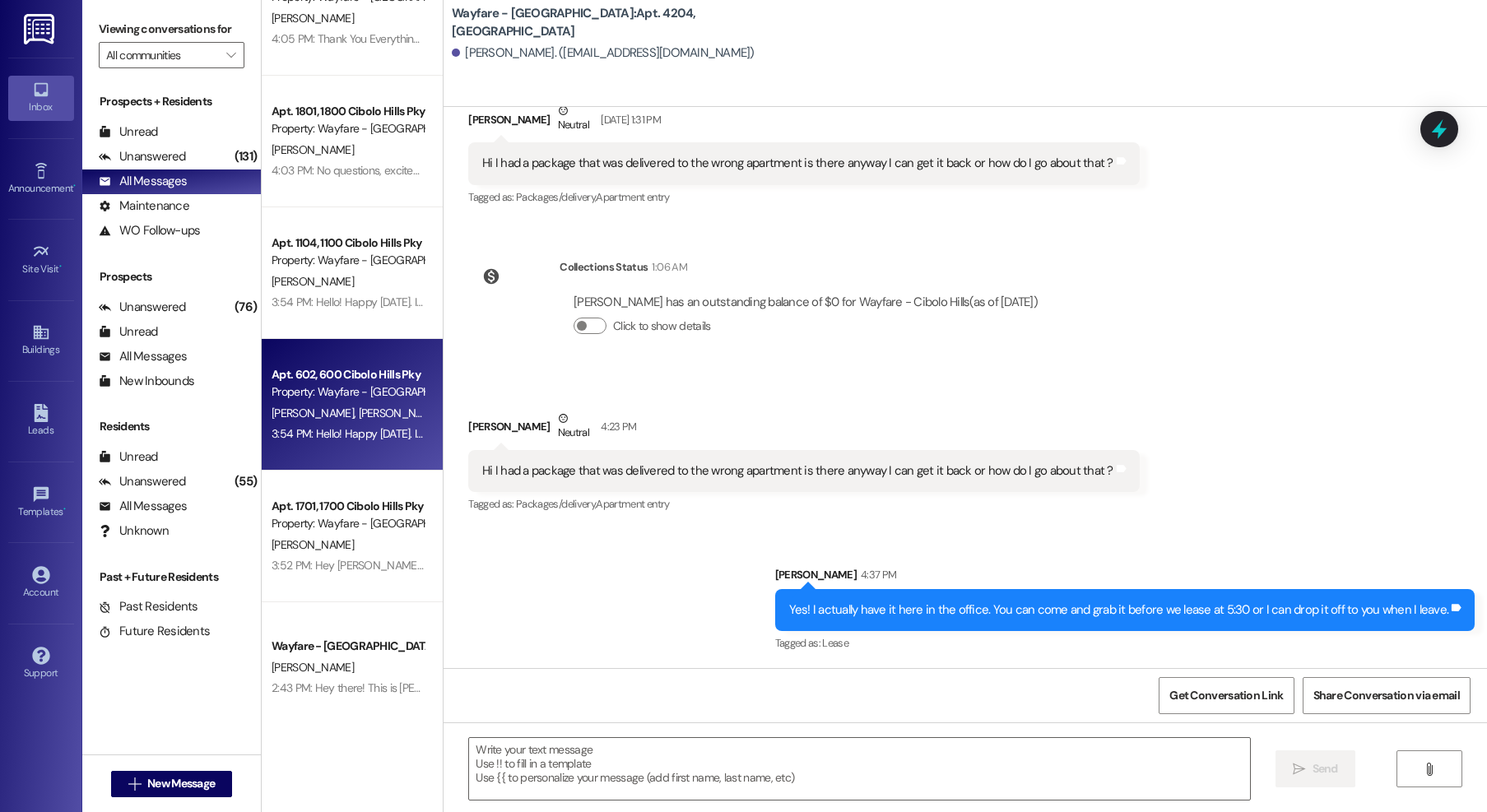
scroll to position [206, 0]
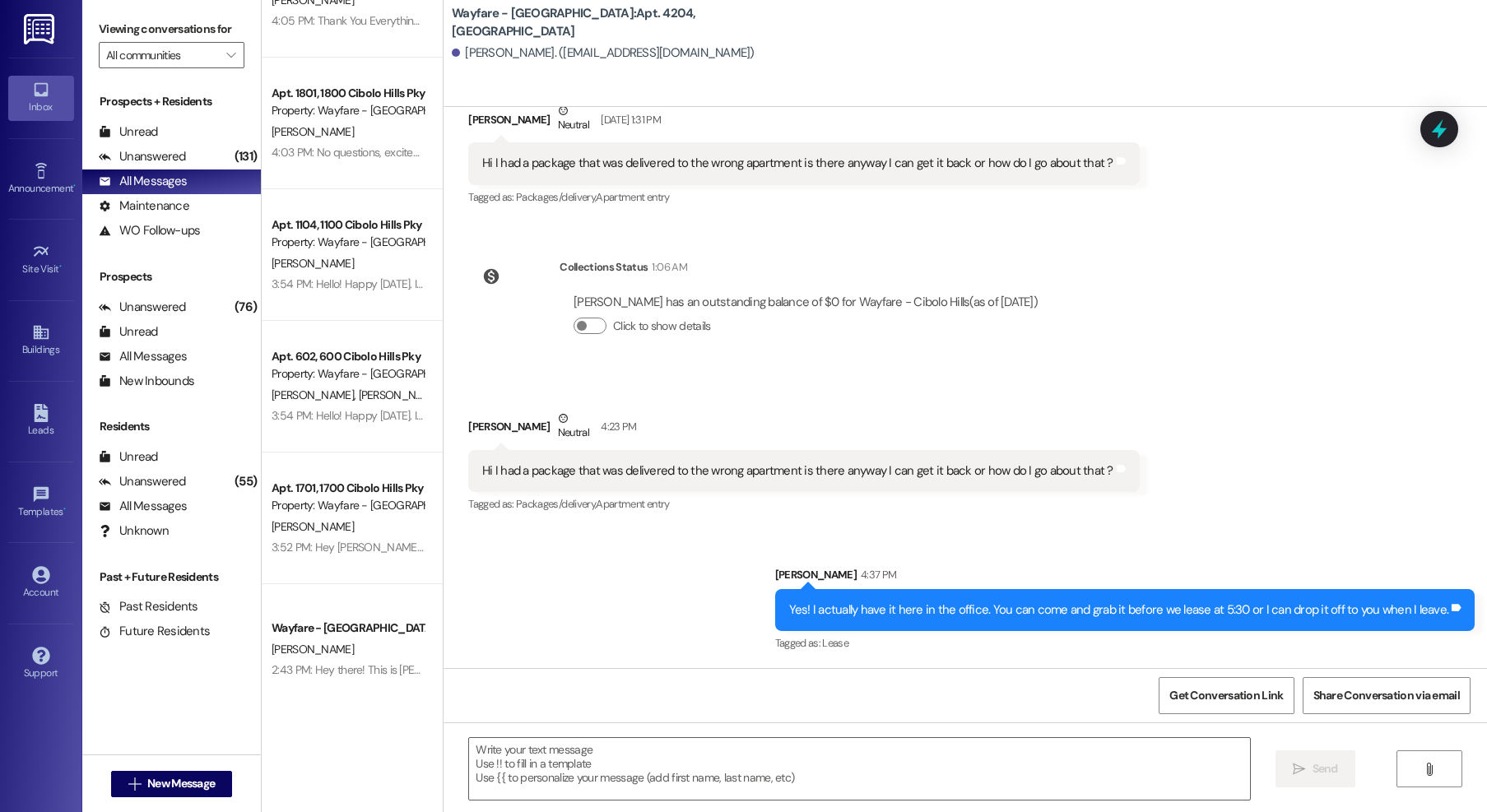
drag, startPoint x: 334, startPoint y: 553, endPoint x: 454, endPoint y: 572, distance: 121.5
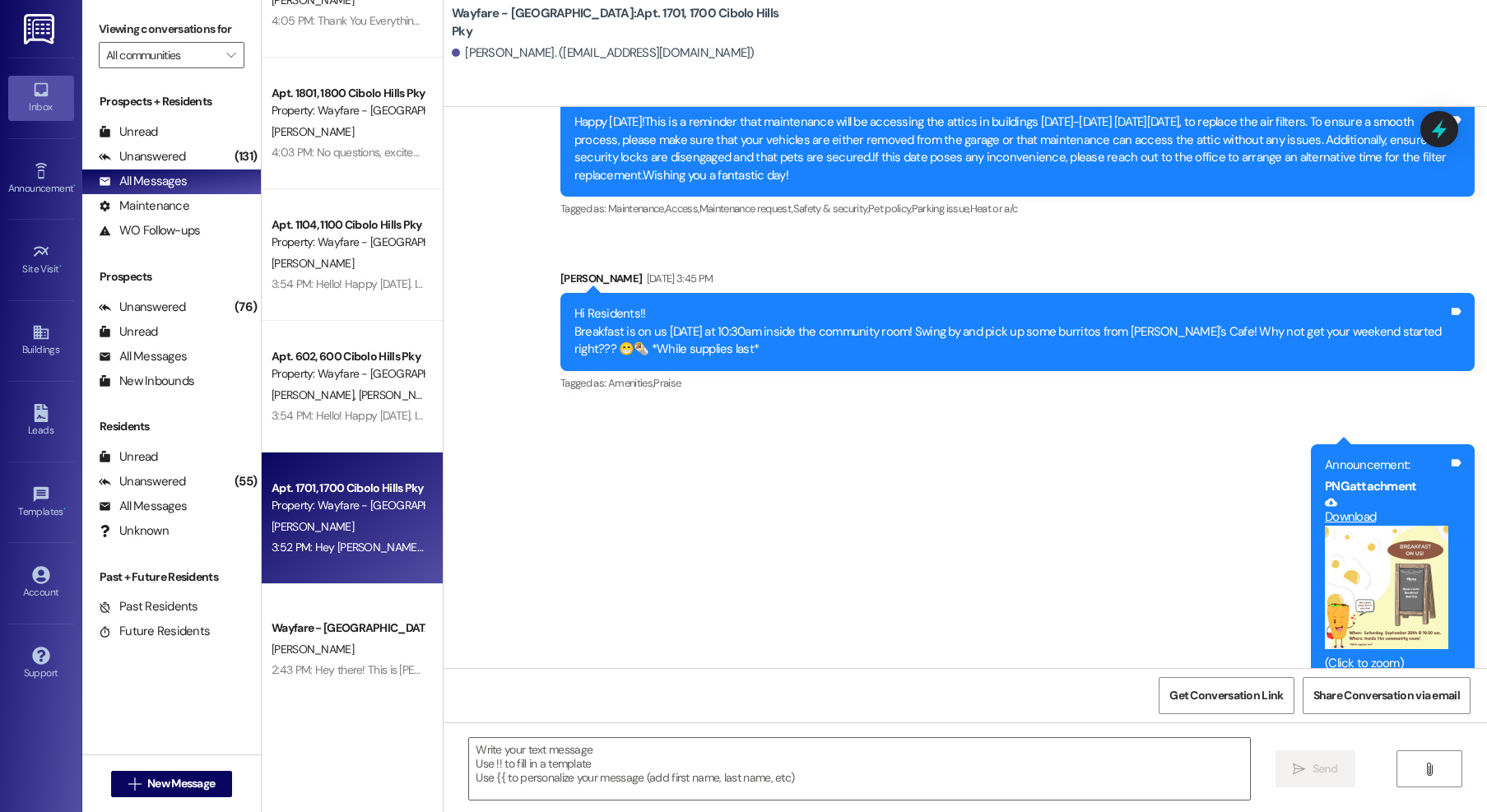
scroll to position [17925, 0]
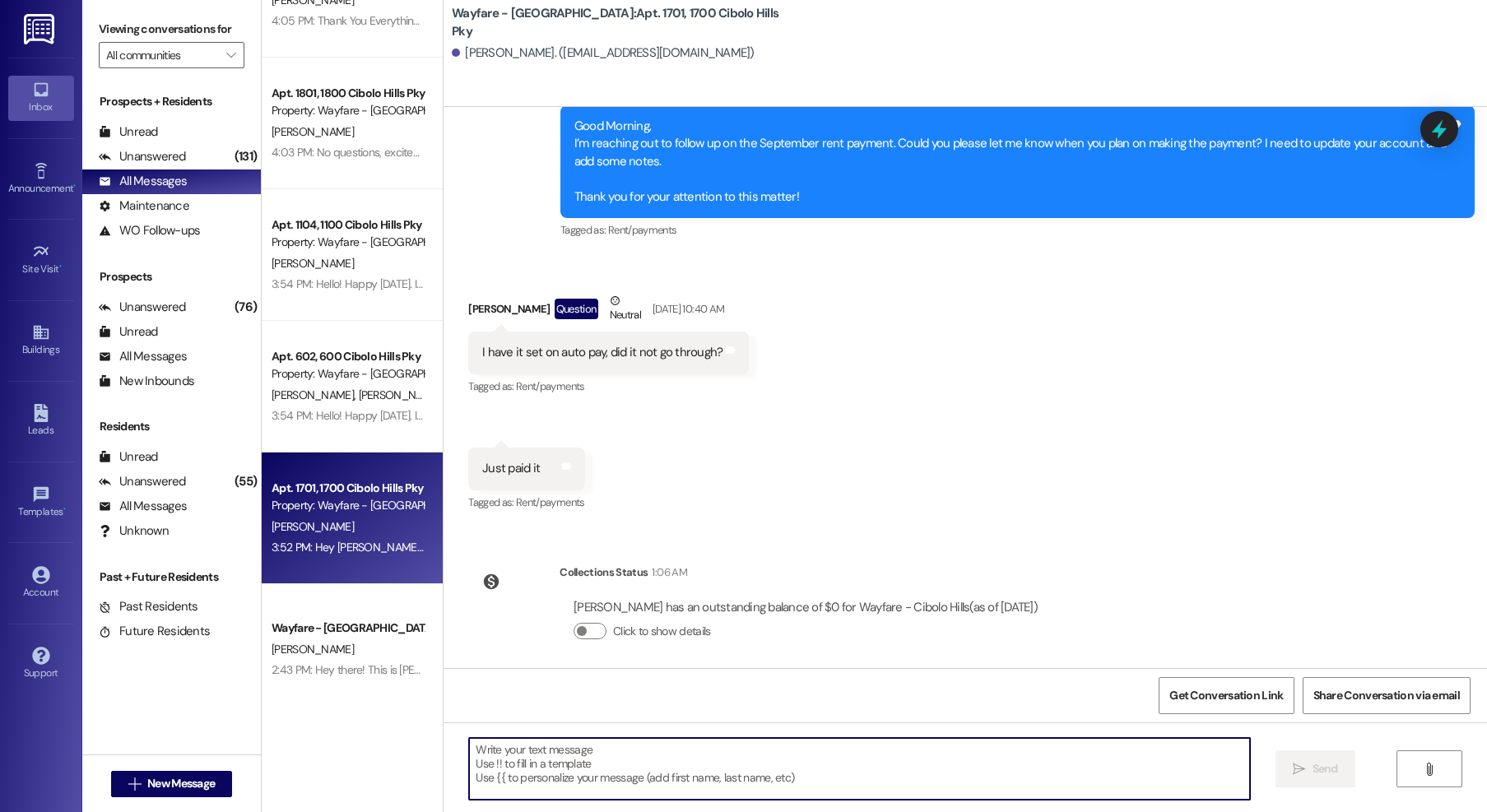
click at [672, 778] on textarea at bounding box center [859, 768] width 781 height 61
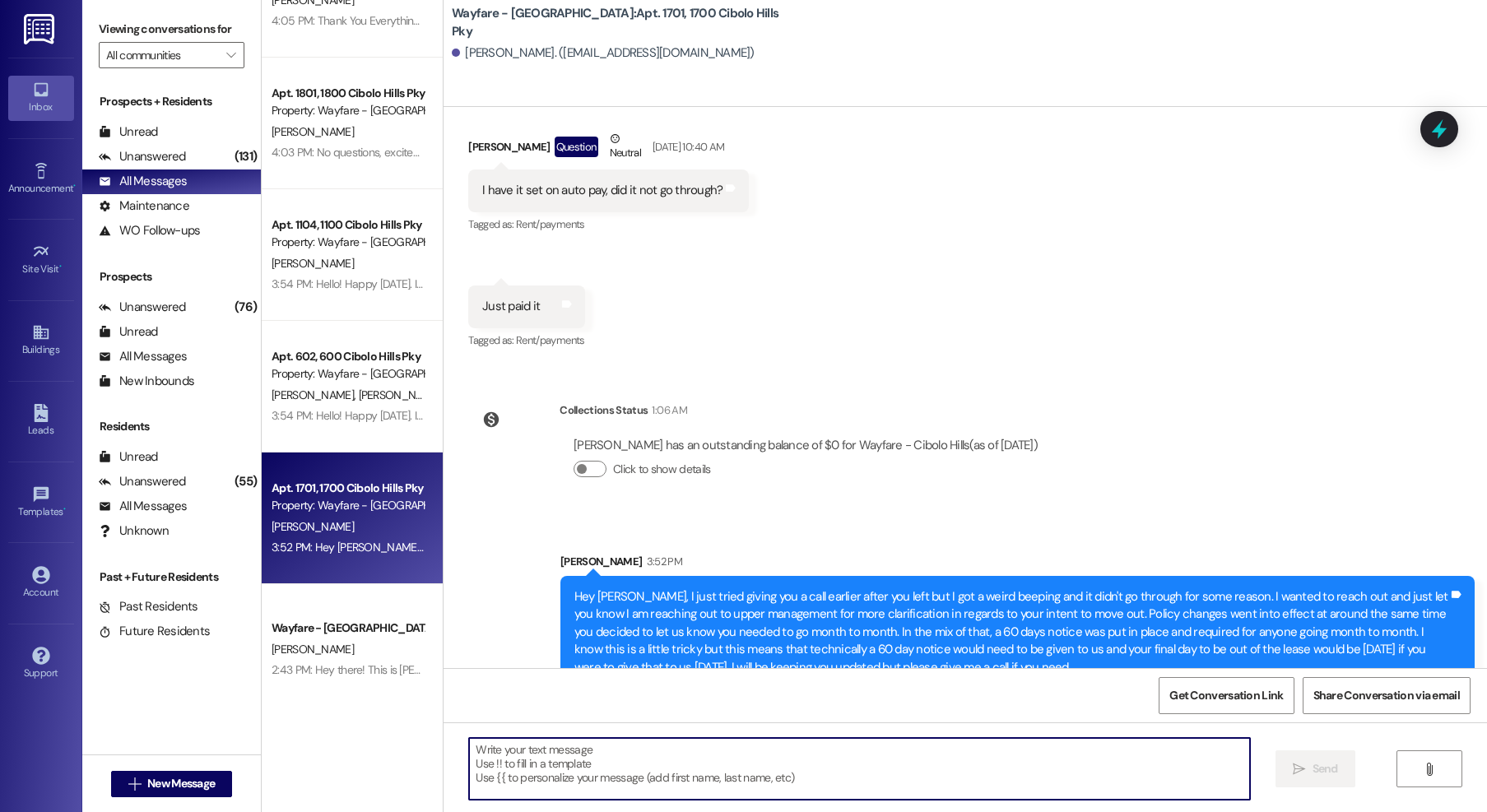
scroll to position [18109, 0]
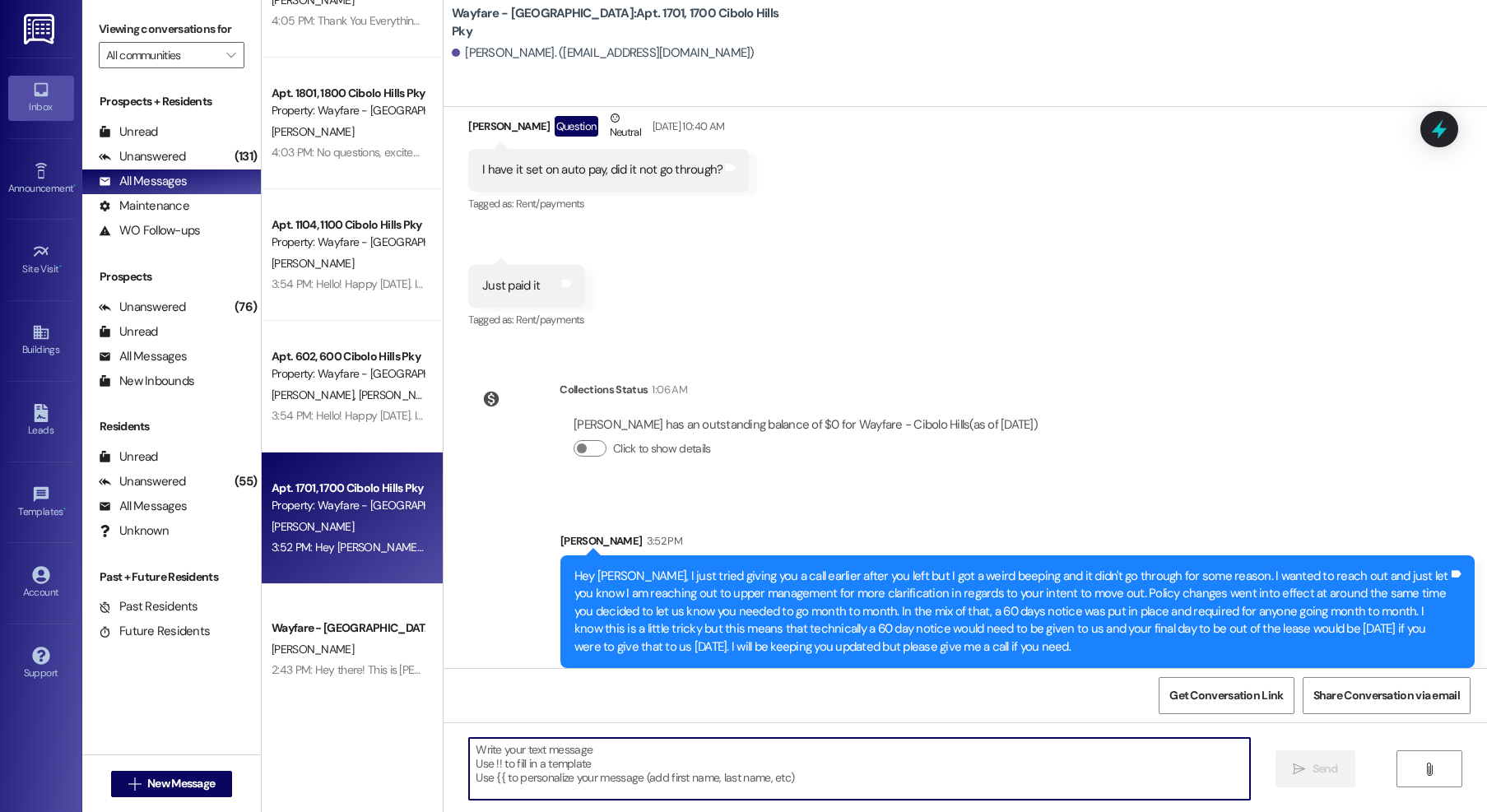
click at [555, 752] on textarea at bounding box center [859, 768] width 781 height 61
drag, startPoint x: 656, startPoint y: 767, endPoint x: 602, endPoint y: 395, distance: 375.9
click at [656, 767] on textarea at bounding box center [859, 768] width 781 height 61
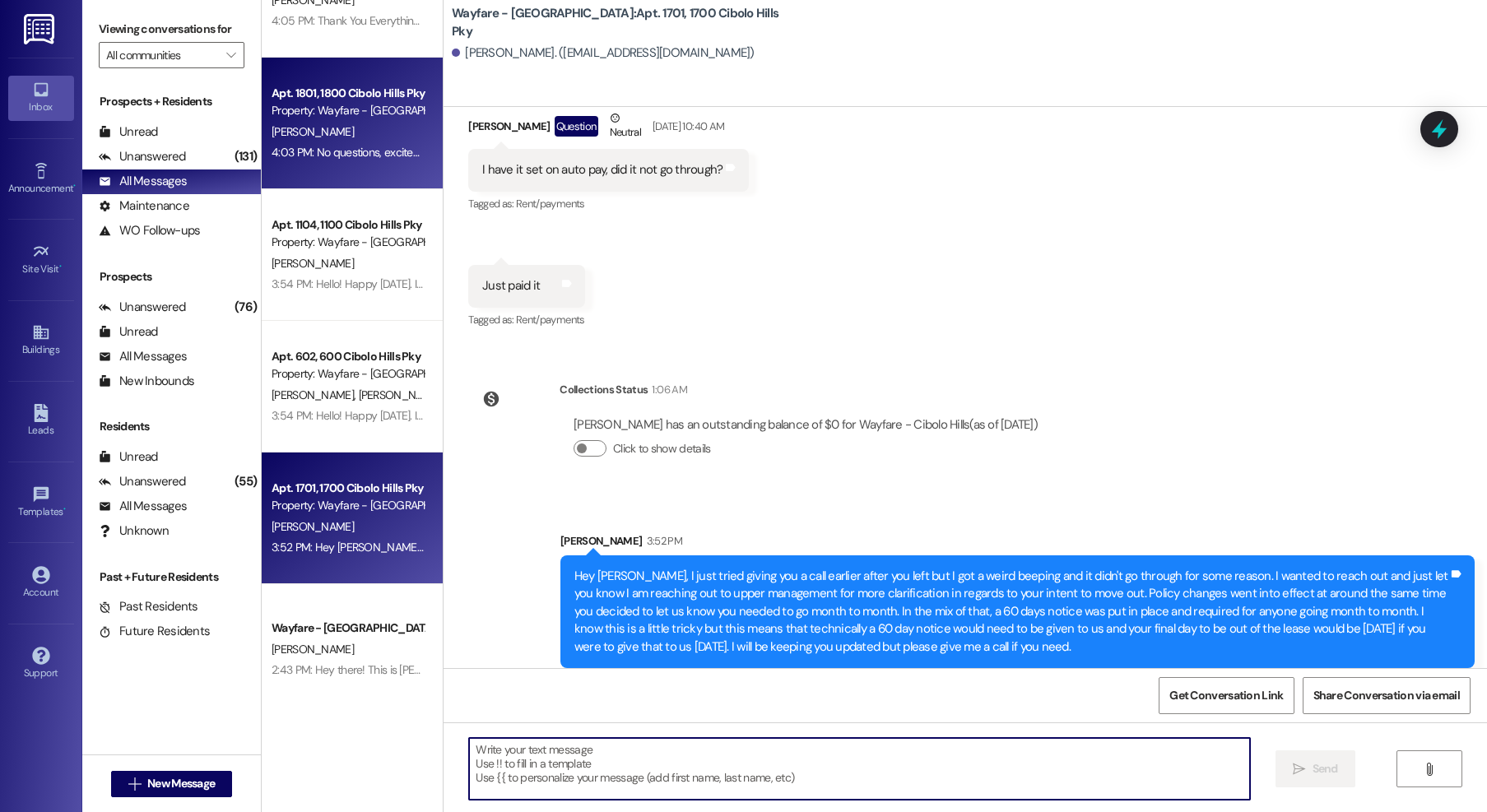
scroll to position [0, 0]
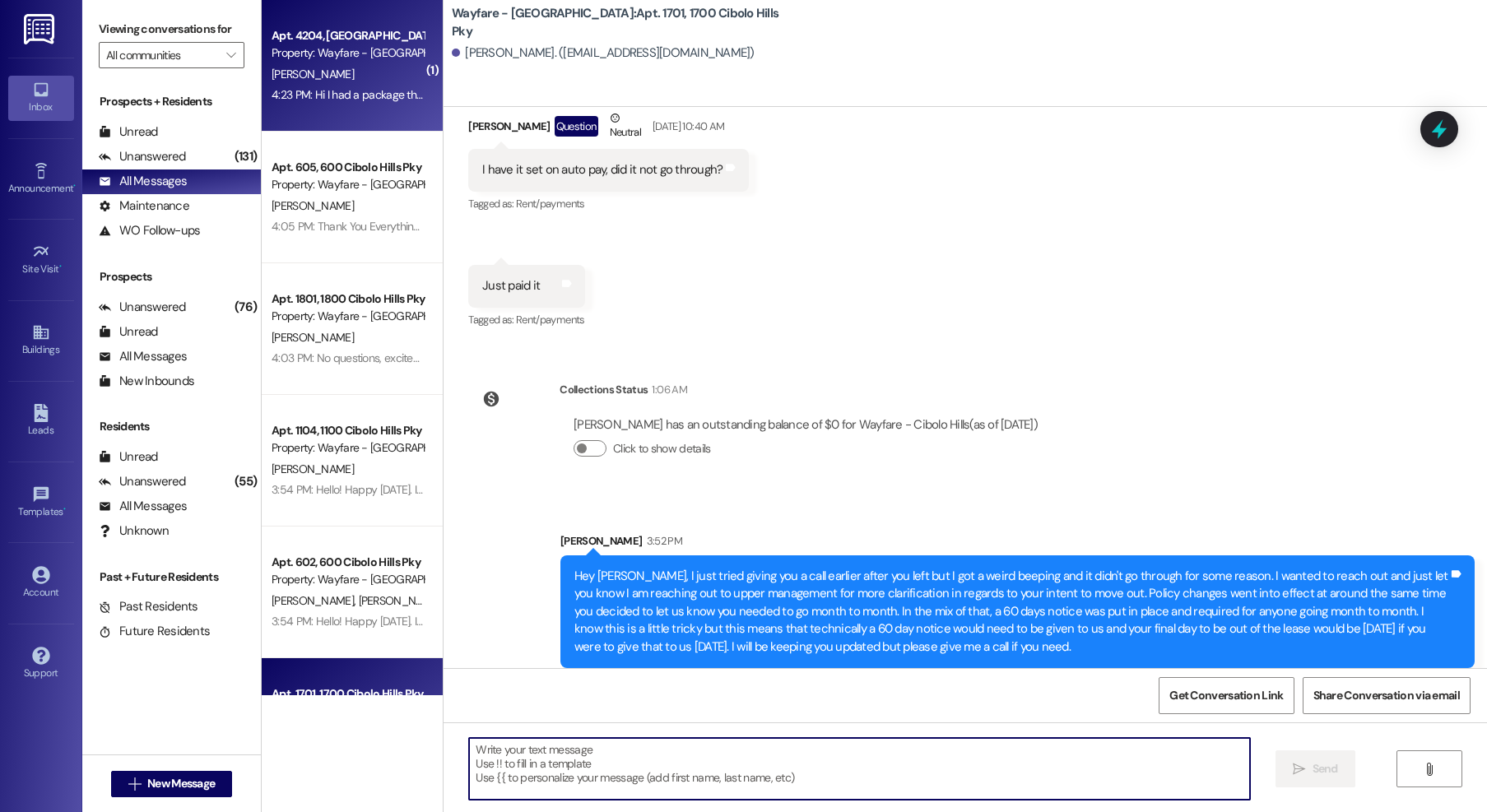
click at [318, 85] on div "4:23 PM: Hi I had a package that was delivered to the wrong apartment is there …" at bounding box center [348, 95] width 156 height 20
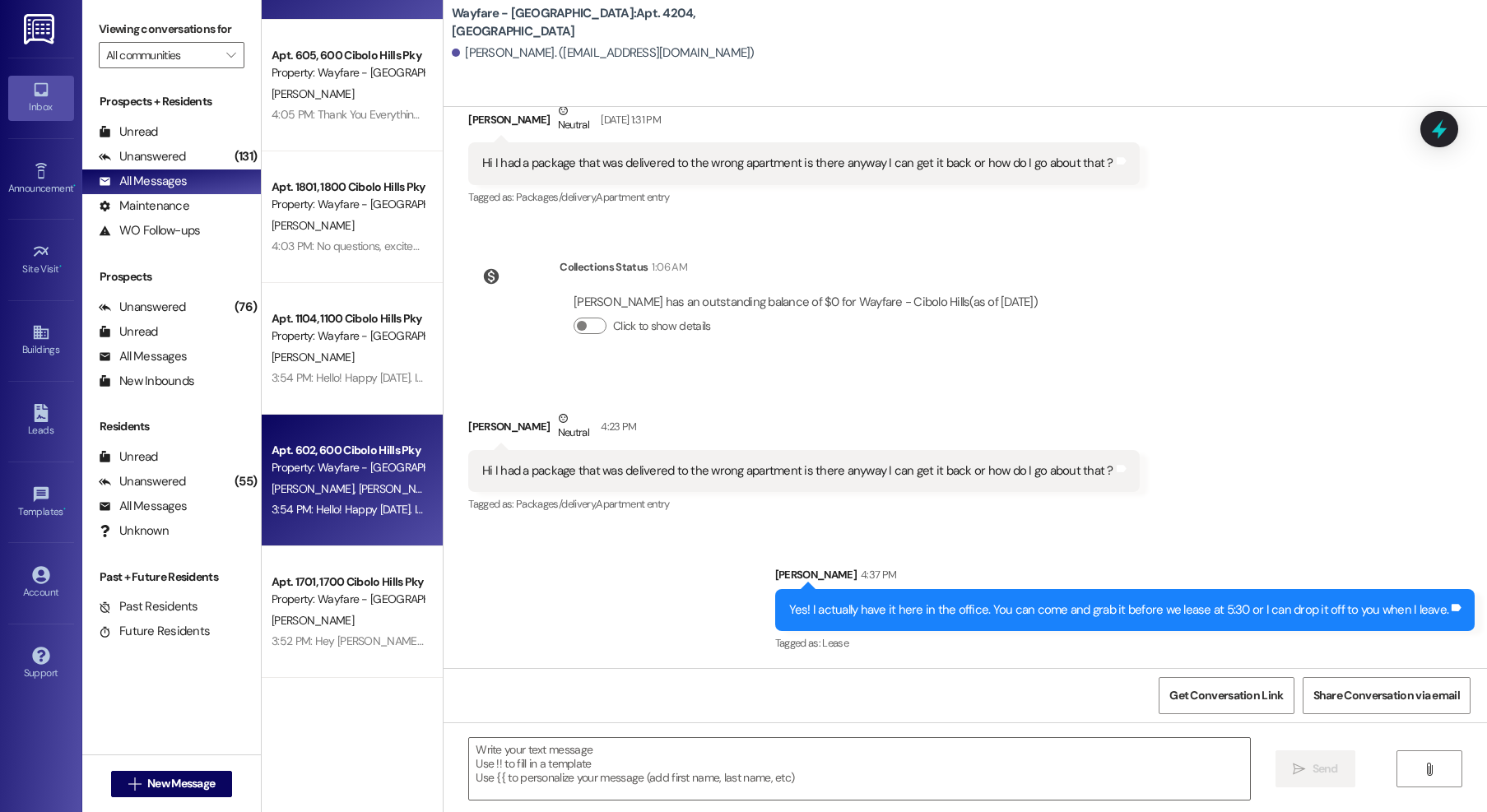
scroll to position [112, 0]
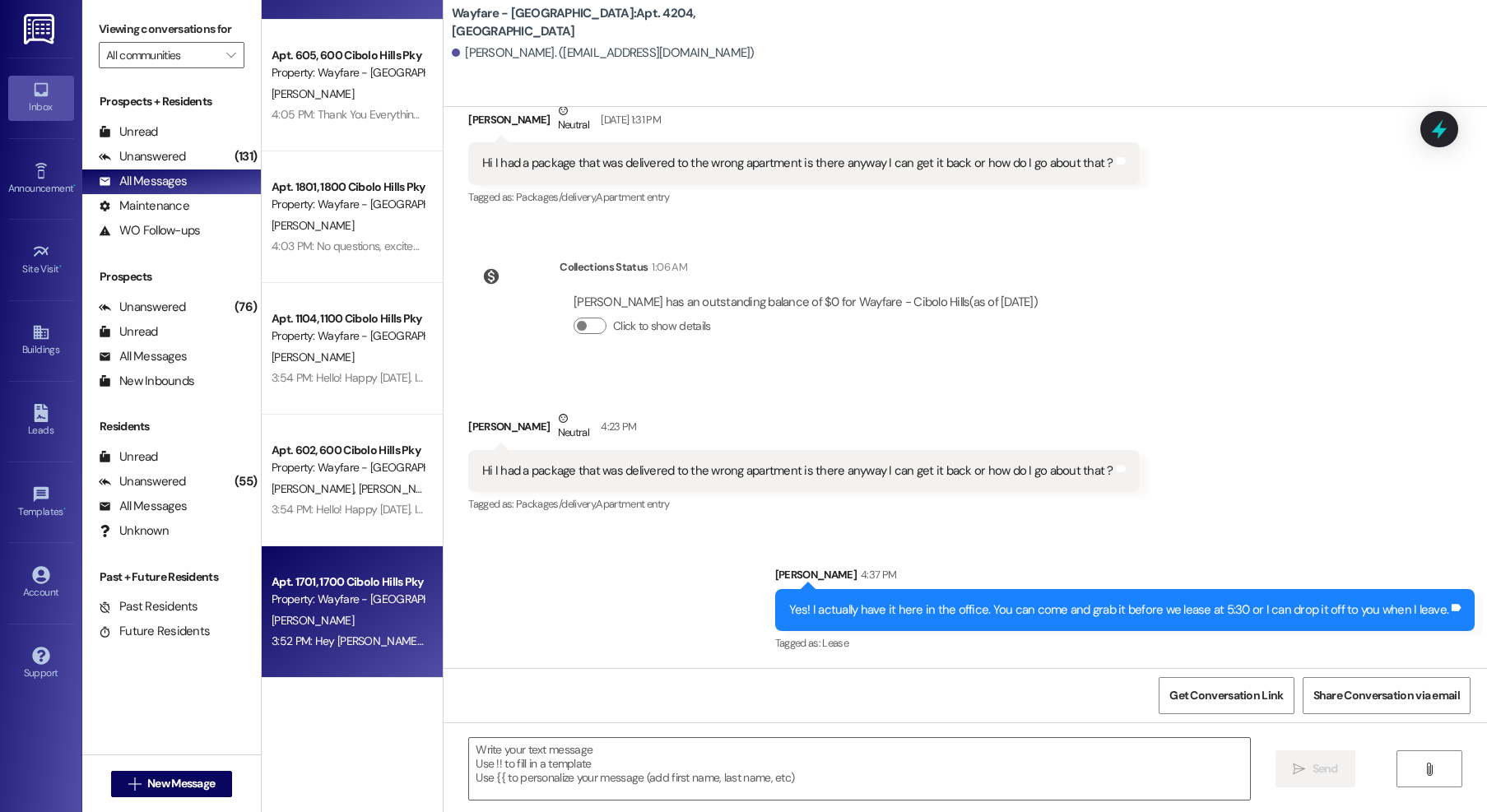
click at [305, 625] on div "[PERSON_NAME]" at bounding box center [348, 621] width 156 height 20
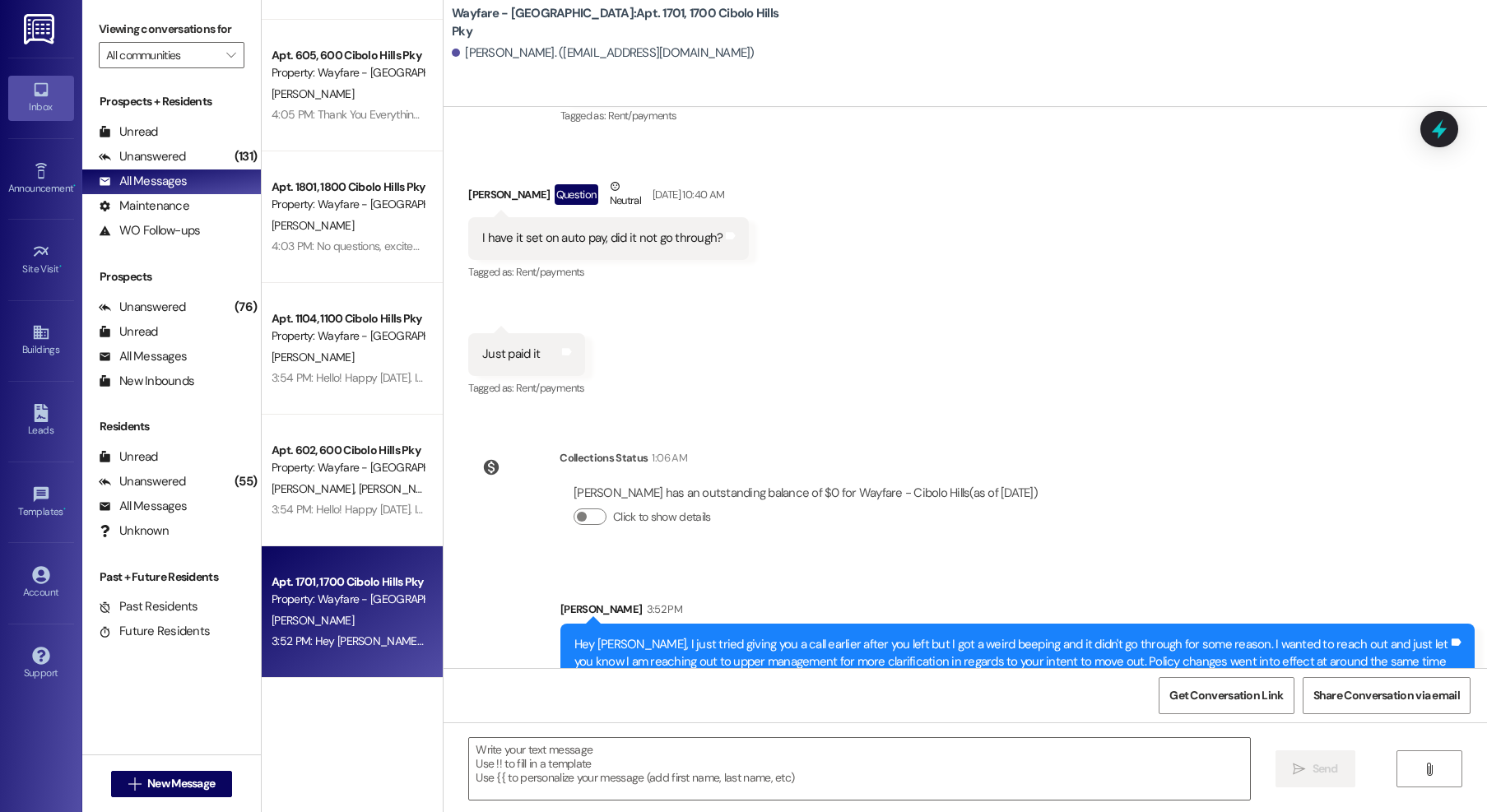
scroll to position [18109, 0]
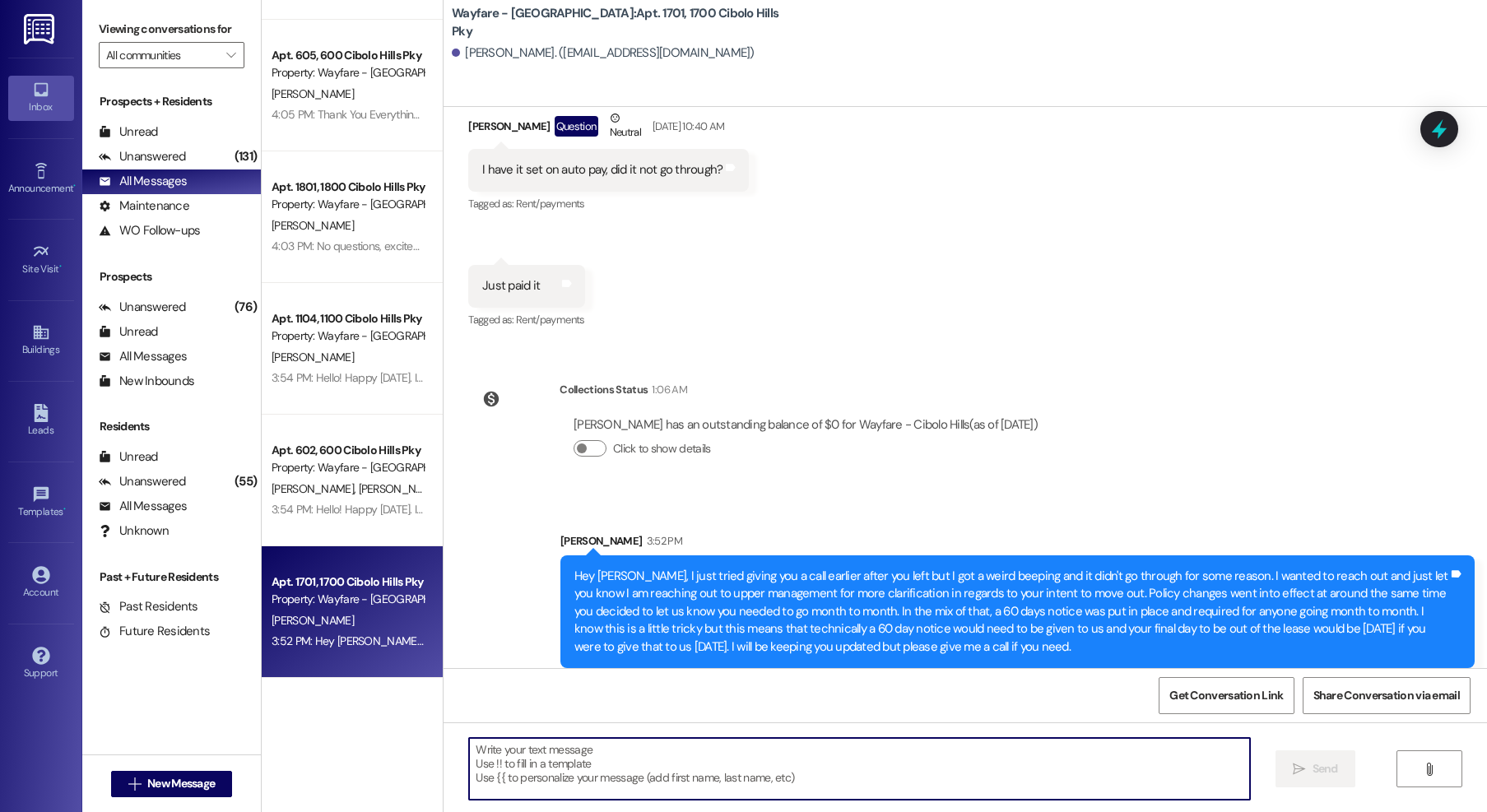
click at [634, 750] on textarea at bounding box center [859, 768] width 781 height 61
click at [906, 756] on textarea at bounding box center [859, 768] width 781 height 61
type textarea "O"
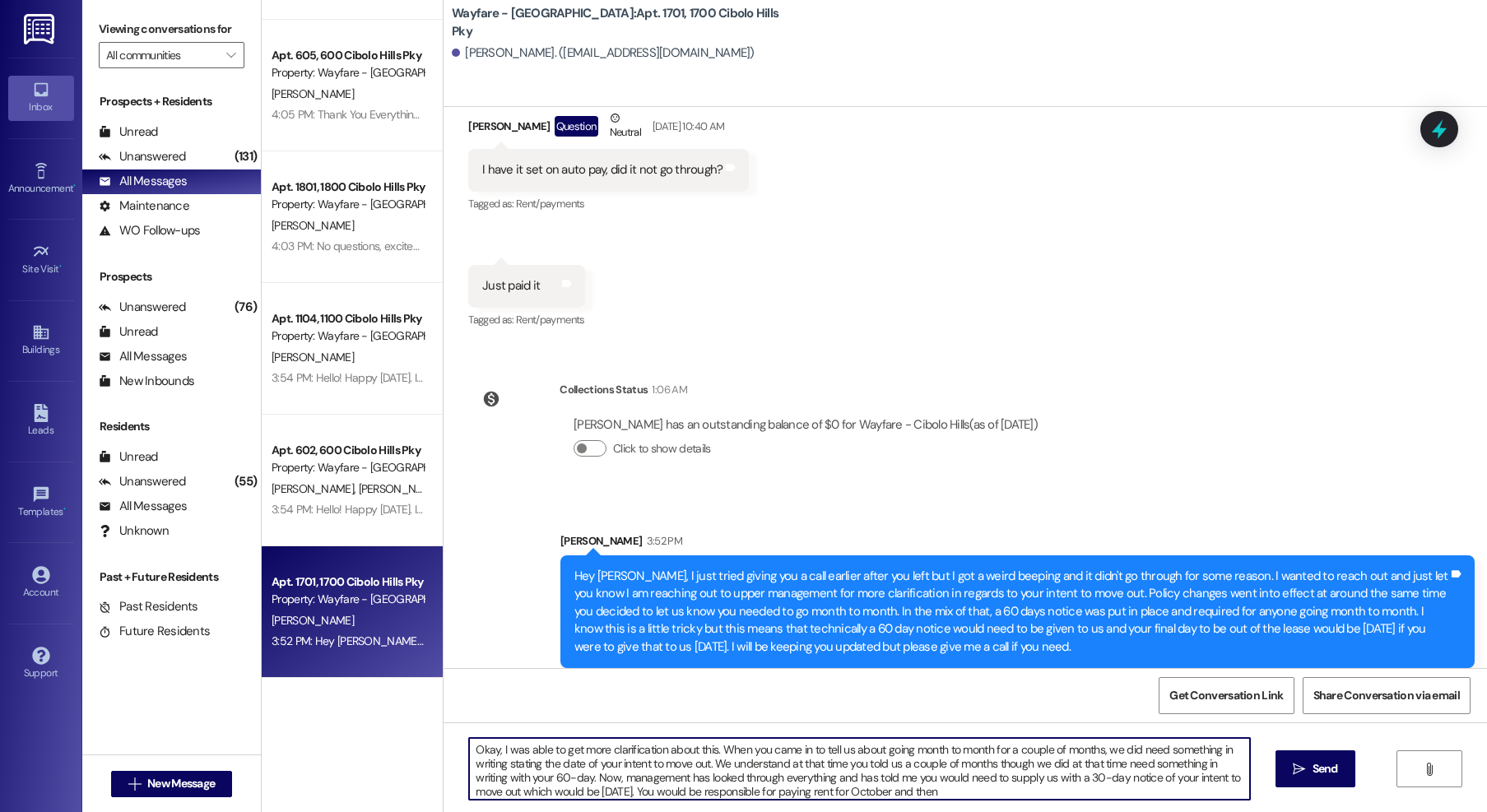
click at [795, 793] on textarea "Okay, I was able to get more clarification about this. When you came in to tell…" at bounding box center [859, 768] width 781 height 61
drag, startPoint x: 1064, startPoint y: 794, endPoint x: 1036, endPoint y: 796, distance: 28.1
click at [1036, 796] on textarea "Okay, I was able to get more clarification about this. When you came in to tell…" at bounding box center [859, 768] width 781 height 61
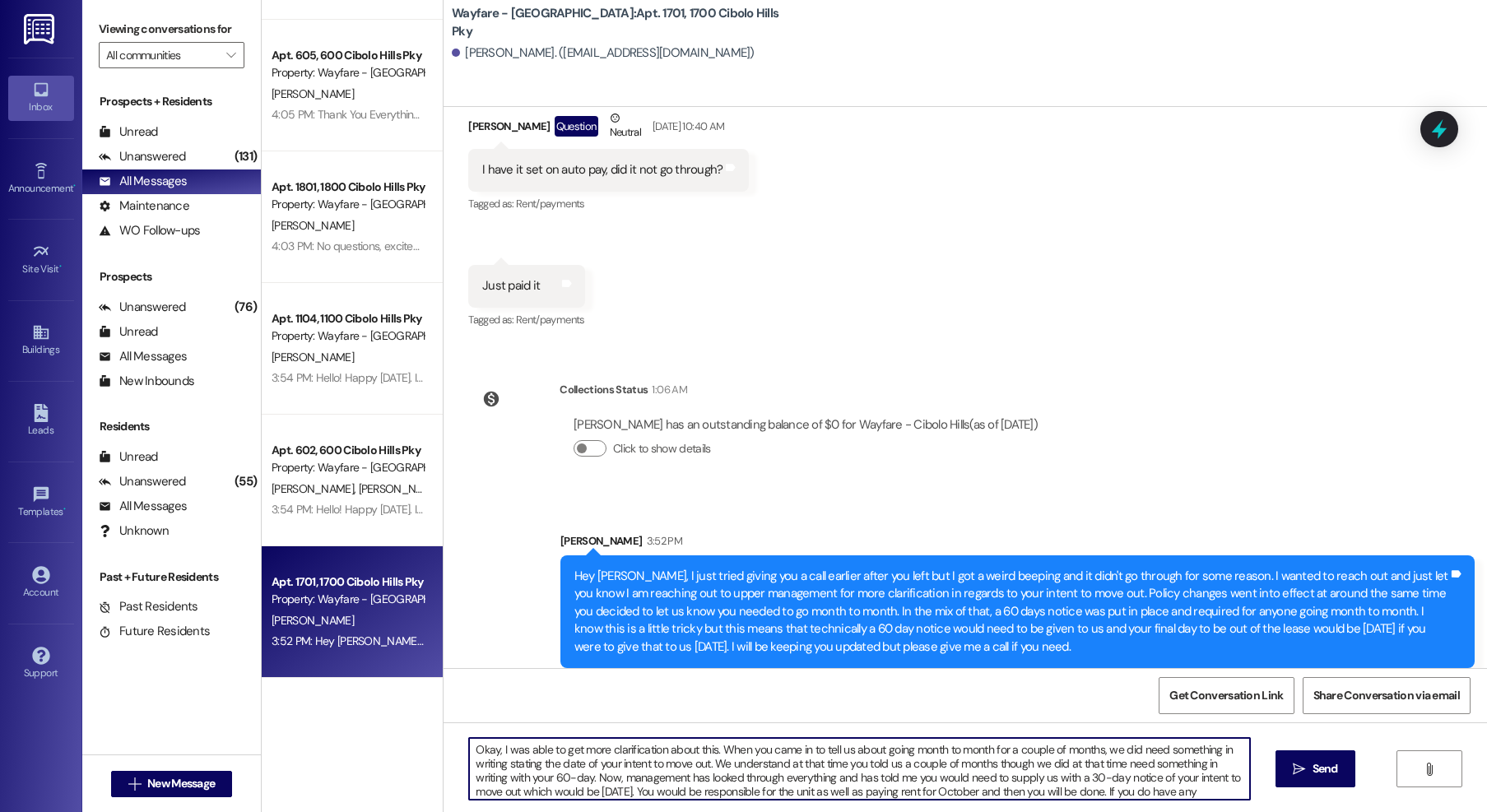
drag, startPoint x: 868, startPoint y: 796, endPoint x: 416, endPoint y: 731, distance: 456.6
click at [414, 732] on div "( 1 ) Apt. 4204, 4200 Cibolo Hills Pky Property: Wayfare - Cibolo Hills A. Fran…" at bounding box center [874, 406] width 1225 height 812
type textarea "Okay, I was able to get more clarification about this. When you came in to tell…"
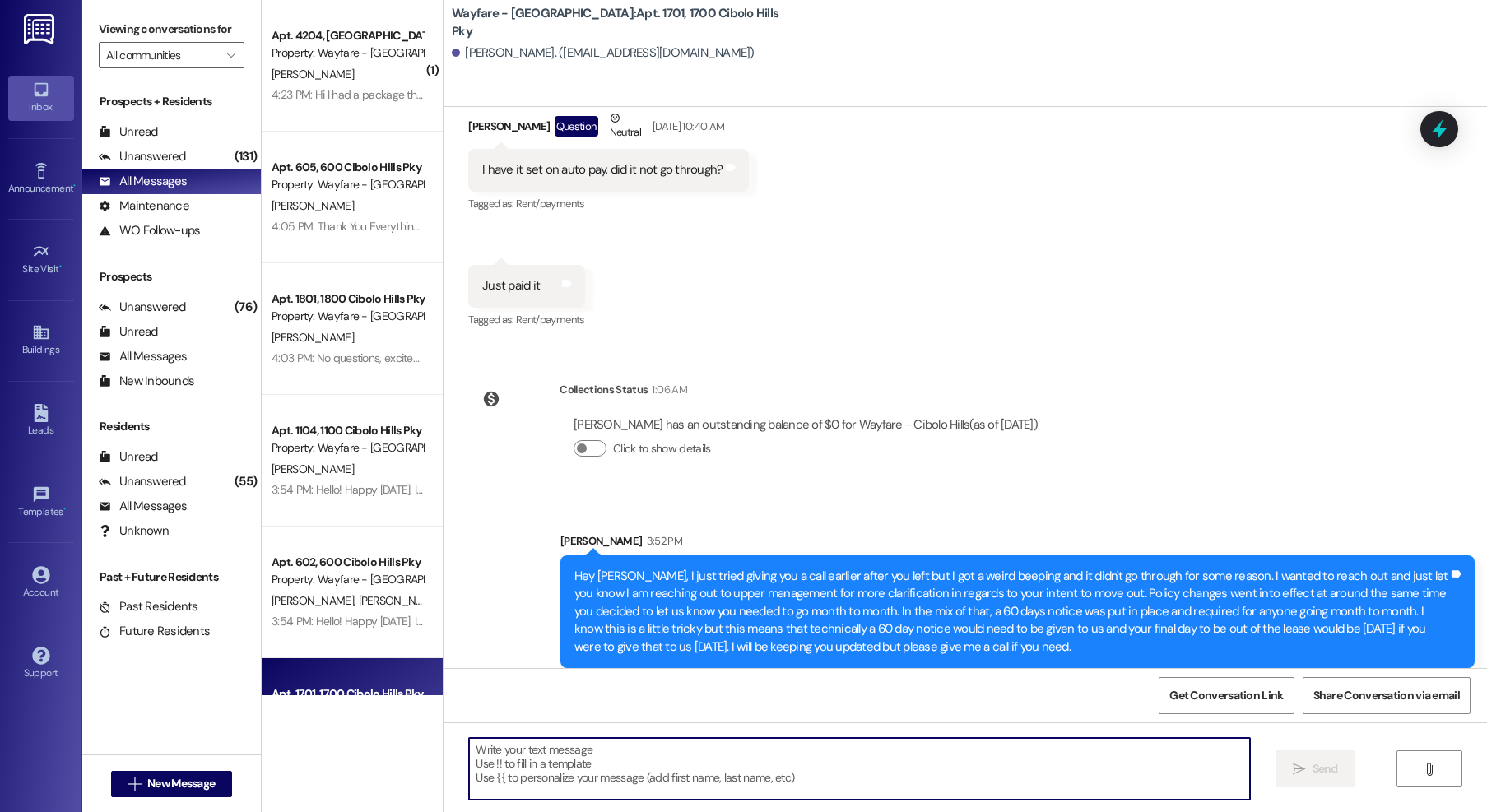
paste textarea "Okay, I was able to get some clarification on this. When you came in to let us …"
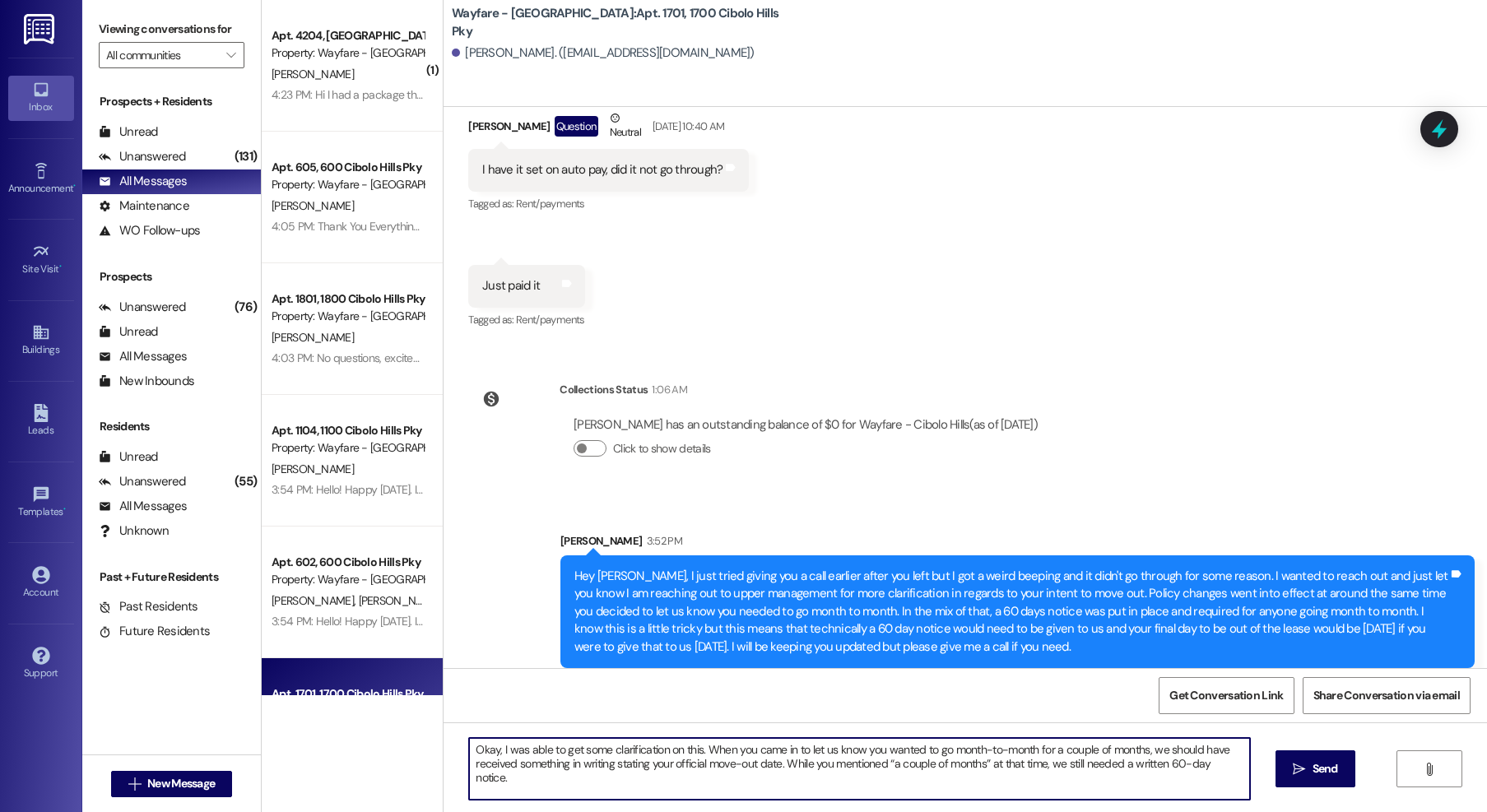
drag, startPoint x: 856, startPoint y: 791, endPoint x: 375, endPoint y: 712, distance: 487.4
click at [375, 712] on div "( 1 ) Apt. 4204, 4200 Cibolo Hills Pky Property: Wayfare - Cibolo Hills A. Fran…" at bounding box center [874, 406] width 1225 height 812
type textarea "Okay, I was able to get some clarification on this. When you came in to let us …"
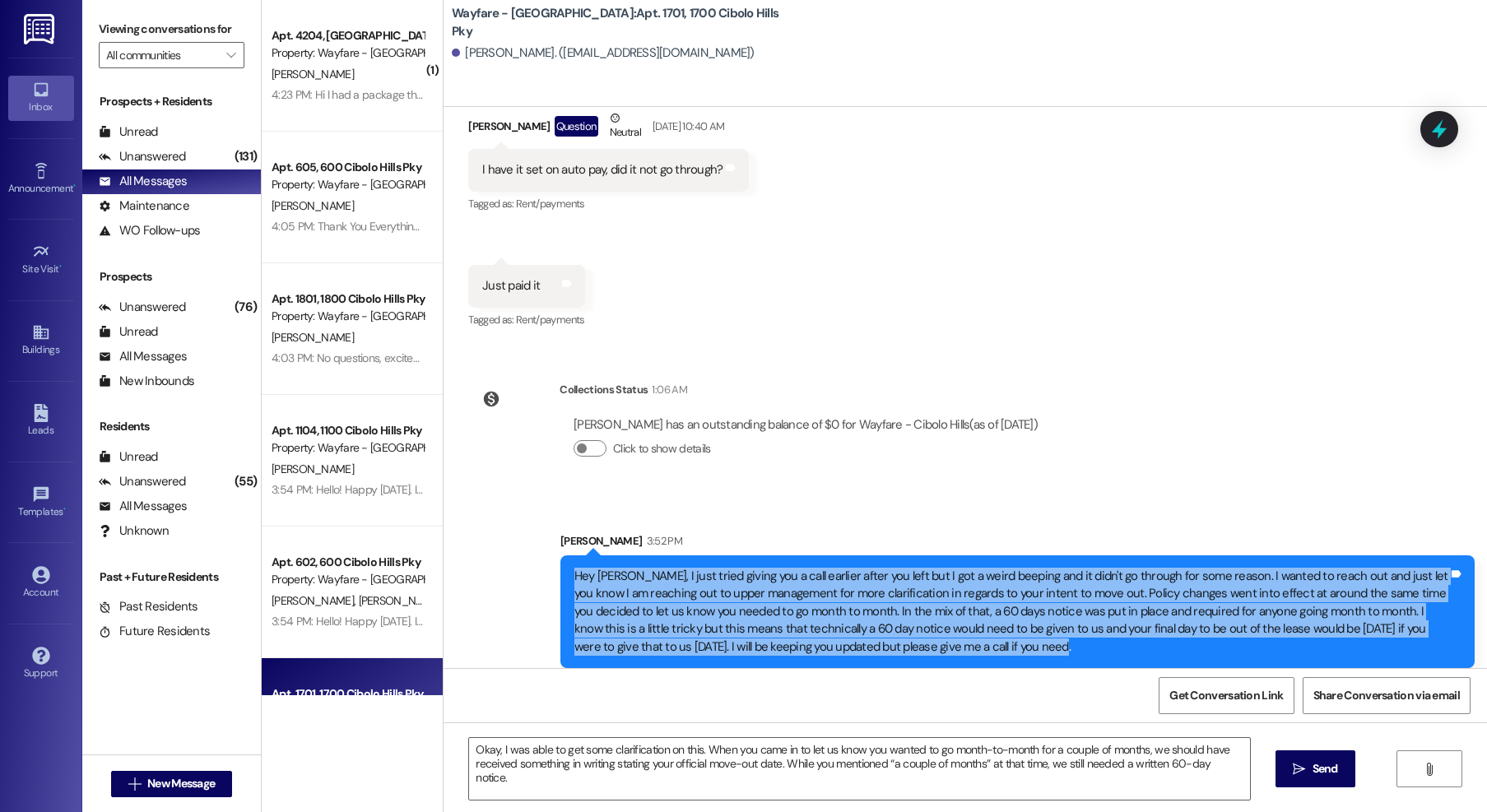
drag, startPoint x: 560, startPoint y: 543, endPoint x: 974, endPoint y: 620, distance: 421.1
click at [975, 624] on div "Hey Austin, I just tried giving you a call earlier after you left but I got a w…" at bounding box center [1017, 612] width 915 height 113
copy div "Hey Austin, I just tried giving you a call earlier after you left but I got a w…"
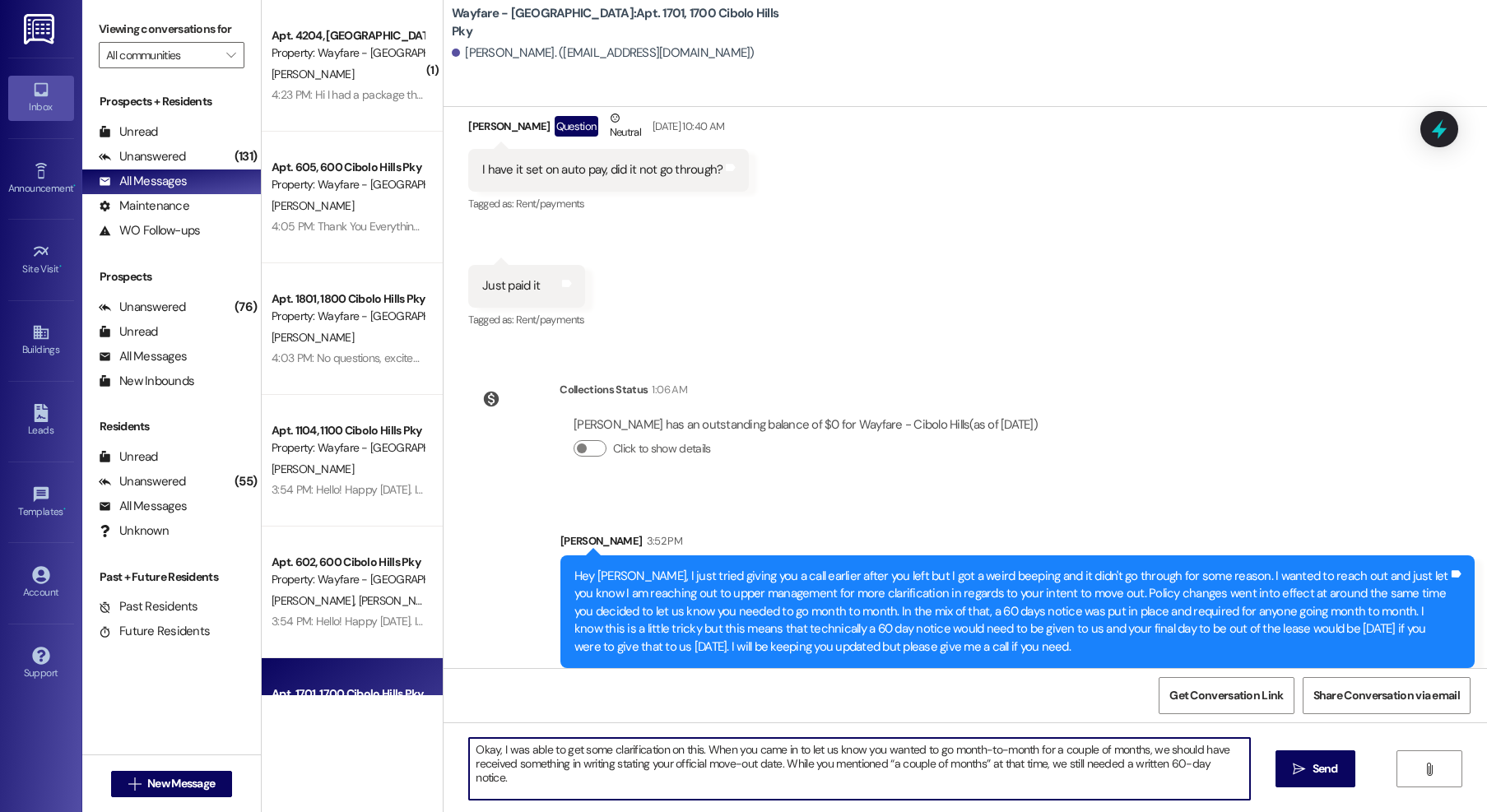
drag, startPoint x: 890, startPoint y: 790, endPoint x: 440, endPoint y: 715, distance: 456.2
click at [427, 712] on div "( 1 ) Apt. 4204, 4200 Cibolo Hills Pky Property: Wayfare - Cibolo Hills A. Fran…" at bounding box center [874, 406] width 1225 height 812
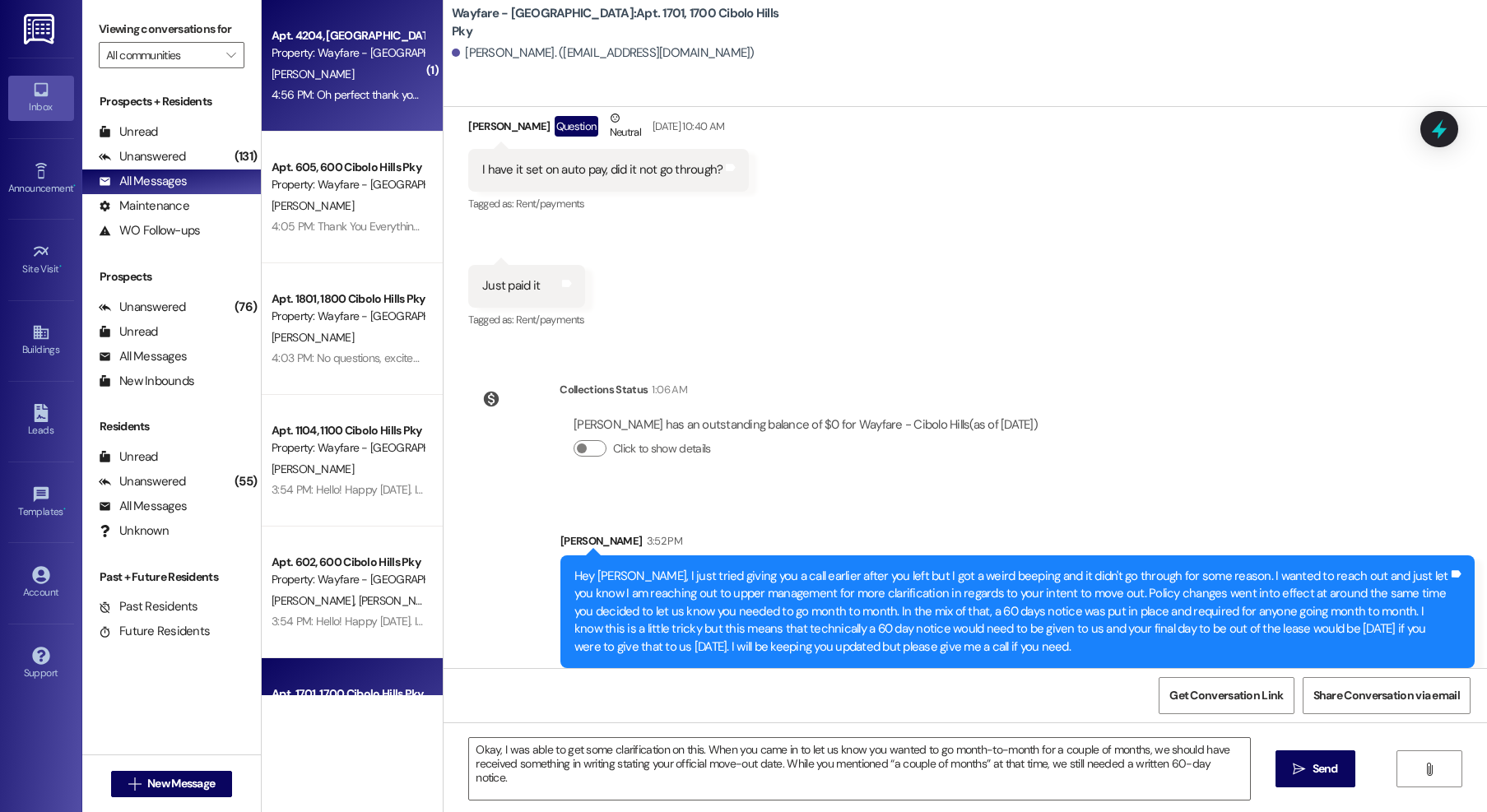
click at [375, 86] on div "4:56 PM: Oh perfect thank you! Is there two of them? There should be two I won'…" at bounding box center [348, 95] width 156 height 20
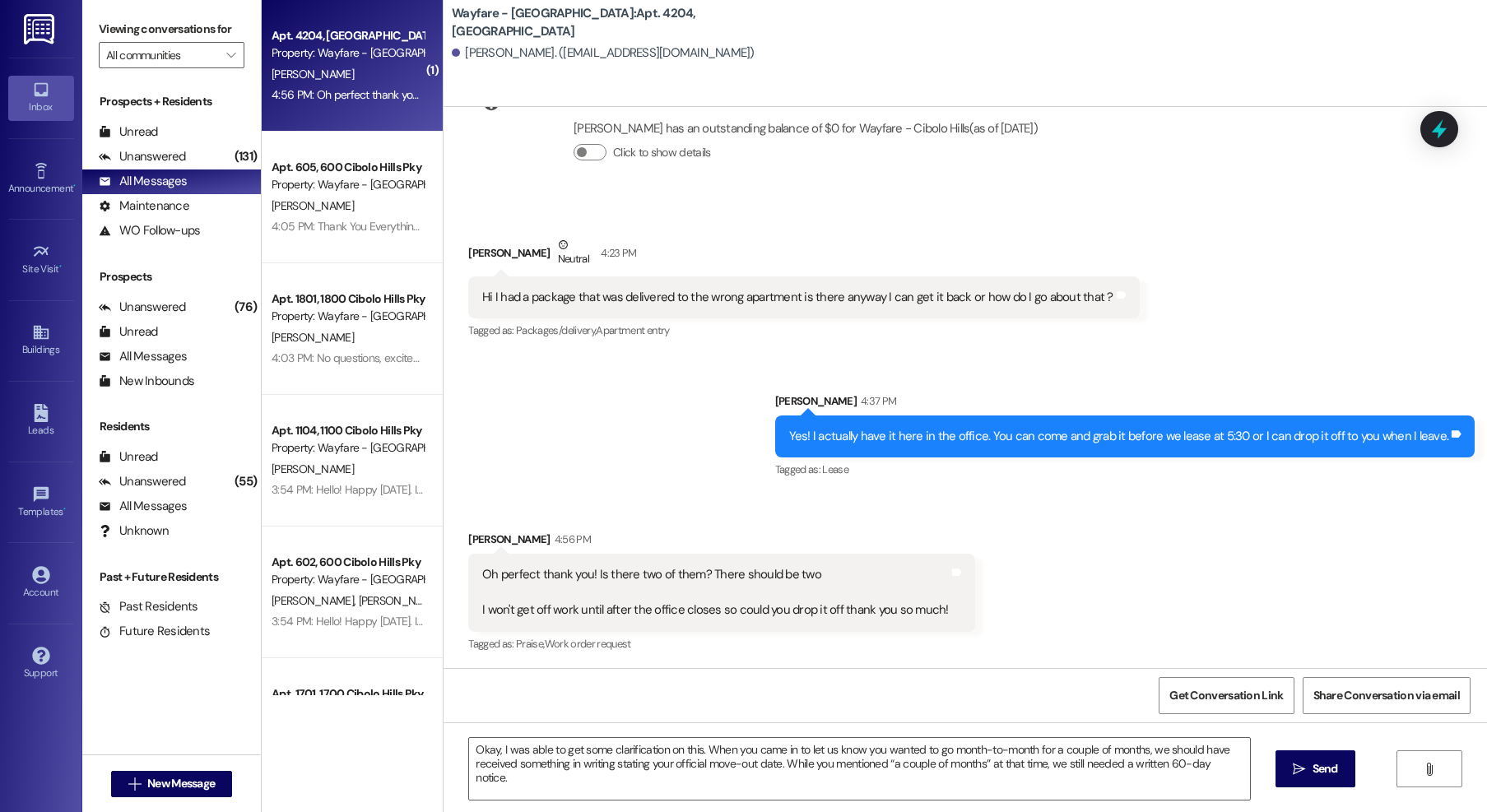
scroll to position [2361, 0]
click at [671, 756] on textarea "Okay, I was able to get some clarification on this. When you came in to let us …" at bounding box center [859, 768] width 781 height 61
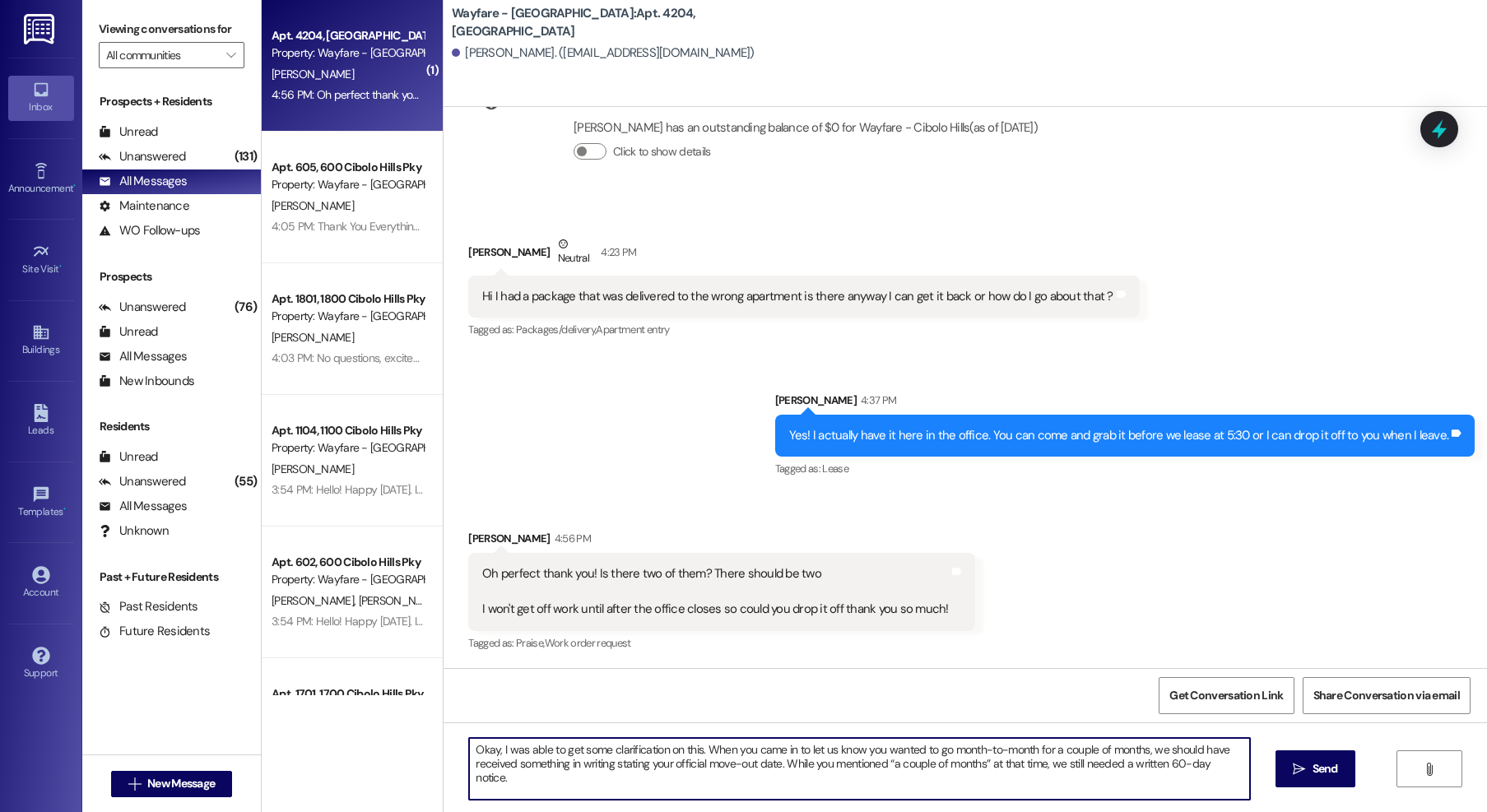
click at [671, 756] on textarea "Okay, I was able to get some clarification on this. When you came in to let us …" at bounding box center [859, 768] width 781 height 61
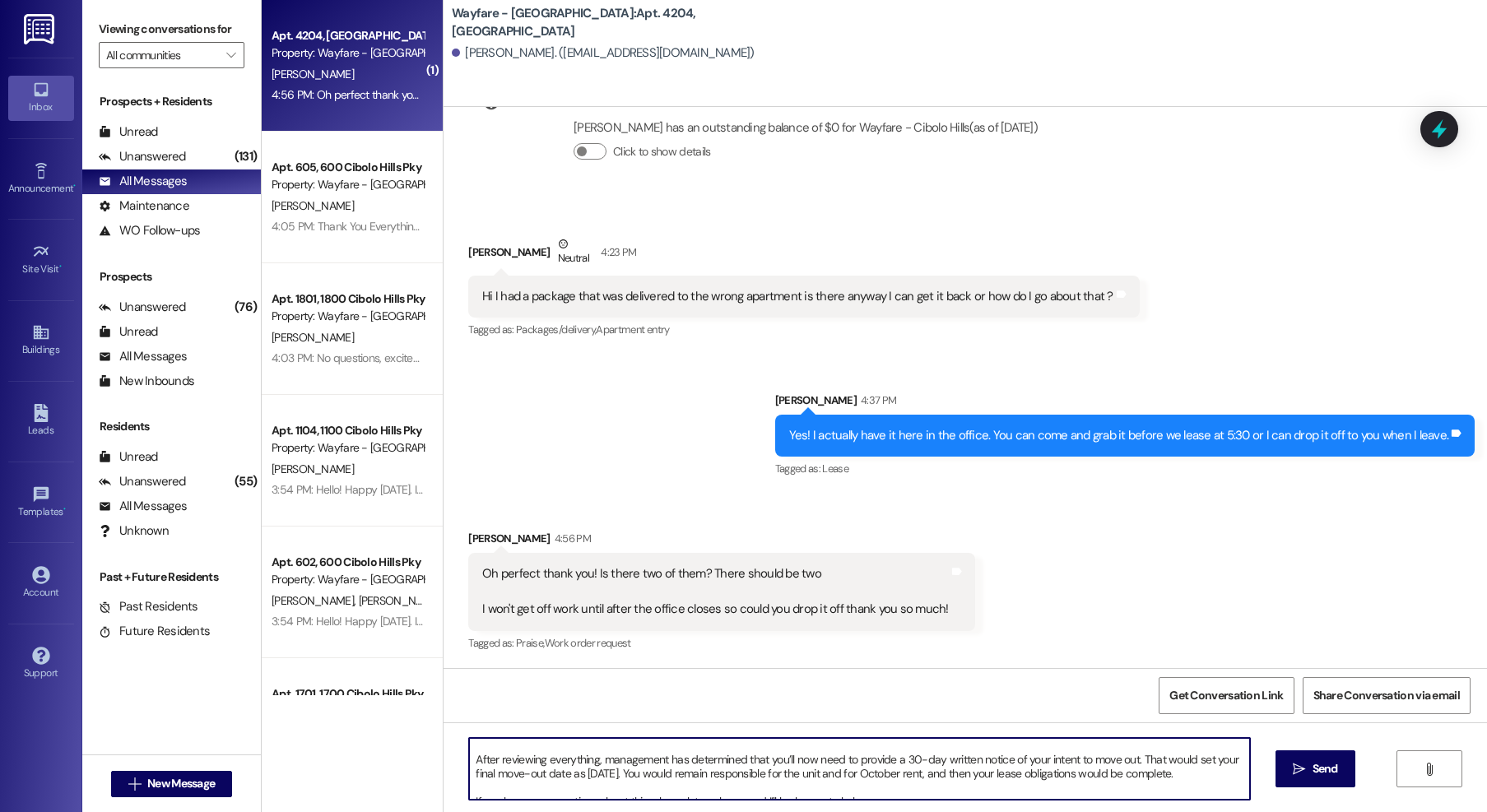
scroll to position [0, 0]
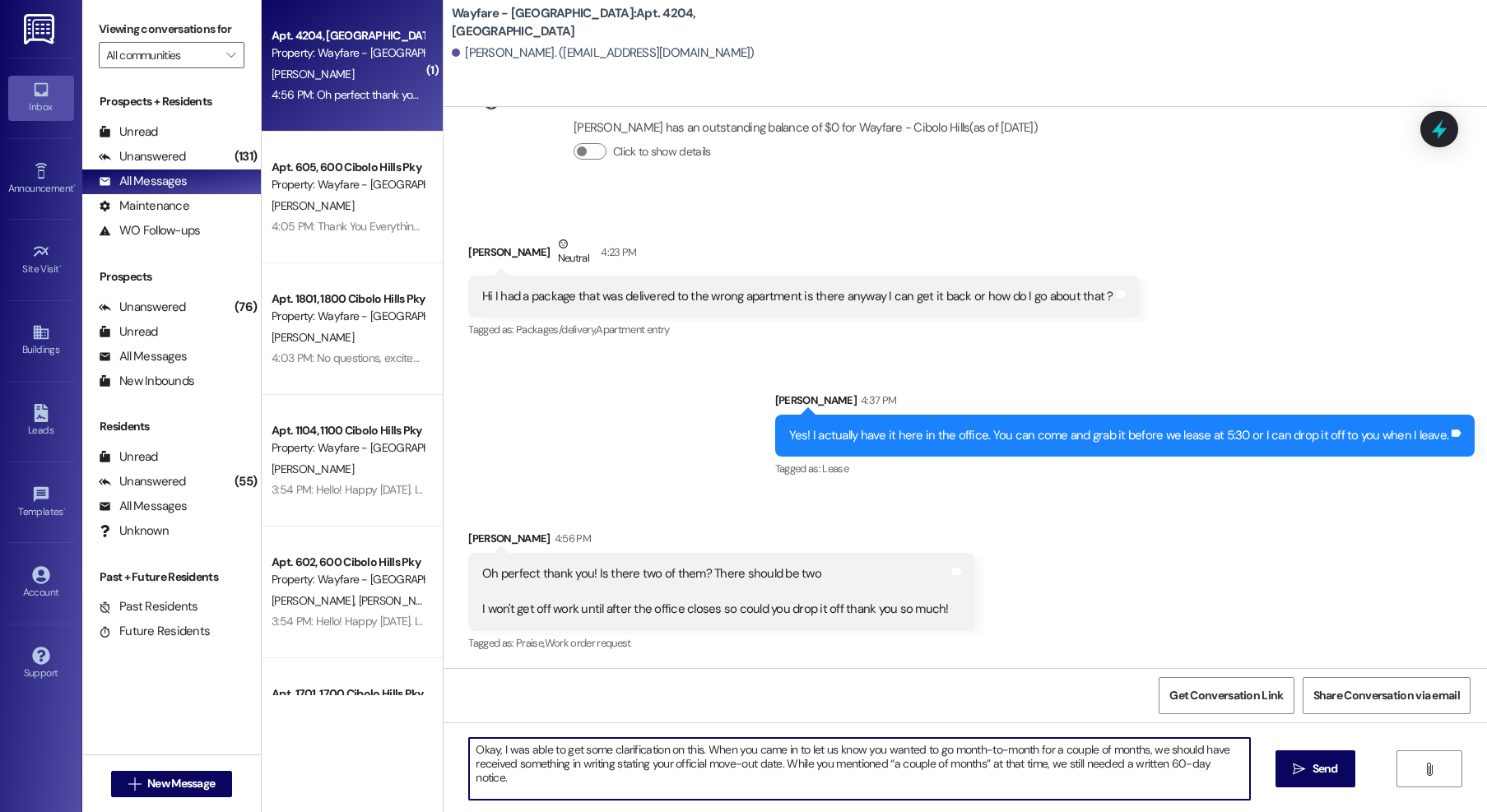
drag, startPoint x: 971, startPoint y: 796, endPoint x: 267, endPoint y: 713, distance: 708.9
click at [267, 714] on div "( 1 ) Apt. 4204, 4200 Cibolo Hills Pky Property: Wayfare - Cibolo Hills A. Fran…" at bounding box center [874, 406] width 1225 height 812
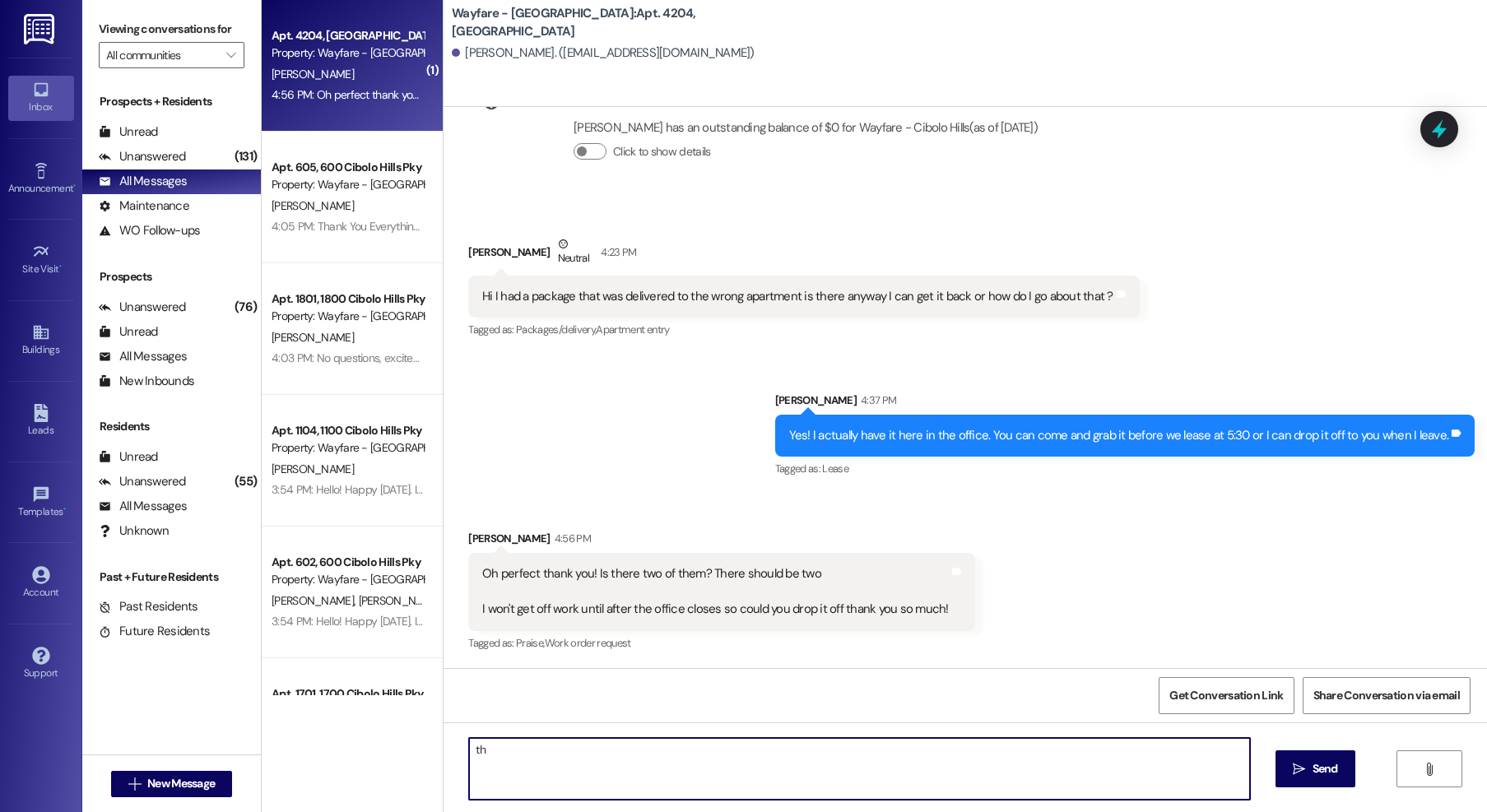
type textarea "t"
type textarea "there was only one package brought to us here by another resident!"
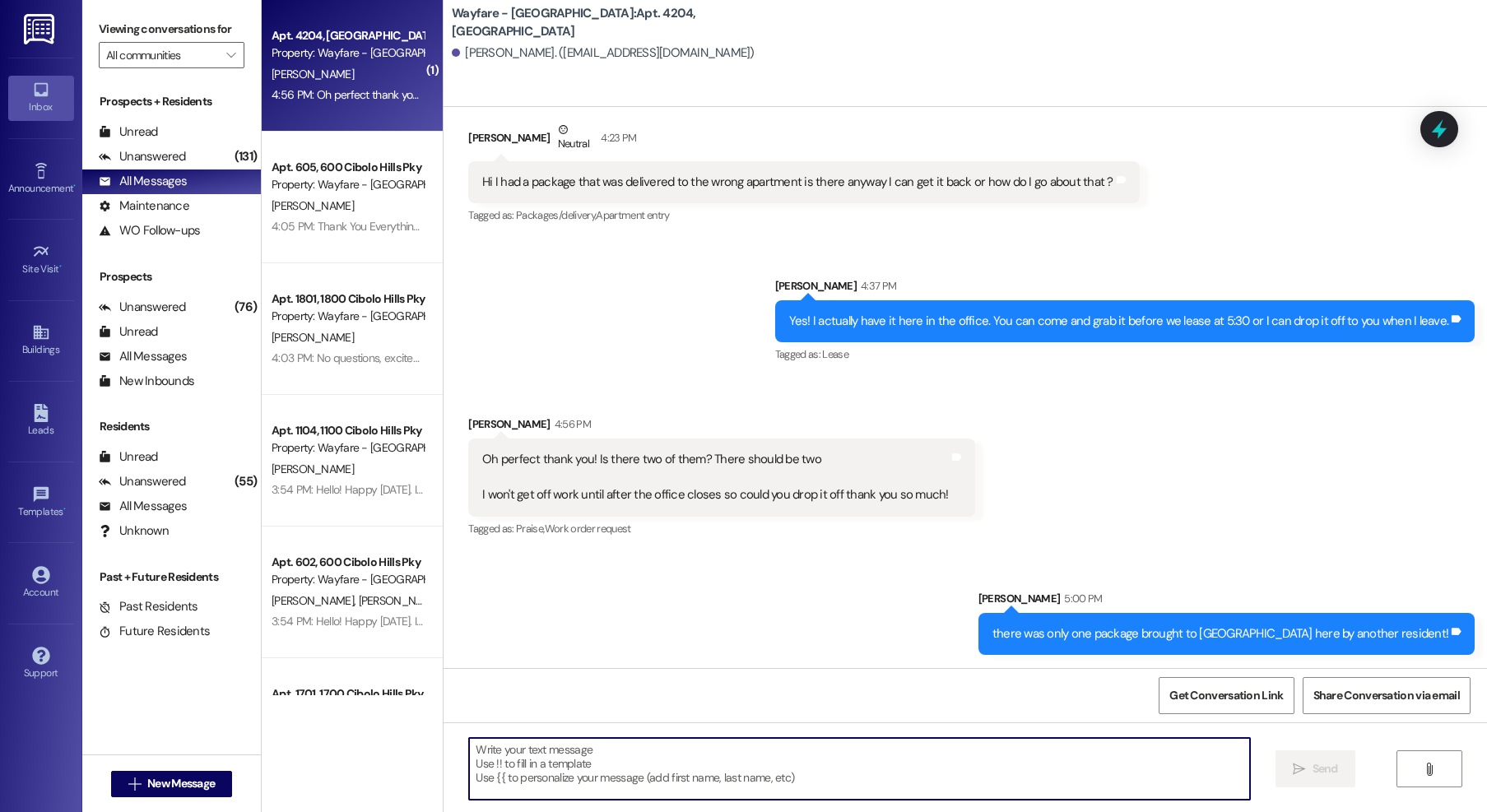
scroll to position [6, 0]
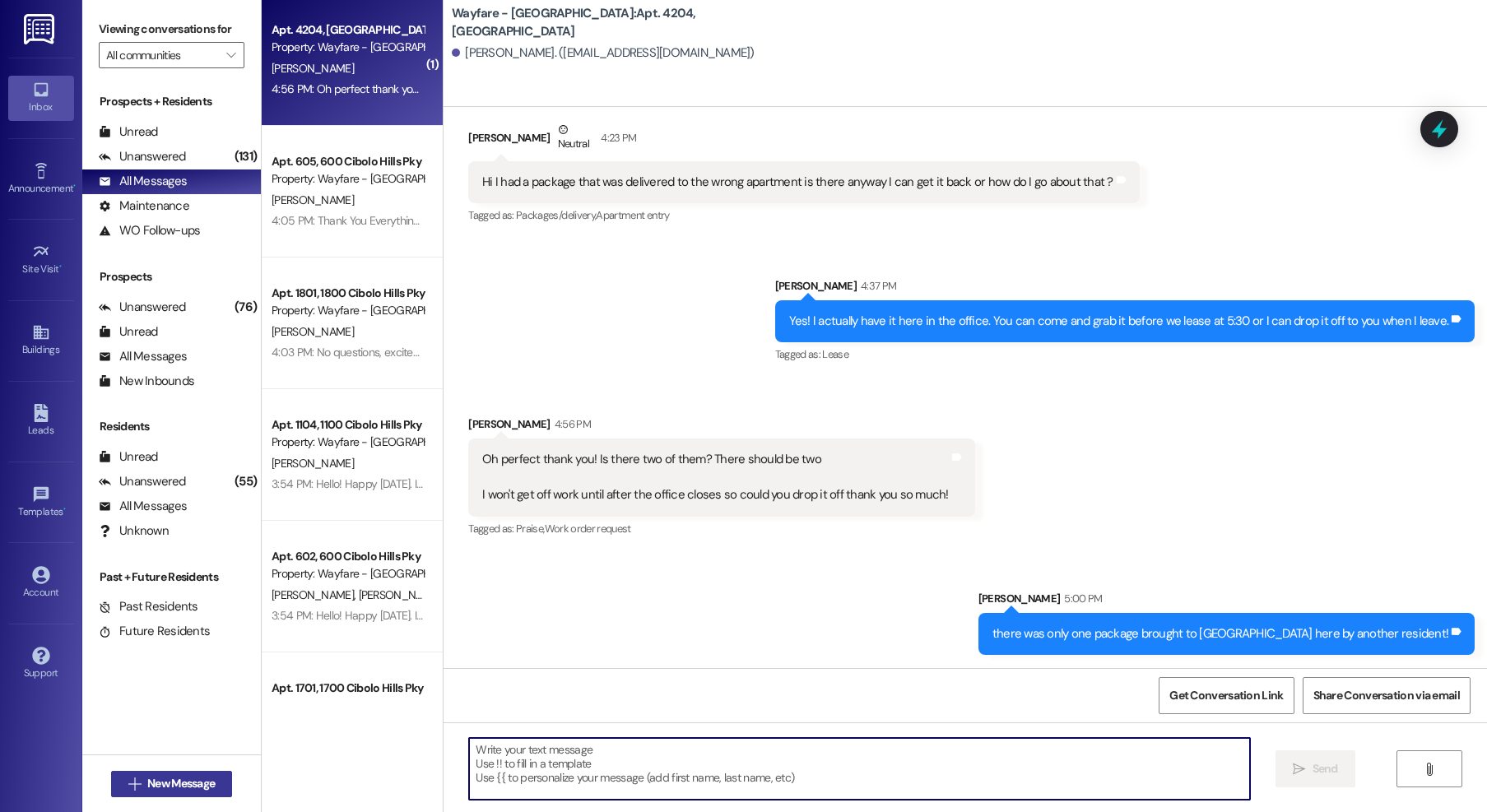
click at [159, 789] on span "New Message" at bounding box center [181, 783] width 67 height 18
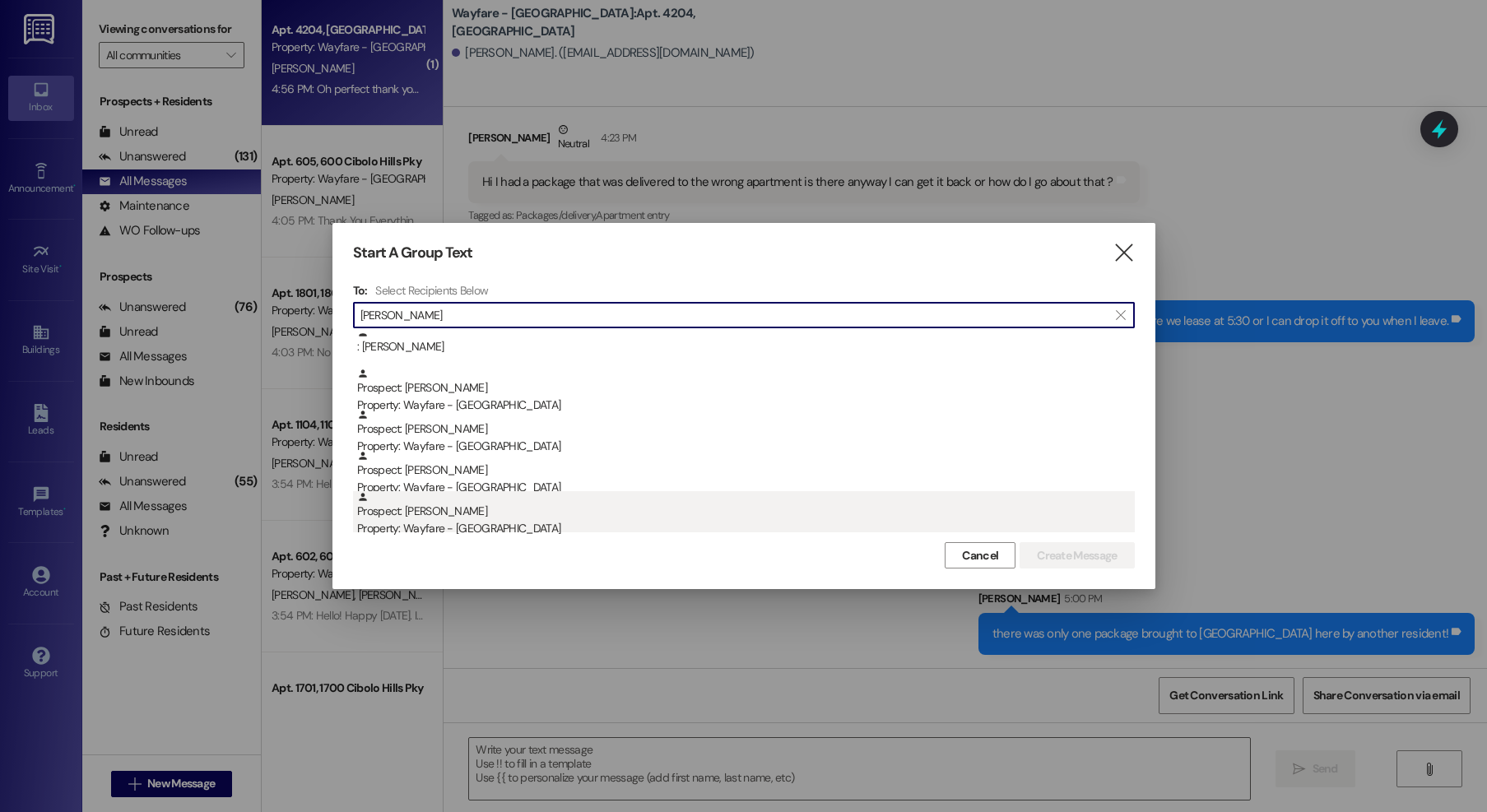
type input "moore"
click at [498, 514] on div "Prospect: Latesha Moore Property: Wayfare - Cibolo Hills" at bounding box center [746, 515] width 778 height 47
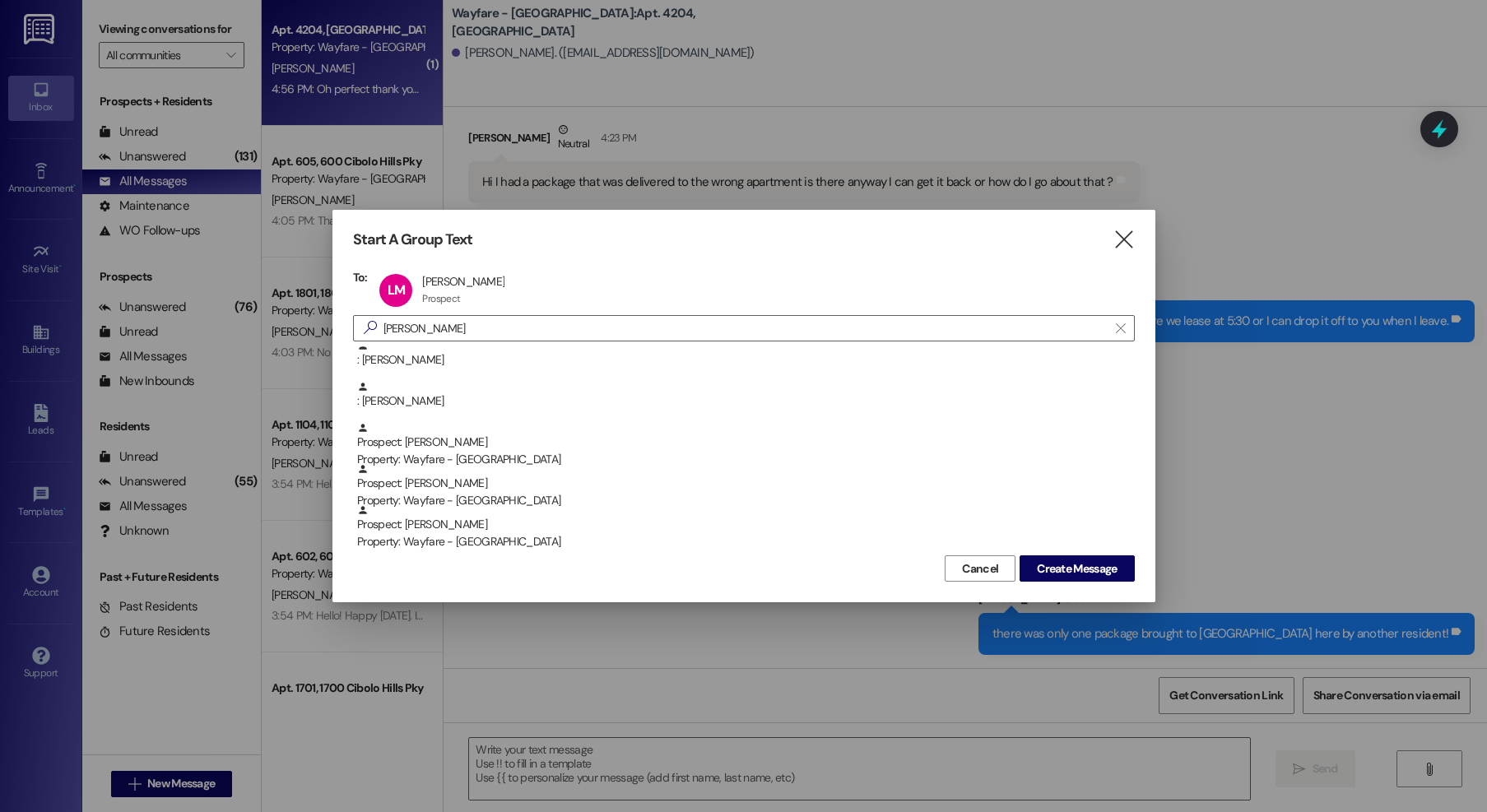
scroll to position [252, 0]
click at [1068, 558] on button "Create Message" at bounding box center [1077, 568] width 114 height 26
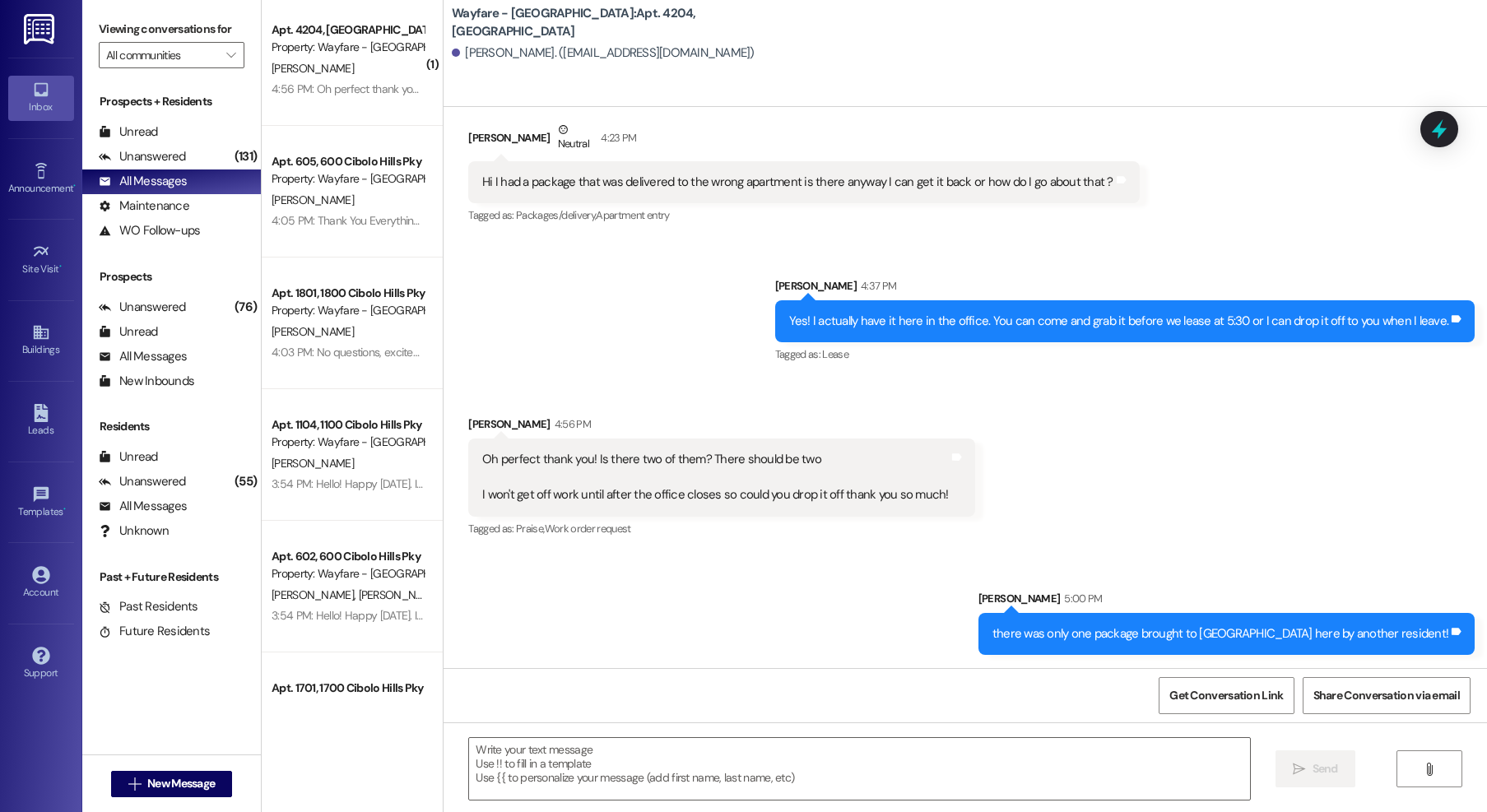
scroll to position [0, 0]
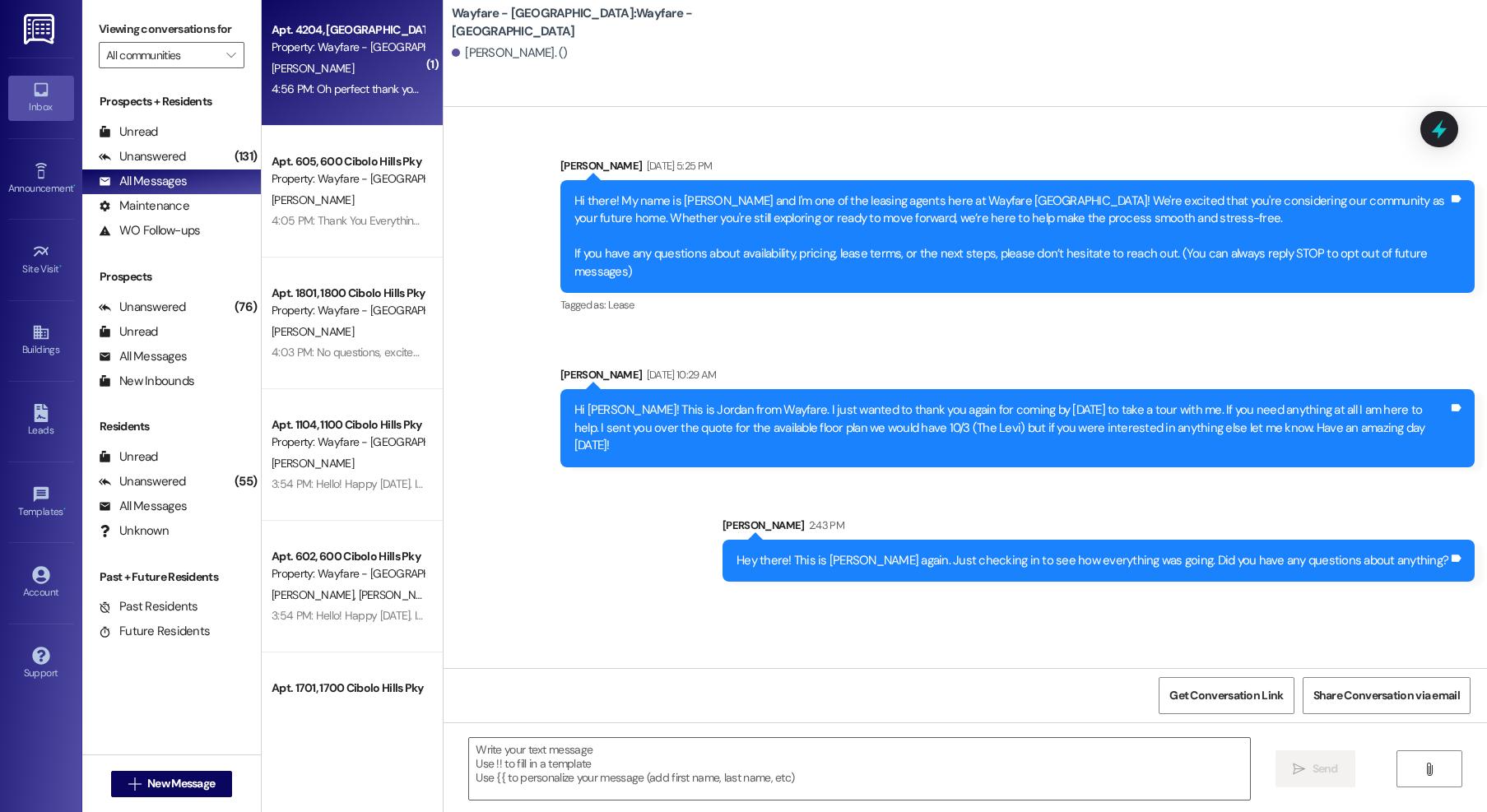
click at [407, 93] on div "Apt. 4204, 4200 Cibolo Hills Pky Property: Wayfare - Cibolo Hills A. Franklin 4…" at bounding box center [352, 60] width 181 height 131
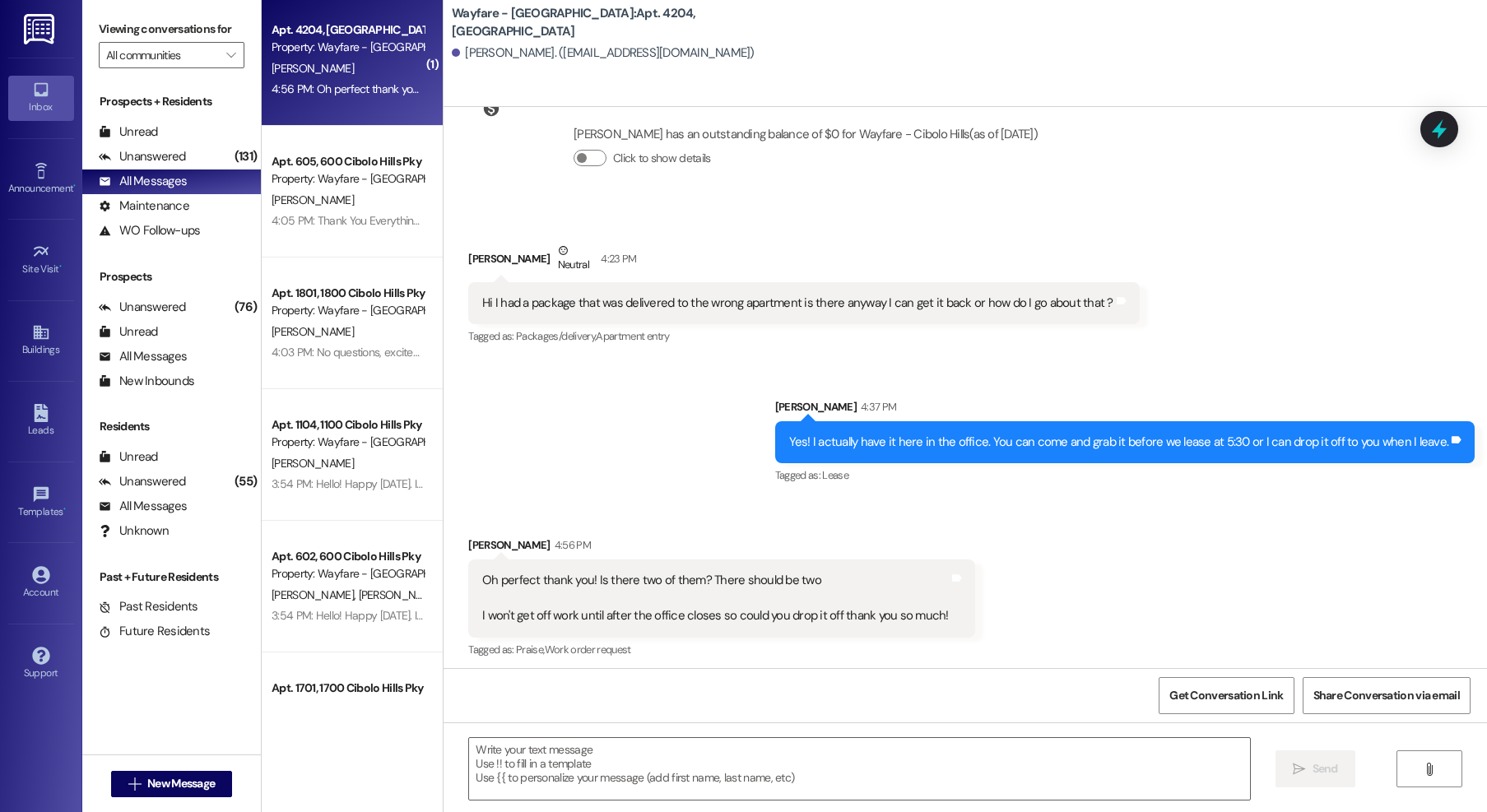
scroll to position [2359, 0]
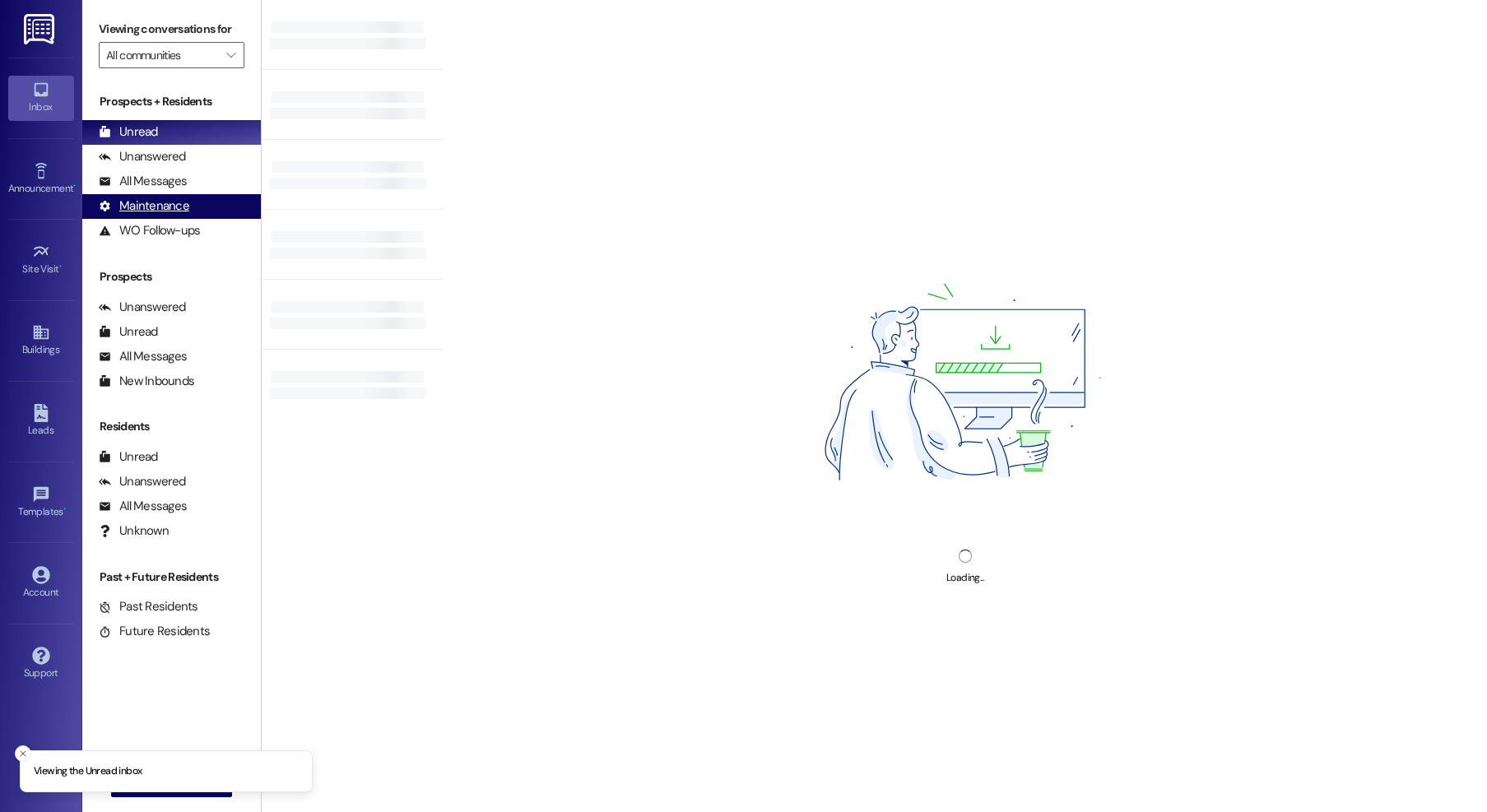
click at [137, 196] on div "Maintenance (undefined)" at bounding box center [172, 206] width 178 height 24
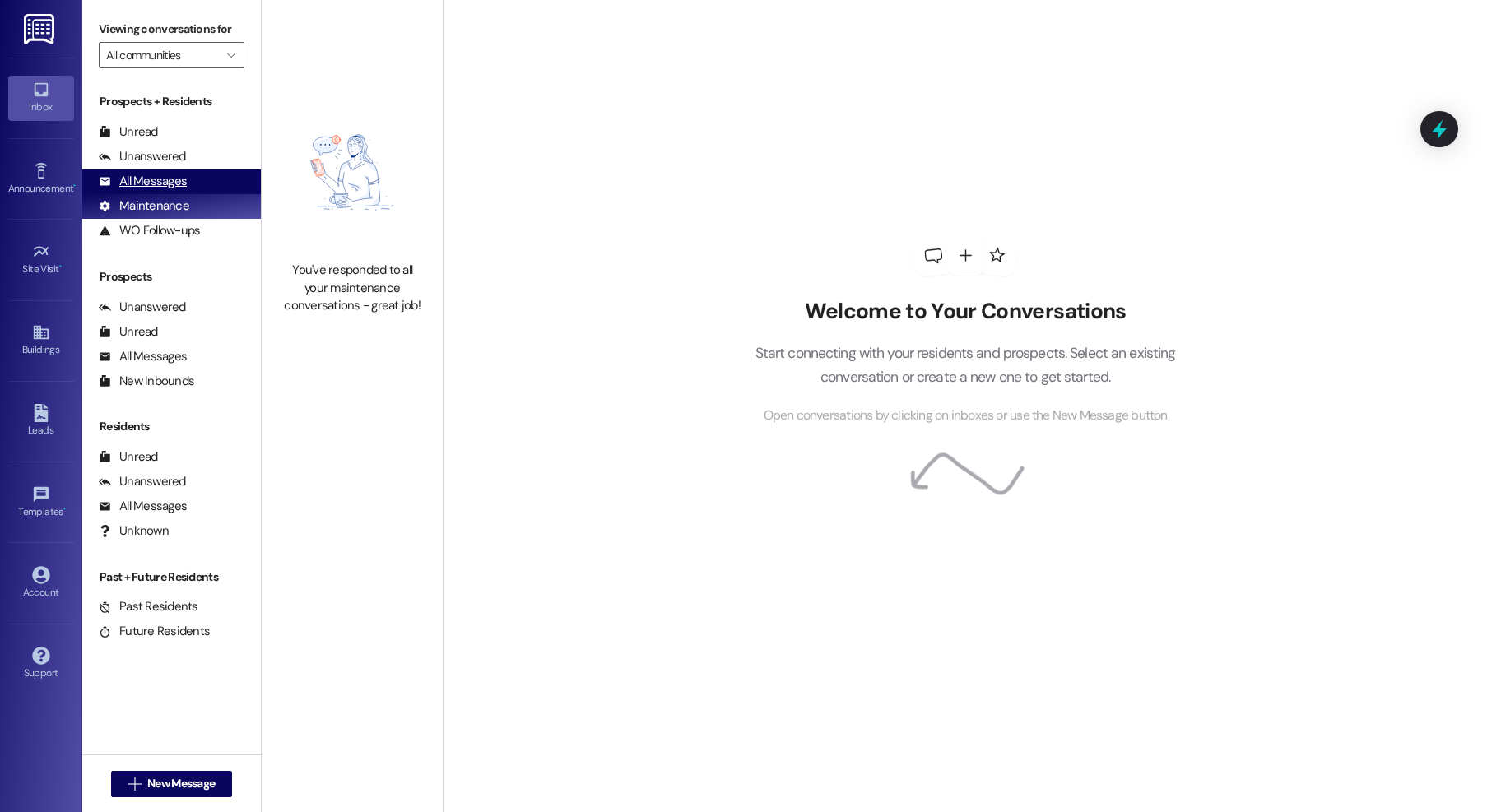
click at [138, 185] on div "All Messages" at bounding box center [142, 181] width 88 height 18
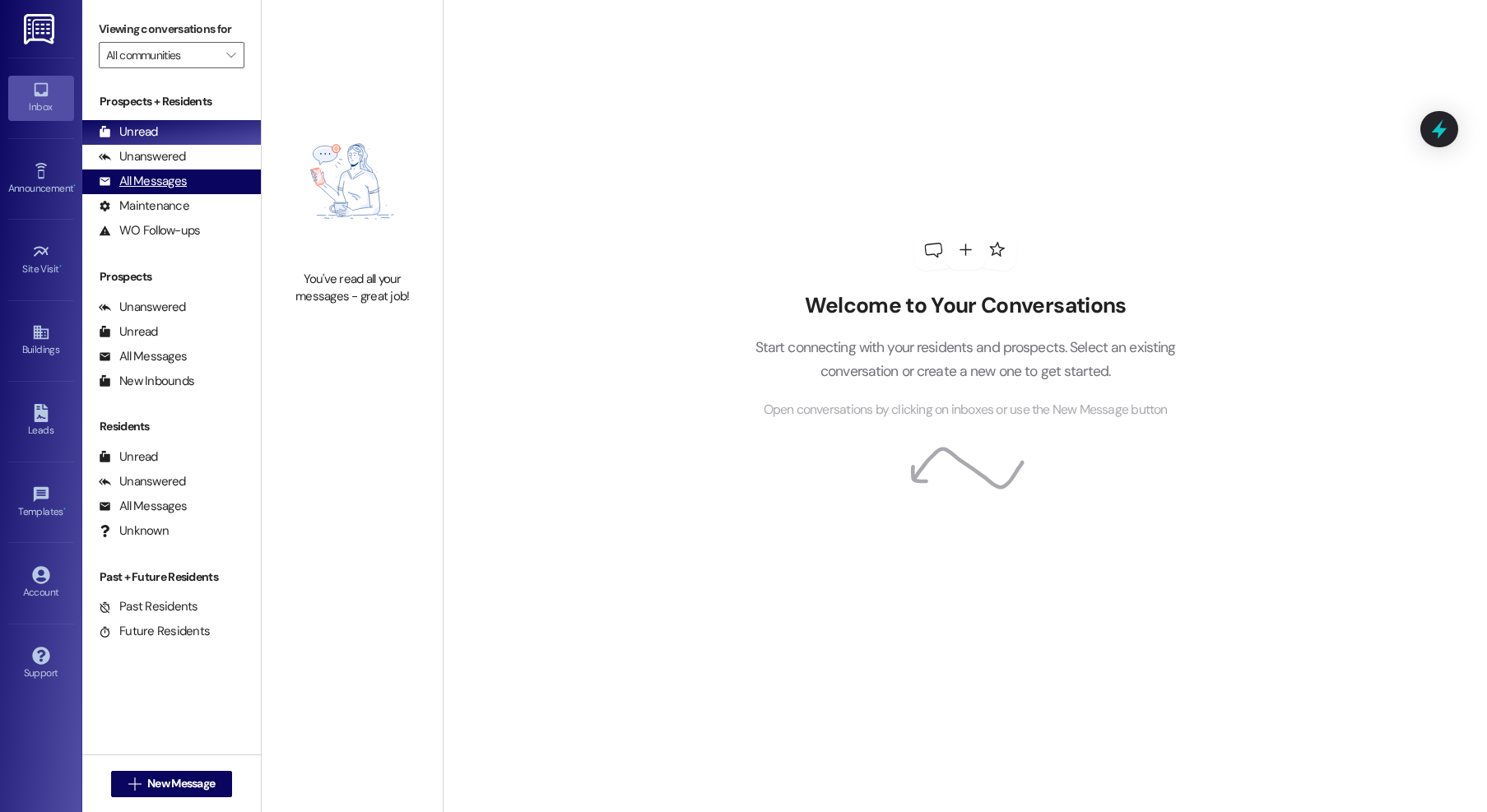
click at [167, 182] on div "All Messages" at bounding box center [142, 181] width 88 height 18
